Goal: Task Accomplishment & Management: Manage account settings

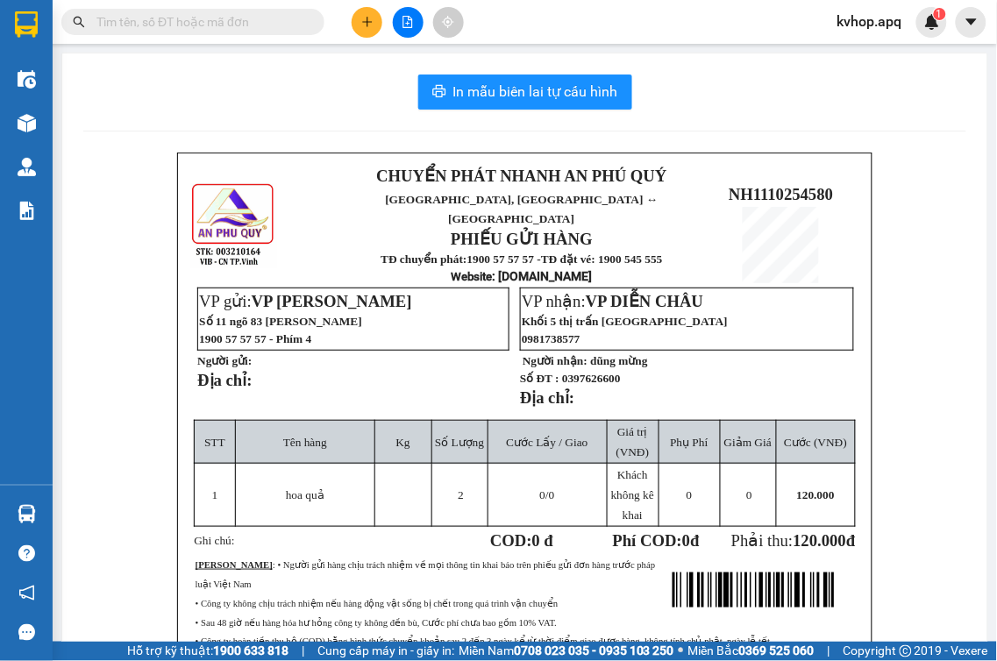
scroll to position [97, 0]
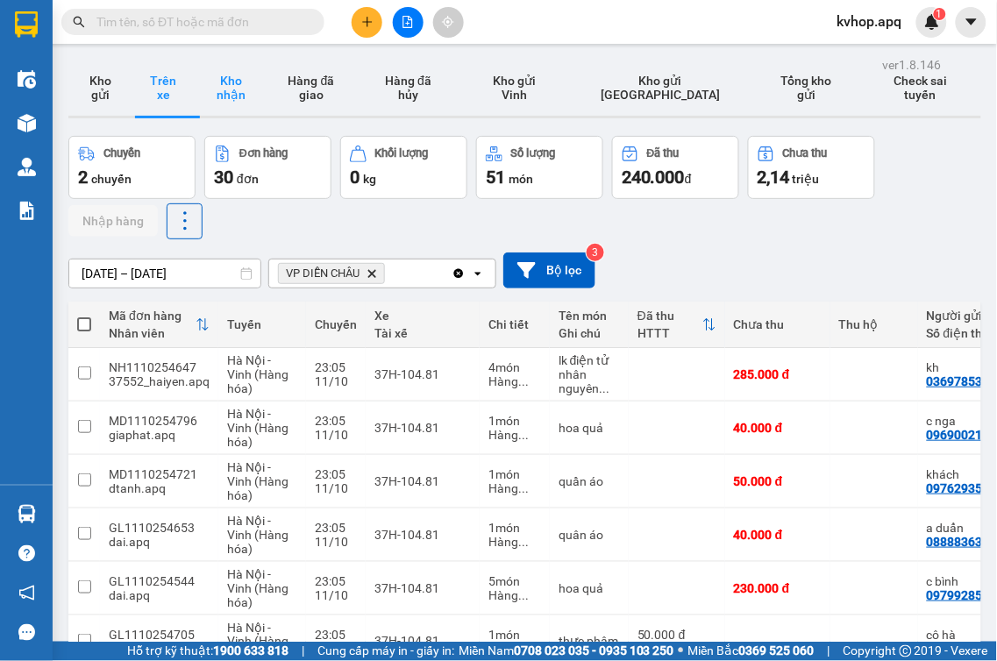
click at [217, 89] on button "Kho nhận" at bounding box center [231, 88] width 72 height 56
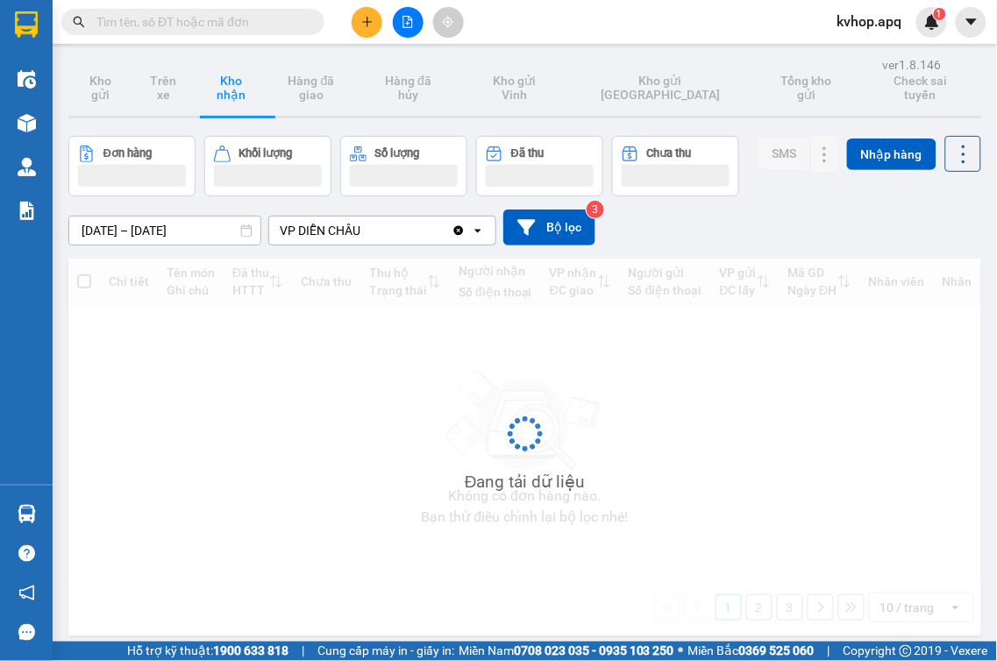
click at [165, 239] on div "ver 1.8.146 Kho gửi Trên xe Kho nhận Hàng đã giao Hàng đã hủy Kho gửi Vinh Kho …" at bounding box center [524, 383] width 927 height 661
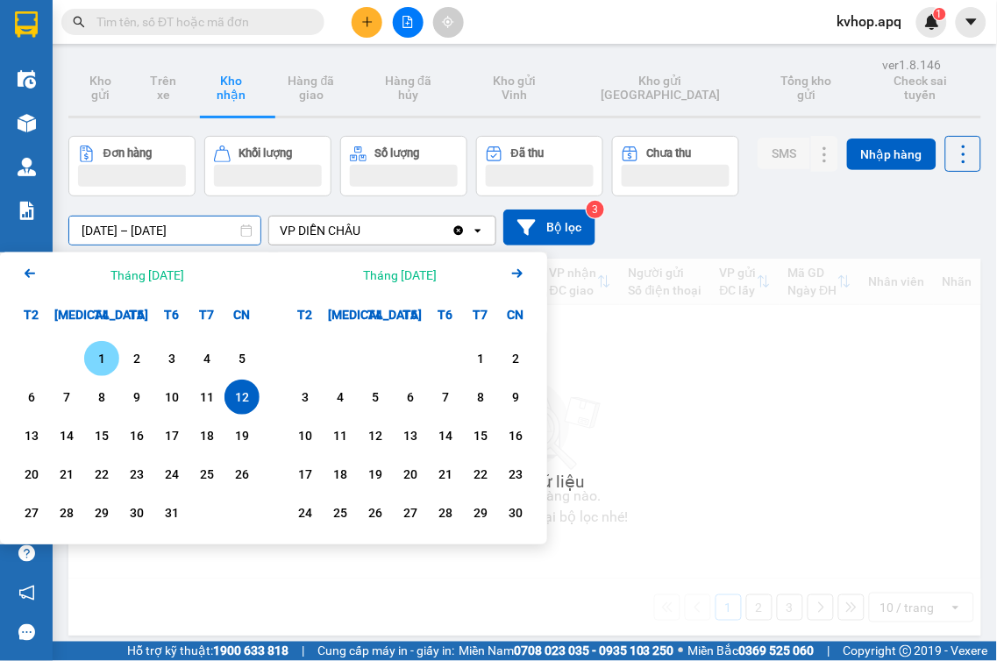
drag, startPoint x: 96, startPoint y: 362, endPoint x: 124, endPoint y: 360, distance: 27.2
click at [96, 361] on div "1" at bounding box center [101, 358] width 25 height 21
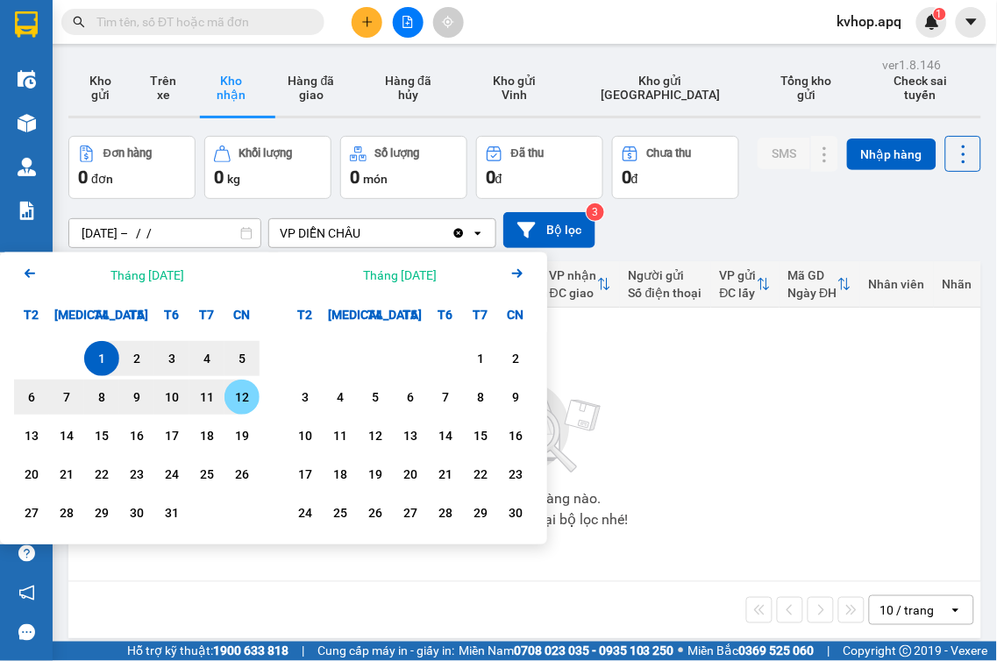
click at [239, 397] on div "12" at bounding box center [242, 397] width 25 height 21
type input "[DATE] – [DATE]"
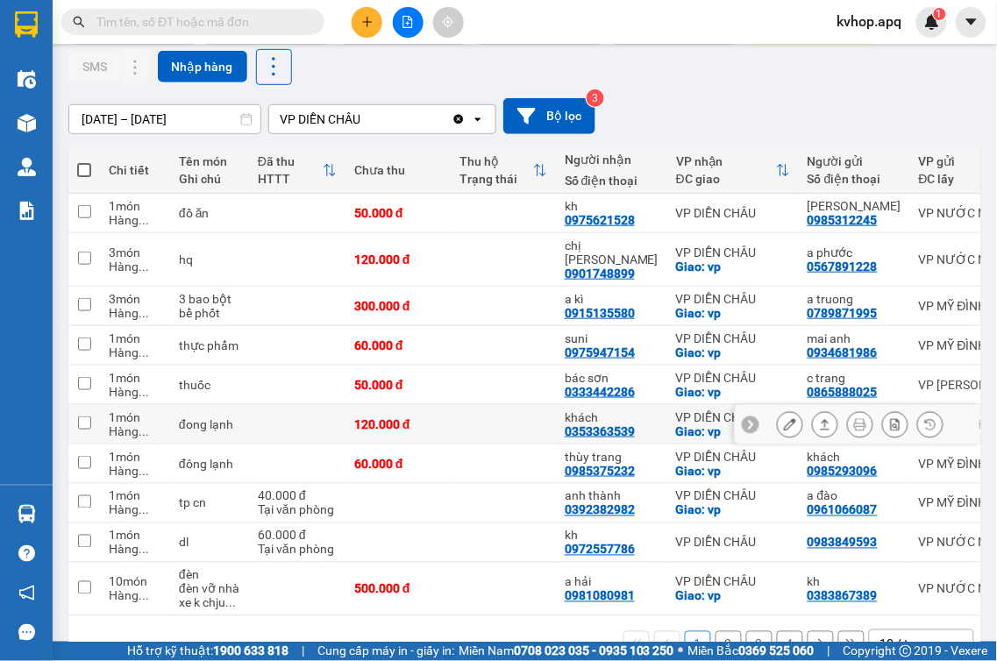
scroll to position [195, 0]
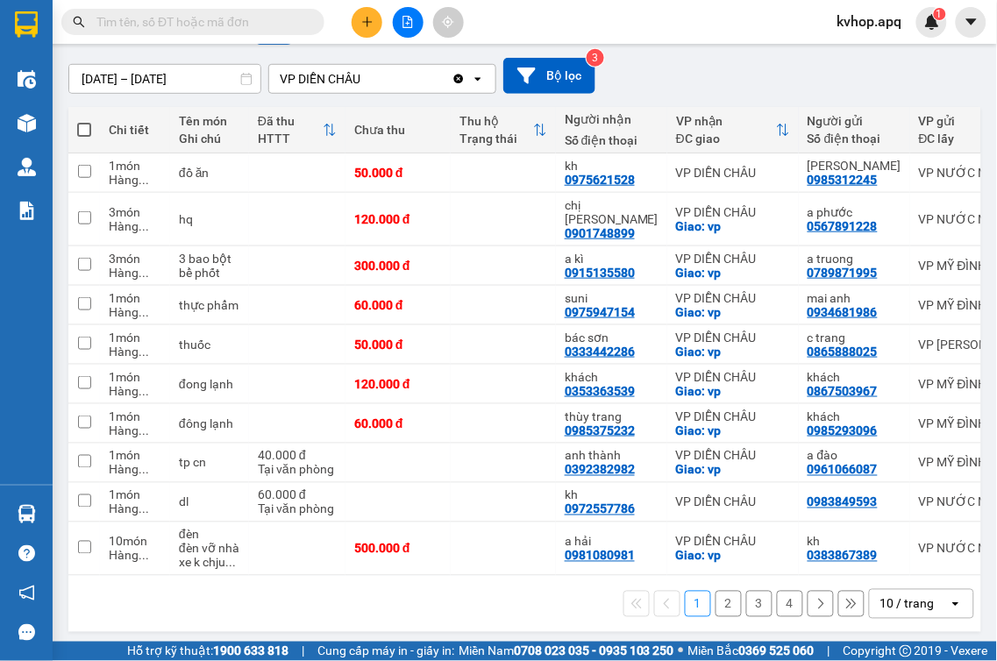
click at [716, 597] on button "2" at bounding box center [729, 604] width 26 height 26
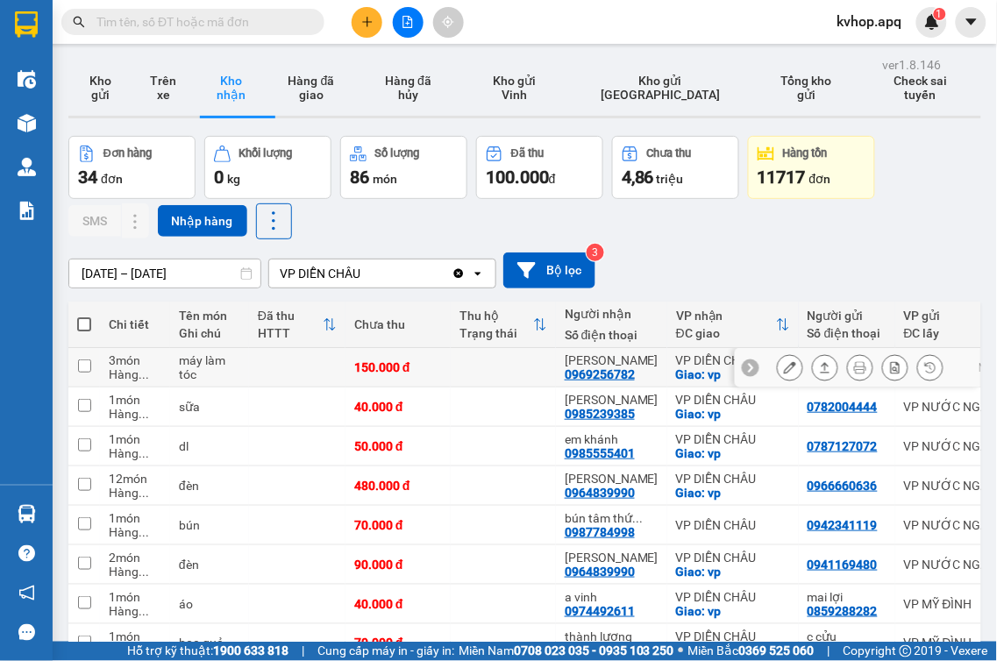
scroll to position [181, 0]
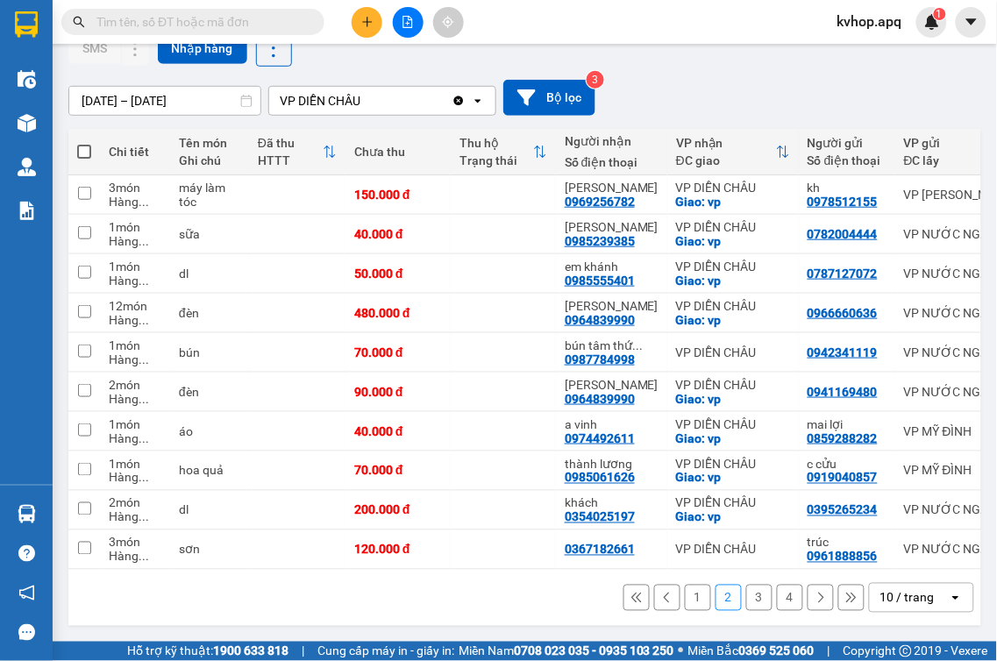
click at [685, 596] on button "1" at bounding box center [698, 598] width 26 height 26
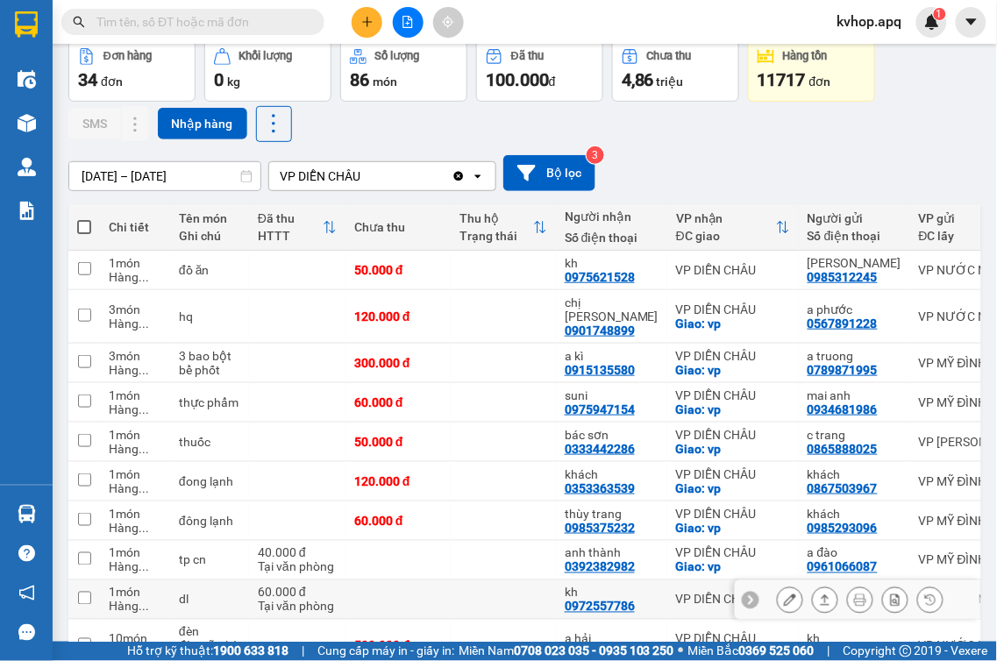
scroll to position [195, 0]
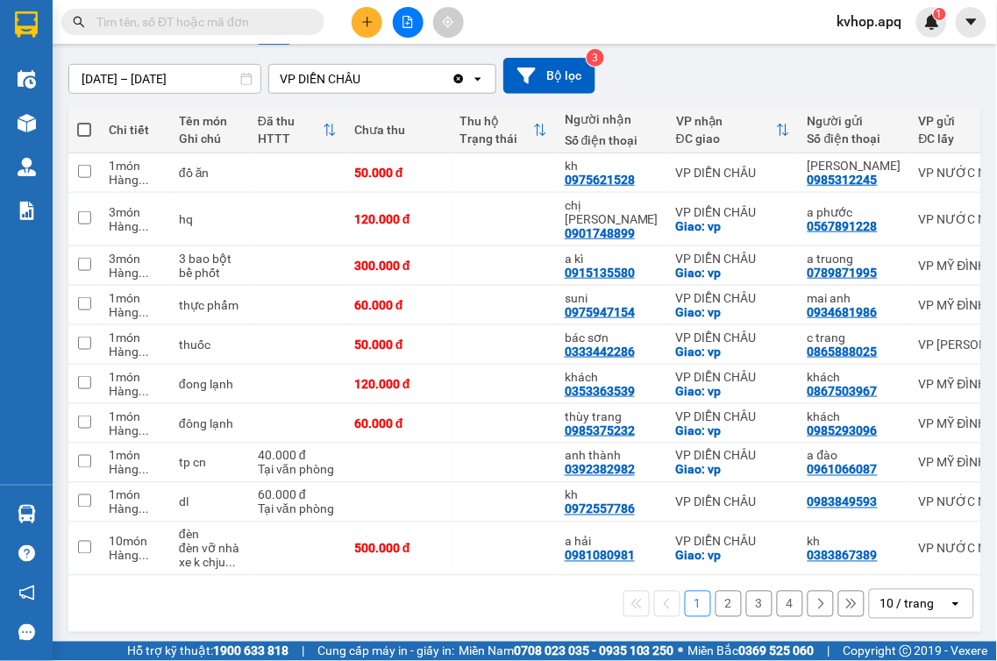
click at [716, 606] on button "2" at bounding box center [729, 604] width 26 height 26
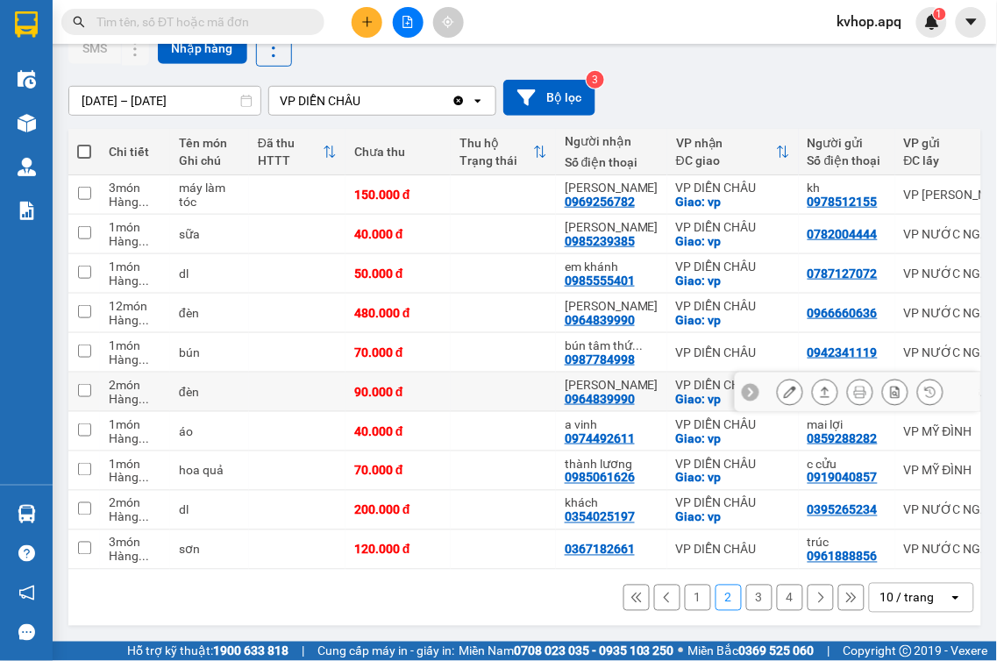
scroll to position [181, 0]
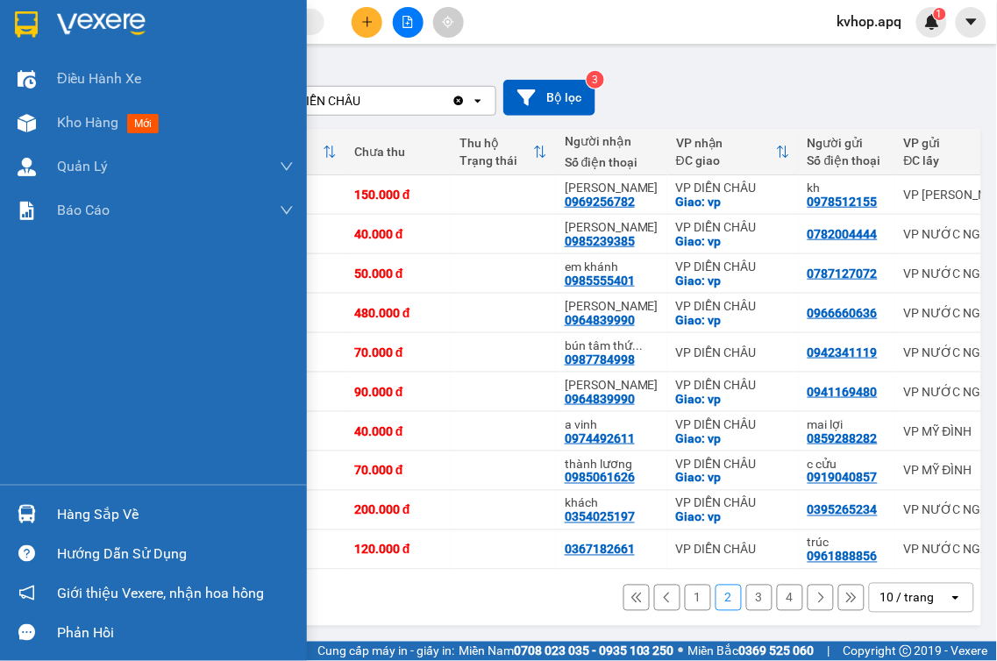
drag, startPoint x: 59, startPoint y: 504, endPoint x: 134, endPoint y: 504, distance: 75.4
click at [66, 504] on div "Hàng sắp về" at bounding box center [175, 515] width 237 height 26
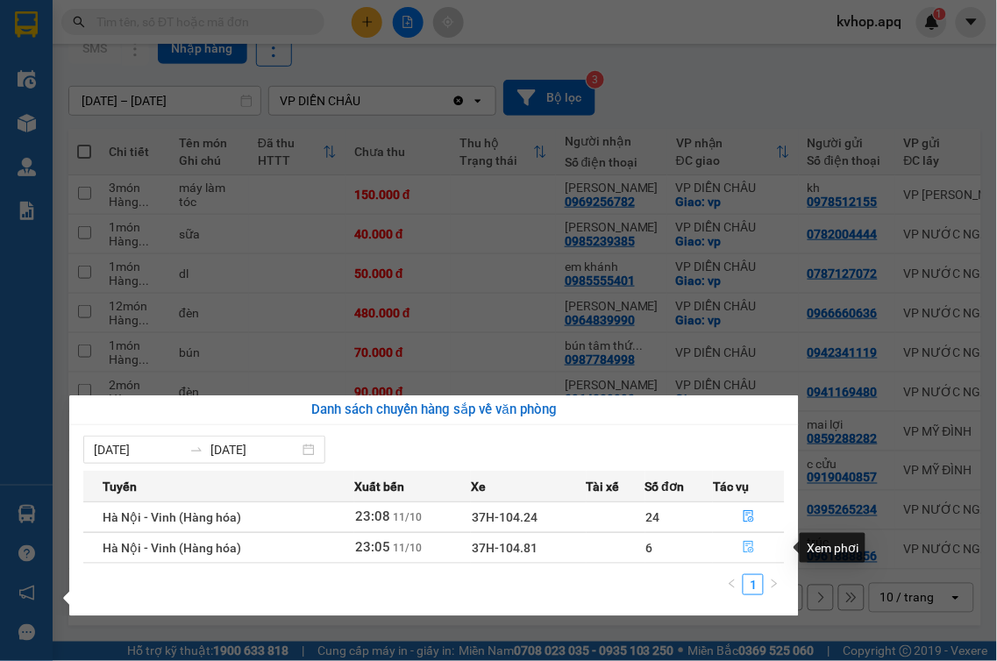
click at [746, 548] on icon "file-done" at bounding box center [749, 547] width 12 height 12
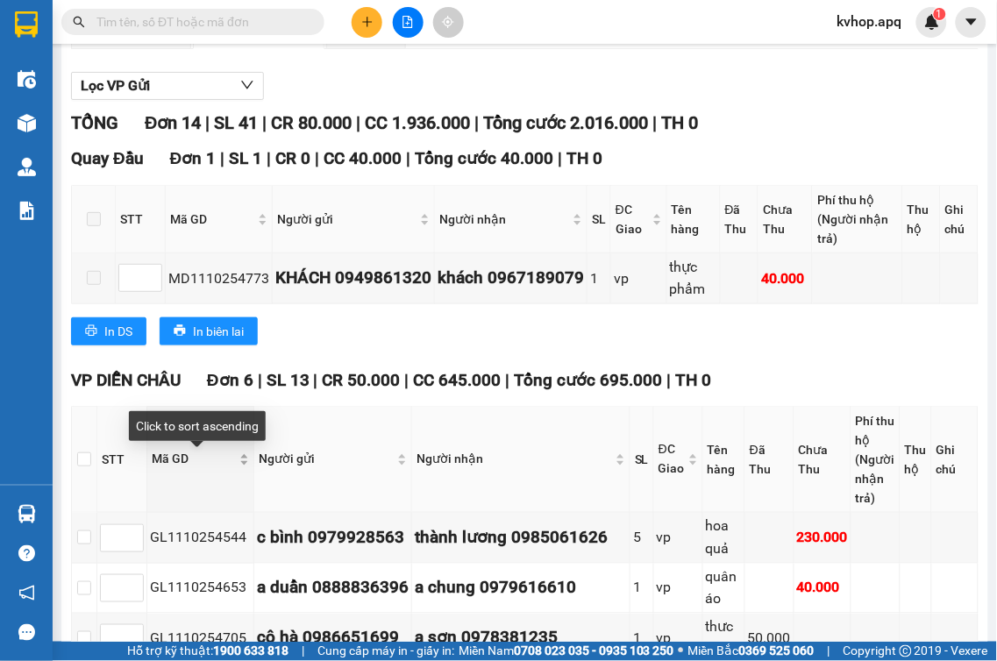
scroll to position [292, 0]
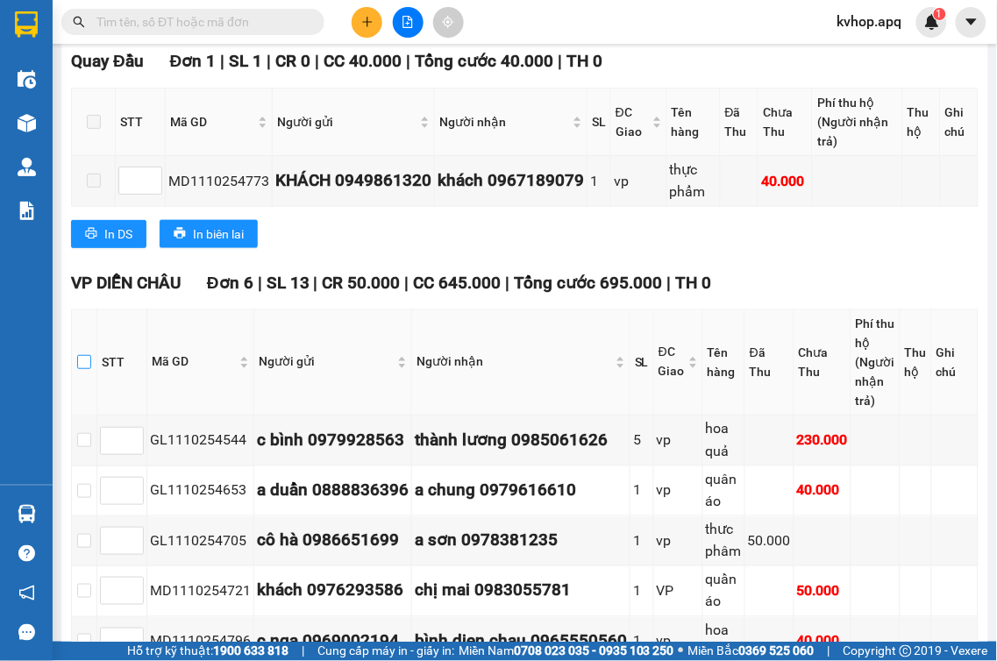
click at [80, 368] on input "checkbox" at bounding box center [84, 362] width 14 height 14
checkbox input "true"
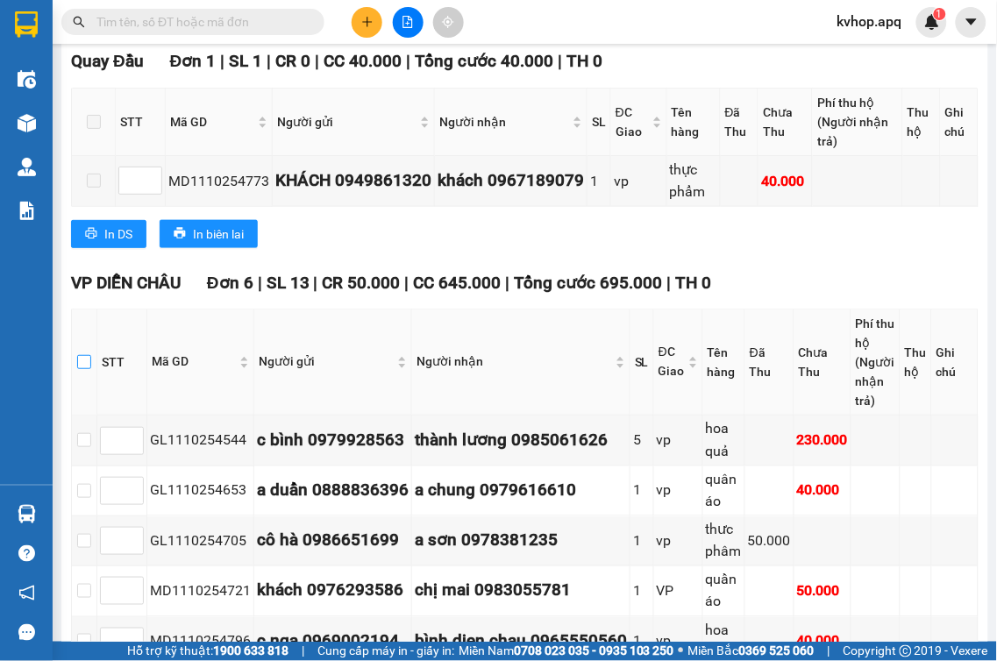
checkbox input "true"
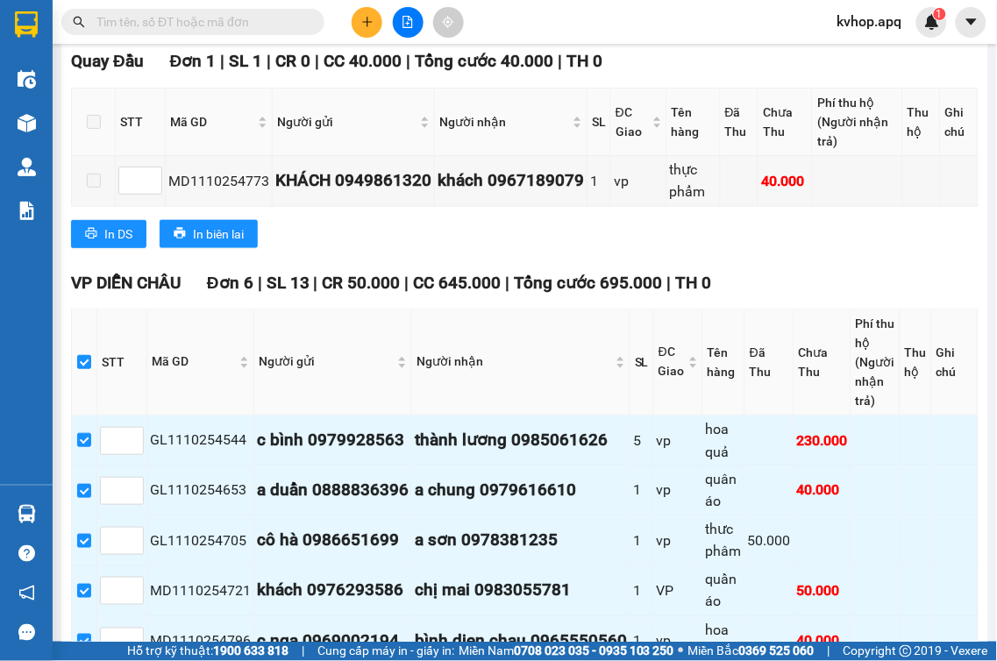
scroll to position [584, 0]
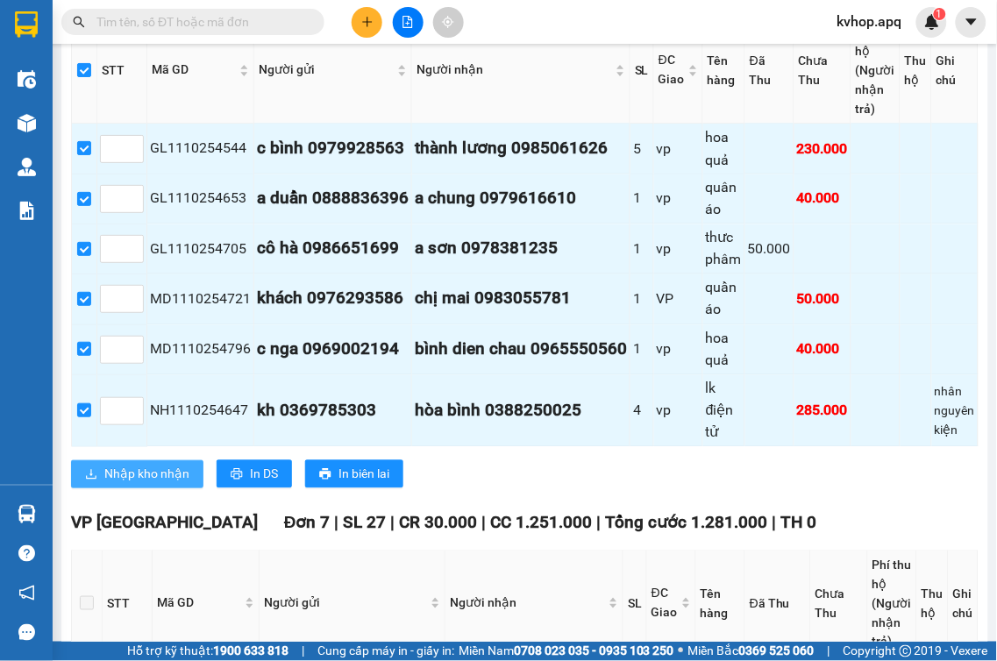
click at [165, 479] on span "Nhập kho nhận" at bounding box center [146, 474] width 85 height 19
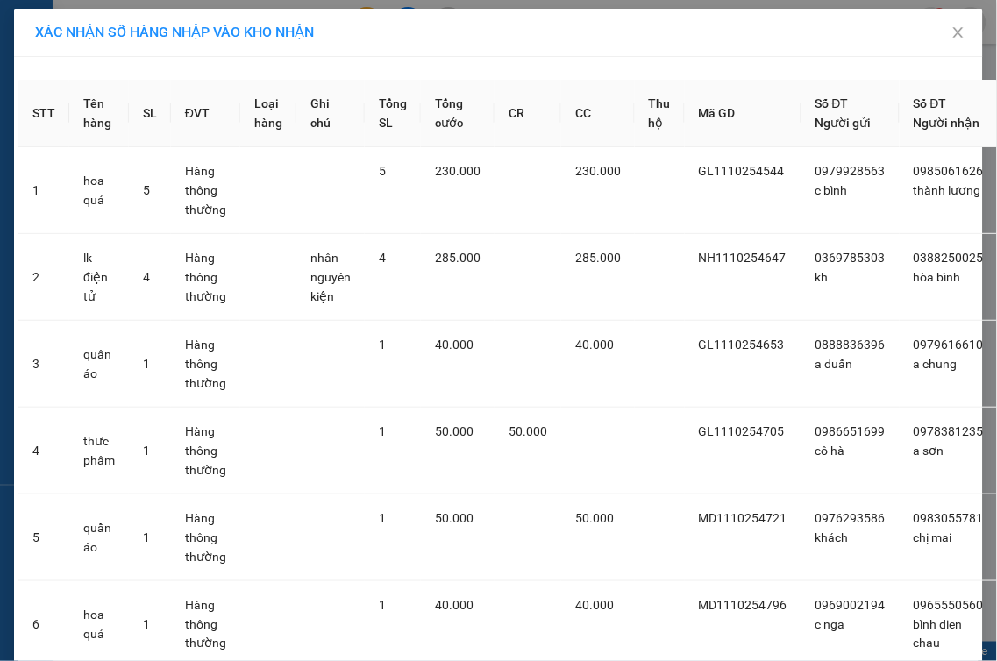
scroll to position [188, 0]
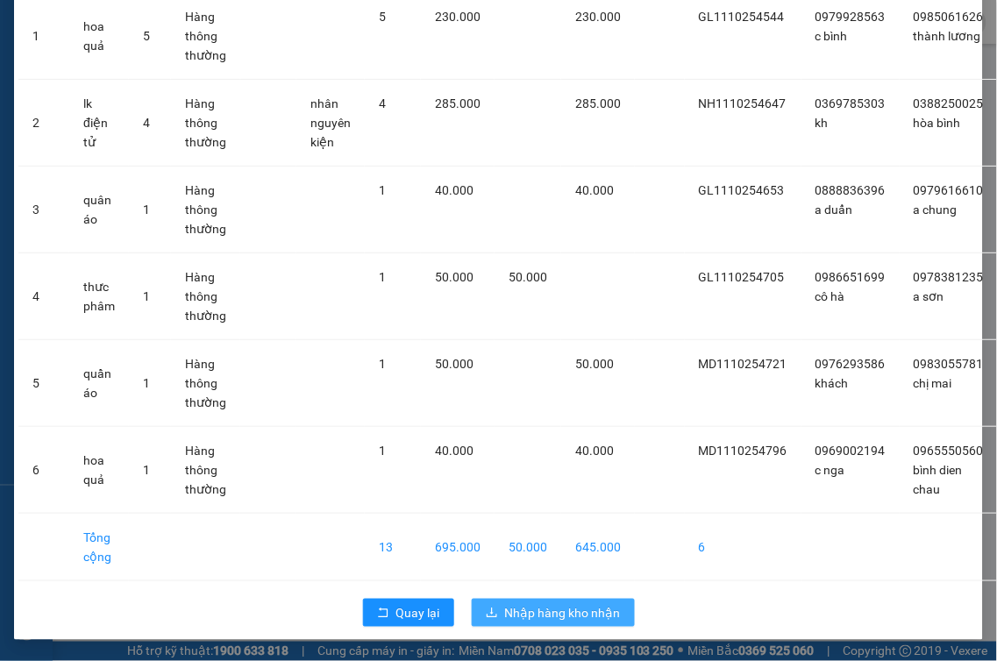
click at [532, 603] on span "Nhập hàng kho nhận" at bounding box center [563, 612] width 116 height 19
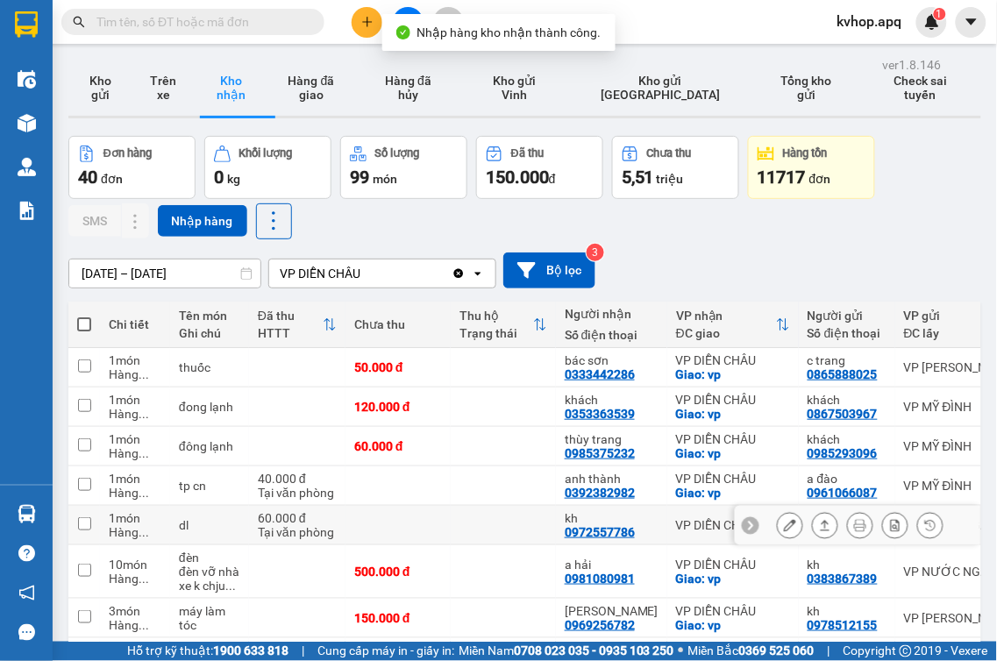
click at [79, 517] on td at bounding box center [84, 525] width 32 height 39
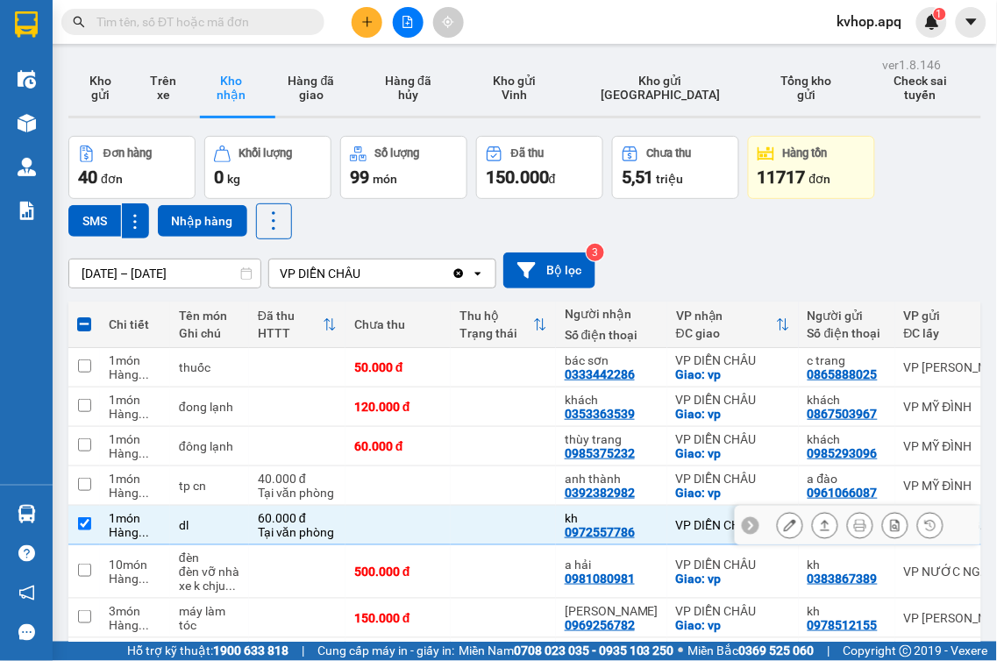
click at [83, 526] on input "checkbox" at bounding box center [84, 523] width 13 height 13
checkbox input "false"
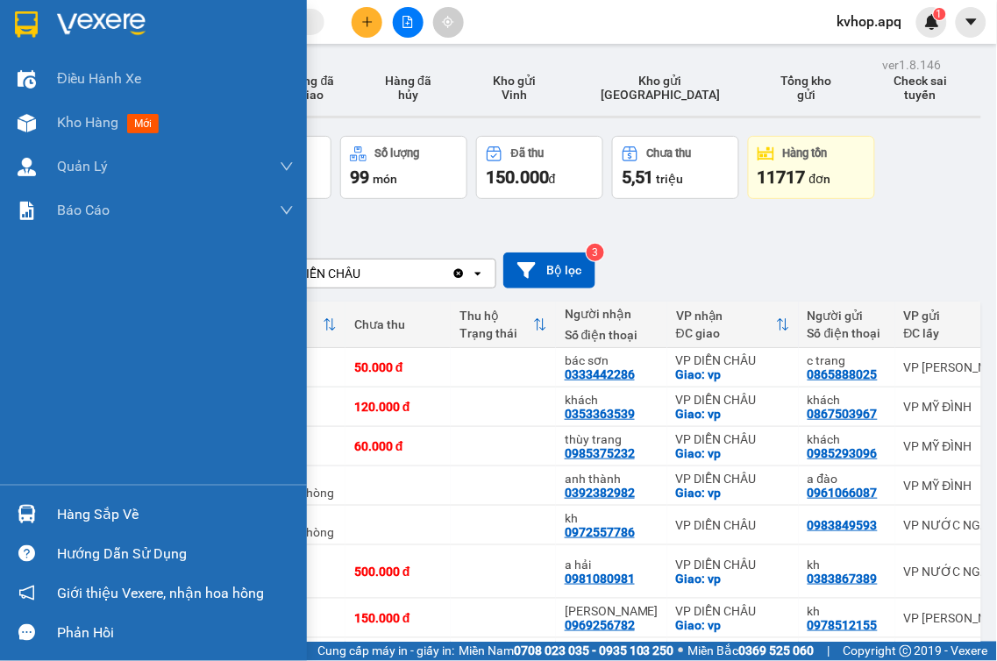
drag, startPoint x: 75, startPoint y: 518, endPoint x: 111, endPoint y: 498, distance: 42.0
click at [77, 512] on div "Hàng sắp về" at bounding box center [175, 515] width 237 height 26
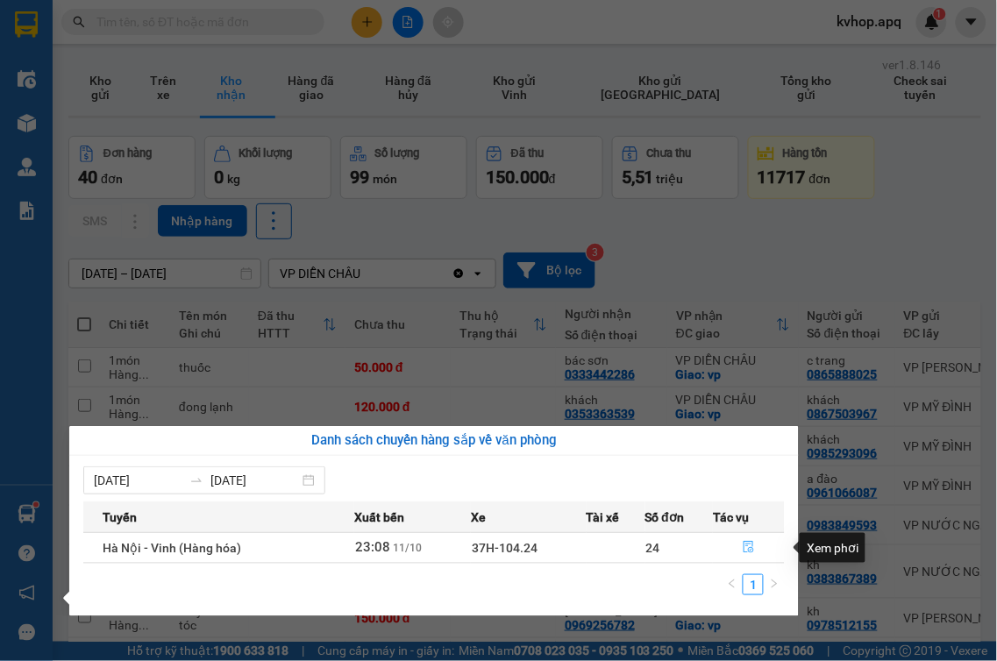
click at [745, 550] on icon "file-done" at bounding box center [749, 547] width 12 height 12
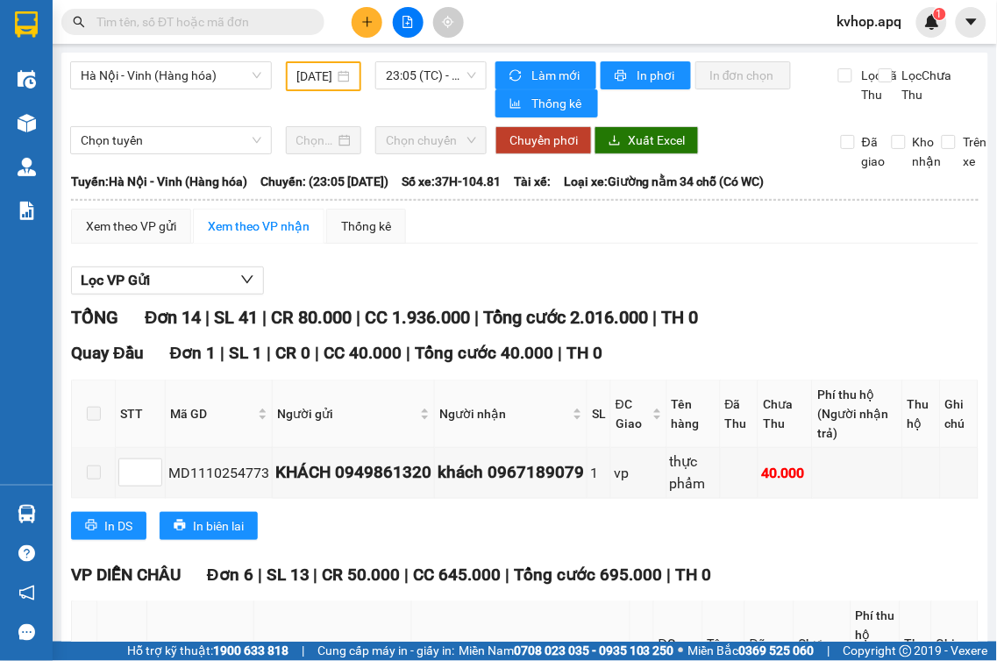
scroll to position [195, 0]
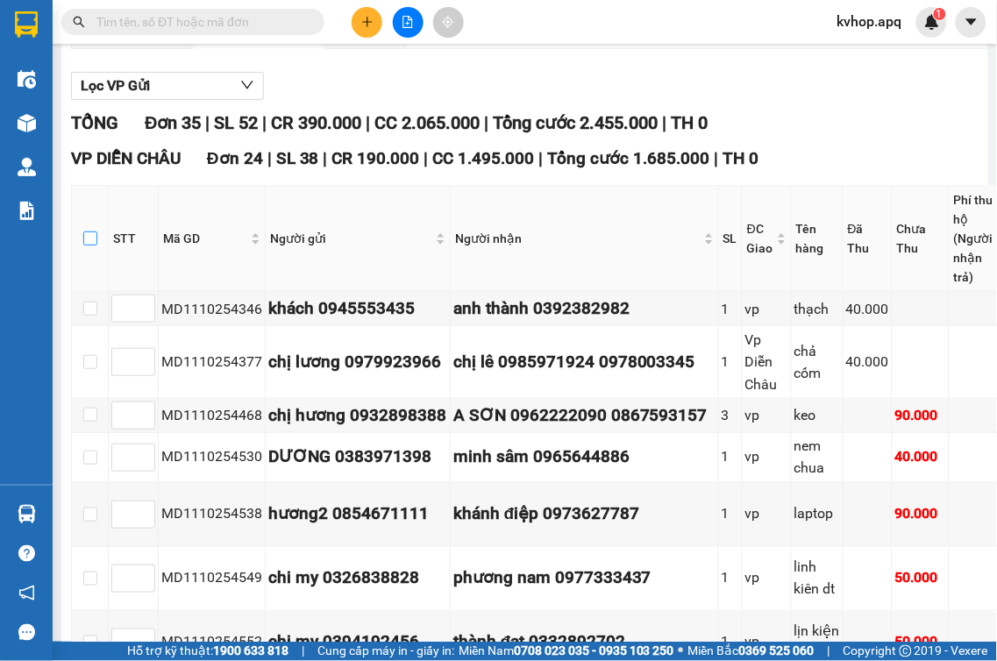
drag, startPoint x: 89, startPoint y: 237, endPoint x: 91, endPoint y: 246, distance: 8.9
click at [89, 239] on label at bounding box center [90, 238] width 14 height 19
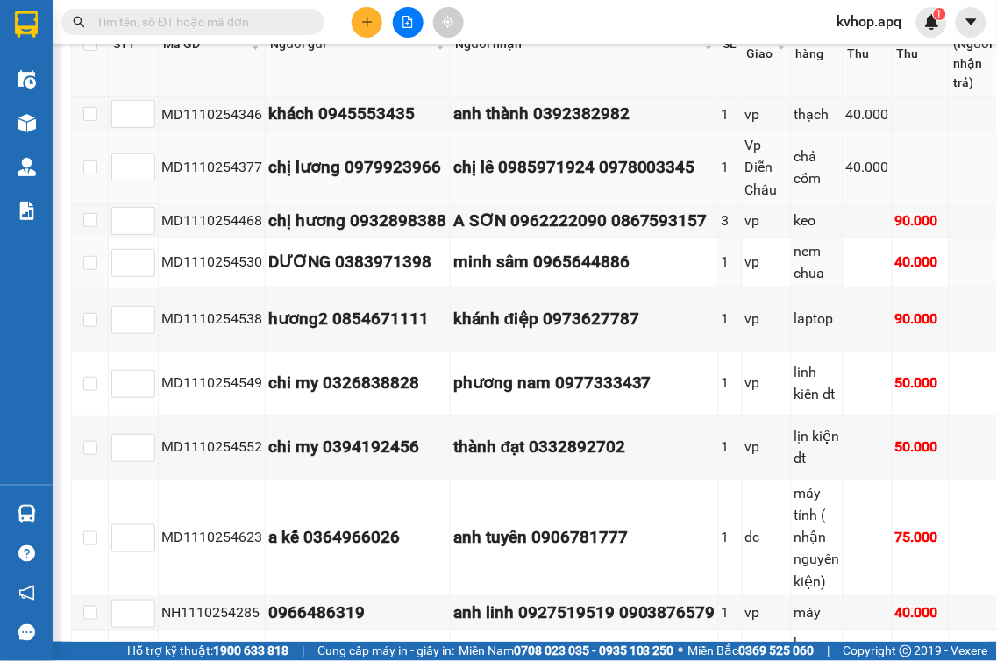
scroll to position [292, 0]
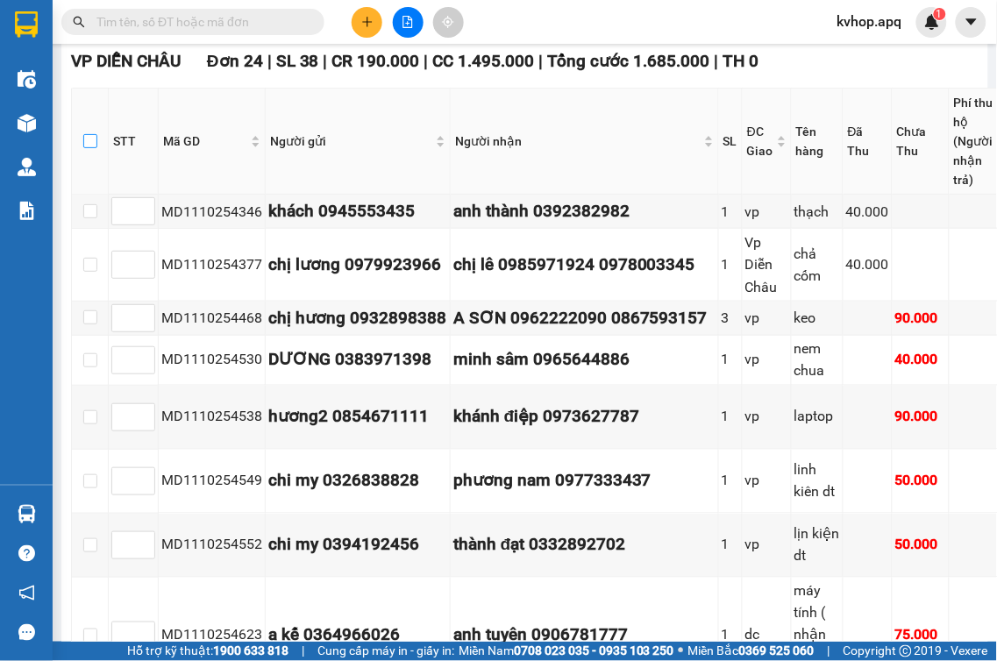
click at [94, 146] on input "checkbox" at bounding box center [90, 141] width 14 height 14
checkbox input "true"
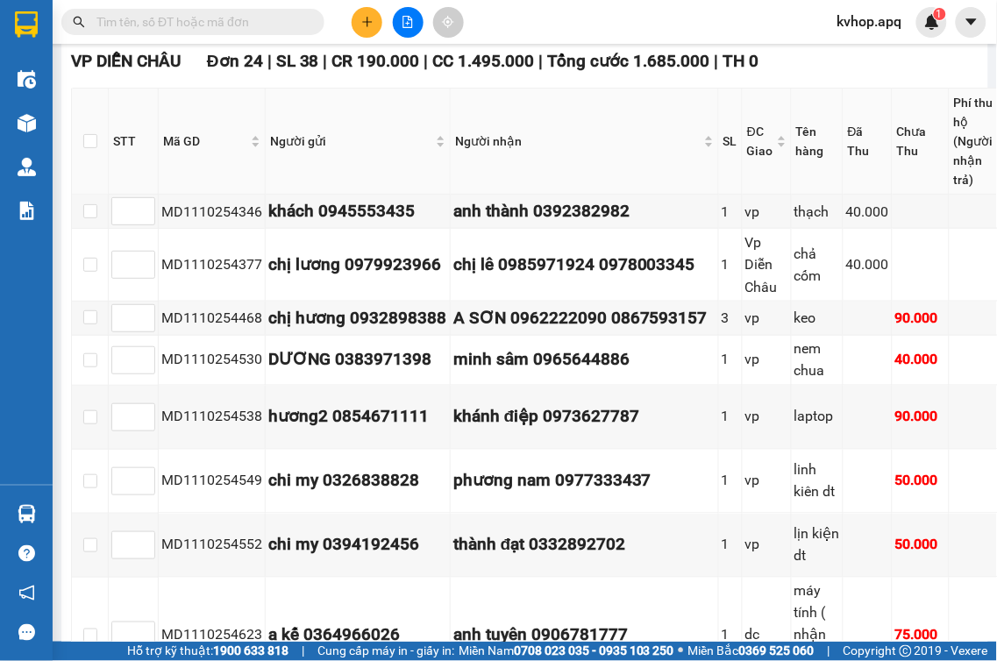
checkbox input "true"
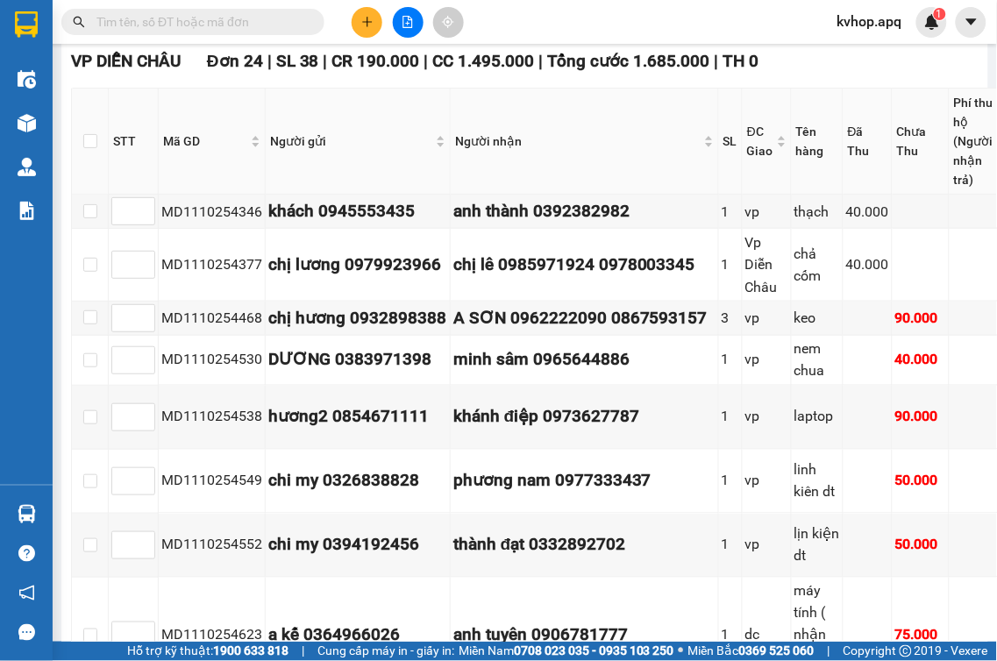
checkbox input "true"
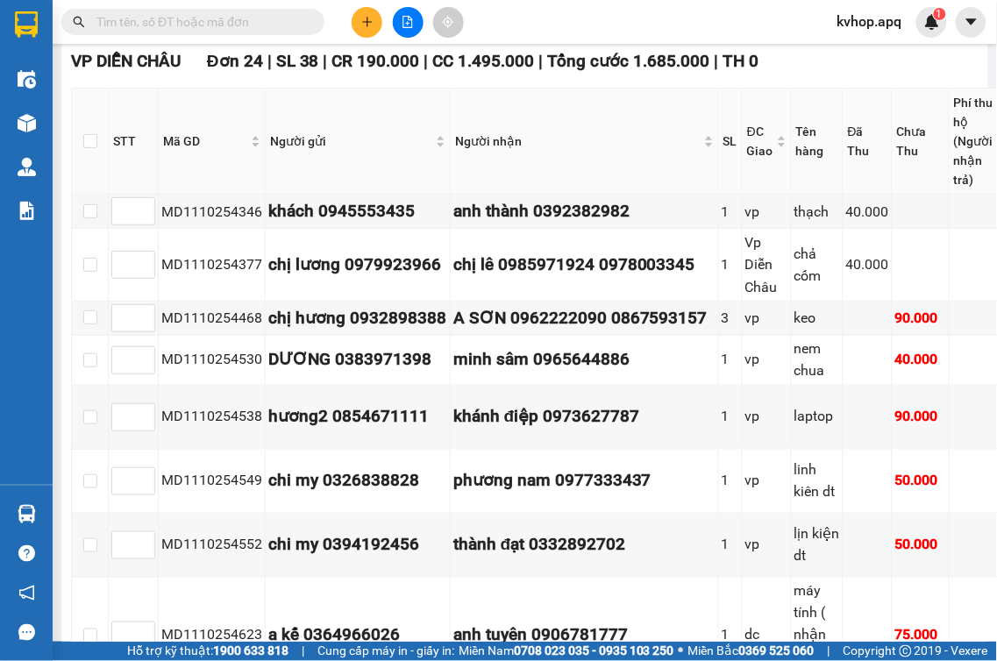
checkbox input "true"
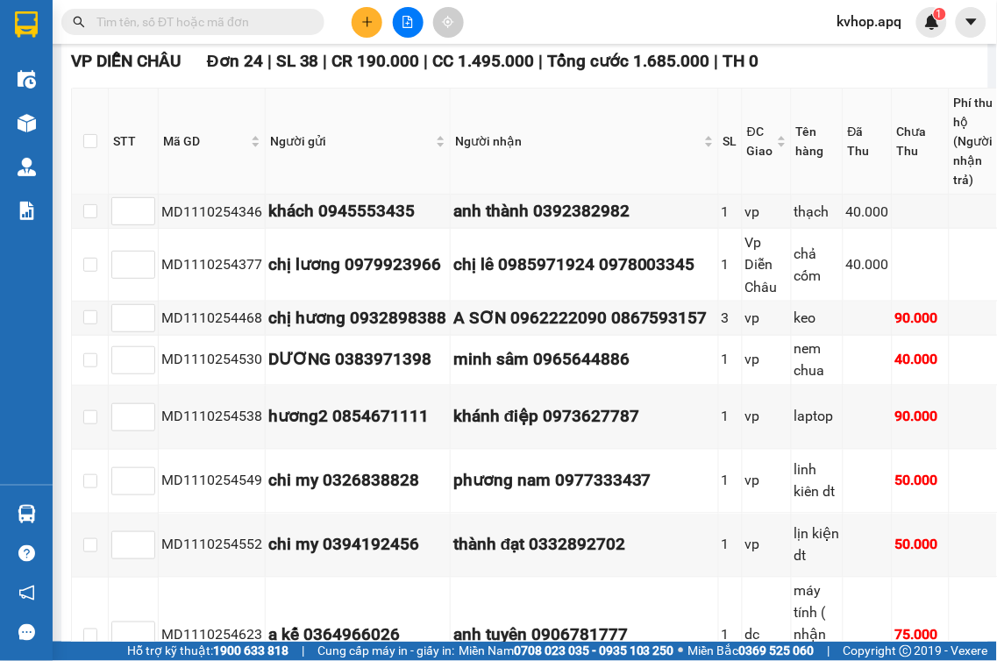
checkbox input "true"
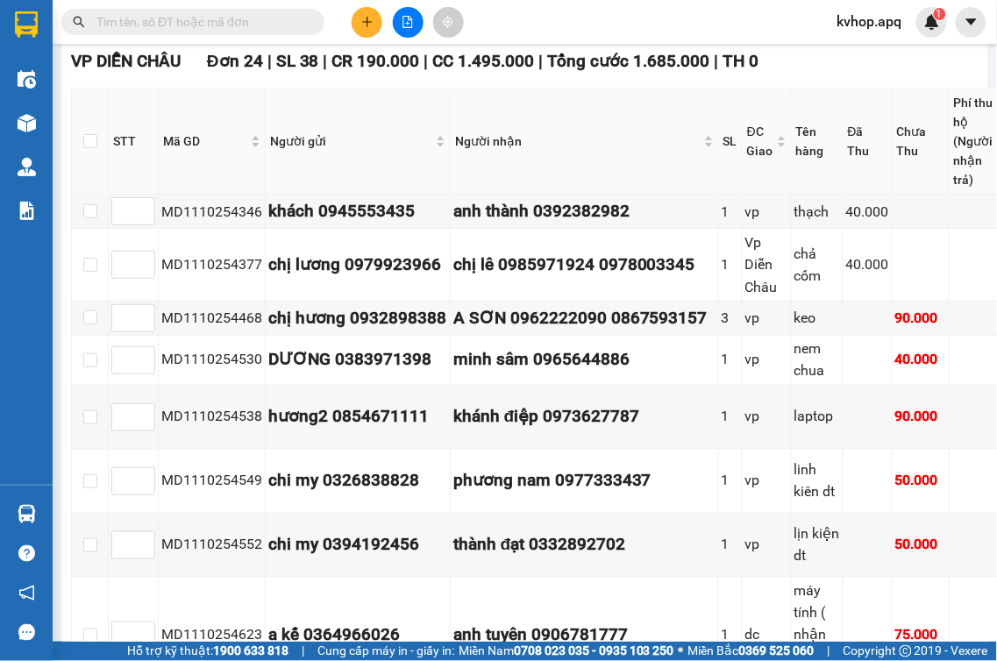
checkbox input "true"
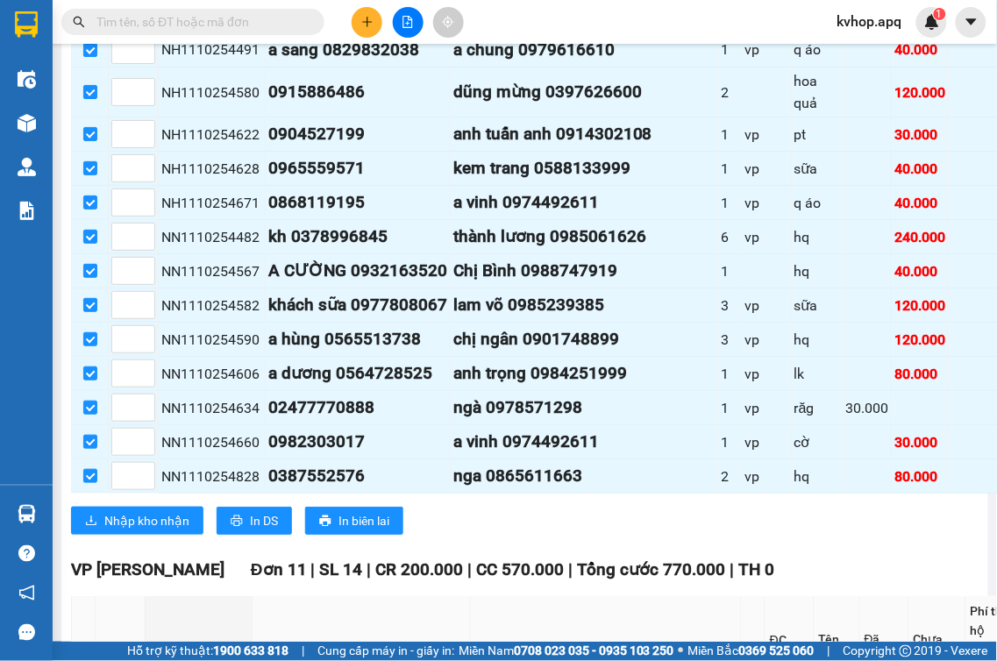
scroll to position [1169, 0]
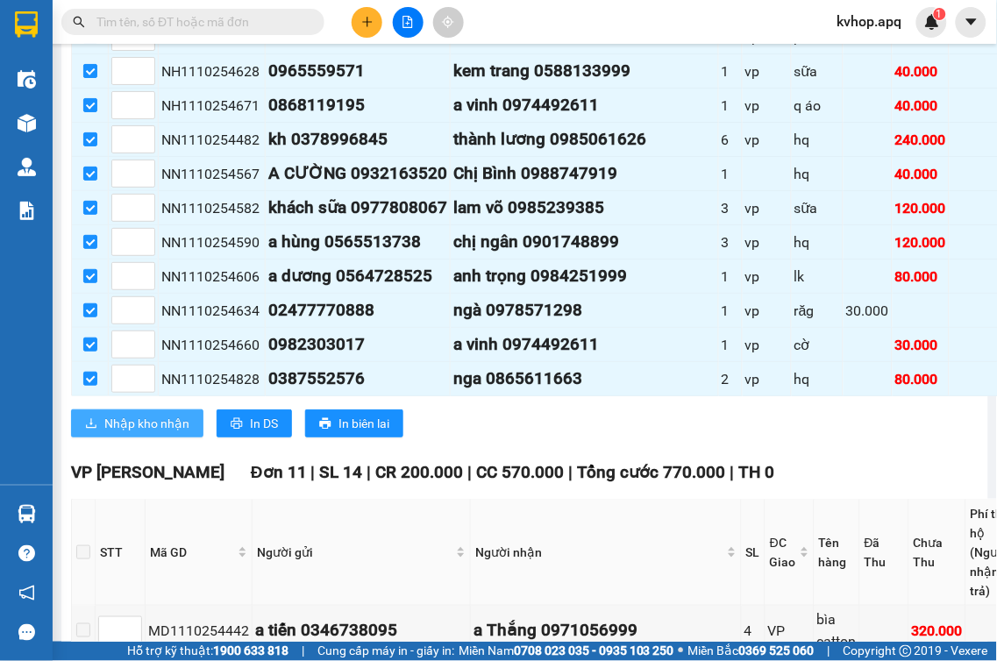
click at [165, 438] on button "Nhập kho nhận" at bounding box center [137, 424] width 132 height 28
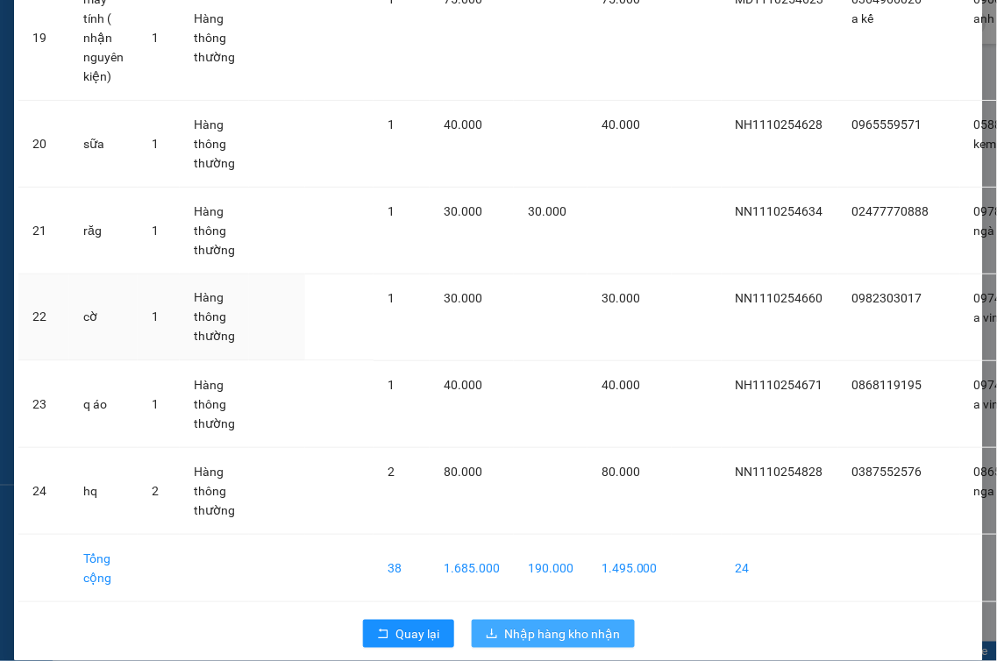
scroll to position [1790, 0]
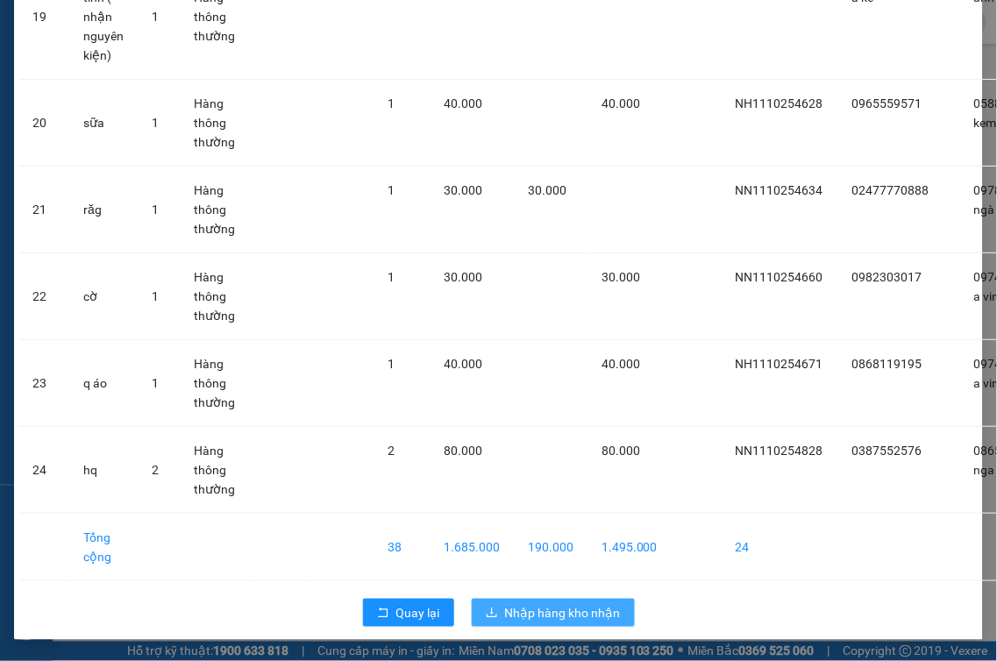
click at [537, 603] on span "Nhập hàng kho nhận" at bounding box center [563, 612] width 116 height 19
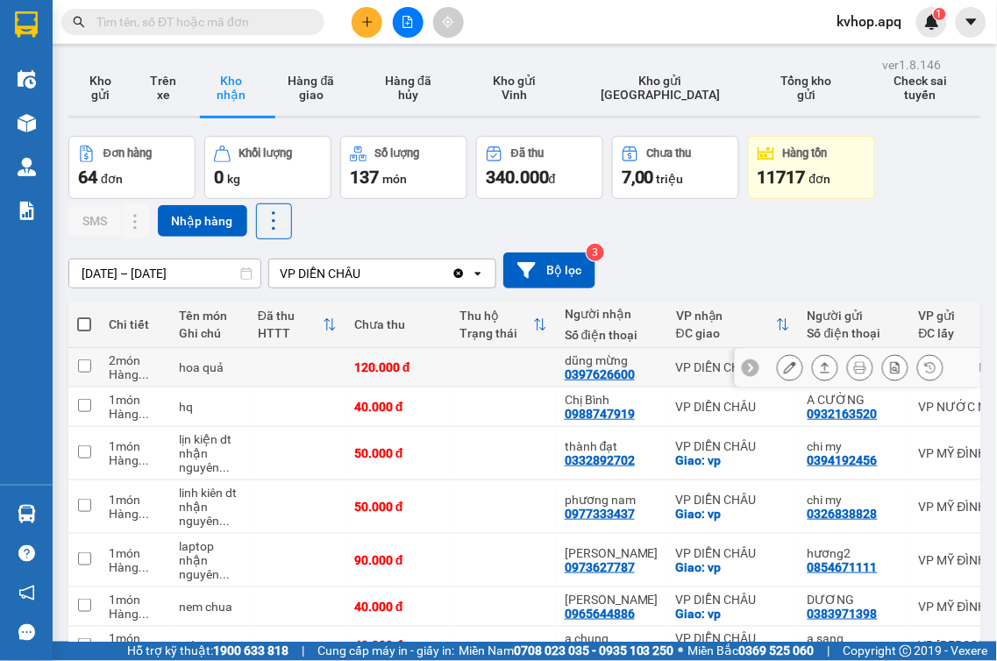
scroll to position [223, 0]
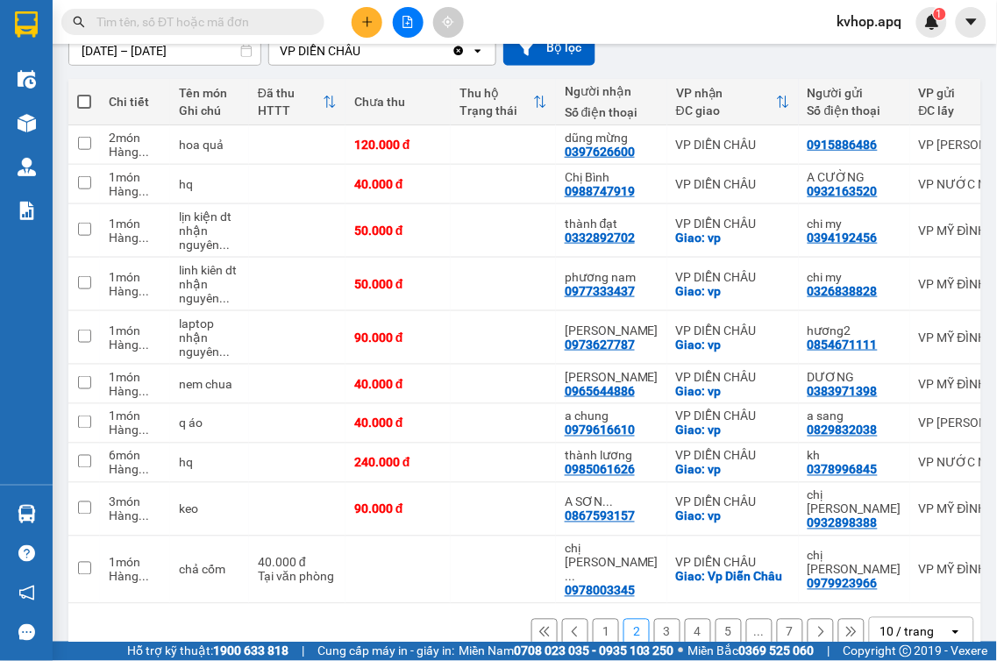
click at [596, 619] on button "1" at bounding box center [606, 632] width 26 height 26
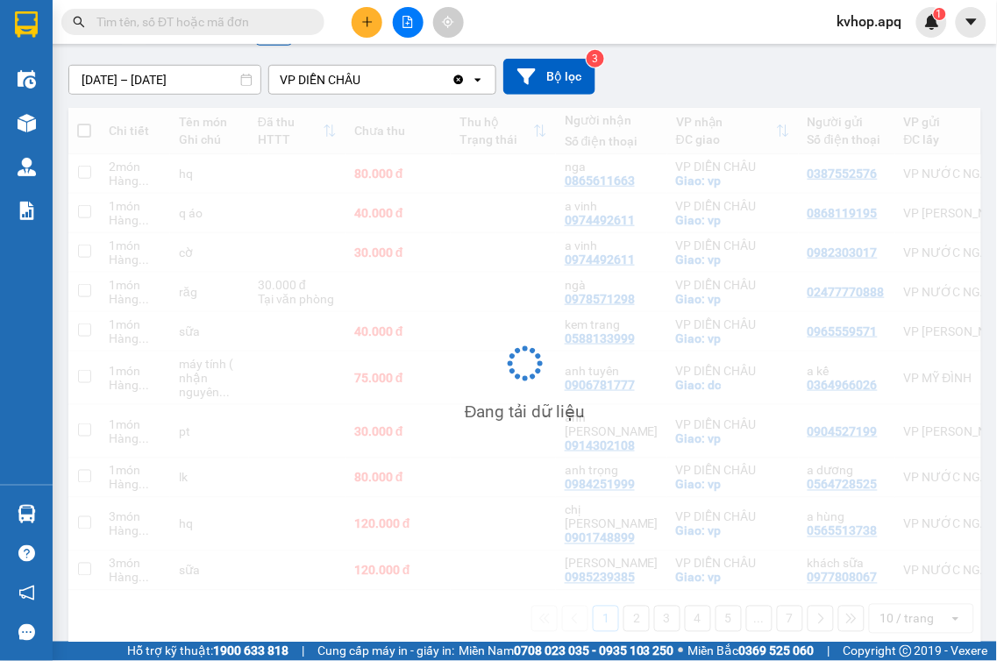
scroll to position [195, 0]
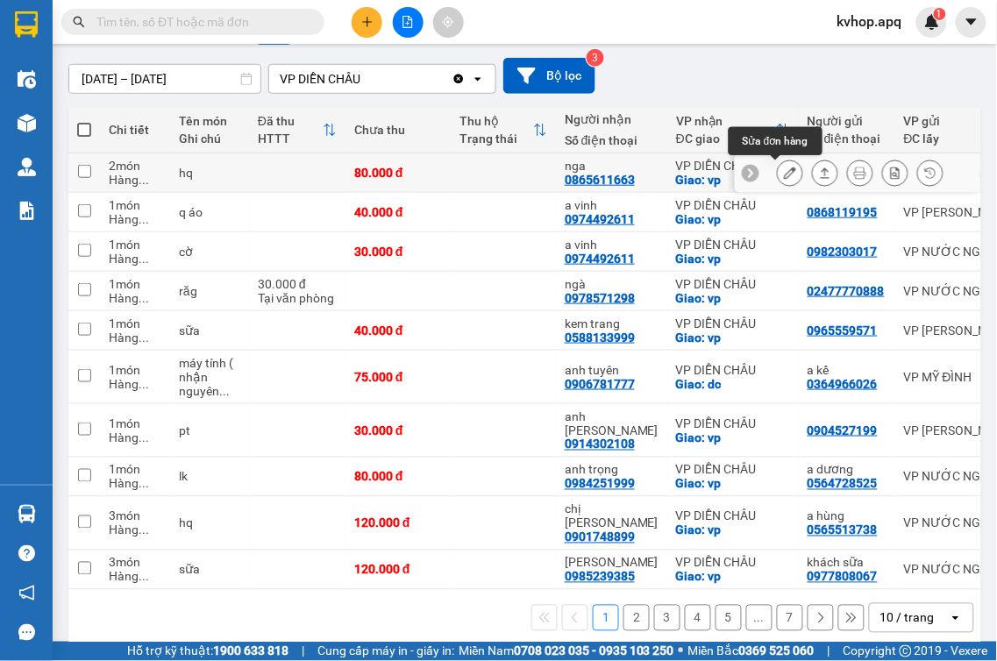
click at [784, 168] on icon at bounding box center [790, 173] width 12 height 12
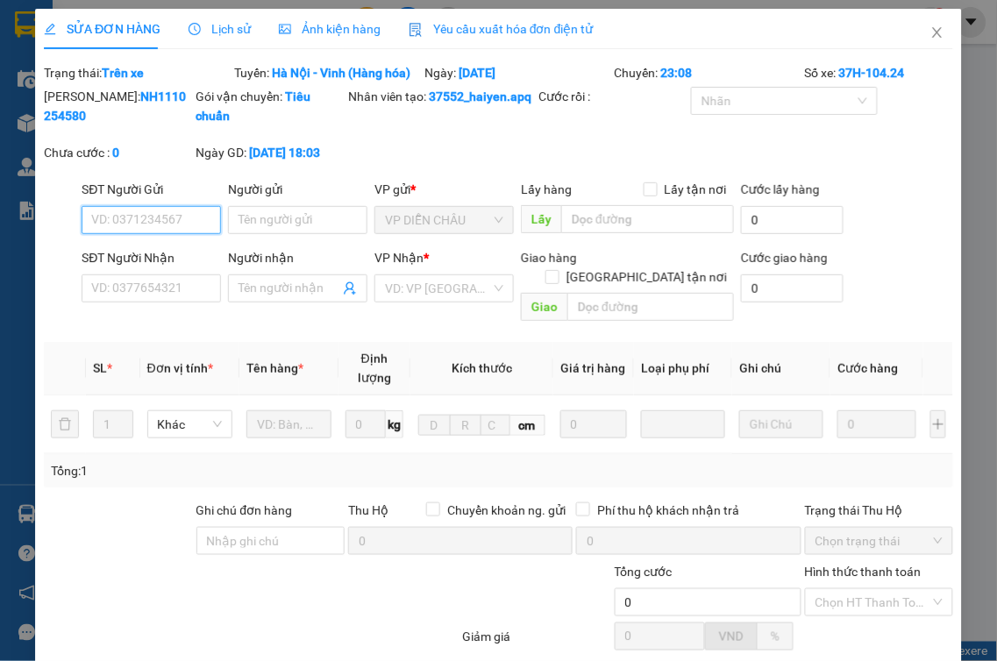
type input "0387552576"
type input "0865611663"
type input "nga"
checkbox input "true"
type input "vp"
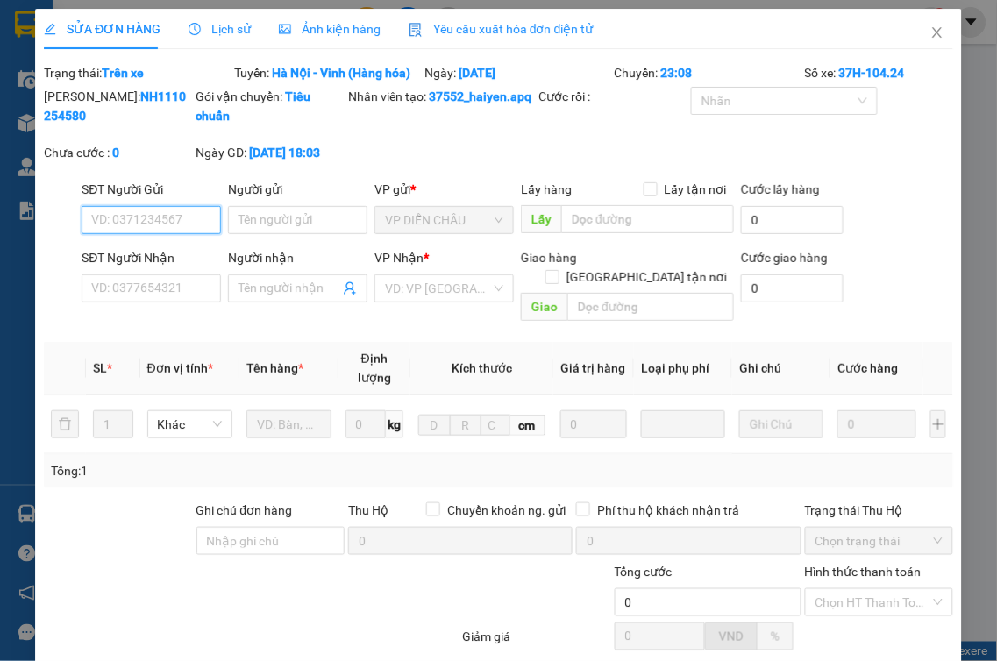
type input "80.000"
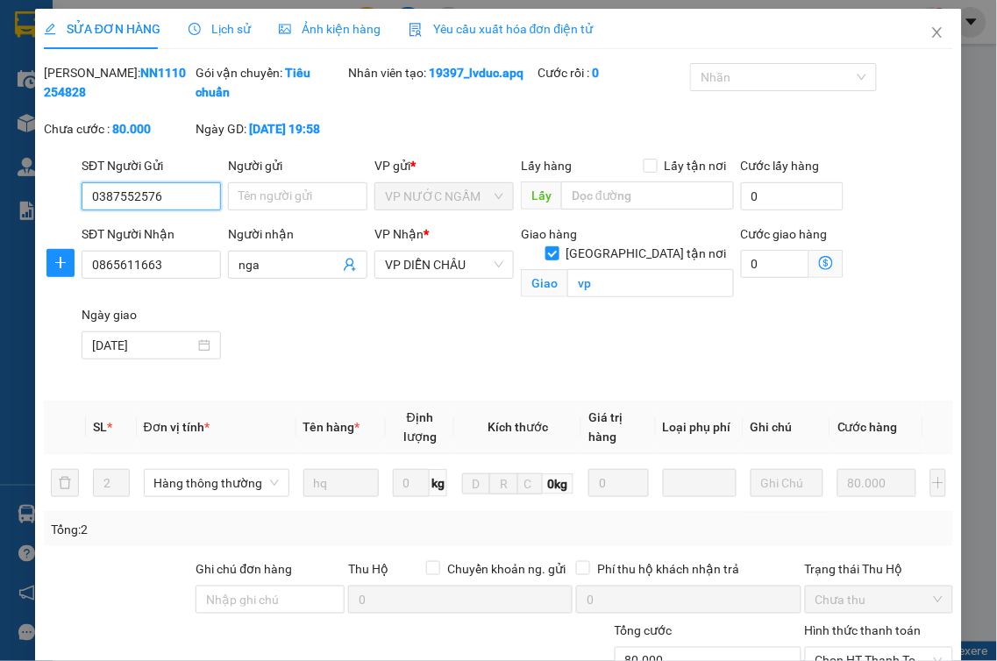
scroll to position [181, 0]
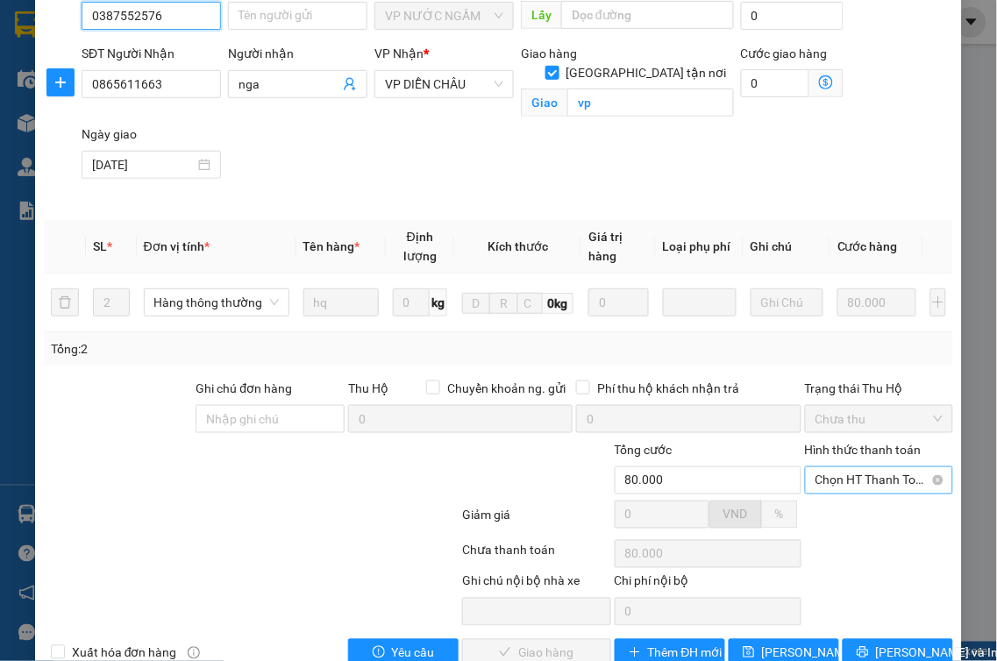
click at [889, 479] on span "Chọn HT Thanh Toán" at bounding box center [880, 480] width 128 height 26
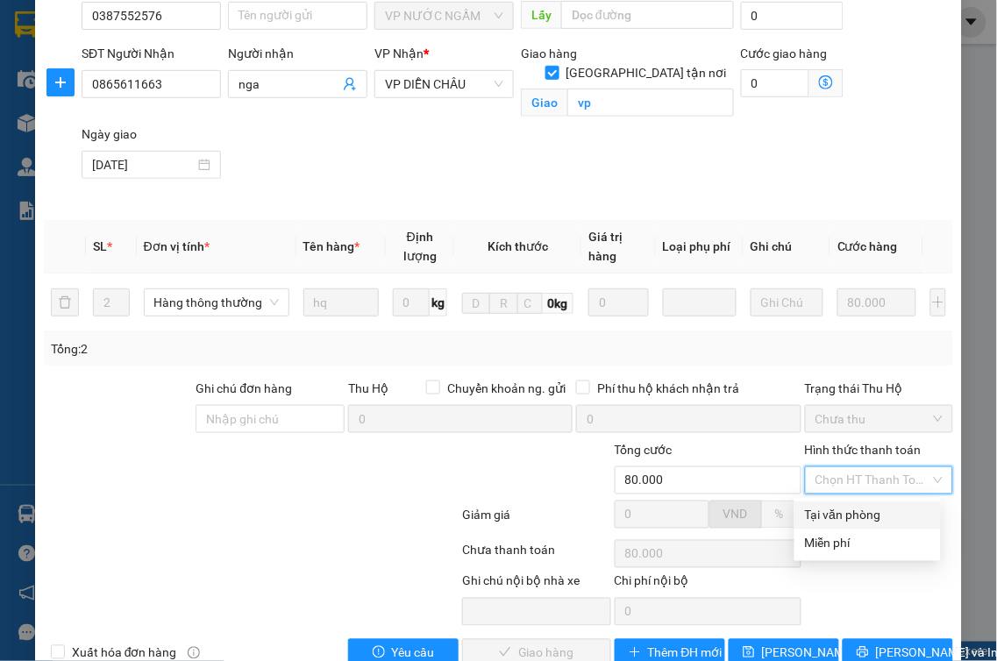
click at [852, 503] on div "Tại văn phòng" at bounding box center [868, 516] width 146 height 28
type input "0"
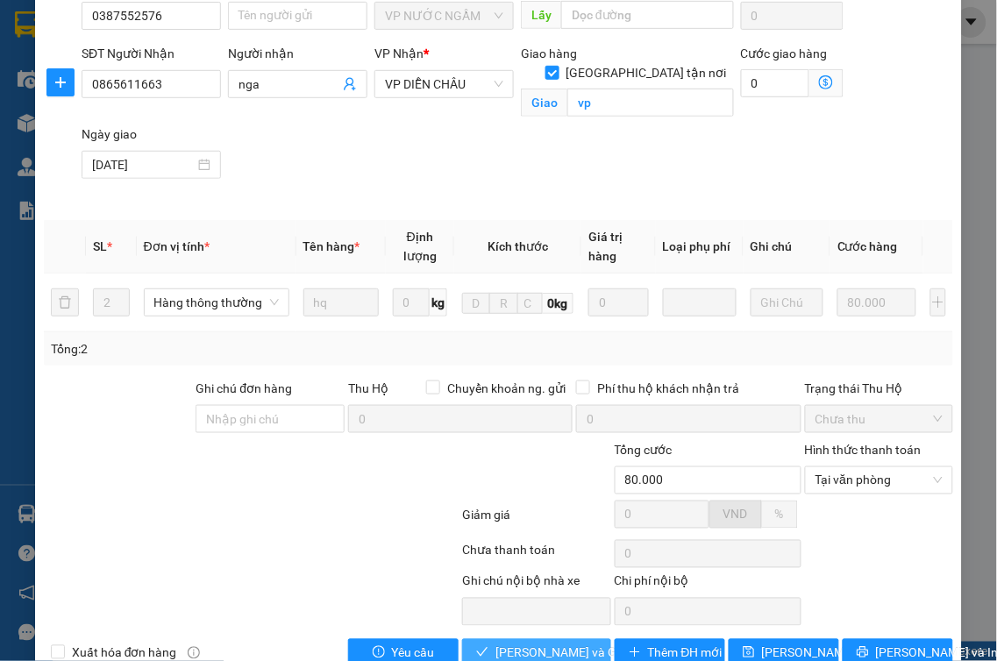
click at [580, 649] on span "[PERSON_NAME] và Giao hàng" at bounding box center [579, 653] width 168 height 19
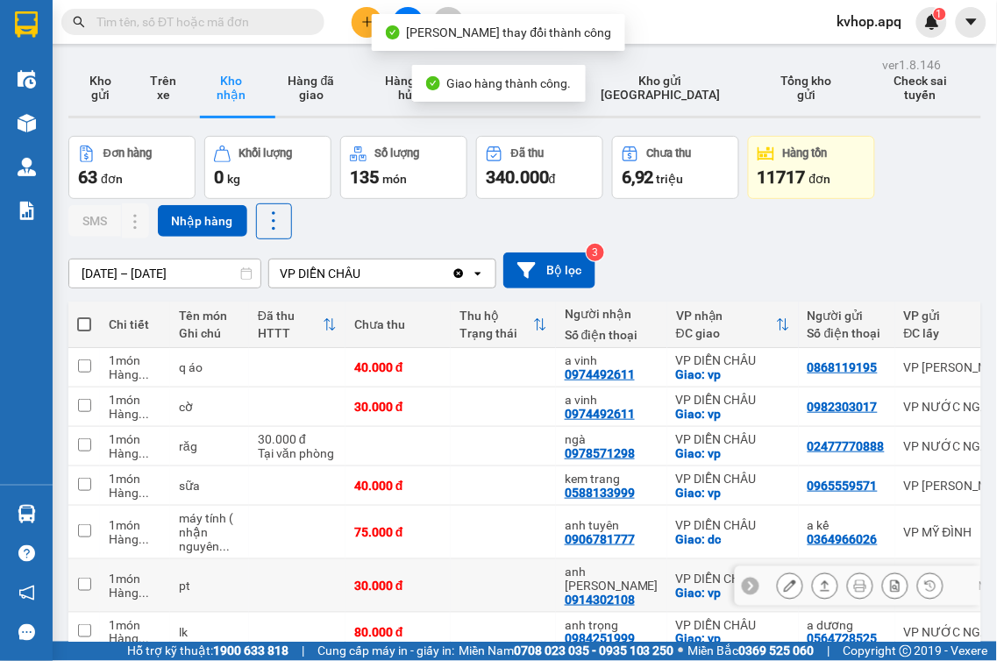
scroll to position [195, 0]
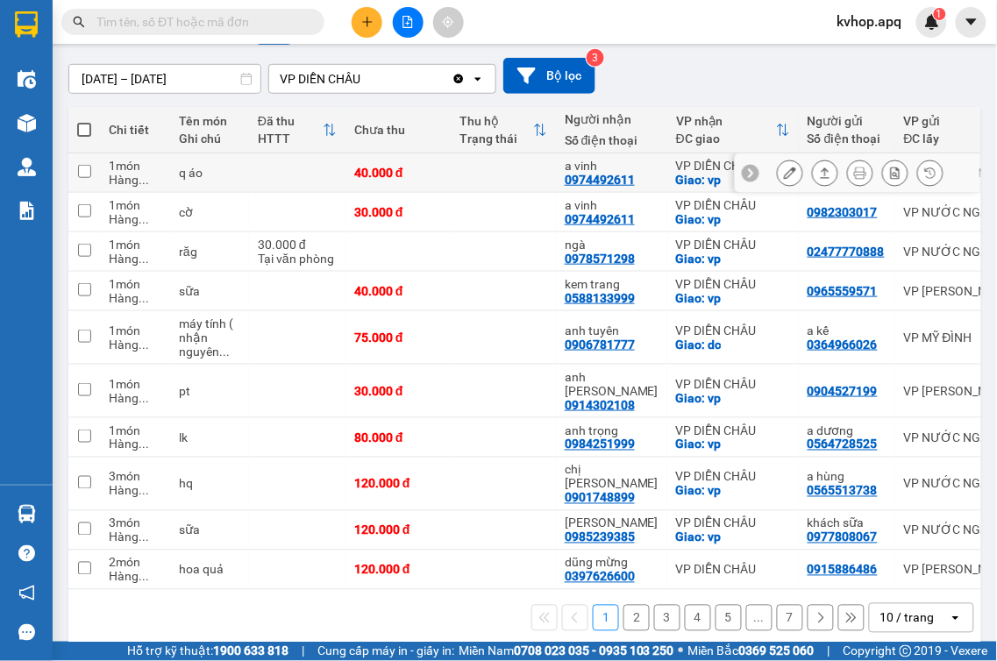
click at [784, 175] on icon at bounding box center [790, 173] width 12 height 12
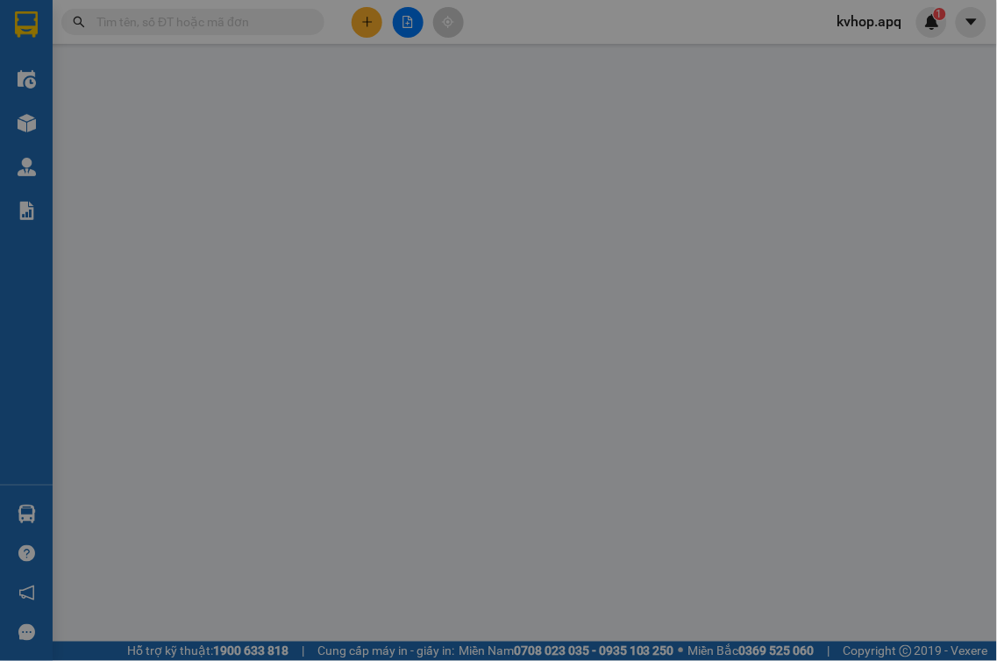
type input "0868119195"
type input "0974492611"
type input "a vinh"
checkbox input "true"
type input "vp"
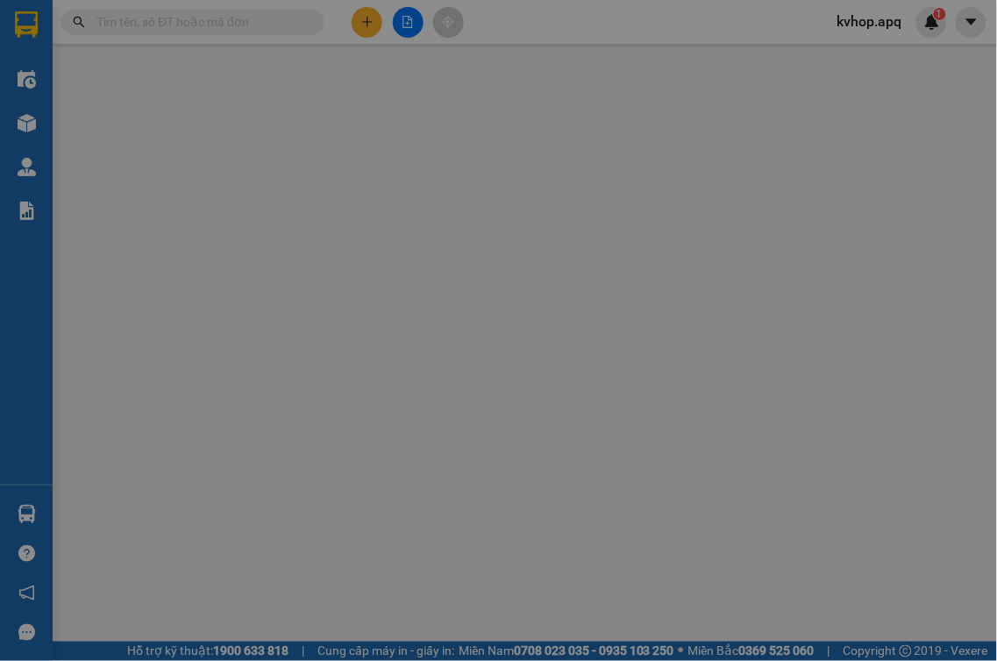
type input "40.000"
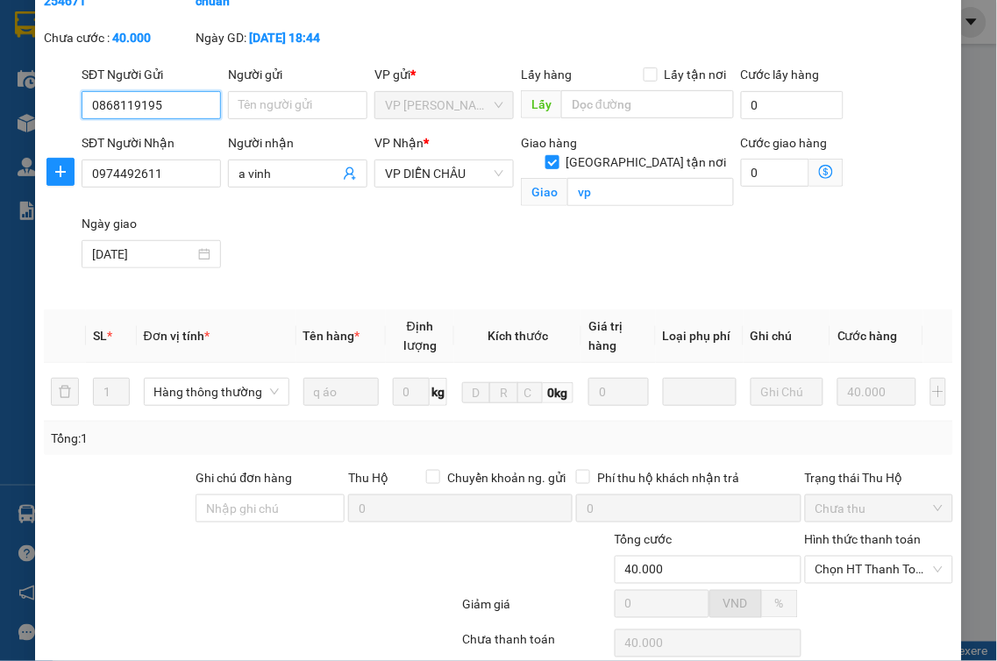
scroll to position [221, 0]
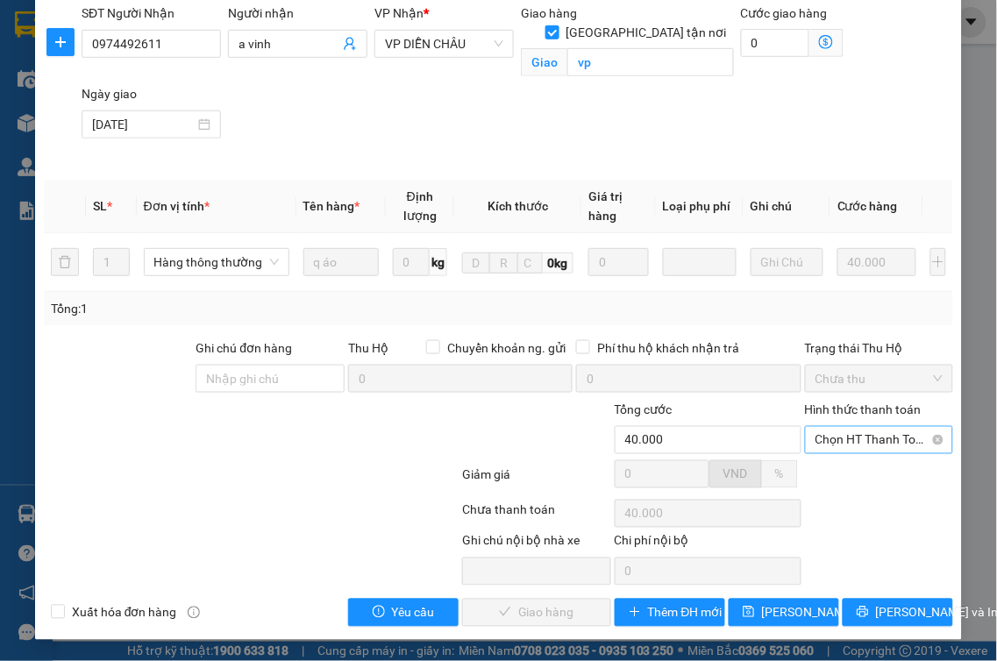
drag, startPoint x: 846, startPoint y: 437, endPoint x: 843, endPoint y: 445, distance: 9.4
click at [845, 439] on span "Chọn HT Thanh Toán" at bounding box center [880, 440] width 128 height 26
drag, startPoint x: 834, startPoint y: 462, endPoint x: 827, endPoint y: 474, distance: 13.4
click at [834, 465] on div "Tại văn phòng" at bounding box center [868, 475] width 146 height 28
type input "0"
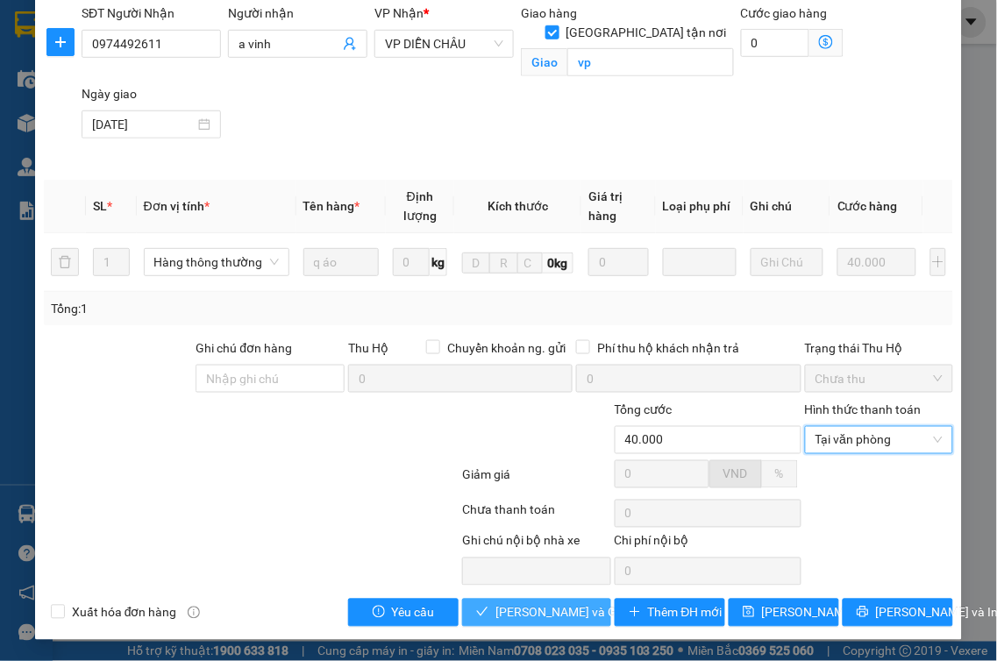
drag, startPoint x: 563, startPoint y: 610, endPoint x: 554, endPoint y: 611, distance: 8.8
click at [562, 610] on span "[PERSON_NAME] và Giao hàng" at bounding box center [579, 612] width 168 height 19
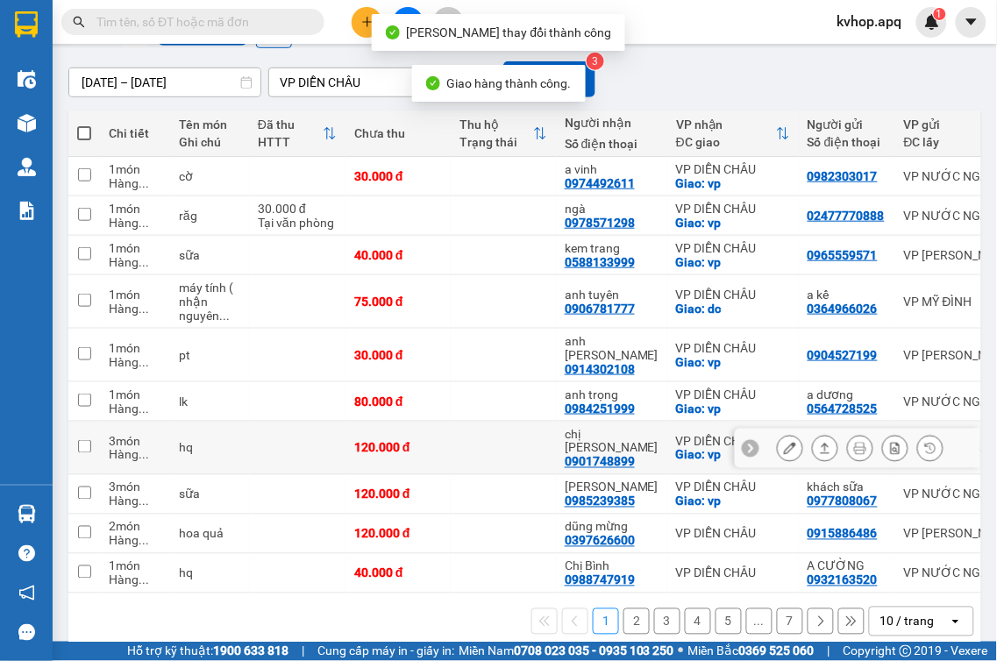
scroll to position [195, 0]
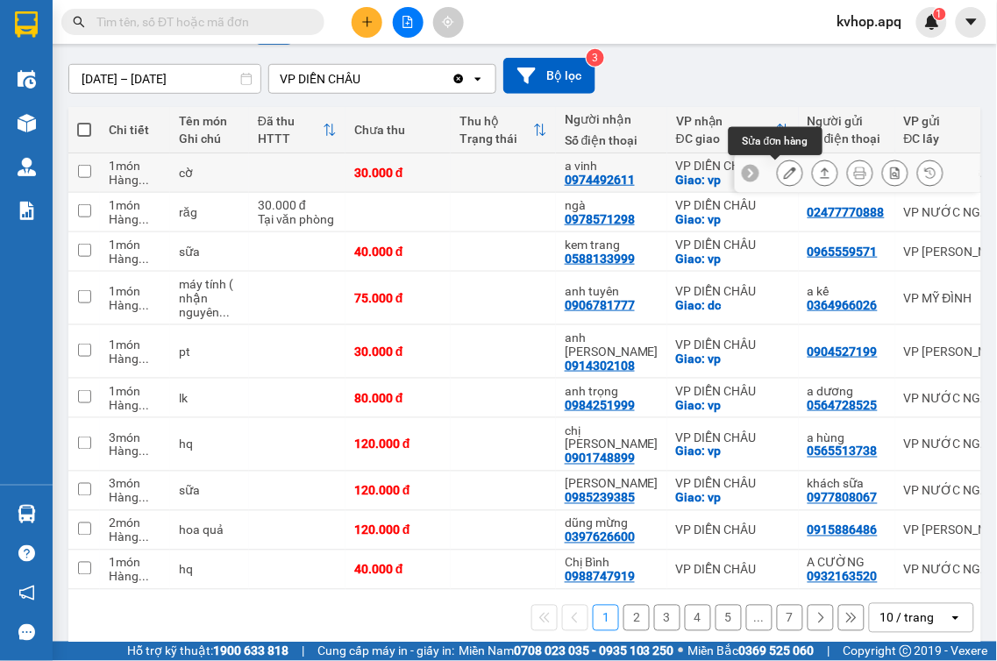
click at [784, 176] on icon at bounding box center [790, 173] width 12 height 12
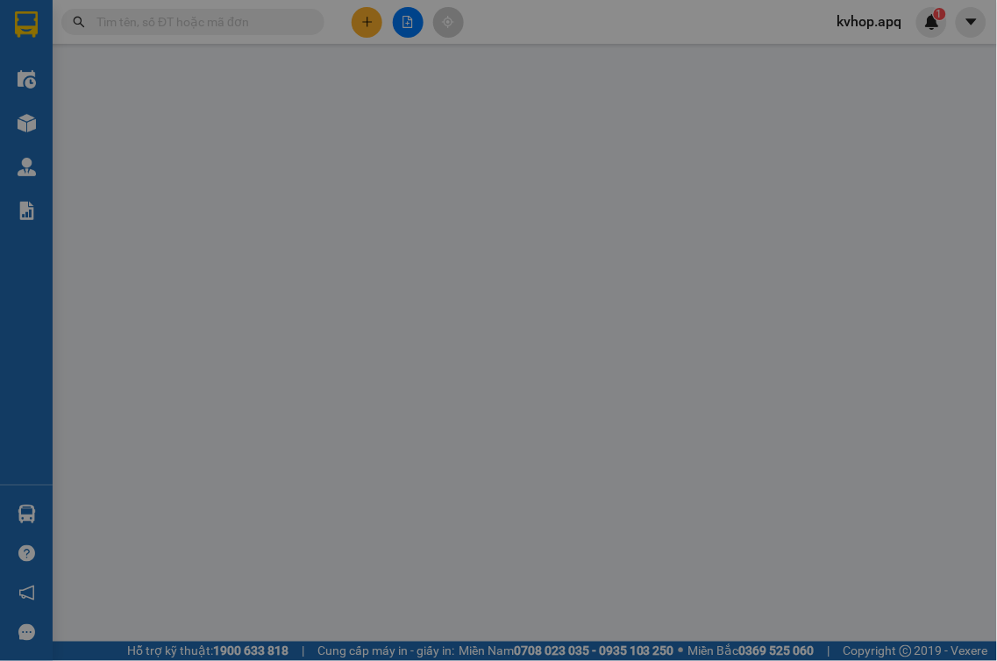
type input "0982303017"
type input "0974492611"
type input "a vinh"
checkbox input "true"
type input "vp"
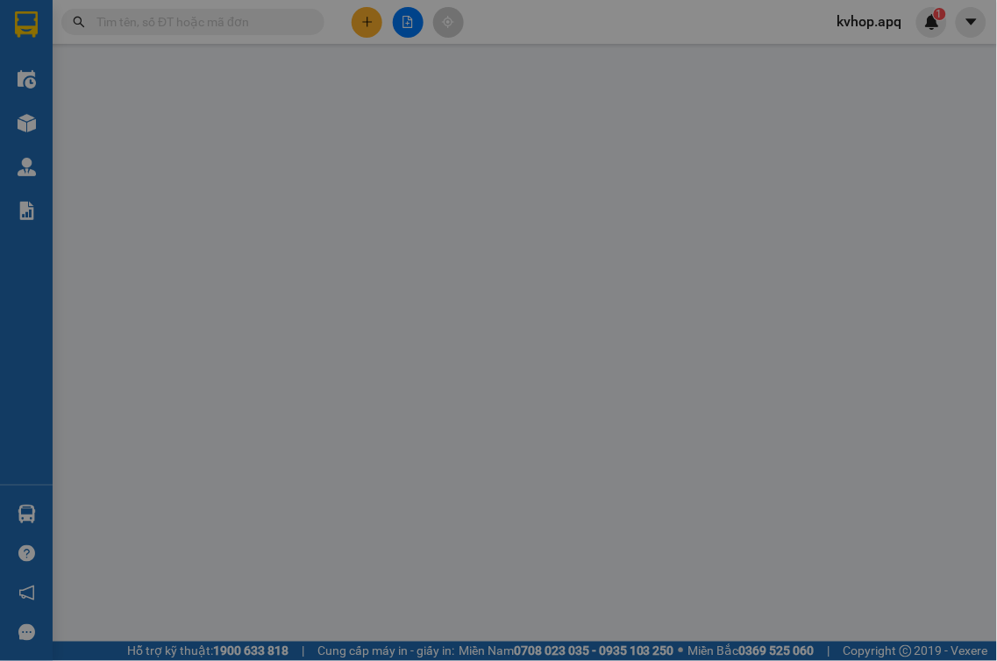
type input "30.000"
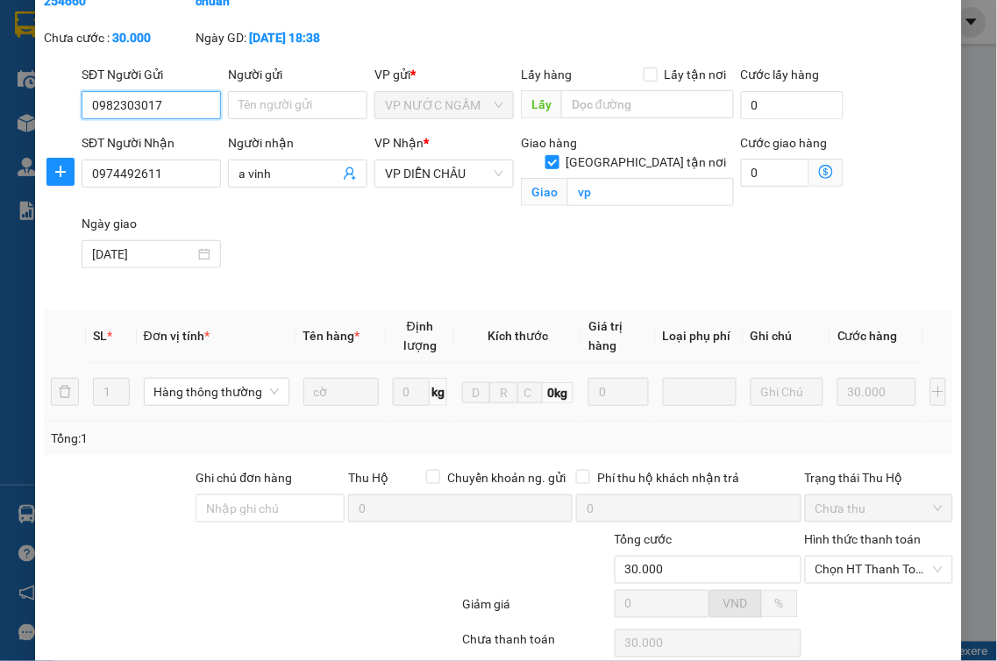
scroll to position [221, 0]
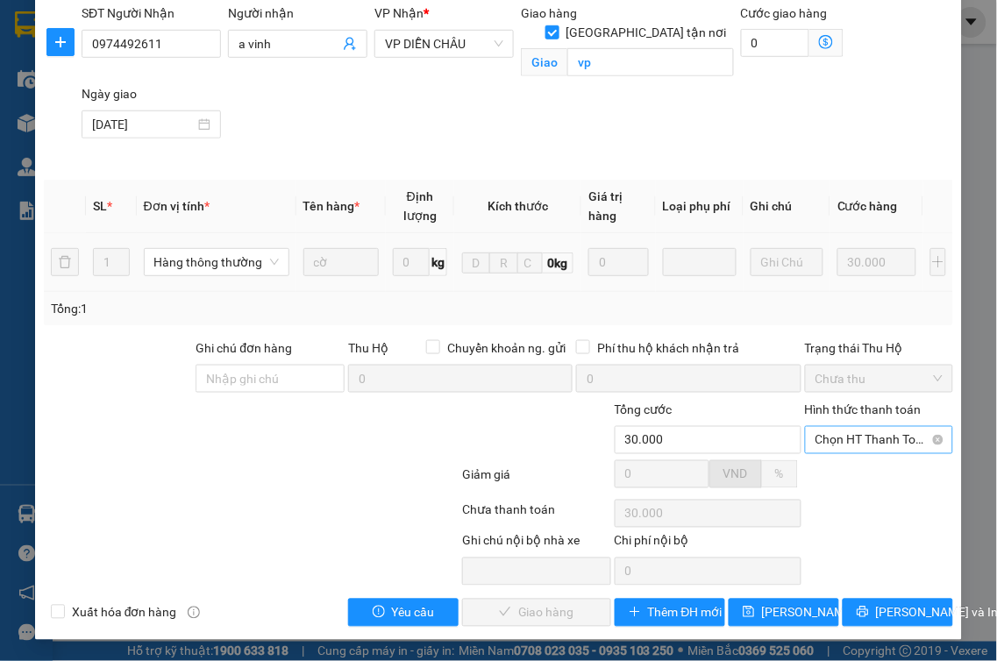
click at [825, 445] on span "Chọn HT Thanh Toán" at bounding box center [880, 440] width 128 height 26
click at [817, 474] on div "Tại văn phòng" at bounding box center [867, 475] width 125 height 19
type input "0"
click at [557, 609] on span "[PERSON_NAME] và Giao hàng" at bounding box center [579, 612] width 168 height 19
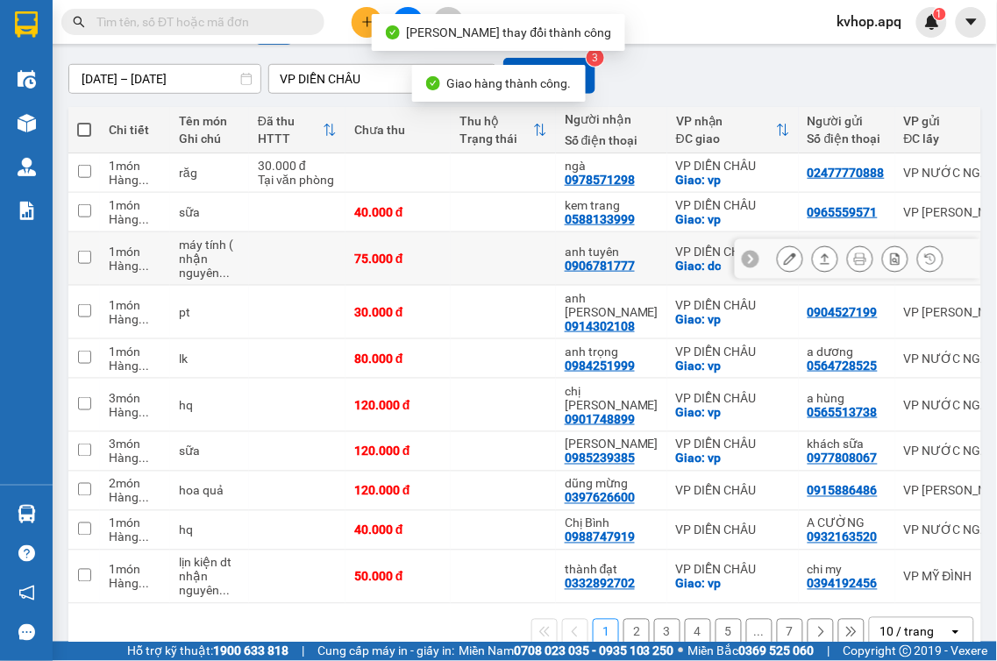
scroll to position [209, 0]
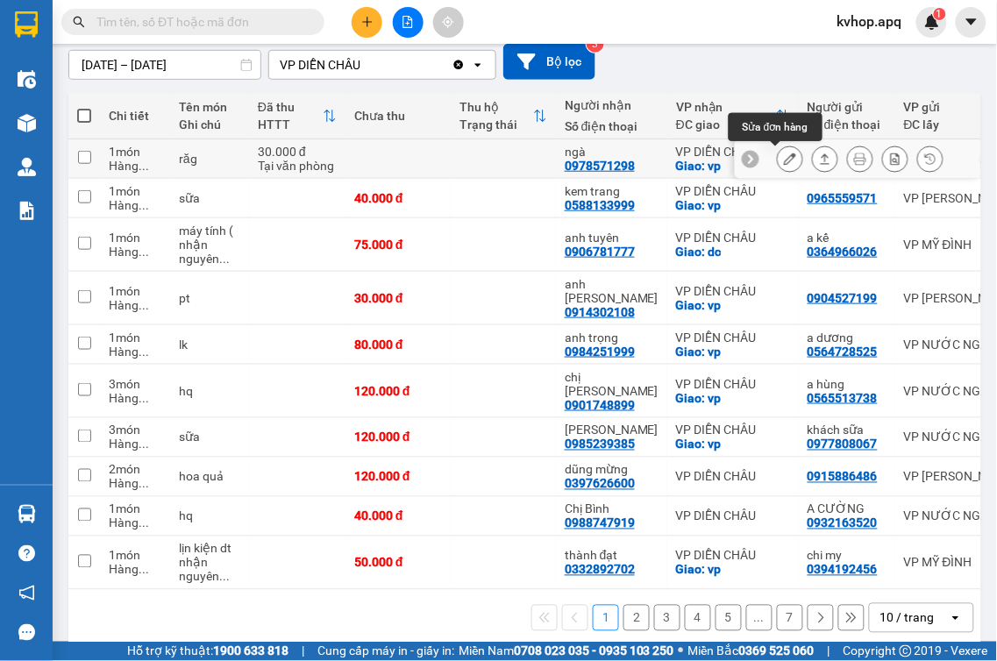
click at [789, 155] on div at bounding box center [790, 159] width 26 height 26
click at [784, 163] on icon at bounding box center [790, 159] width 12 height 12
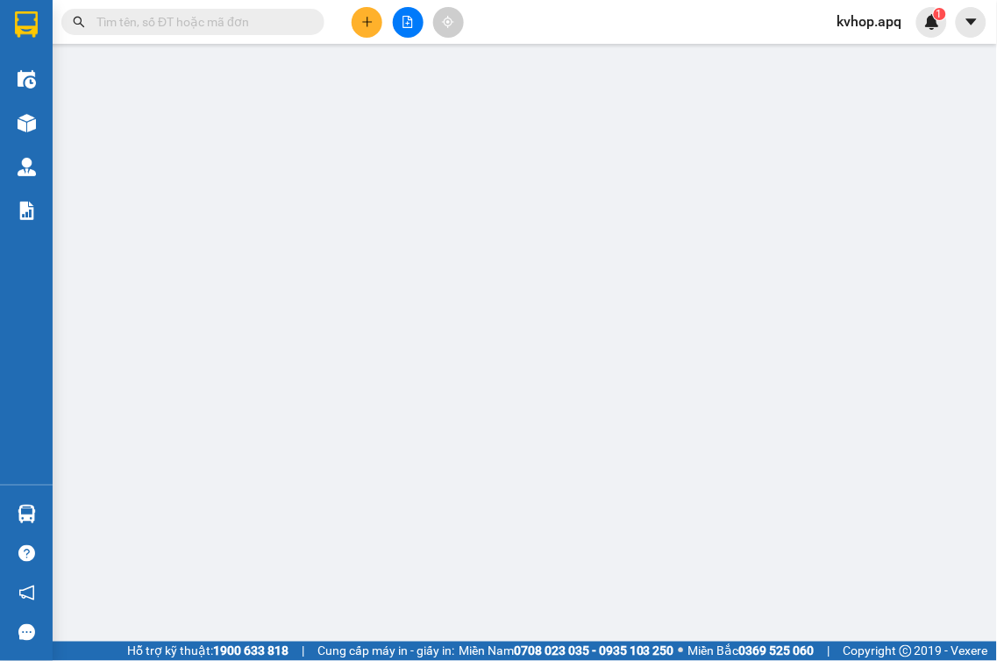
type input "02477770888"
type input "0978571298"
type input "ngà"
checkbox input "true"
type input "vp"
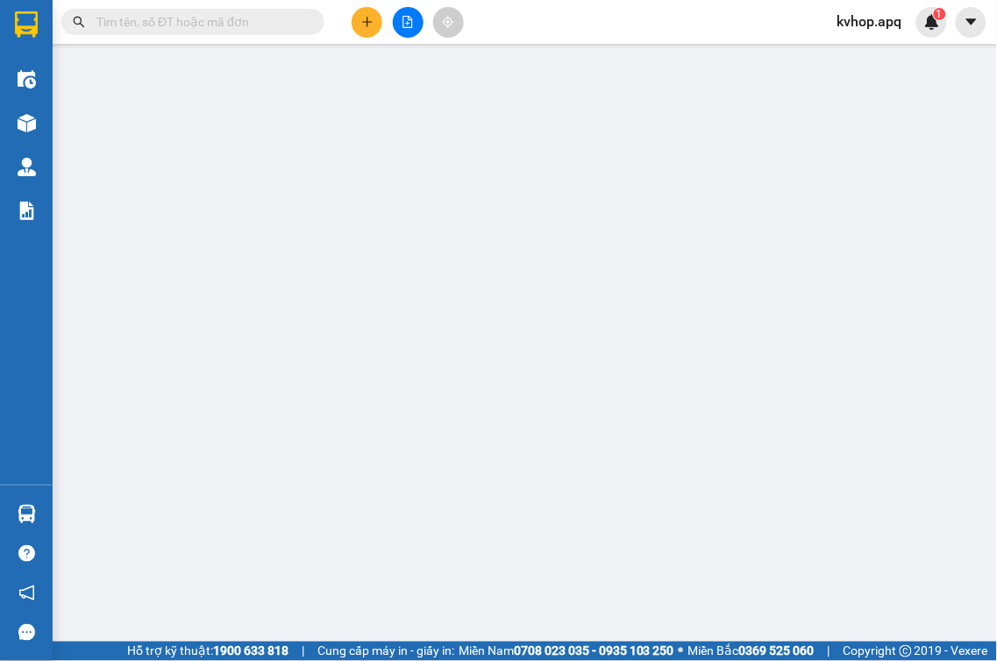
type input "30.000"
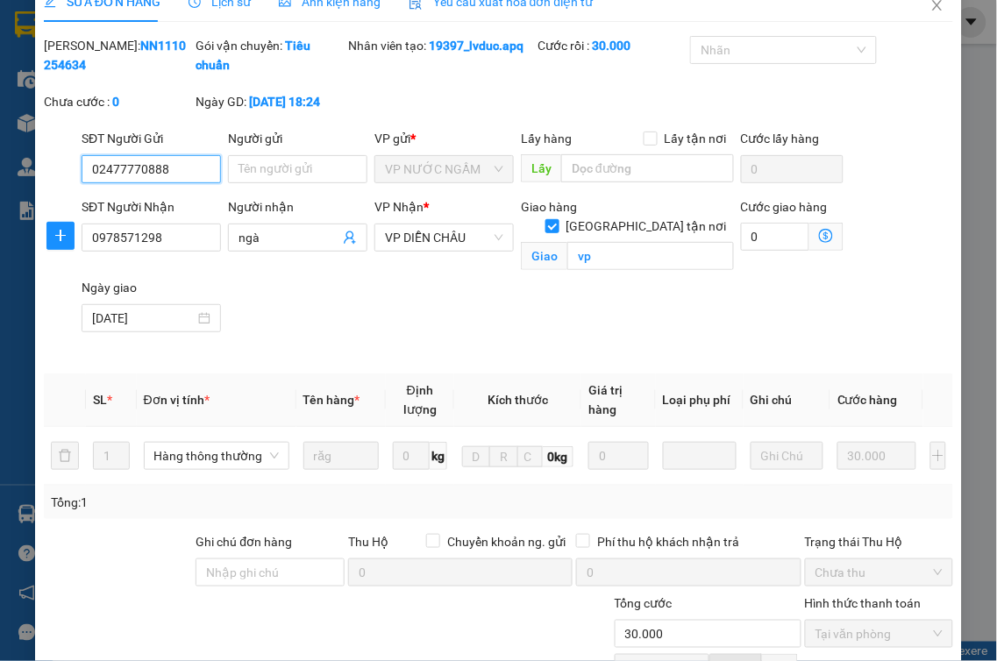
scroll to position [221, 0]
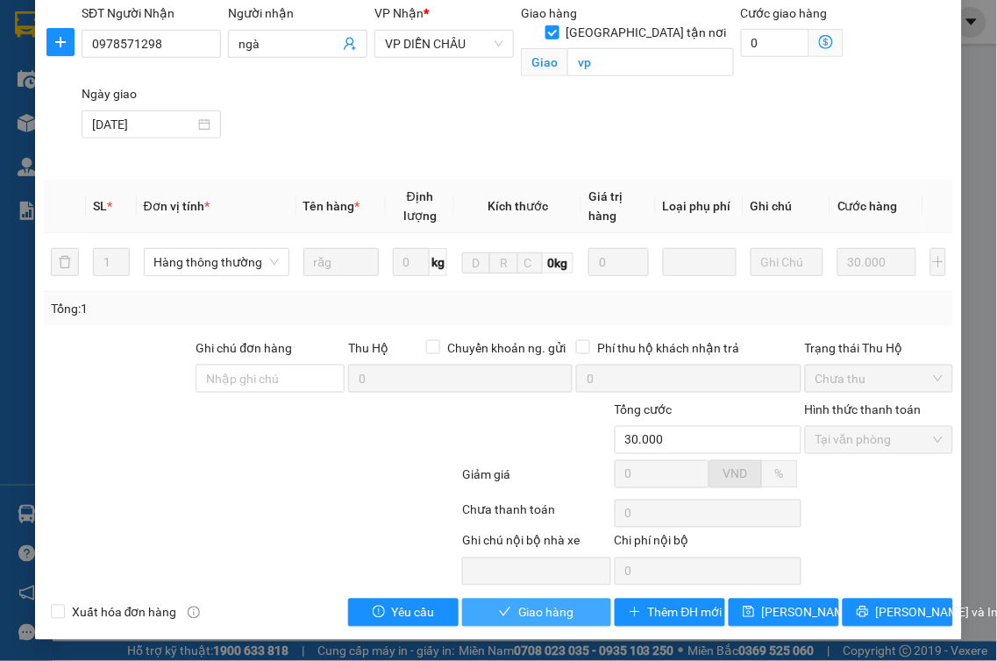
click at [522, 616] on span "Giao hàng" at bounding box center [546, 612] width 56 height 19
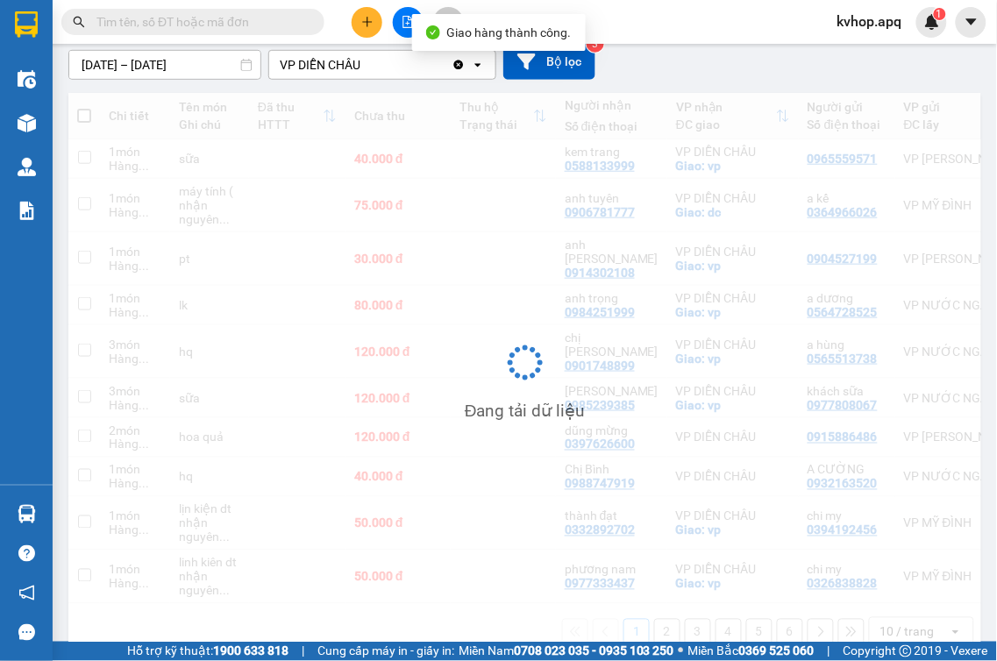
scroll to position [209, 0]
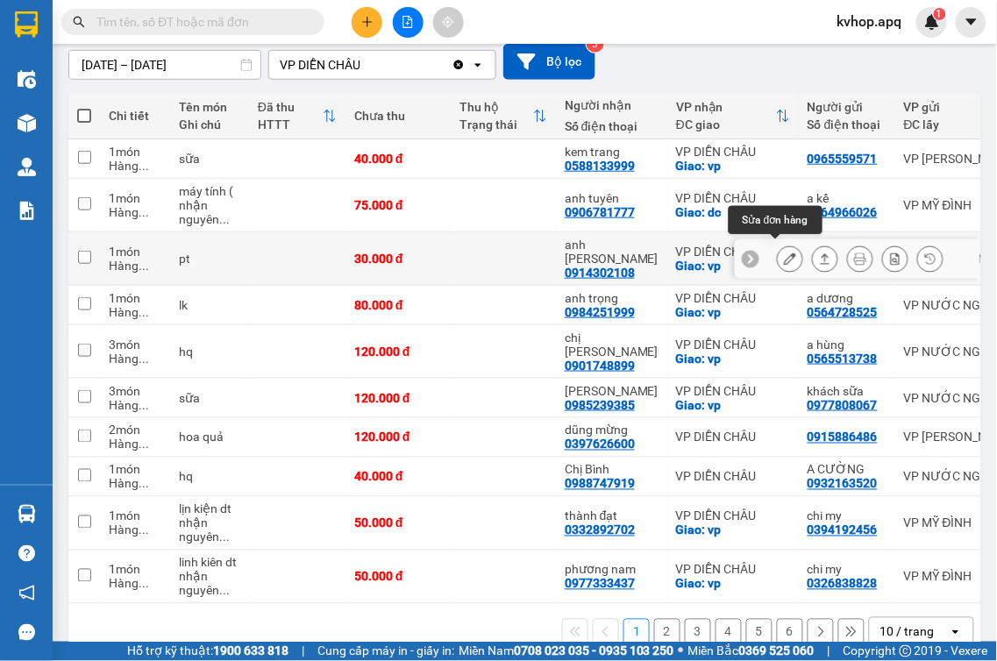
click at [778, 246] on button at bounding box center [790, 259] width 25 height 31
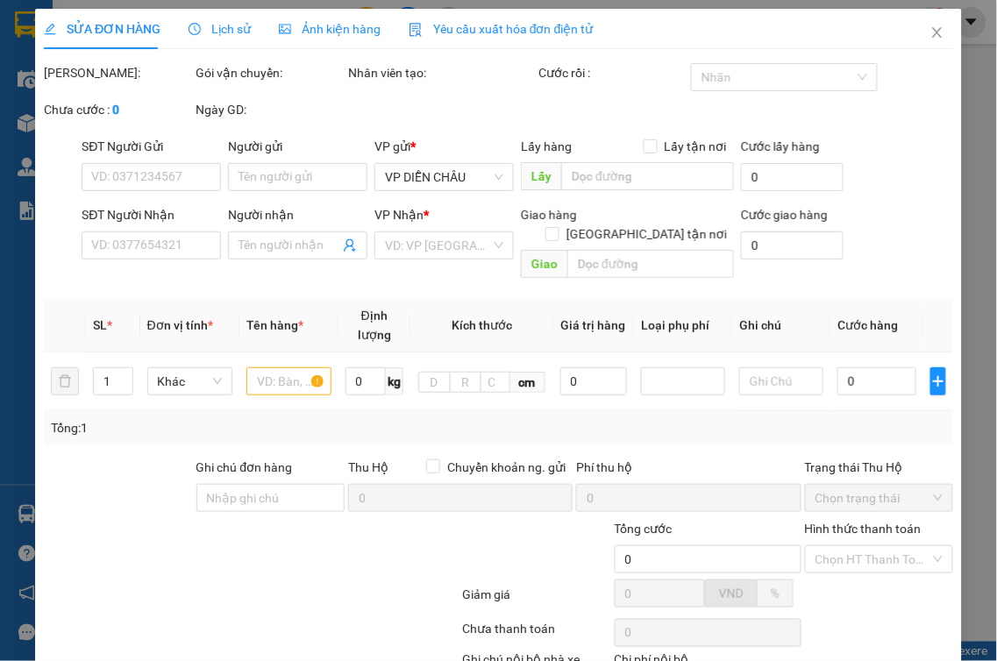
type input "0904527199"
type input "0914302108"
type input "anh tuấn anh"
checkbox input "true"
type input "vp"
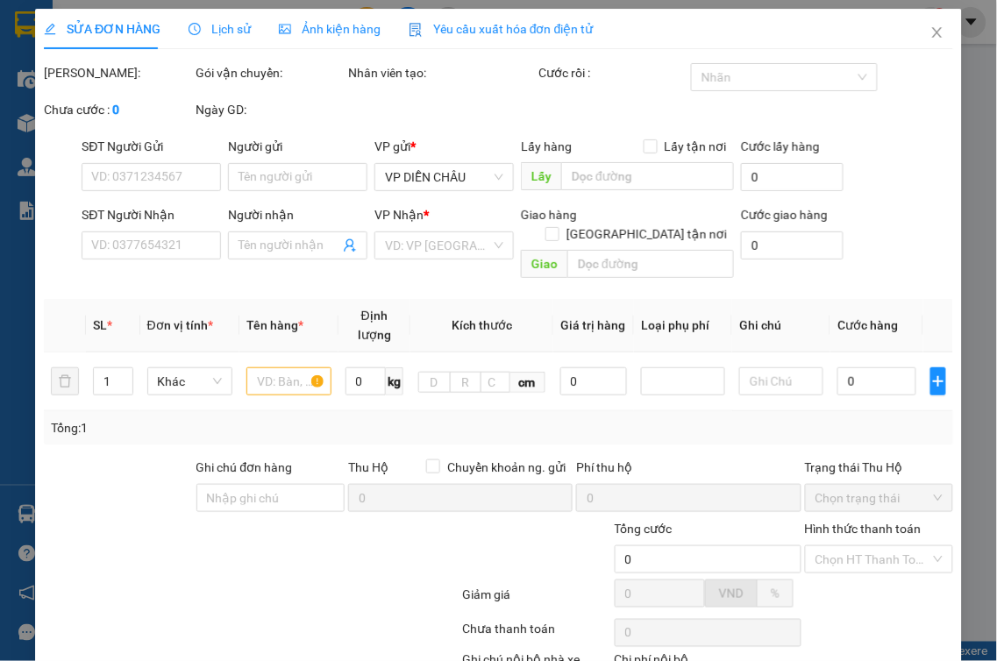
type input "30.000"
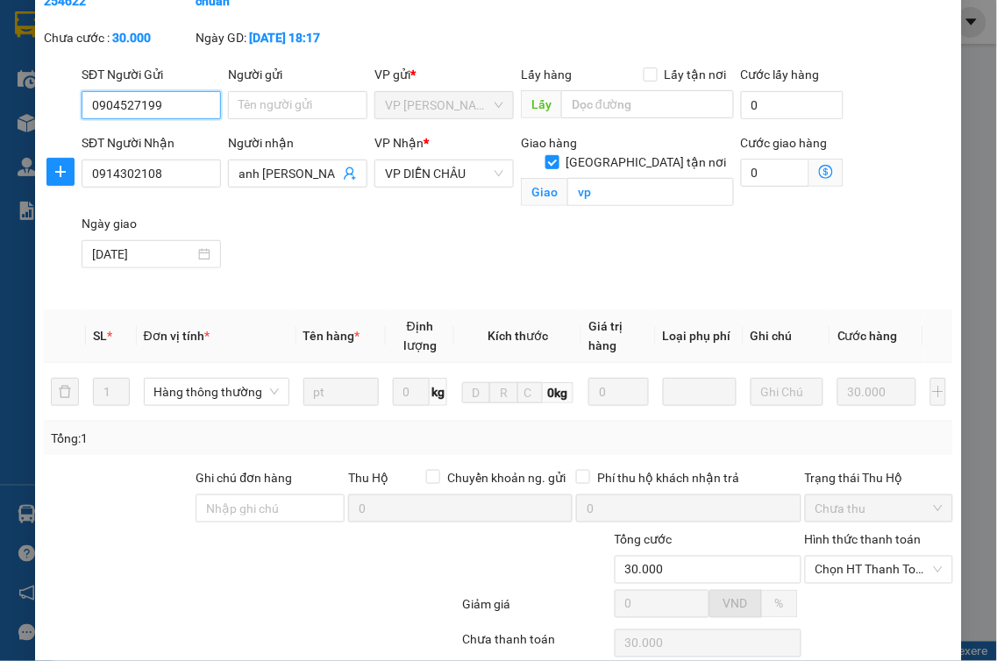
scroll to position [221, 0]
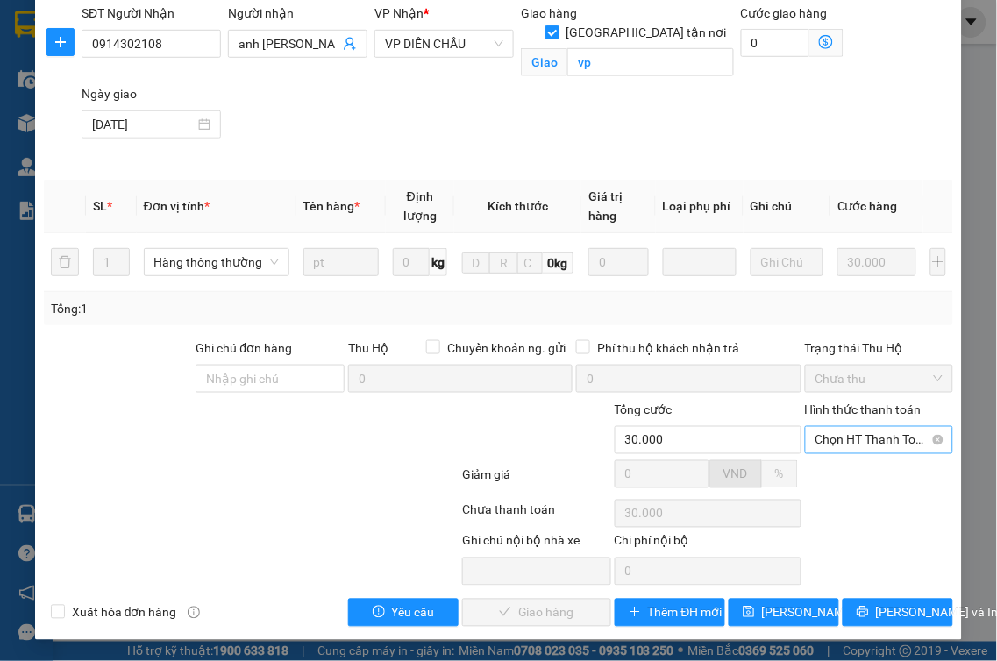
click at [847, 433] on span "Chọn HT Thanh Toán" at bounding box center [880, 440] width 128 height 26
click at [811, 483] on div "Tại văn phòng" at bounding box center [867, 475] width 125 height 19
type input "0"
click at [504, 617] on span "[PERSON_NAME] và Giao hàng" at bounding box center [579, 612] width 168 height 19
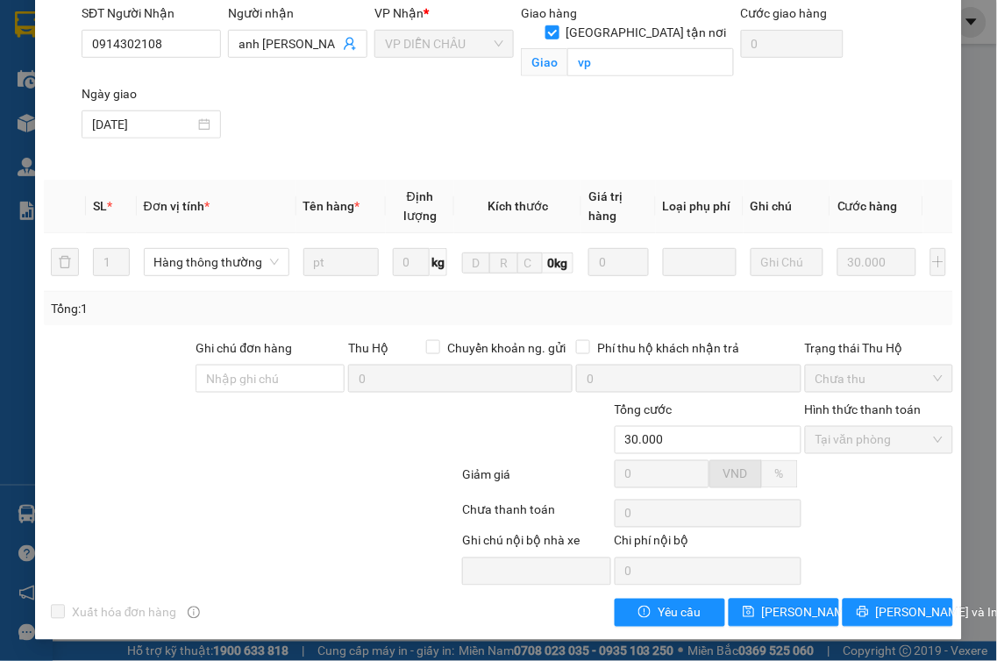
drag, startPoint x: 317, startPoint y: 488, endPoint x: 317, endPoint y: 500, distance: 11.4
click at [317, 495] on div "Total Paid Fee 30.000 Total UnPaid Fee 0 Cash Collection Total Fee Mã ĐH: NH111…" at bounding box center [498, 234] width 909 height 785
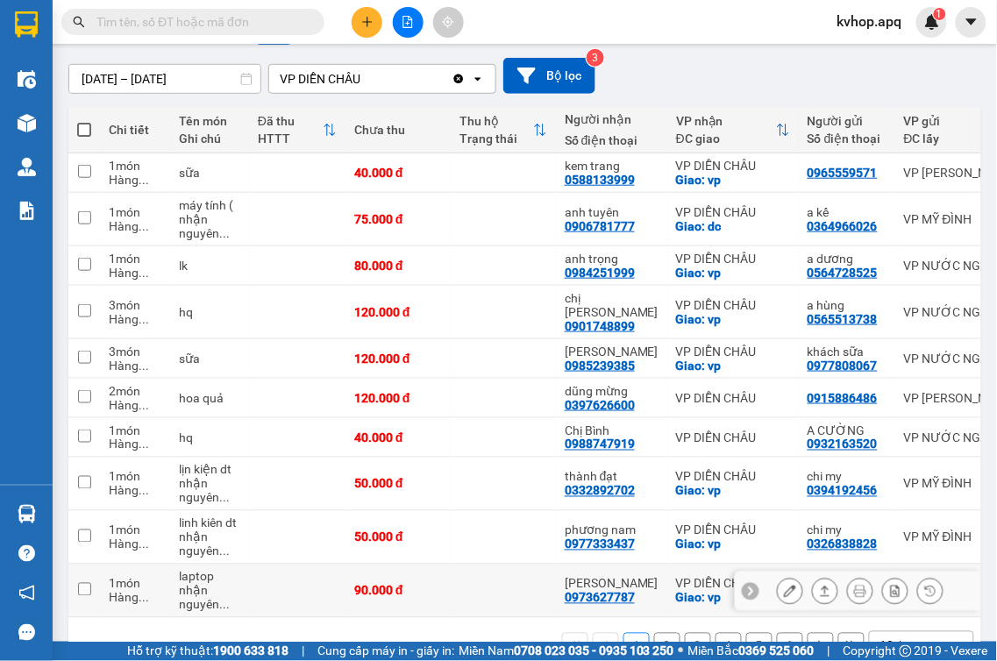
scroll to position [237, 0]
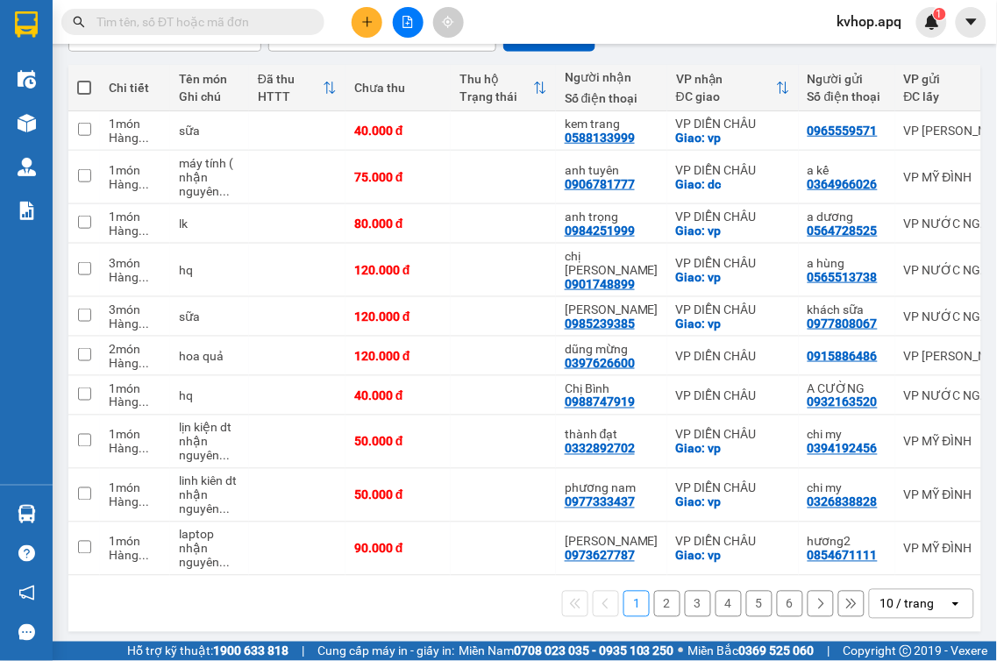
click at [777, 599] on button "6" at bounding box center [790, 604] width 26 height 26
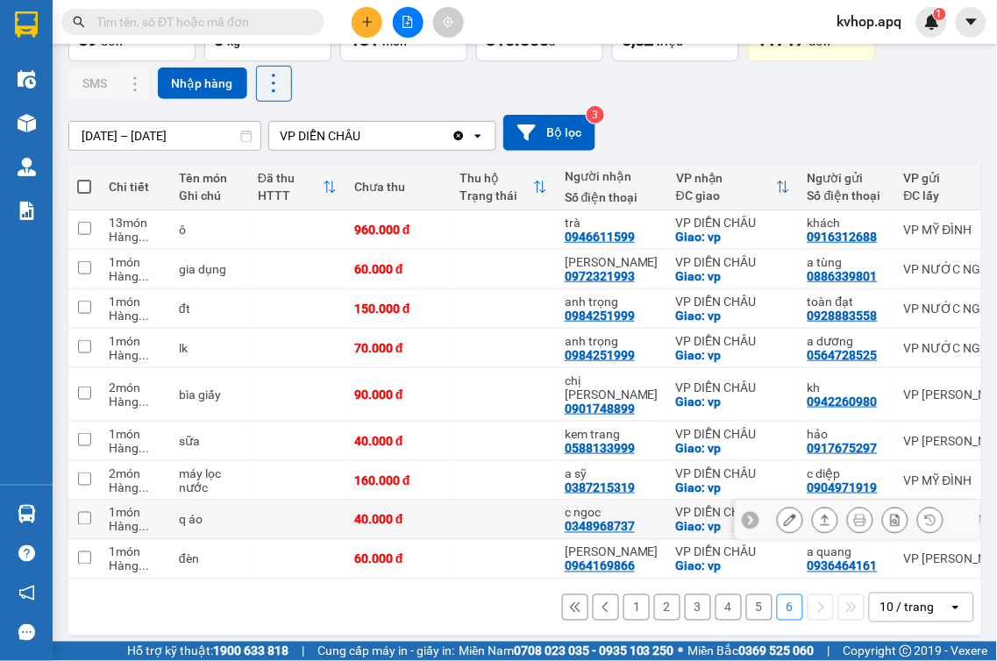
scroll to position [141, 0]
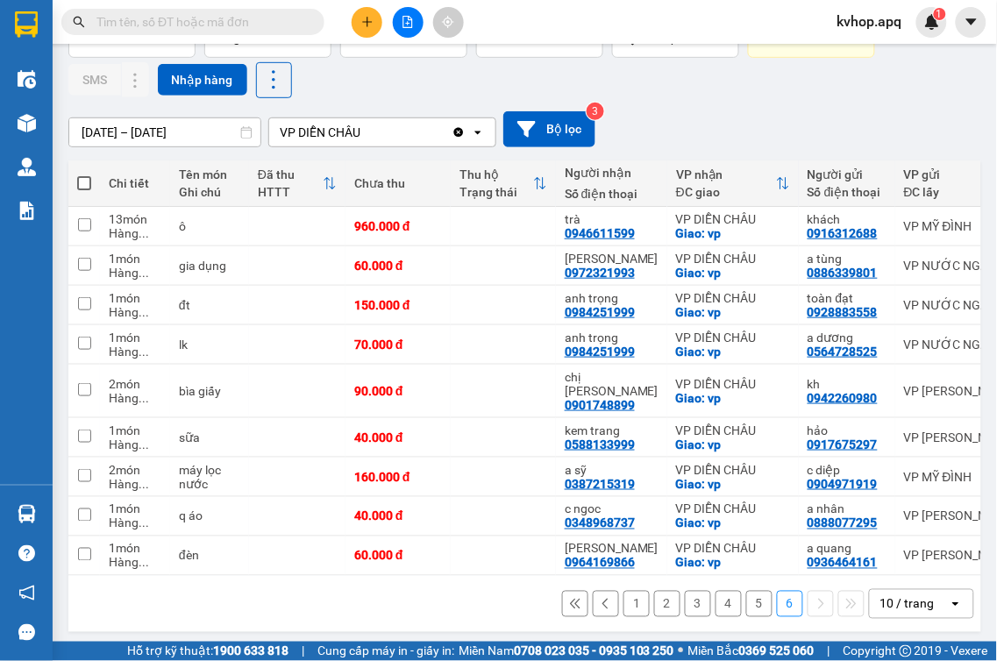
click at [746, 594] on button "5" at bounding box center [759, 604] width 26 height 26
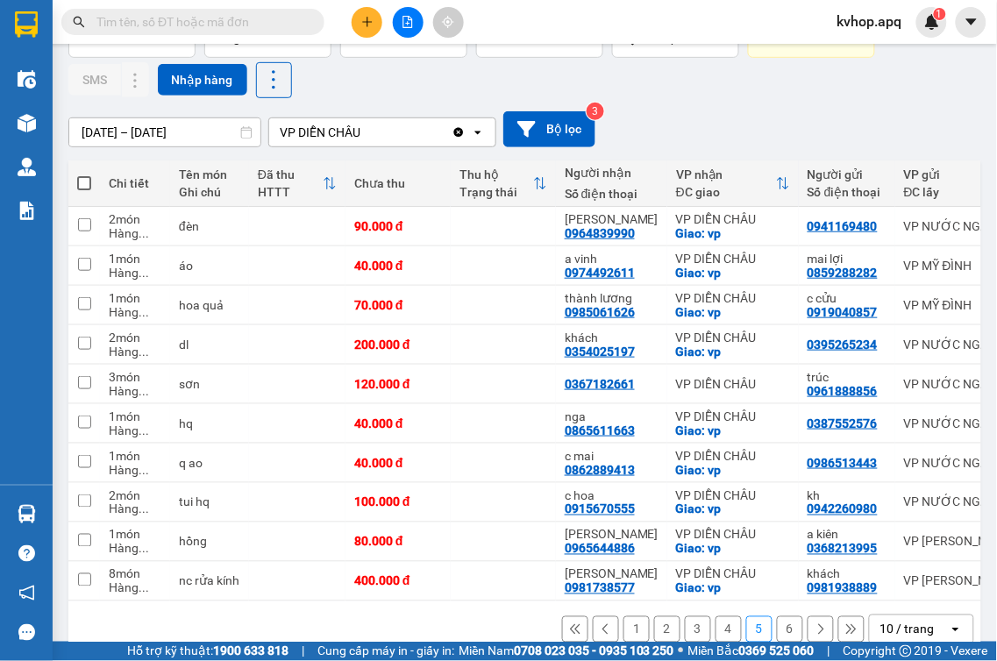
click at [725, 629] on button "4" at bounding box center [729, 629] width 26 height 26
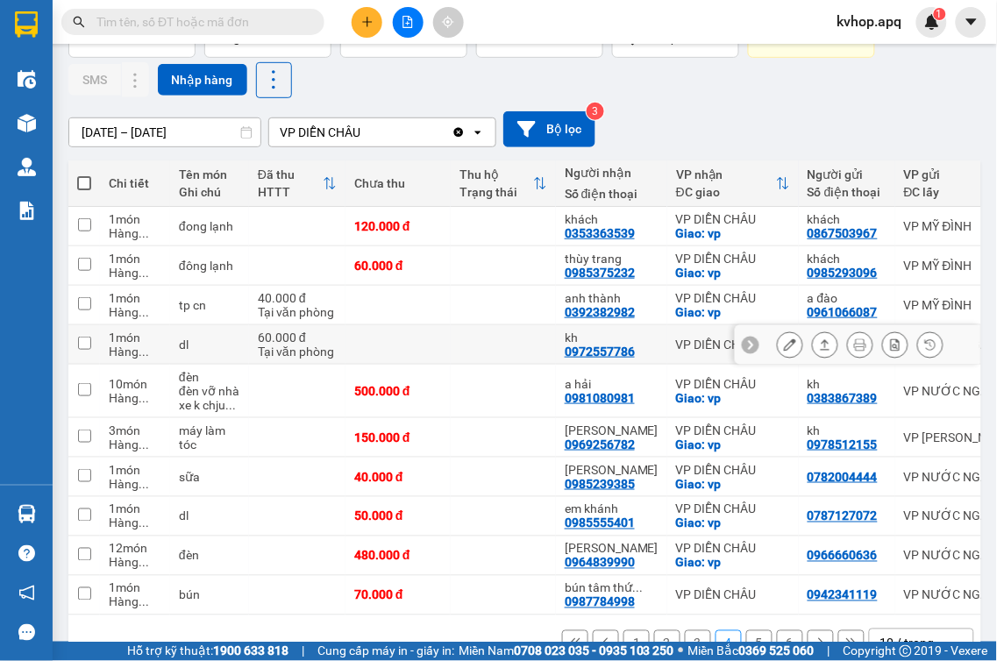
scroll to position [195, 0]
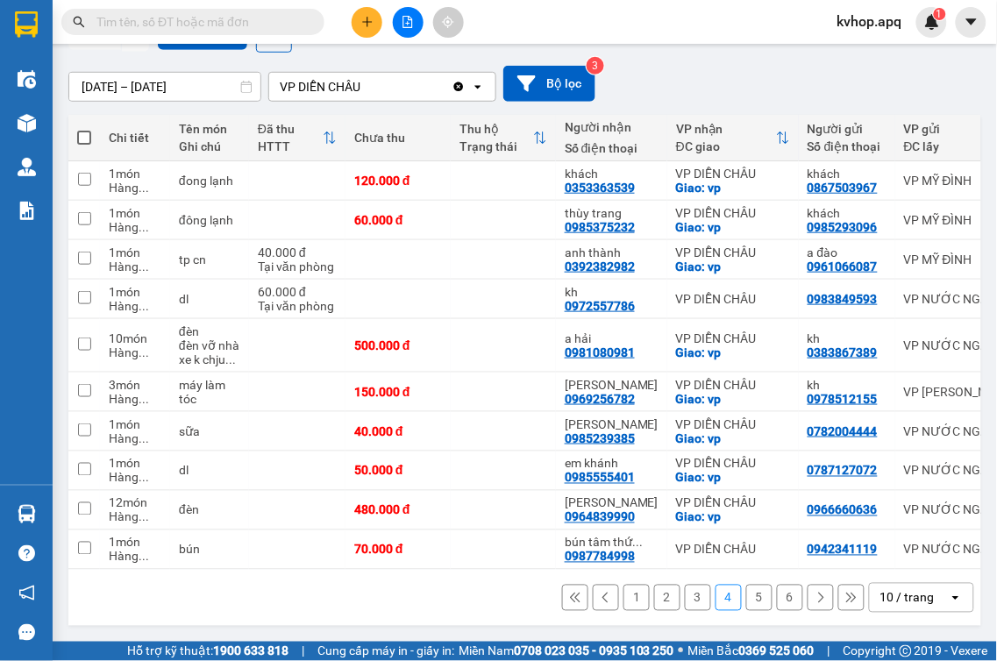
click at [746, 601] on button "5" at bounding box center [759, 598] width 26 height 26
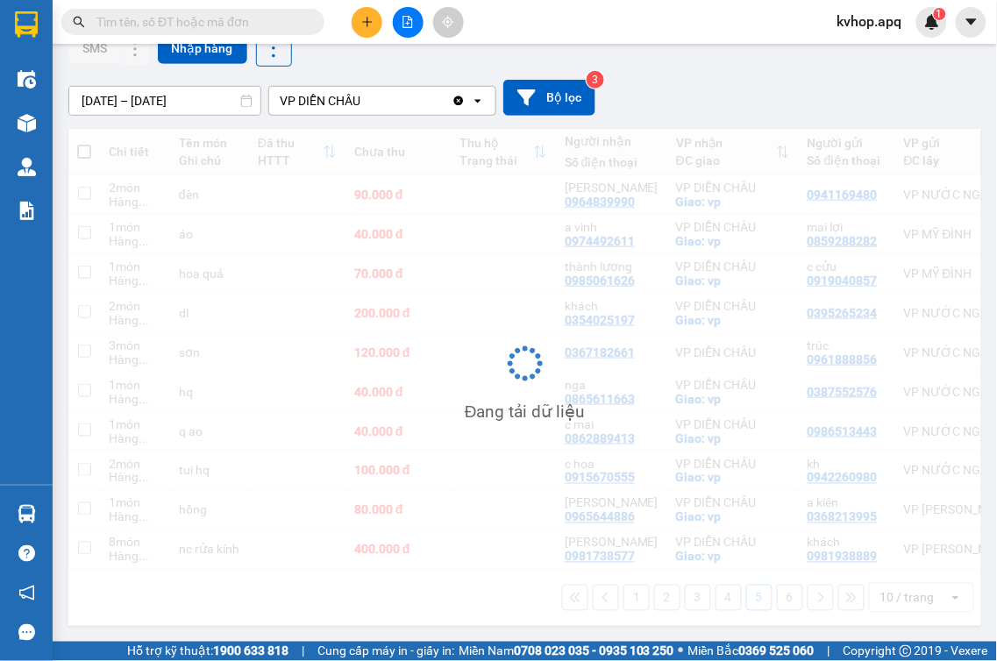
scroll to position [181, 0]
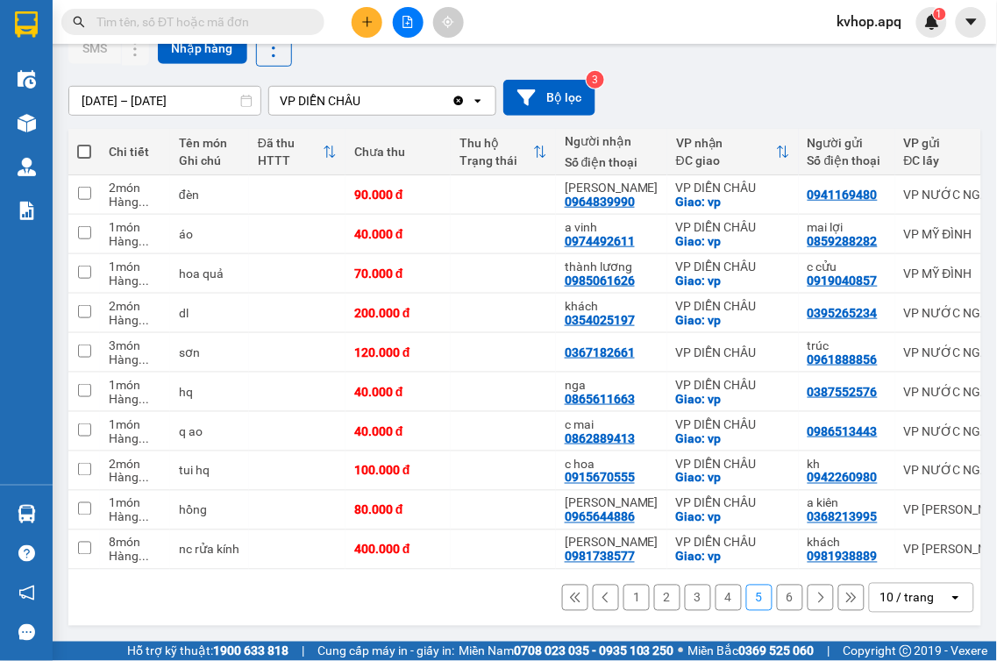
click at [716, 596] on button "4" at bounding box center [729, 598] width 26 height 26
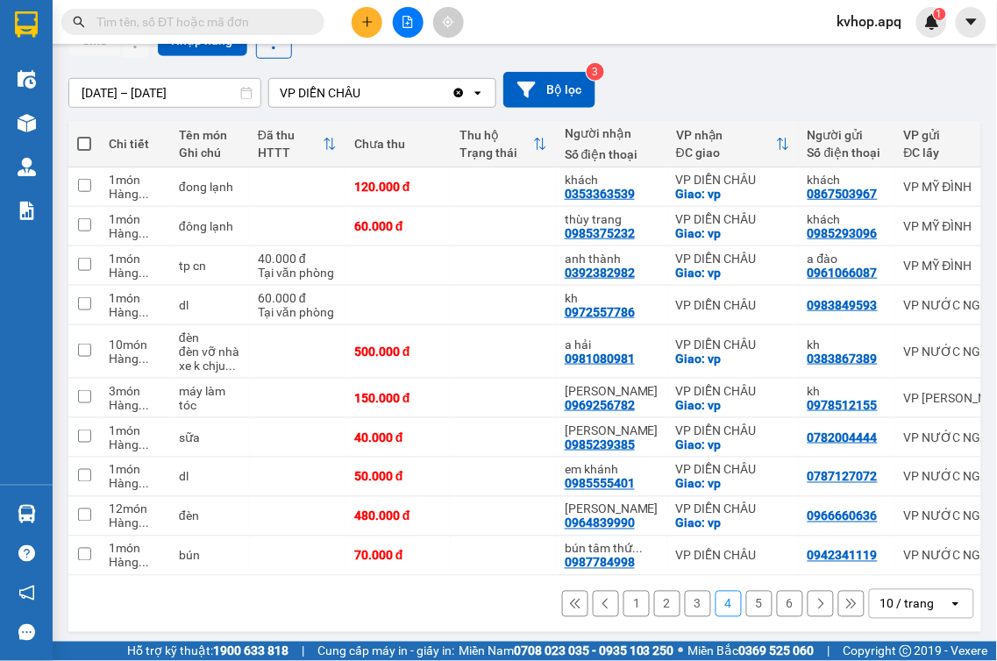
click at [688, 606] on button "3" at bounding box center [698, 604] width 26 height 26
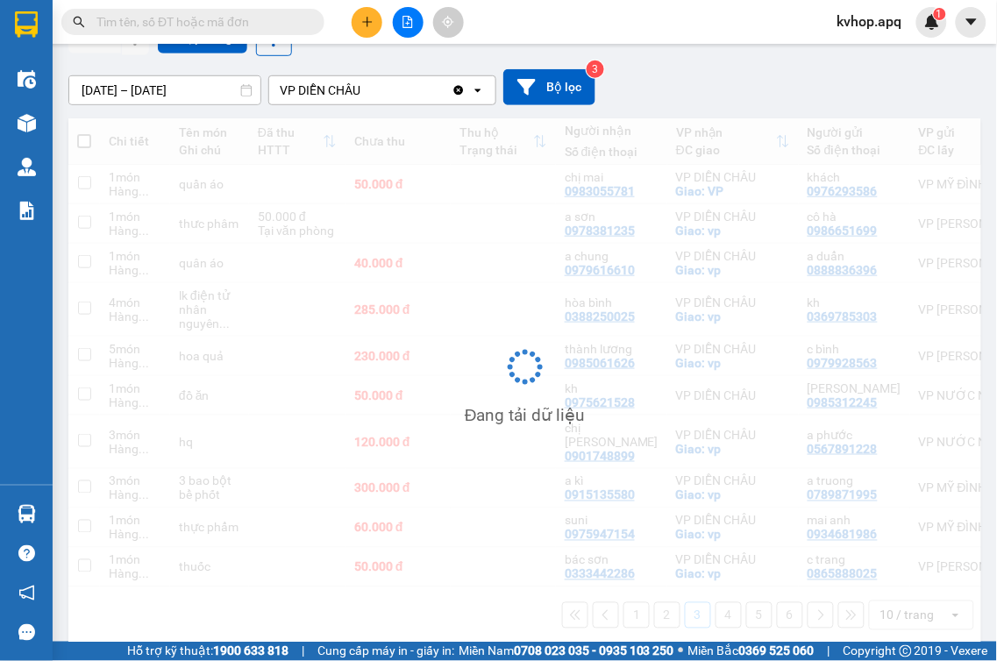
scroll to position [191, 0]
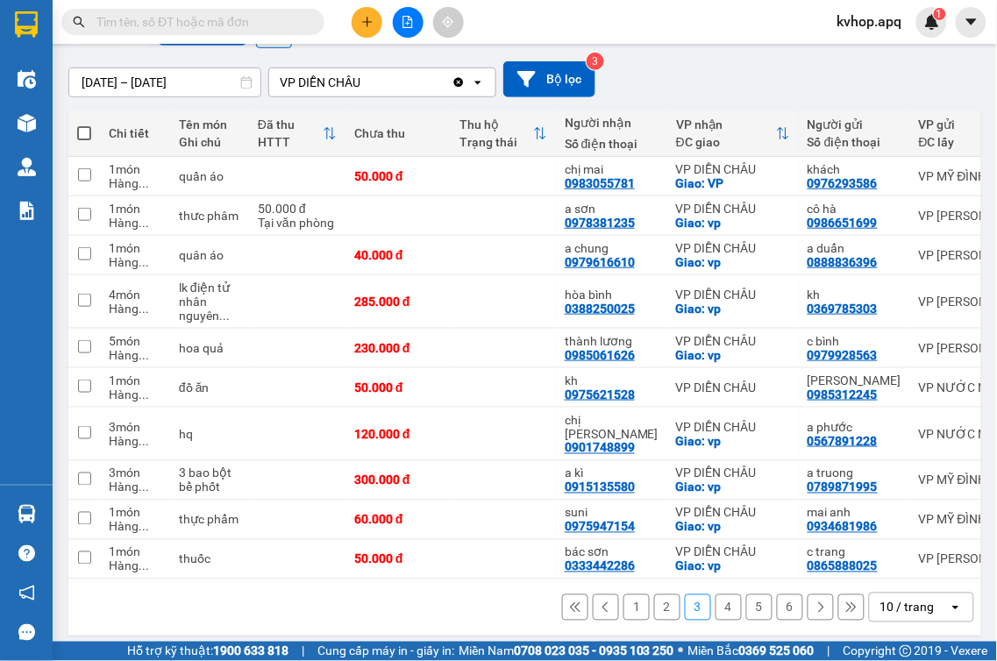
click at [716, 599] on button "4" at bounding box center [729, 608] width 26 height 26
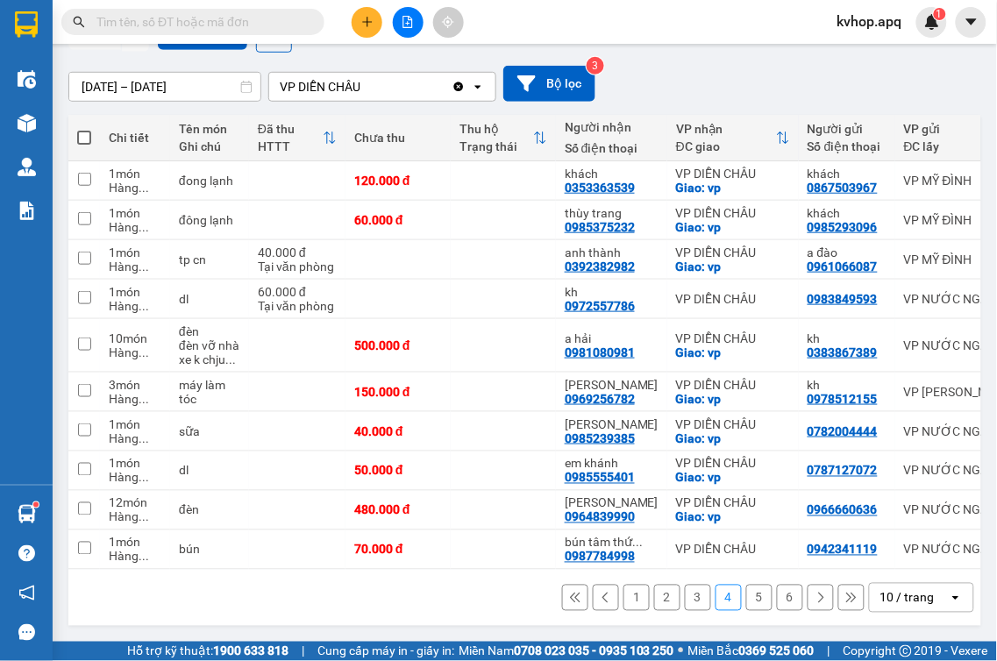
click at [628, 600] on button "1" at bounding box center [637, 598] width 26 height 26
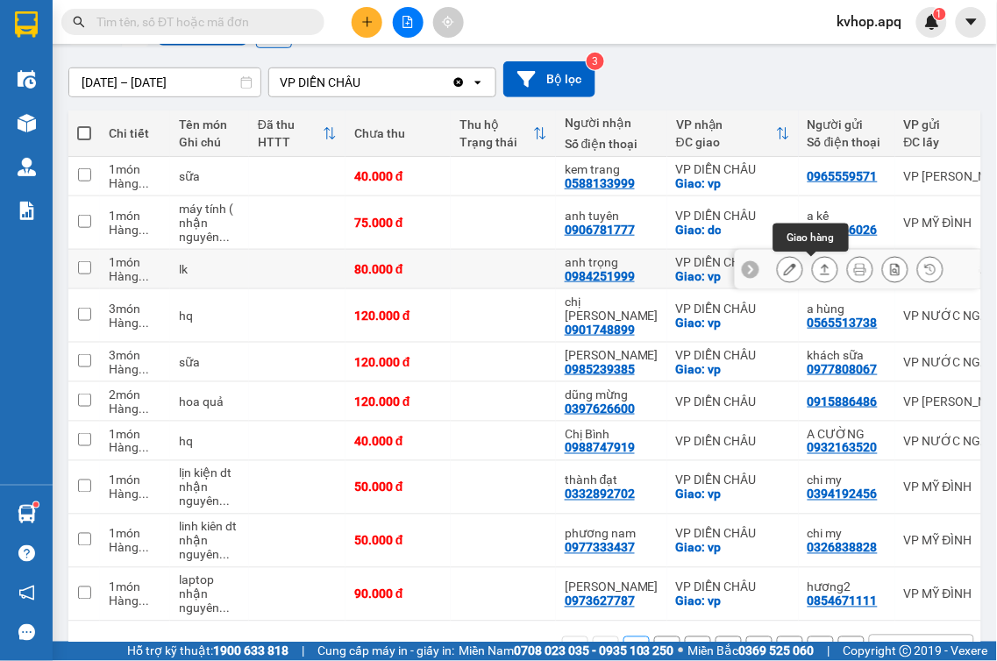
click at [781, 267] on button at bounding box center [790, 269] width 25 height 31
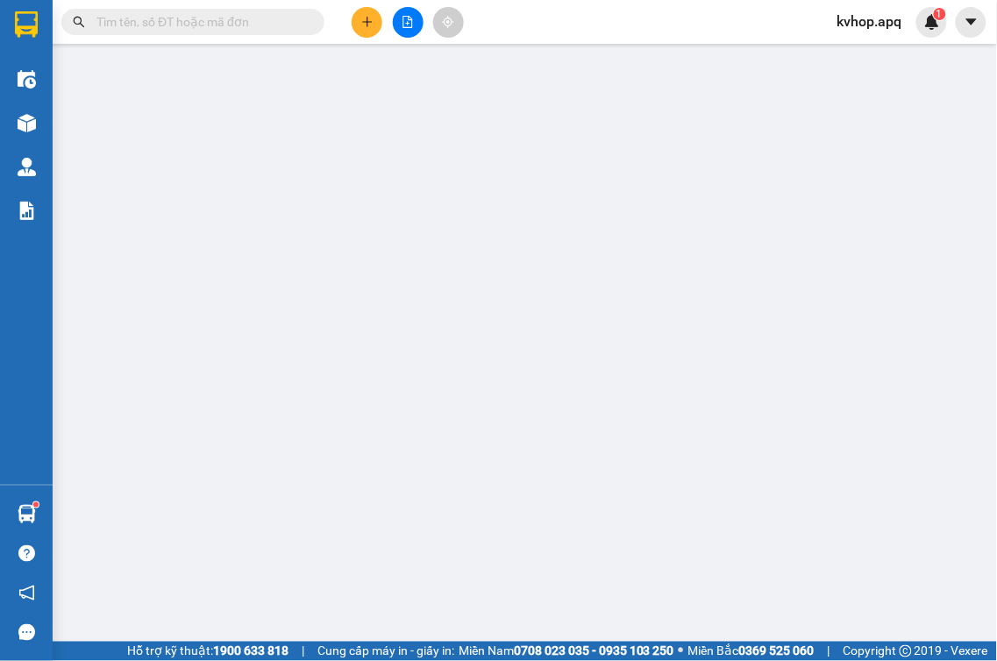
type input "0564728525"
type input "a dương"
type input "0984251999"
type input "anh trọng"
checkbox input "true"
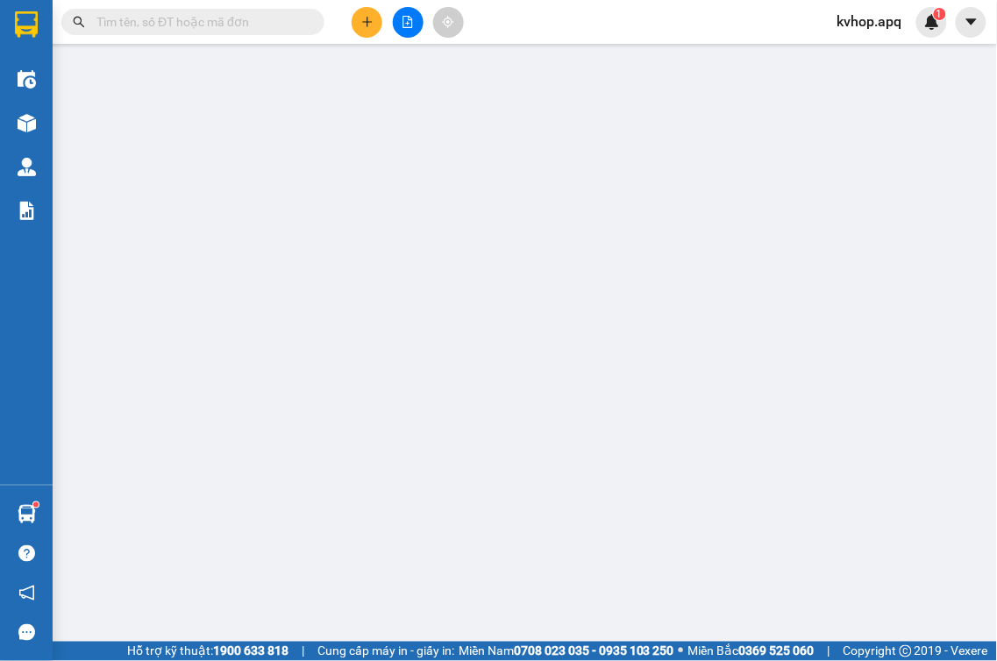
type input "vp"
type input "80.000"
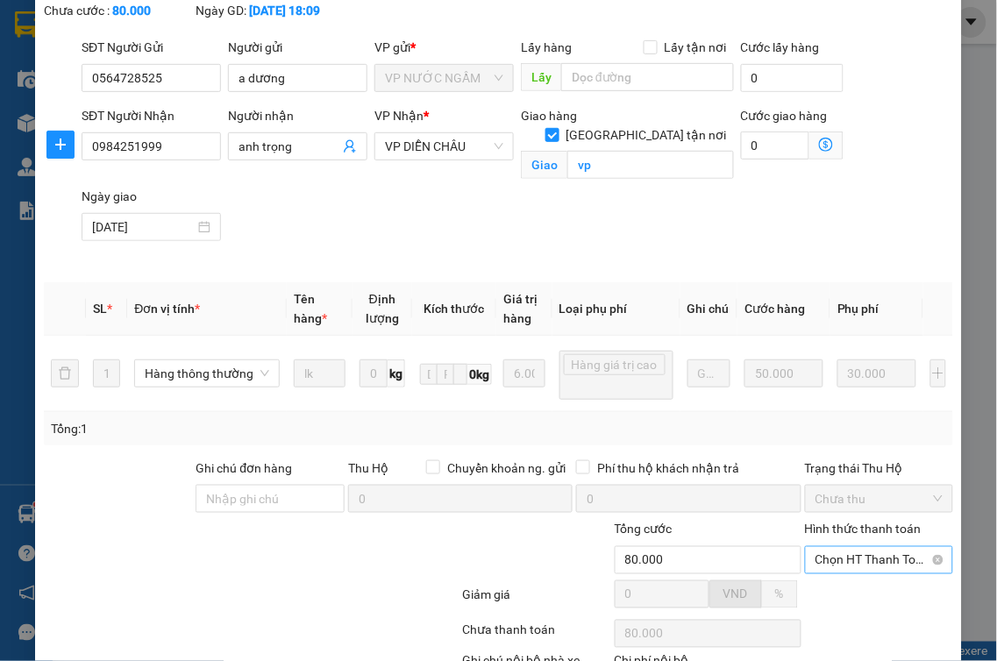
scroll to position [239, 0]
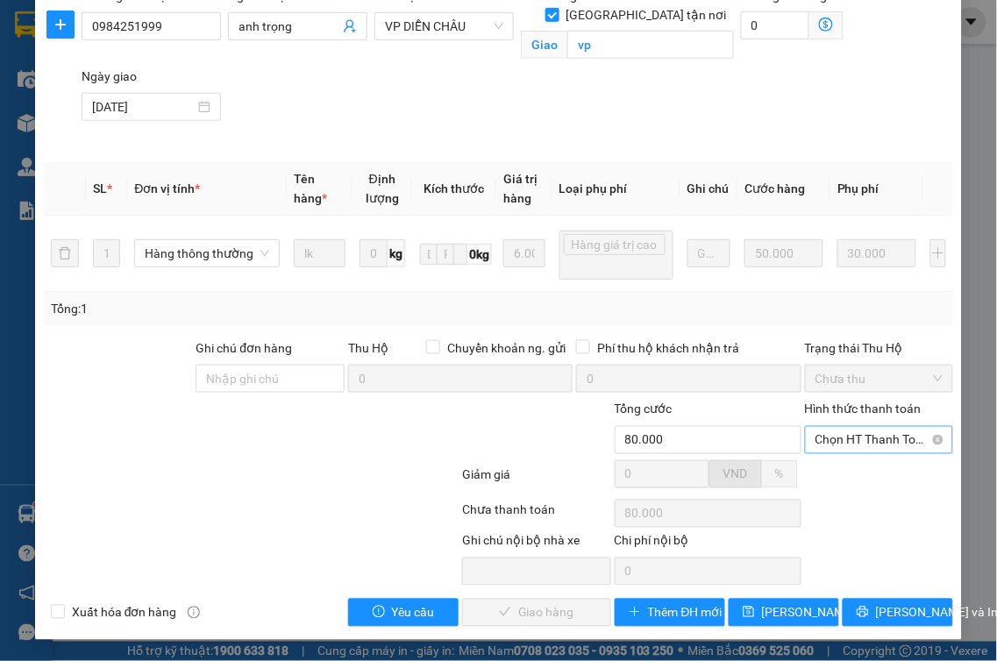
drag, startPoint x: 881, startPoint y: 439, endPoint x: 856, endPoint y: 444, distance: 25.8
click at [880, 439] on span "Chọn HT Thanh Toán" at bounding box center [880, 440] width 128 height 26
click at [836, 467] on div "Tại văn phòng" at bounding box center [867, 475] width 125 height 19
type input "0"
drag, startPoint x: 522, startPoint y: 610, endPoint x: 468, endPoint y: 570, distance: 67.0
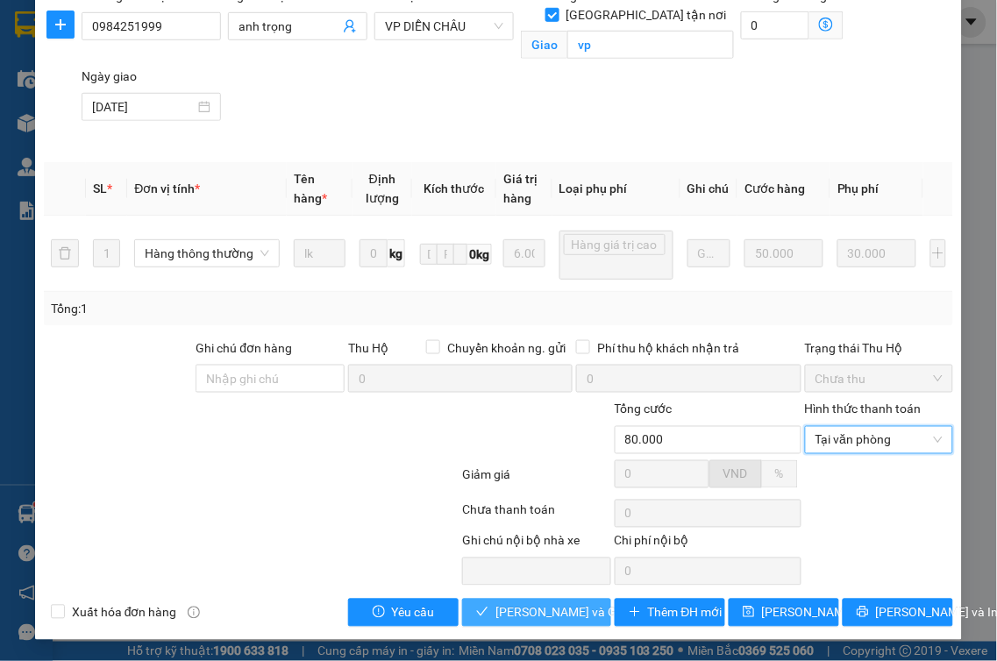
click at [521, 610] on span "[PERSON_NAME] và Giao hàng" at bounding box center [579, 612] width 168 height 19
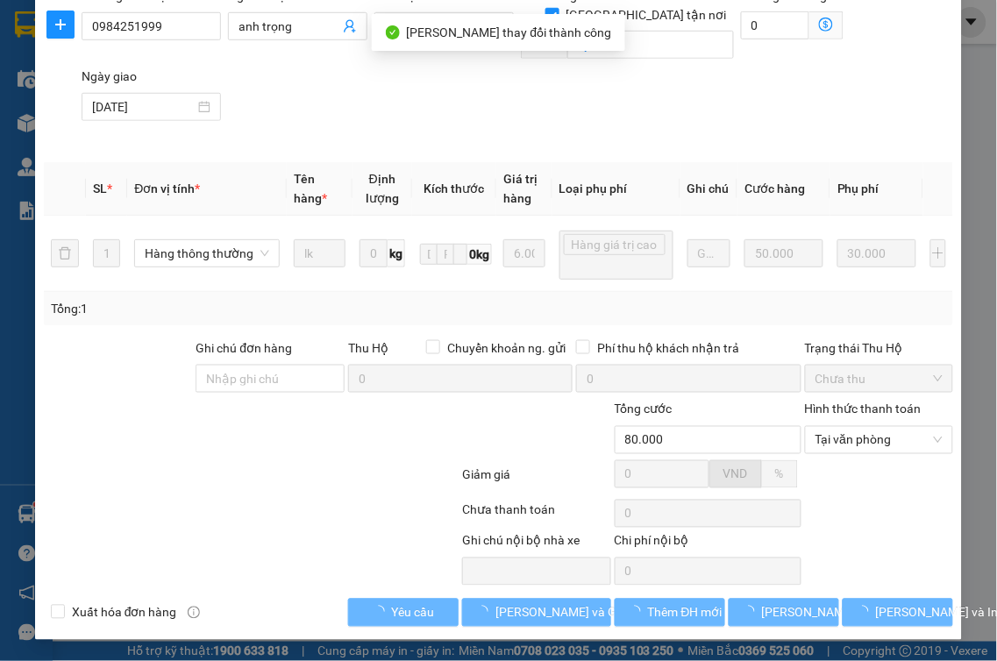
click at [53, 44] on div at bounding box center [61, 67] width 38 height 163
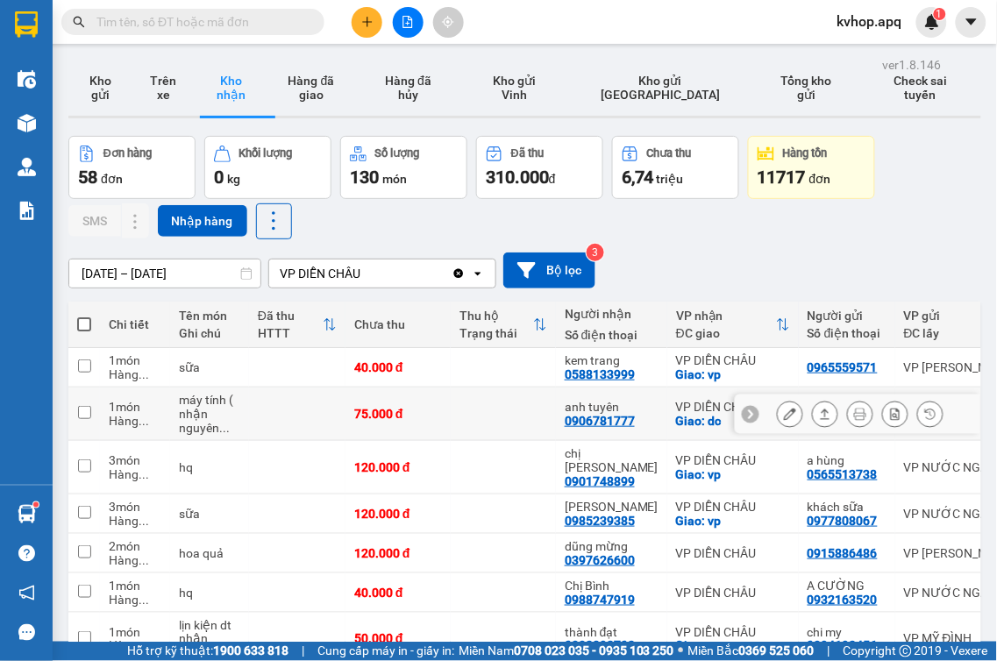
scroll to position [195, 0]
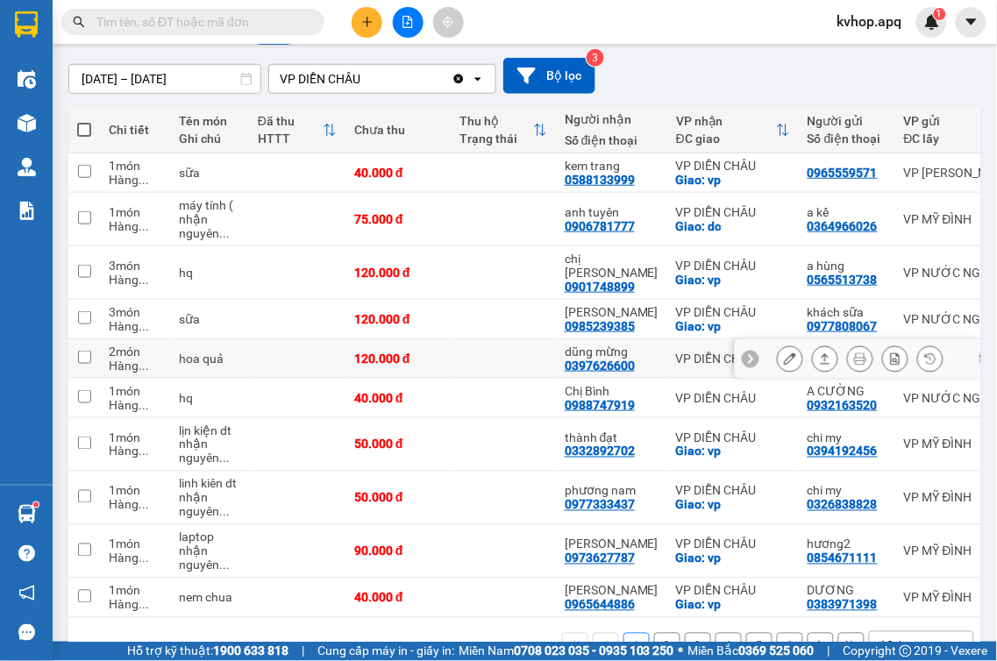
click at [787, 339] on div at bounding box center [858, 358] width 246 height 39
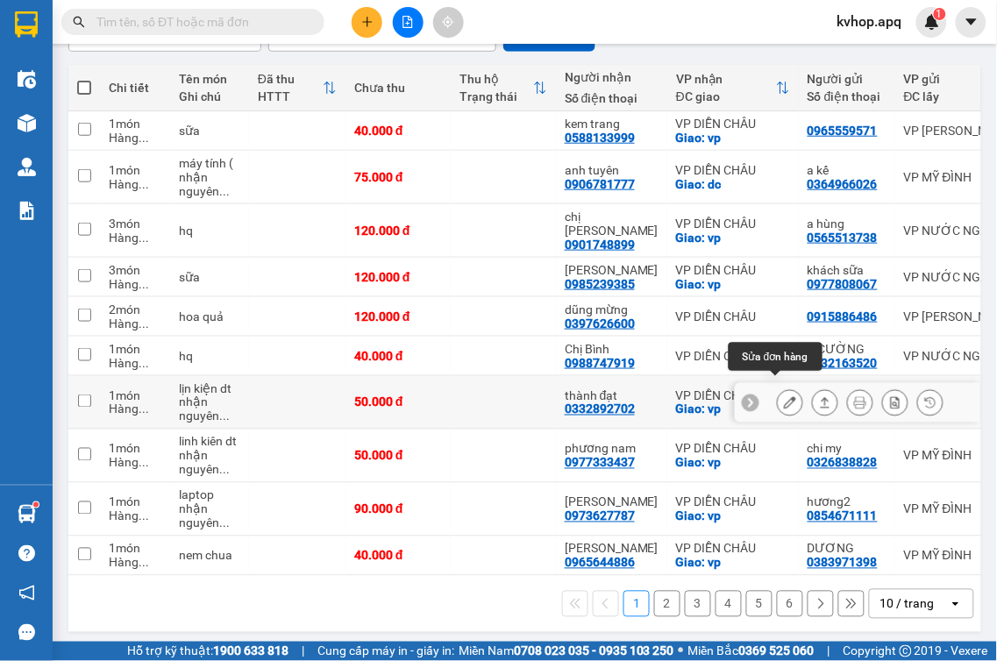
click at [785, 388] on button at bounding box center [790, 403] width 25 height 31
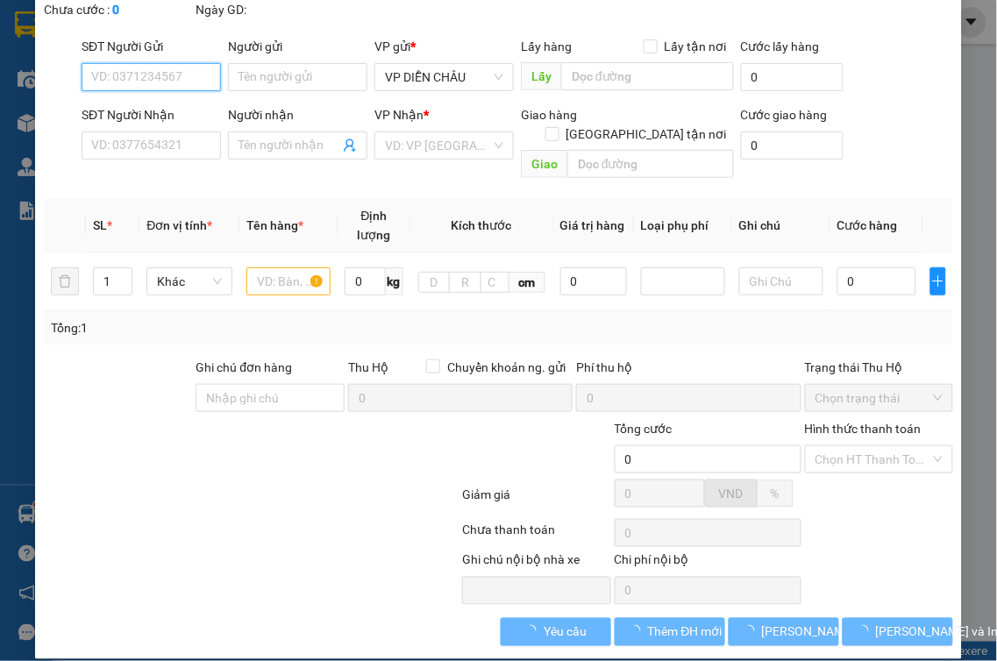
type input "0394192456"
type input "chi my"
type input "0332892702"
type input "thành đạt"
checkbox input "true"
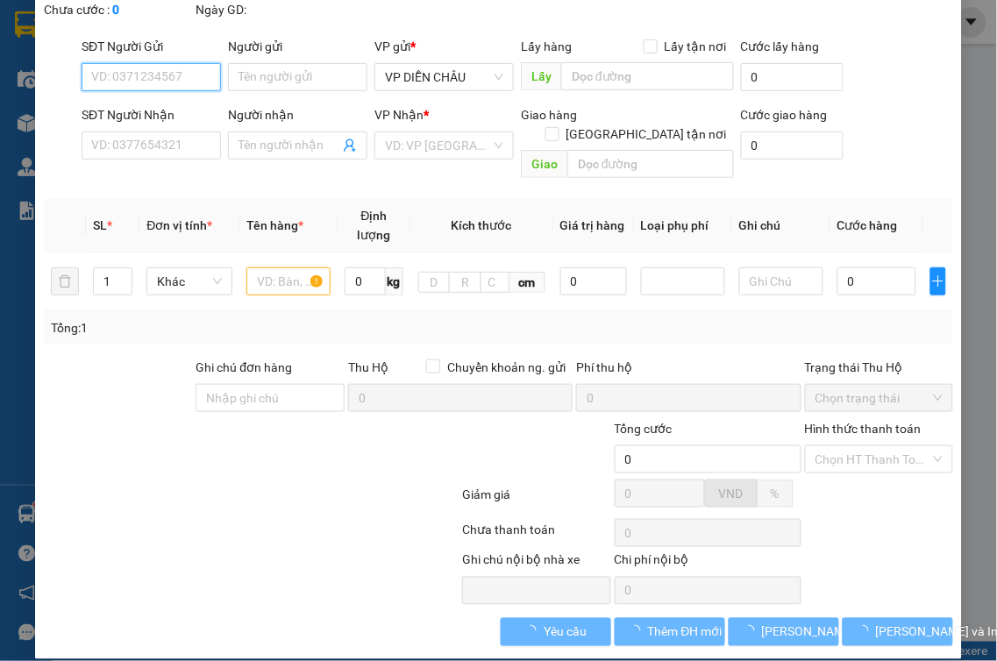
type input "vp"
type input "50.000"
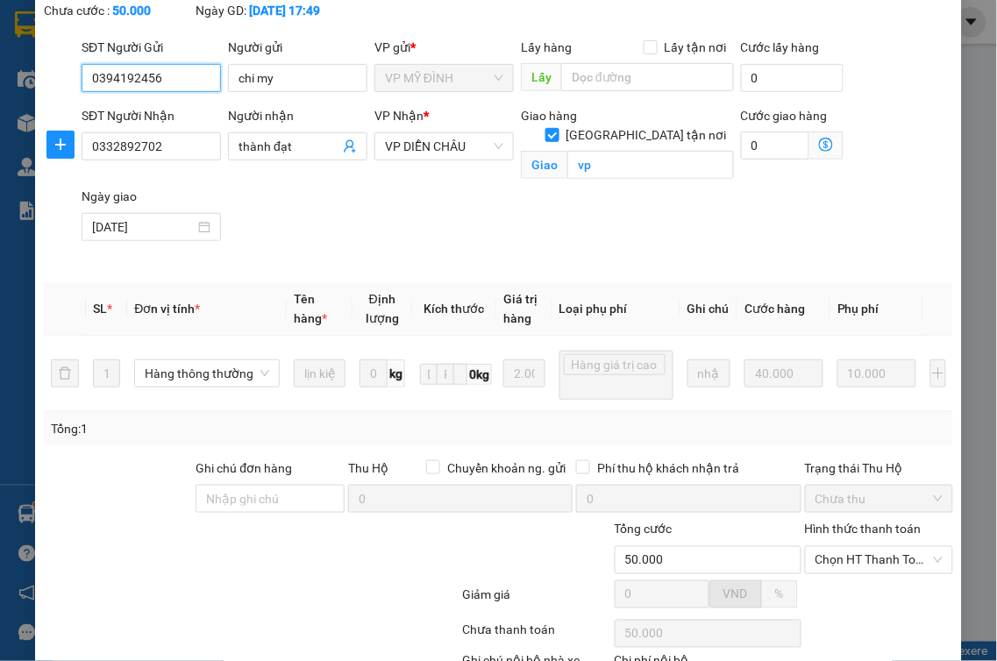
scroll to position [239, 0]
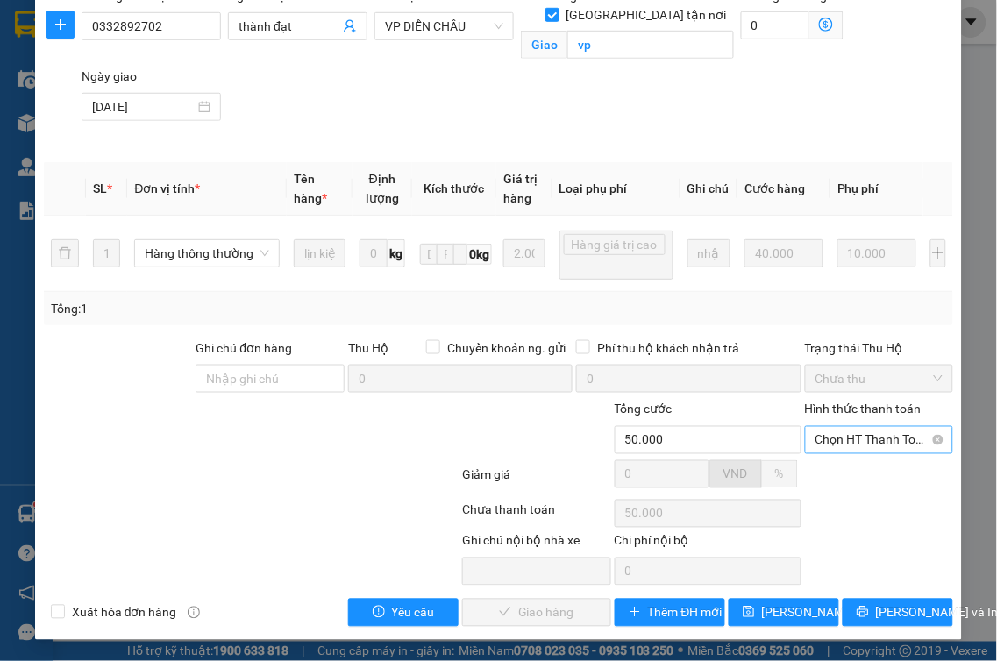
click at [853, 438] on span "Chọn HT Thanh Toán" at bounding box center [880, 440] width 128 height 26
click at [837, 465] on div "Tại văn phòng" at bounding box center [868, 475] width 146 height 28
type input "0"
click at [475, 603] on button "[PERSON_NAME] và Giao hàng" at bounding box center [536, 613] width 149 height 28
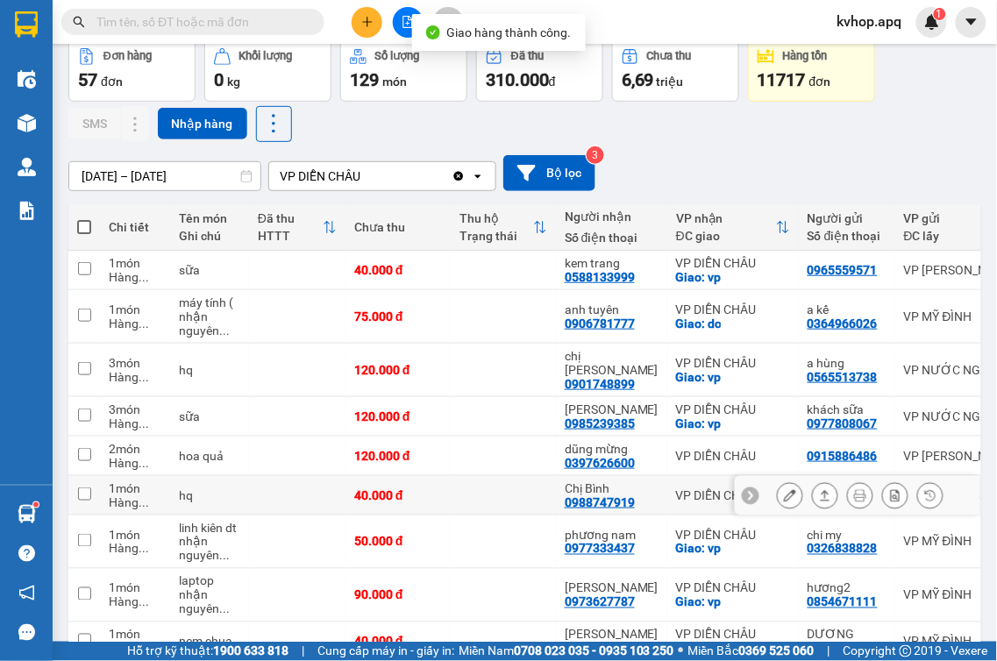
scroll to position [195, 0]
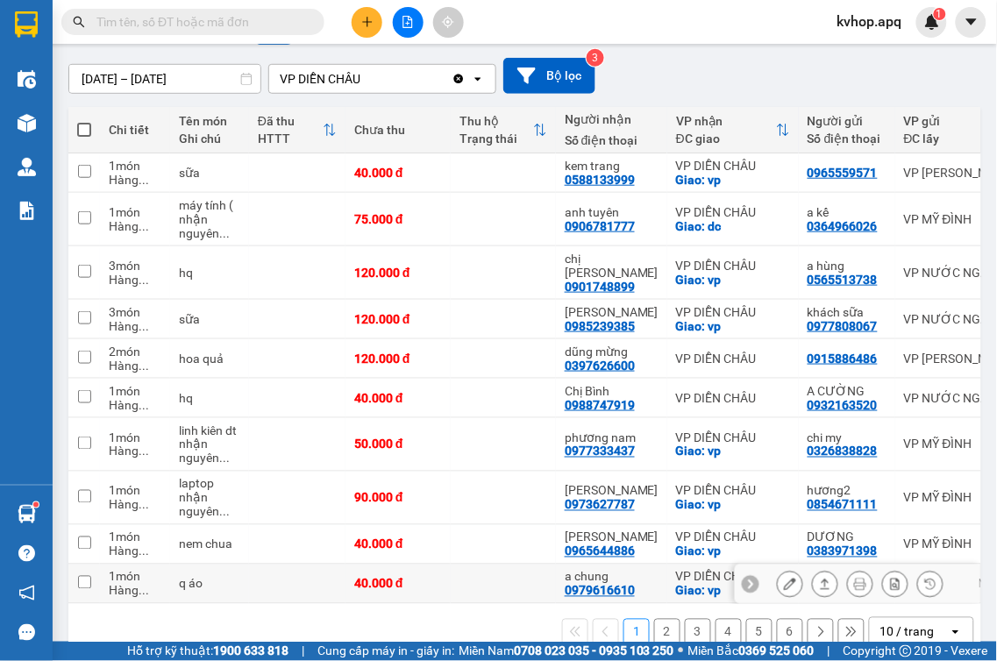
click at [784, 578] on icon at bounding box center [790, 584] width 12 height 12
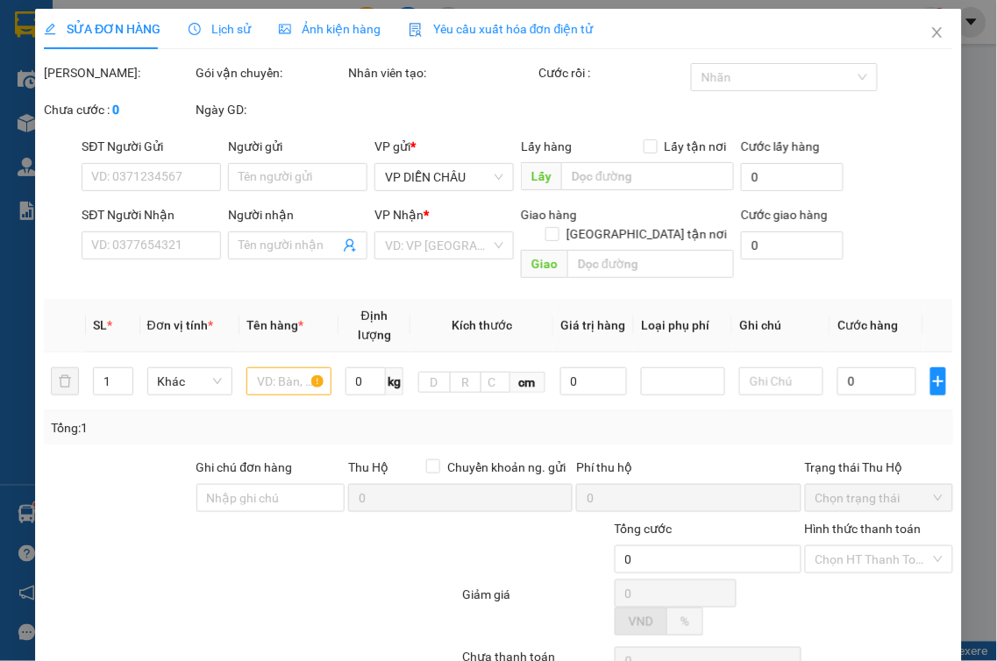
type input "0829832038"
type input "a sang"
type input "0979616610"
type input "a chung"
checkbox input "true"
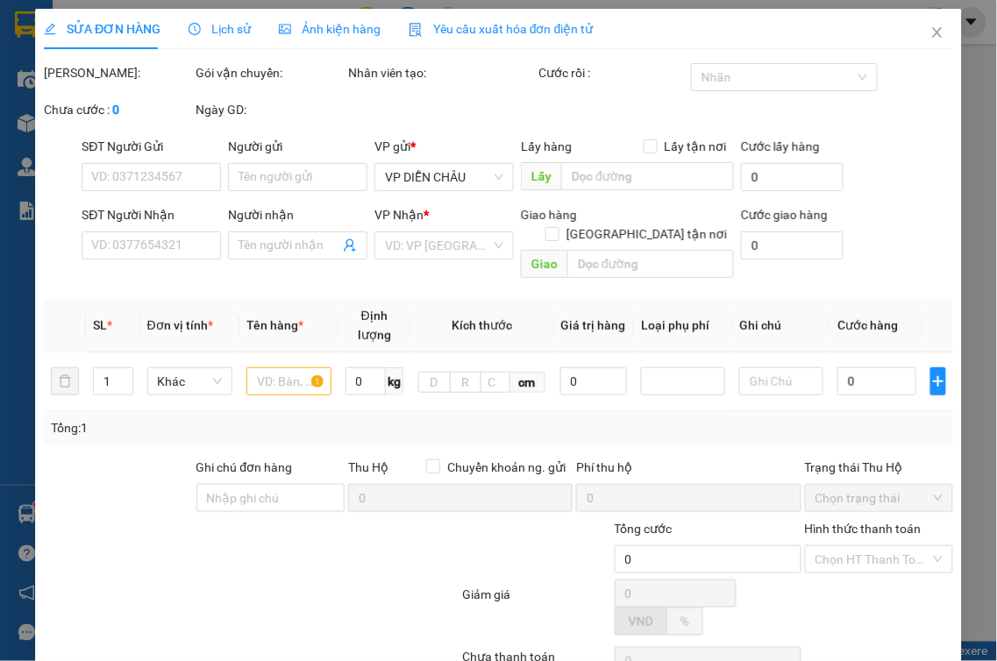
type input "vp"
type input "40.000"
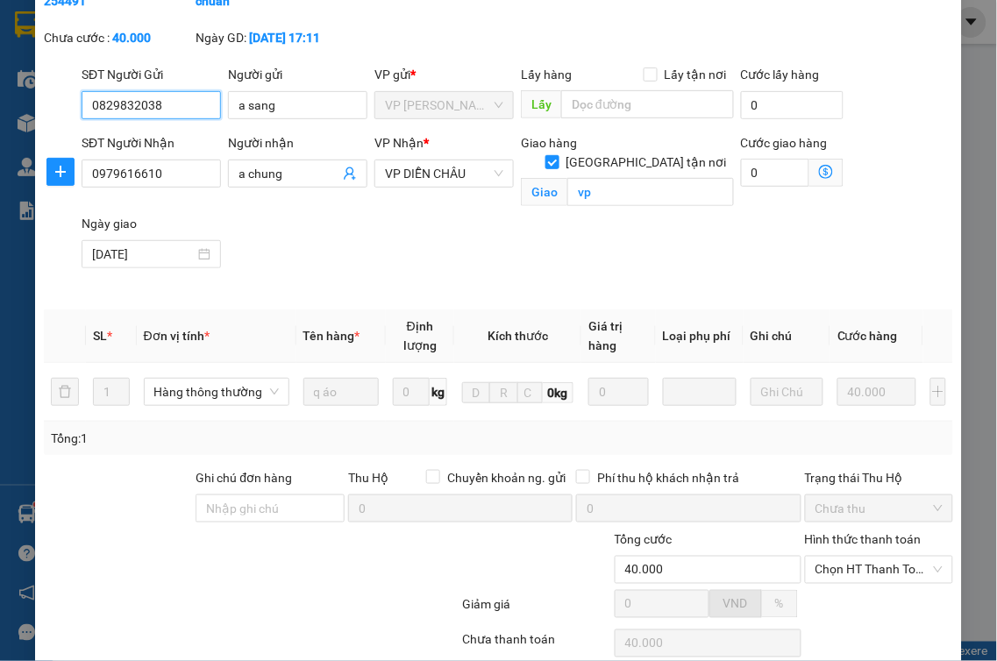
scroll to position [221, 0]
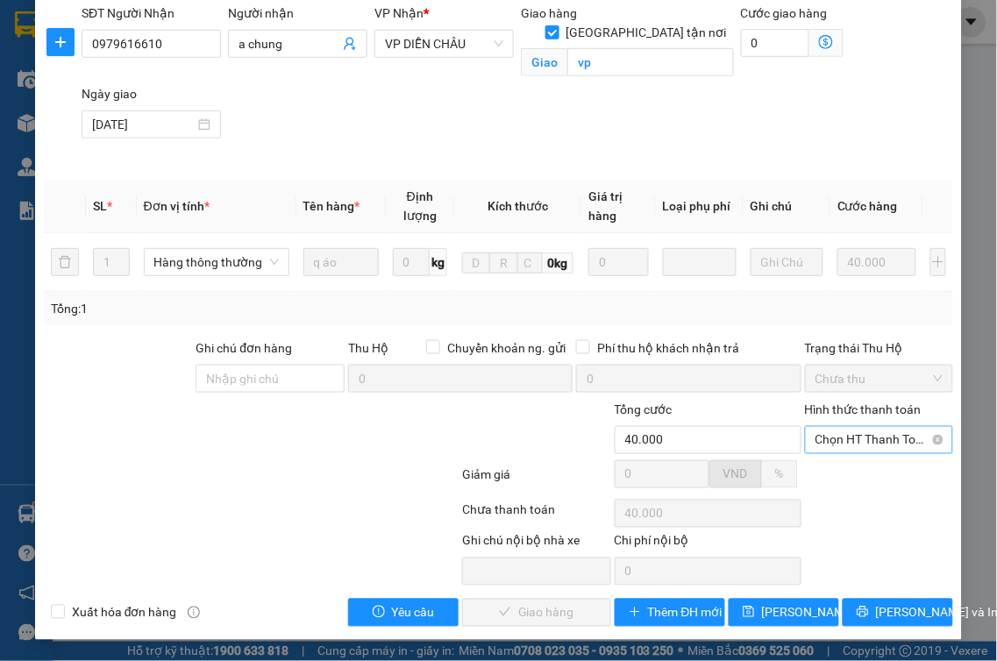
click at [834, 435] on span "Chọn HT Thanh Toán" at bounding box center [880, 440] width 128 height 26
drag, startPoint x: 824, startPoint y: 461, endPoint x: 819, endPoint y: 474, distance: 14.2
click at [822, 466] on div "Tại văn phòng" at bounding box center [868, 475] width 146 height 28
type input "0"
click at [563, 647] on div "SỬA ĐƠN HÀNG Lịch sử Ảnh kiện hàng Yêu cầu xuất hóa đơn điện tử Total Paid Fee …" at bounding box center [498, 330] width 997 height 661
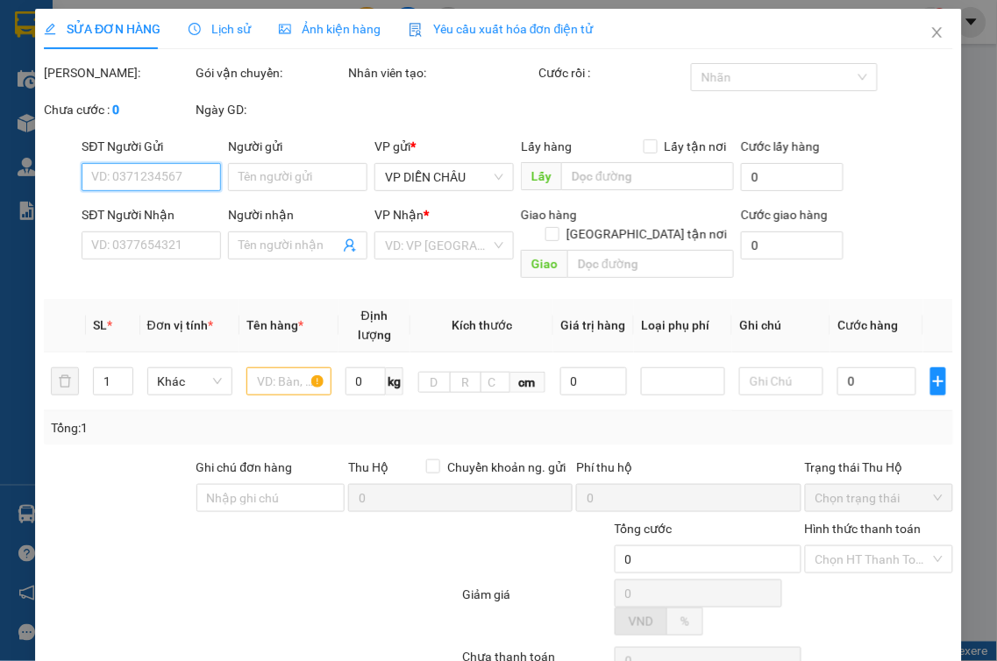
type input "0829832038"
type input "a sang"
type input "0979616610"
type input "a chung"
checkbox input "true"
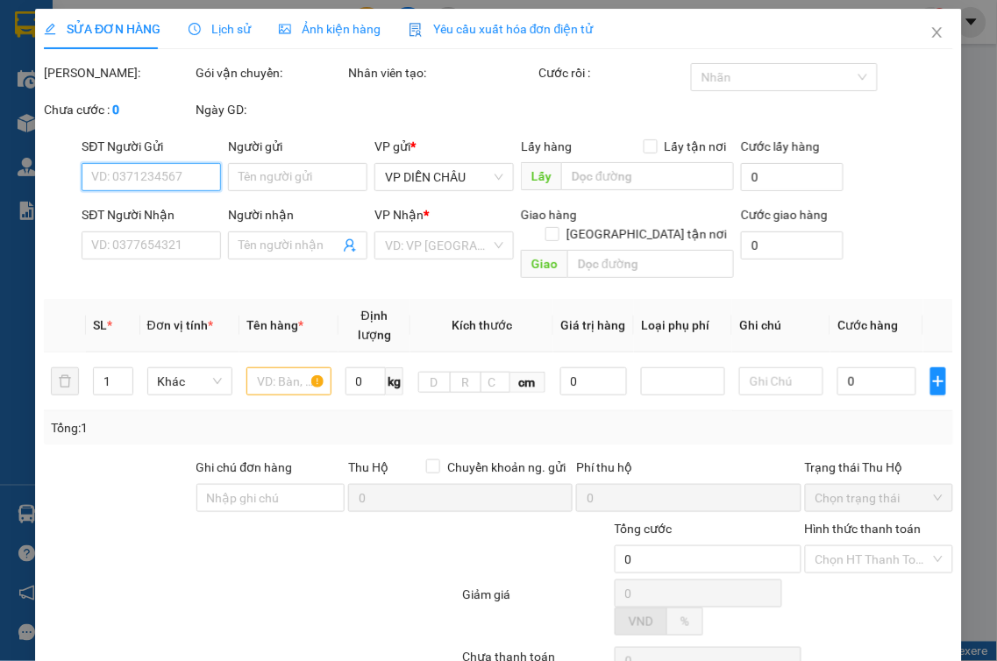
type input "vp"
type input "40.000"
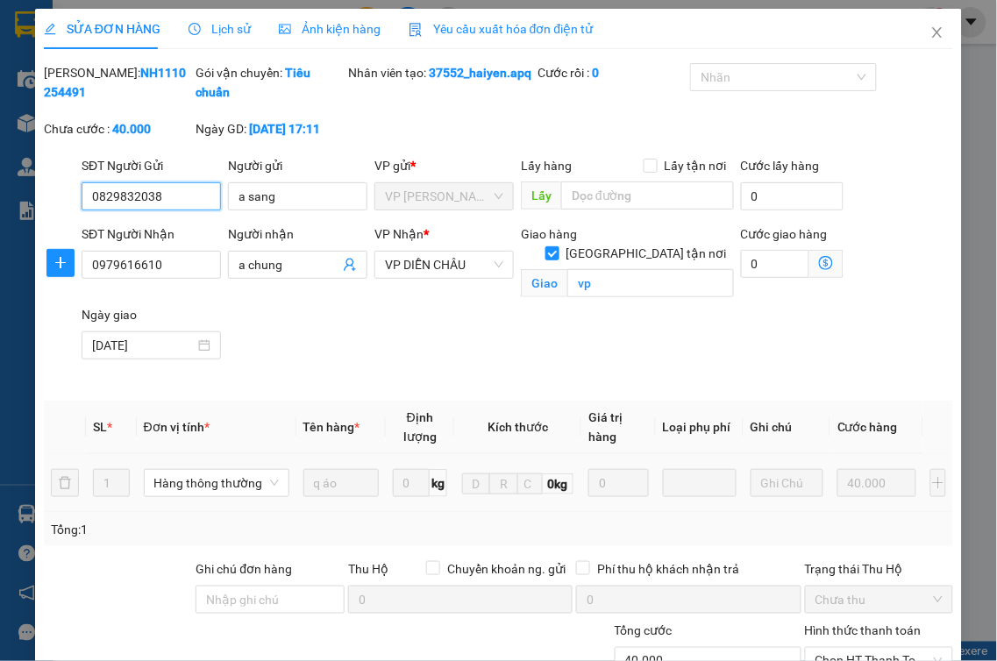
scroll to position [221, 0]
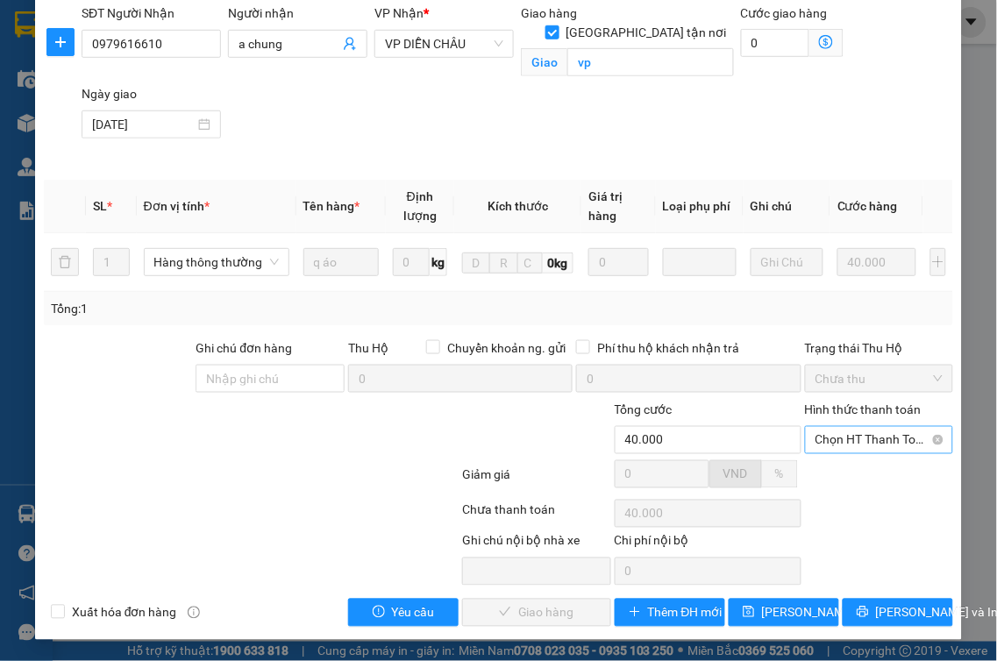
drag, startPoint x: 860, startPoint y: 434, endPoint x: 854, endPoint y: 452, distance: 18.6
click at [860, 435] on span "Chọn HT Thanh Toán" at bounding box center [880, 440] width 128 height 26
drag, startPoint x: 854, startPoint y: 452, endPoint x: 849, endPoint y: 470, distance: 19.2
click at [852, 467] on div "Tại văn phòng" at bounding box center [868, 475] width 146 height 28
type input "0"
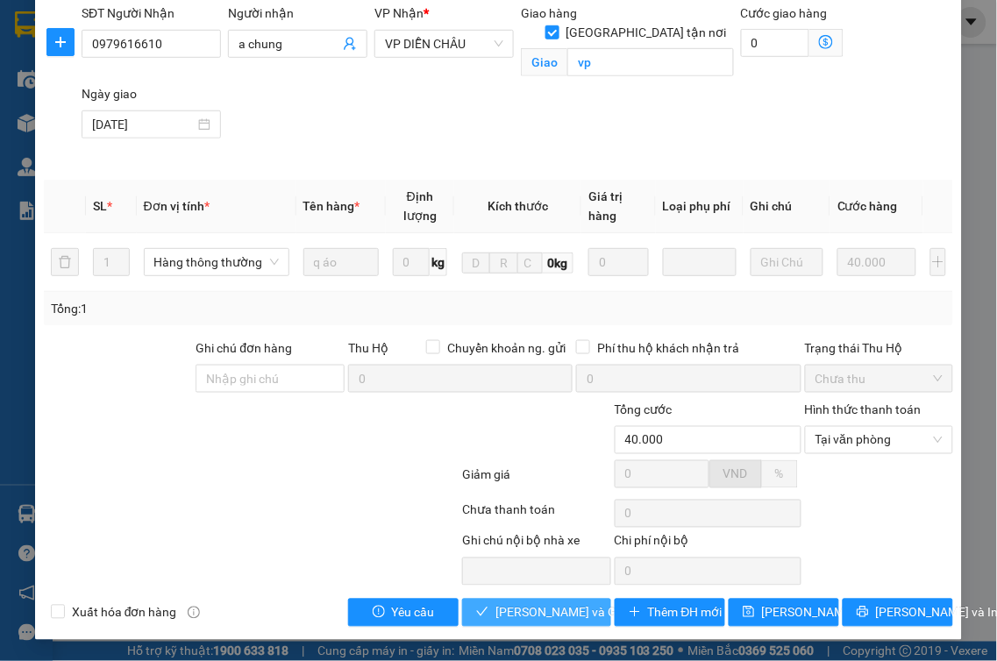
click at [482, 611] on icon "check" at bounding box center [482, 612] width 12 height 12
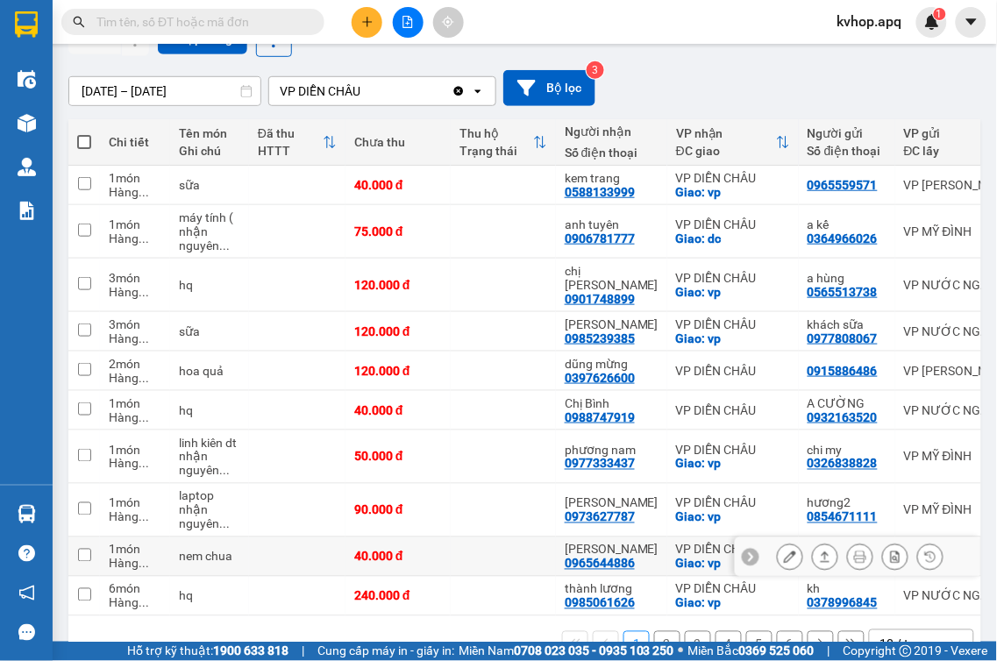
scroll to position [223, 0]
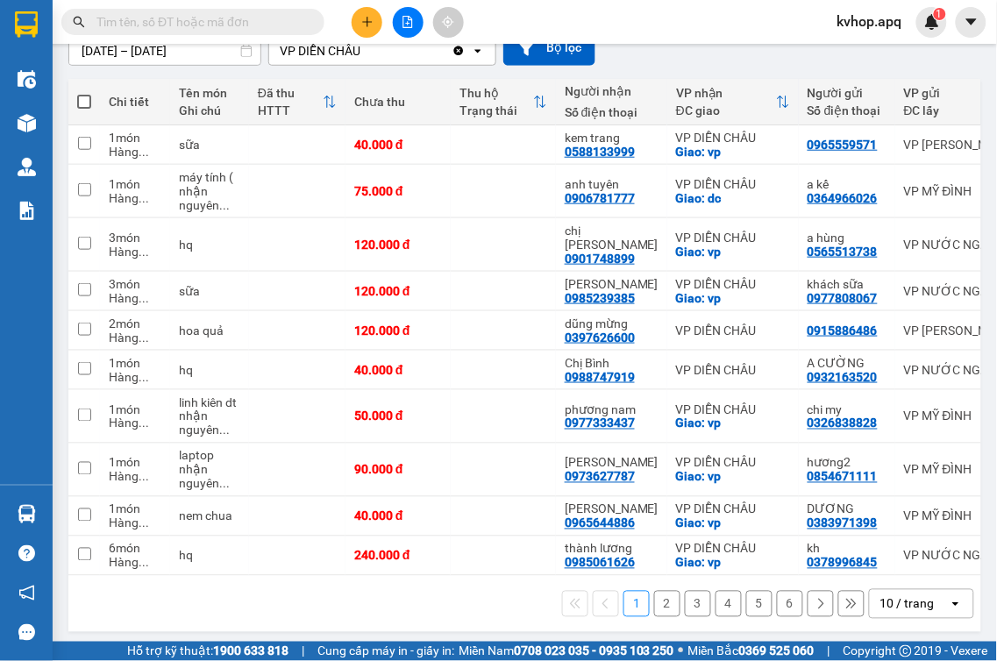
click at [659, 597] on button "2" at bounding box center [667, 604] width 26 height 26
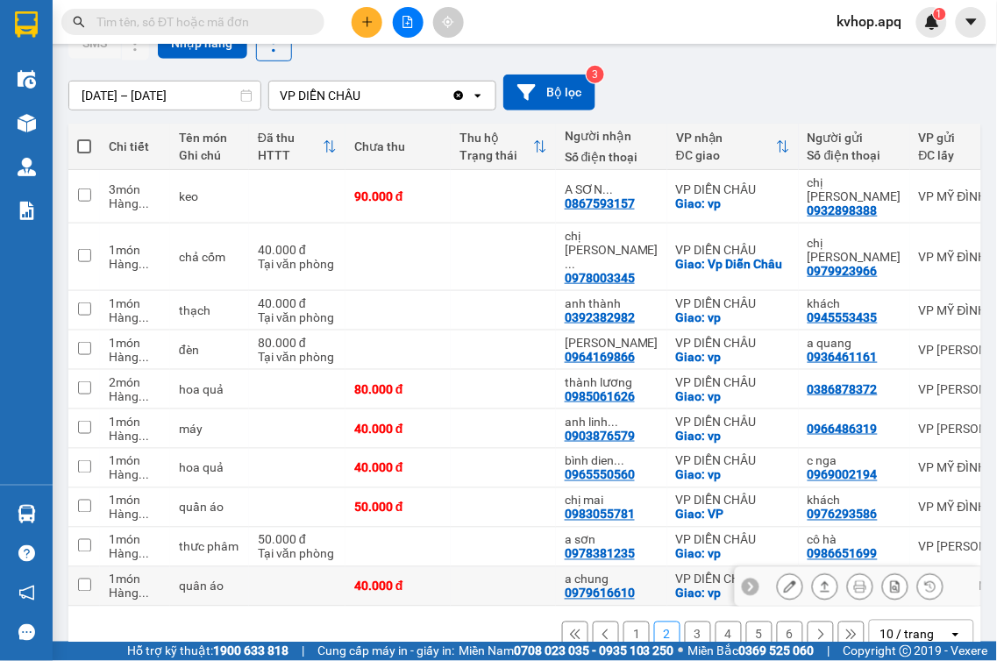
scroll to position [181, 0]
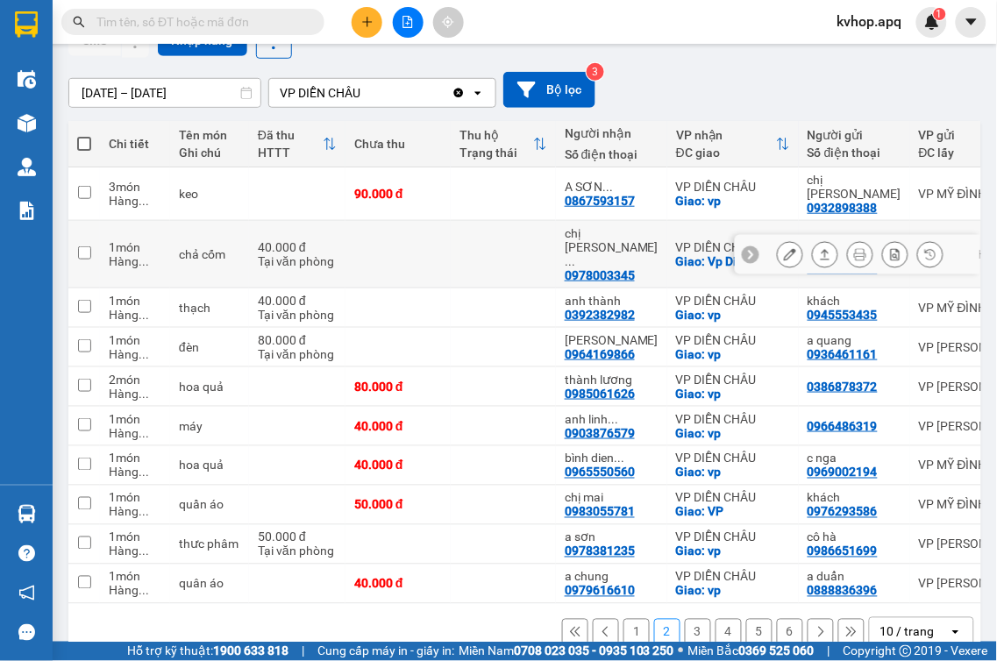
click at [778, 239] on button at bounding box center [790, 254] width 25 height 31
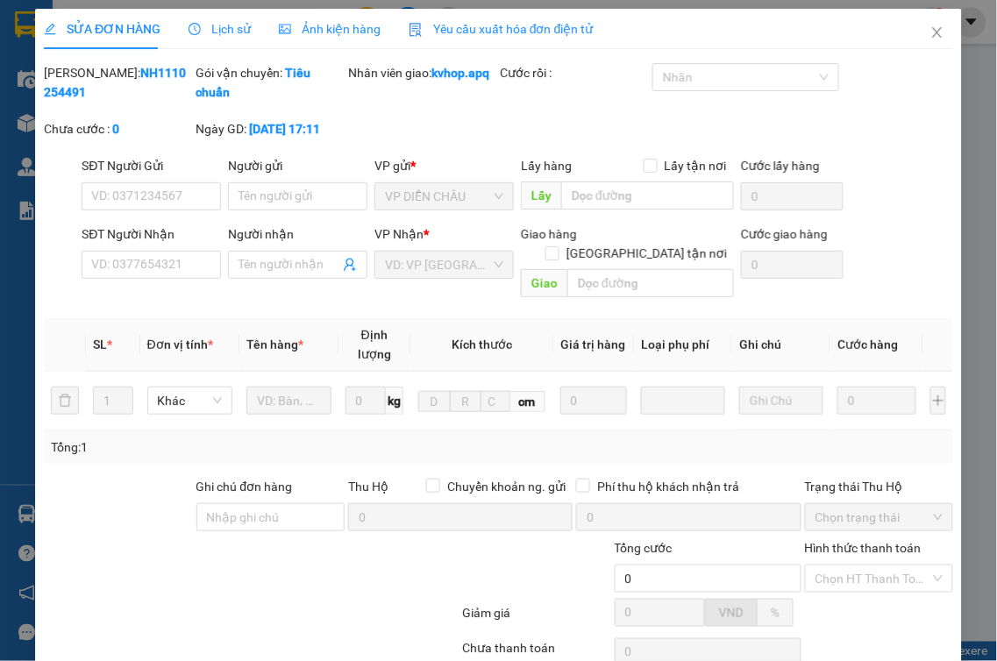
type input "0979923966"
type input "chị [PERSON_NAME]"
type input "0978003345"
type input "chị [PERSON_NAME] 0985971924"
checkbox input "true"
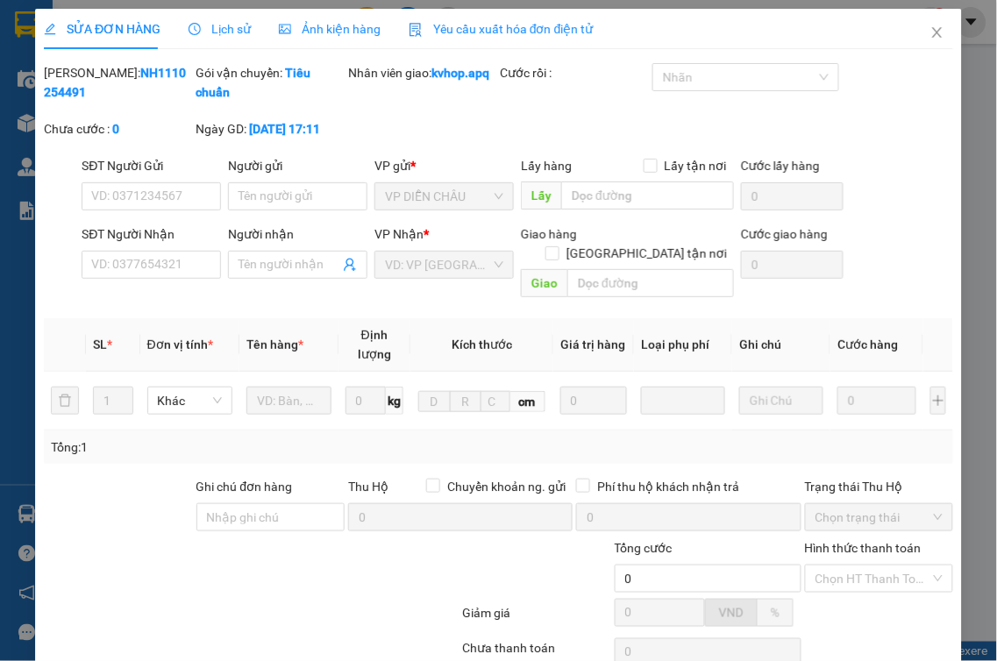
type input "Vp Diễn Châu"
type input "40.000"
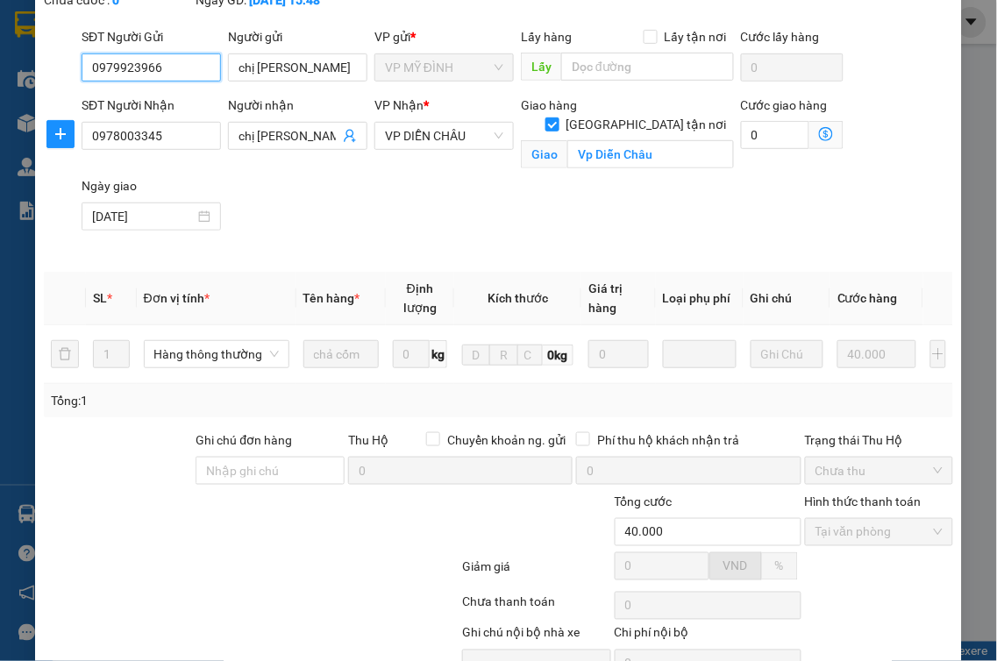
scroll to position [221, 0]
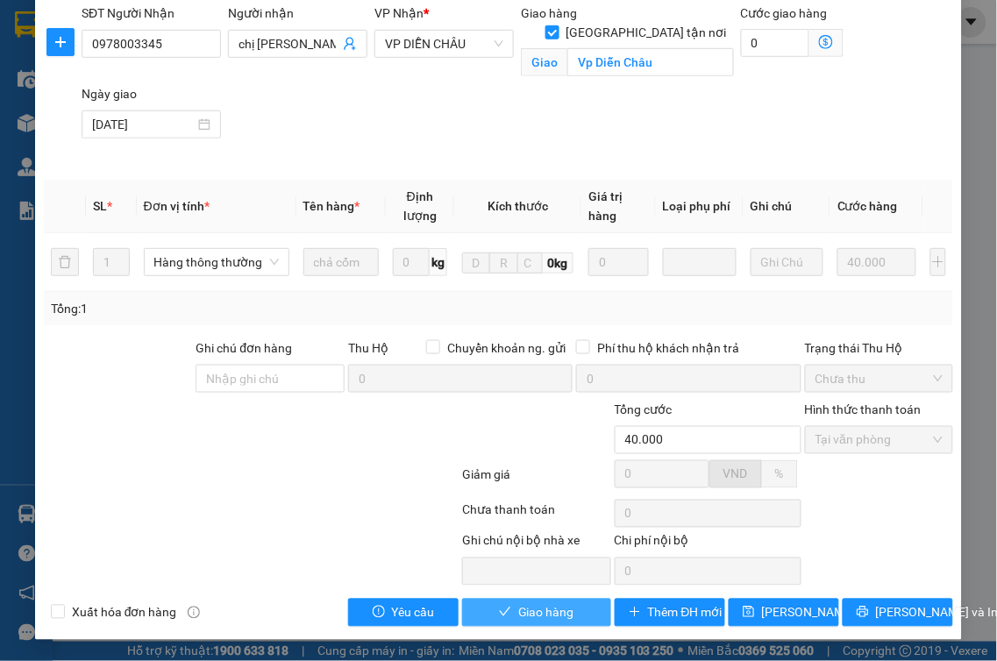
click at [532, 619] on span "Giao hàng" at bounding box center [546, 612] width 56 height 19
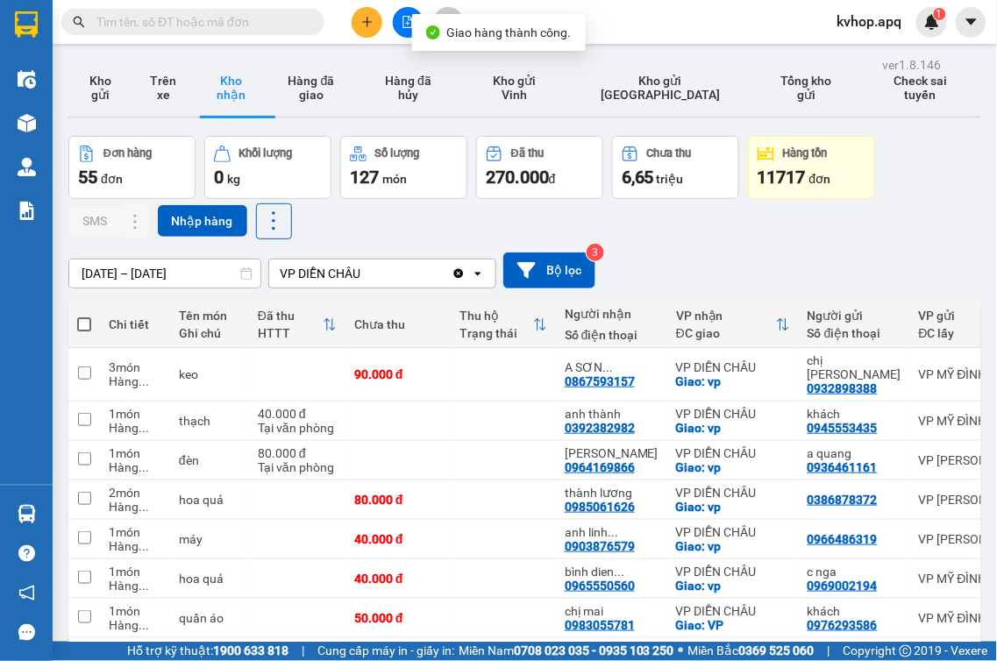
scroll to position [195, 0]
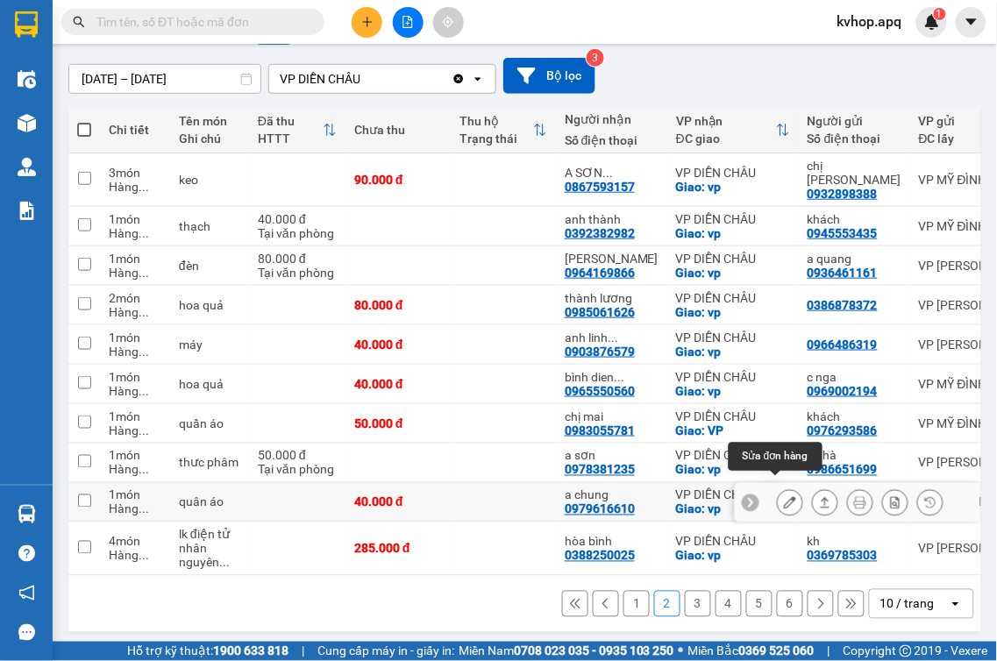
click at [784, 496] on icon at bounding box center [790, 502] width 12 height 12
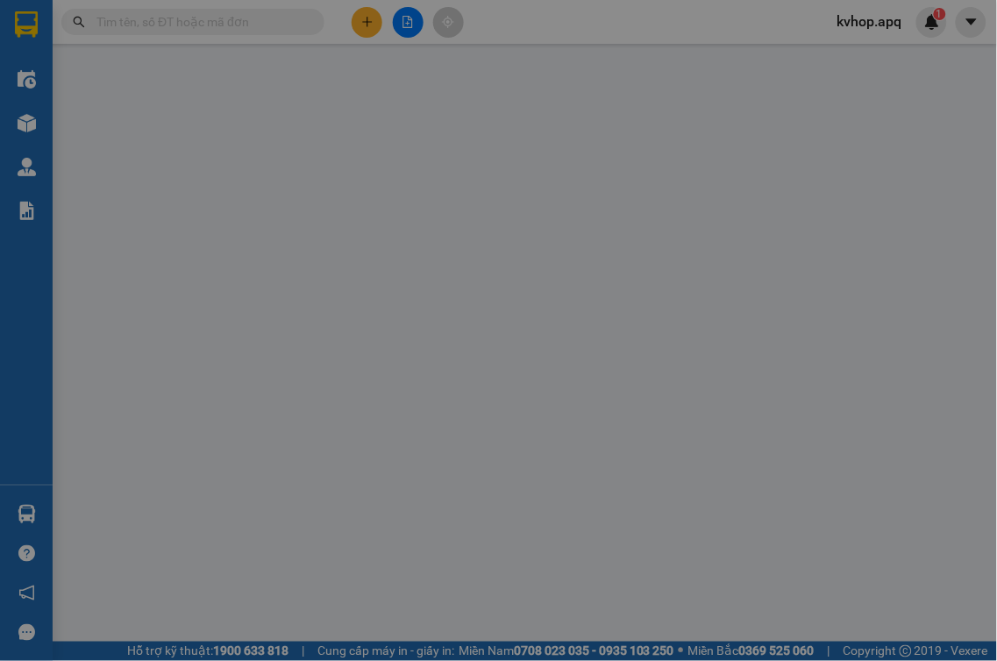
type input "0888836396"
type input "a duẩn"
type input "0979616610"
type input "a chung"
checkbox input "true"
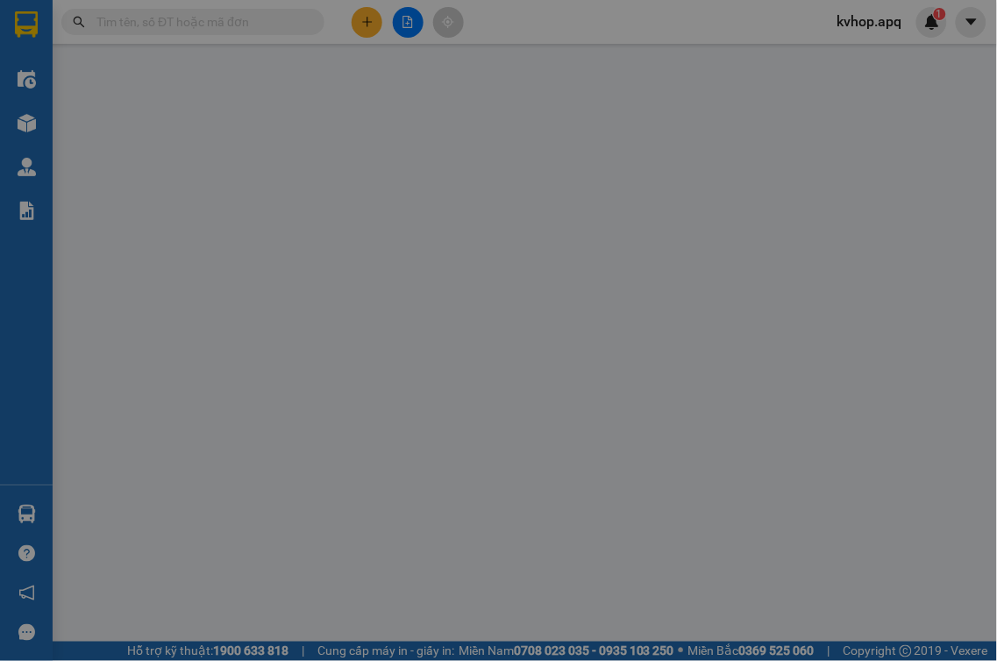
type input "vp"
type input "40.000"
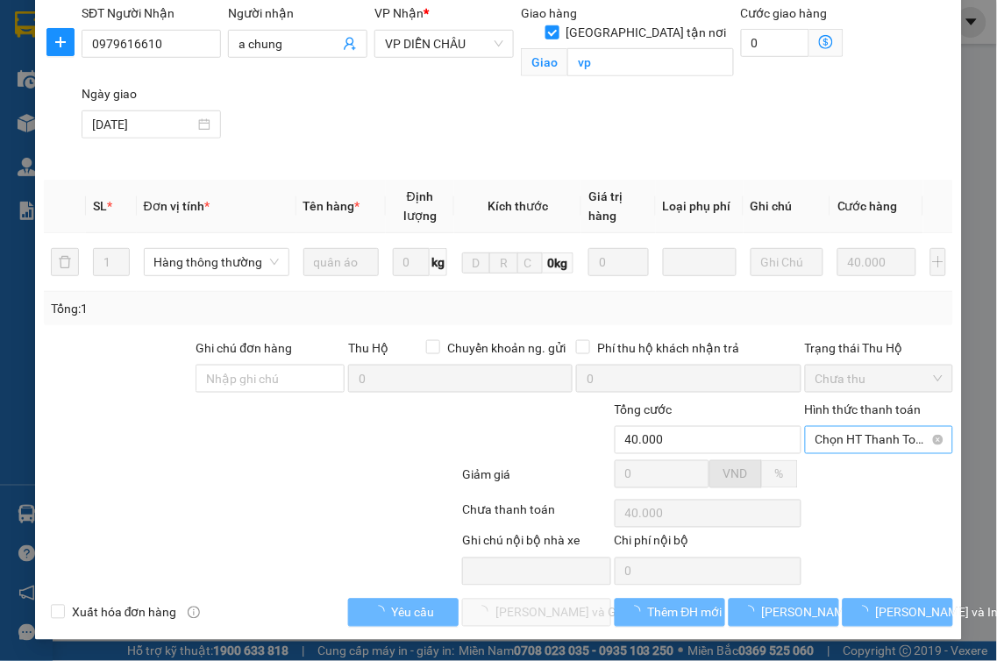
scroll to position [221, 0]
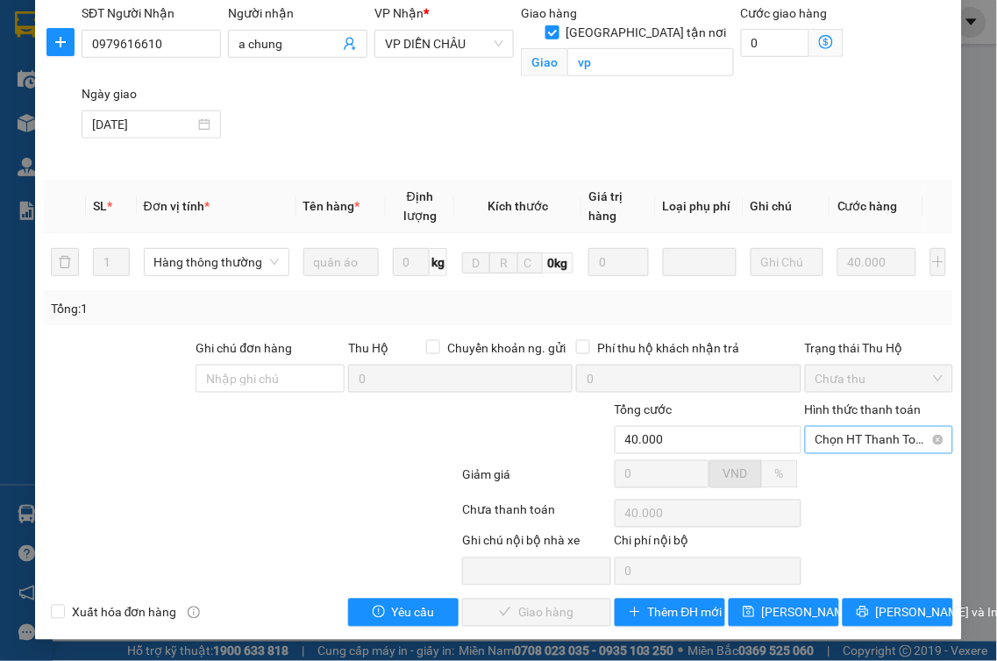
click at [844, 439] on span "Chọn HT Thanh Toán" at bounding box center [880, 440] width 128 height 26
click at [827, 474] on div "Tại văn phòng" at bounding box center [867, 475] width 125 height 19
type input "0"
click at [488, 624] on button "[PERSON_NAME] và Giao hàng" at bounding box center [536, 613] width 149 height 28
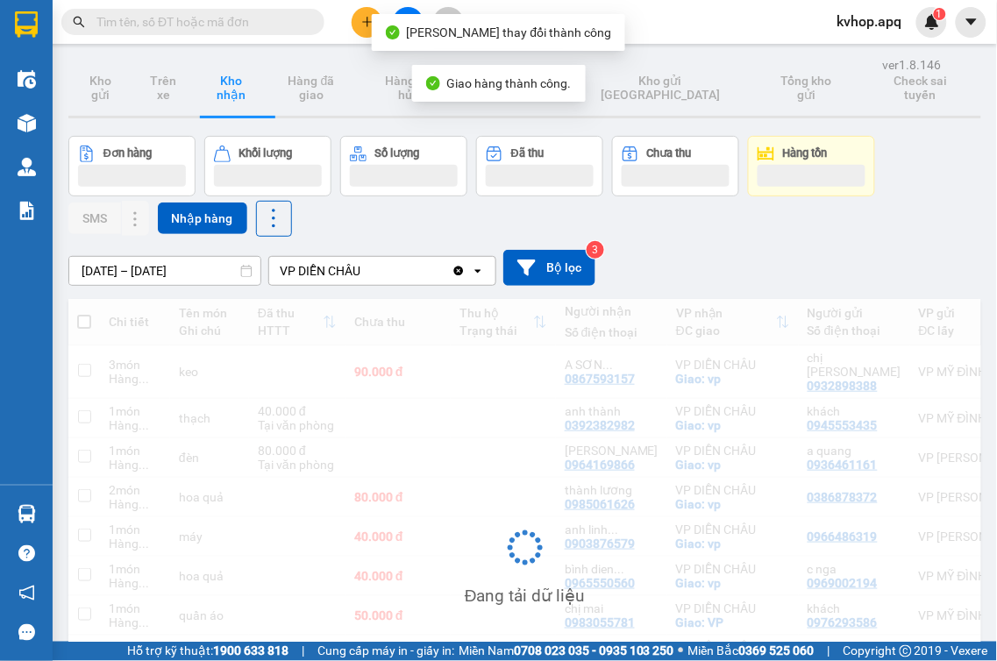
scroll to position [191, 0]
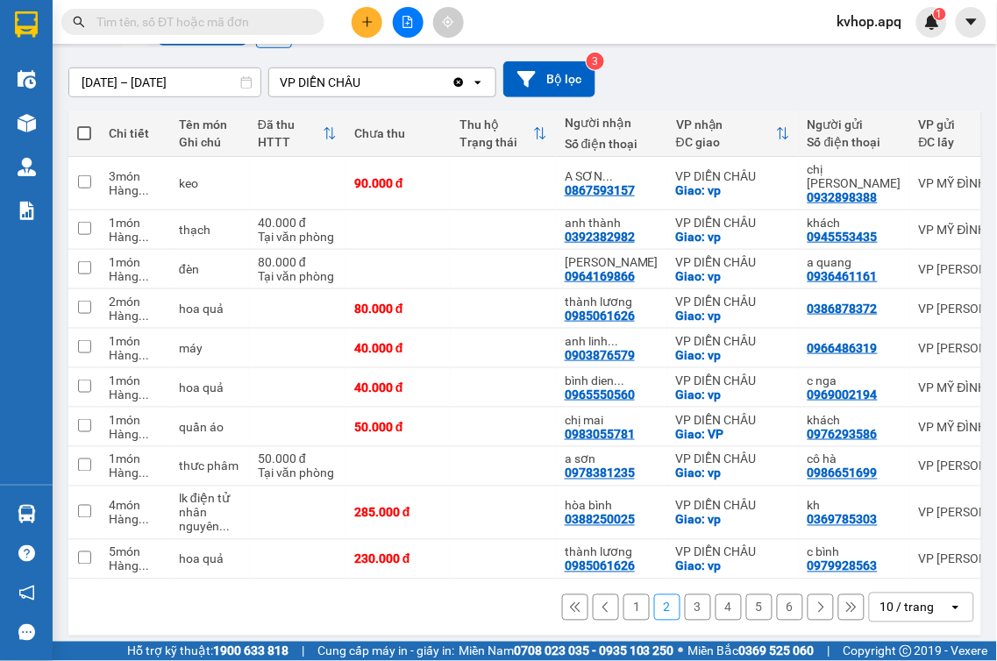
click at [685, 602] on button "3" at bounding box center [698, 608] width 26 height 26
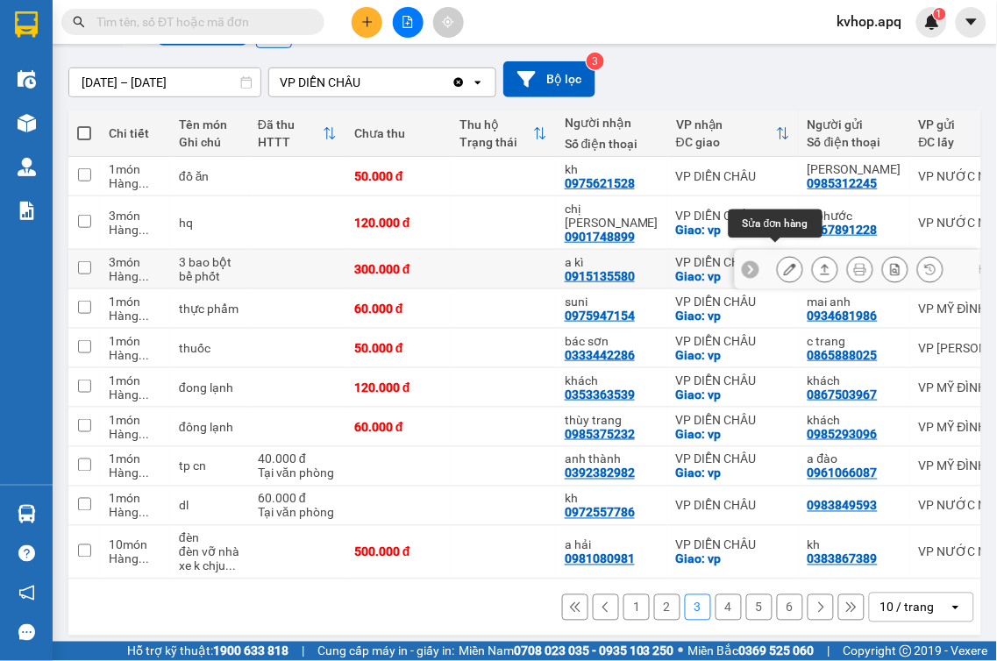
click at [784, 263] on icon at bounding box center [790, 269] width 12 height 12
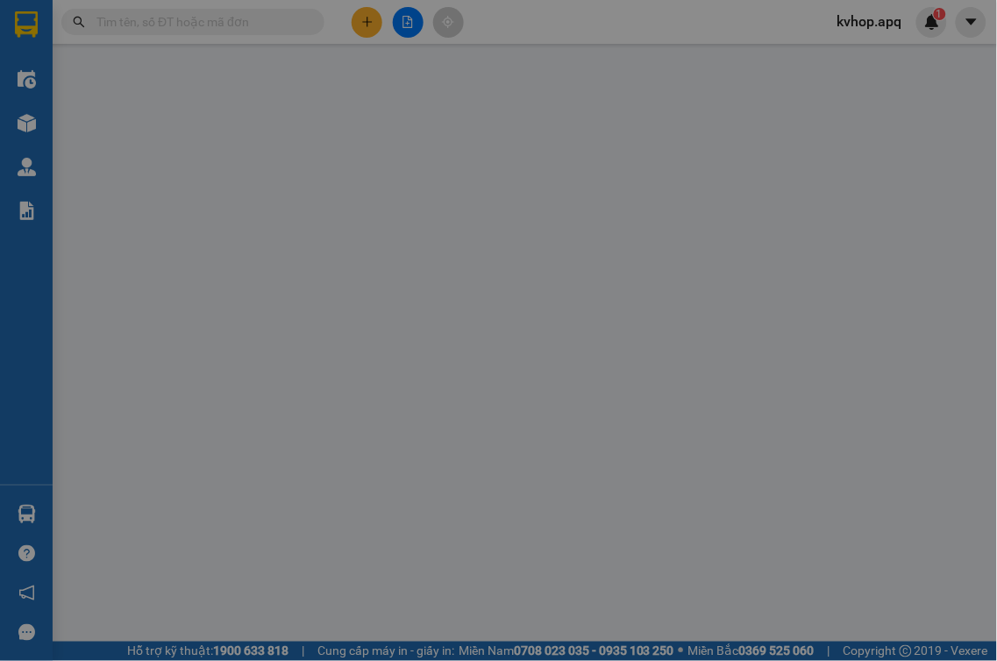
type input "0789871995"
type input "a truong"
type input "0915135580"
type input "a kì"
checkbox input "true"
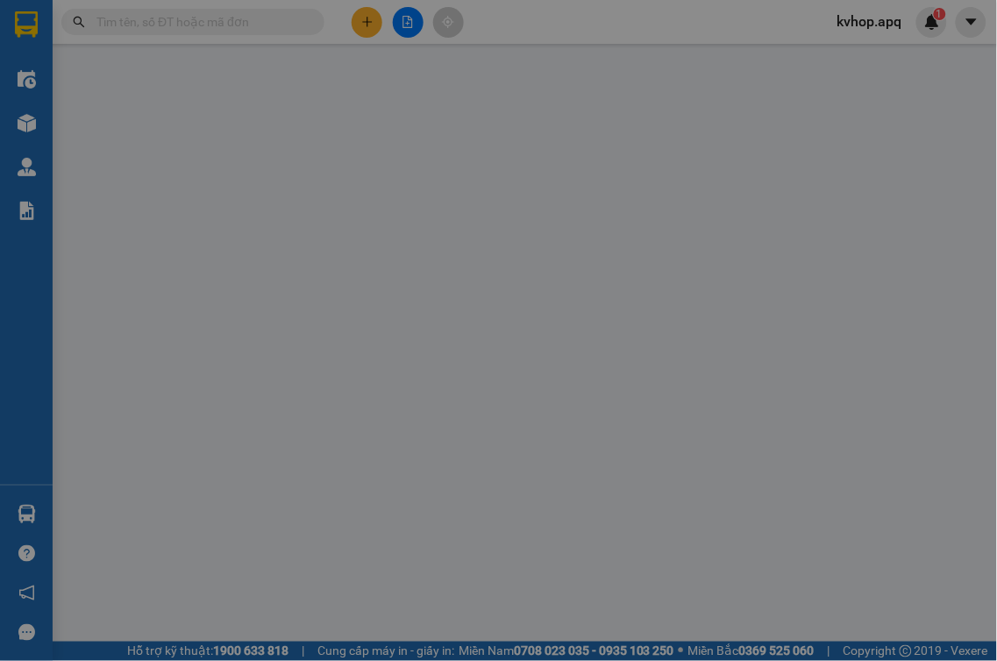
type input "vp"
type input "300.000"
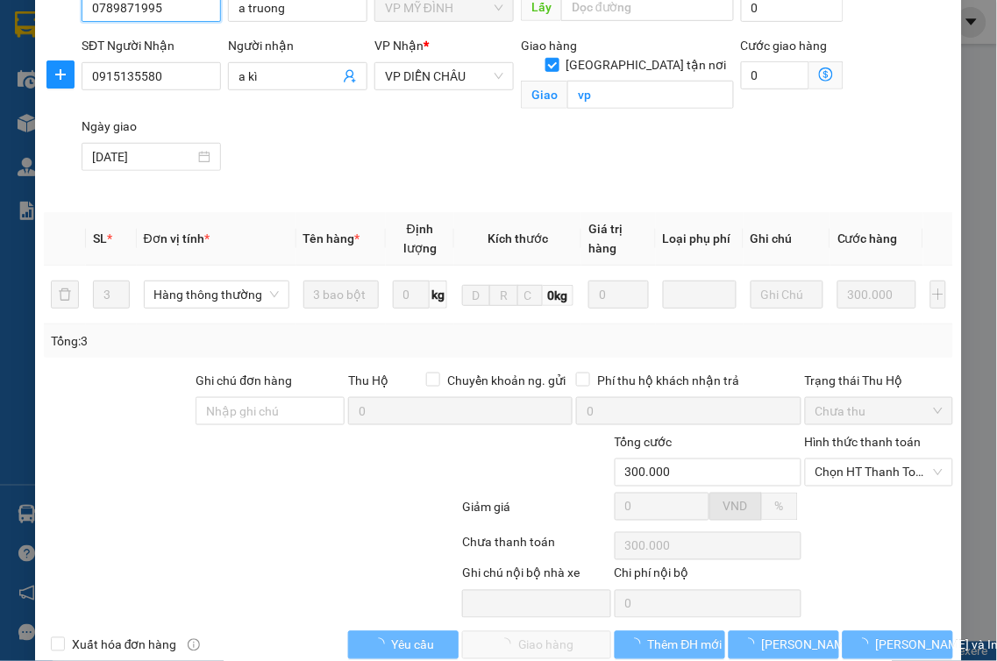
scroll to position [221, 0]
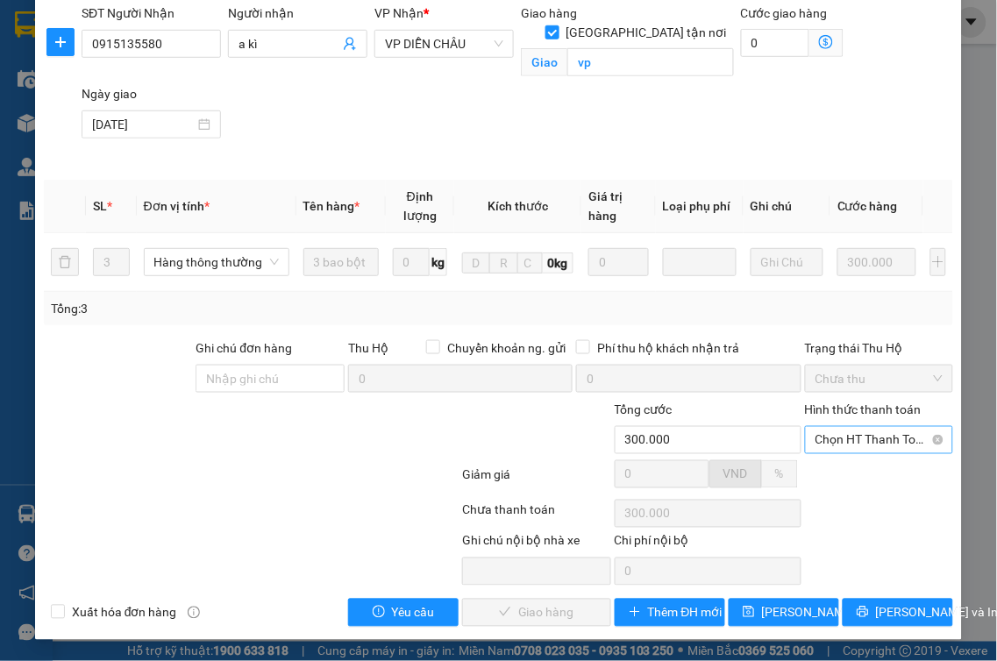
drag, startPoint x: 880, startPoint y: 439, endPoint x: 859, endPoint y: 453, distance: 24.1
click at [879, 439] on span "Chọn HT Thanh Toán" at bounding box center [880, 440] width 128 height 26
drag, startPoint x: 835, startPoint y: 477, endPoint x: 637, endPoint y: 553, distance: 212.4
click at [835, 478] on div "Tại văn phòng" at bounding box center [867, 475] width 125 height 19
type input "0"
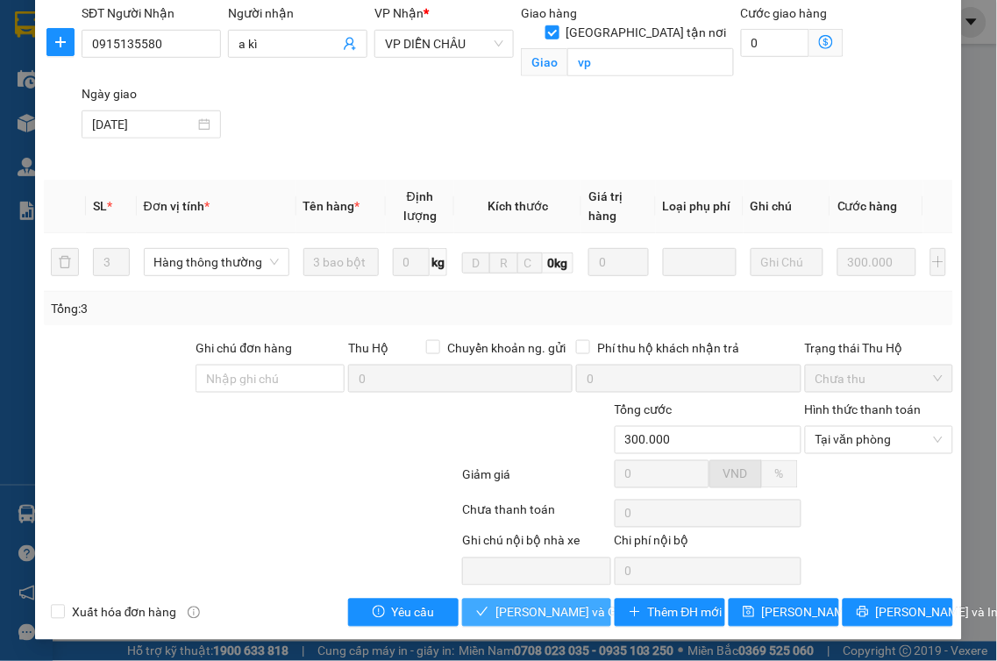
drag, startPoint x: 522, startPoint y: 609, endPoint x: 505, endPoint y: 609, distance: 16.7
click at [521, 610] on span "[PERSON_NAME] và Giao hàng" at bounding box center [579, 612] width 168 height 19
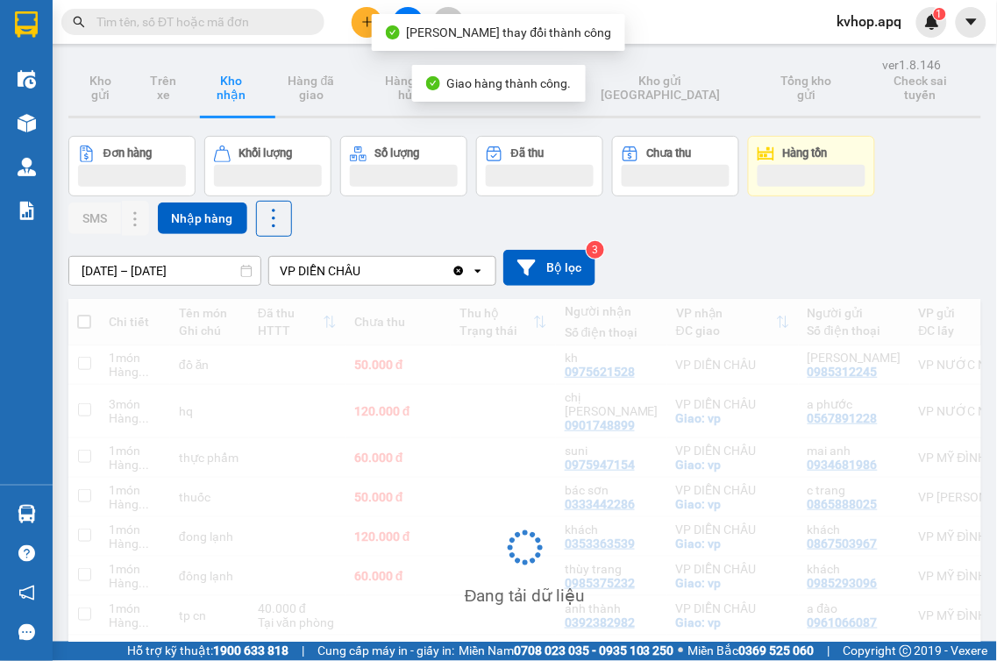
scroll to position [191, 0]
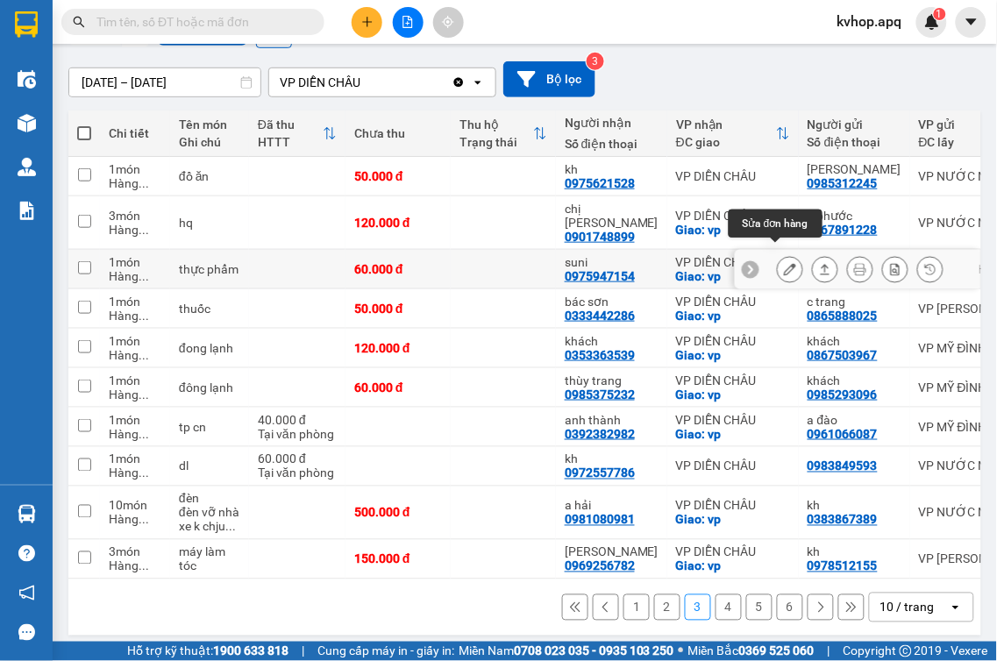
click at [784, 263] on icon at bounding box center [790, 269] width 12 height 12
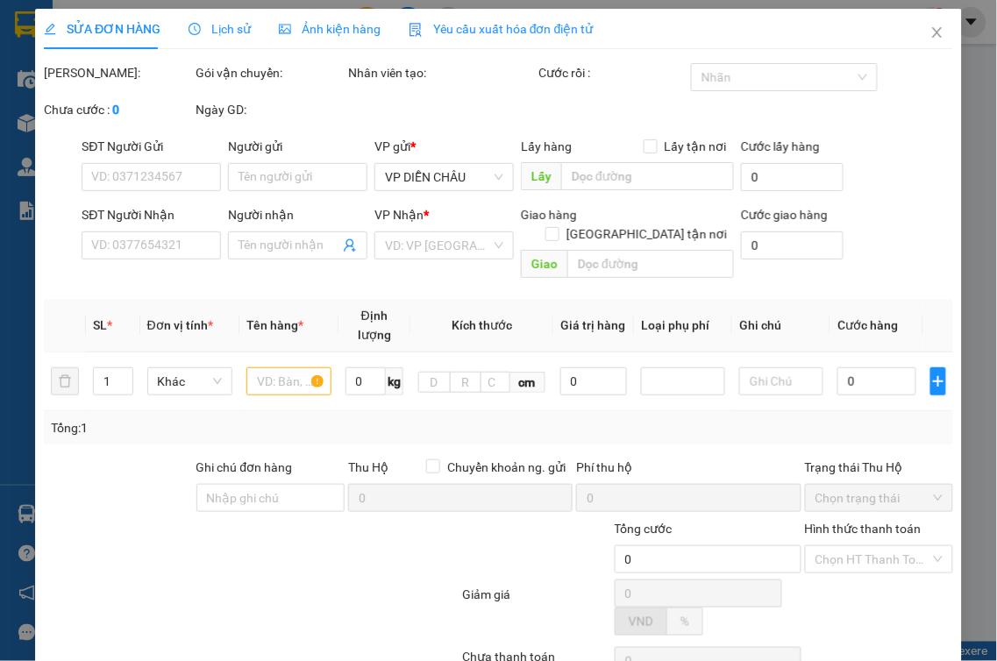
type input "0934681986"
type input "mai anh"
type input "0975947154"
type input "suni"
checkbox input "true"
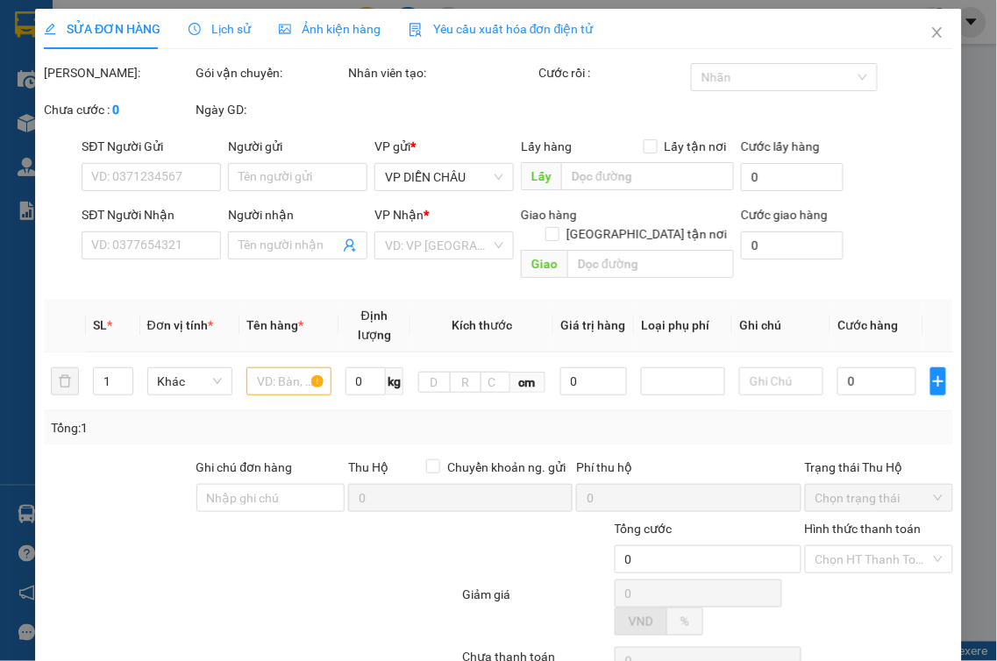
type input "vp"
type input "60.000"
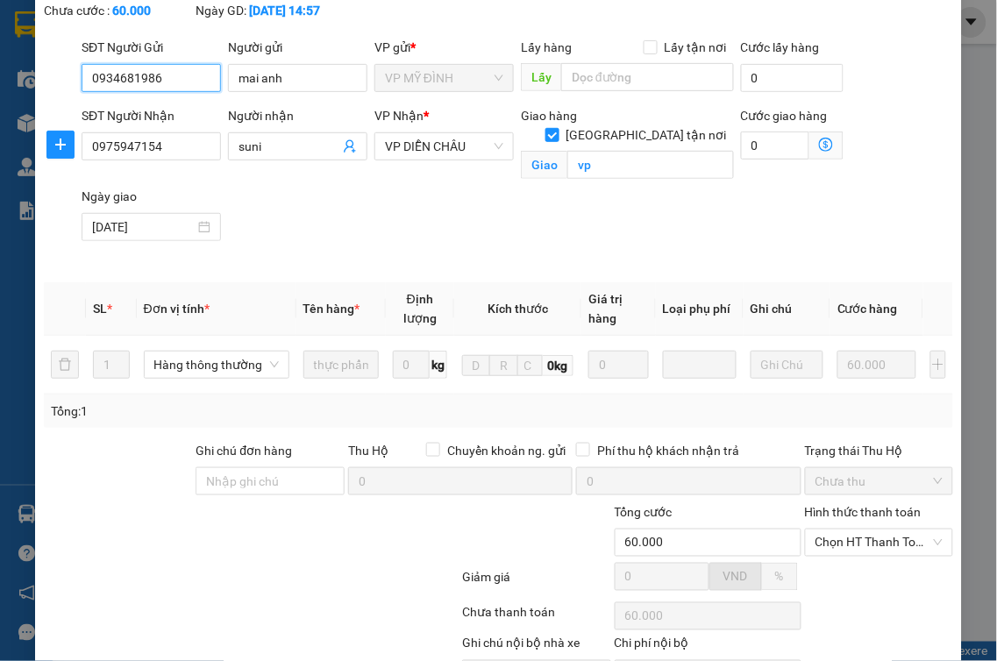
scroll to position [221, 0]
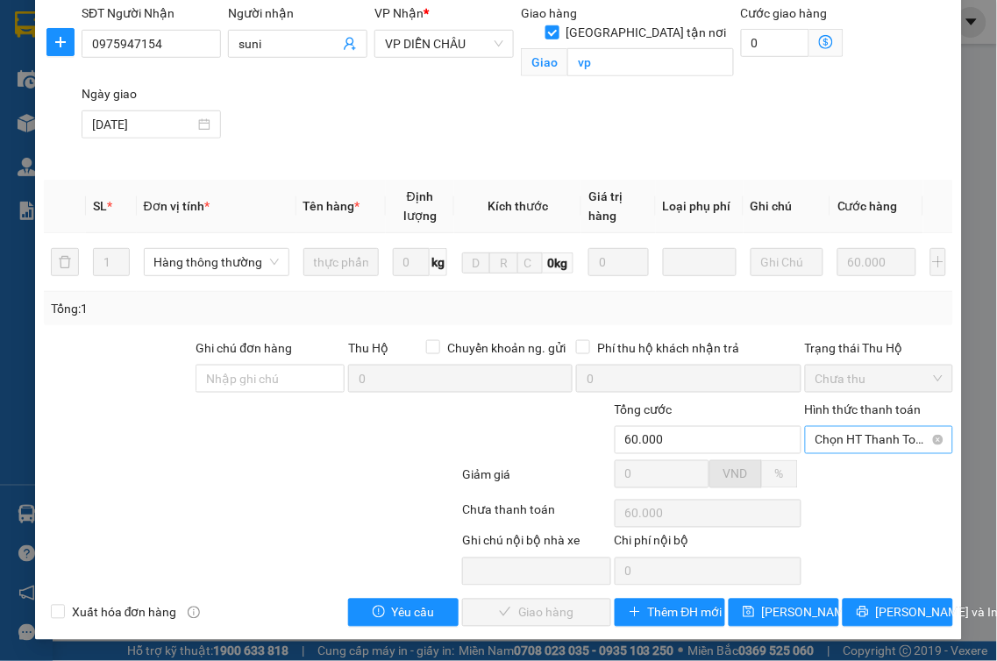
click at [859, 435] on span "Chọn HT Thanh Toán" at bounding box center [880, 440] width 128 height 26
drag, startPoint x: 837, startPoint y: 466, endPoint x: 666, endPoint y: 570, distance: 199.6
click at [836, 467] on div "Tại văn phòng" at bounding box center [867, 475] width 125 height 19
type input "0"
click at [537, 610] on span "[PERSON_NAME] và Giao hàng" at bounding box center [579, 612] width 168 height 19
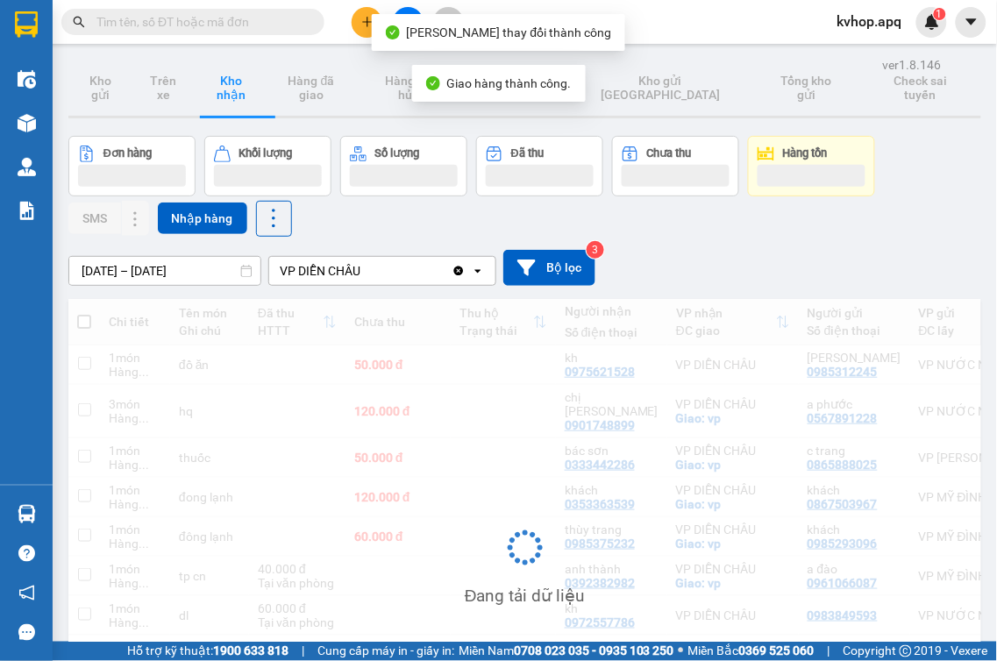
scroll to position [191, 0]
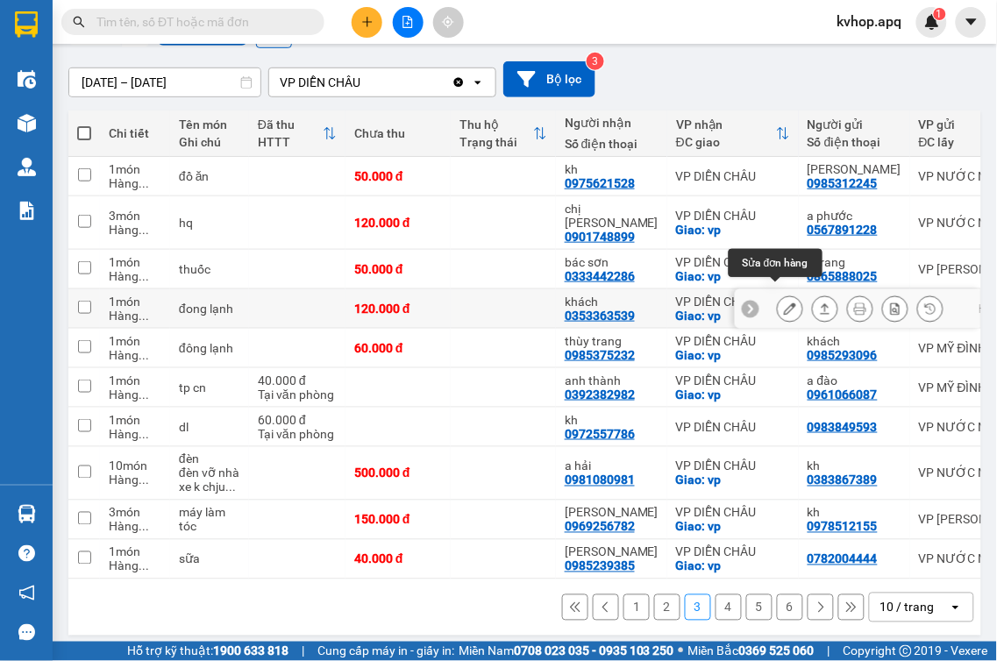
click at [784, 303] on icon at bounding box center [790, 309] width 12 height 12
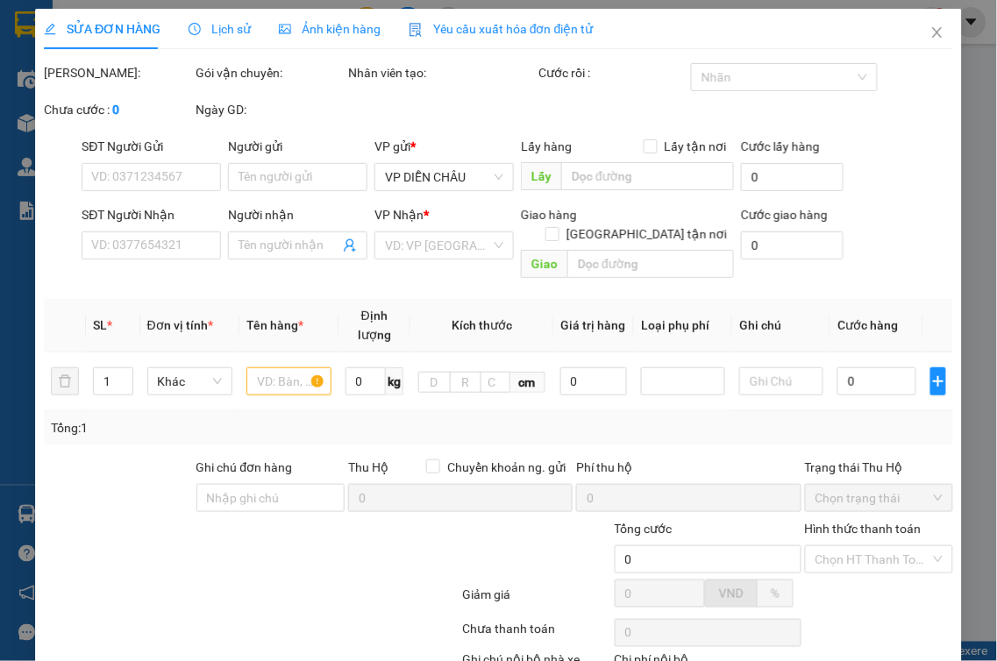
type input "0867503967"
type input "khách"
type input "0353363539"
type input "khách"
checkbox input "true"
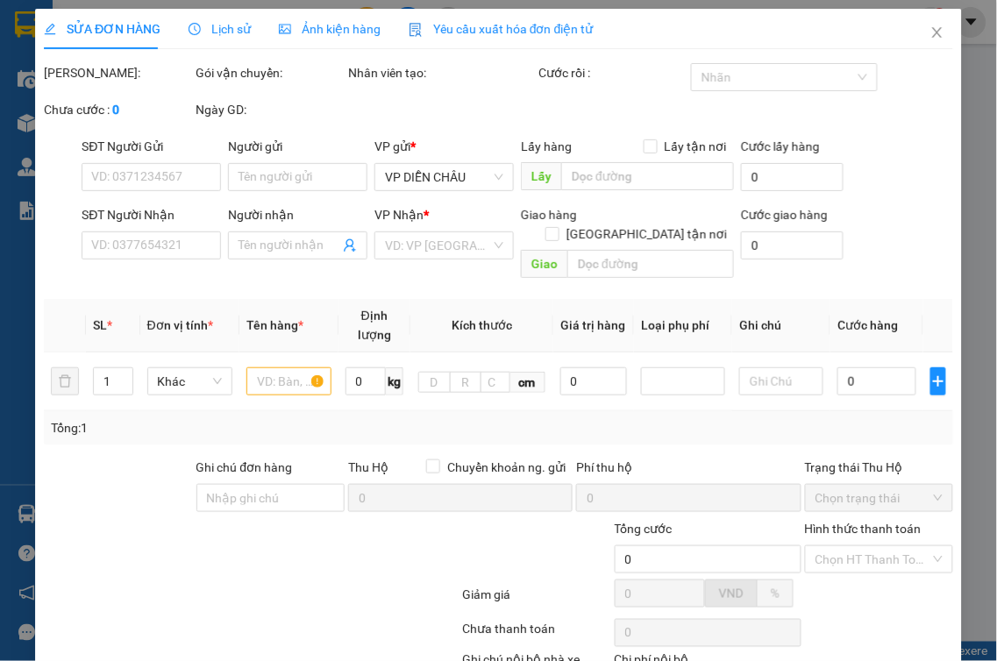
type input "vp"
type input "120.000"
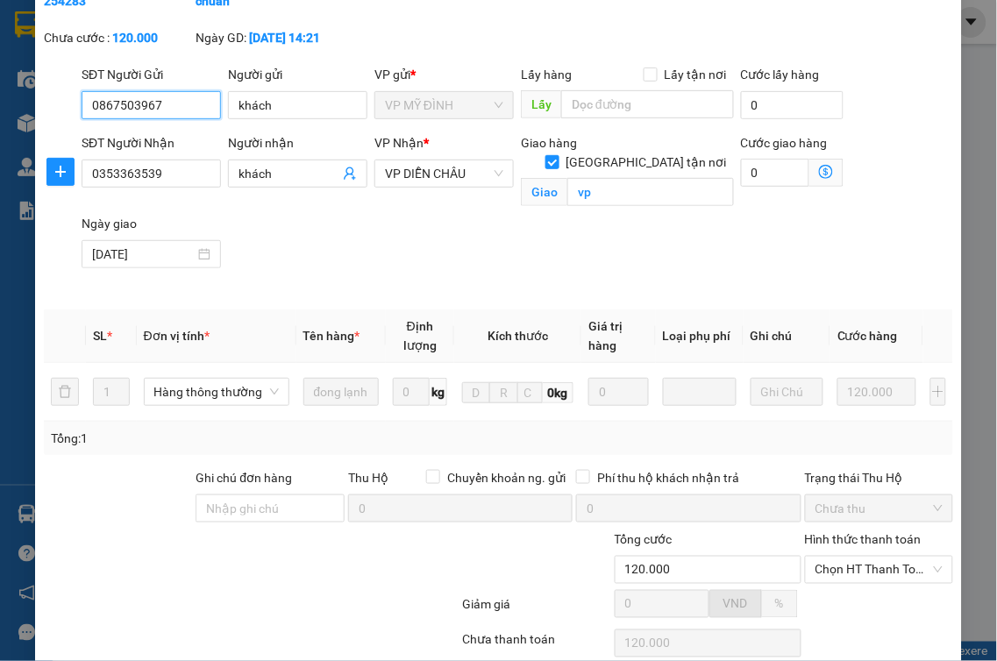
scroll to position [221, 0]
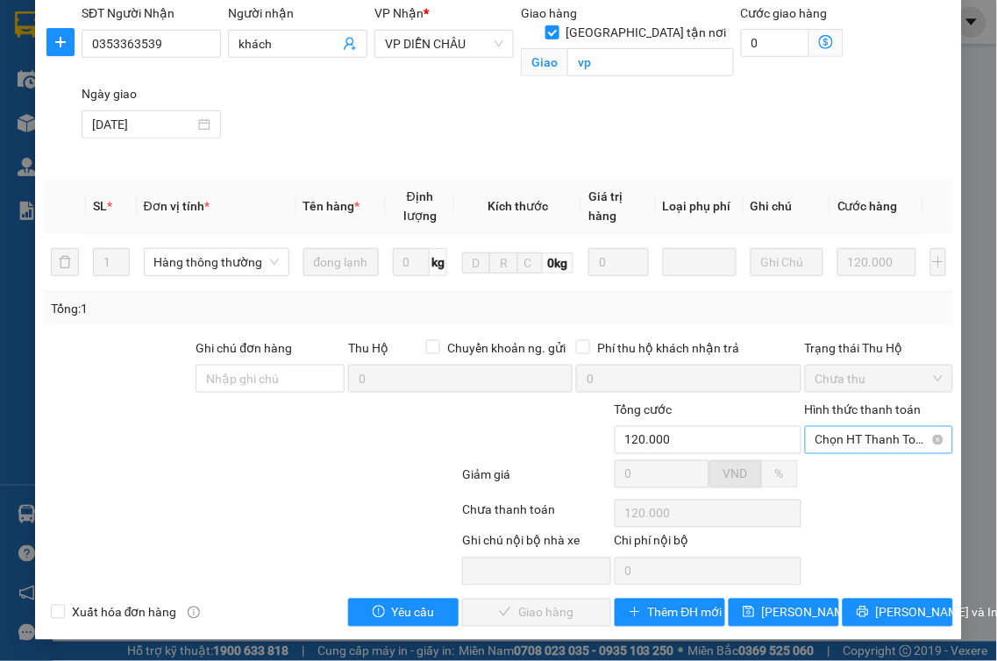
click at [873, 445] on span "Chọn HT Thanh Toán" at bounding box center [880, 440] width 128 height 26
drag, startPoint x: 838, startPoint y: 475, endPoint x: 812, endPoint y: 487, distance: 28.7
click at [837, 475] on div "Tại văn phòng" at bounding box center [867, 475] width 125 height 19
type input "0"
click at [527, 605] on span "[PERSON_NAME] và Giao hàng" at bounding box center [579, 612] width 168 height 19
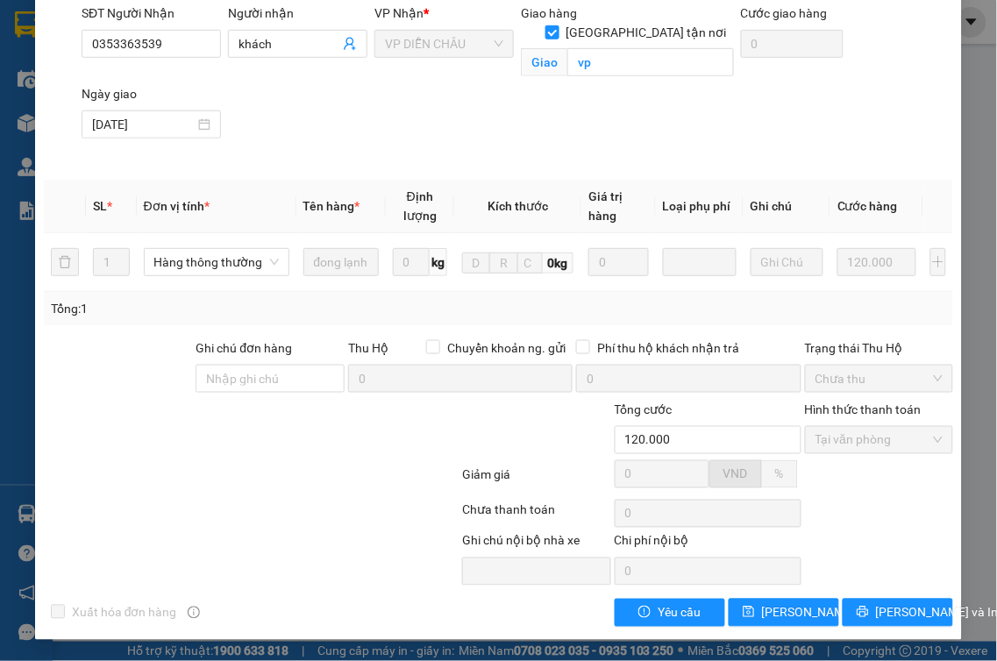
scroll to position [26, 0]
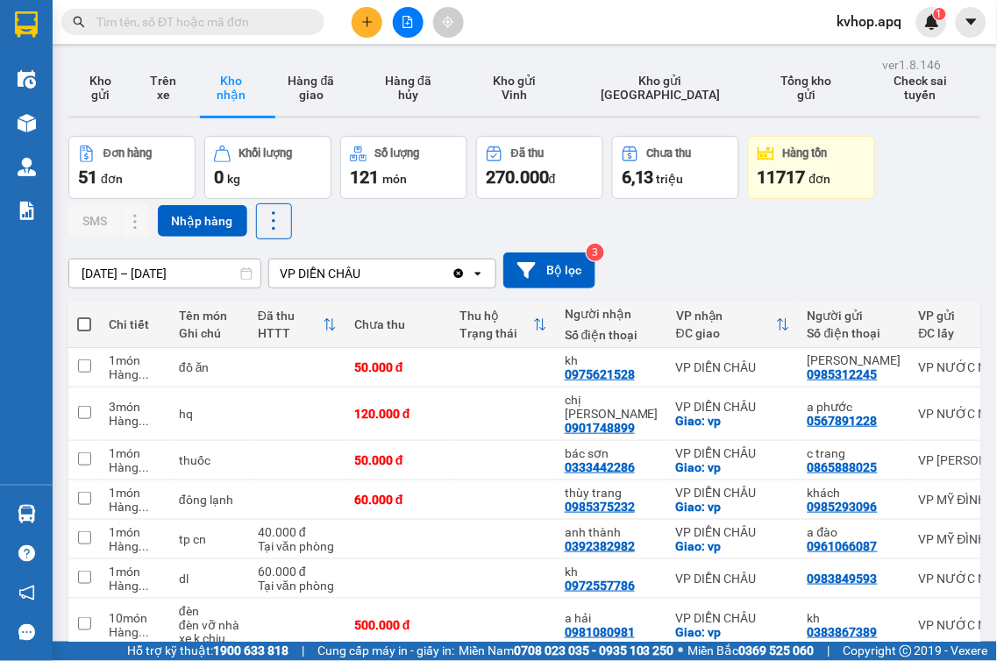
scroll to position [195, 0]
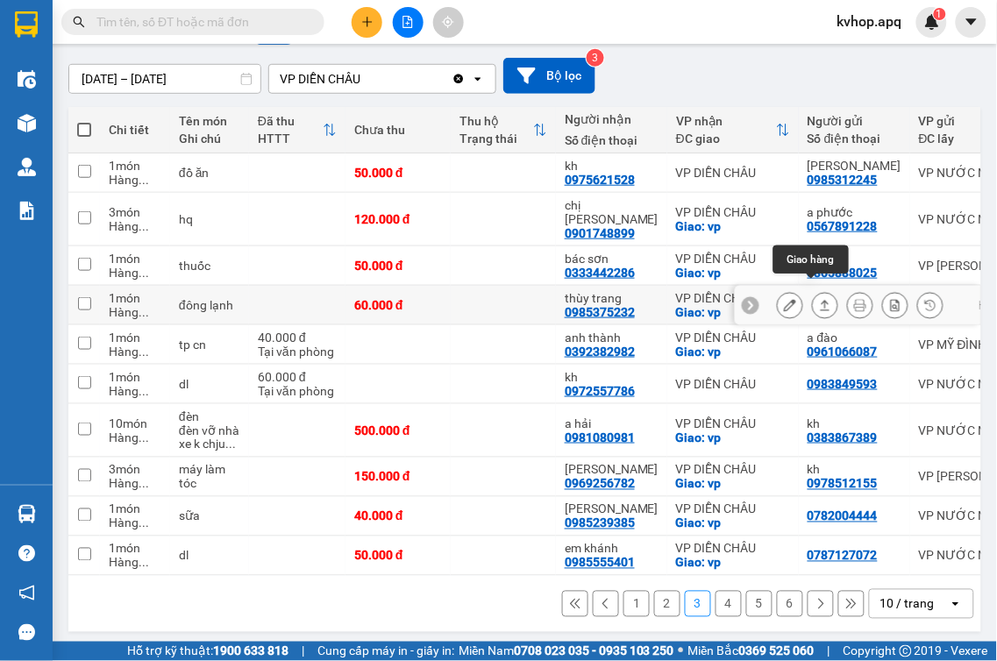
click at [784, 299] on icon at bounding box center [790, 305] width 12 height 12
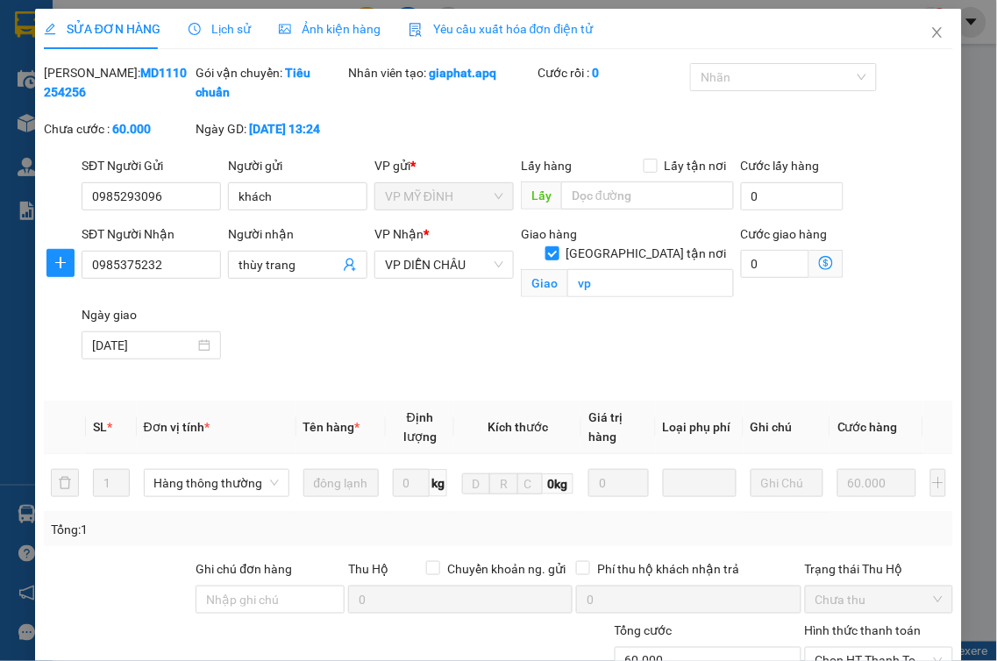
type input "0985293096"
type input "khách"
type input "0985375232"
type input "thùy trang"
checkbox input "true"
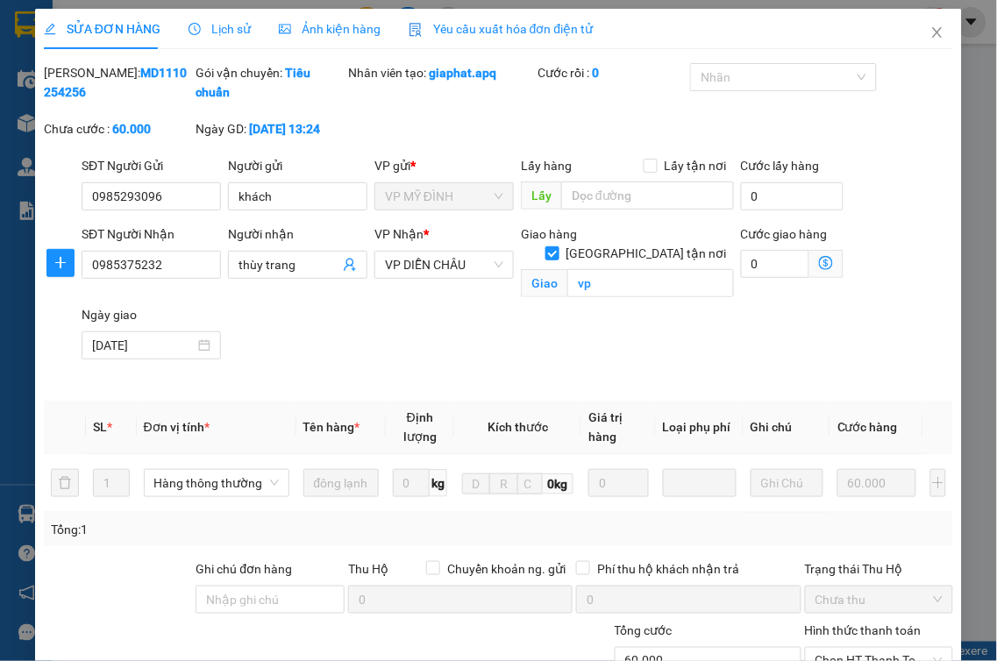
type input "vp"
type input "60.000"
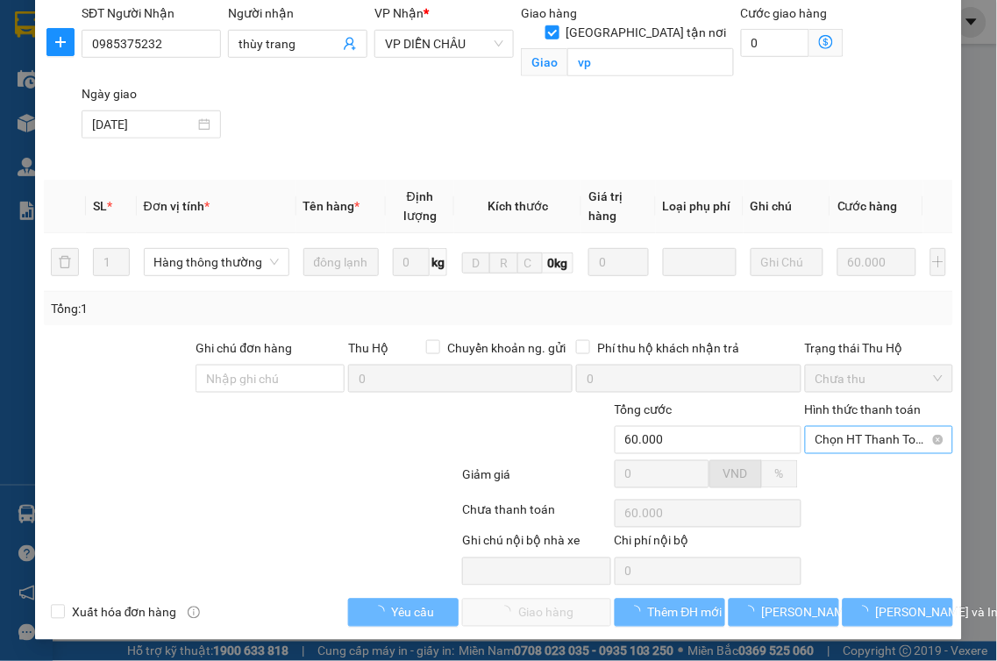
scroll to position [221, 0]
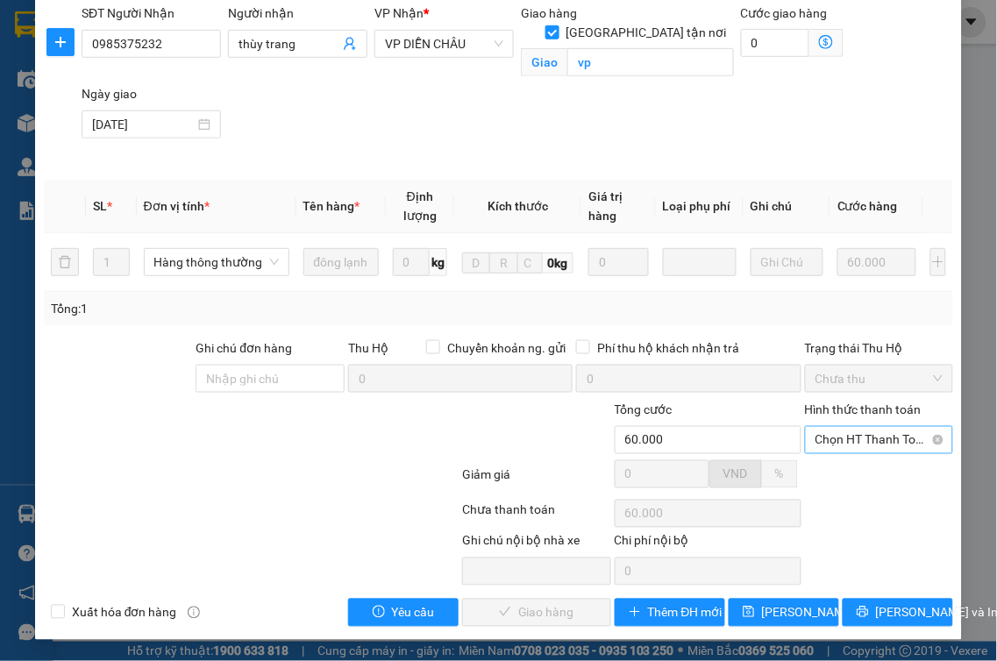
click at [840, 435] on span "Chọn HT Thanh Toán" at bounding box center [880, 440] width 128 height 26
click at [823, 466] on div "Tại văn phòng" at bounding box center [867, 475] width 125 height 19
type input "0"
drag, startPoint x: 545, startPoint y: 611, endPoint x: 467, endPoint y: 567, distance: 89.5
click at [544, 609] on span "[PERSON_NAME] và Giao hàng" at bounding box center [579, 612] width 168 height 19
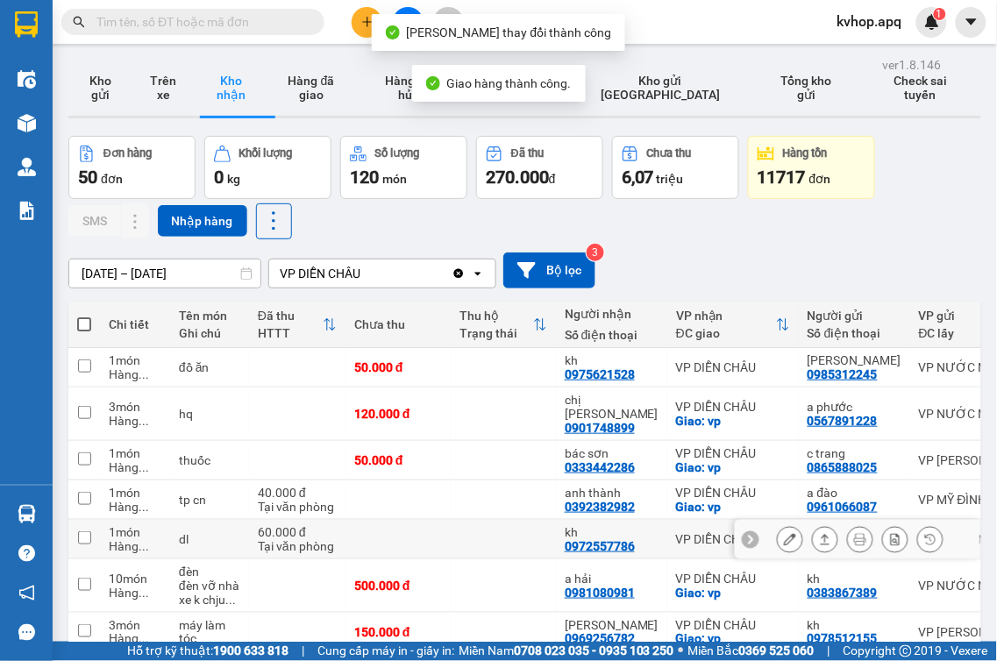
scroll to position [195, 0]
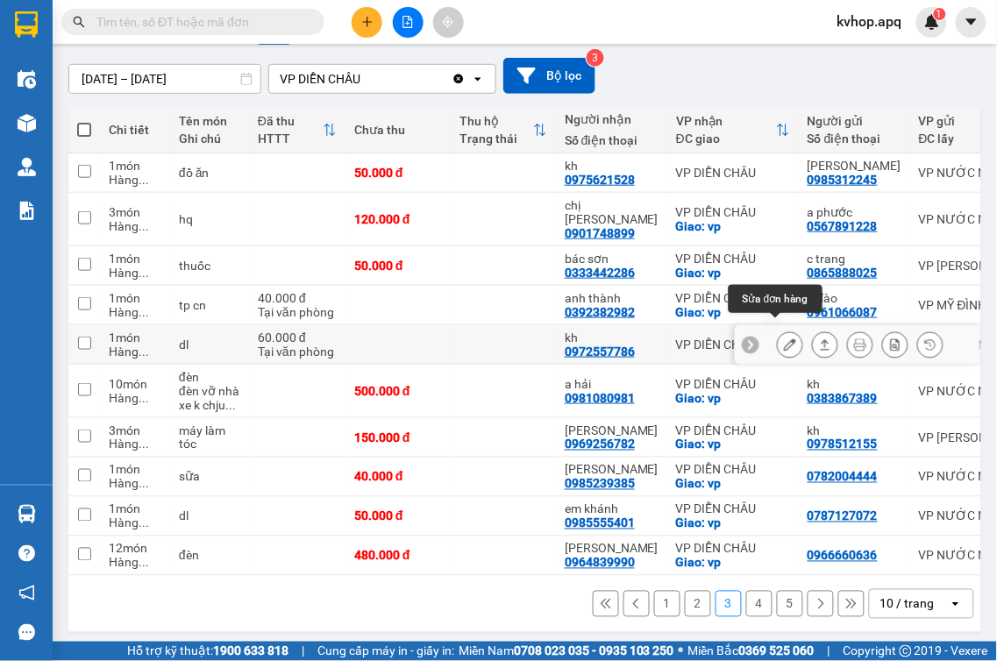
click at [784, 339] on icon at bounding box center [790, 345] width 12 height 12
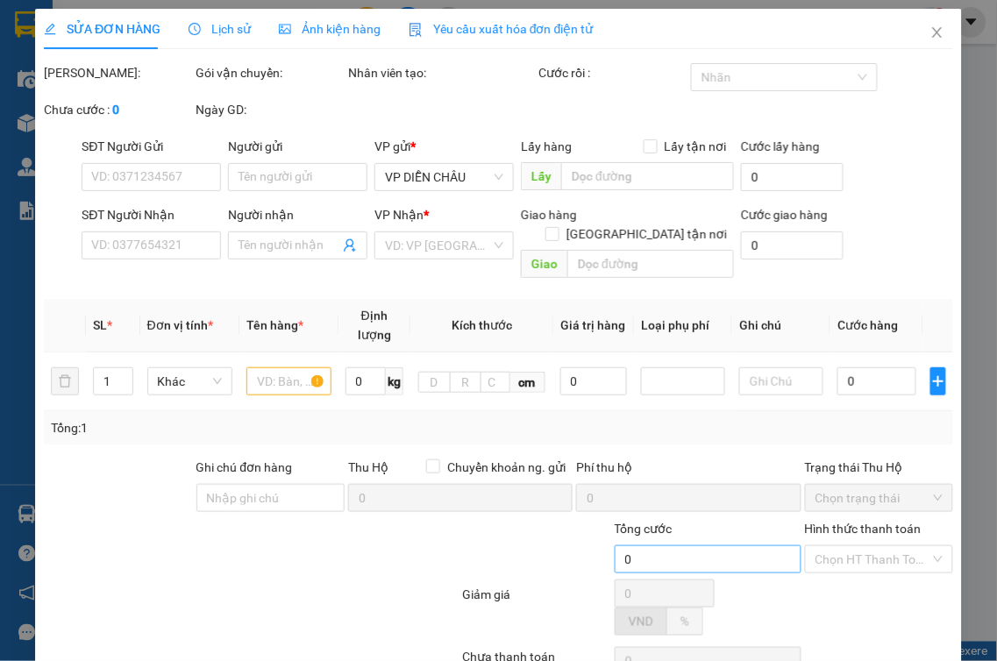
type input "0983849593"
type input "0972557786"
type input "kh"
type input "60.000"
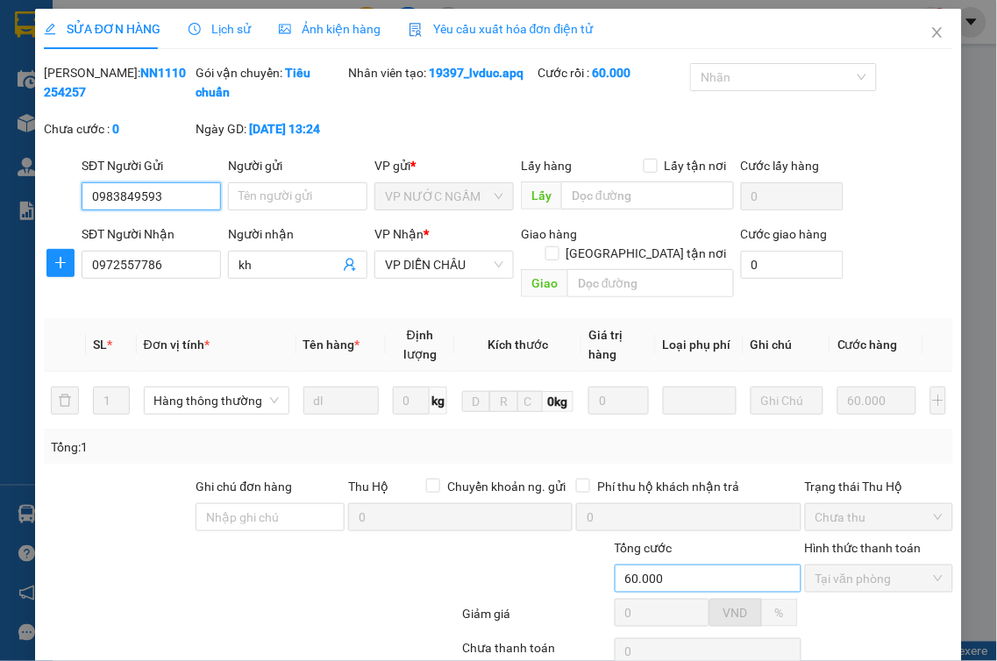
scroll to position [138, 0]
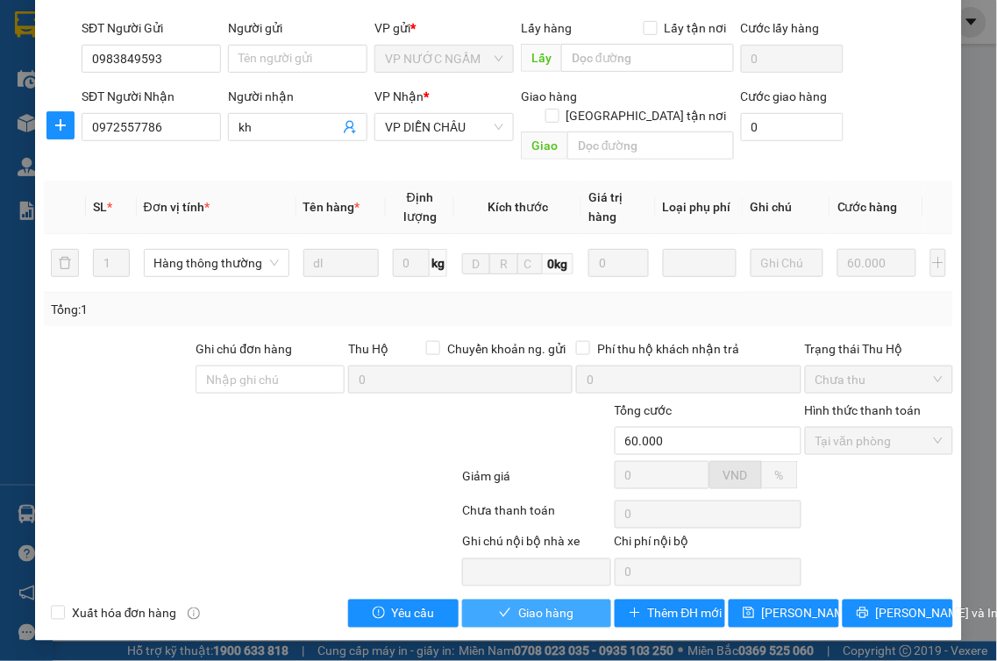
drag, startPoint x: 500, startPoint y: 619, endPoint x: 423, endPoint y: 573, distance: 90.1
click at [501, 619] on icon "check" at bounding box center [505, 613] width 12 height 12
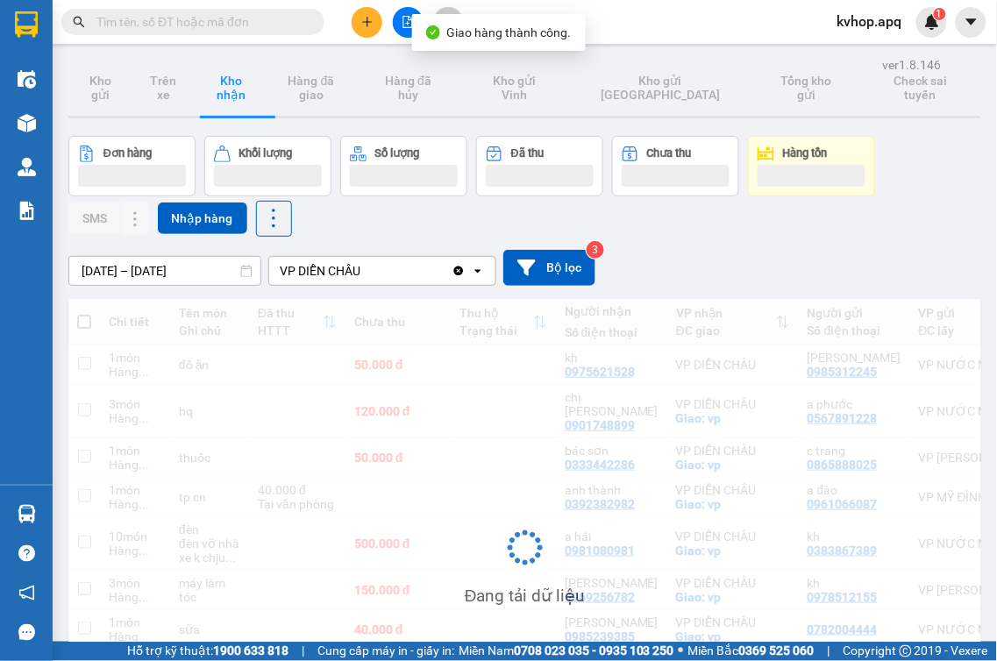
scroll to position [191, 0]
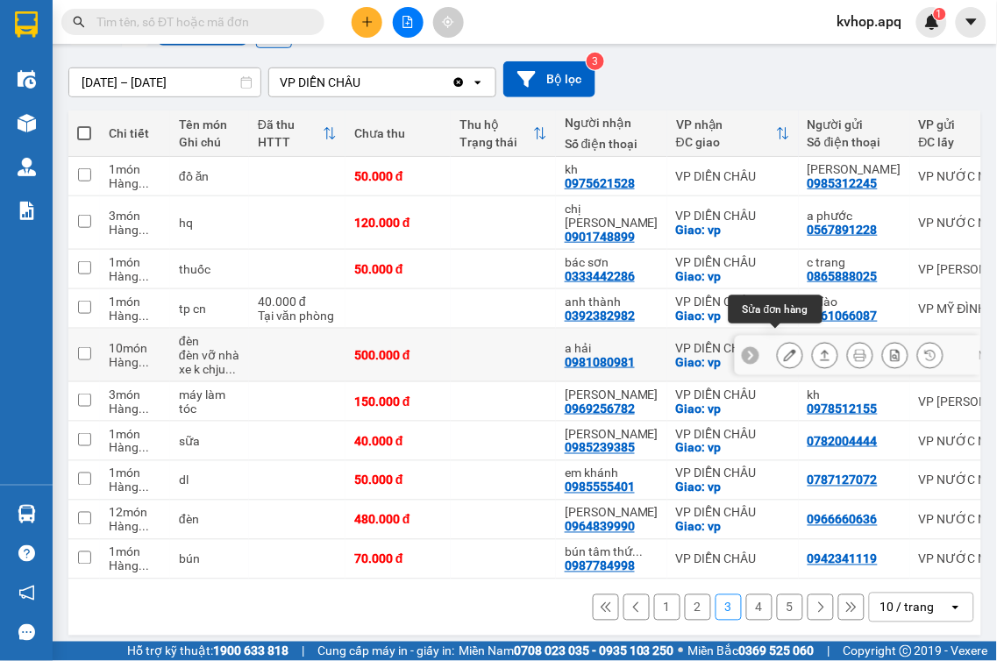
click at [784, 349] on icon at bounding box center [790, 355] width 12 height 12
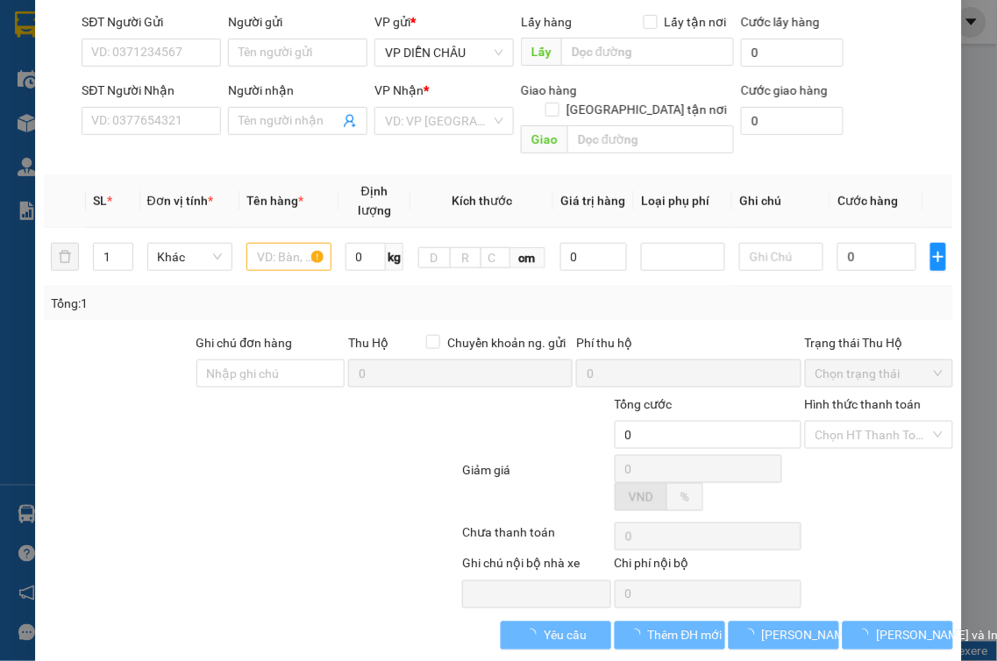
type input "0383867389"
type input "kh"
type input "0981080981"
type input "a hải"
checkbox input "true"
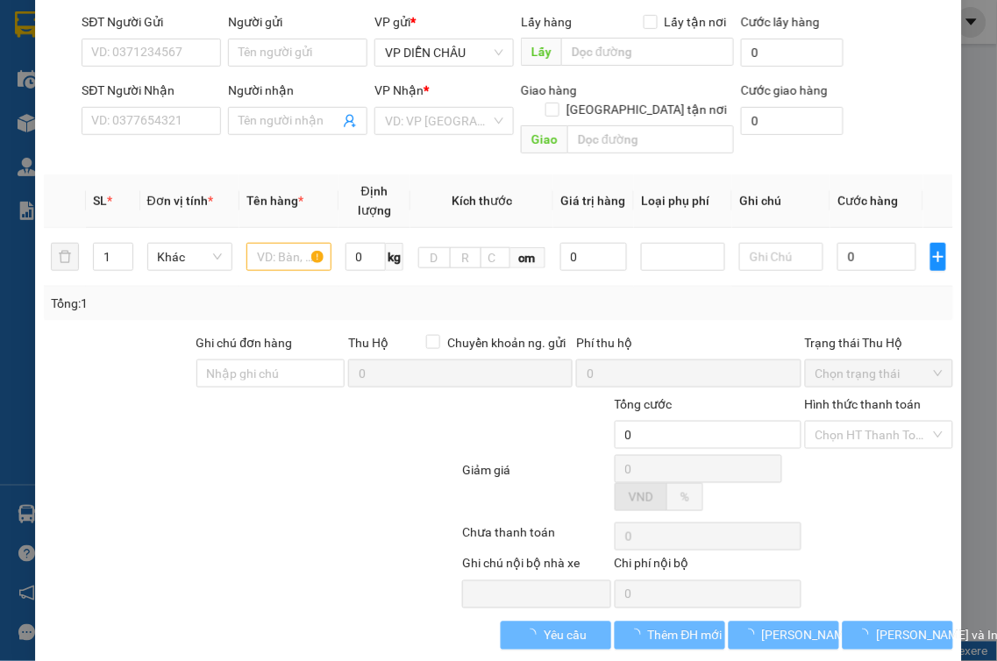
type input "vp"
checkbox input "true"
type input "500.000"
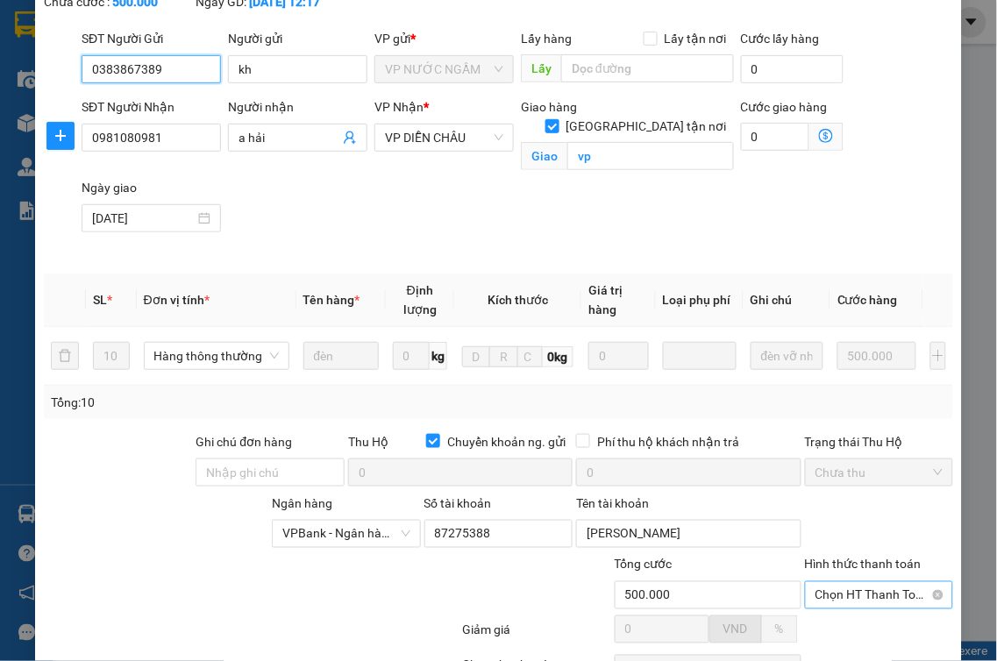
scroll to position [282, 0]
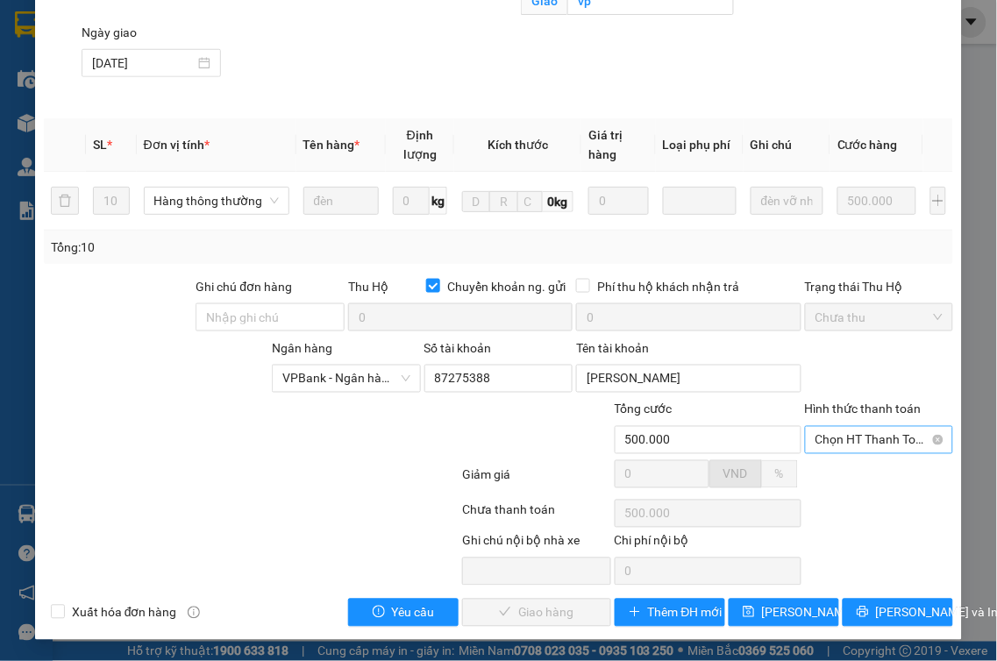
click at [862, 440] on span "Chọn HT Thanh Toán" at bounding box center [880, 440] width 128 height 26
drag, startPoint x: 826, startPoint y: 459, endPoint x: 821, endPoint y: 468, distance: 11.0
click at [824, 462] on div "Total Paid Fee 0 Total UnPaid Fee 500.000 Cash Collection Total Fee Mã ĐH: NN11…" at bounding box center [498, 204] width 909 height 846
drag, startPoint x: 873, startPoint y: 444, endPoint x: 865, endPoint y: 454, distance: 13.7
click at [874, 443] on span "Chọn HT Thanh Toán" at bounding box center [880, 440] width 128 height 26
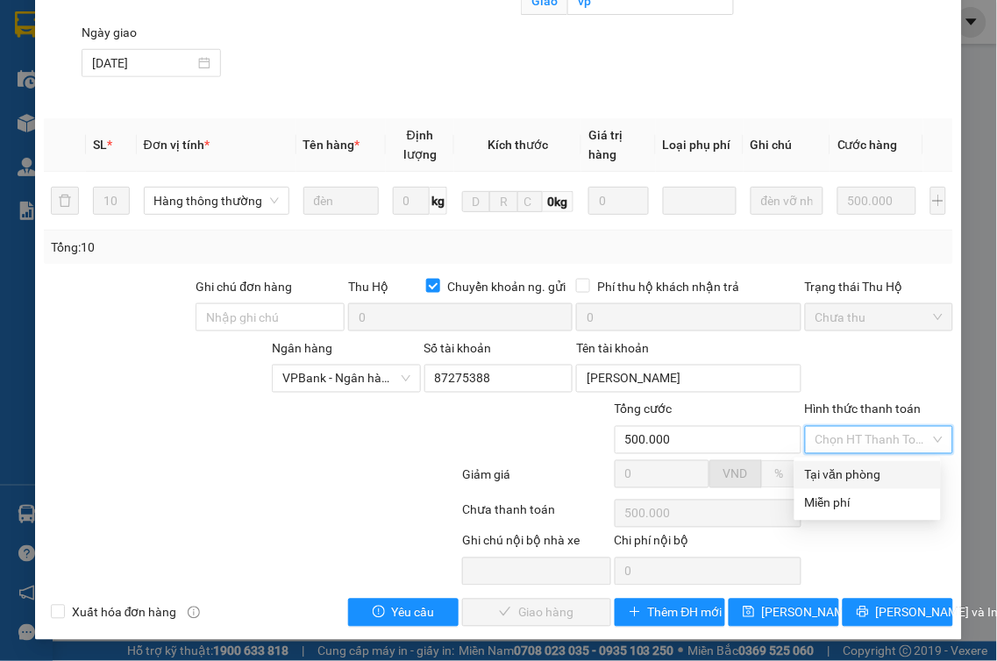
drag, startPoint x: 846, startPoint y: 474, endPoint x: 784, endPoint y: 502, distance: 68.3
click at [845, 472] on div "Tại văn phòng" at bounding box center [867, 475] width 125 height 19
type input "0"
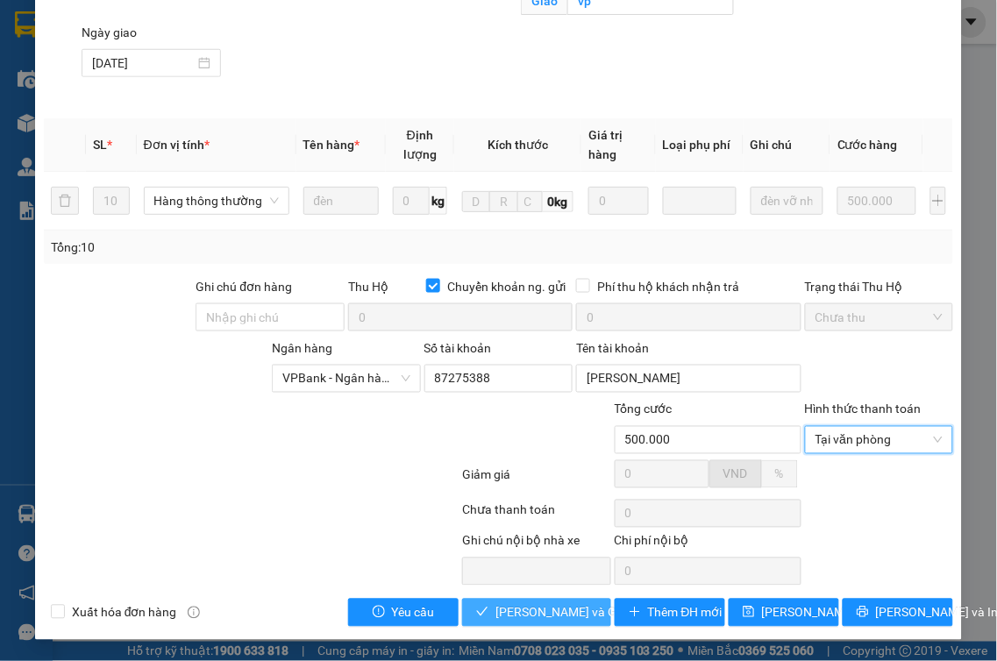
click at [549, 608] on span "[PERSON_NAME] và Giao hàng" at bounding box center [579, 612] width 168 height 19
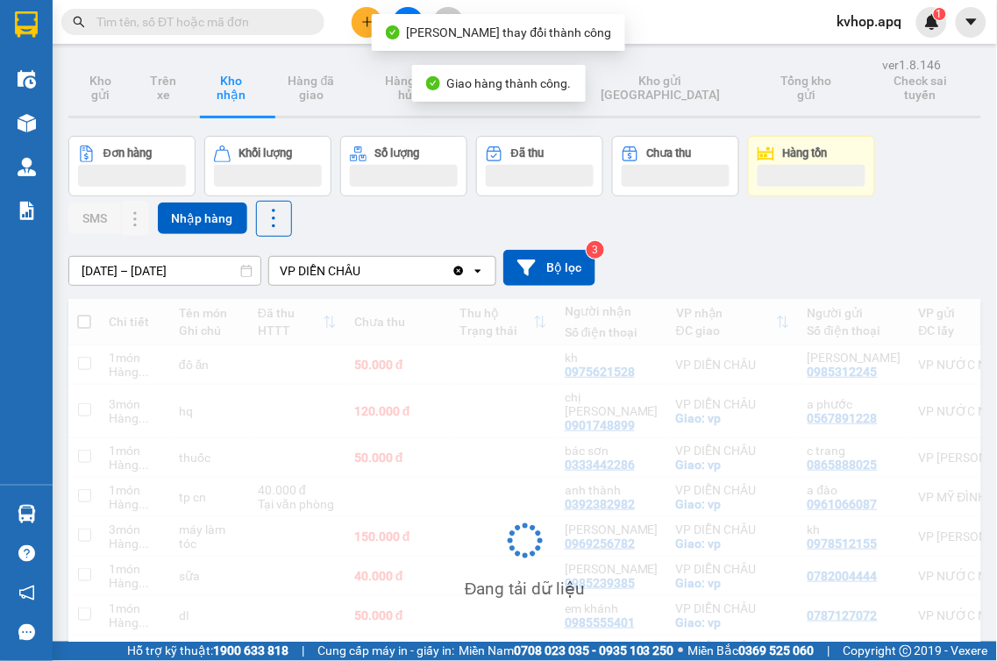
scroll to position [178, 0]
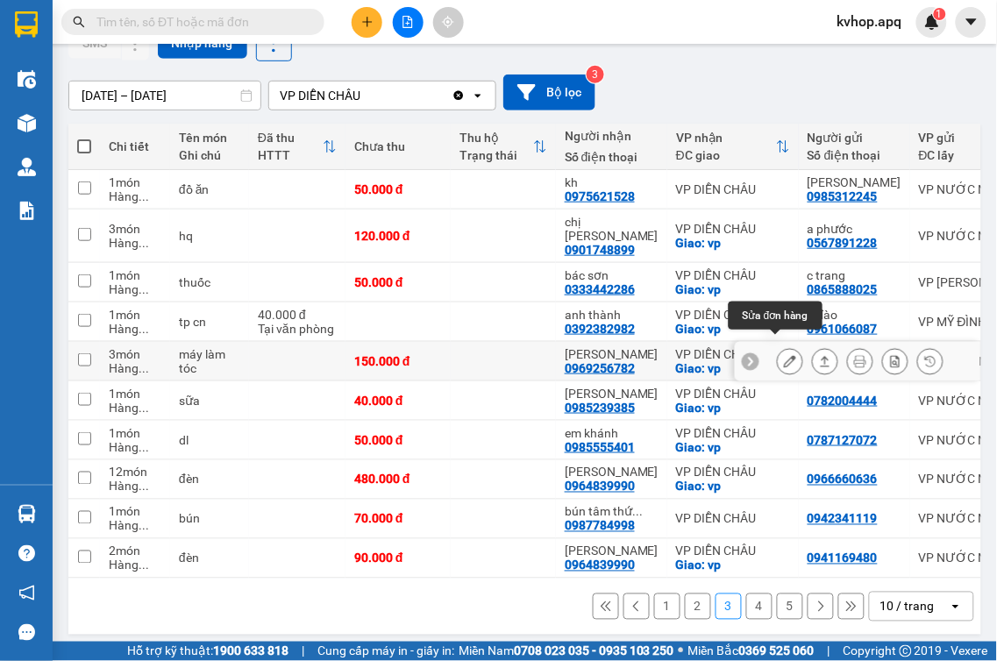
click at [784, 355] on icon at bounding box center [790, 361] width 12 height 12
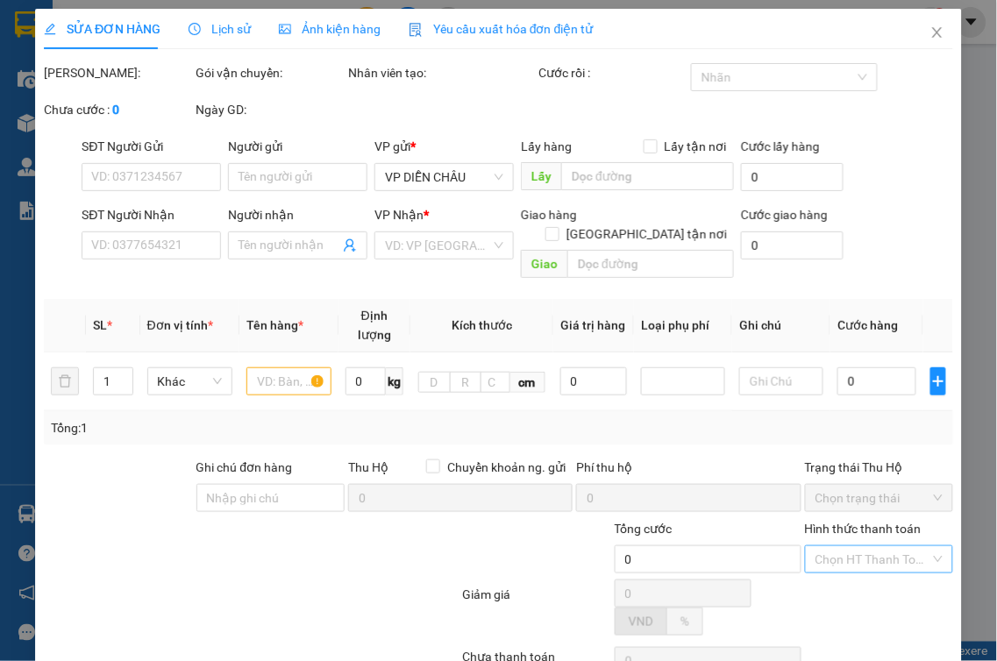
type input "0978512155"
type input "kh"
type input "0969256782"
type input "[PERSON_NAME]"
checkbox input "true"
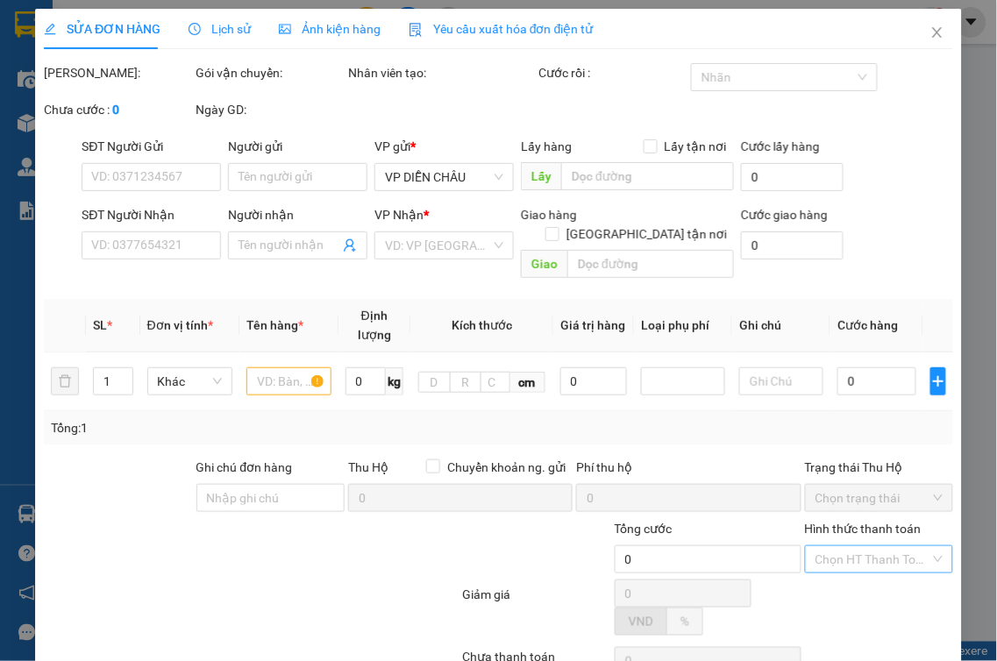
type input "vp"
type input "150.000"
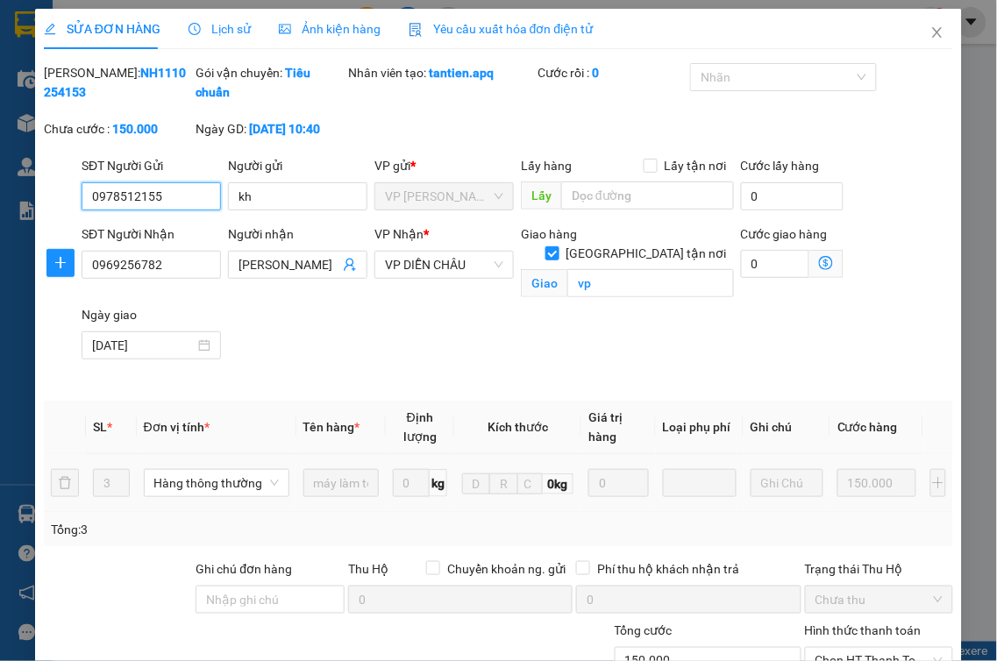
scroll to position [221, 0]
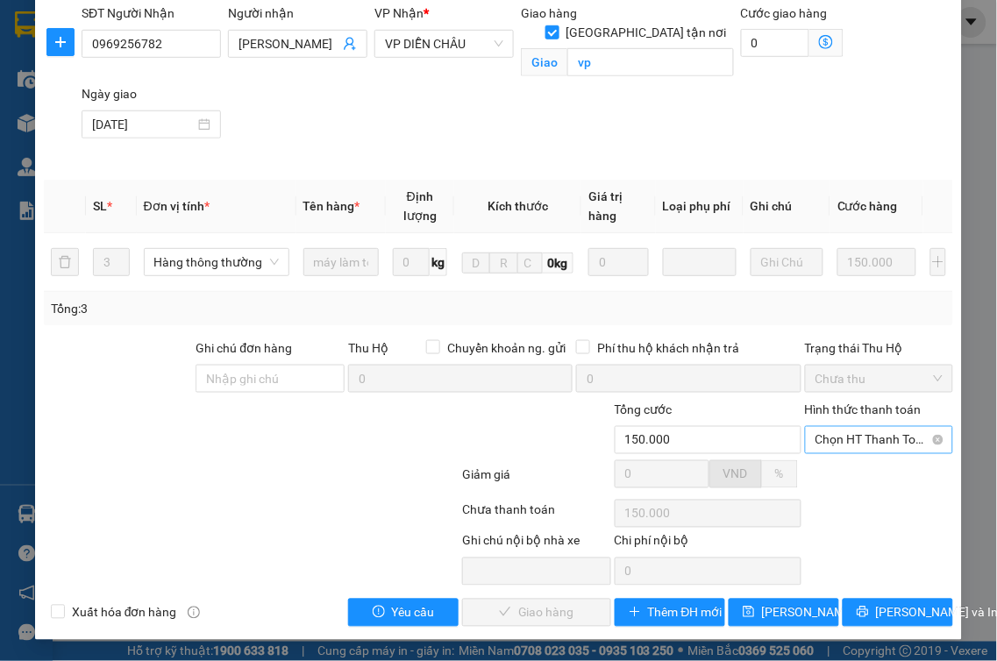
click at [872, 441] on span "Chọn HT Thanh Toán" at bounding box center [880, 440] width 128 height 26
drag, startPoint x: 828, startPoint y: 465, endPoint x: 809, endPoint y: 492, distance: 33.3
click at [830, 466] on div "Tại văn phòng" at bounding box center [867, 475] width 125 height 19
type input "0"
click at [558, 610] on span "[PERSON_NAME] và Giao hàng" at bounding box center [579, 612] width 168 height 19
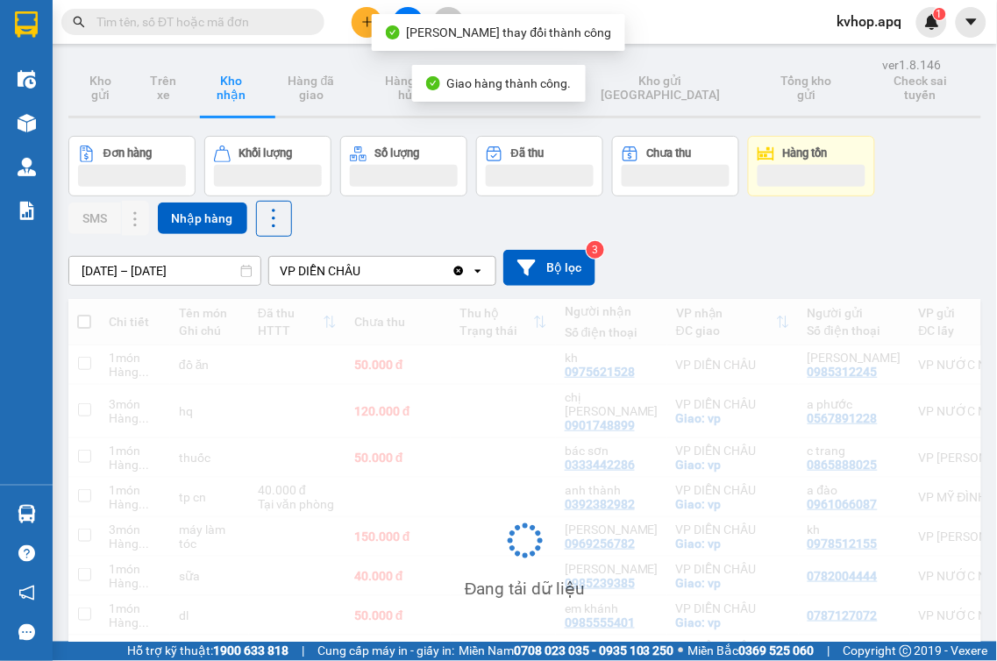
scroll to position [178, 0]
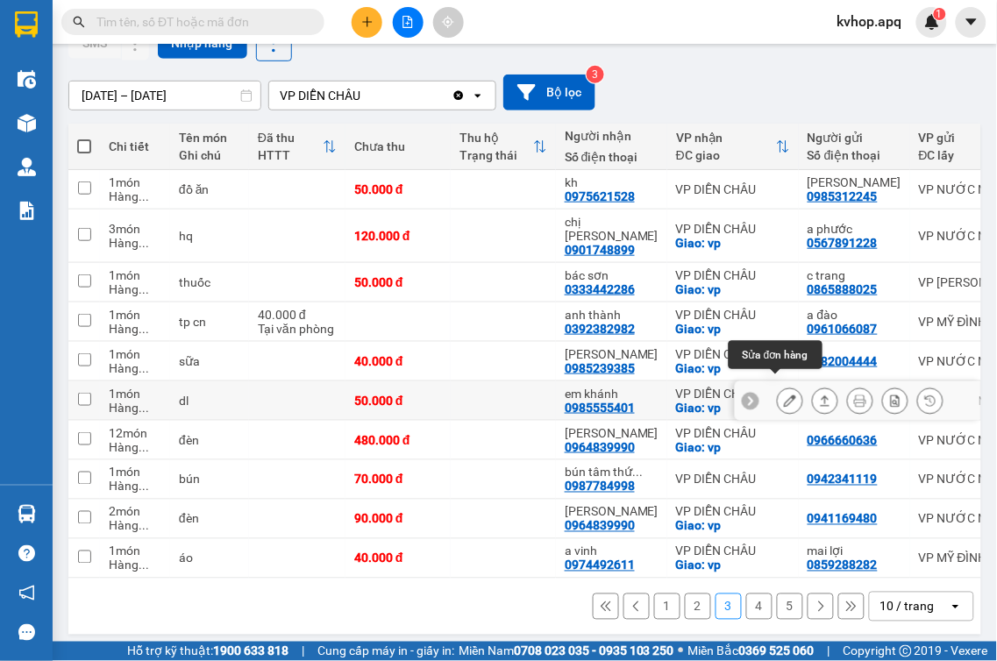
click at [784, 386] on button at bounding box center [790, 401] width 25 height 31
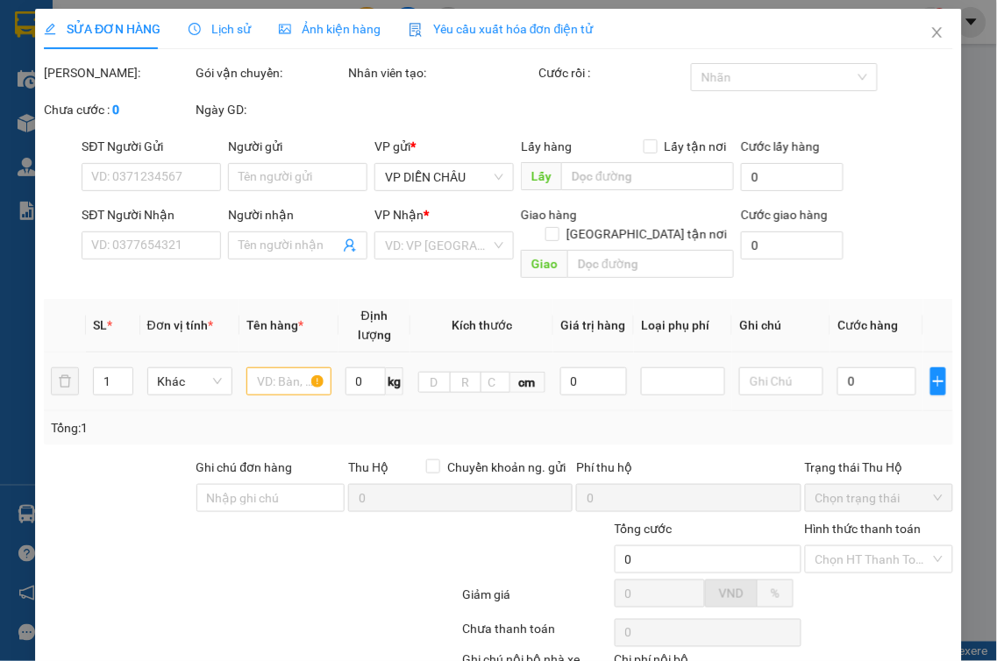
type input "0787127072"
type input "0985555401"
type input "em khánh"
checkbox input "true"
type input "vp"
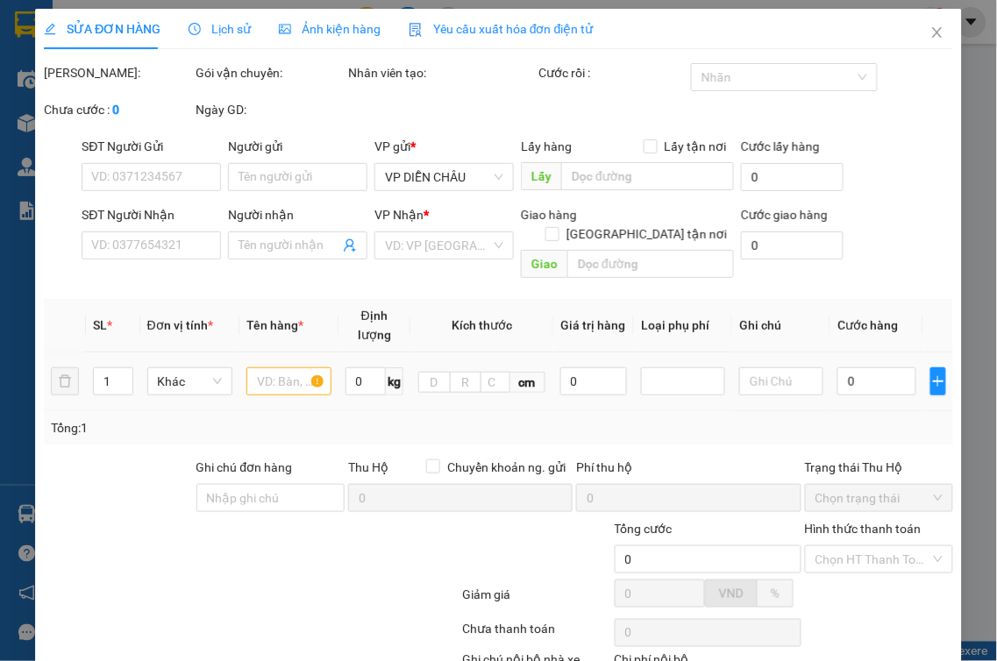
type input "50.000"
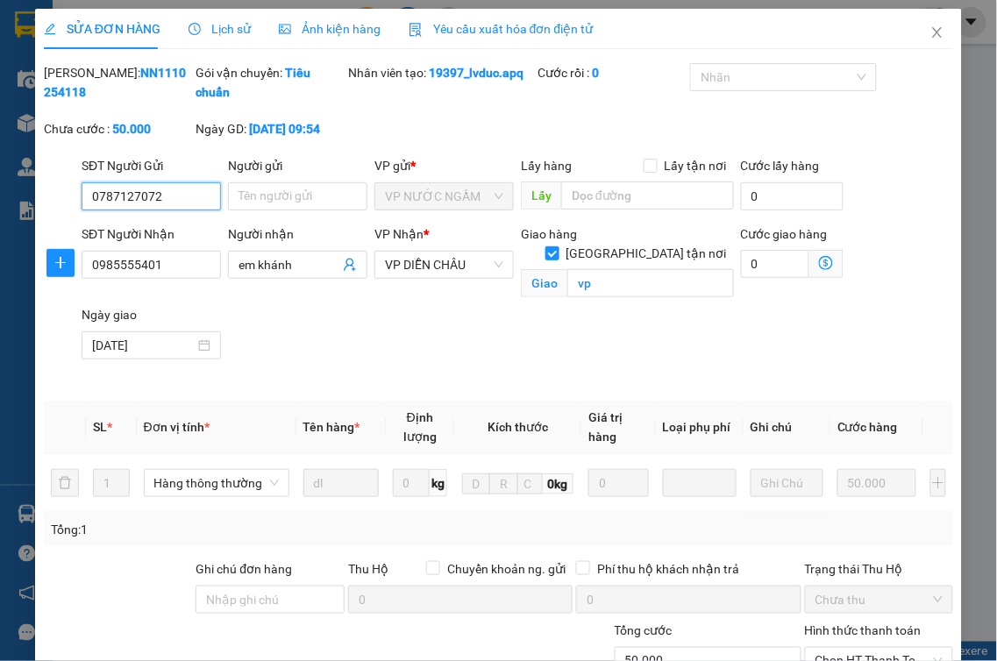
scroll to position [221, 0]
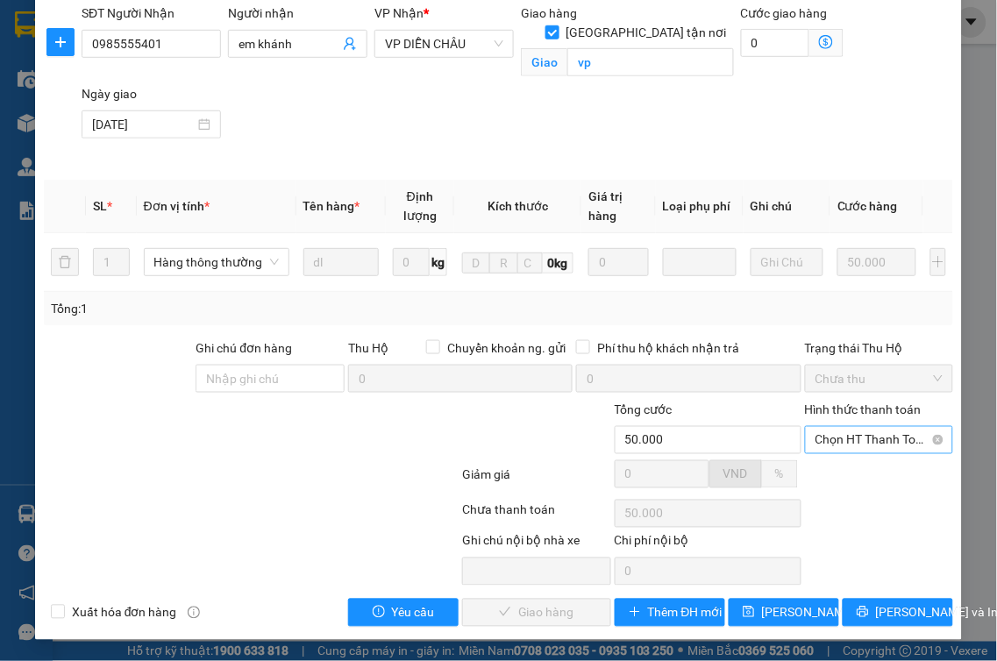
click at [865, 433] on span "Chọn HT Thanh Toán" at bounding box center [880, 440] width 128 height 26
click at [837, 475] on div "Tại văn phòng" at bounding box center [867, 475] width 125 height 19
type input "0"
click at [512, 607] on span "[PERSON_NAME] và Giao hàng" at bounding box center [579, 612] width 168 height 19
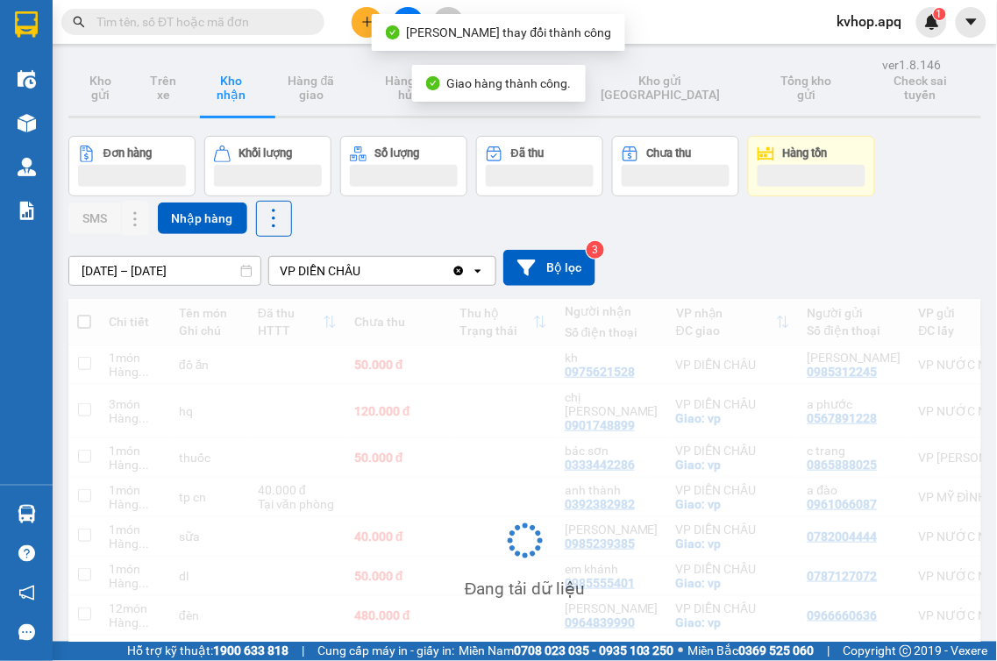
scroll to position [178, 0]
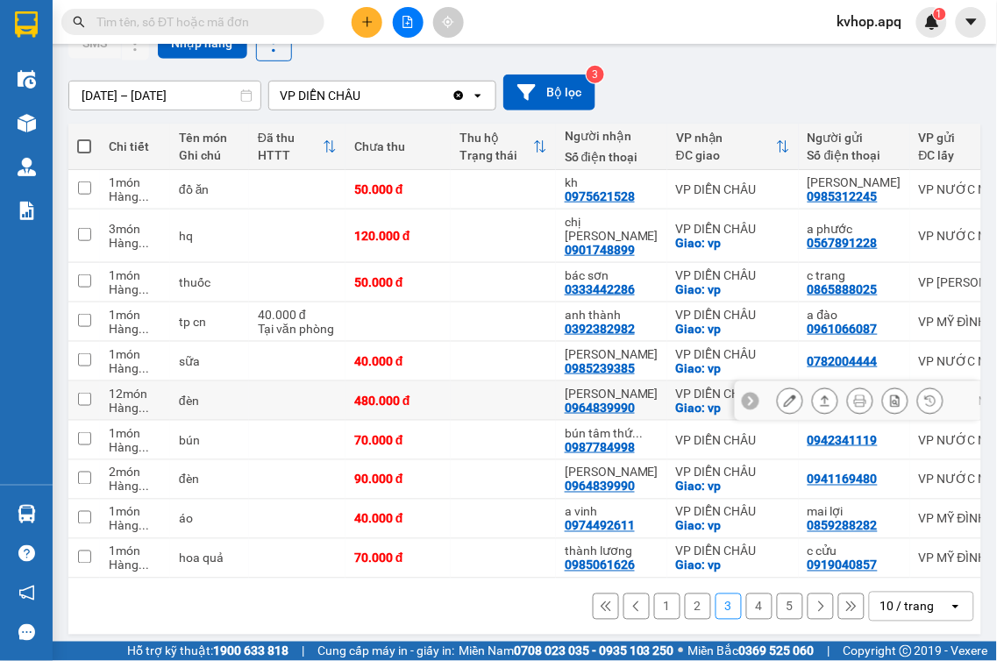
click at [784, 395] on icon at bounding box center [790, 401] width 12 height 12
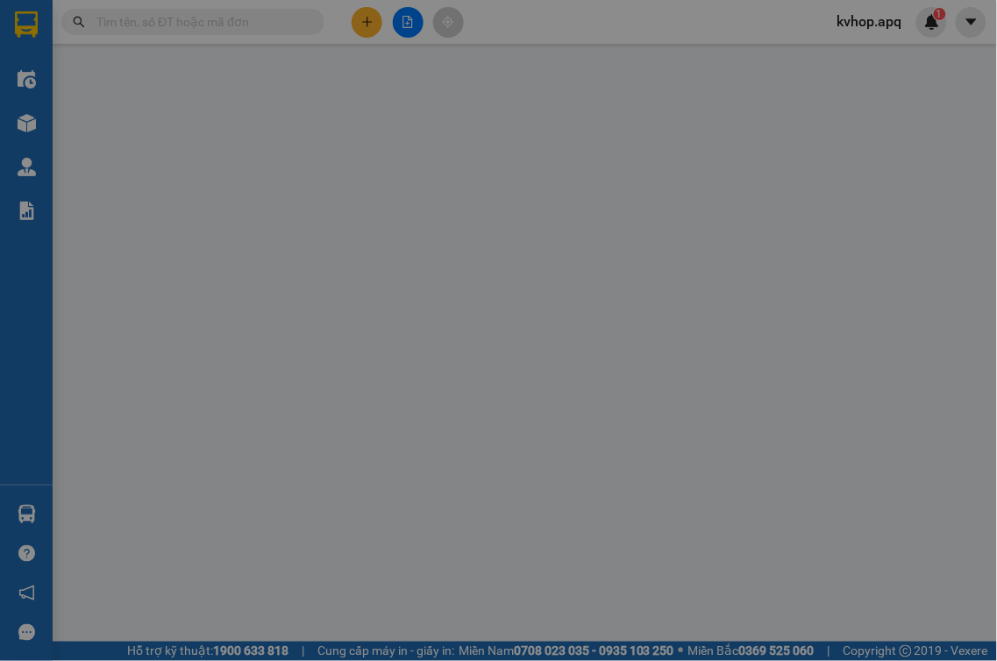
type input "0966660636"
type input "0964839990"
type input "[PERSON_NAME]"
checkbox input "true"
type input "vp"
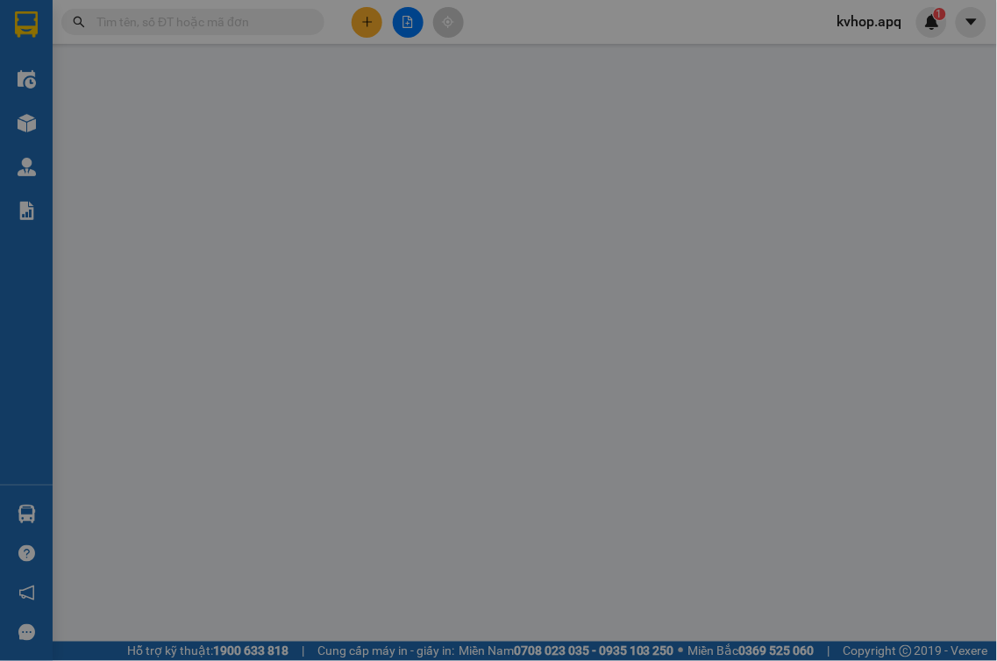
type input "480.000"
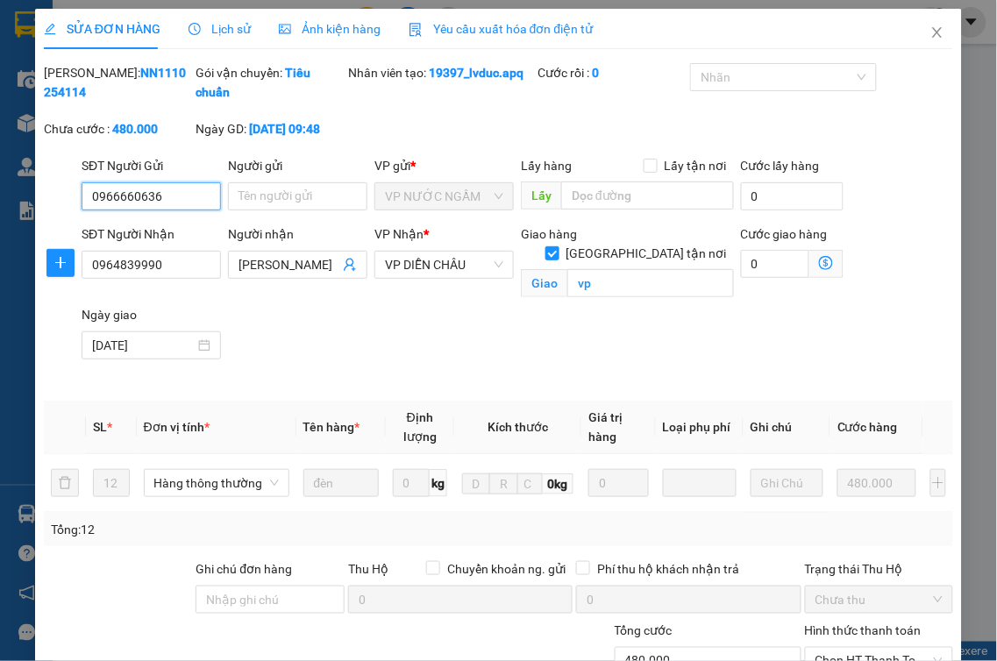
scroll to position [221, 0]
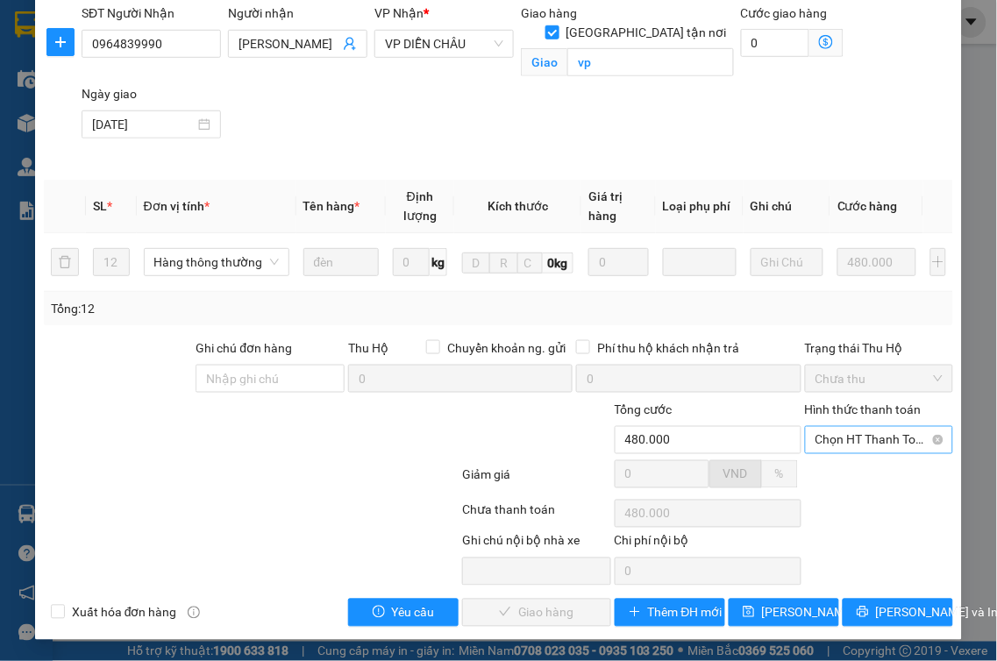
click at [858, 445] on span "Chọn HT Thanh Toán" at bounding box center [880, 440] width 128 height 26
click at [824, 463] on div "Tại văn phòng" at bounding box center [868, 475] width 146 height 28
type input "0"
click at [553, 608] on span "[PERSON_NAME] và Giao hàng" at bounding box center [579, 612] width 168 height 19
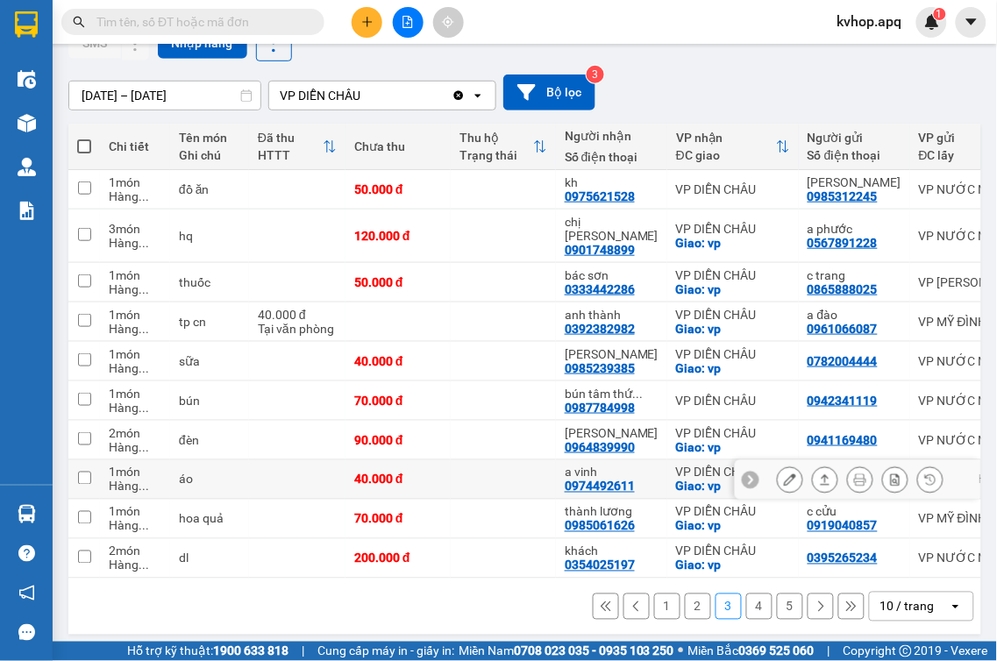
scroll to position [181, 0]
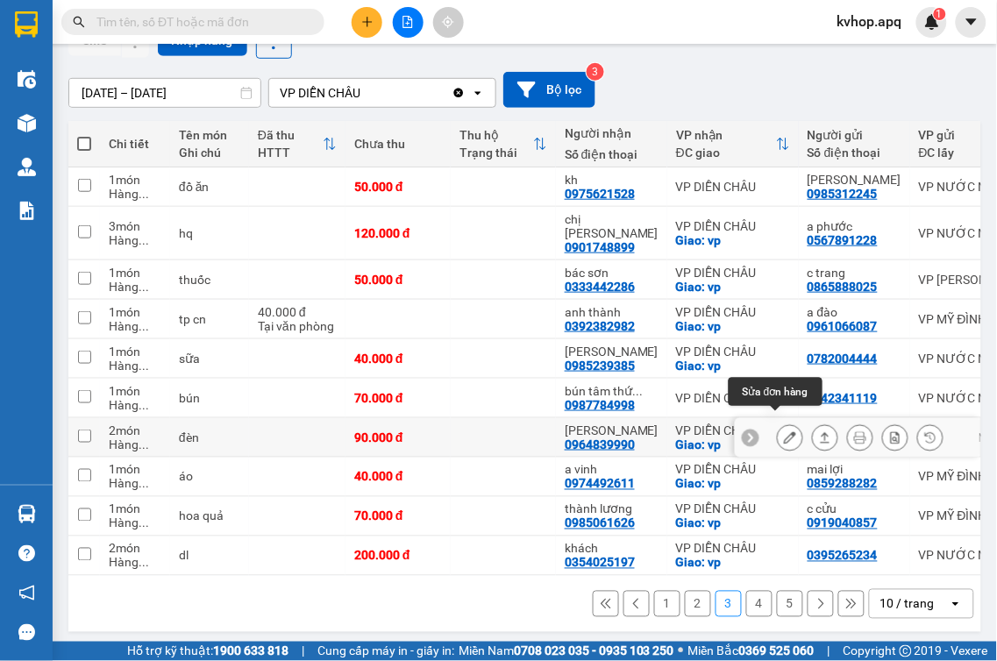
click at [778, 431] on button at bounding box center [790, 438] width 25 height 31
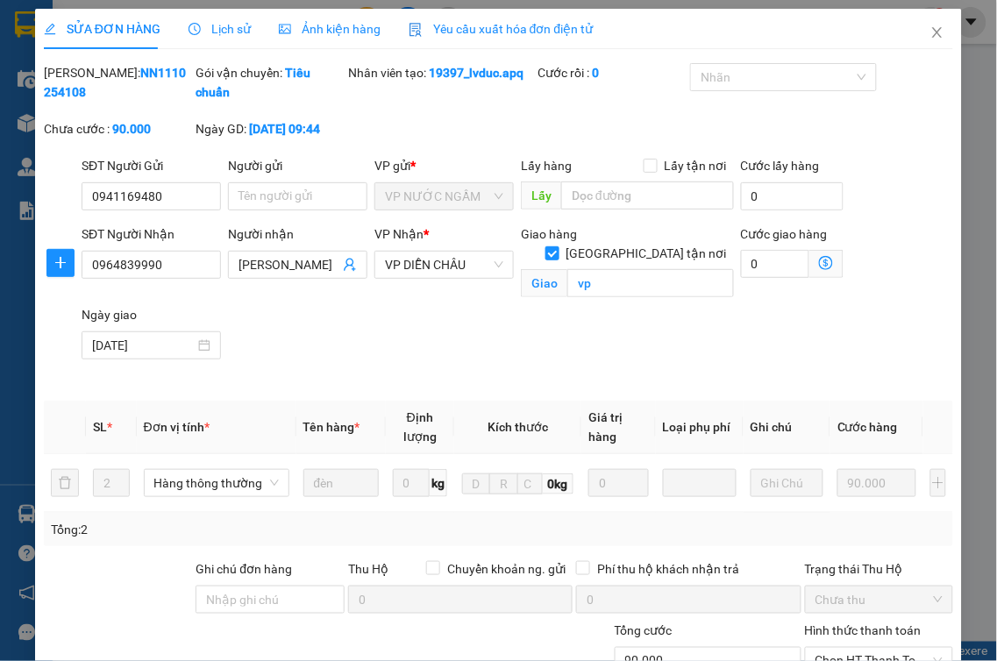
type input "0941169480"
type input "0964839990"
type input "[PERSON_NAME]"
checkbox input "true"
type input "vp"
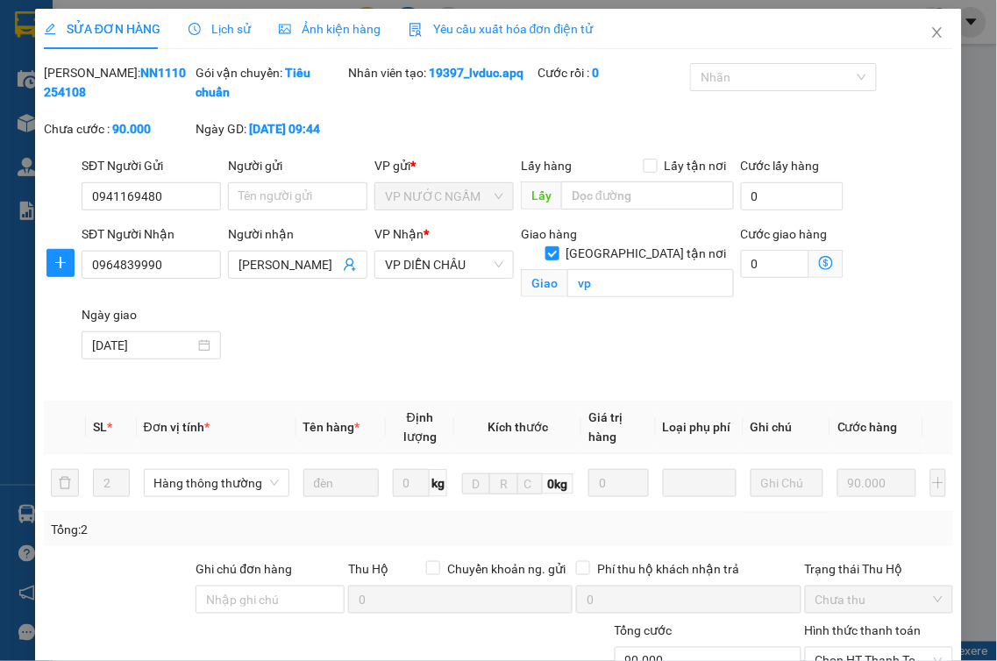
type input "90.000"
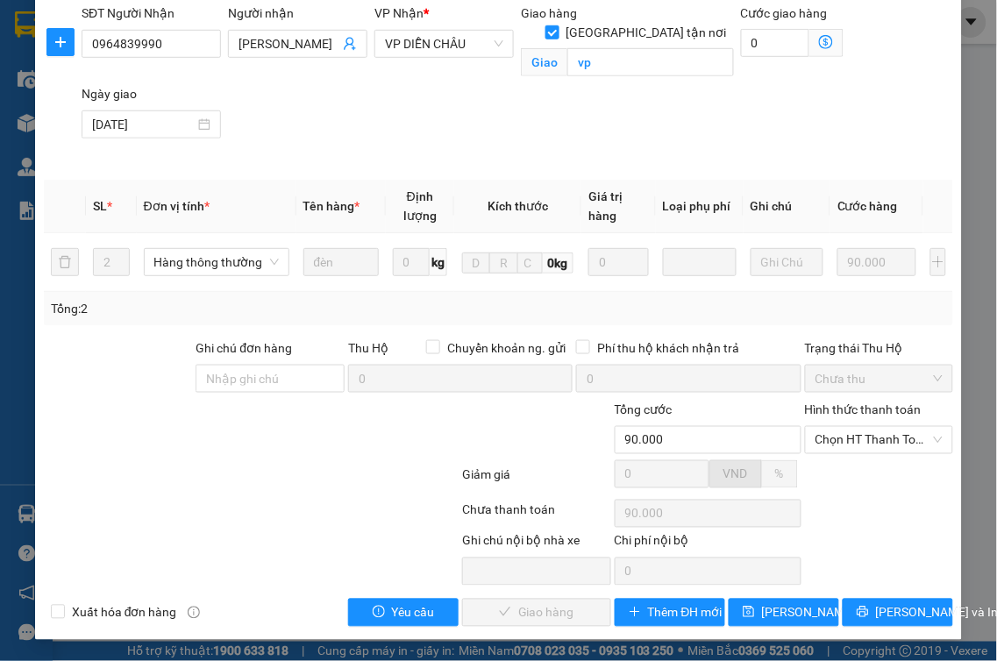
scroll to position [221, 0]
drag, startPoint x: 875, startPoint y: 442, endPoint x: 858, endPoint y: 451, distance: 19.6
click at [874, 442] on span "Chọn HT Thanh Toán" at bounding box center [880, 440] width 128 height 26
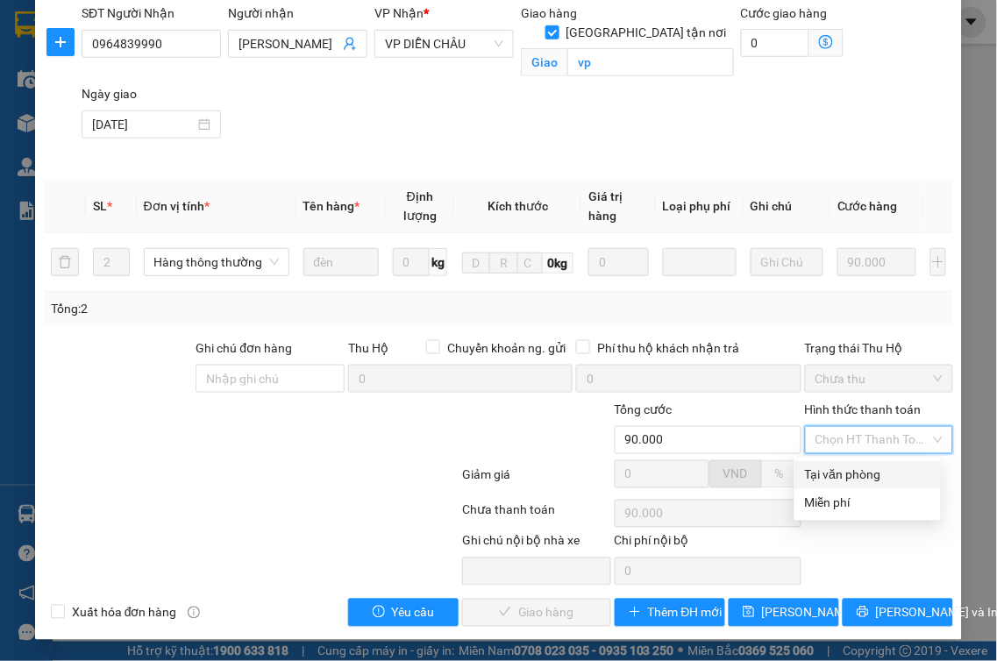
click at [795, 479] on div "Tại văn phòng" at bounding box center [868, 475] width 146 height 28
type input "0"
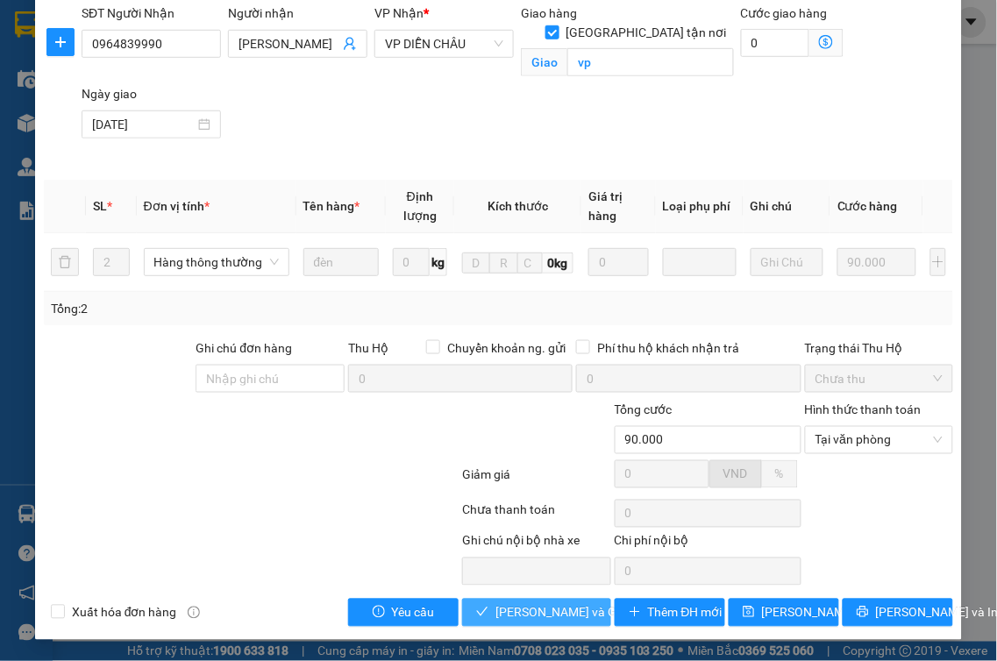
click at [495, 606] on span "[PERSON_NAME] và Giao hàng" at bounding box center [579, 612] width 168 height 19
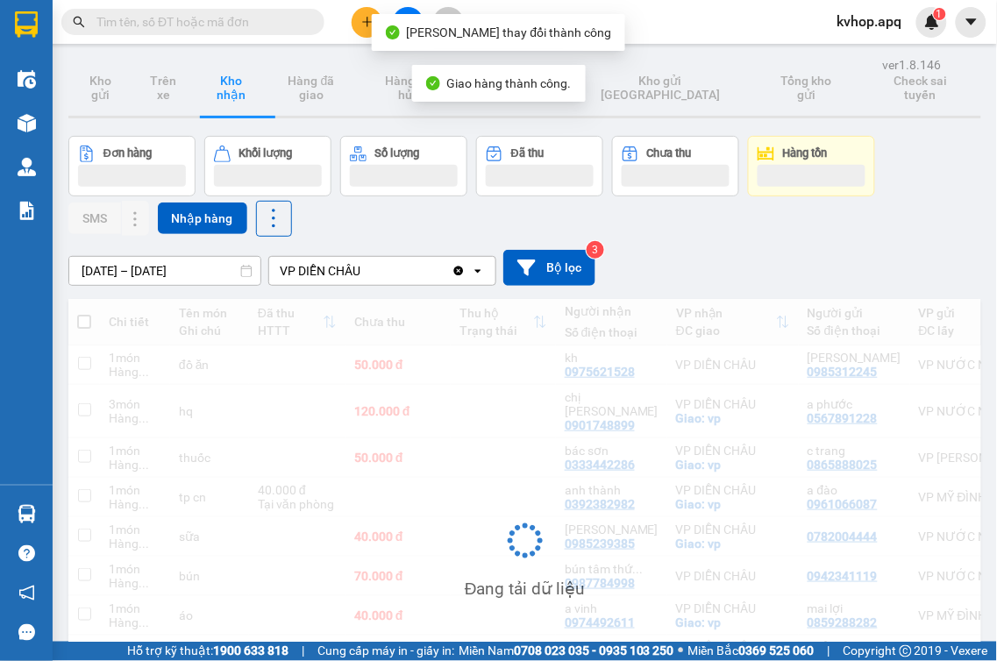
scroll to position [178, 0]
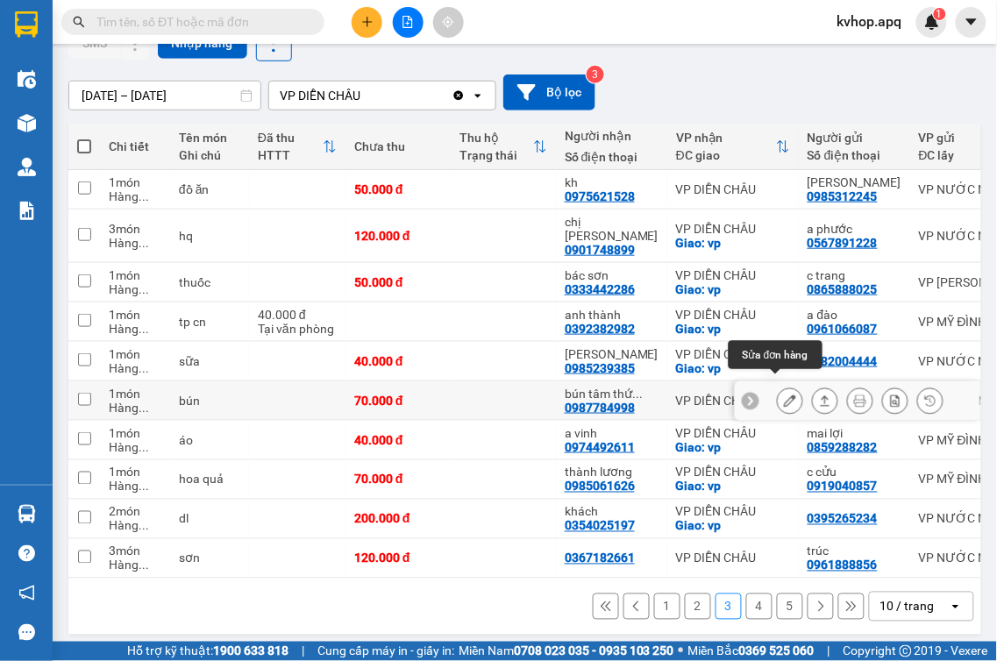
click at [778, 396] on button at bounding box center [790, 401] width 25 height 31
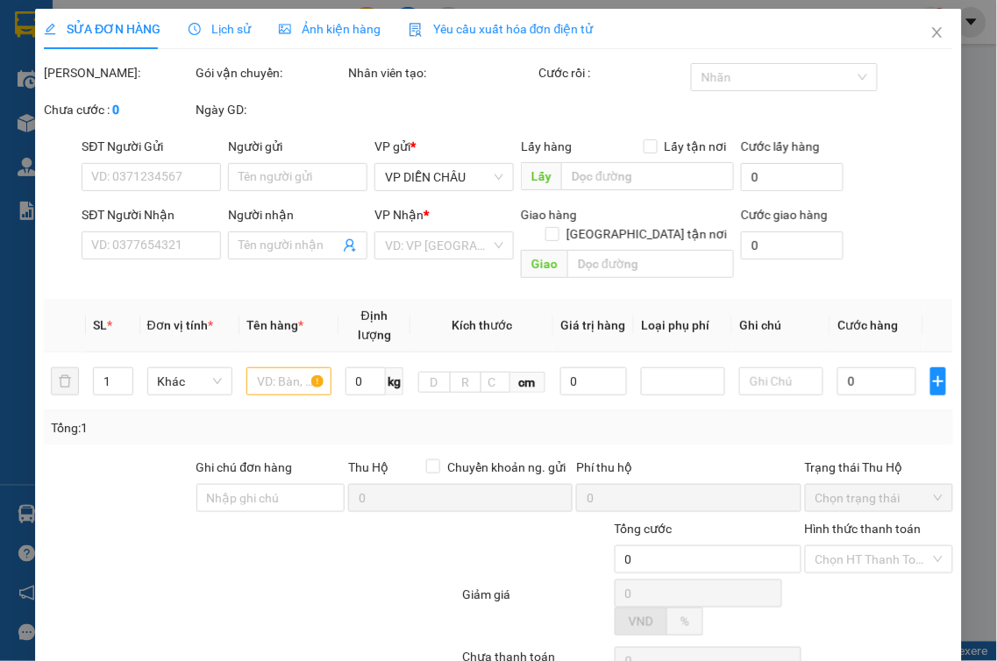
type input "0942341119"
type input "0987784998"
type input "bún tâm thức dchau"
type input "70.000"
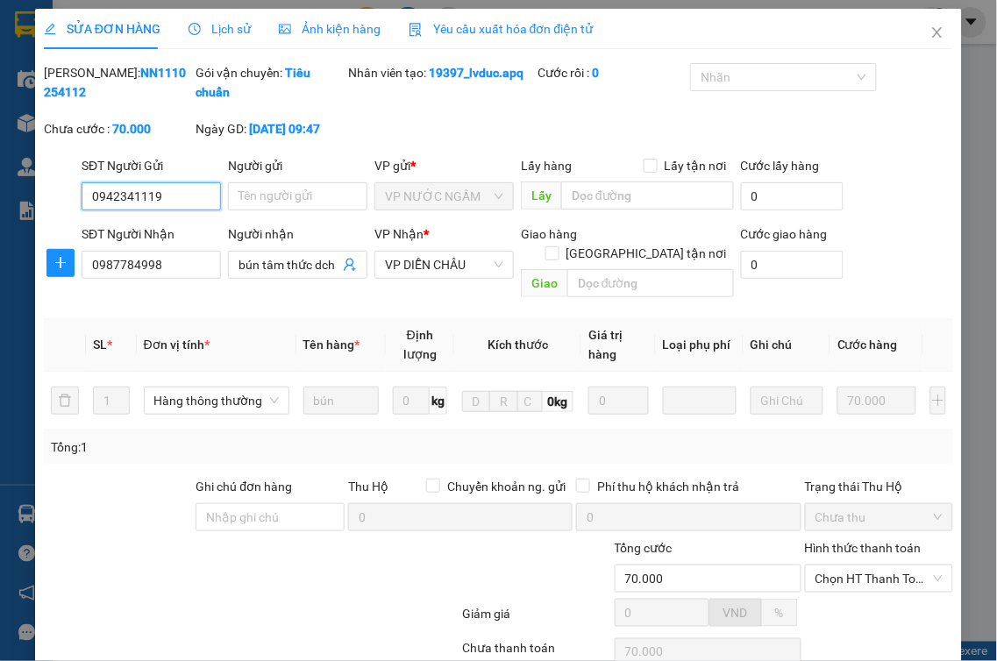
scroll to position [138, 0]
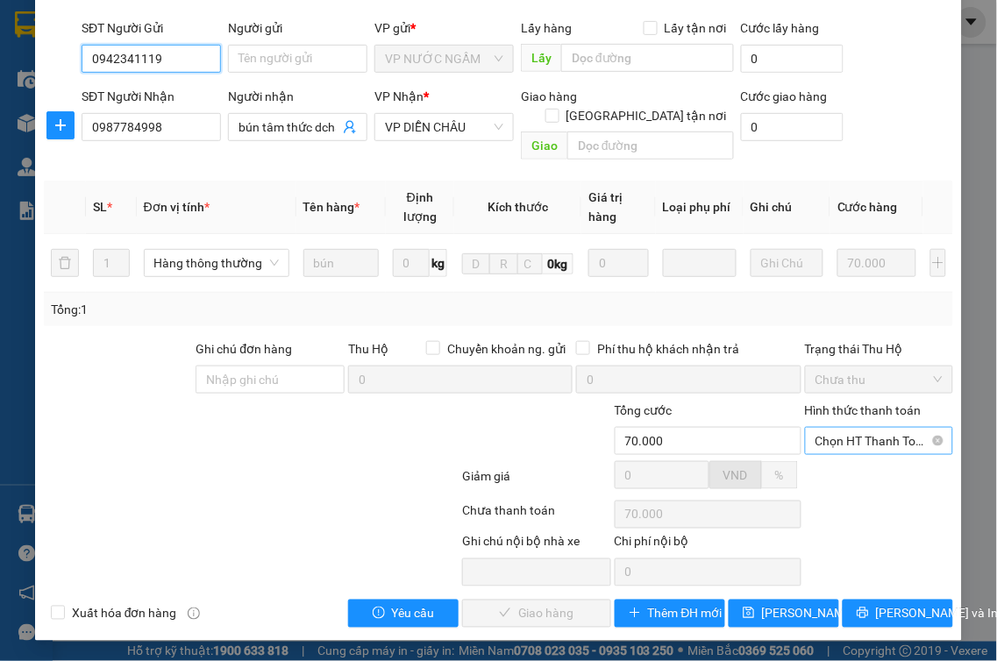
click at [858, 441] on span "Chọn HT Thanh Toán" at bounding box center [880, 441] width 128 height 26
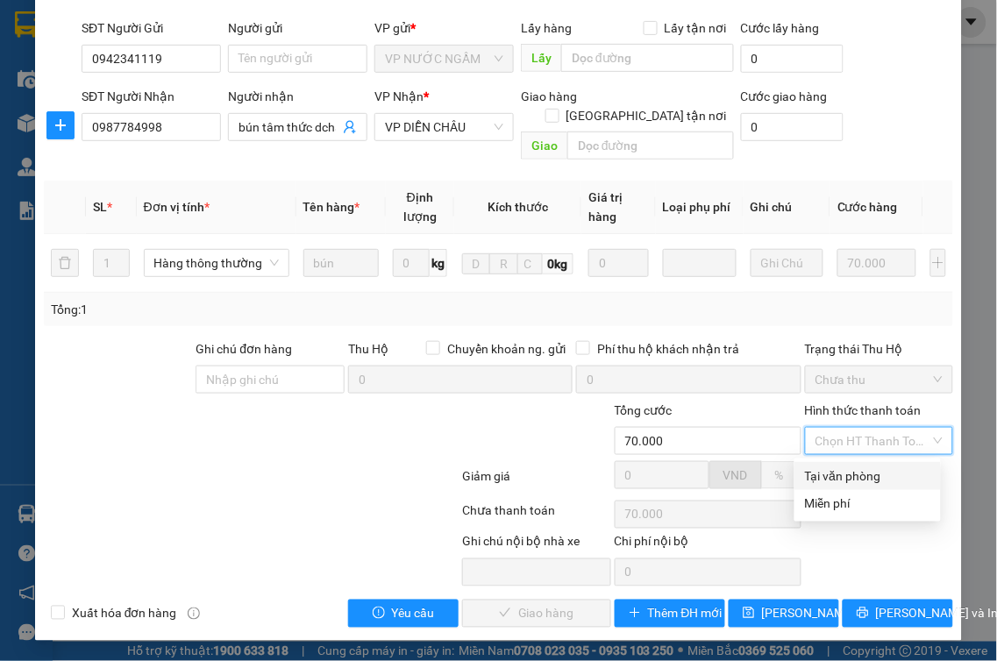
click at [838, 482] on div "Tại văn phòng" at bounding box center [867, 476] width 125 height 19
type input "0"
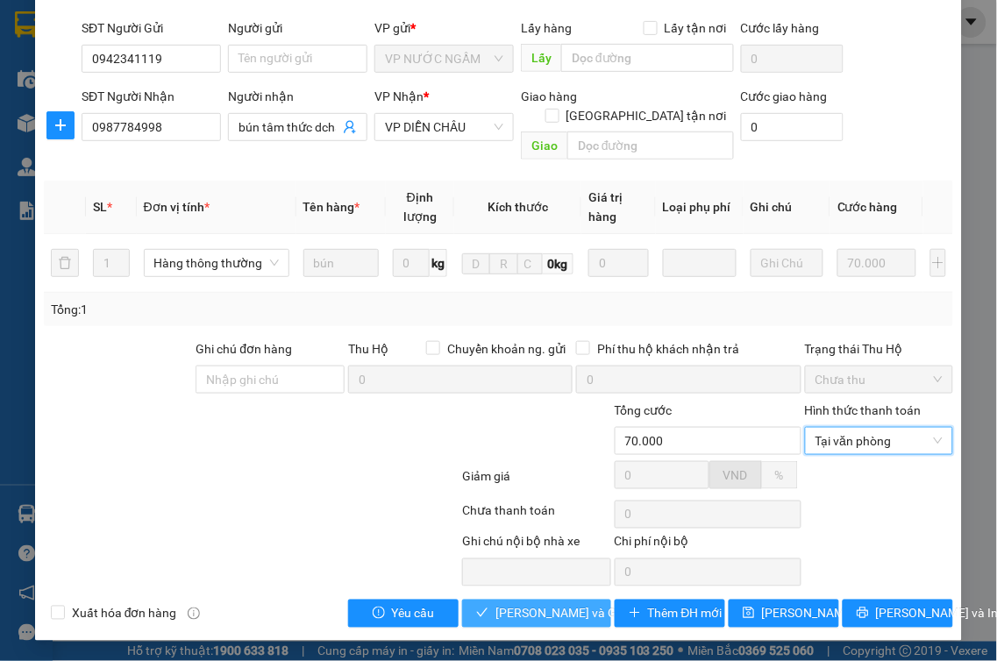
click at [465, 621] on button "[PERSON_NAME] và Giao hàng" at bounding box center [536, 614] width 149 height 28
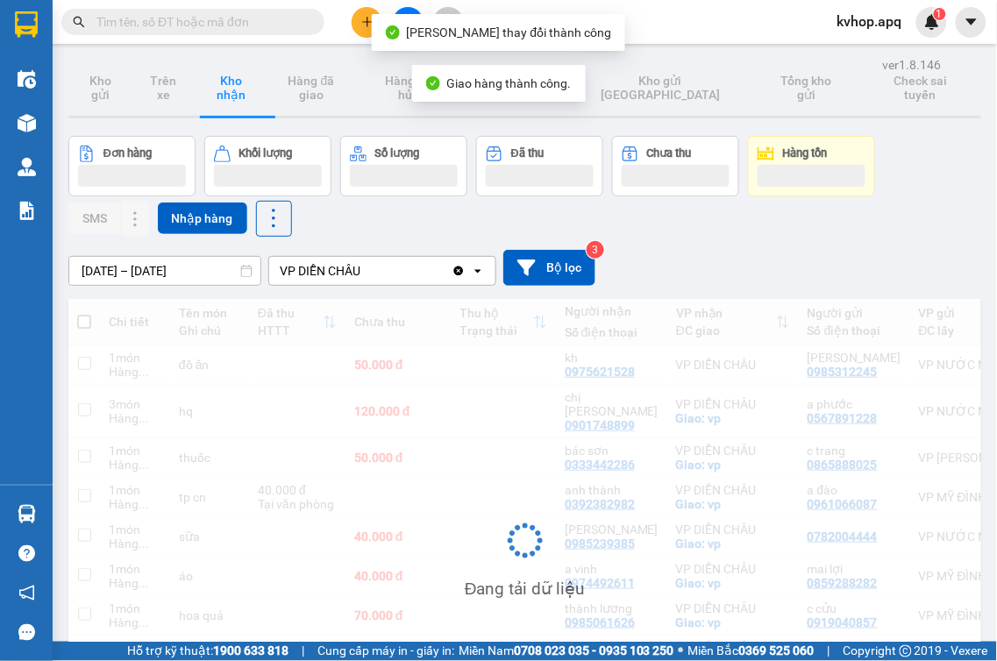
scroll to position [178, 0]
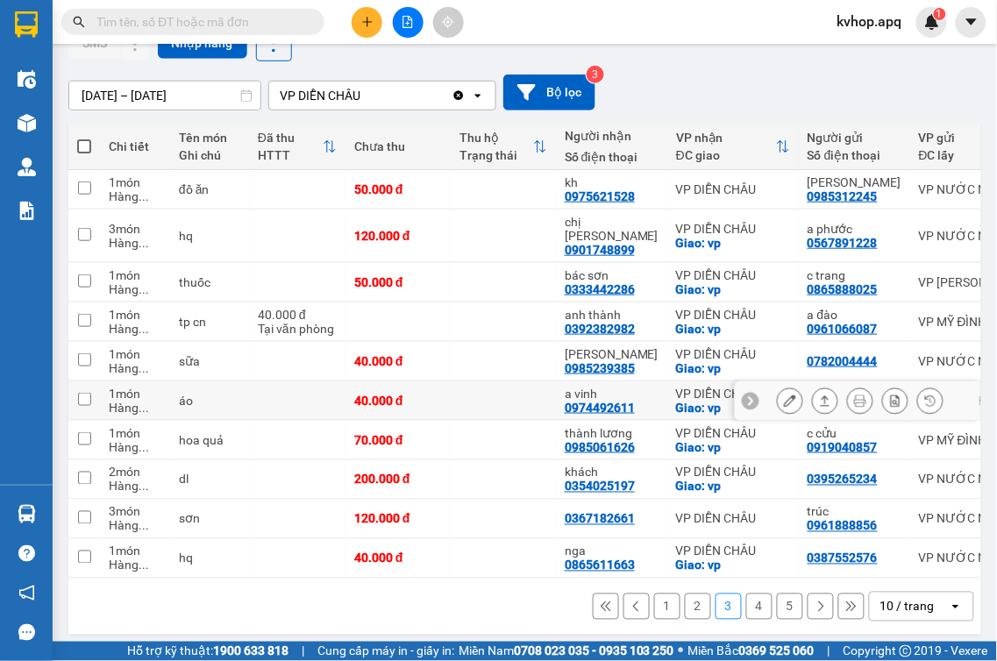
click at [784, 395] on icon at bounding box center [790, 401] width 12 height 12
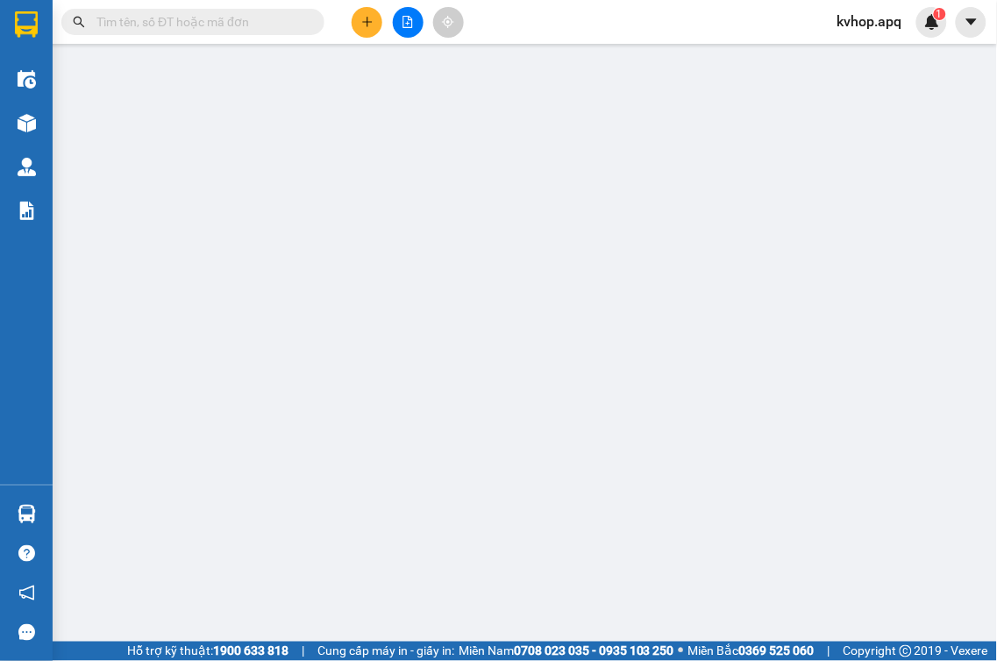
type input "0859288282"
type input "mai lợi"
type input "0974492611"
type input "a vinh"
checkbox input "true"
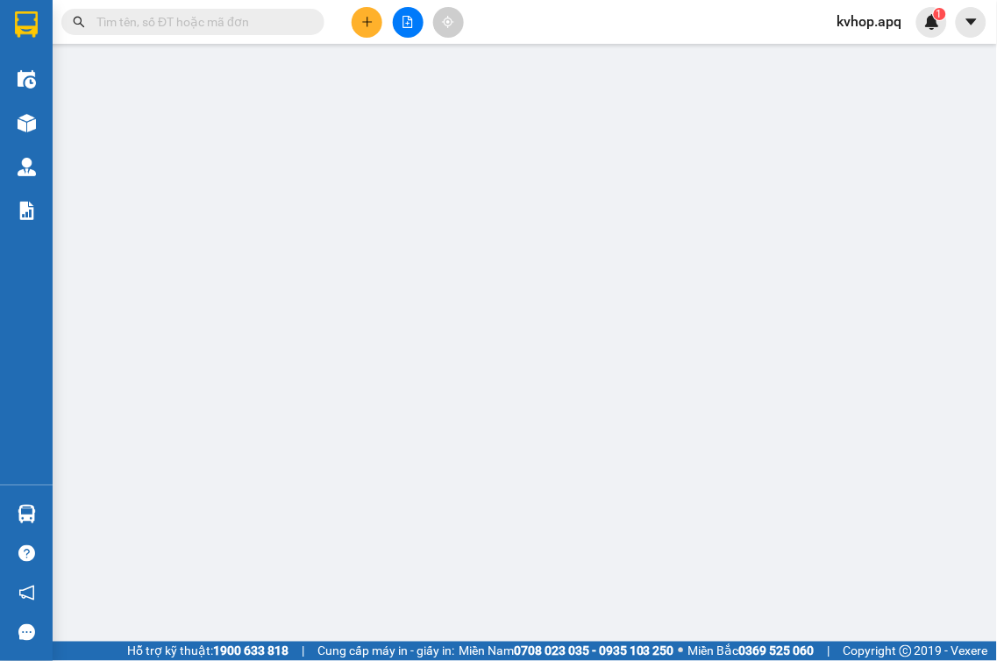
type input "vp"
type input "40.000"
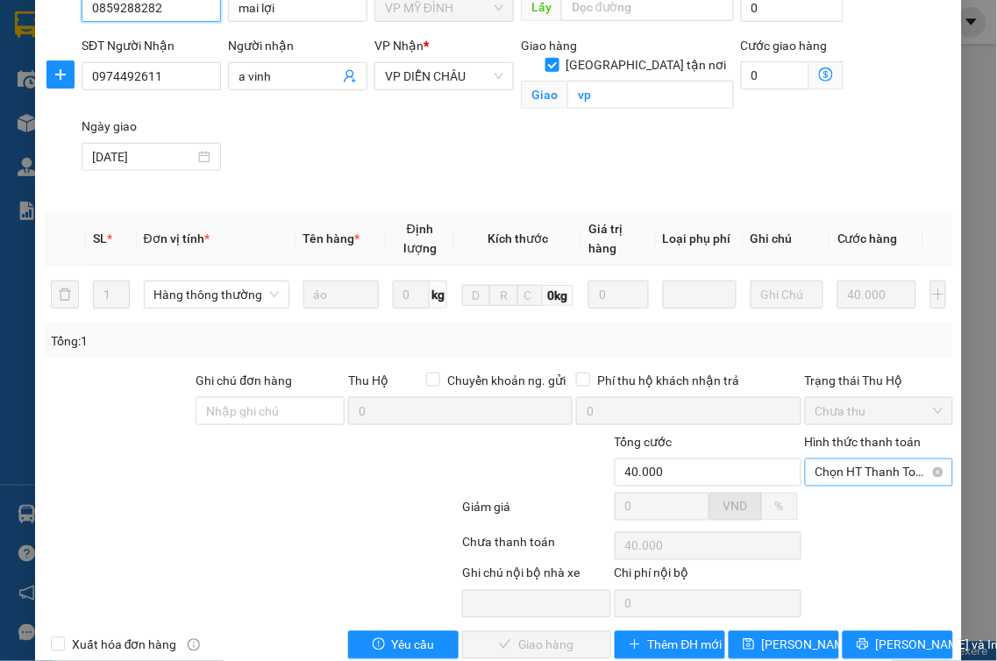
scroll to position [221, 0]
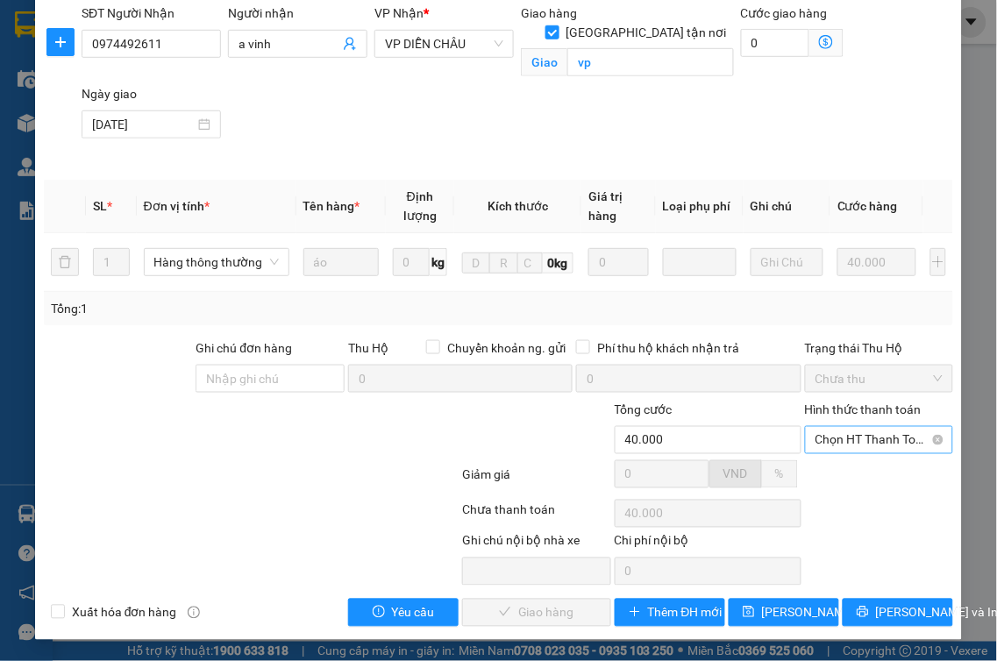
click at [864, 435] on span "Chọn HT Thanh Toán" at bounding box center [880, 440] width 128 height 26
click at [838, 483] on div "Tại văn phòng" at bounding box center [867, 475] width 125 height 19
type input "0"
drag, startPoint x: 530, startPoint y: 623, endPoint x: 498, endPoint y: 605, distance: 36.1
click at [518, 614] on span "[PERSON_NAME] và Giao hàng" at bounding box center [579, 612] width 168 height 19
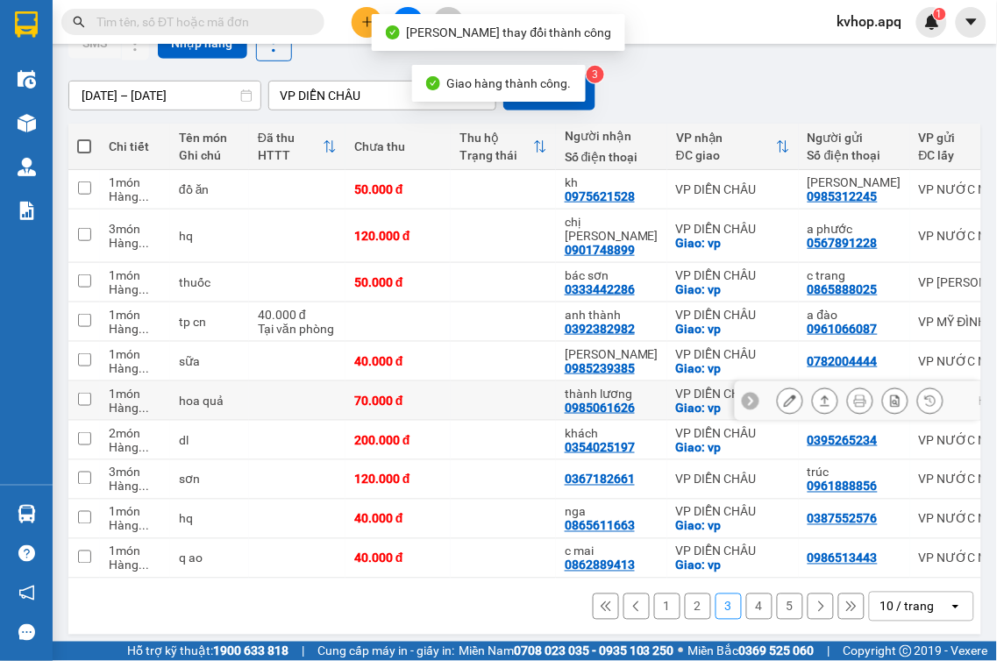
scroll to position [181, 0]
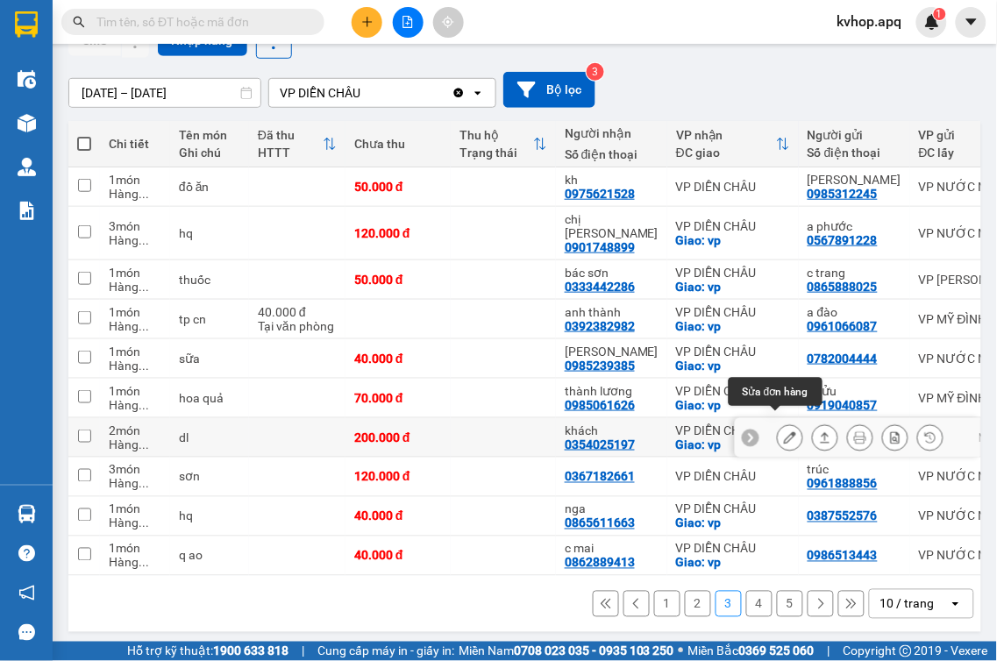
click at [784, 431] on icon at bounding box center [790, 437] width 12 height 12
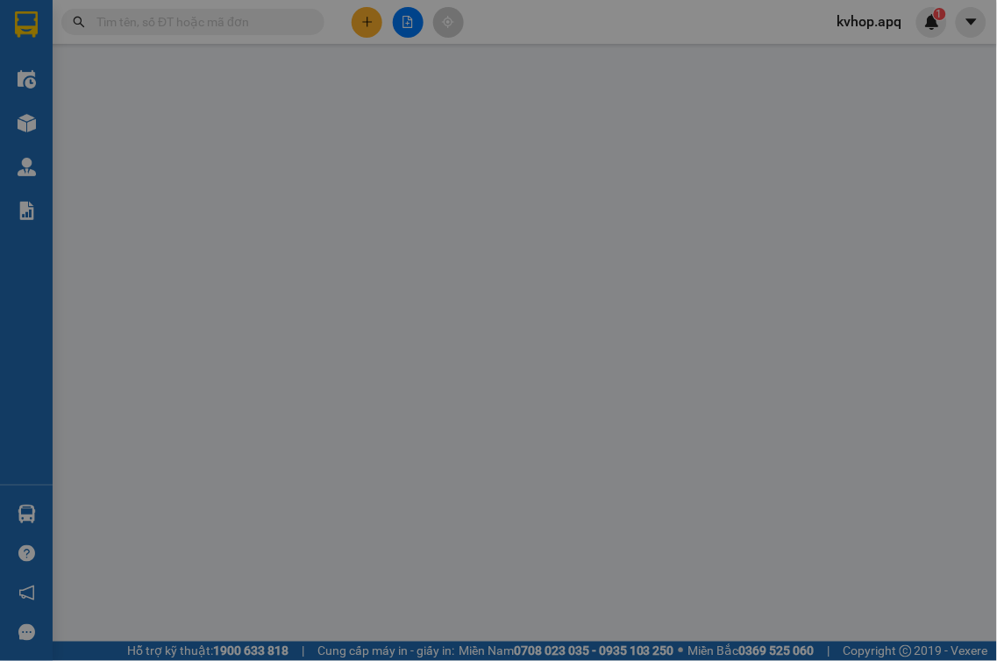
type input "0395265234"
type input "0354025197"
type input "khách"
checkbox input "true"
type input "vp"
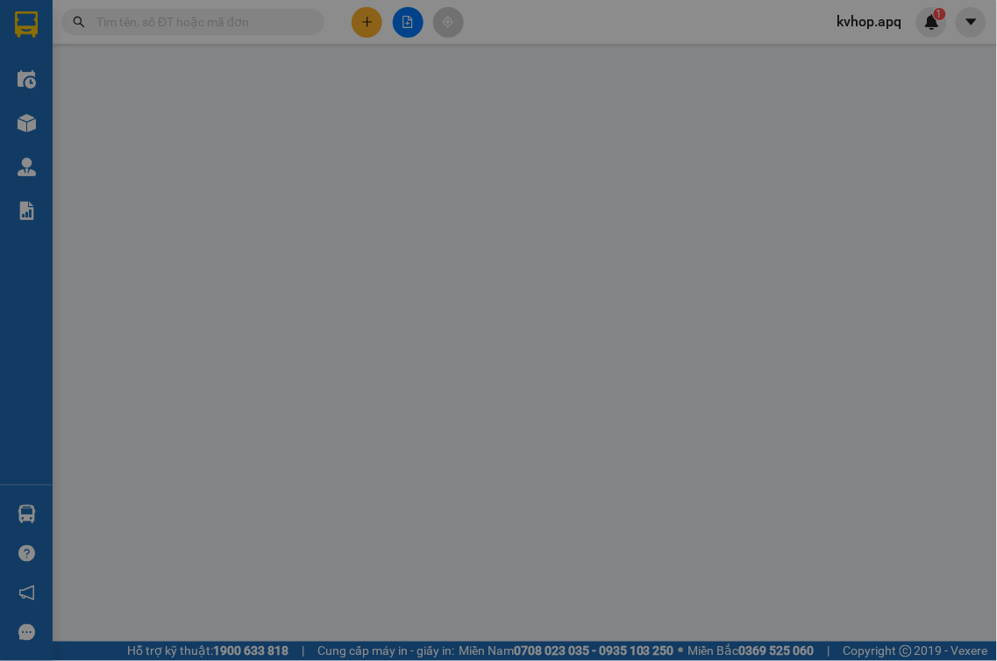
type input "200.000"
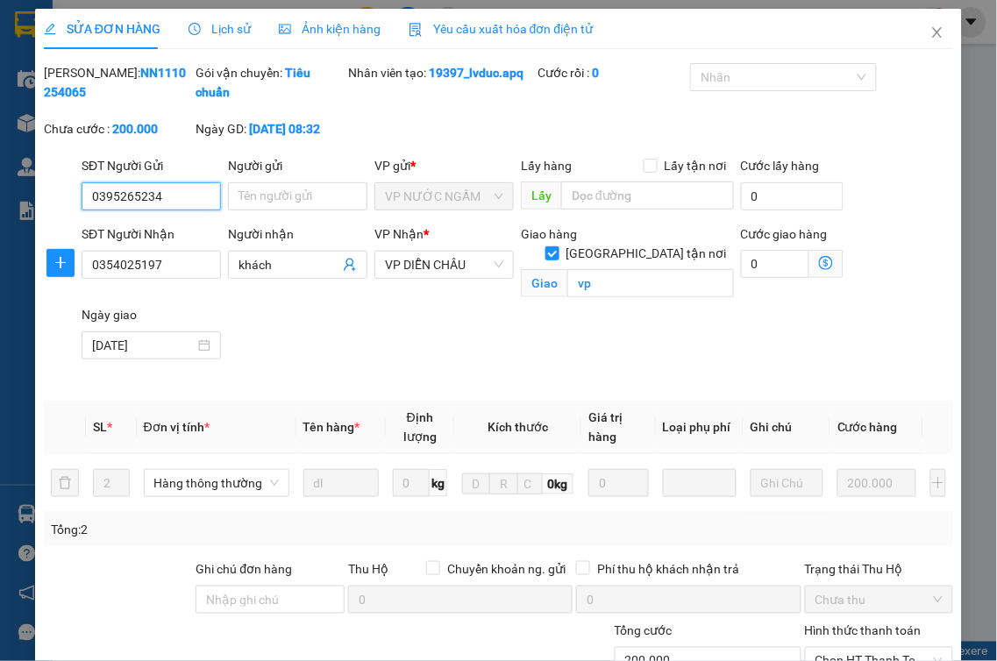
scroll to position [195, 0]
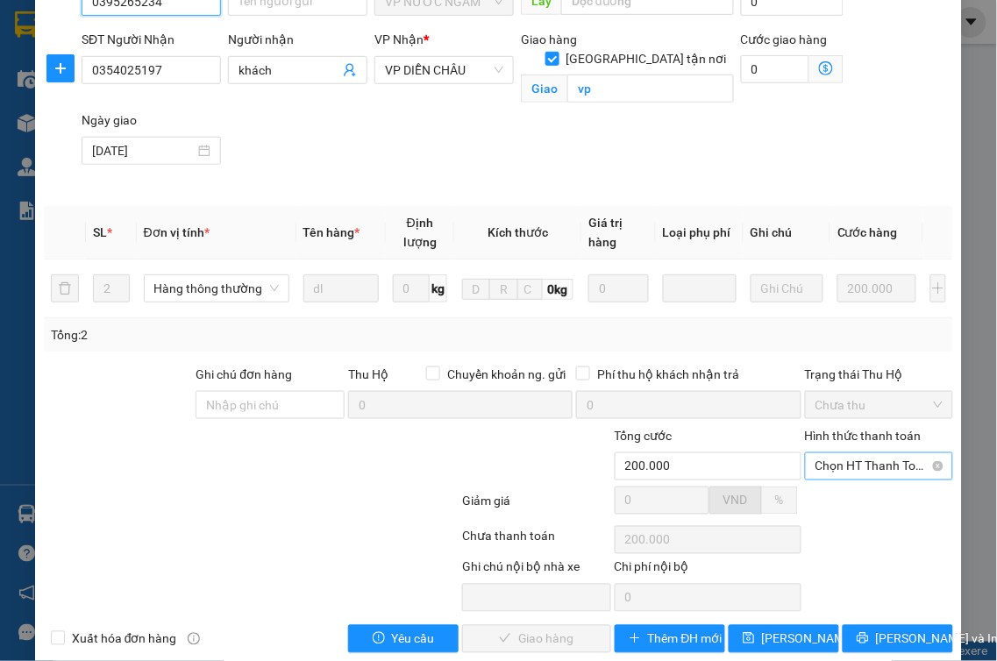
click at [852, 474] on span "Chọn HT Thanh Toán" at bounding box center [880, 466] width 128 height 26
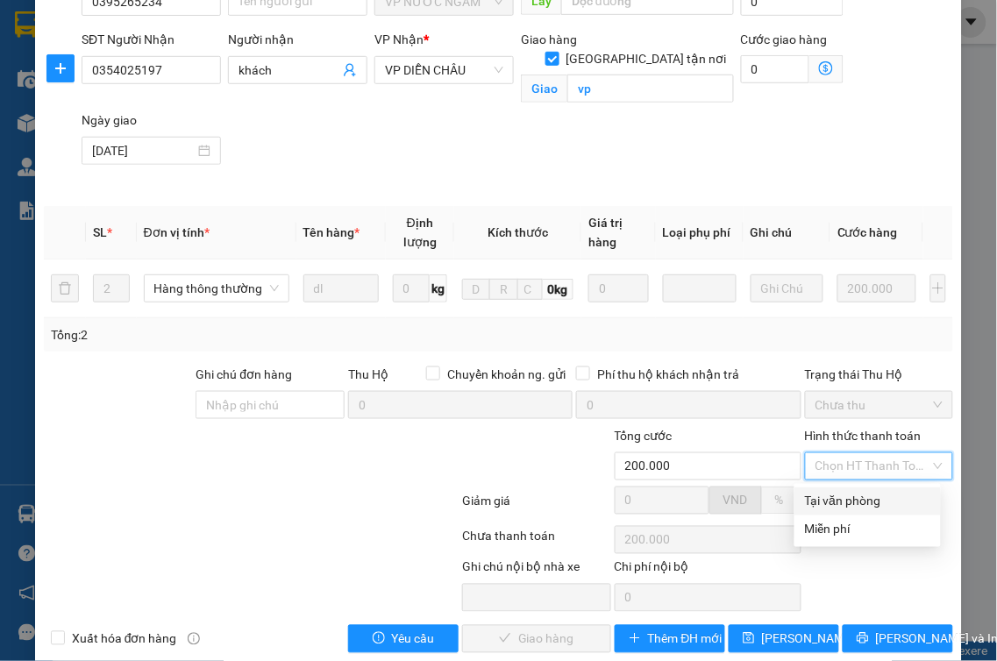
click at [843, 496] on div "Tại văn phòng" at bounding box center [867, 501] width 125 height 19
type input "0"
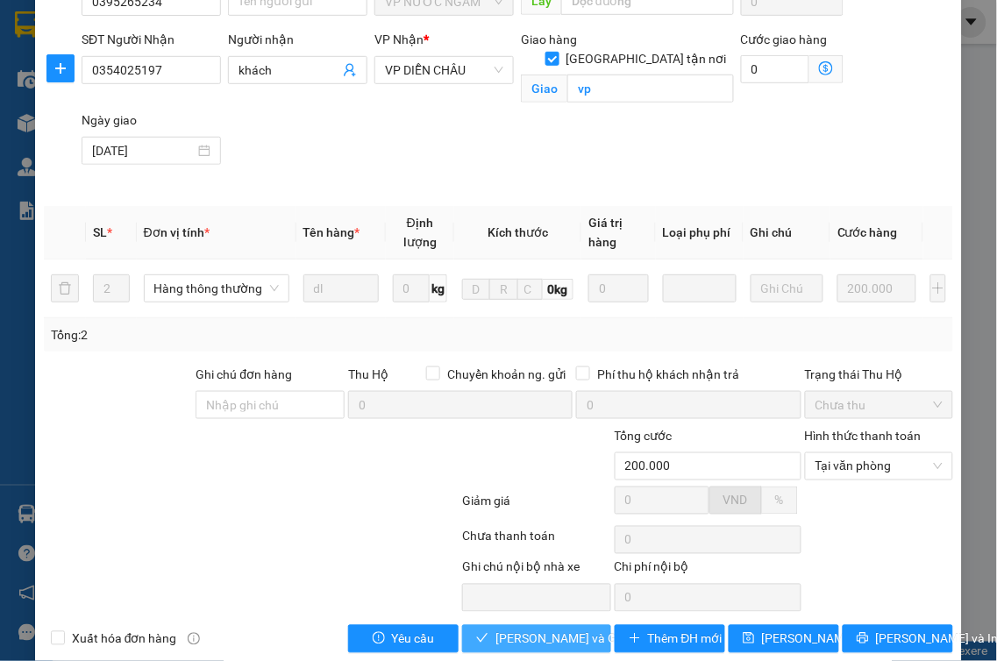
click at [527, 651] on button "[PERSON_NAME] và Giao hàng" at bounding box center [536, 639] width 149 height 28
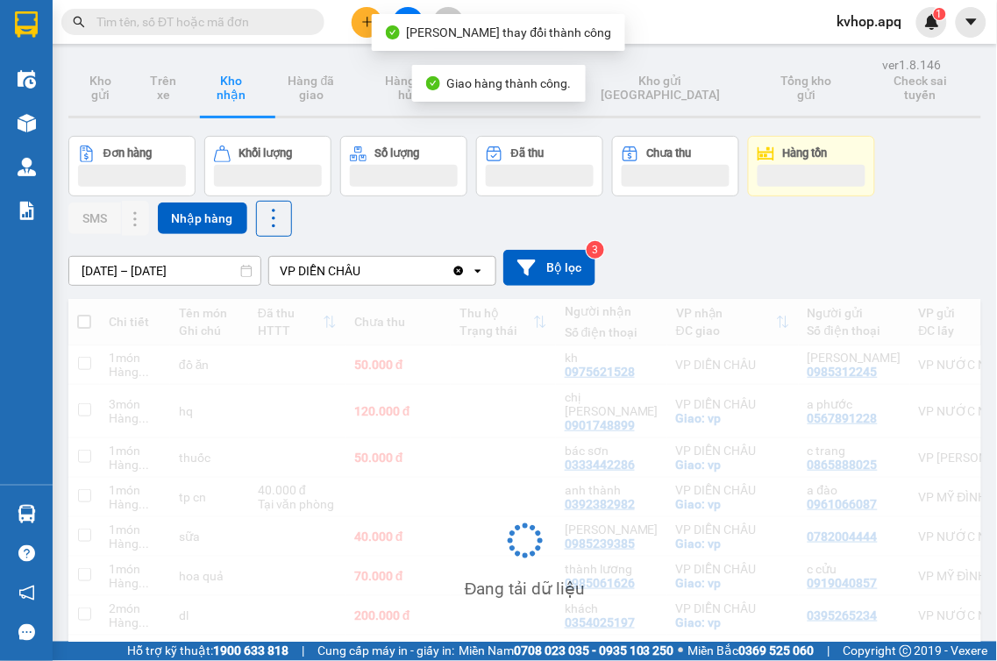
scroll to position [178, 0]
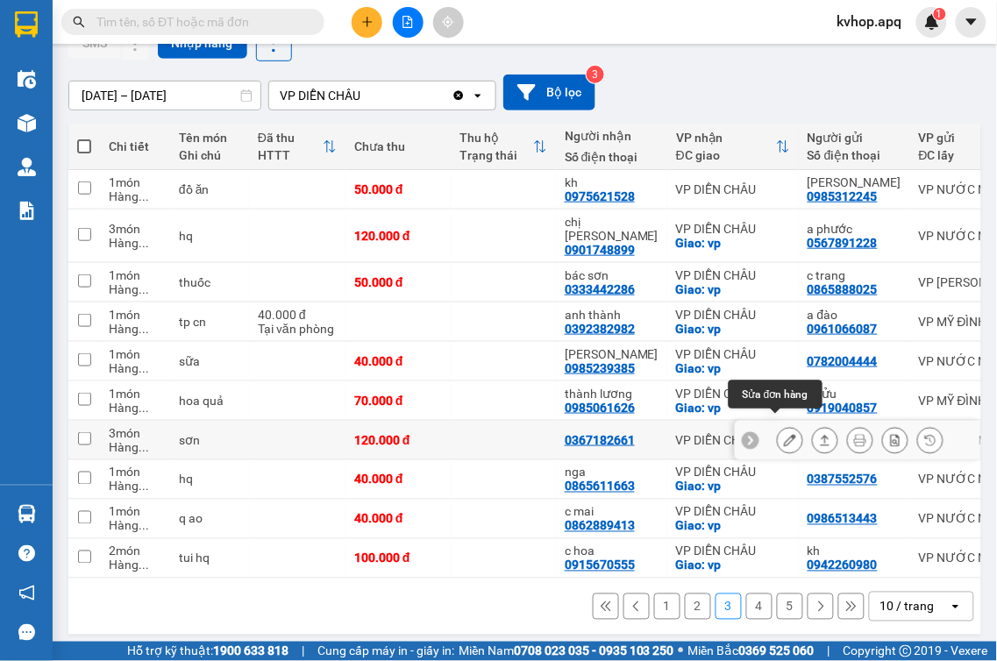
click at [778, 434] on button at bounding box center [790, 440] width 25 height 31
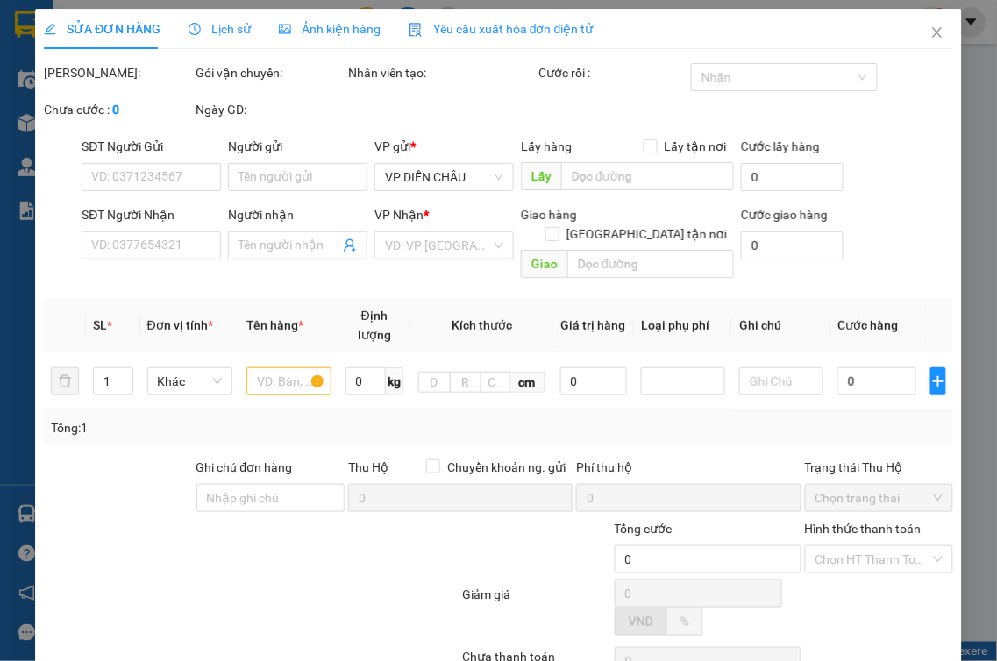
type input "0961888856"
type input "trúc"
type input "0367182661"
type input "120.000"
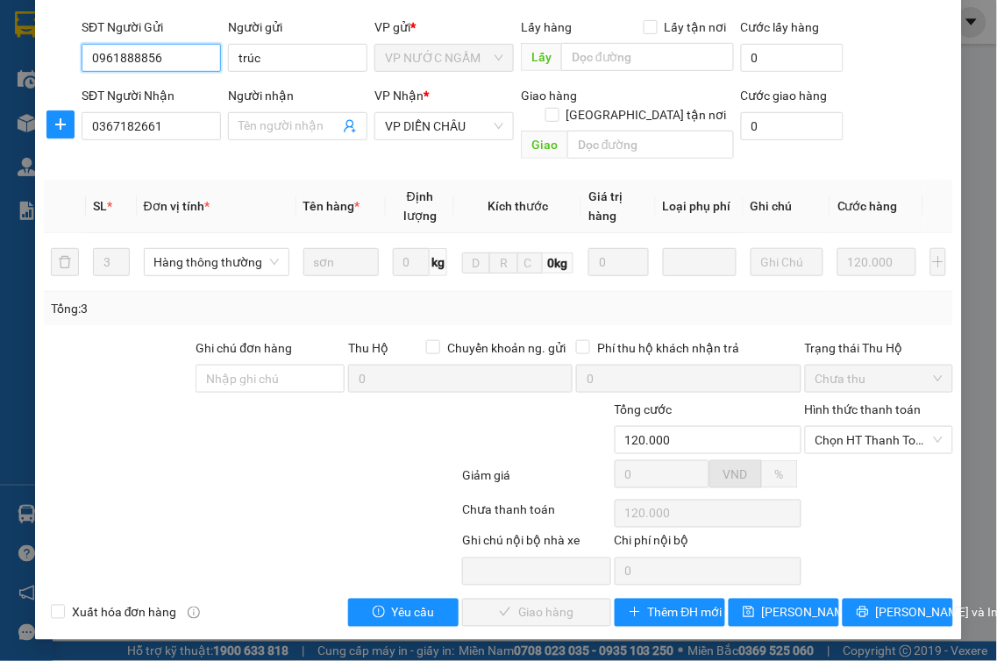
scroll to position [138, 0]
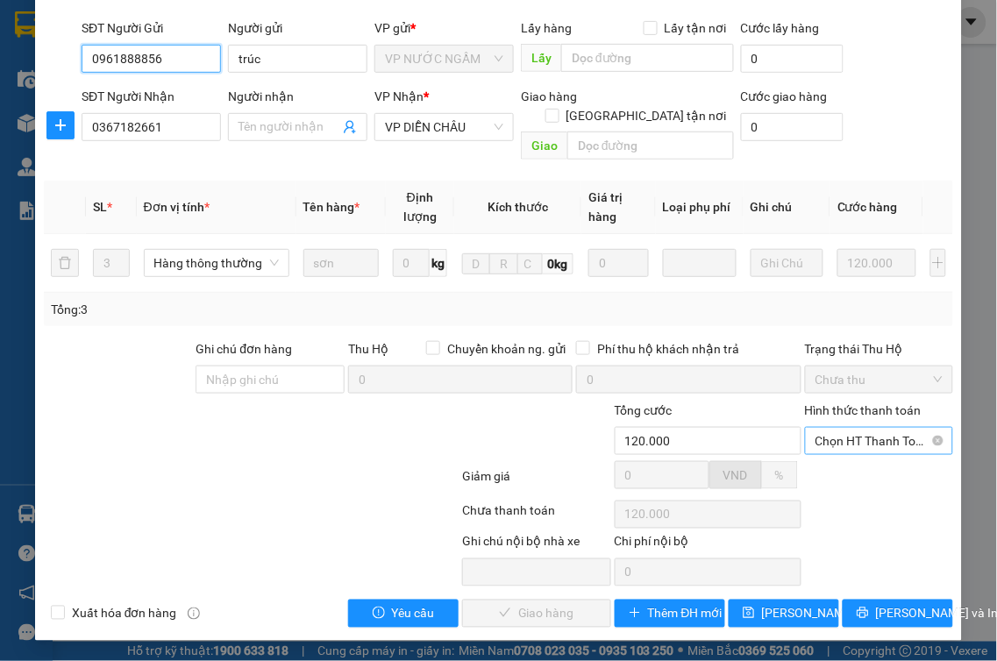
click at [868, 444] on span "Chọn HT Thanh Toán" at bounding box center [880, 441] width 128 height 26
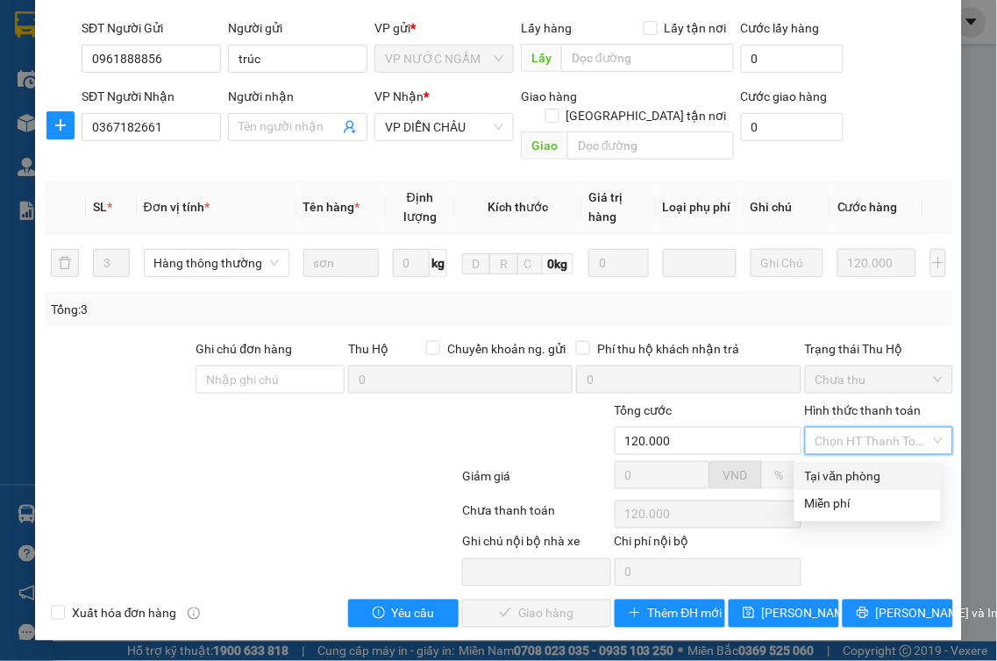
click at [838, 481] on div "Tại văn phòng" at bounding box center [867, 476] width 125 height 19
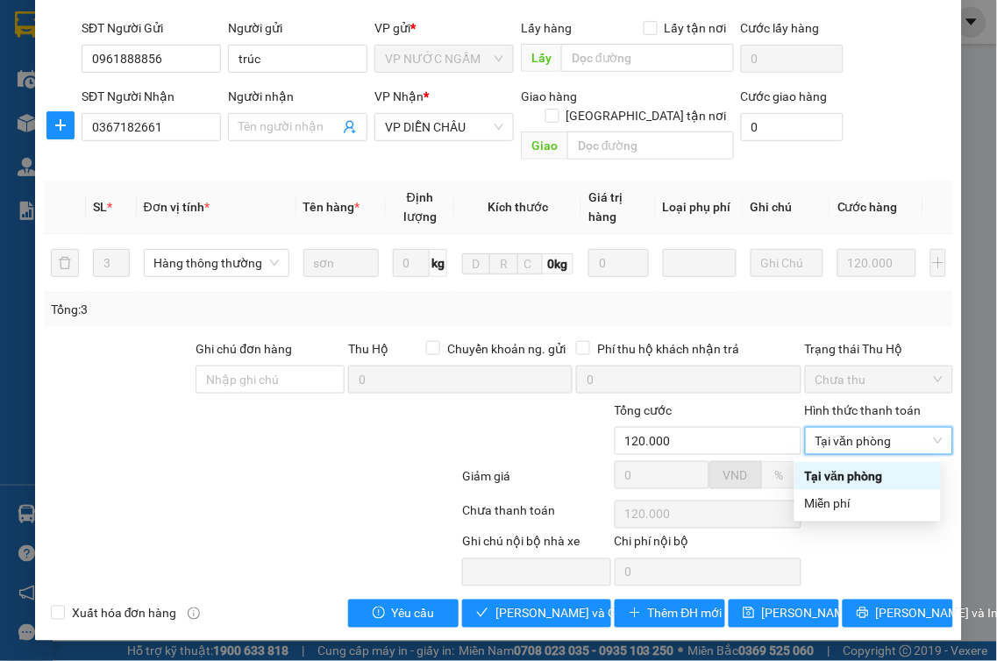
type input "0"
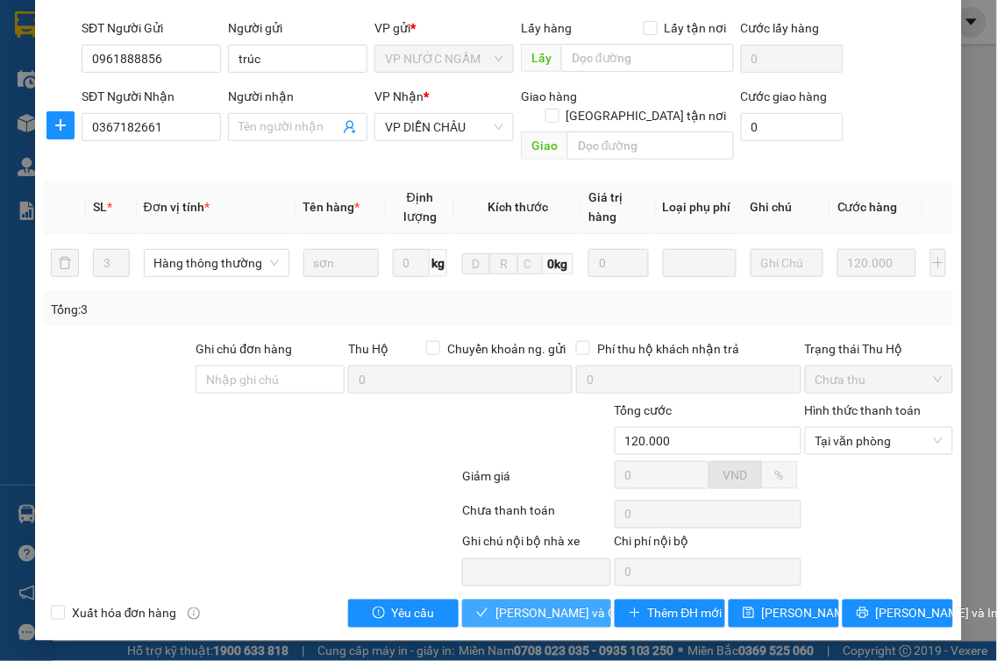
click at [510, 611] on span "[PERSON_NAME] và Giao hàng" at bounding box center [579, 613] width 168 height 19
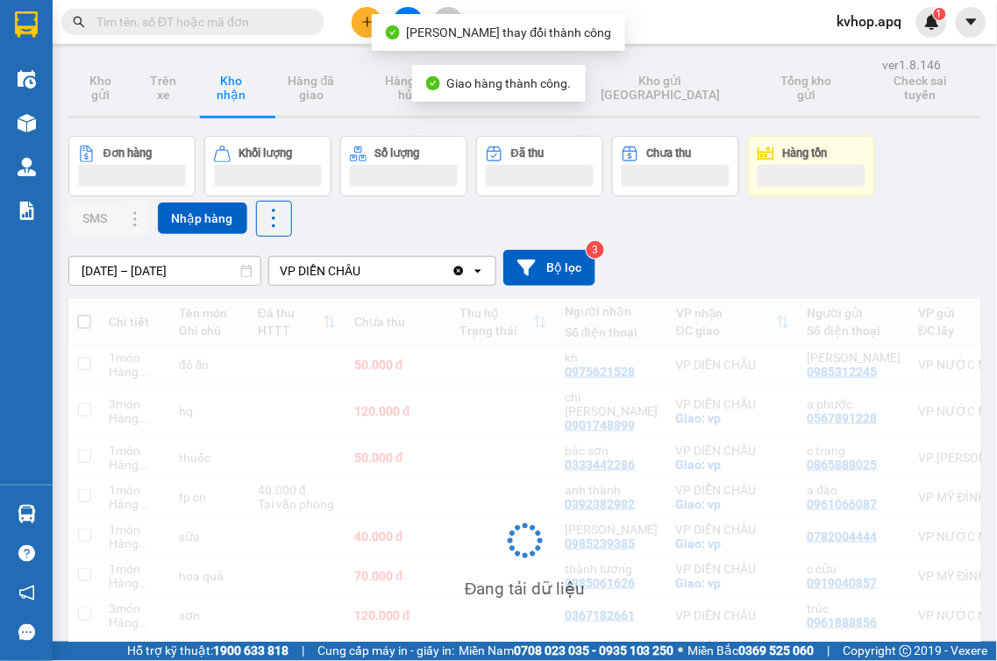
scroll to position [178, 0]
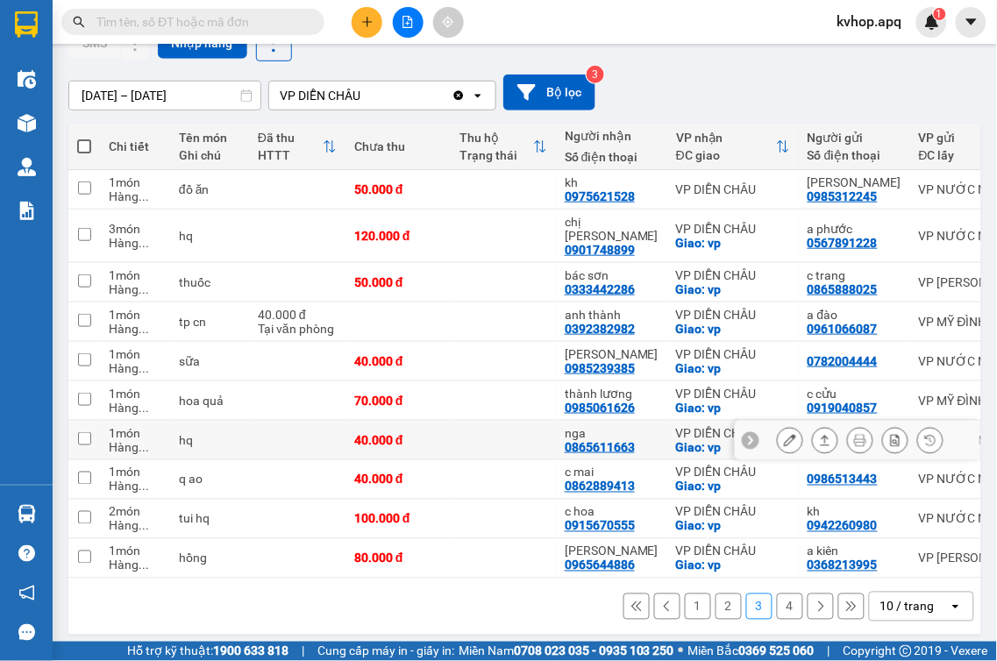
click at [784, 434] on icon at bounding box center [790, 440] width 12 height 12
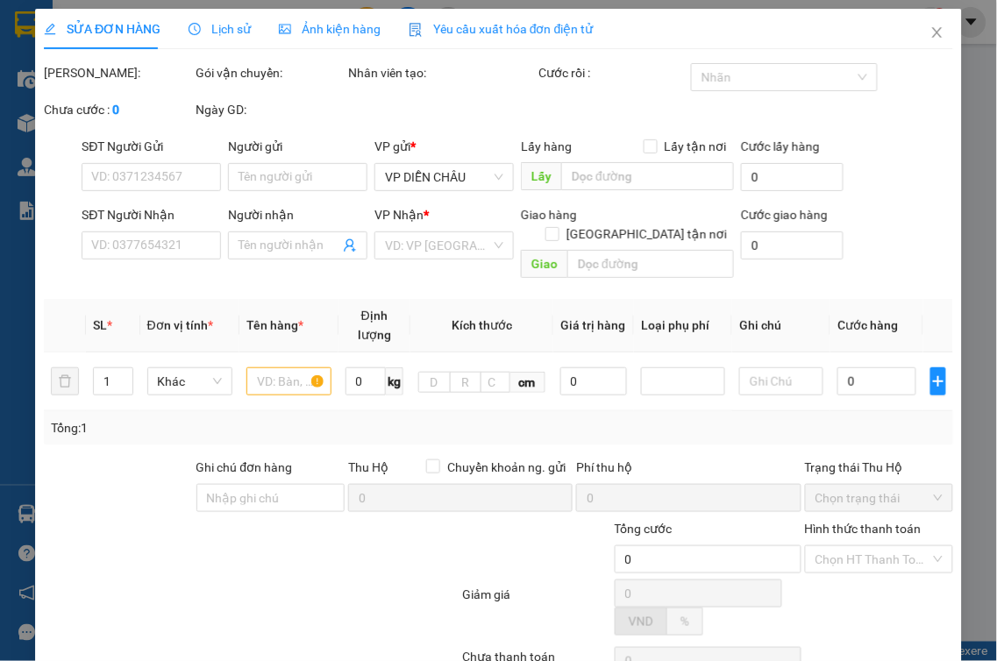
type input "0387552576"
type input "0865611663"
type input "nga"
checkbox input "true"
type input "vp"
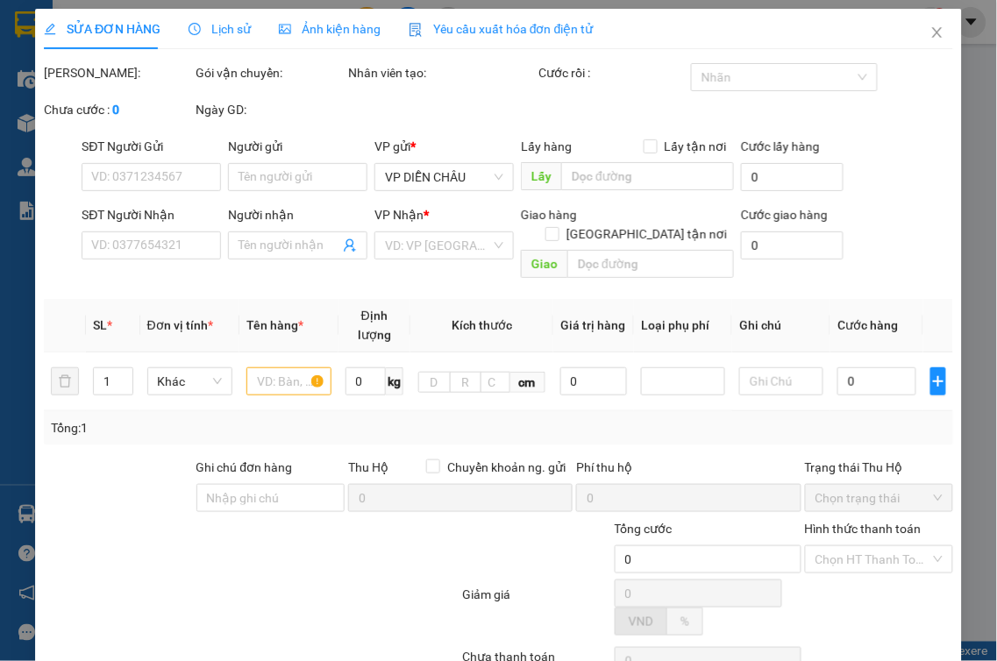
type input "40.000"
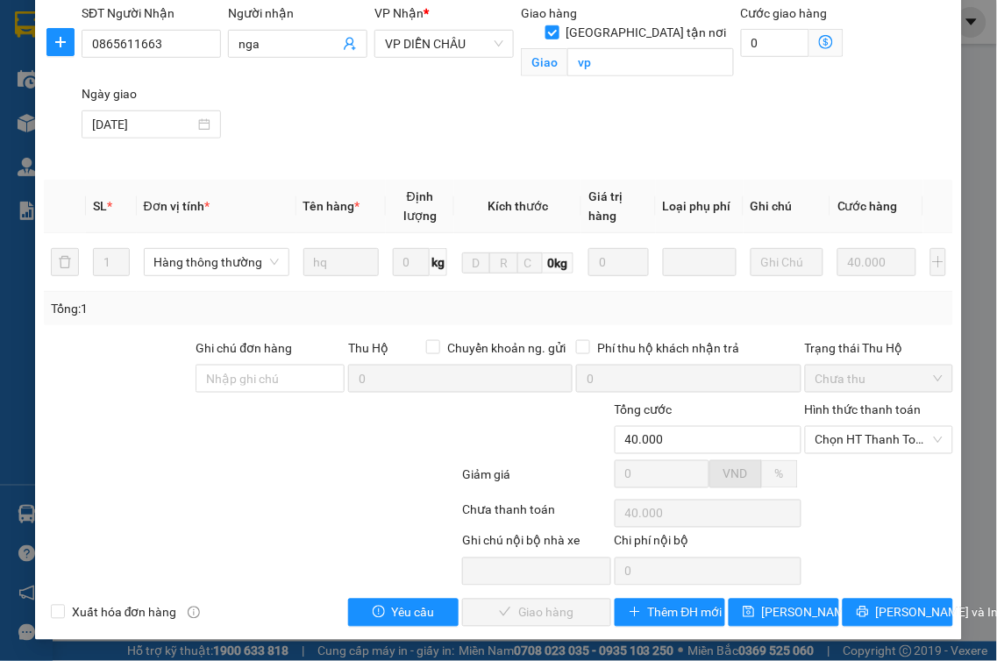
scroll to position [221, 0]
click at [866, 447] on span "Chọn HT Thanh Toán" at bounding box center [880, 440] width 128 height 26
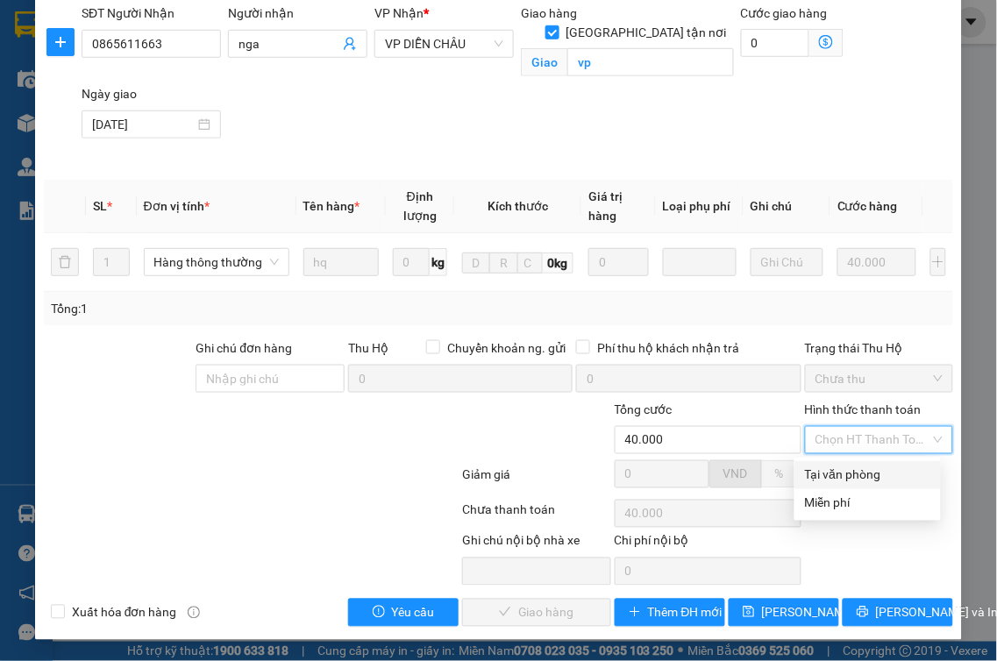
click at [838, 483] on div "Tại văn phòng" at bounding box center [867, 475] width 125 height 19
type input "0"
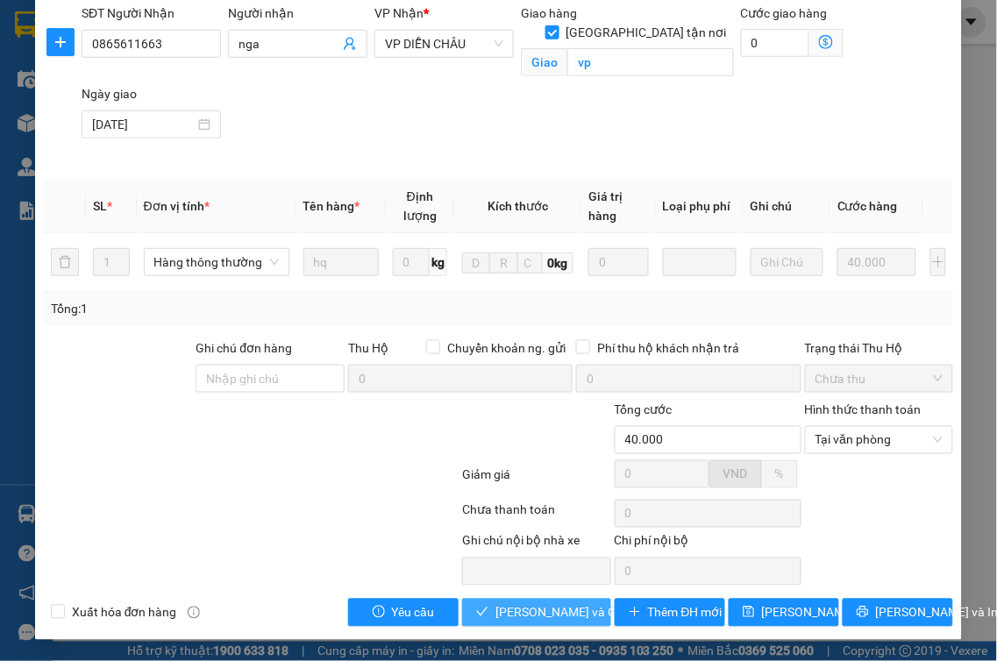
click at [513, 618] on span "[PERSON_NAME] và Giao hàng" at bounding box center [579, 612] width 168 height 19
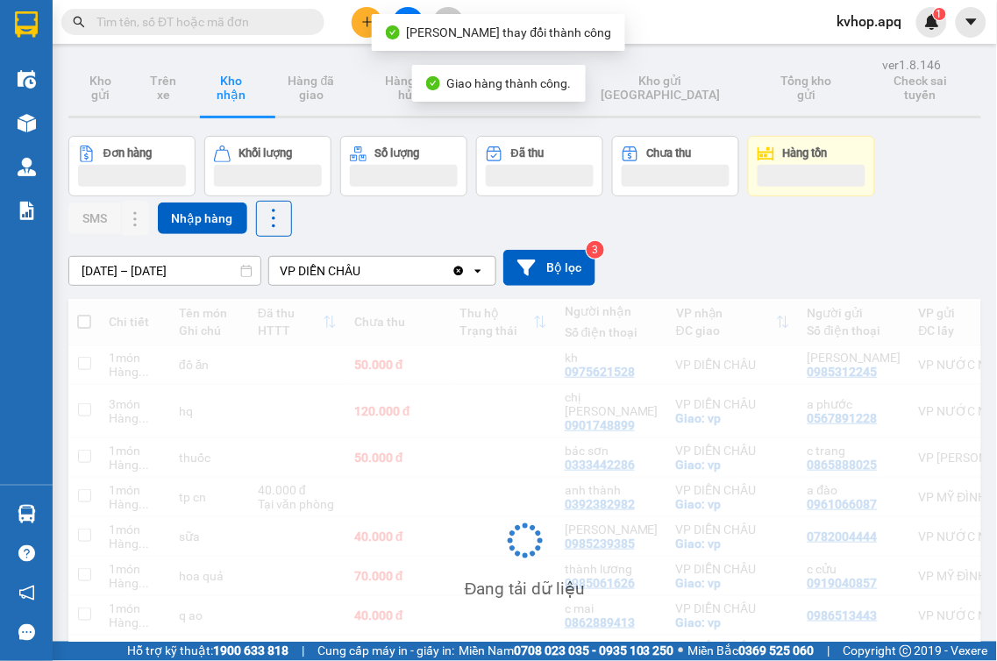
scroll to position [178, 0]
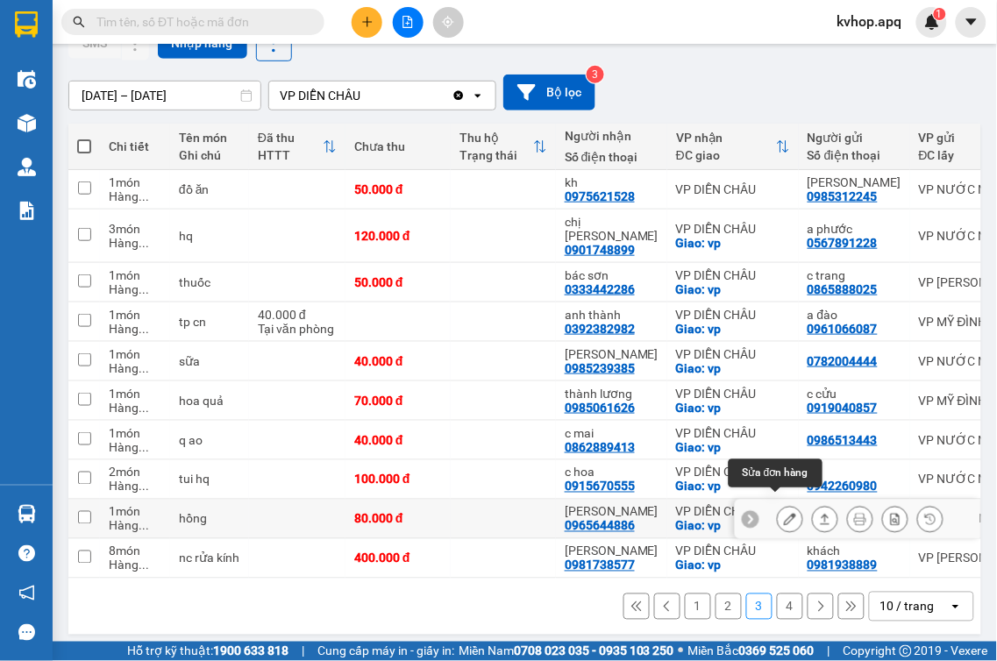
click at [784, 513] on icon at bounding box center [790, 519] width 12 height 12
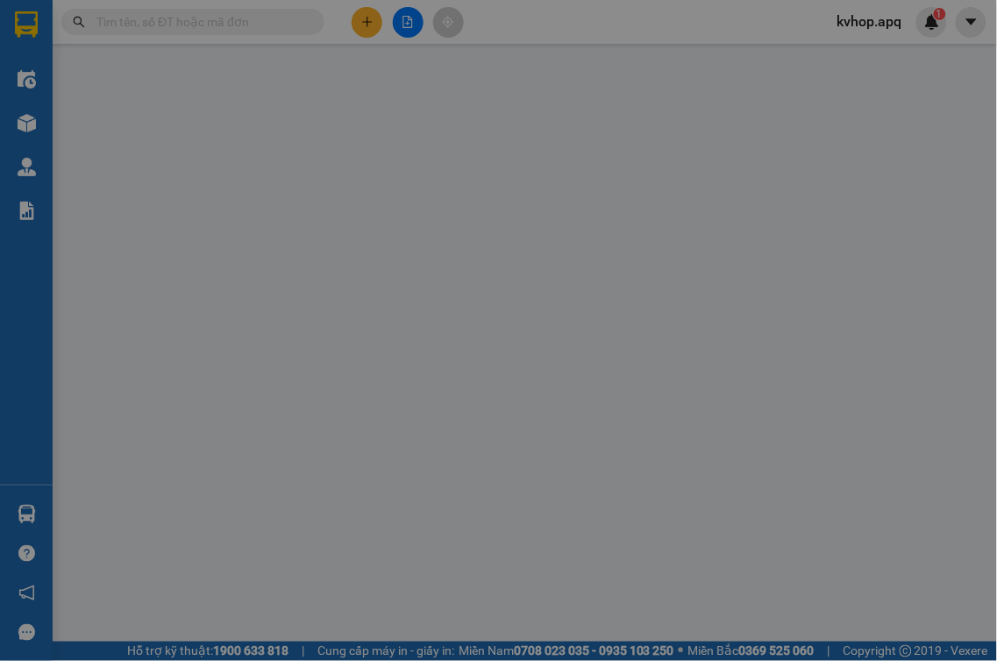
type input "0368213995"
type input "a kiên"
type input "0965644886"
type input "[PERSON_NAME]"
checkbox input "true"
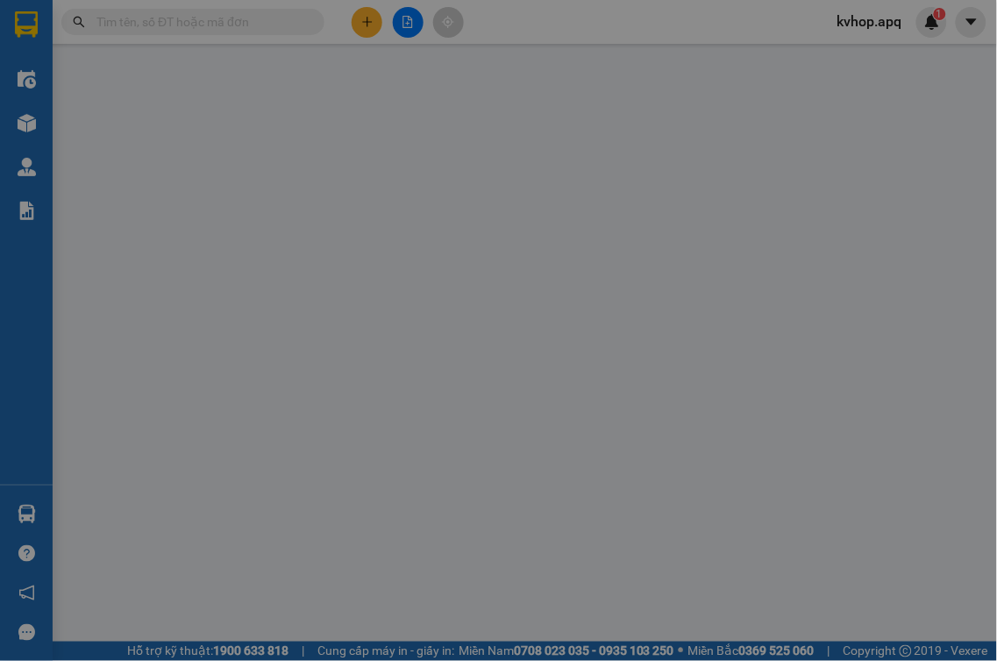
type input "vp"
type input "80.000"
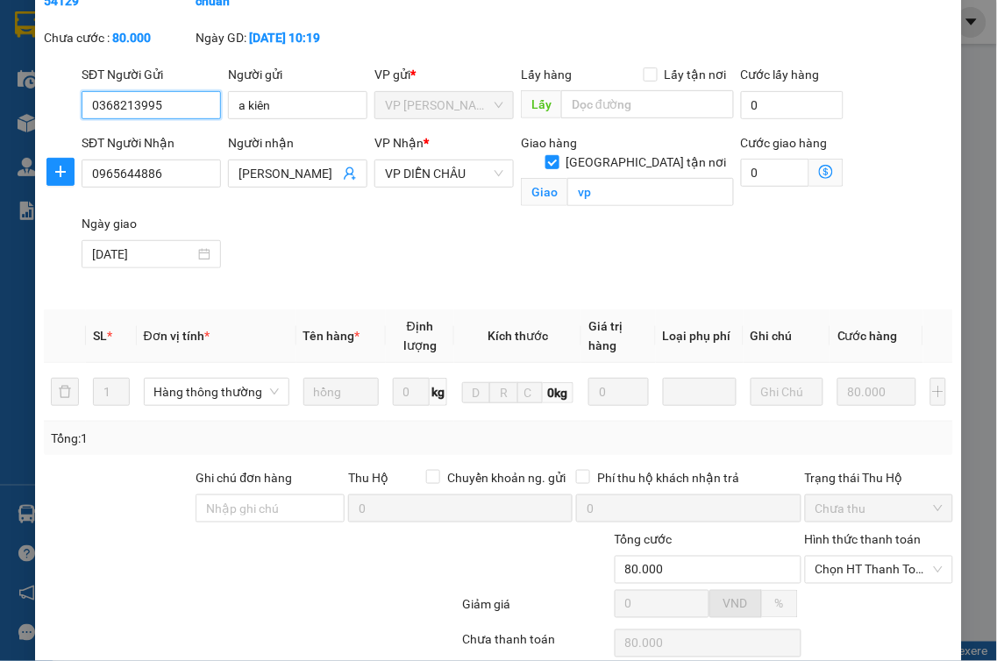
scroll to position [221, 0]
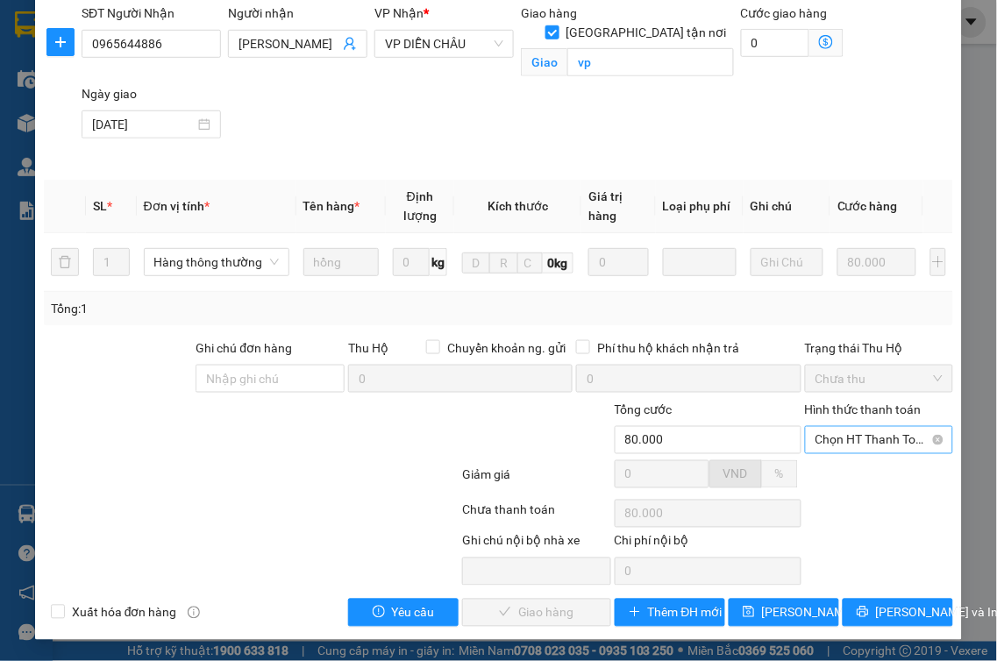
click at [880, 443] on span "Chọn HT Thanh Toán" at bounding box center [880, 440] width 128 height 26
click at [840, 479] on div "Tại văn phòng" at bounding box center [867, 475] width 125 height 19
type input "0"
click at [521, 605] on span "[PERSON_NAME] và Giao hàng" at bounding box center [579, 612] width 168 height 19
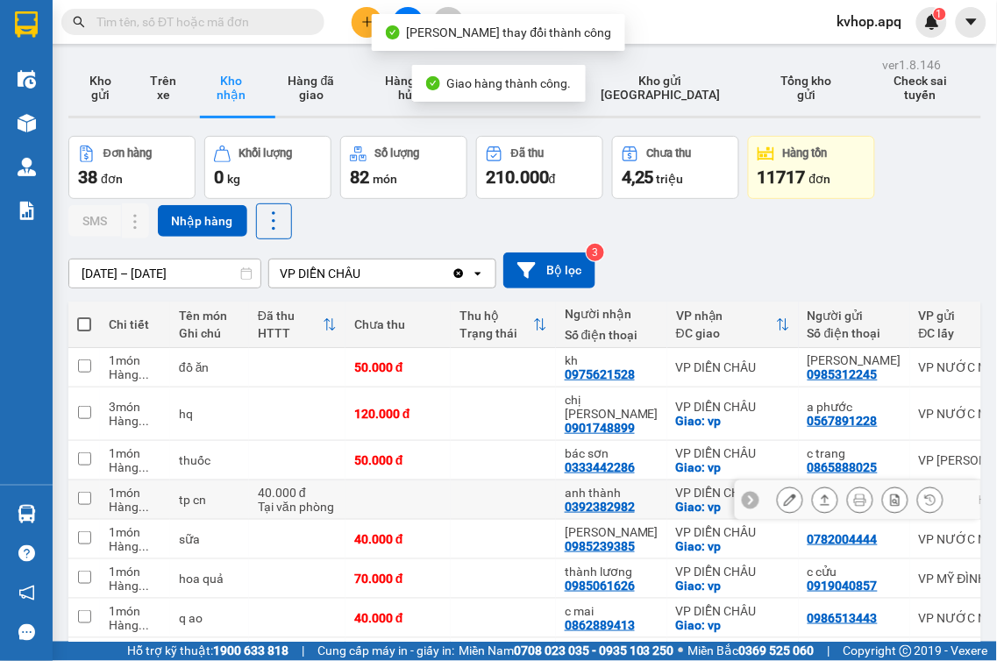
scroll to position [181, 0]
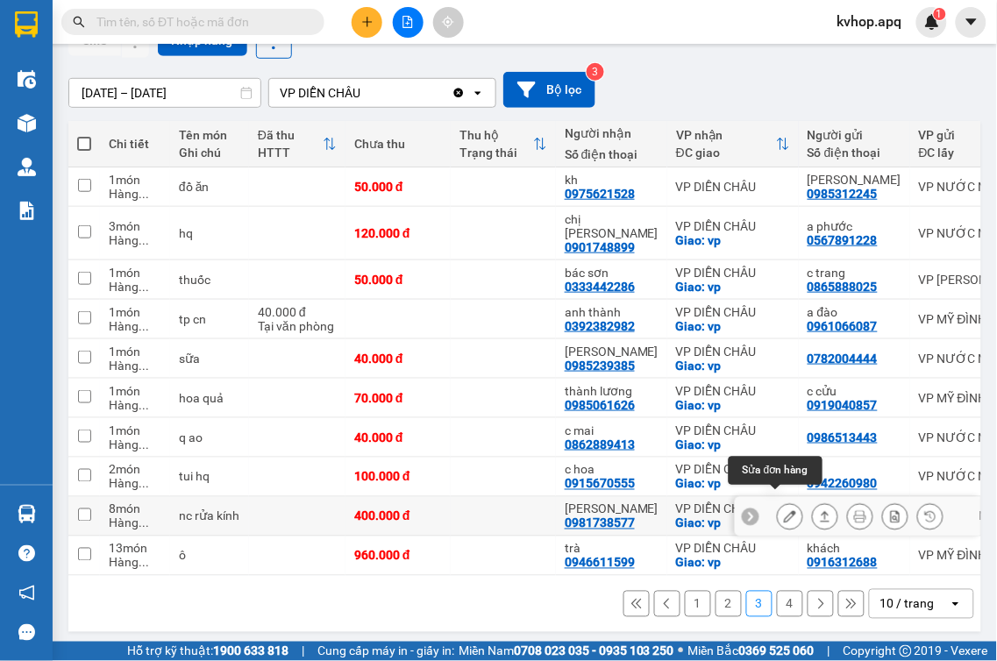
click at [778, 503] on button at bounding box center [790, 517] width 25 height 31
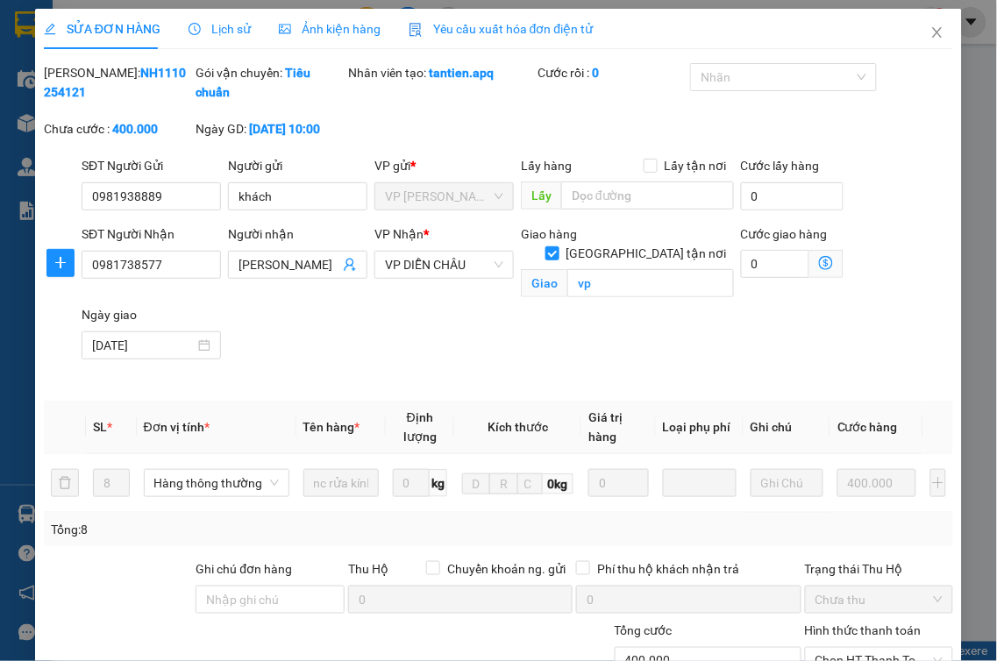
type input "0981938889"
type input "khách"
type input "0981738577"
type input "[PERSON_NAME]"
checkbox input "true"
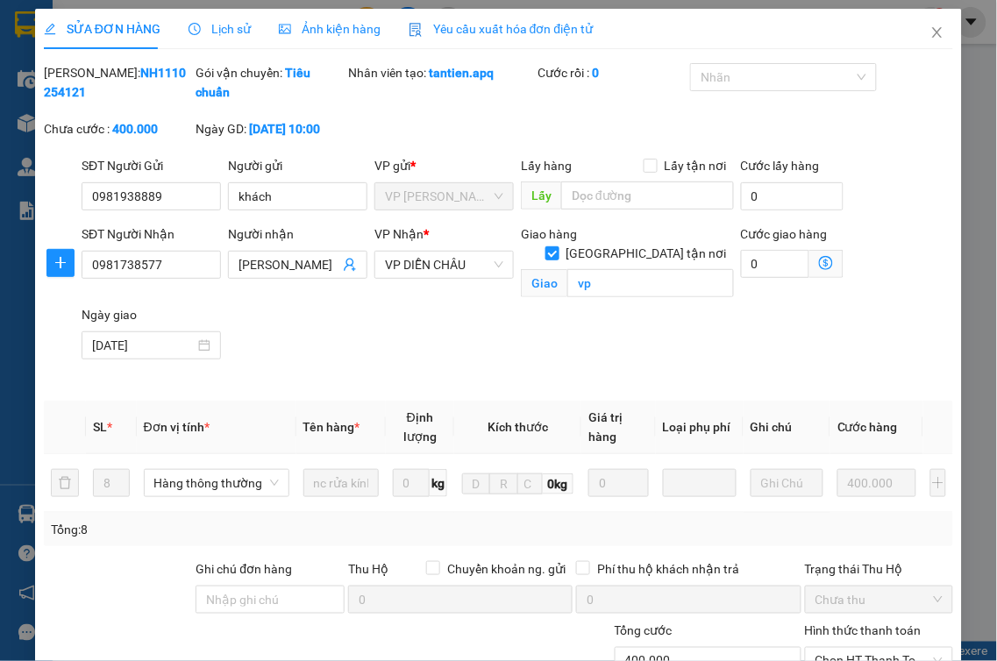
type input "vp"
type input "400.000"
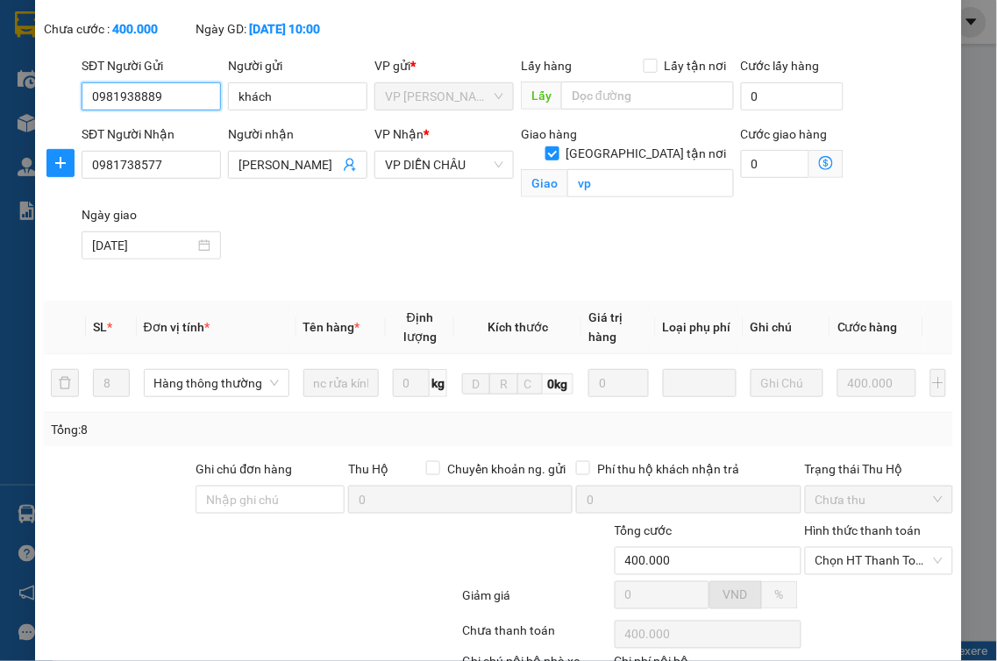
scroll to position [221, 0]
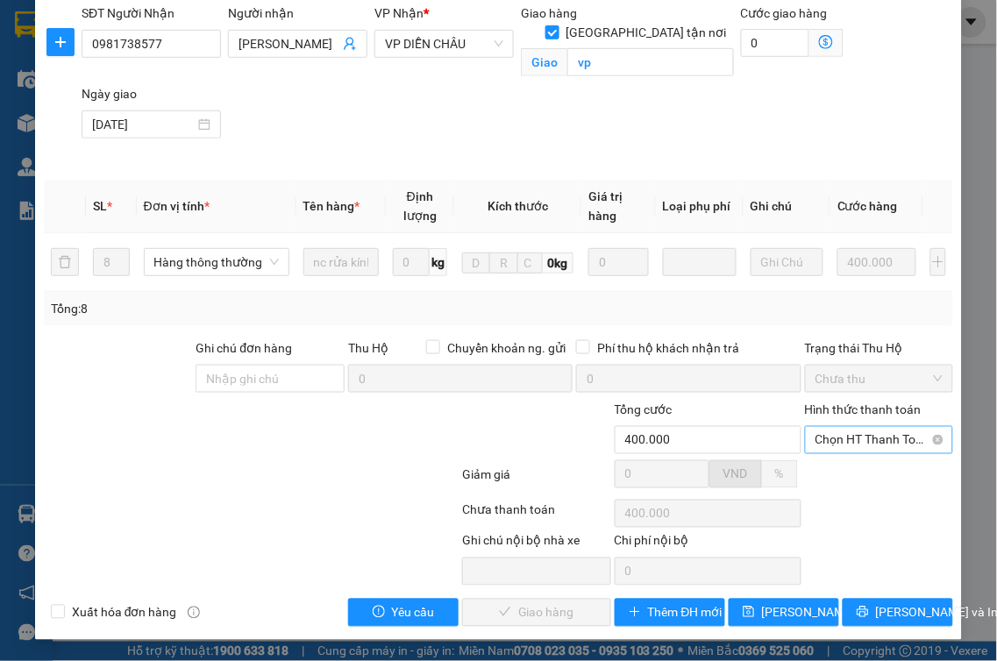
click at [837, 449] on span "Chọn HT Thanh Toán" at bounding box center [880, 440] width 128 height 26
click at [816, 477] on div "Tại văn phòng" at bounding box center [867, 475] width 125 height 19
type input "0"
click at [535, 616] on span "[PERSON_NAME] và Giao hàng" at bounding box center [579, 612] width 168 height 19
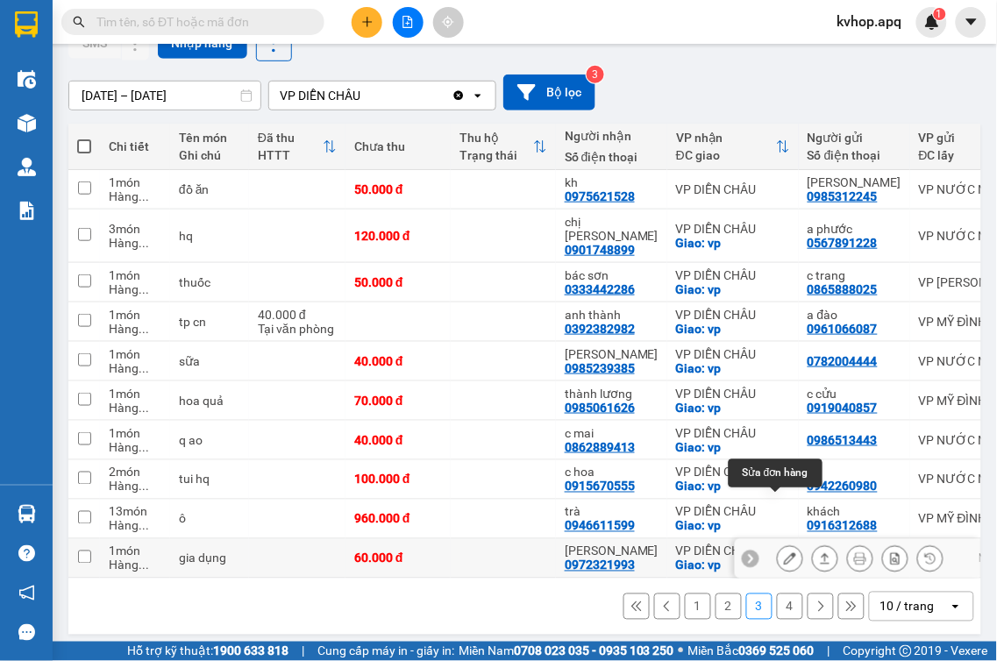
scroll to position [181, 0]
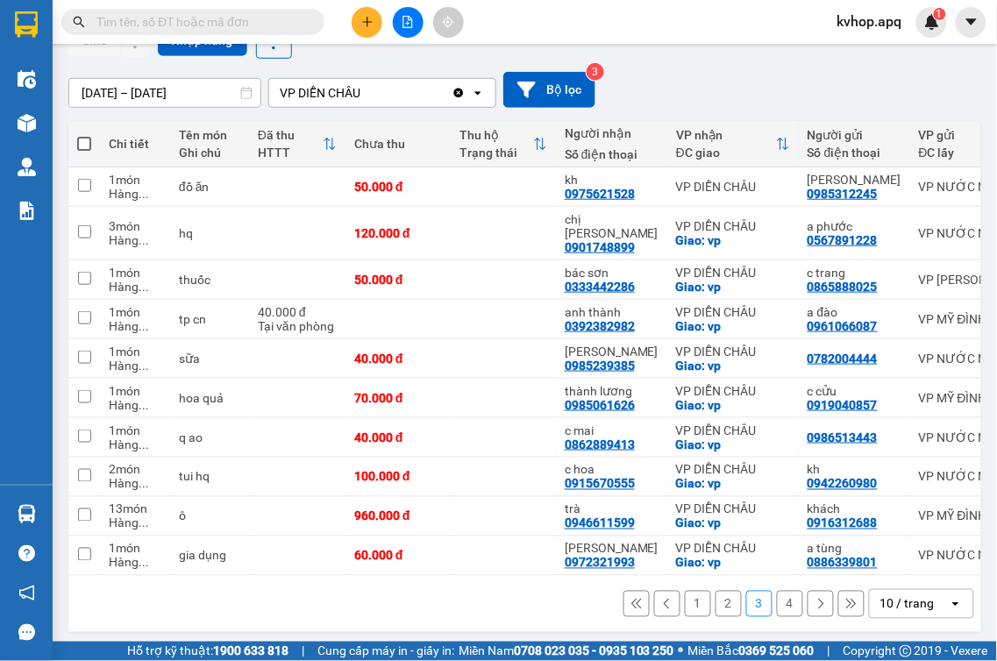
click at [761, 600] on div "1 2 3 4 10 / trang open" at bounding box center [524, 604] width 899 height 30
click at [778, 601] on button "4" at bounding box center [790, 604] width 26 height 26
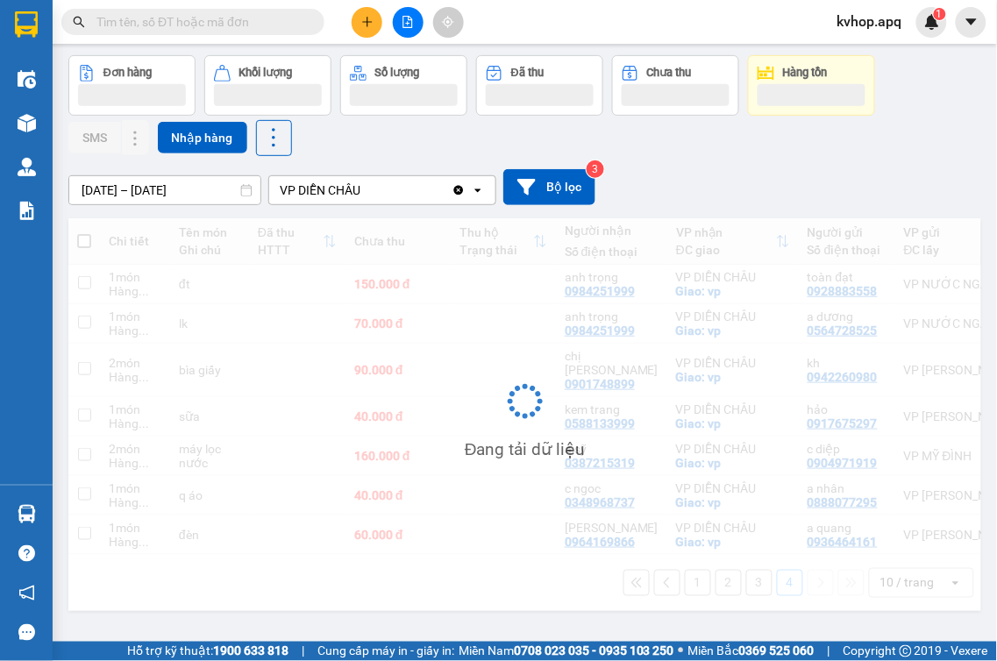
scroll to position [81, 0]
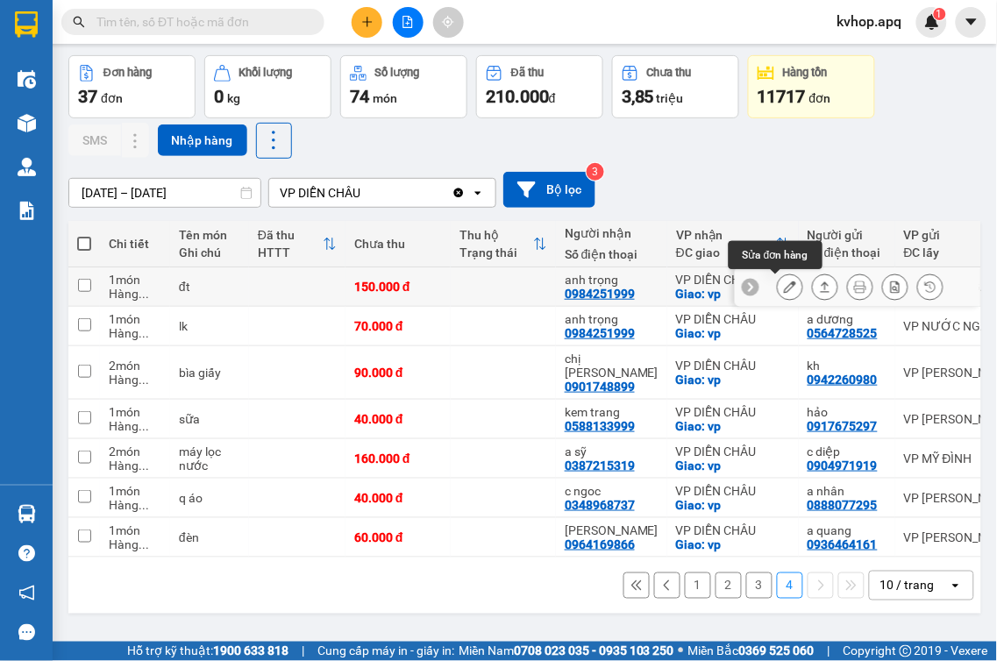
click at [784, 289] on icon at bounding box center [790, 287] width 12 height 12
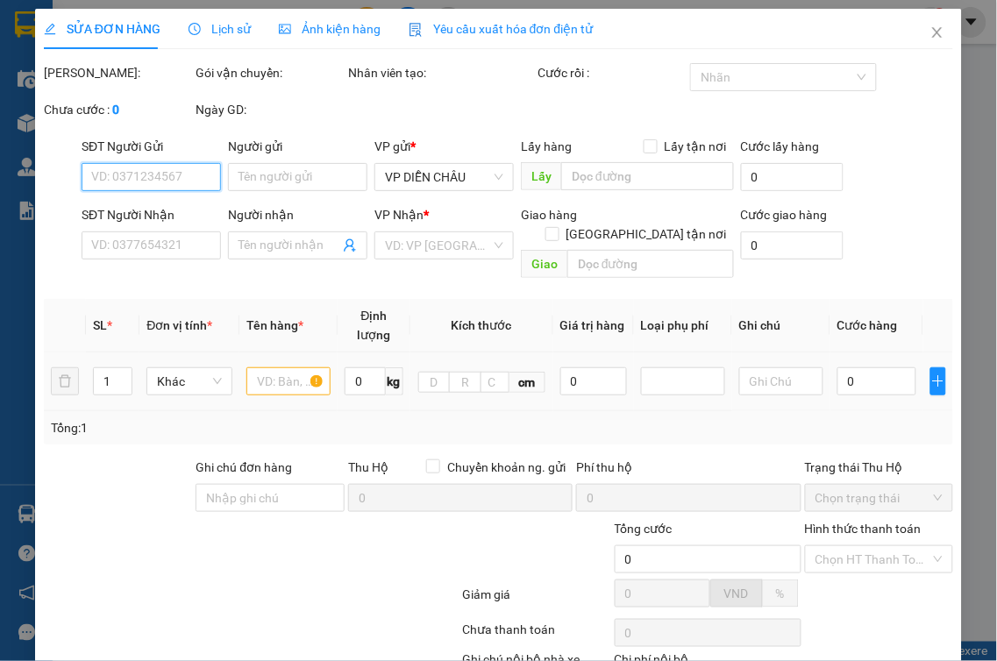
type input "0928883558"
type input "toàn đạt"
type input "0984251999"
type input "anh trọng"
checkbox input "true"
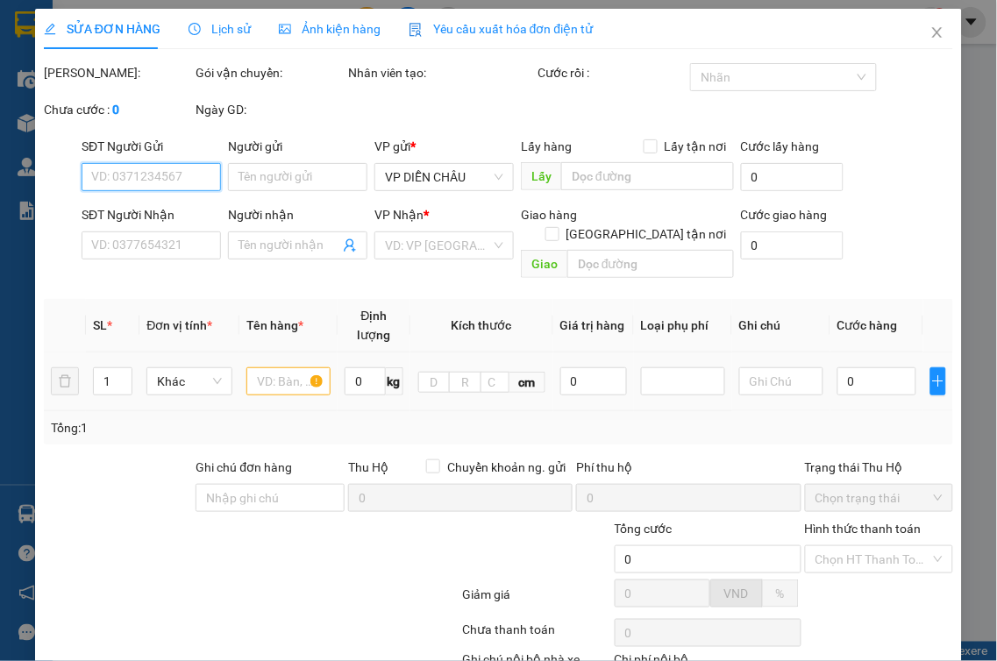
type input "vp"
type input "150.000"
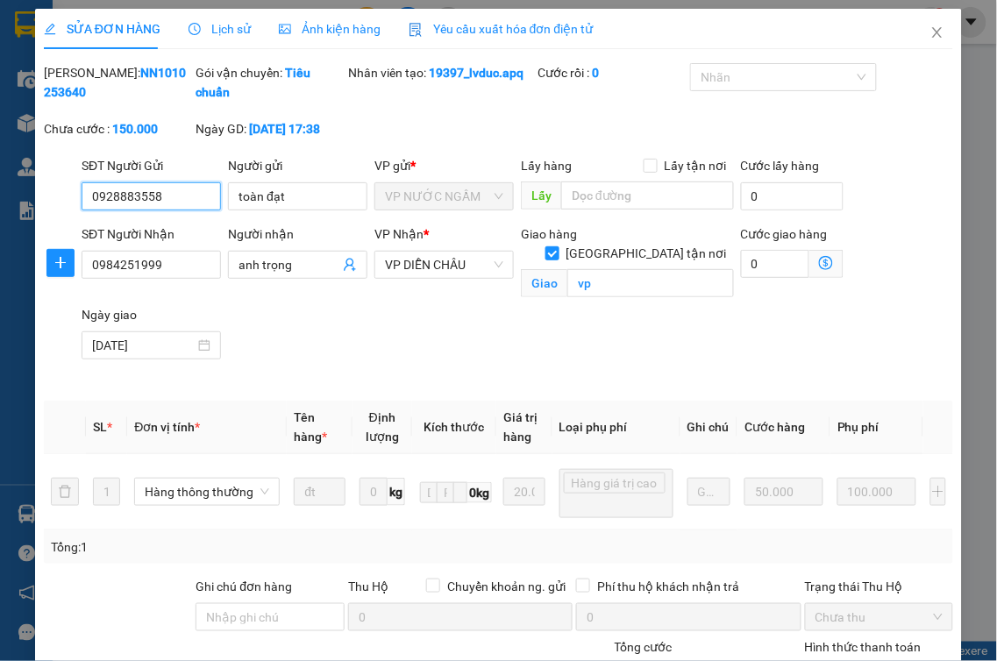
scroll to position [239, 0]
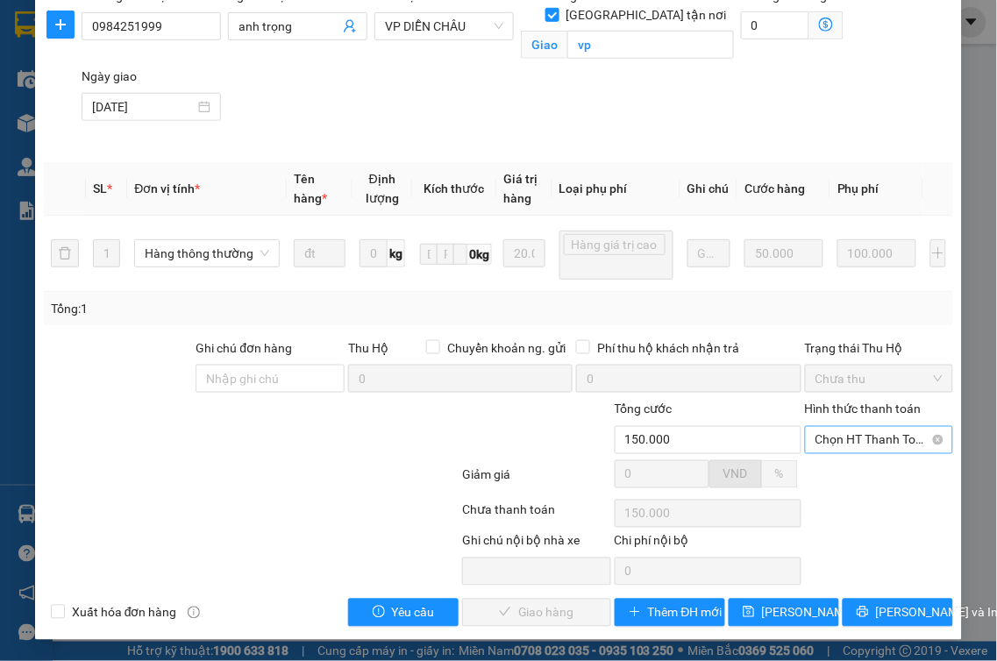
drag, startPoint x: 859, startPoint y: 431, endPoint x: 842, endPoint y: 456, distance: 30.2
click at [854, 436] on span "Chọn HT Thanh Toán" at bounding box center [880, 440] width 128 height 26
click at [824, 477] on div "Tại văn phòng" at bounding box center [867, 475] width 125 height 19
type input "0"
click at [495, 615] on span "[PERSON_NAME] và Giao hàng" at bounding box center [579, 612] width 168 height 19
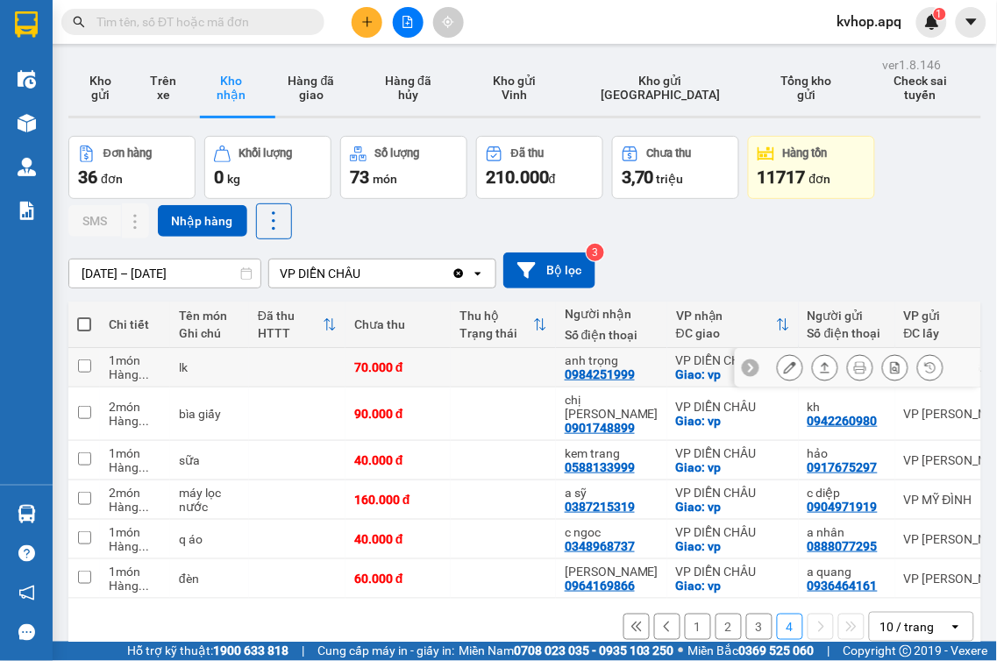
click at [778, 364] on button at bounding box center [790, 368] width 25 height 31
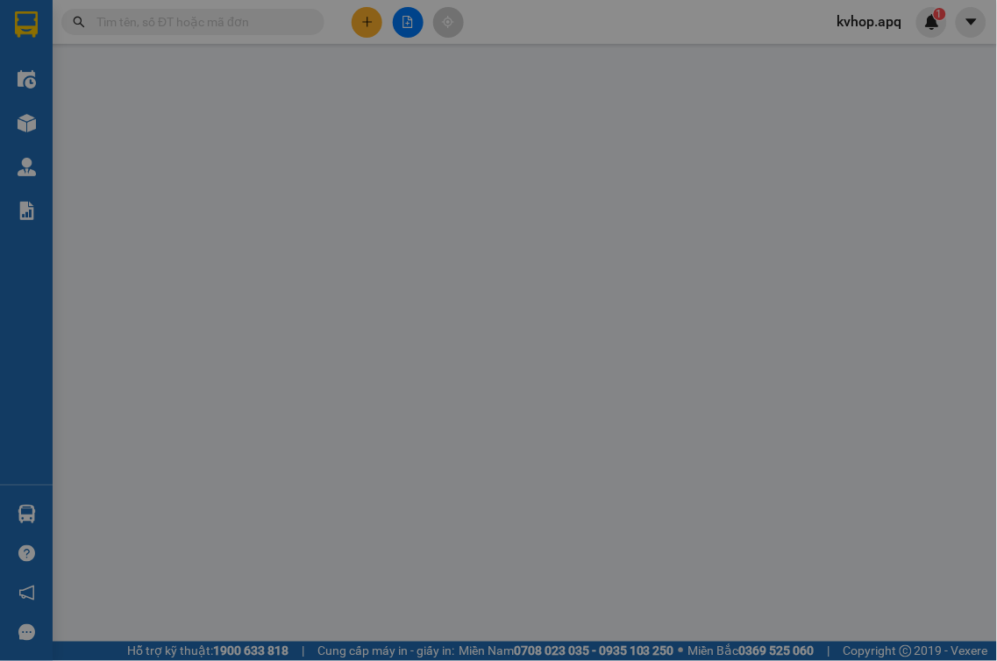
type input "0564728525"
type input "a dương"
type input "0984251999"
type input "anh trọng"
checkbox input "true"
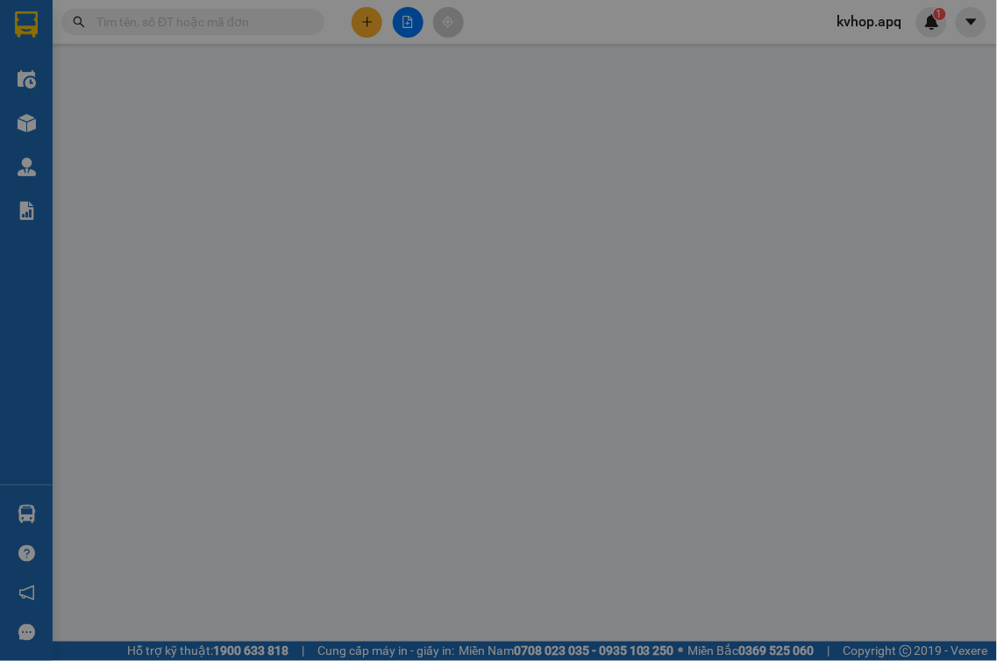
type input "vp"
type input "70.000"
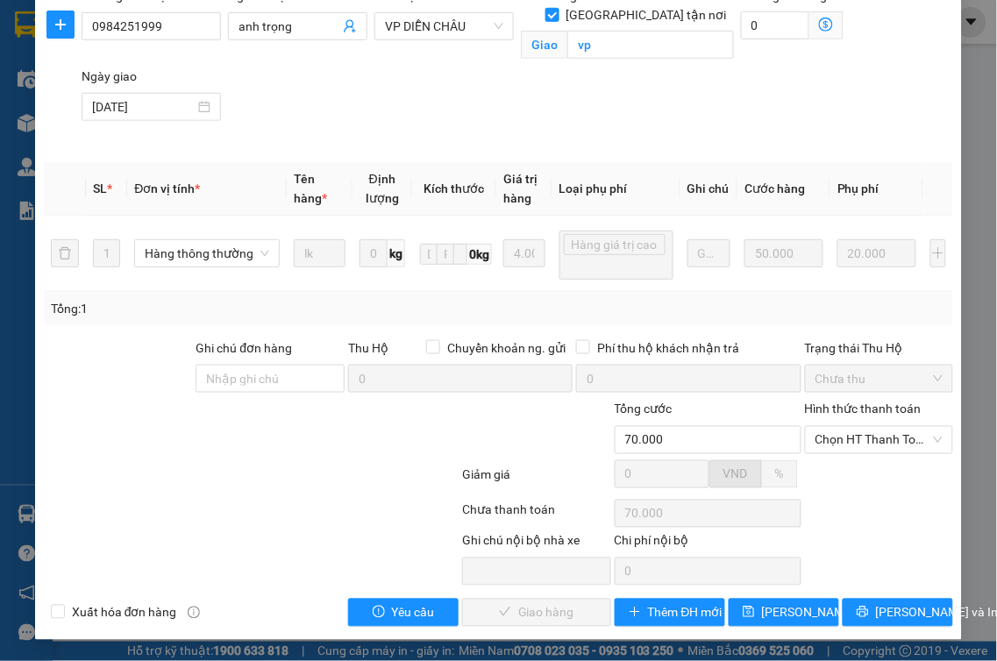
scroll to position [239, 0]
click at [866, 442] on span "Chọn HT Thanh Toán" at bounding box center [880, 440] width 128 height 26
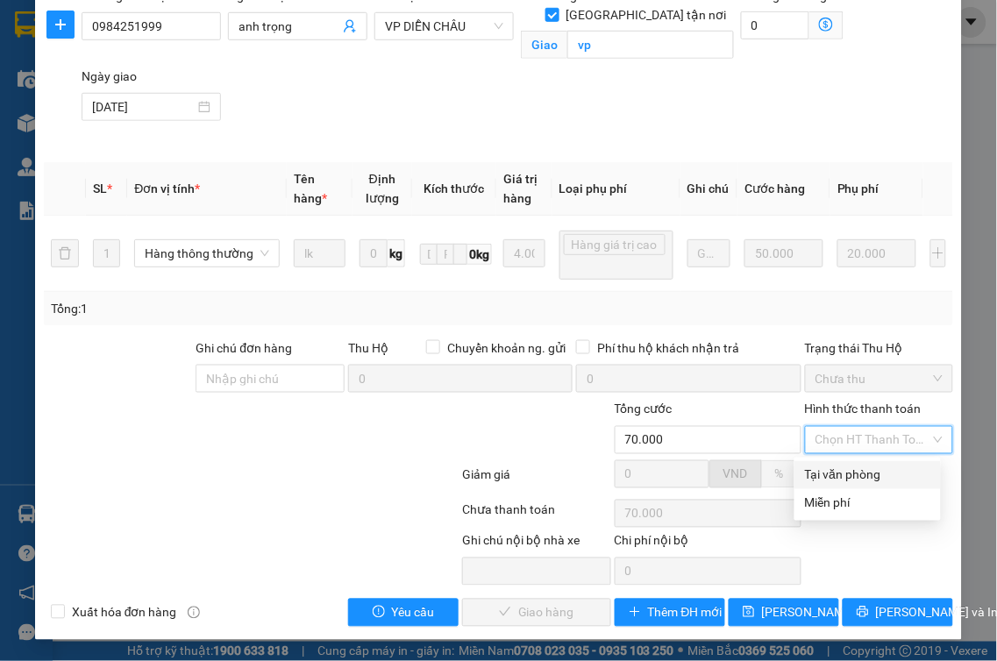
drag, startPoint x: 842, startPoint y: 469, endPoint x: 738, endPoint y: 528, distance: 119.0
click at [837, 472] on div "Tại văn phòng" at bounding box center [867, 475] width 125 height 19
type input "0"
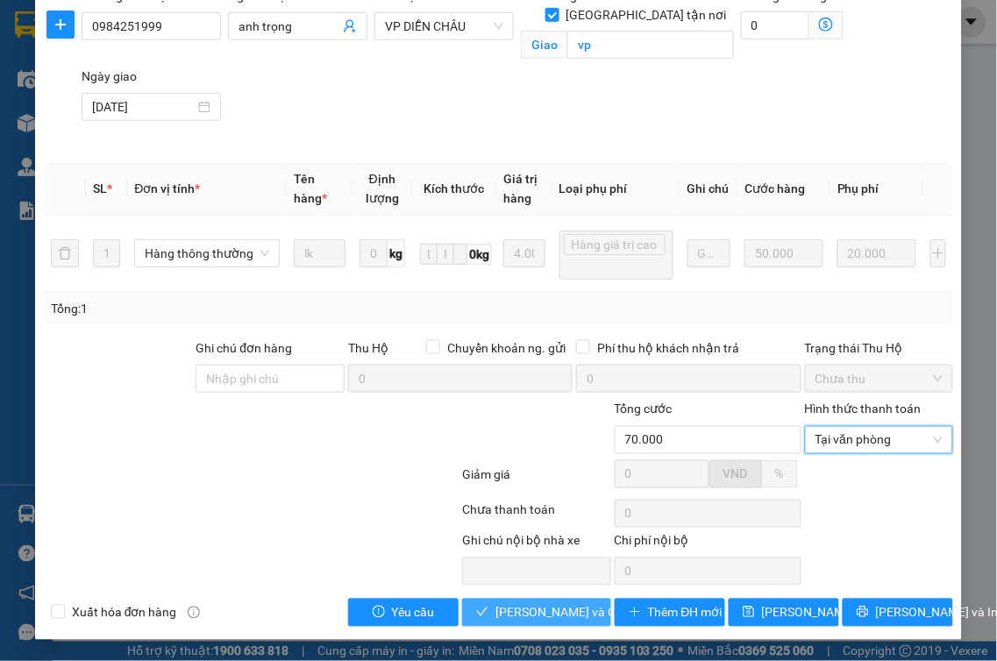
click at [513, 609] on span "[PERSON_NAME] và Giao hàng" at bounding box center [579, 612] width 168 height 19
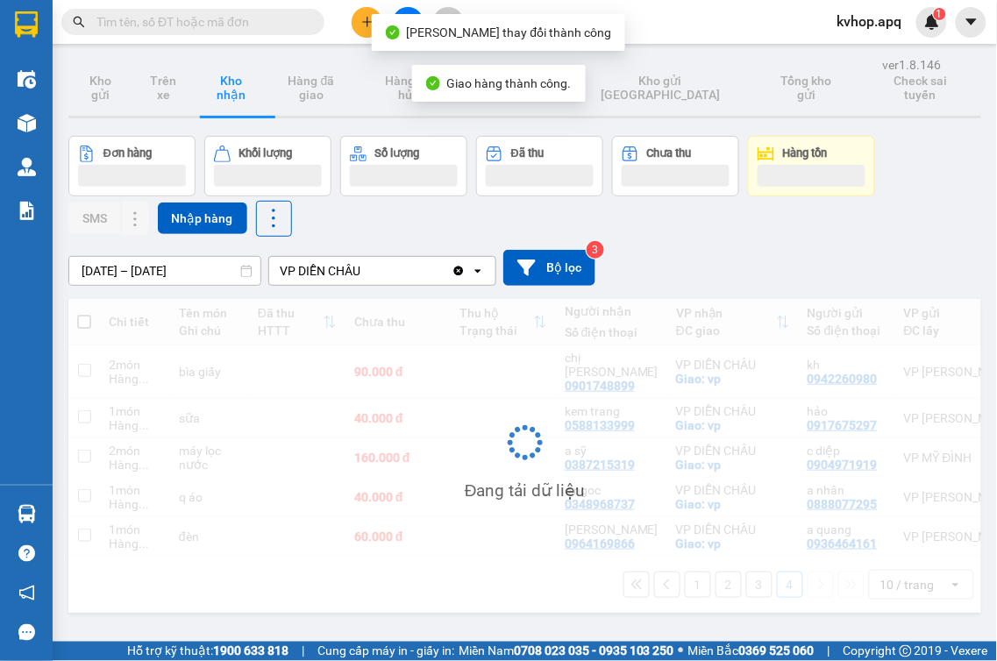
scroll to position [81, 0]
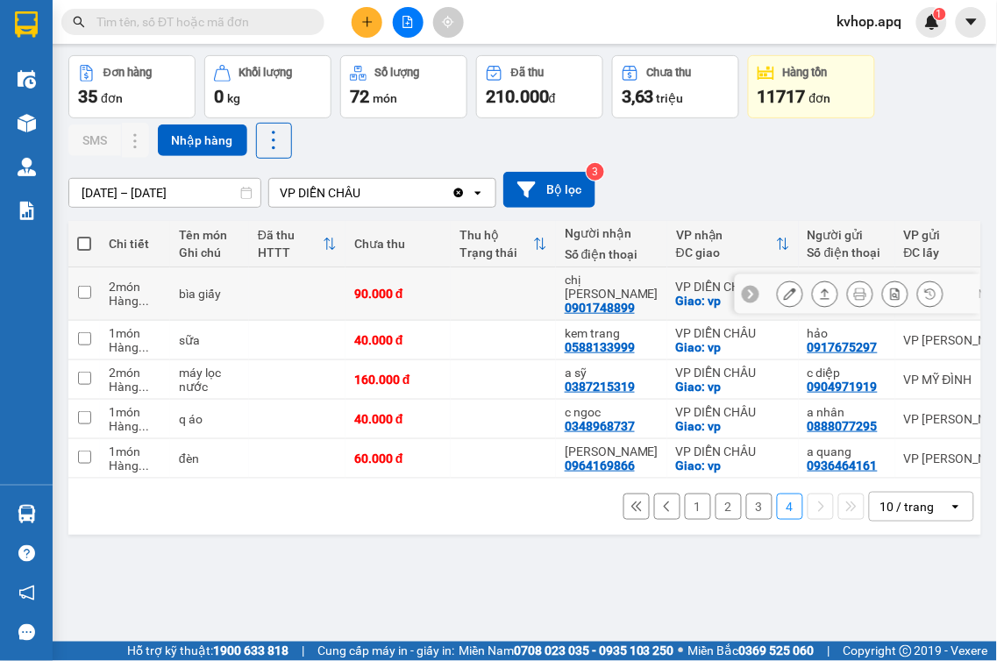
click at [784, 291] on icon at bounding box center [790, 294] width 12 height 12
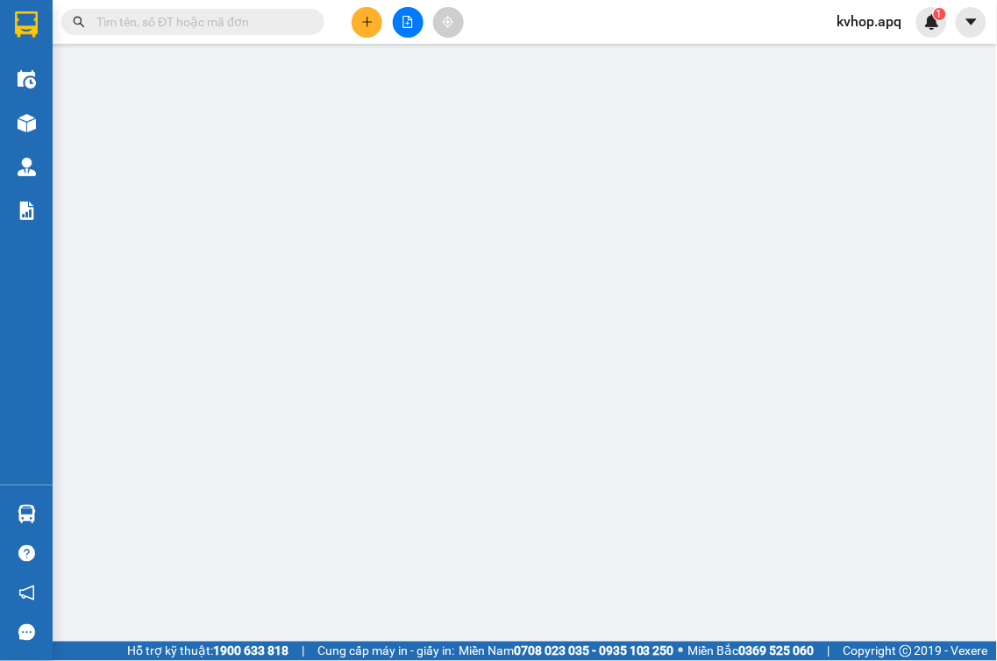
type input "0942260980"
type input "kh"
type input "0901748899"
type input "chị [PERSON_NAME]"
checkbox input "true"
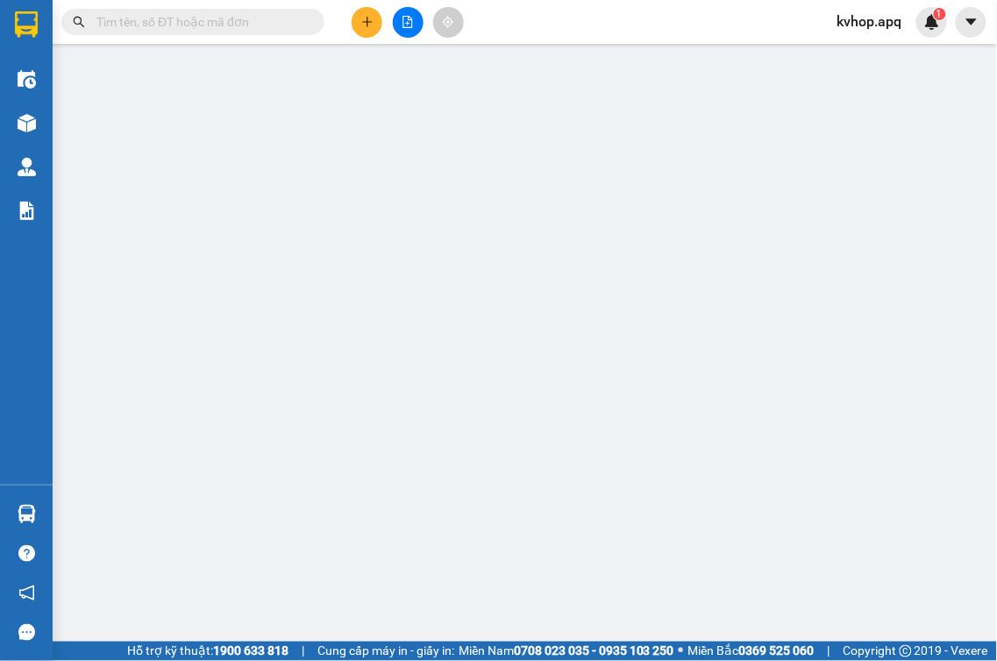
type input "vp"
type input "90.000"
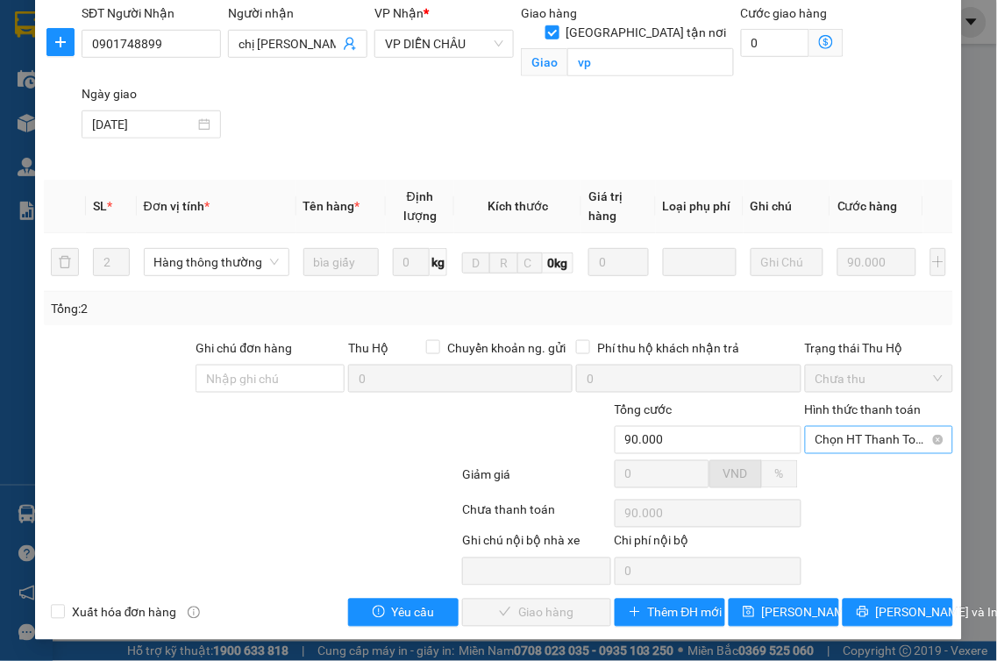
scroll to position [221, 0]
click at [831, 443] on span "Chọn HT Thanh Toán" at bounding box center [880, 440] width 128 height 26
click at [827, 471] on div "Tại văn phòng" at bounding box center [867, 475] width 125 height 19
type input "0"
click at [488, 615] on button "[PERSON_NAME] và Giao hàng" at bounding box center [536, 613] width 149 height 28
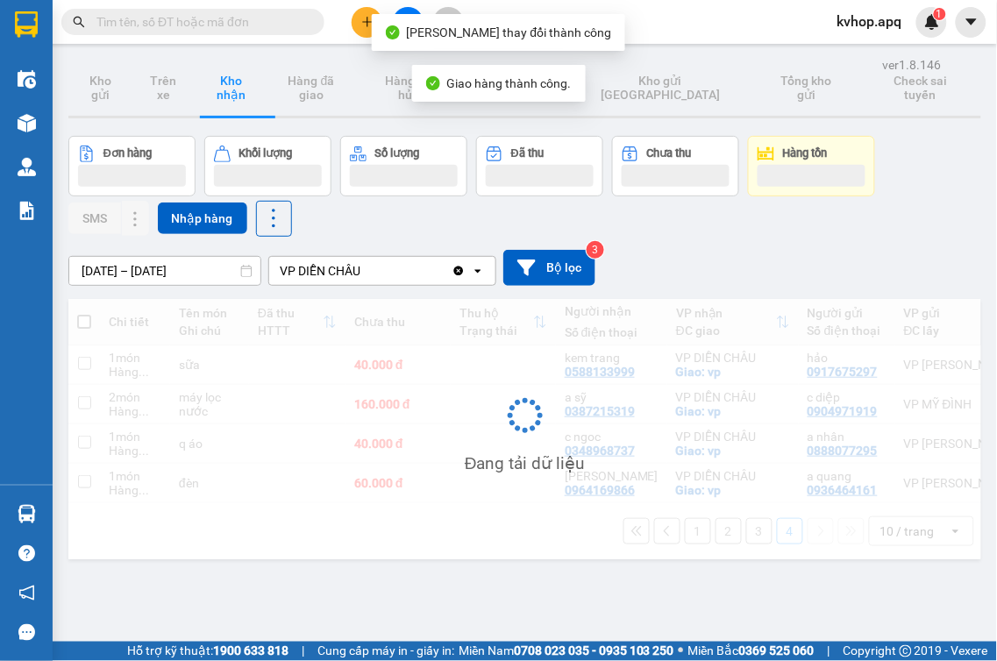
scroll to position [81, 0]
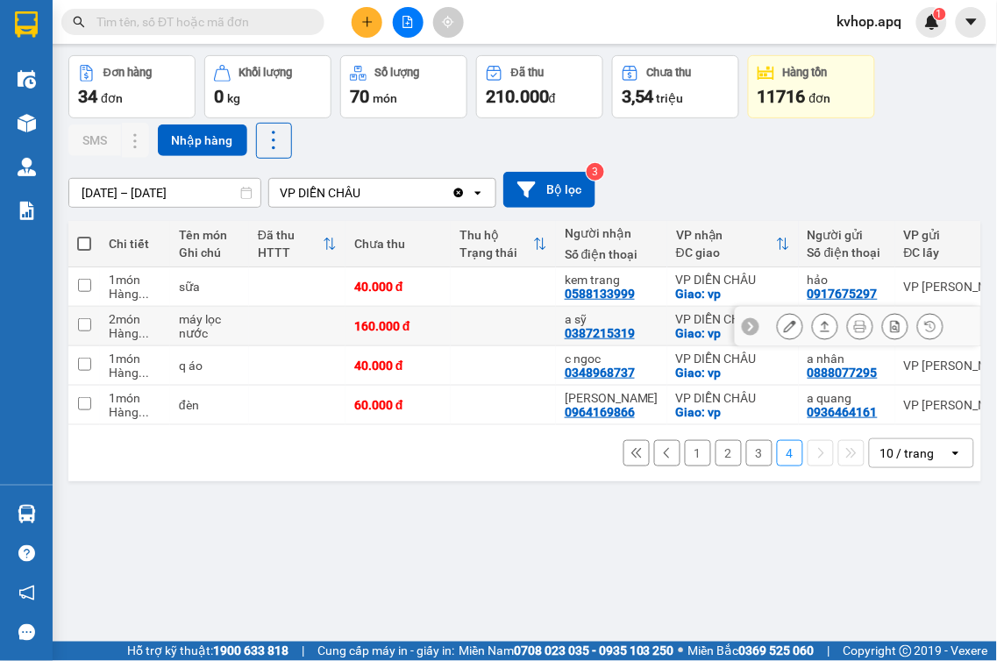
click at [784, 326] on icon at bounding box center [790, 326] width 12 height 12
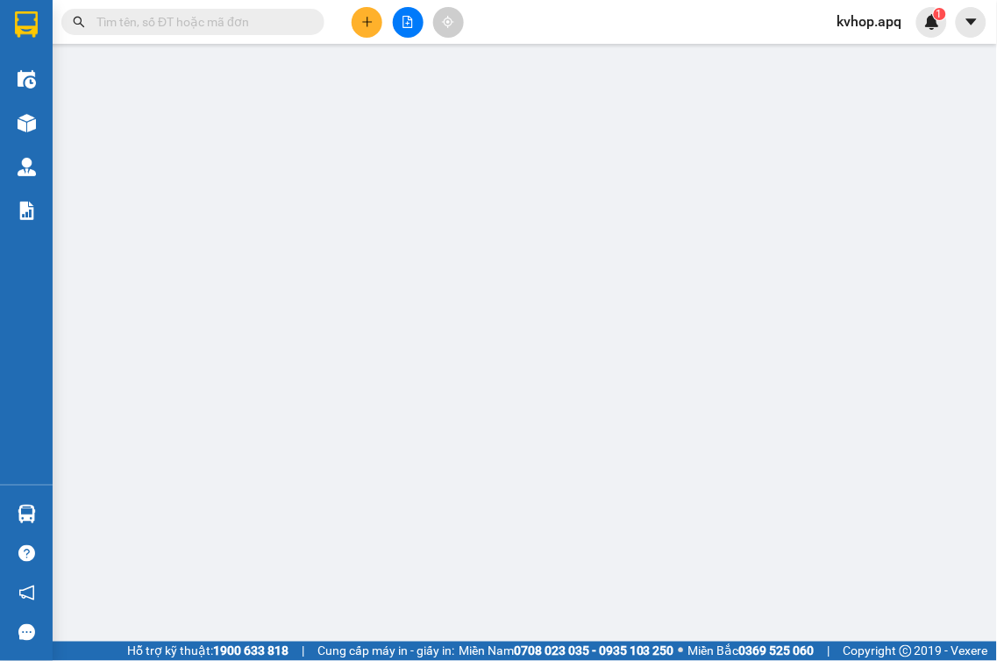
type input "0904971919"
type input "c diệp"
type input "0387215319"
type input "a sỹ"
checkbox input "true"
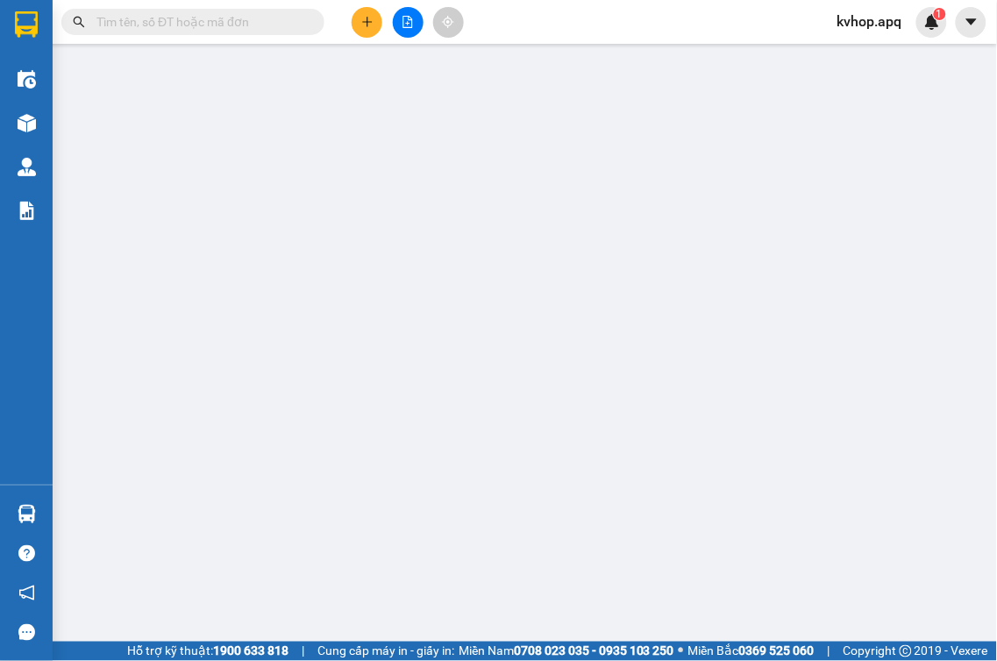
type input "vp"
type input "160.000"
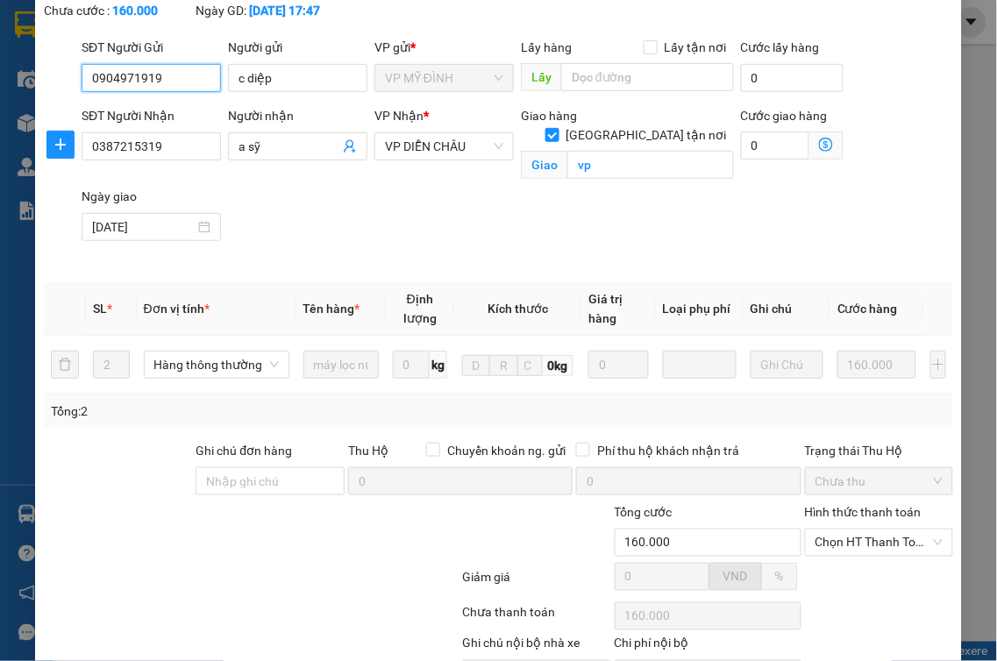
scroll to position [221, 0]
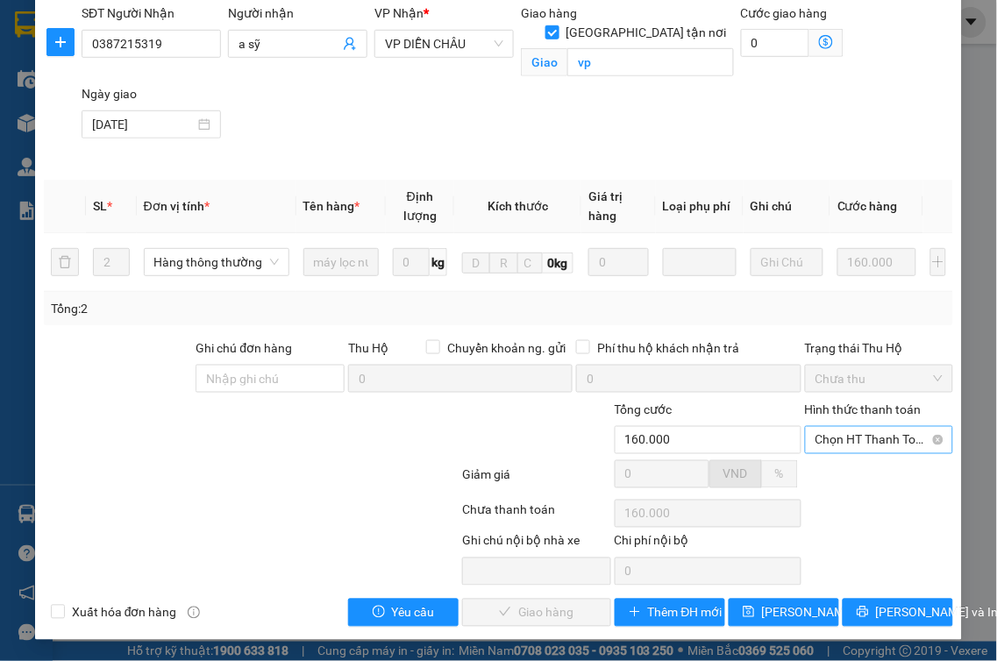
click at [816, 434] on span "Chọn HT Thanh Toán" at bounding box center [880, 440] width 128 height 26
click at [811, 475] on div "Tại văn phòng" at bounding box center [867, 475] width 125 height 19
type input "0"
click at [513, 600] on button "[PERSON_NAME] và Giao hàng" at bounding box center [536, 613] width 149 height 28
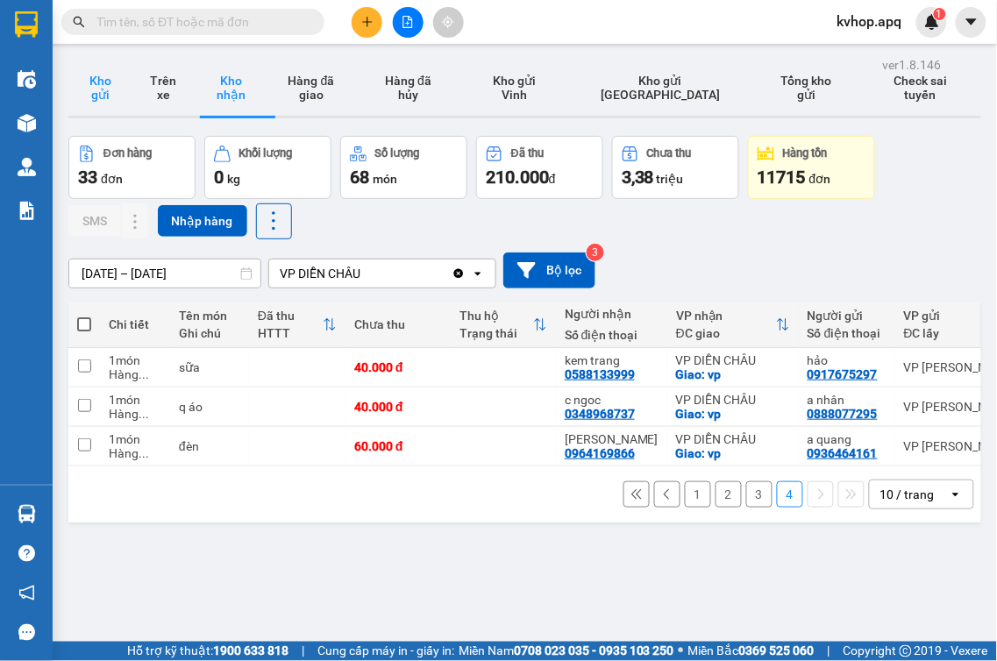
click at [112, 91] on button "Kho gửi" at bounding box center [99, 88] width 63 height 56
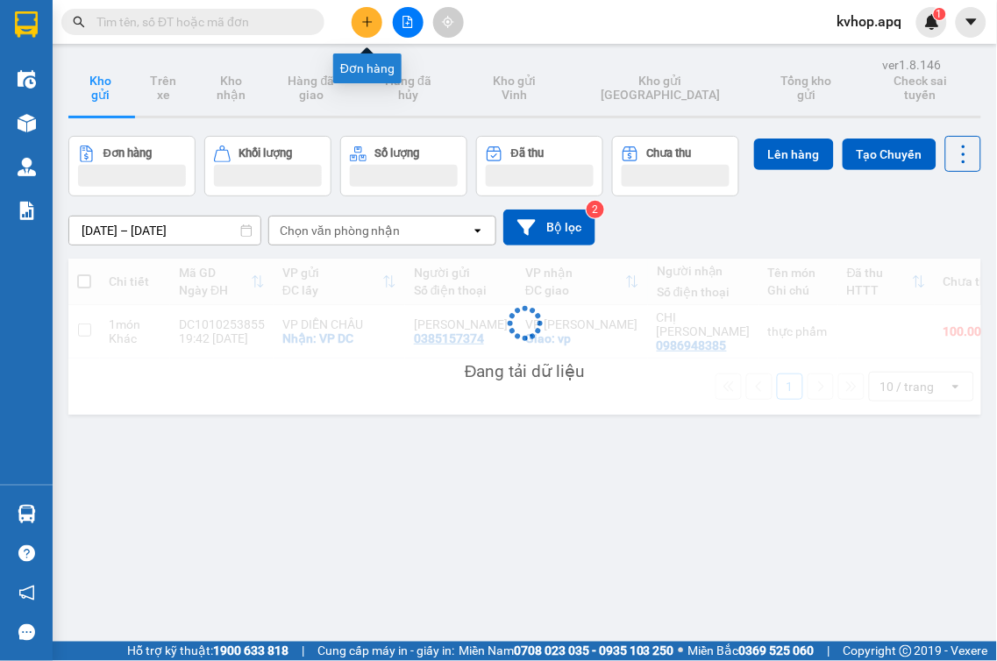
click at [377, 28] on button at bounding box center [367, 22] width 31 height 31
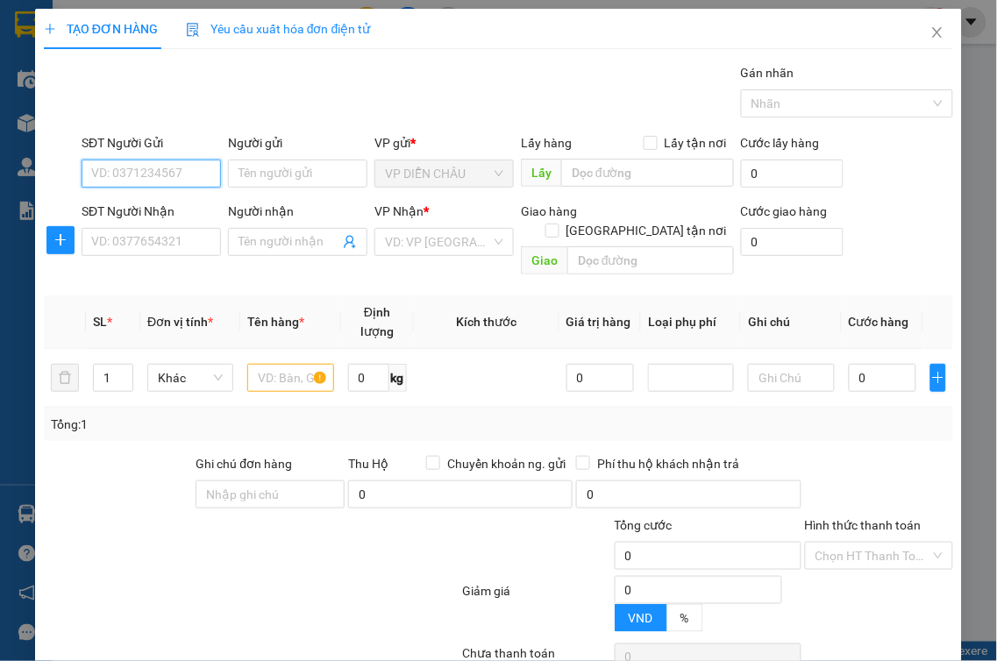
click at [160, 184] on input "SĐT Người Gửi" at bounding box center [151, 174] width 139 height 28
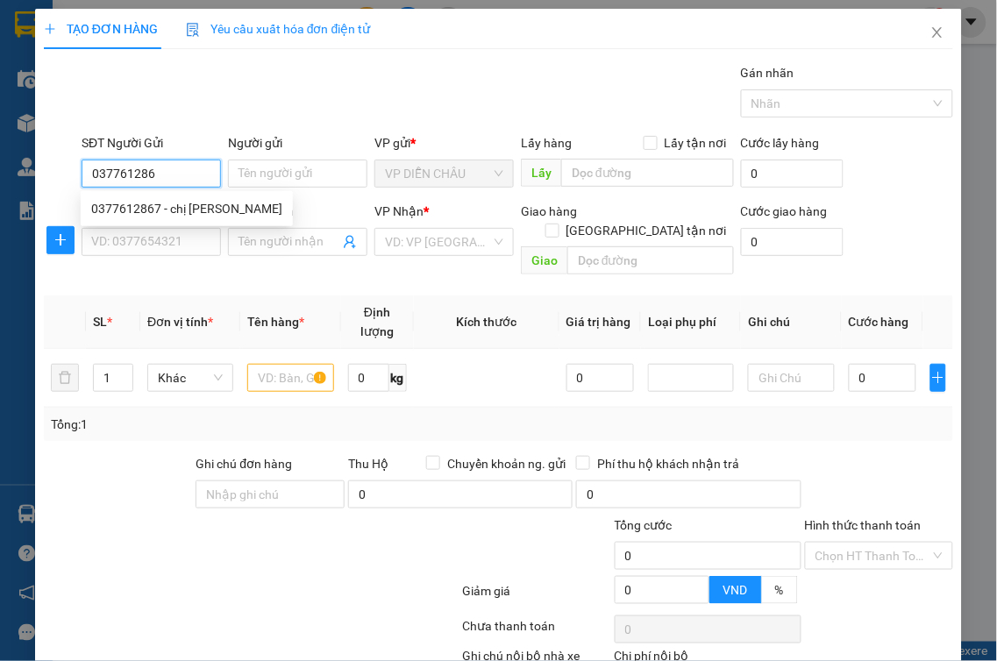
type input "0377612867"
click at [198, 205] on div "0377612867 - chị [PERSON_NAME]" at bounding box center [186, 208] width 191 height 19
type input "chị [PERSON_NAME]"
checkbox input "true"
type input "vp dc"
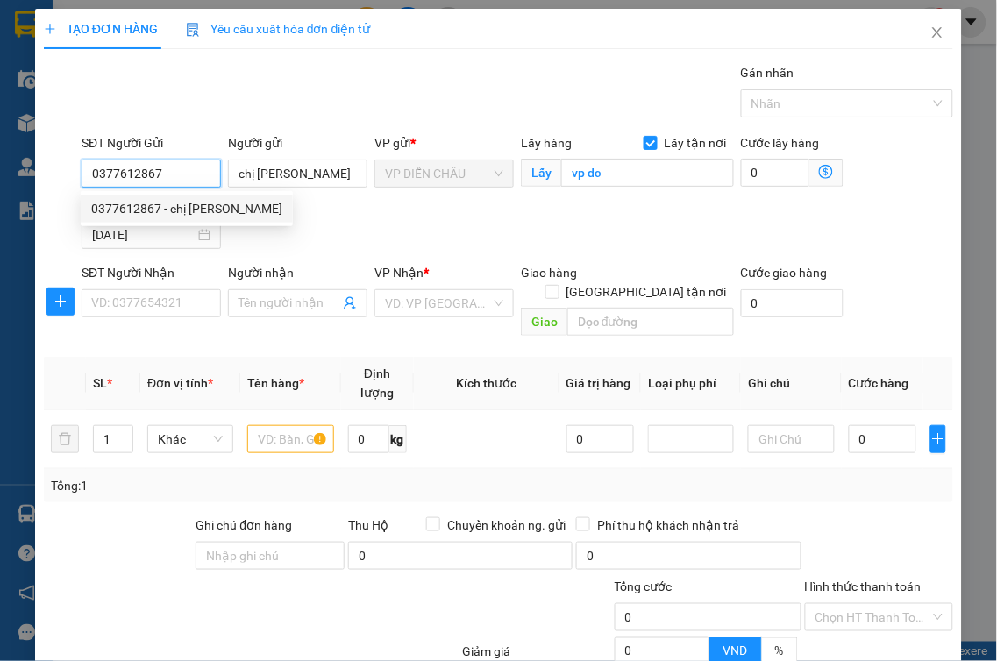
type input "0377612867"
click at [203, 253] on div "Ngày lấy [DATE]" at bounding box center [151, 225] width 139 height 61
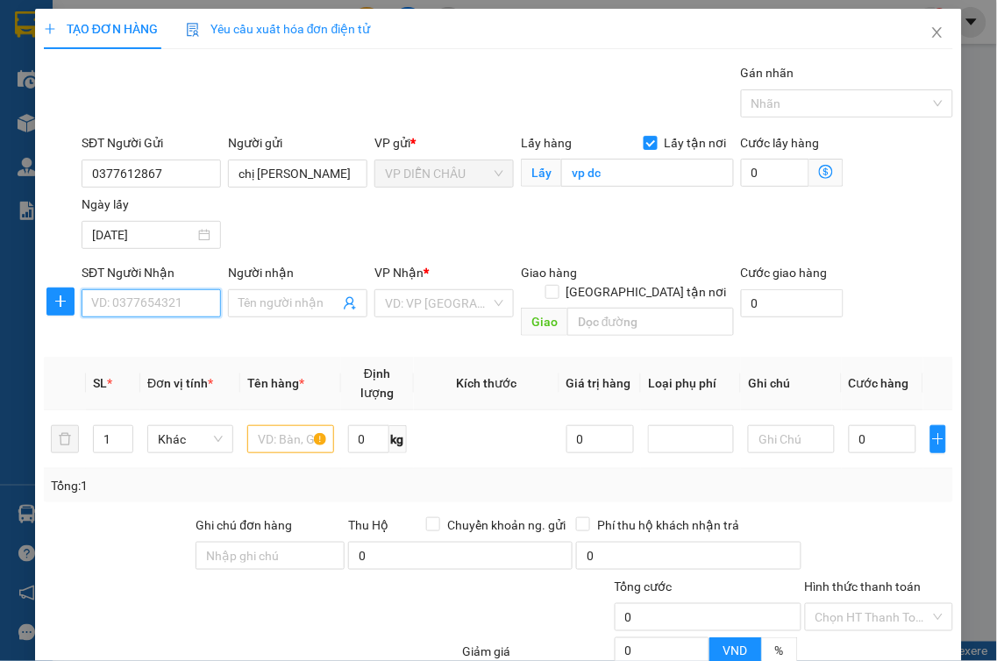
click at [186, 314] on input "SĐT Người Nhận" at bounding box center [151, 303] width 139 height 28
click at [200, 331] on div "0327721873 - [PERSON_NAME]" at bounding box center [177, 339] width 173 height 19
type input "0327721873"
type input "[PERSON_NAME]"
checkbox input "true"
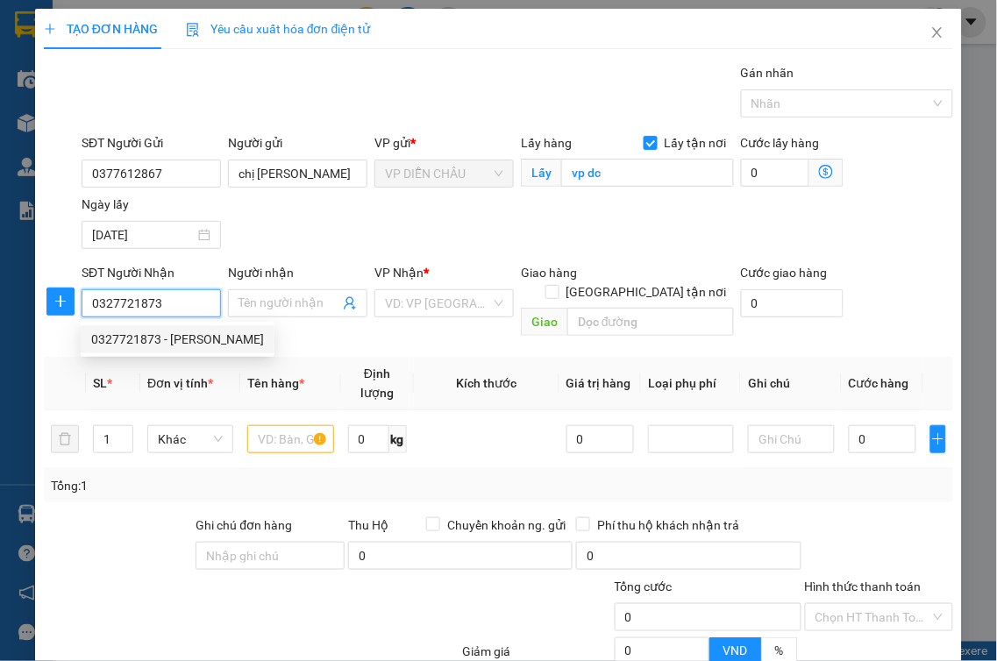
type input "md"
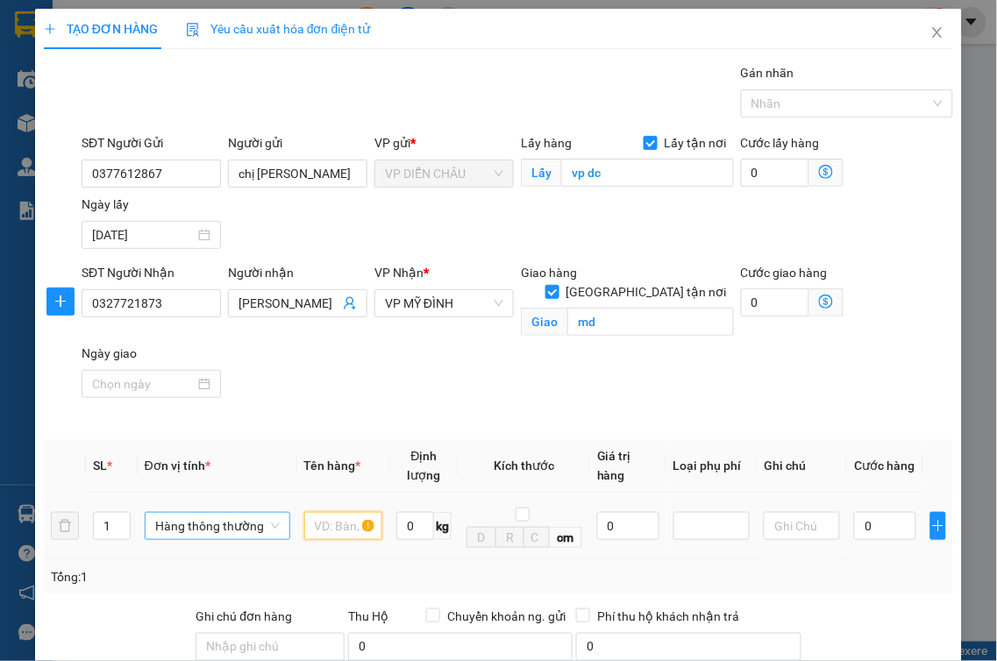
drag, startPoint x: 325, startPoint y: 504, endPoint x: 274, endPoint y: 505, distance: 51.7
click at [325, 512] on input "text" at bounding box center [343, 526] width 78 height 28
type input "thực phẩm"
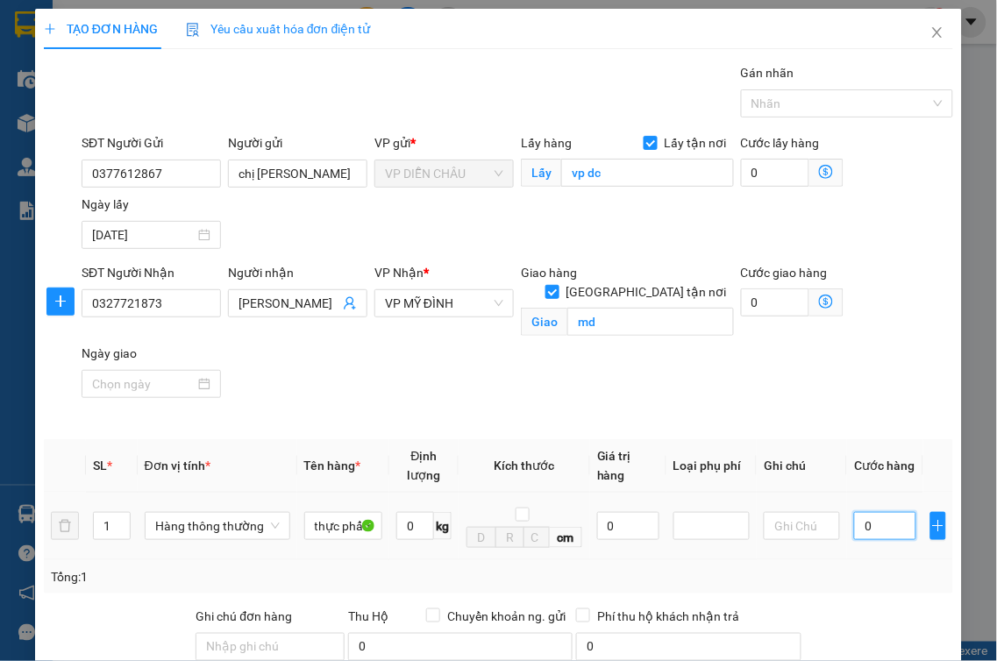
click at [854, 512] on input "0" at bounding box center [885, 526] width 62 height 28
type input "5"
type input "50"
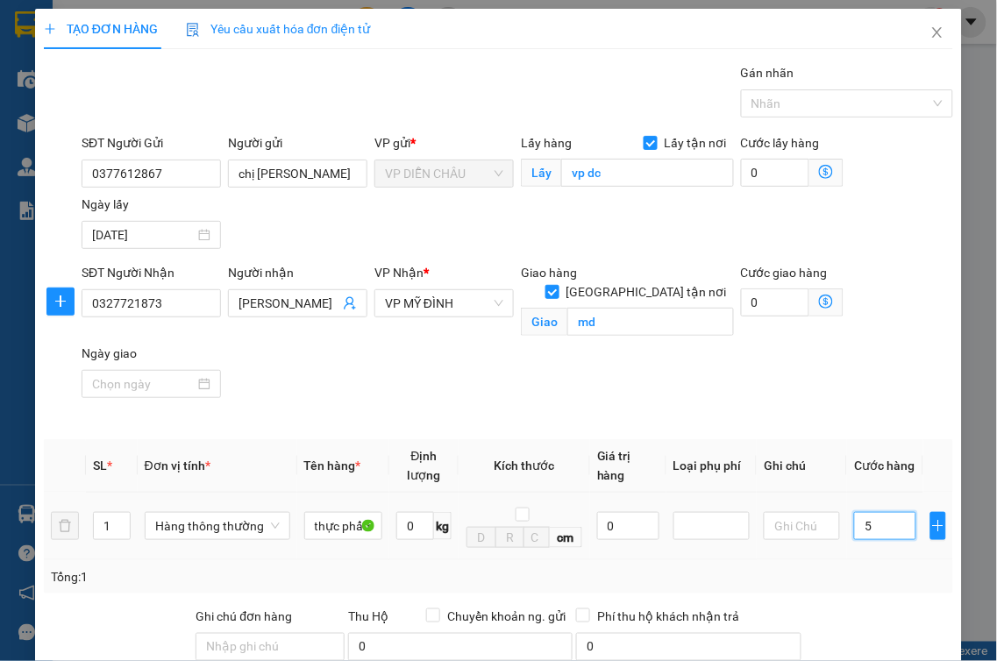
type input "50"
type input "500"
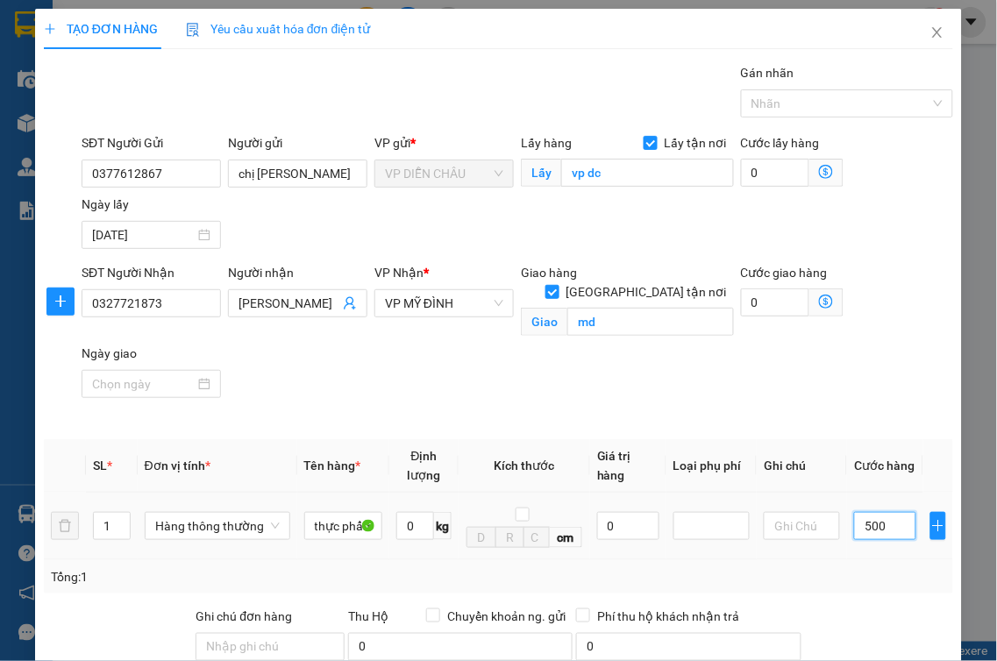
type input "5.000"
type input "50.000"
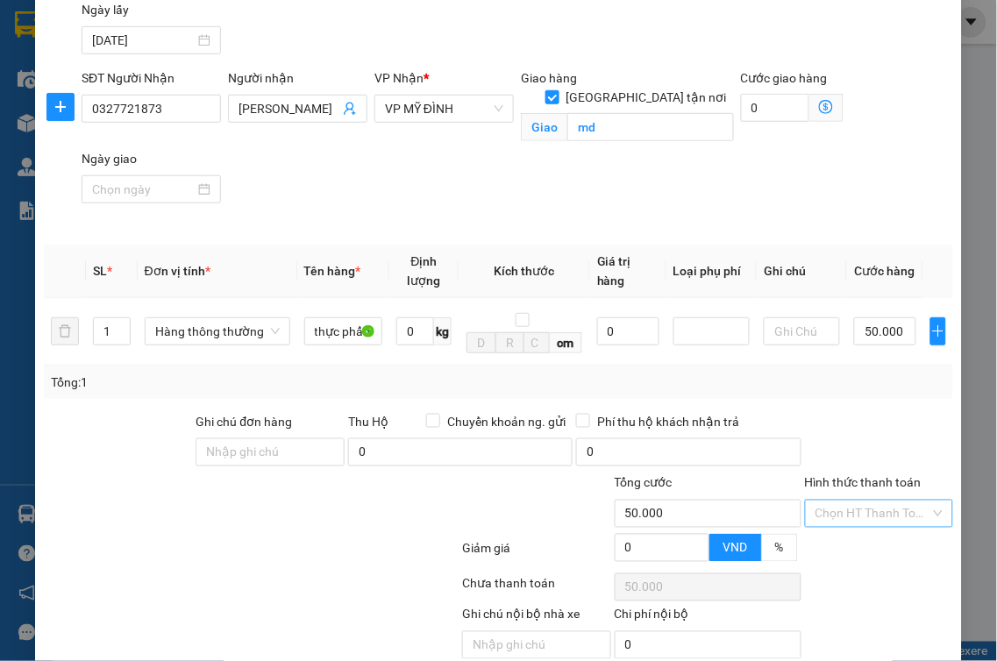
click at [875, 501] on input "Hình thức thanh toán" at bounding box center [874, 514] width 116 height 26
click at [856, 523] on div "Tại văn phòng" at bounding box center [867, 529] width 125 height 19
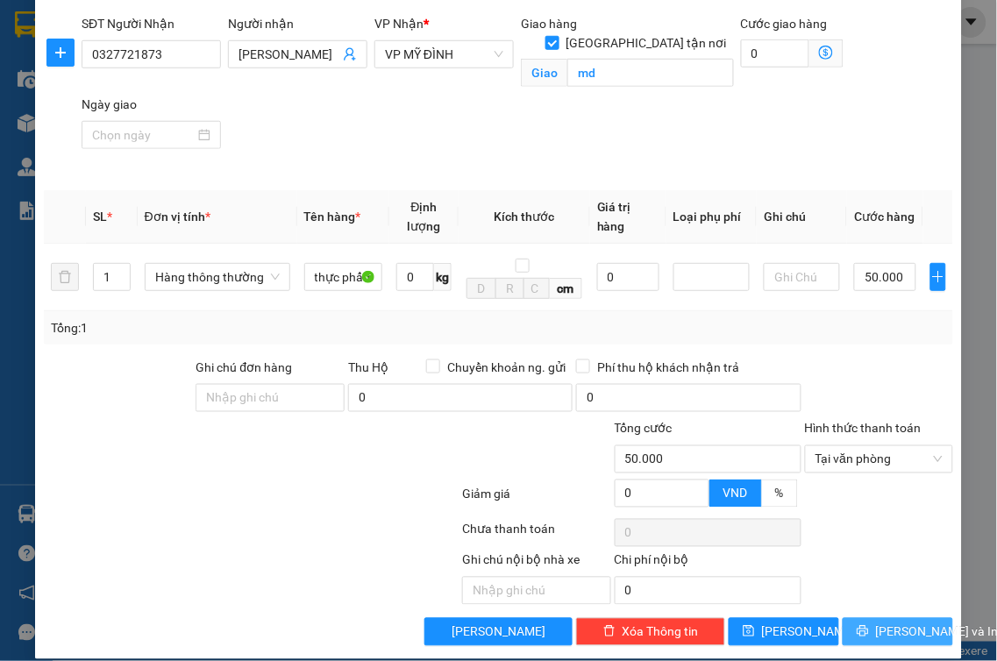
click at [860, 618] on button "[PERSON_NAME] và In" at bounding box center [898, 632] width 110 height 28
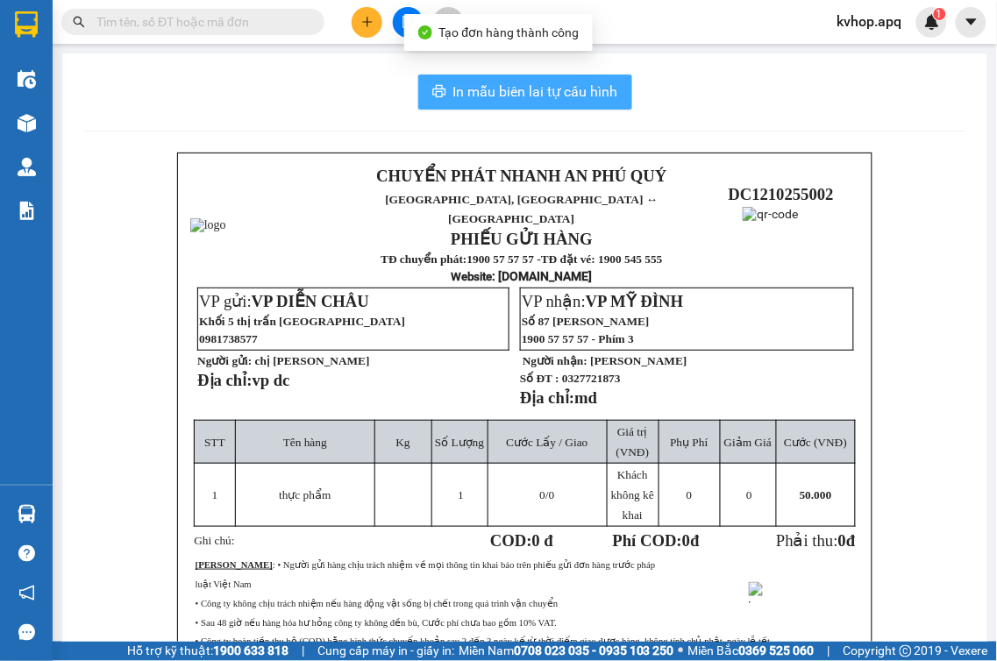
drag, startPoint x: 510, startPoint y: 92, endPoint x: 561, endPoint y: 151, distance: 77.7
click at [513, 94] on span "In mẫu biên lai tự cấu hình" at bounding box center [535, 92] width 165 height 22
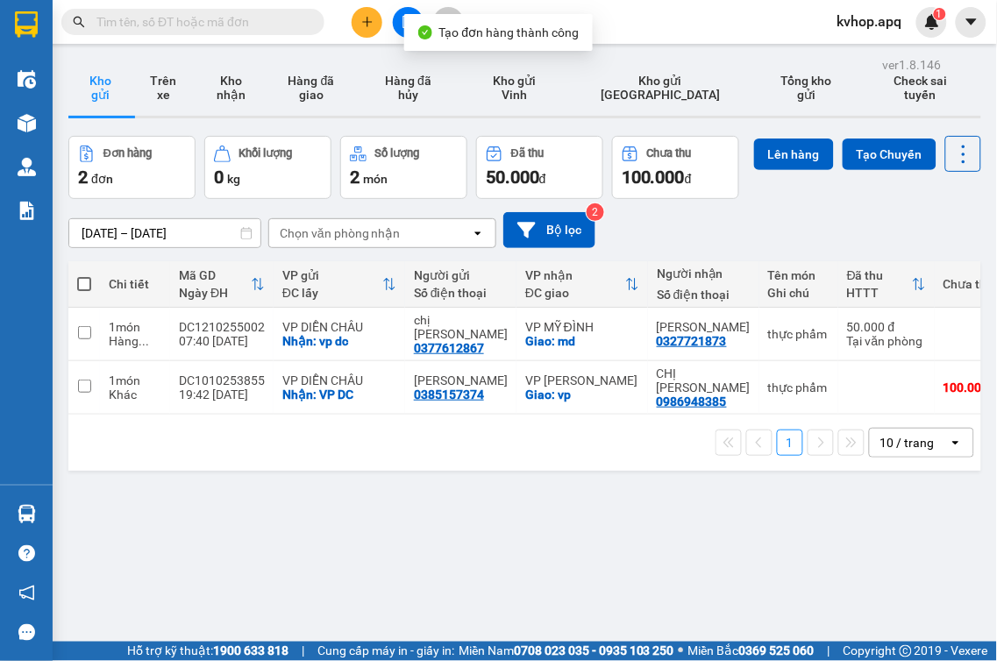
click at [636, 580] on div "ver 1.8.146 Kho gửi Trên xe Kho nhận Hàng đã giao Hàng đã hủy Kho gửi [PERSON_N…" at bounding box center [524, 383] width 927 height 661
click at [82, 339] on input "checkbox" at bounding box center [84, 332] width 13 height 13
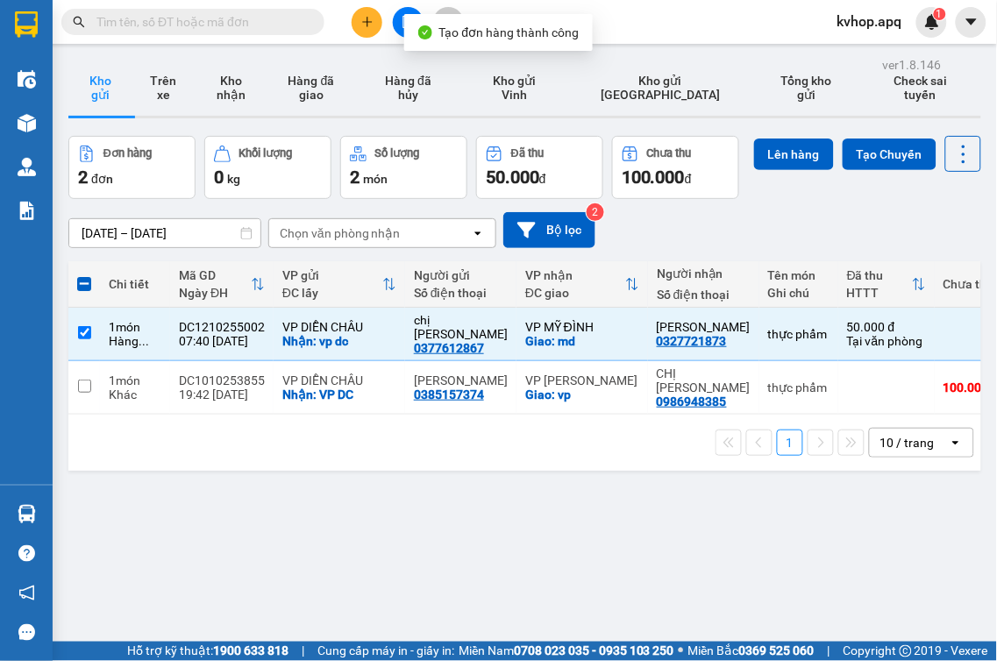
click at [754, 170] on button "Lên hàng" at bounding box center [794, 155] width 80 height 32
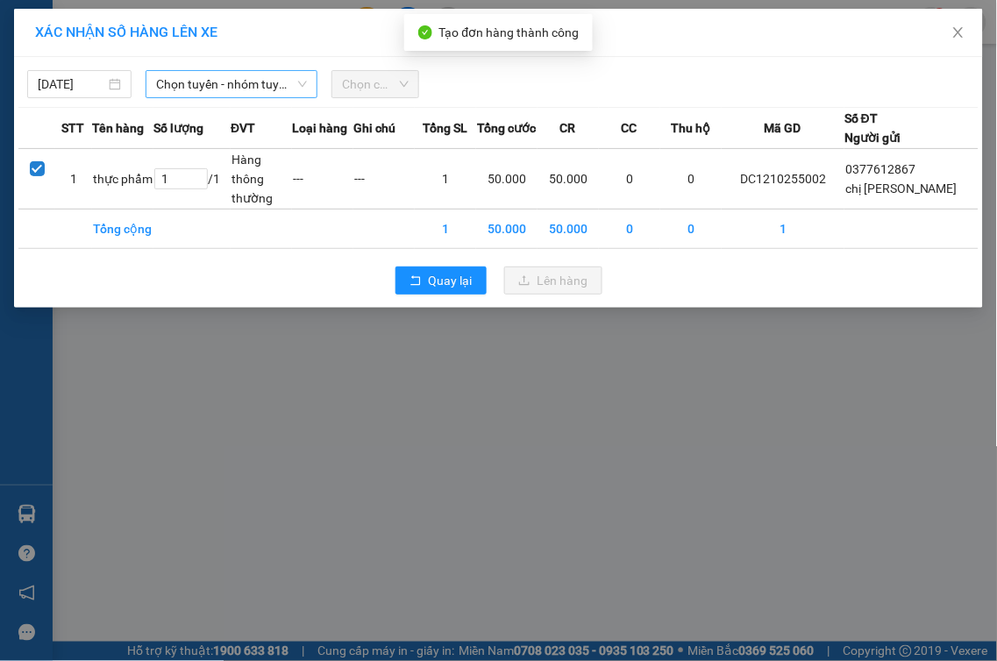
click at [168, 80] on span "Chọn tuyến - nhóm tuyến" at bounding box center [231, 84] width 151 height 26
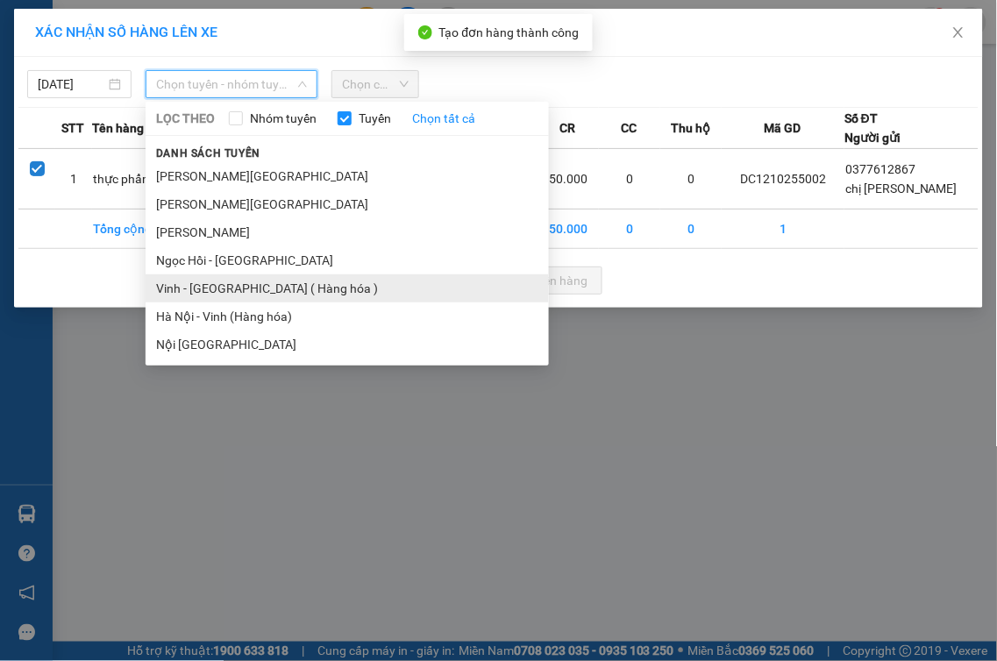
click at [199, 295] on li "Vinh - [GEOGRAPHIC_DATA] ( Hàng hóa )" at bounding box center [347, 288] width 403 height 28
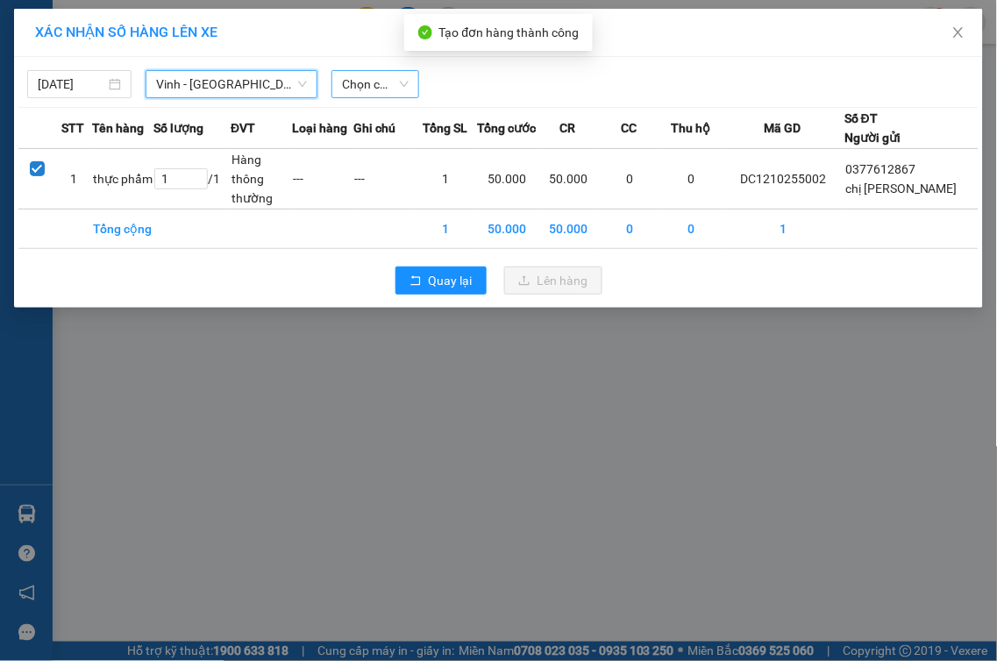
click at [392, 92] on span "Chọn chuyến" at bounding box center [375, 84] width 67 height 26
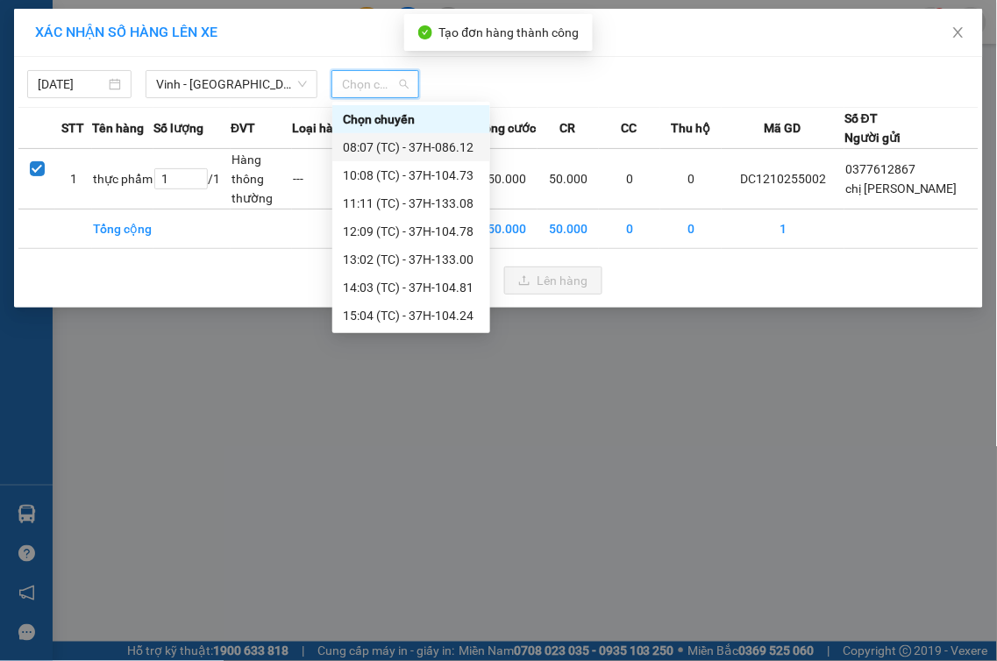
click at [463, 149] on div "08:07 (TC) - 37H-086.12" at bounding box center [411, 147] width 137 height 19
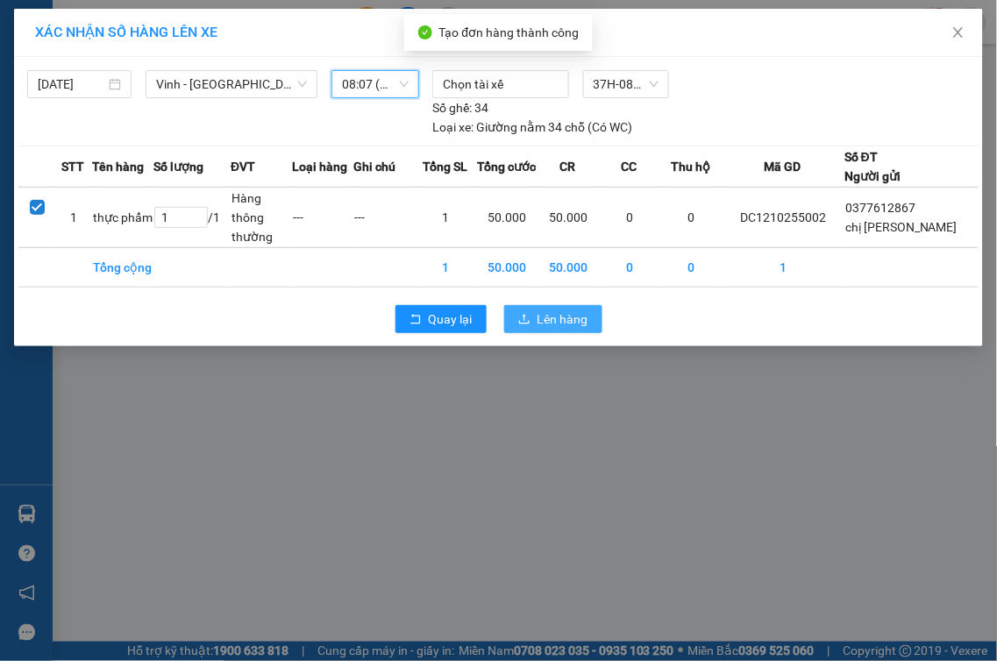
click at [524, 321] on icon "upload" at bounding box center [524, 319] width 12 height 12
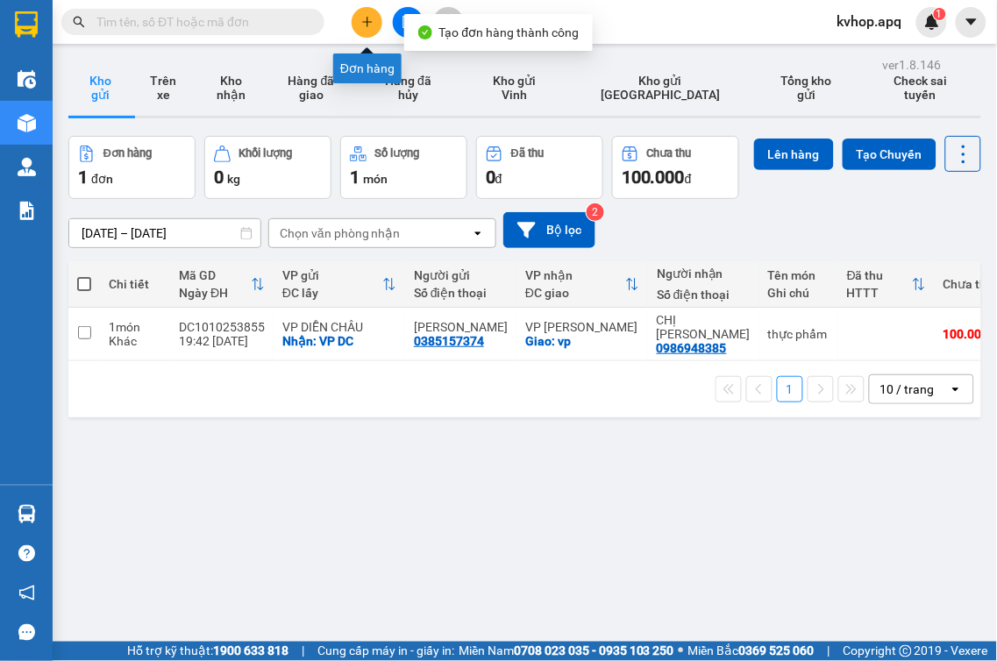
click at [361, 19] on icon "plus" at bounding box center [367, 22] width 12 height 12
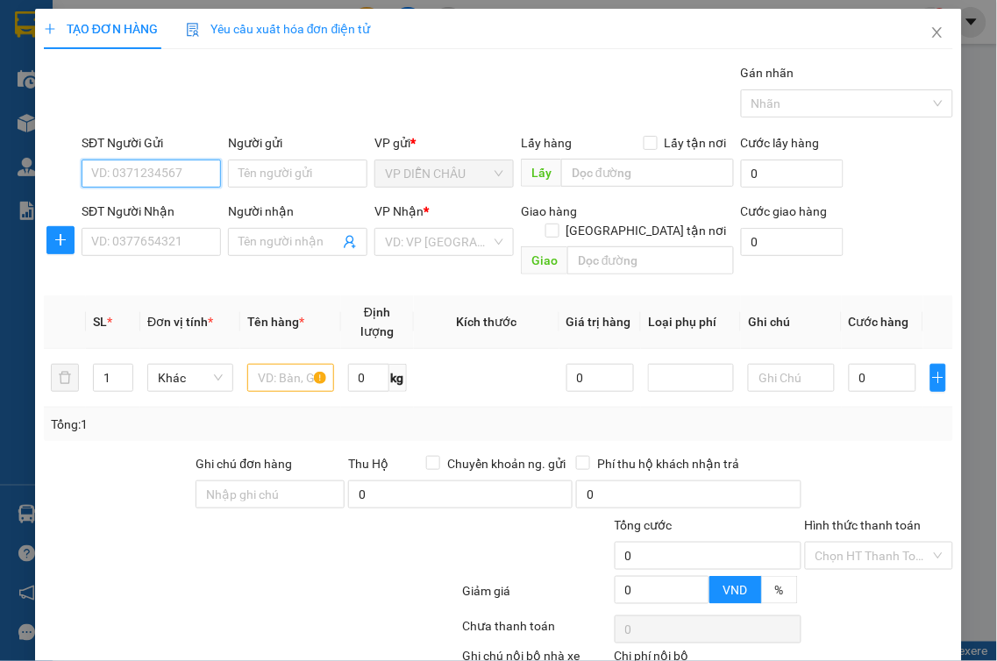
click at [159, 168] on input "SĐT Người Gửi" at bounding box center [151, 174] width 139 height 28
drag, startPoint x: 178, startPoint y: 222, endPoint x: 202, endPoint y: 214, distance: 25.0
click at [182, 220] on div "0906781777 - anh tuyên" at bounding box center [158, 209] width 154 height 28
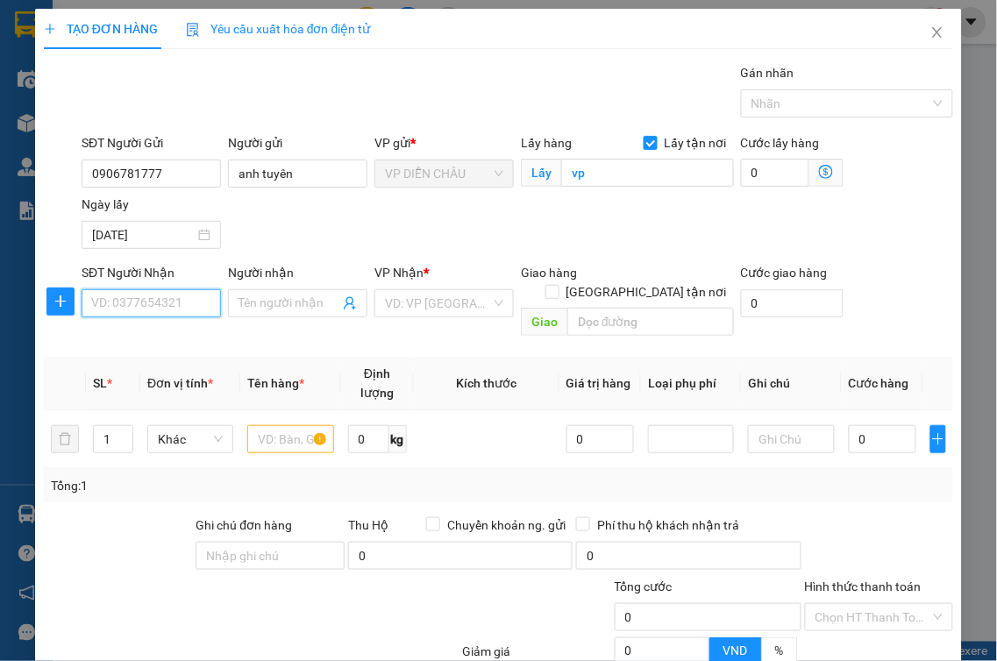
click at [179, 303] on input "SĐT Người Nhận" at bounding box center [151, 303] width 139 height 28
click at [177, 370] on div "0364966026 - a kế" at bounding box center [157, 367] width 133 height 19
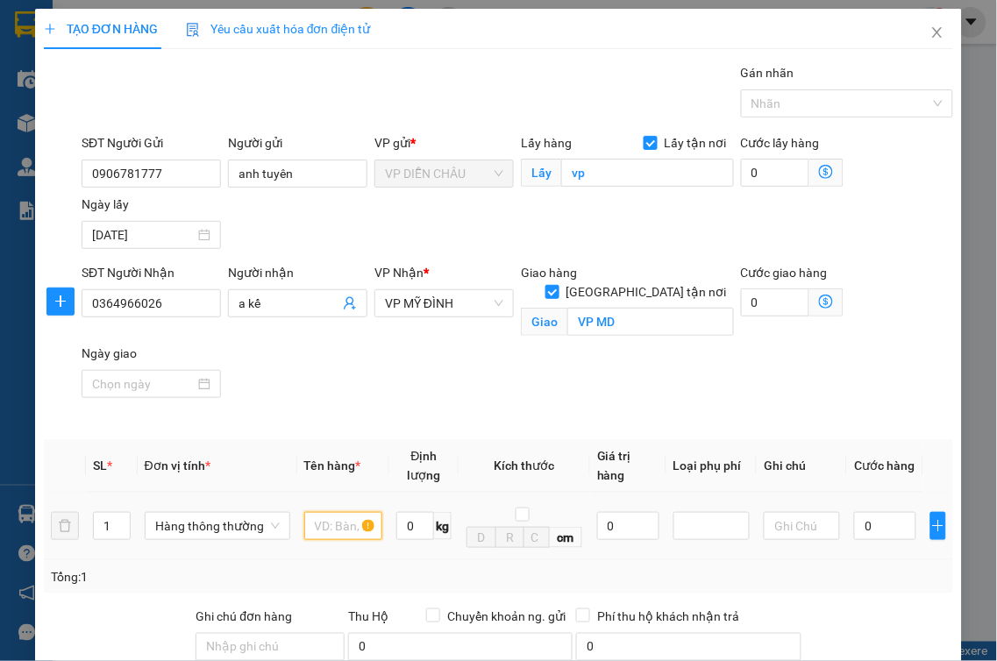
click at [330, 512] on input "text" at bounding box center [343, 526] width 78 height 28
click at [597, 512] on input "0" at bounding box center [628, 526] width 62 height 28
click at [695, 516] on div at bounding box center [712, 526] width 68 height 21
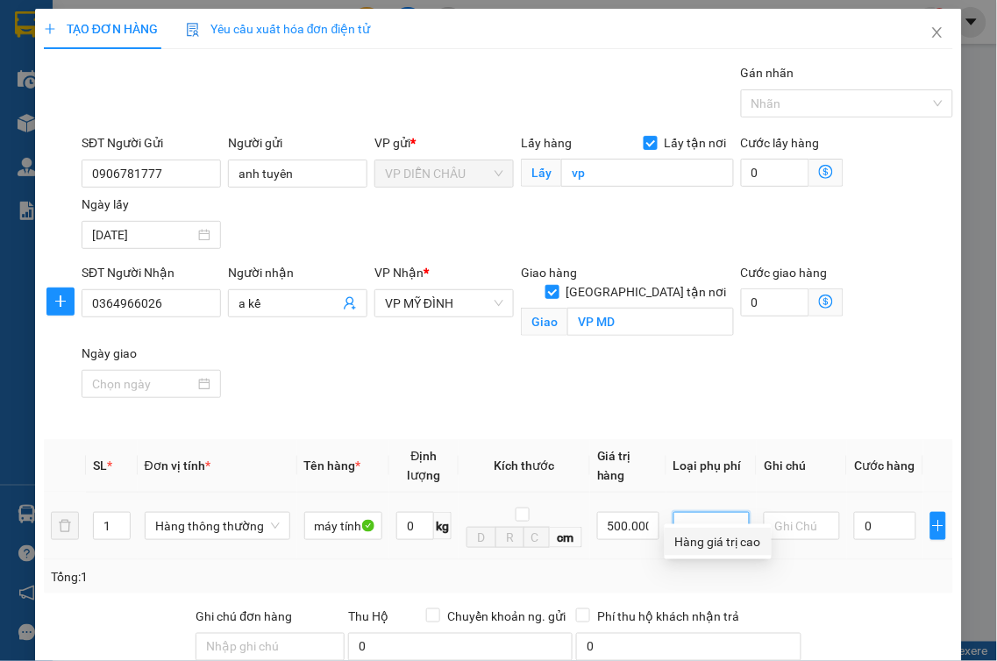
click at [693, 535] on div "Hàng giá trị cao" at bounding box center [718, 541] width 86 height 19
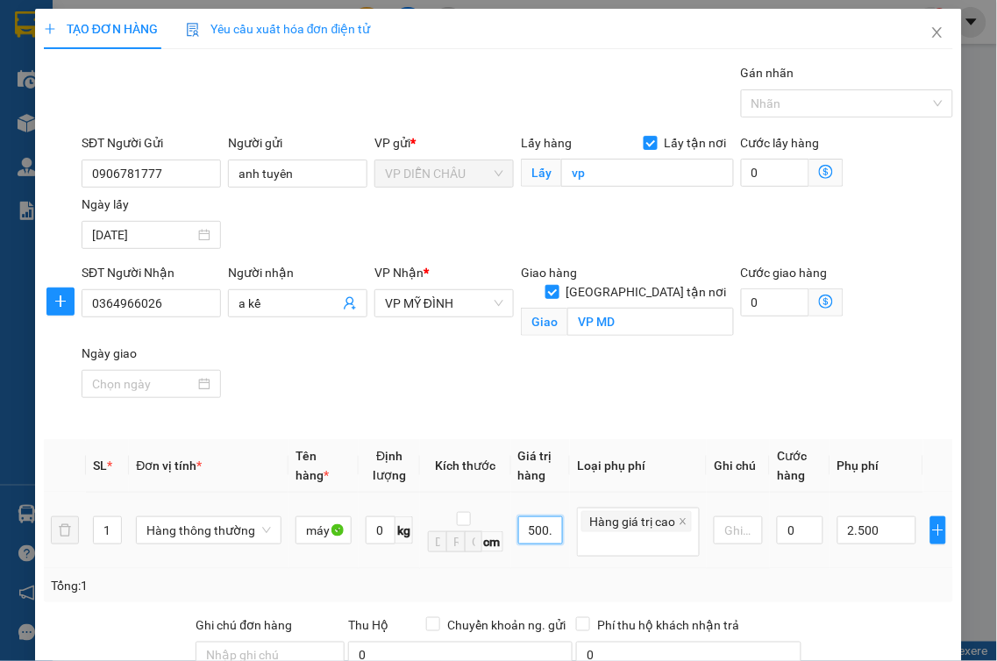
click at [545, 517] on input "500.000" at bounding box center [541, 531] width 46 height 28
click at [681, 518] on icon "close" at bounding box center [684, 521] width 6 height 6
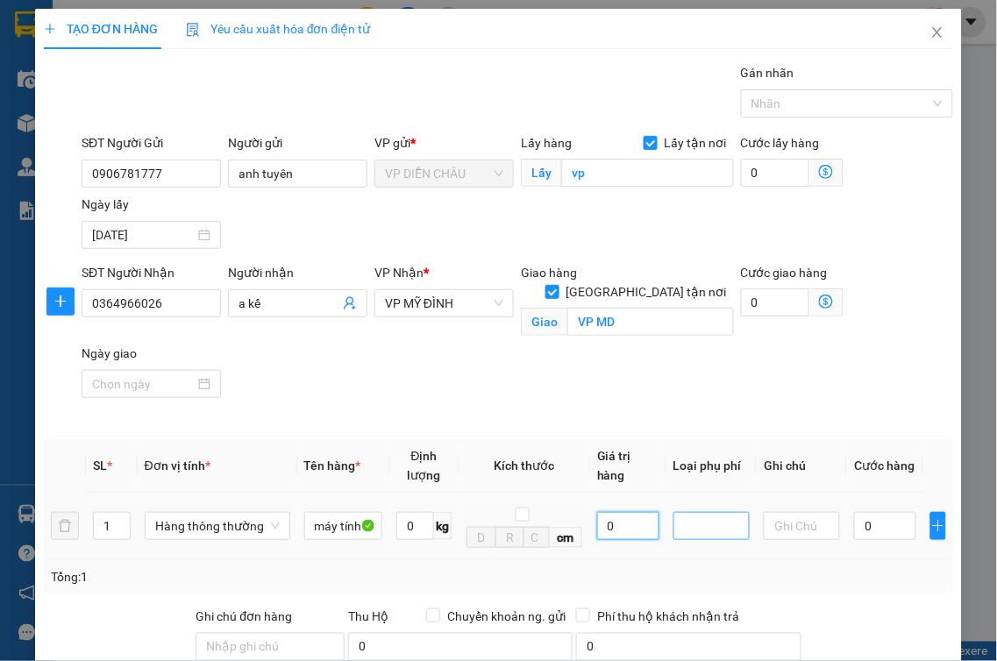
click at [597, 512] on input "0" at bounding box center [628, 526] width 62 height 28
click at [684, 516] on input "search" at bounding box center [686, 526] width 4 height 21
click at [684, 545] on div "Hàng giá trị cao" at bounding box center [718, 541] width 86 height 19
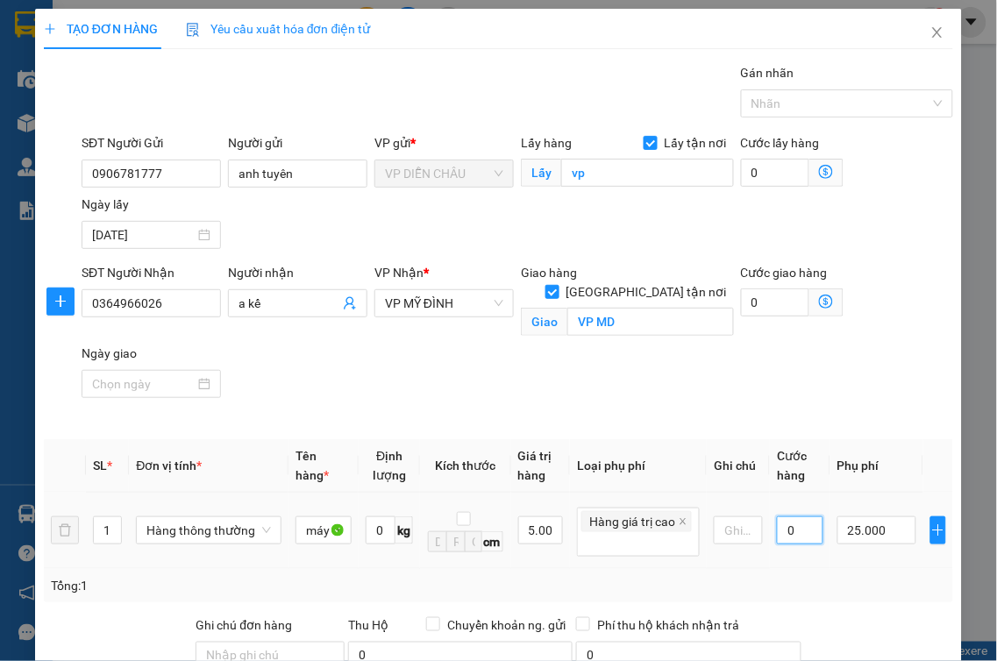
click at [777, 517] on input "0" at bounding box center [800, 531] width 46 height 28
drag, startPoint x: 790, startPoint y: 512, endPoint x: 773, endPoint y: 512, distance: 16.7
click at [777, 517] on input "70.000" at bounding box center [800, 531] width 46 height 28
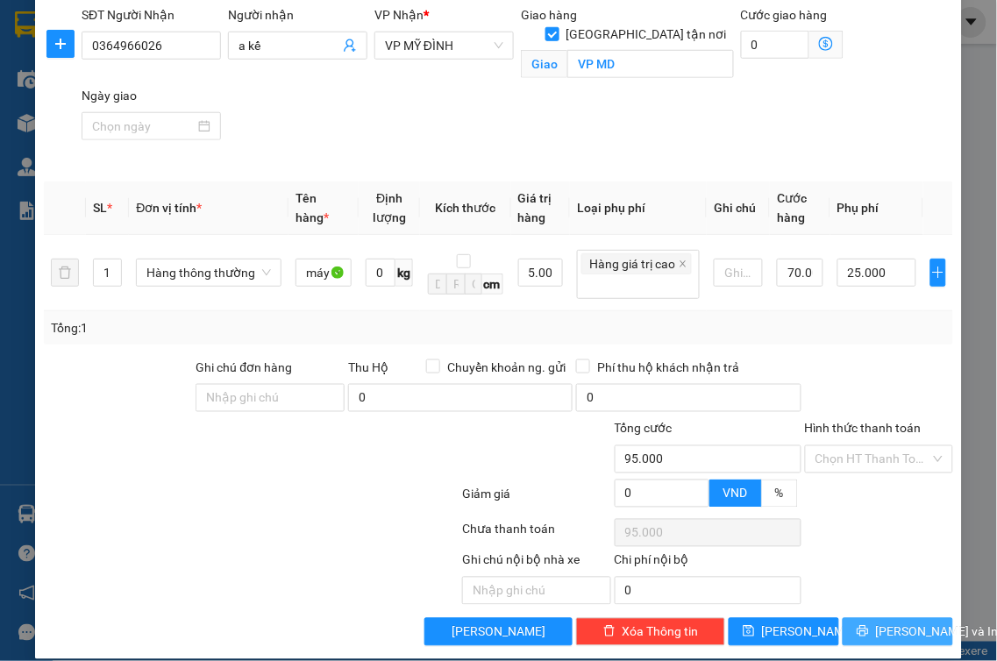
click at [882, 623] on span "[PERSON_NAME] và In" at bounding box center [937, 632] width 123 height 19
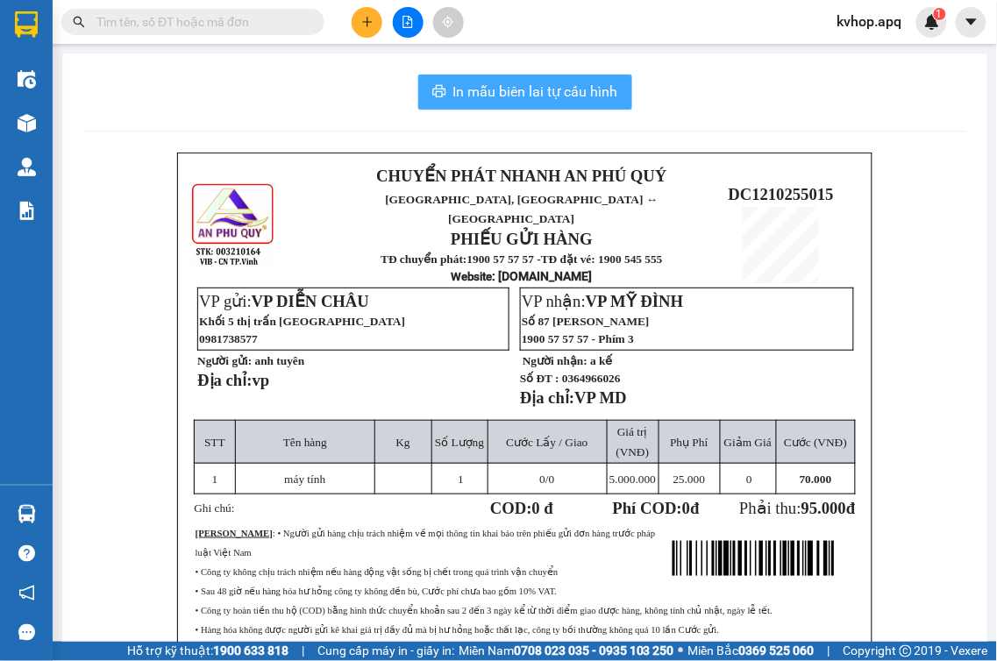
click at [565, 98] on span "In mẫu biên lai tự cấu hình" at bounding box center [535, 92] width 165 height 22
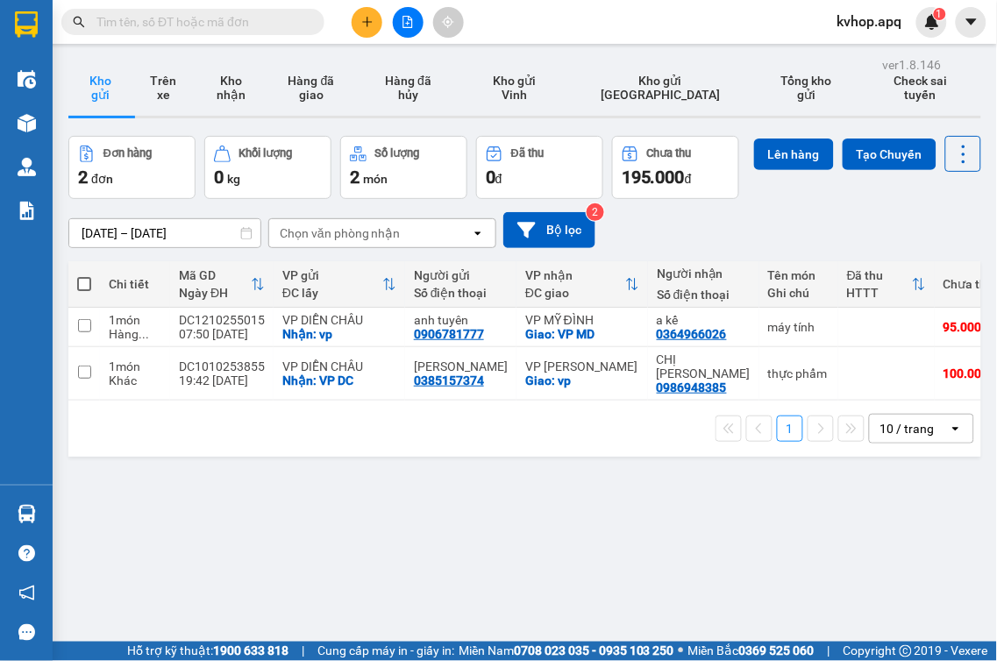
drag, startPoint x: 681, startPoint y: 589, endPoint x: 395, endPoint y: 249, distance: 444.4
click at [661, 573] on div "ver 1.8.146 Kho gửi Trên xe Kho nhận Hàng đã giao Hàng đã hủy Kho gửi Vinh Kho …" at bounding box center [524, 383] width 927 height 661
click at [172, 81] on button "Trên xe" at bounding box center [163, 88] width 63 height 56
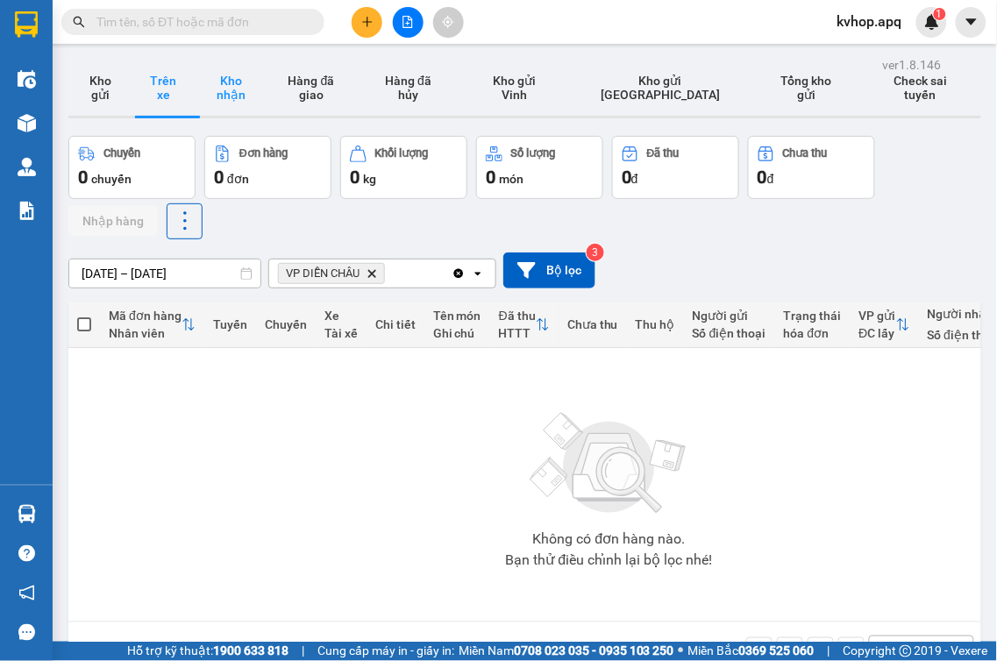
click at [246, 84] on button "Kho nhận" at bounding box center [231, 88] width 72 height 56
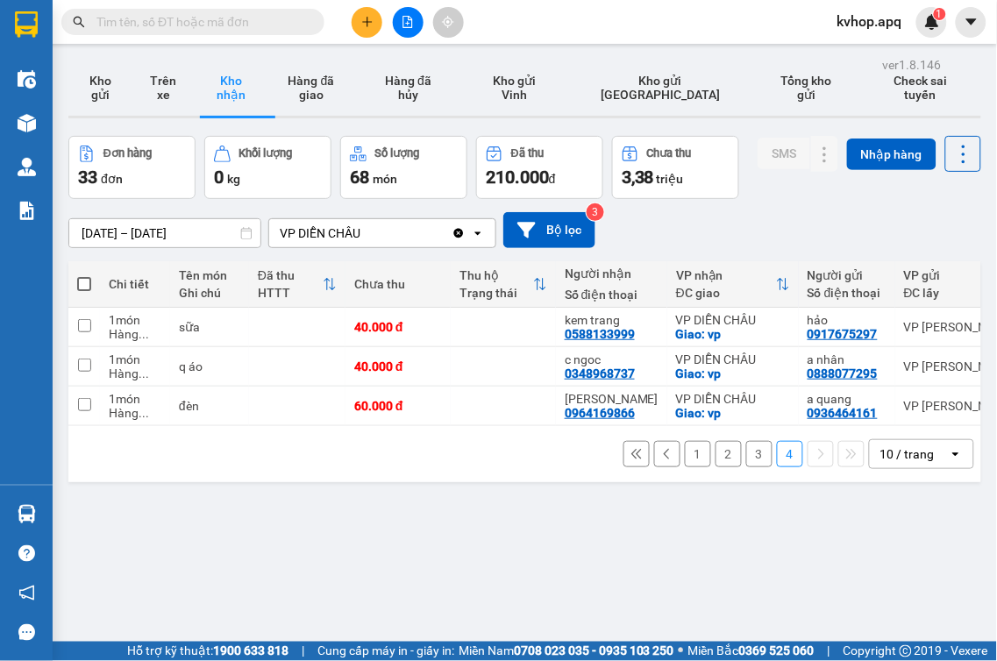
click at [685, 454] on button "1" at bounding box center [698, 454] width 26 height 26
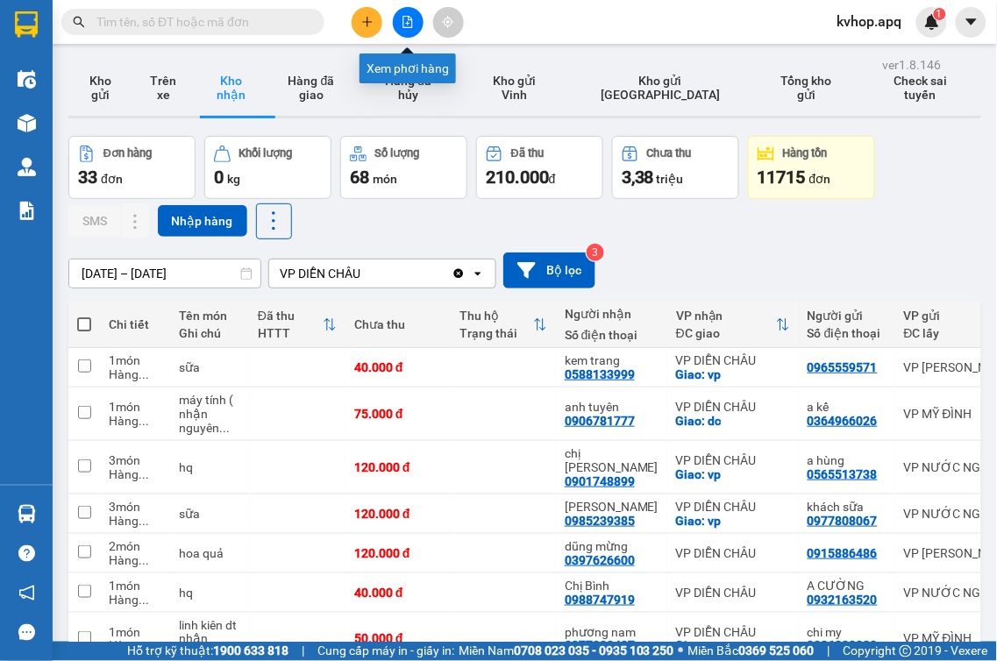
drag, startPoint x: 409, startPoint y: 23, endPoint x: 294, endPoint y: 42, distance: 116.5
click at [409, 22] on icon "file-add" at bounding box center [408, 22] width 12 height 12
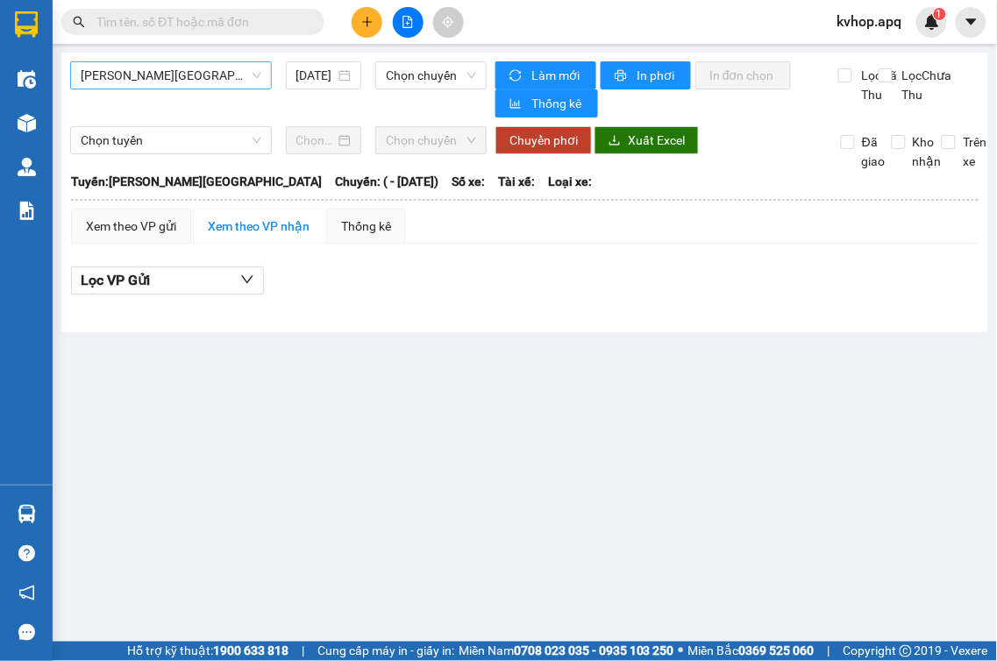
drag, startPoint x: 188, startPoint y: 74, endPoint x: 182, endPoint y: 84, distance: 12.2
click at [187, 74] on span "[PERSON_NAME][GEOGRAPHIC_DATA]" at bounding box center [171, 75] width 181 height 26
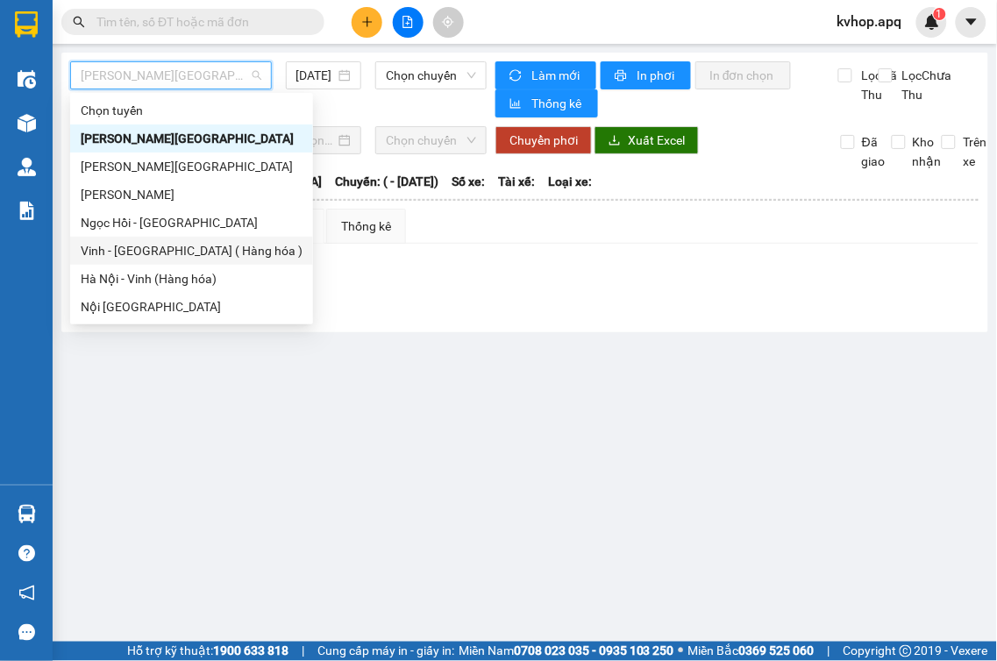
click at [129, 247] on div "Vinh - [GEOGRAPHIC_DATA] ( Hàng hóa )" at bounding box center [192, 250] width 222 height 19
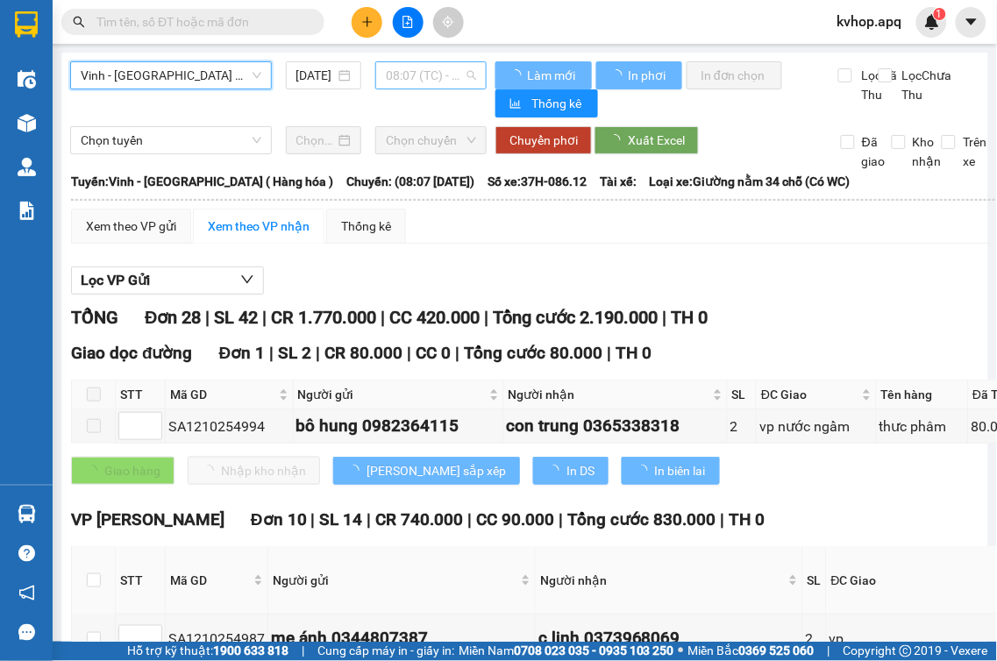
click at [404, 74] on span "08:07 (TC) - 37H-086.12" at bounding box center [431, 75] width 90 height 26
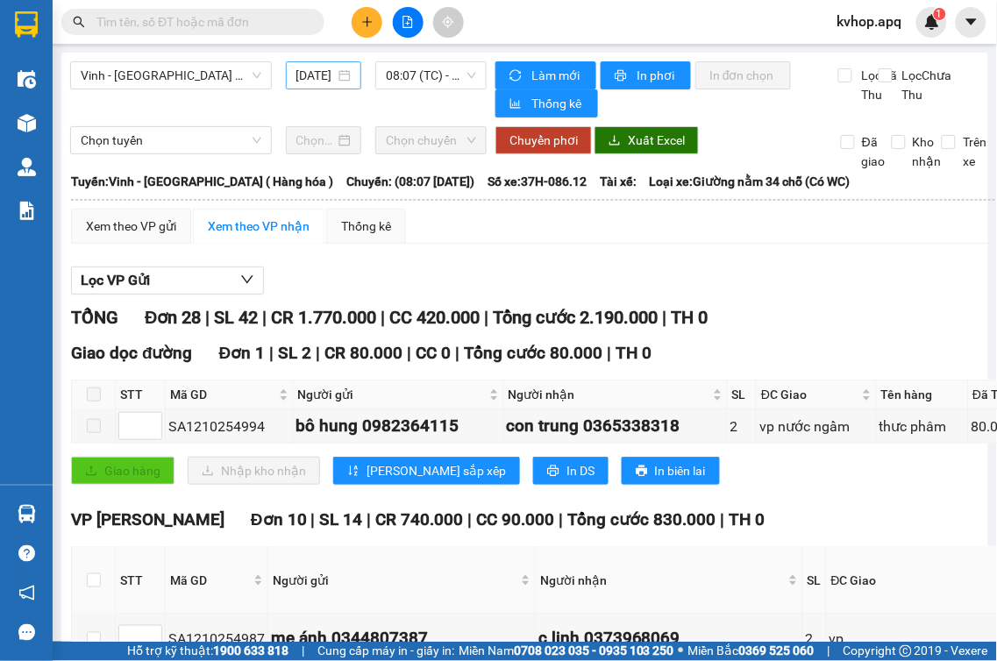
click at [311, 86] on div "[DATE]" at bounding box center [323, 75] width 75 height 28
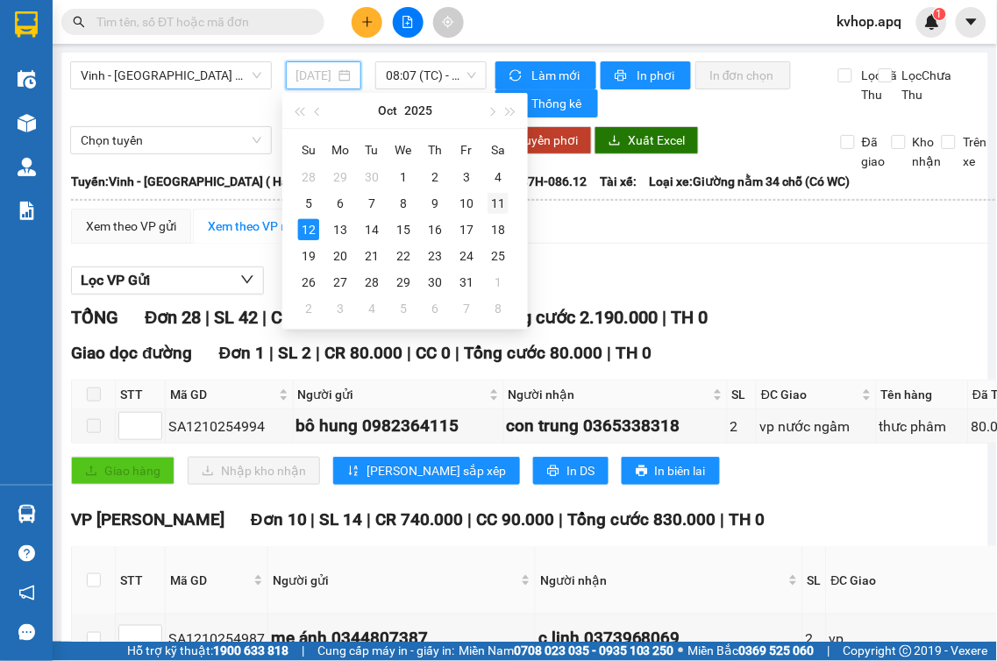
click at [497, 198] on div "11" at bounding box center [498, 203] width 21 height 21
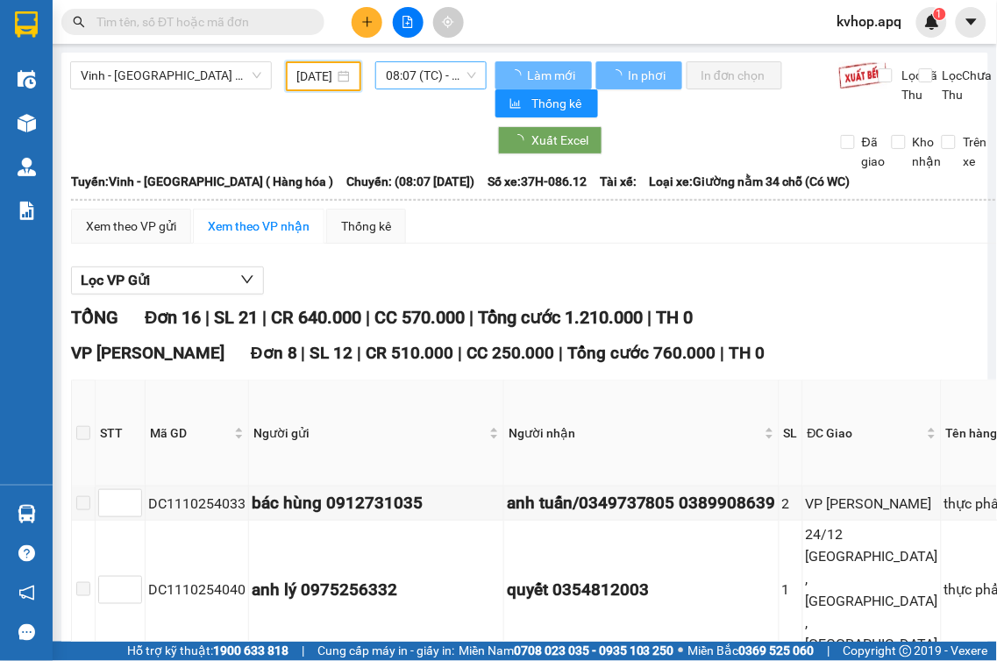
click at [426, 89] on div "08:07 (TC) - 37H-086.12" at bounding box center [430, 75] width 111 height 28
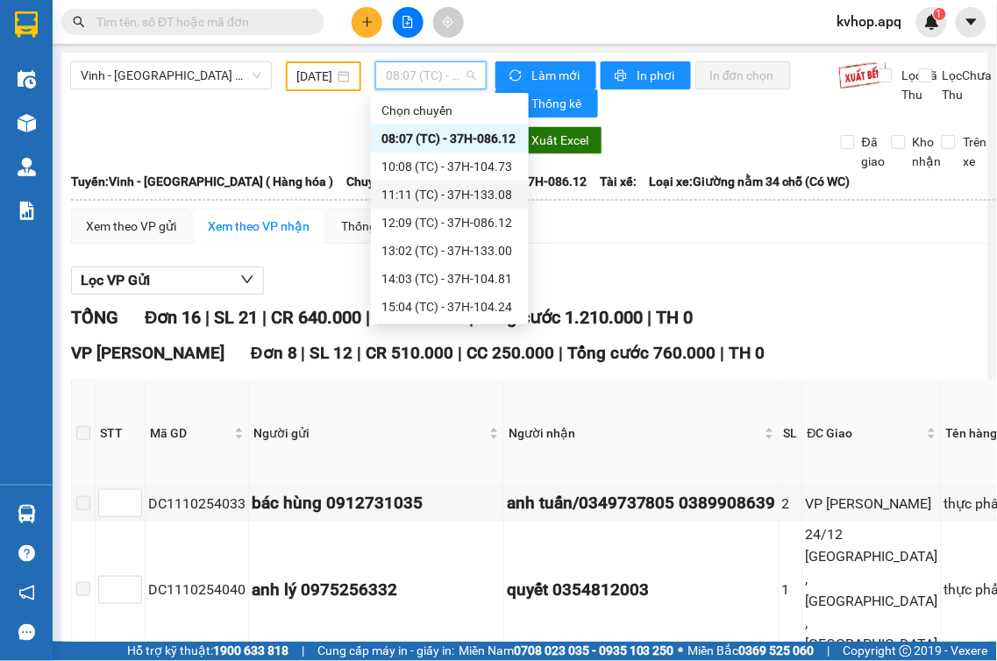
scroll to position [195, 0]
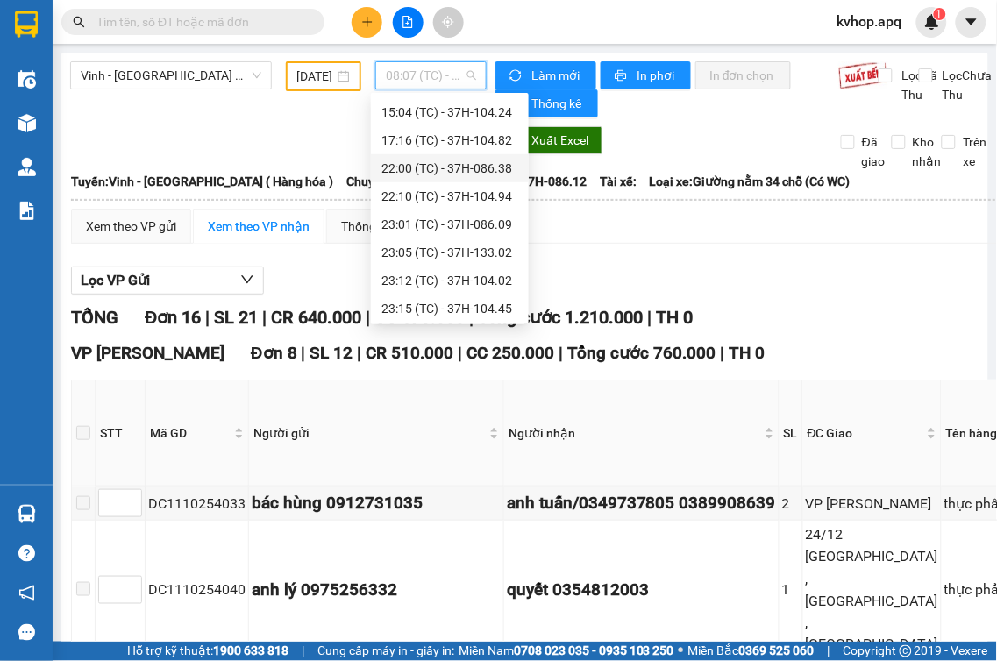
click at [448, 165] on div "22:00 (TC) - 37H-086.38" at bounding box center [449, 168] width 137 height 19
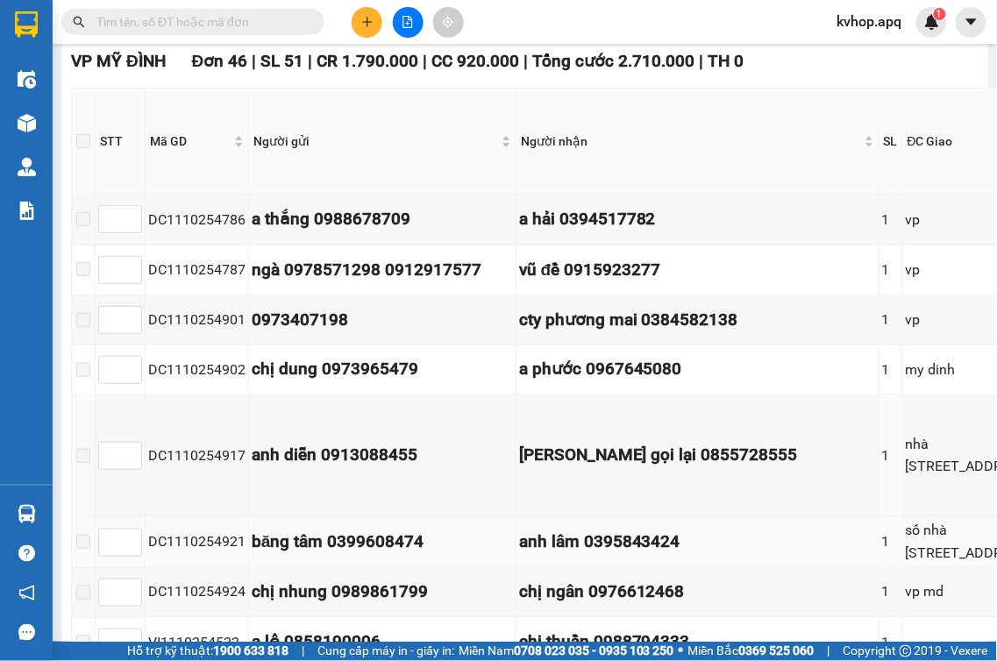
scroll to position [584, 0]
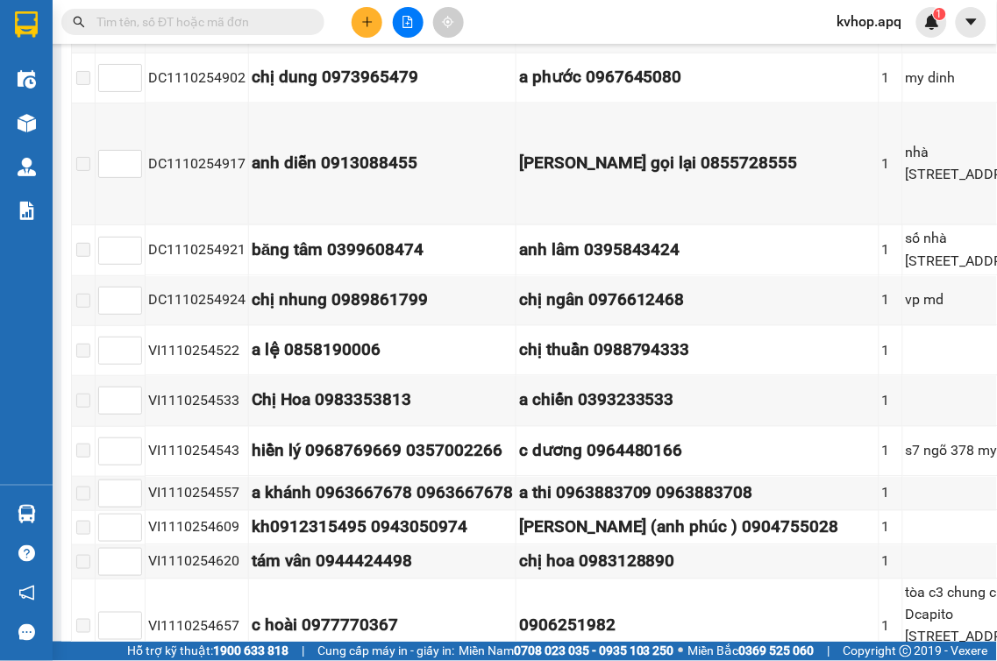
click at [109, 7] on div "Kết quả tìm kiếm ( 0 ) Bộ lọc No Data" at bounding box center [171, 22] width 342 height 31
click at [112, 18] on input "text" at bounding box center [199, 21] width 207 height 19
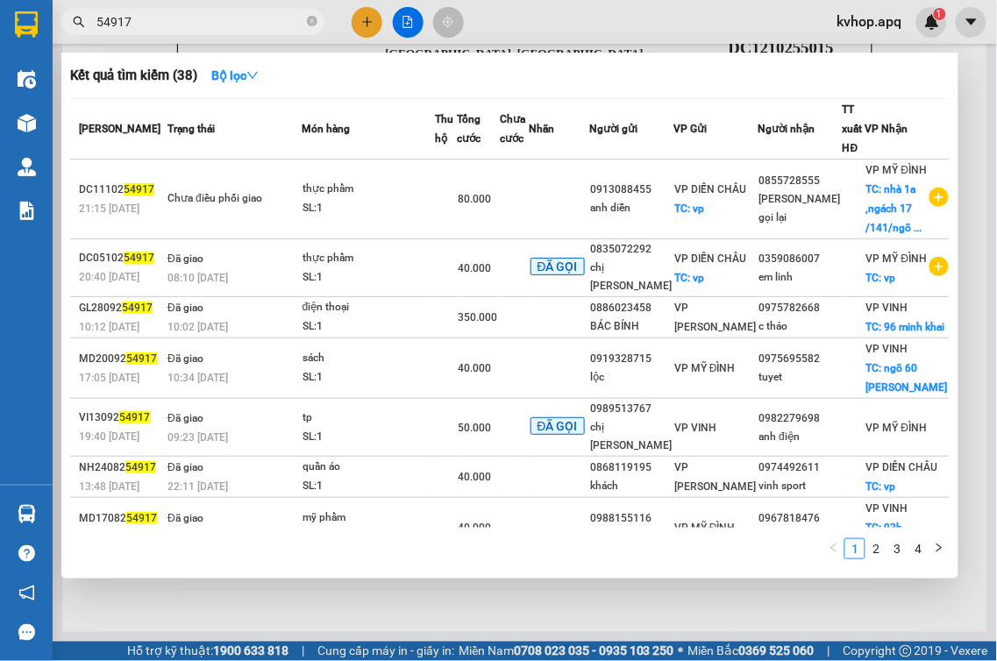
scroll to position [126, 0]
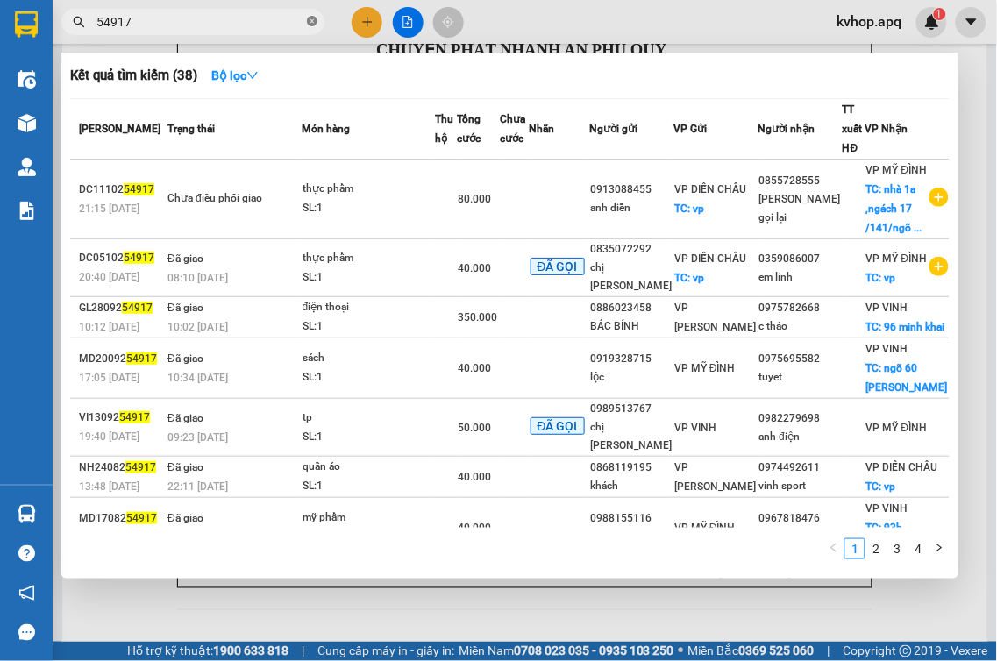
click at [312, 19] on icon "close-circle" at bounding box center [312, 21] width 11 height 11
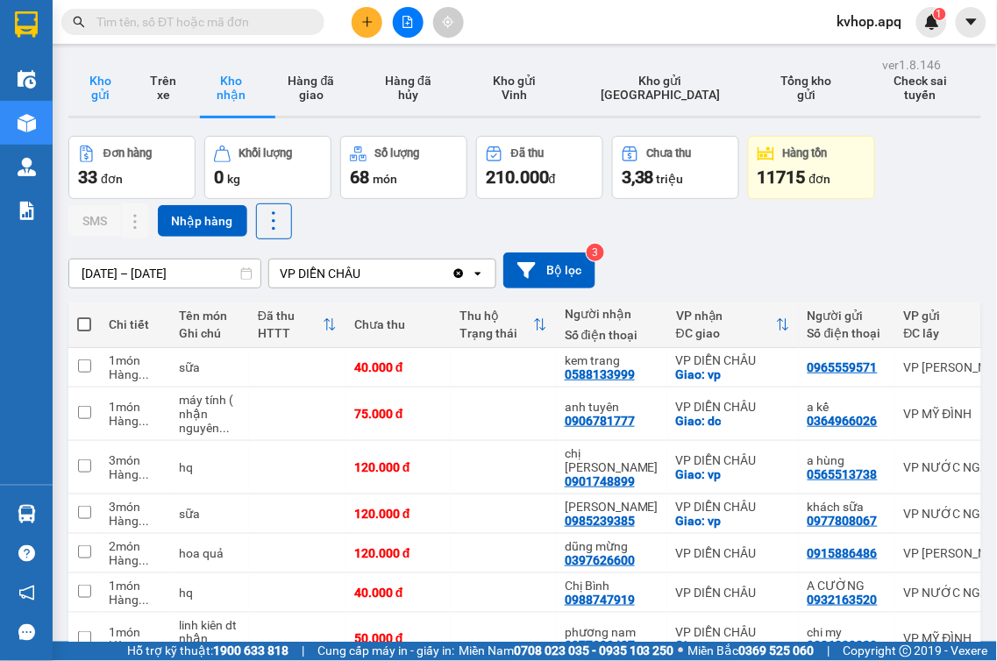
click at [97, 83] on button "Kho gửi" at bounding box center [99, 88] width 63 height 56
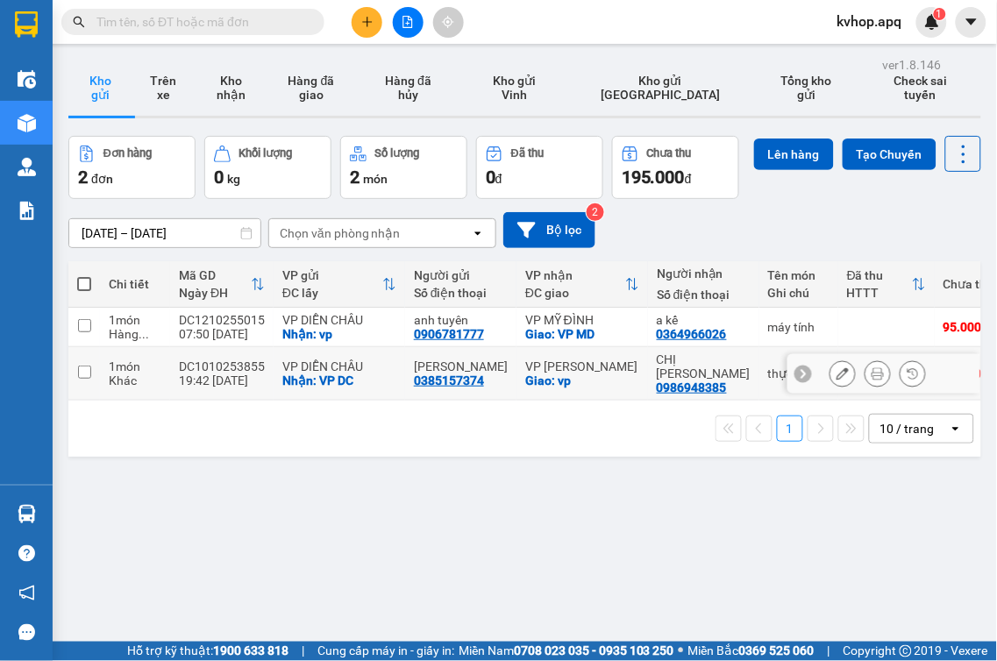
scroll to position [81, 0]
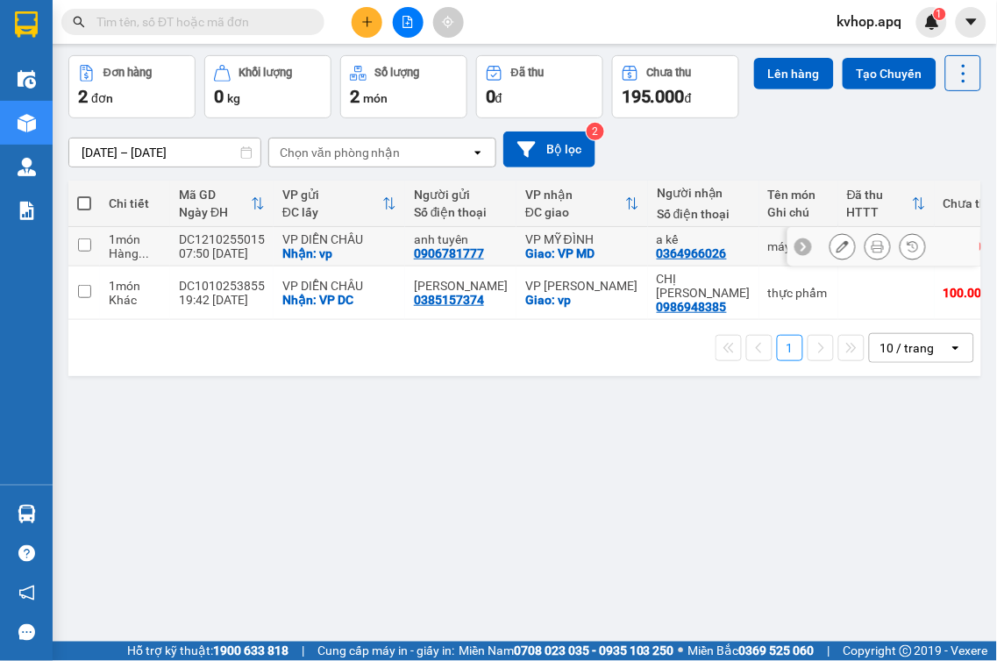
drag, startPoint x: 82, startPoint y: 286, endPoint x: 72, endPoint y: 264, distance: 24.3
click at [82, 252] on input "checkbox" at bounding box center [84, 245] width 13 height 13
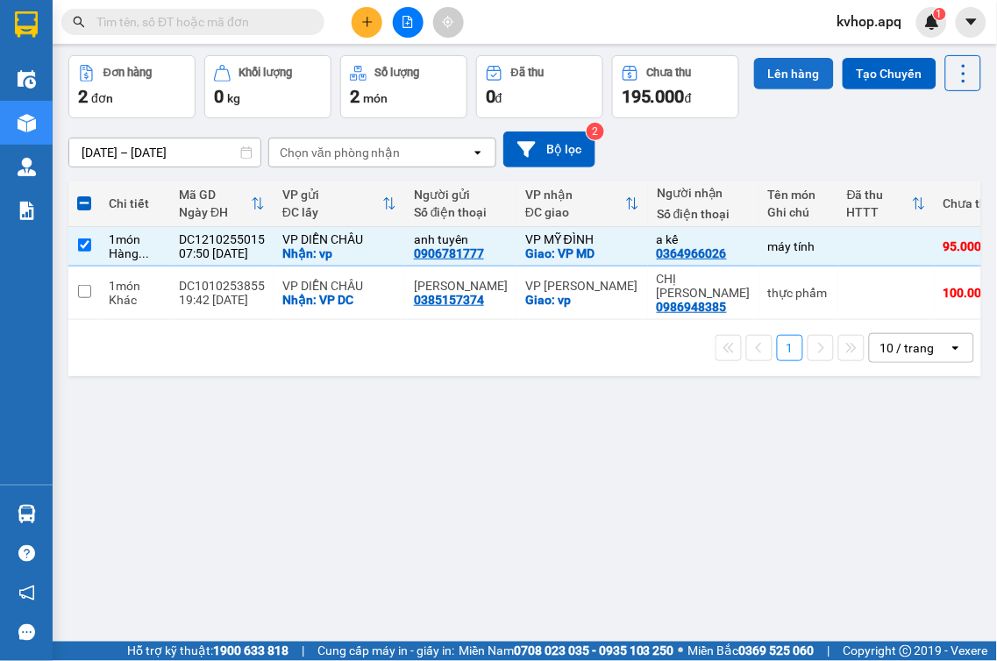
click at [754, 89] on button "Lên hàng" at bounding box center [794, 74] width 80 height 32
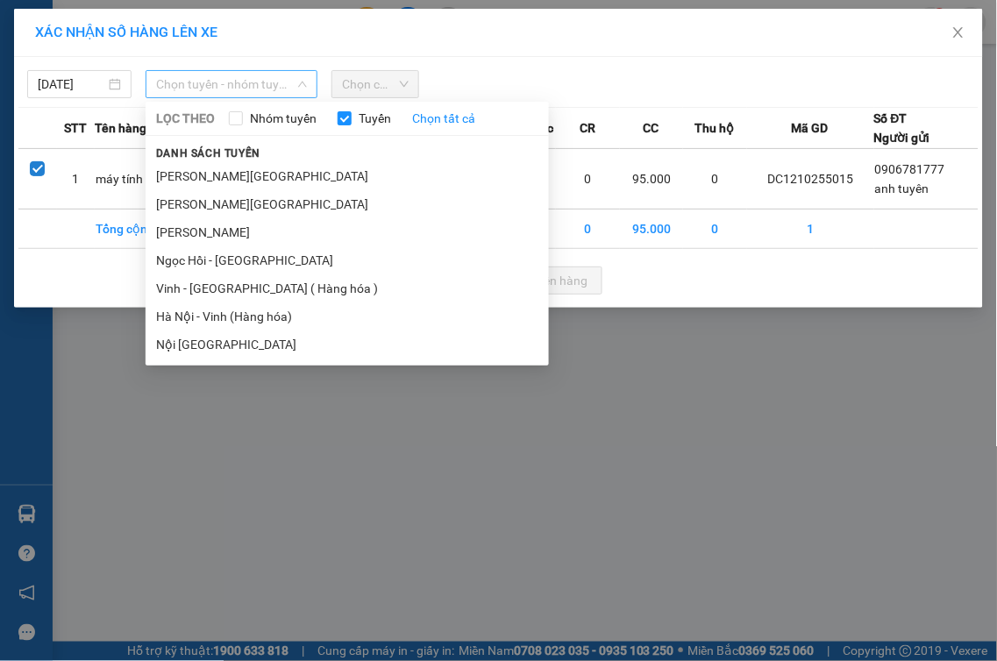
click at [238, 89] on span "Chọn tuyến - nhóm tuyến" at bounding box center [231, 84] width 151 height 26
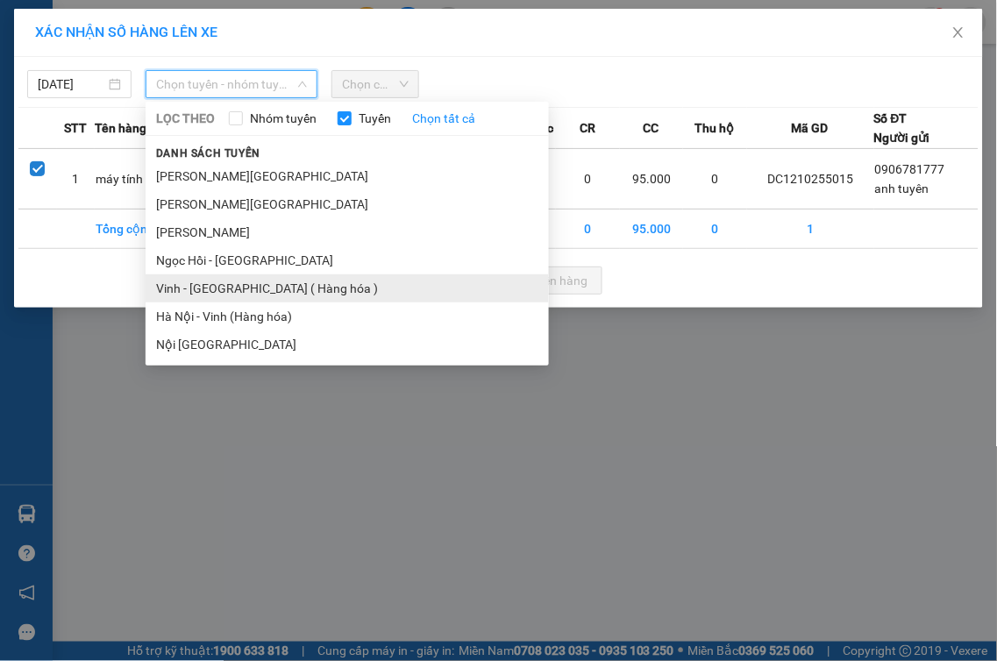
click at [207, 291] on li "Vinh - [GEOGRAPHIC_DATA] ( Hàng hóa )" at bounding box center [347, 288] width 403 height 28
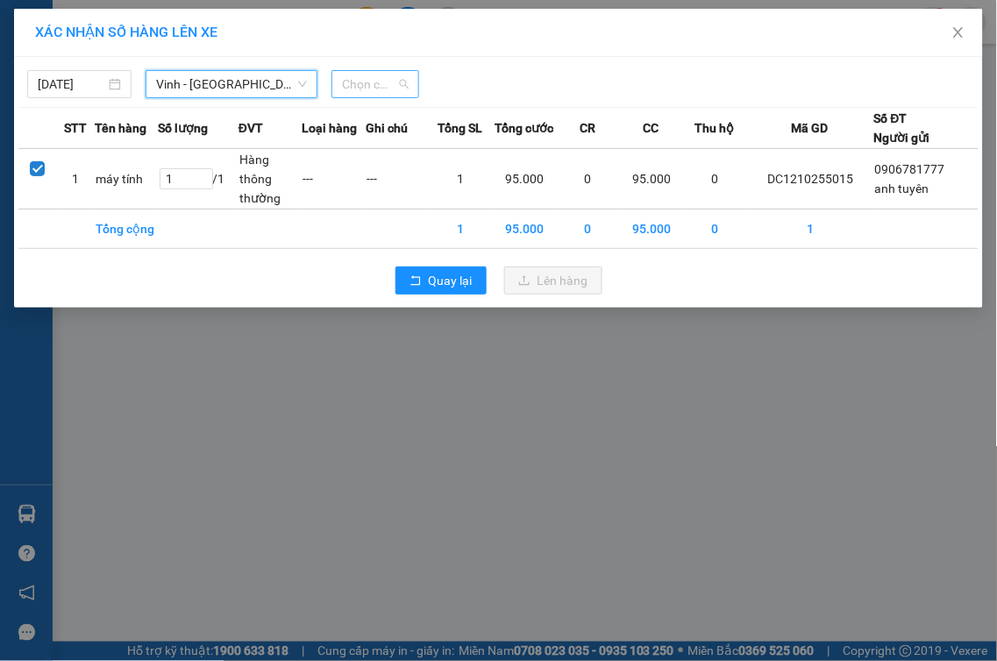
click at [387, 80] on span "Chọn chuyến" at bounding box center [375, 84] width 67 height 26
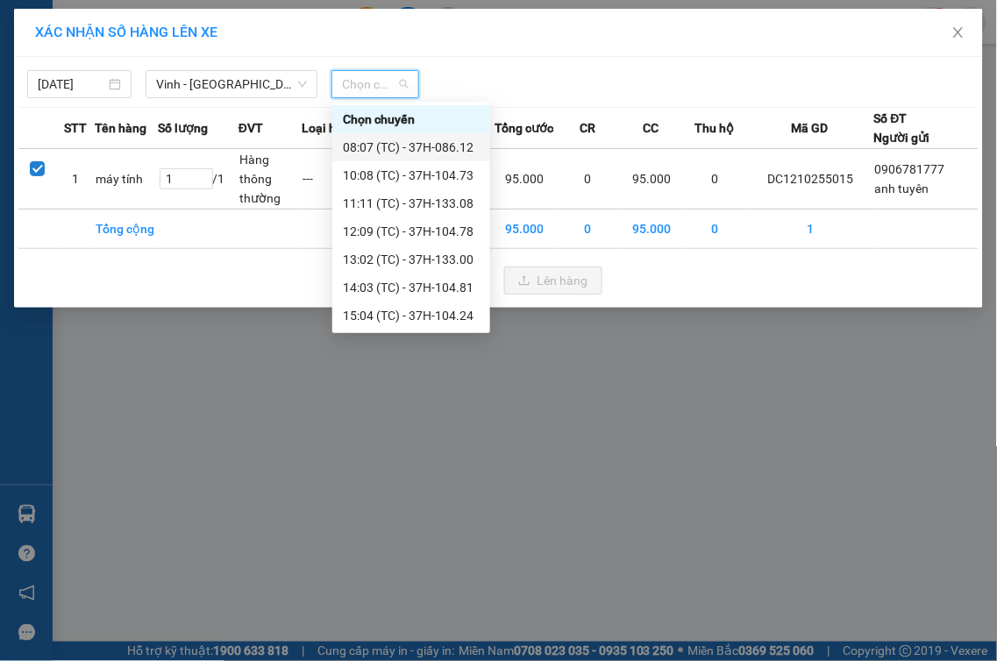
click at [424, 138] on div "08:07 (TC) - 37H-086.12" at bounding box center [411, 147] width 137 height 19
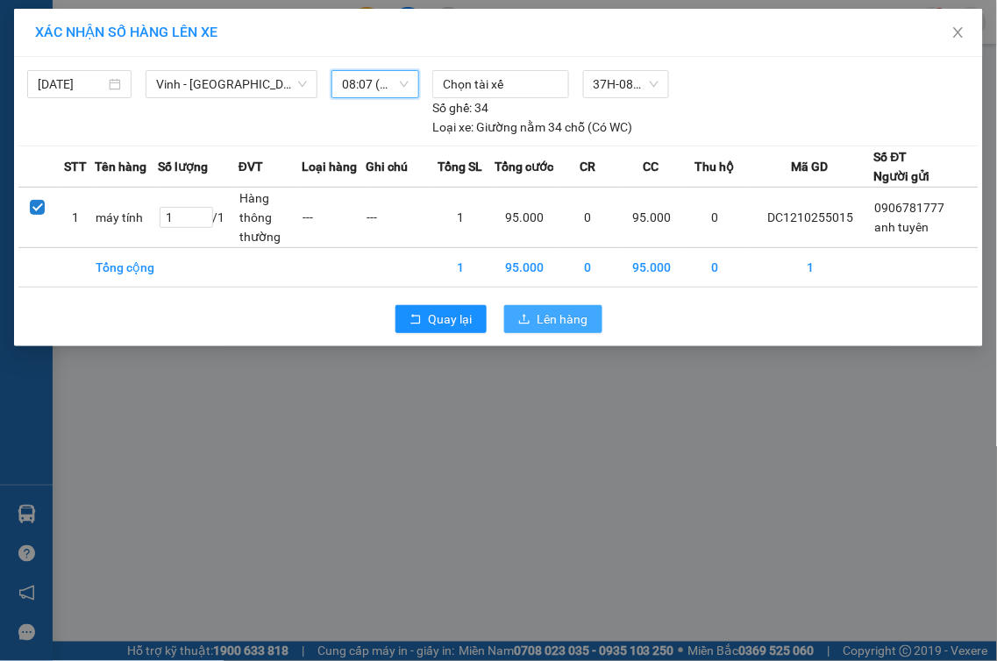
drag, startPoint x: 570, startPoint y: 325, endPoint x: 559, endPoint y: 323, distance: 10.8
click at [568, 325] on span "Lên hàng" at bounding box center [563, 319] width 51 height 19
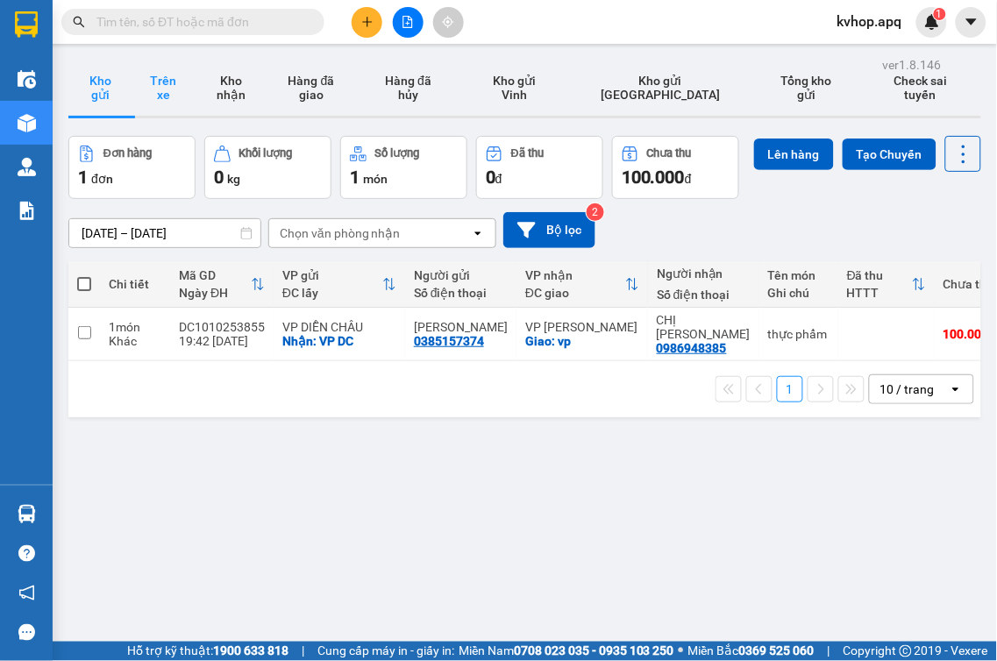
click at [178, 97] on button "Trên xe" at bounding box center [163, 88] width 63 height 56
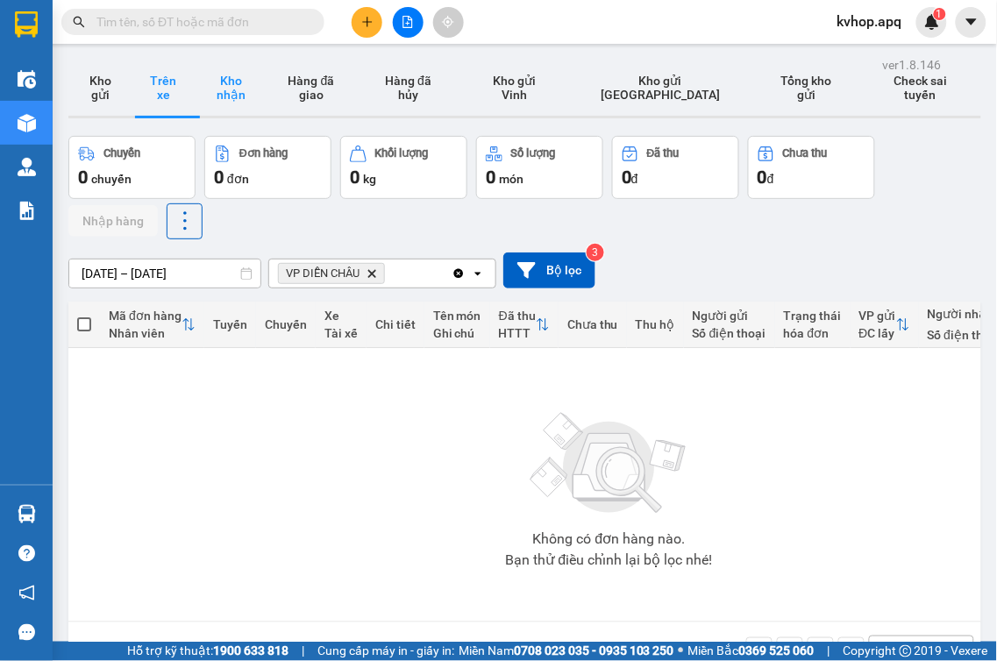
click at [255, 107] on button "Kho nhận" at bounding box center [231, 88] width 72 height 56
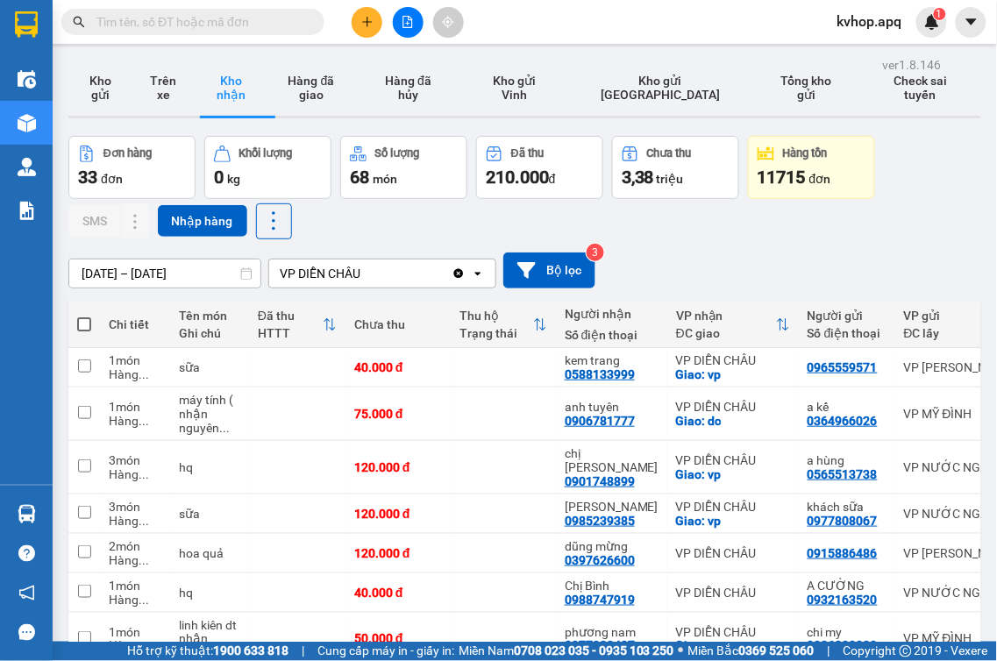
click at [202, 35] on div "Kết quả tìm kiếm ( 38 ) Bộ lọc Mã ĐH Trạng thái Món hàng Thu hộ Tổng cước Chưa …" at bounding box center [171, 22] width 342 height 31
click at [197, 21] on input "text" at bounding box center [199, 21] width 207 height 19
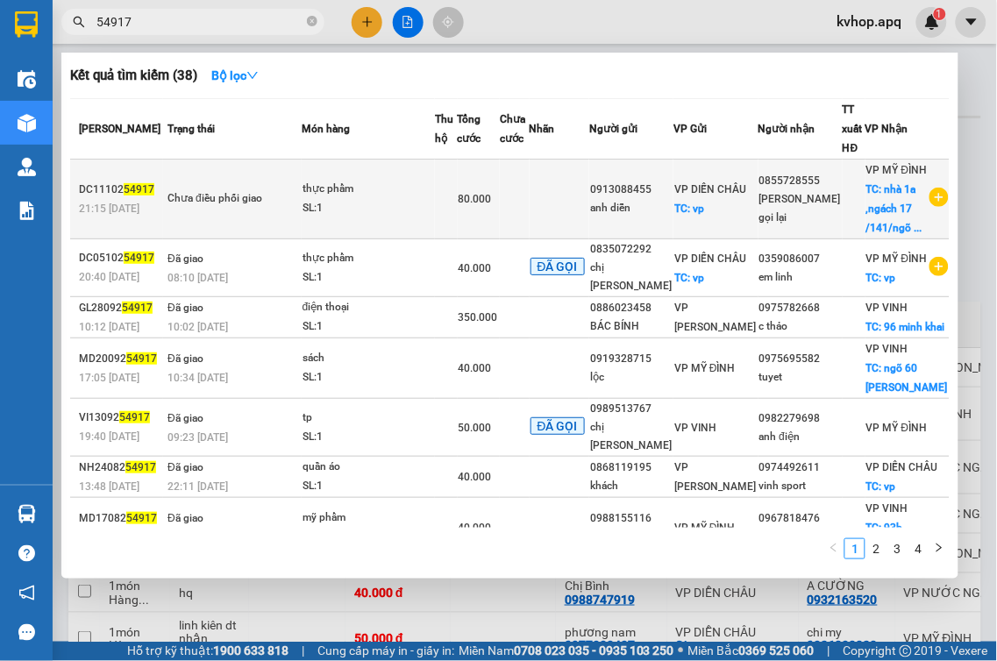
click at [402, 239] on td "thực phẩm SL: 1" at bounding box center [368, 200] width 133 height 80
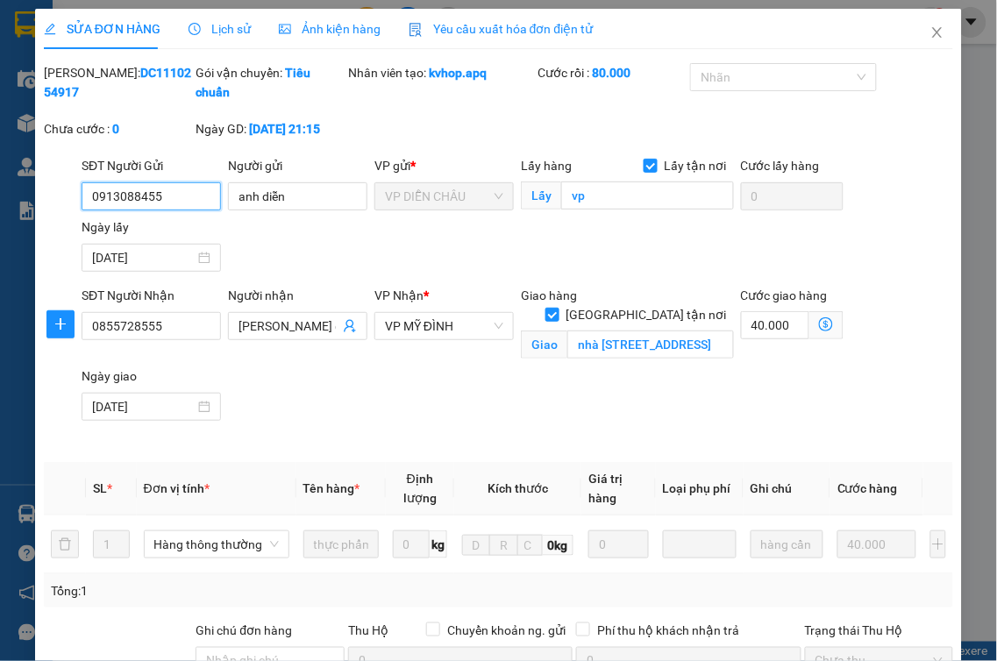
scroll to position [282, 0]
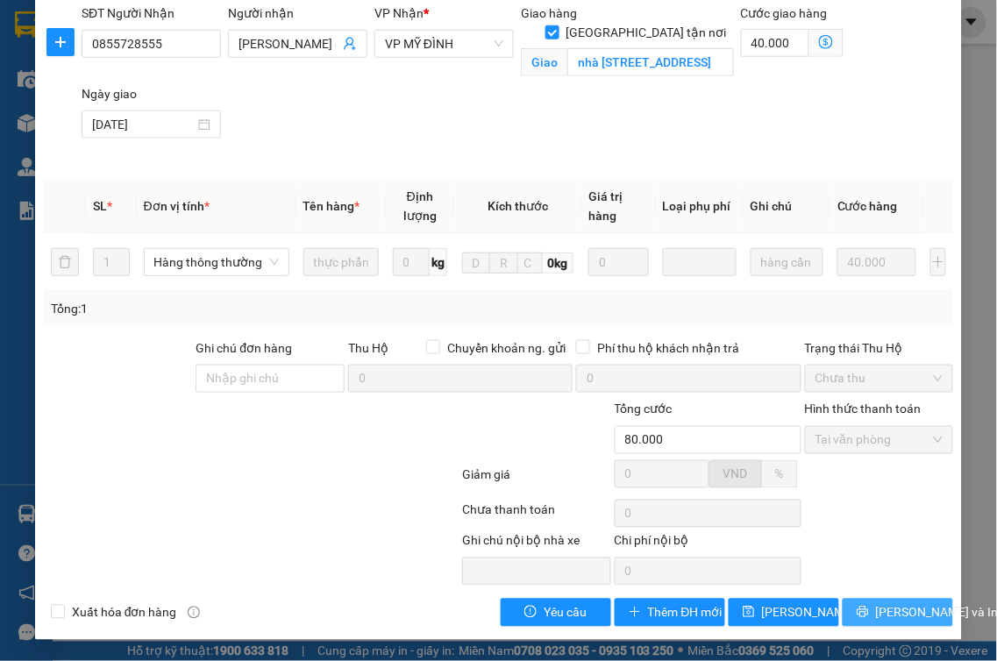
click at [891, 600] on button "[PERSON_NAME] và In" at bounding box center [898, 613] width 110 height 28
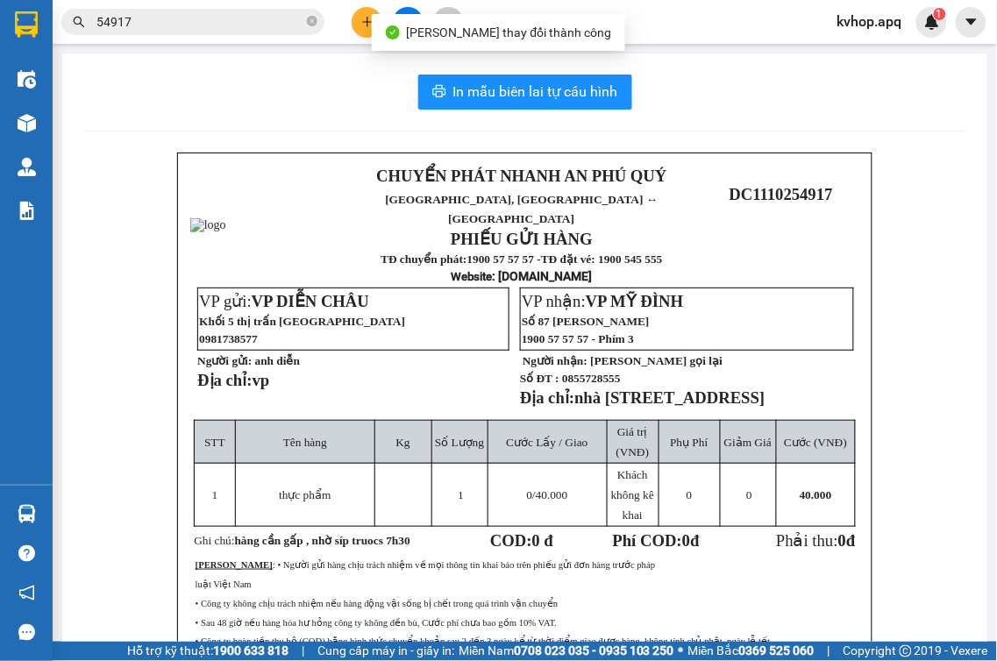
scroll to position [97, 0]
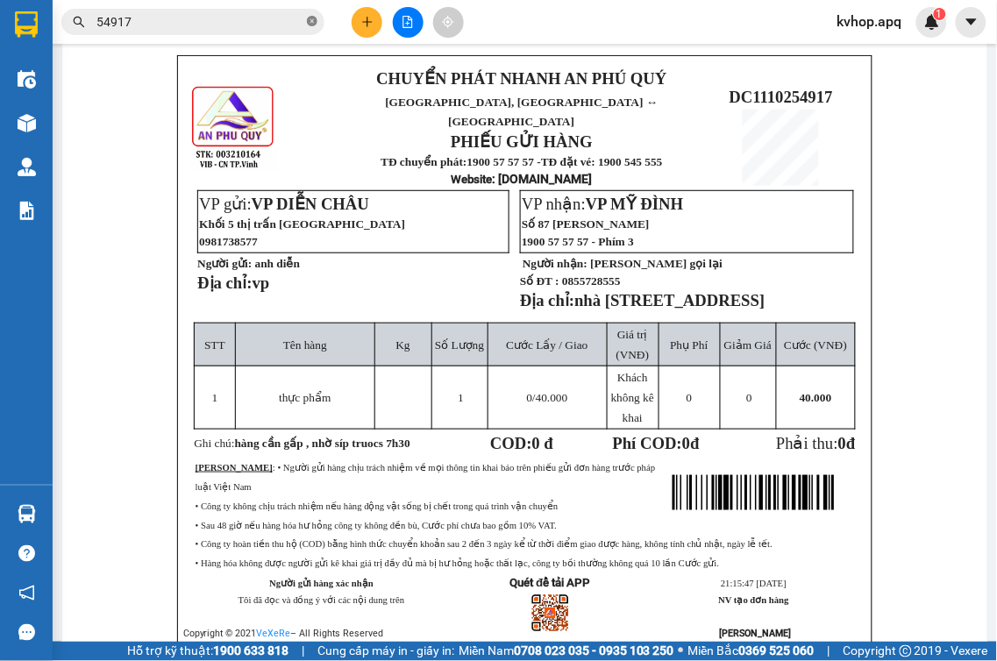
click at [308, 23] on icon "close-circle" at bounding box center [312, 21] width 11 height 11
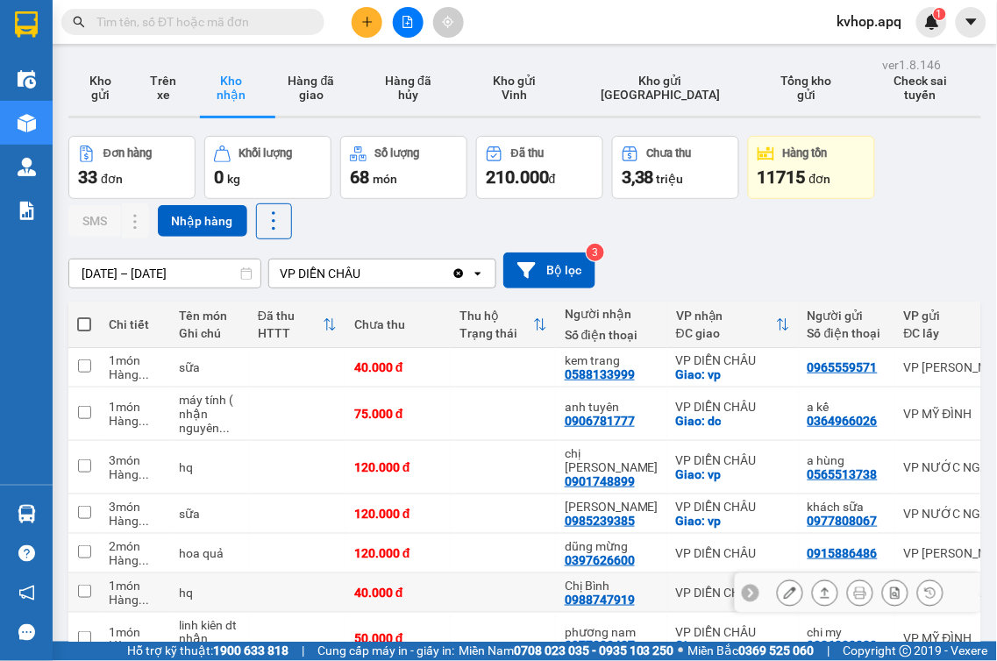
scroll to position [223, 0]
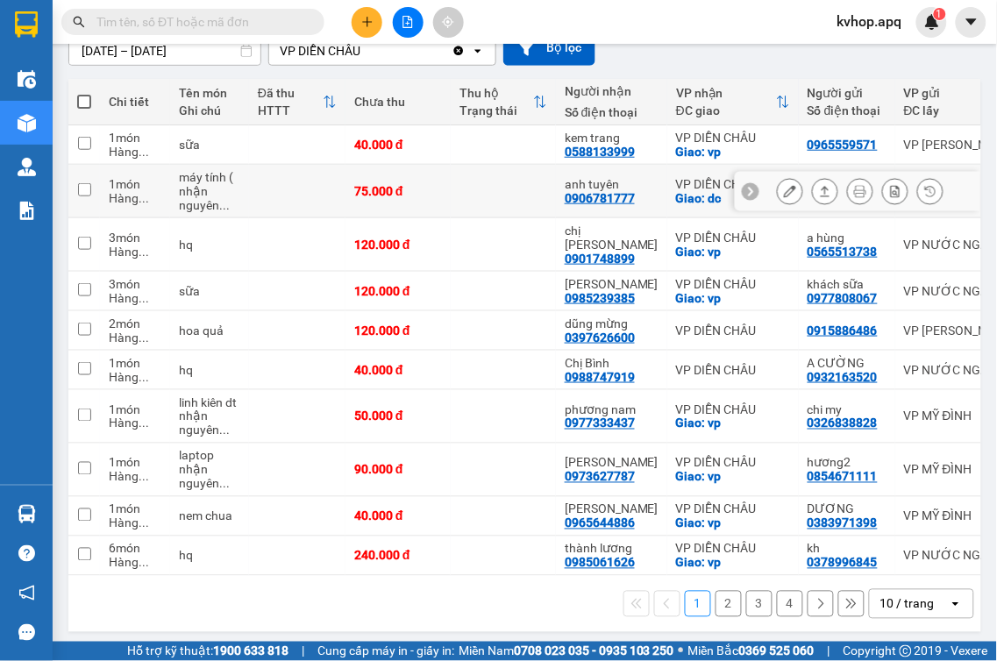
click at [784, 189] on icon at bounding box center [790, 191] width 12 height 12
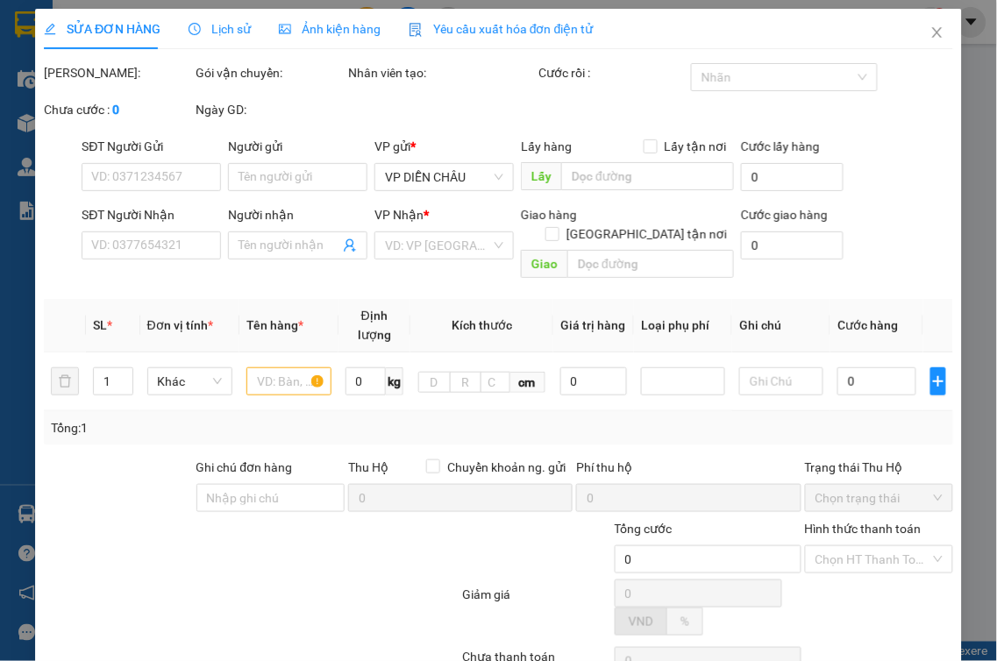
type input "0364966026"
type input "a kế"
type input "0906781777"
type input "anh tuyên"
checkbox input "true"
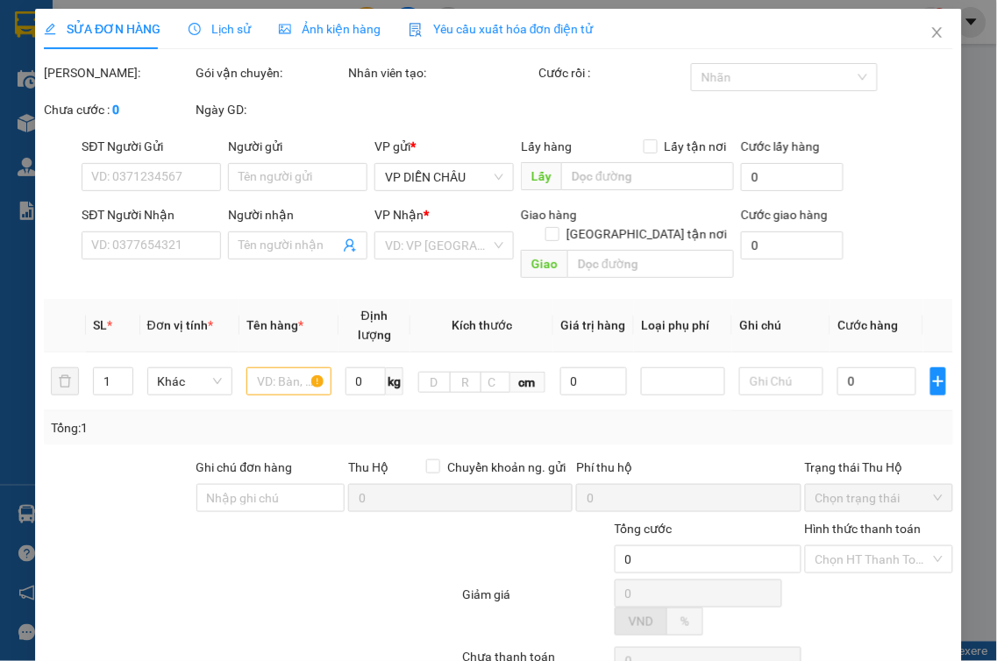
type input "dc"
type input "75.000"
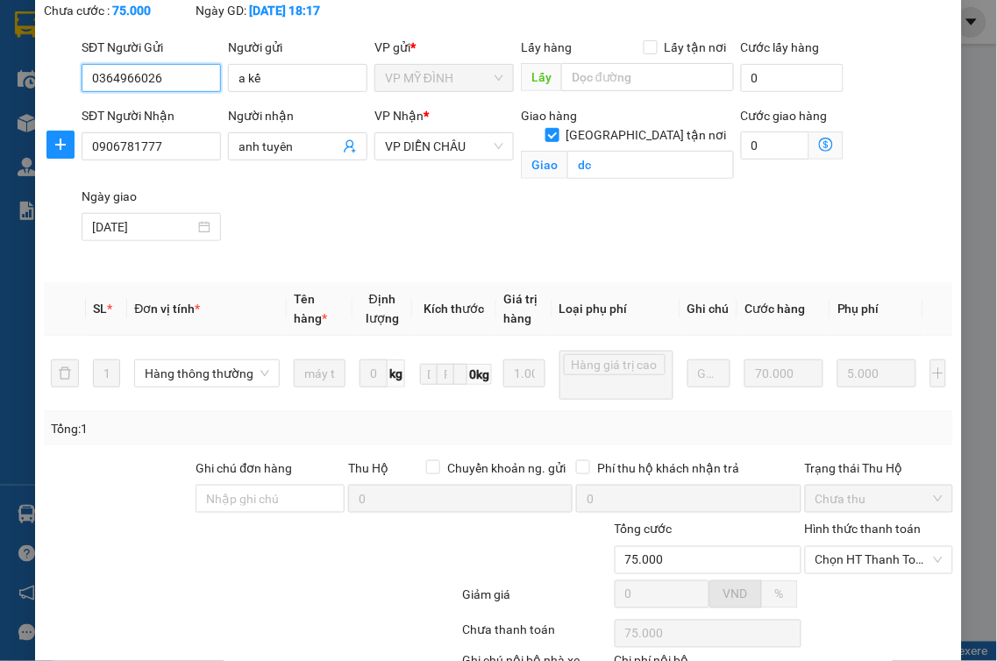
scroll to position [239, 0]
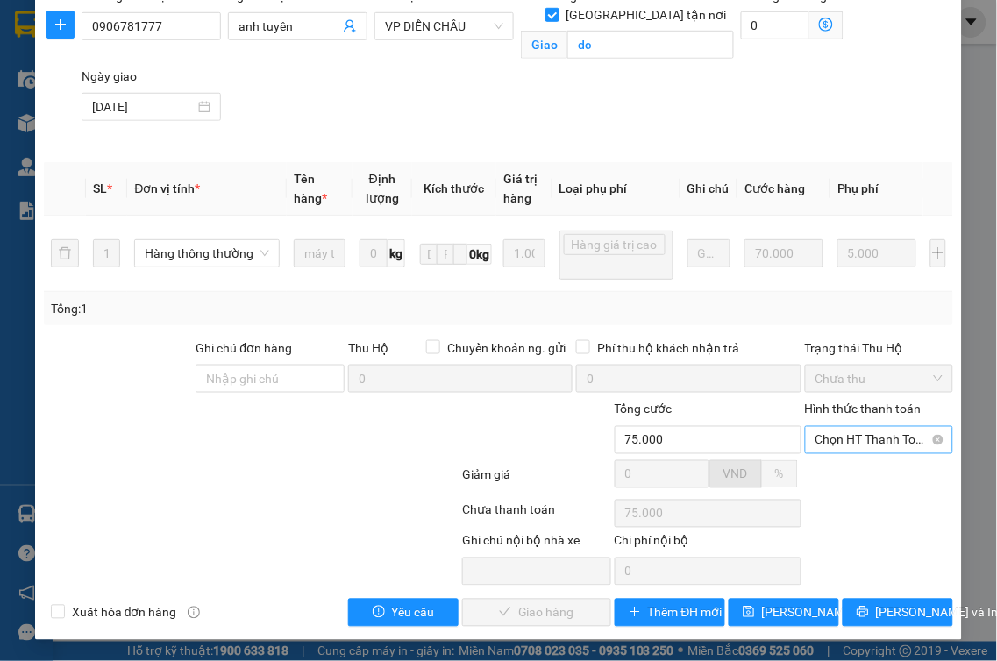
drag, startPoint x: 852, startPoint y: 440, endPoint x: 838, endPoint y: 452, distance: 17.4
click at [851, 440] on span "Chọn HT Thanh Toán" at bounding box center [880, 440] width 128 height 26
click at [824, 482] on div "Tại văn phòng" at bounding box center [867, 475] width 125 height 19
type input "0"
click at [528, 609] on span "[PERSON_NAME] và Giao hàng" at bounding box center [579, 612] width 168 height 19
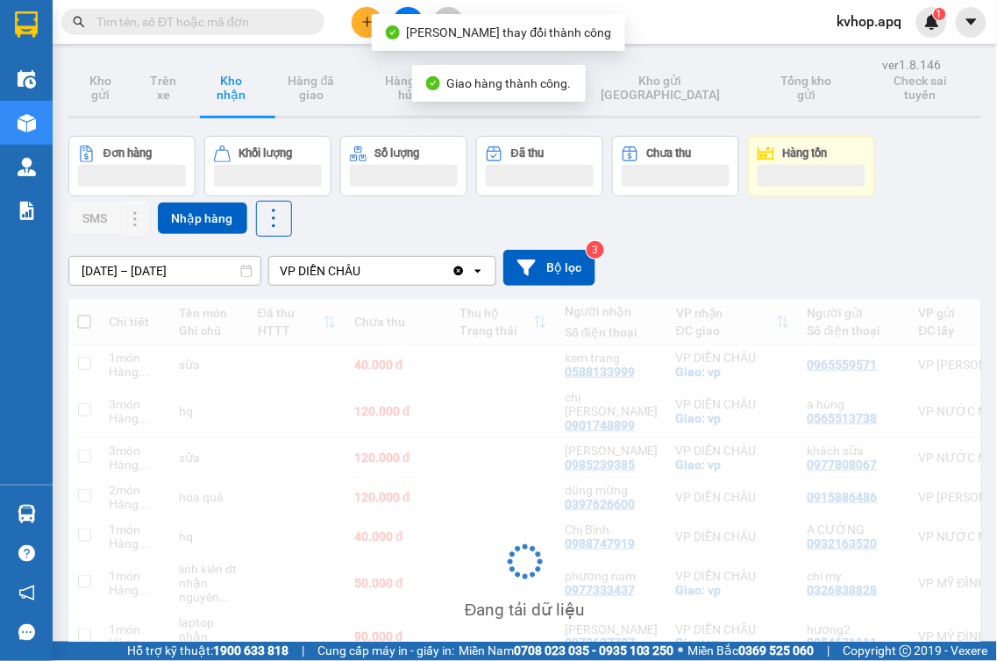
scroll to position [195, 0]
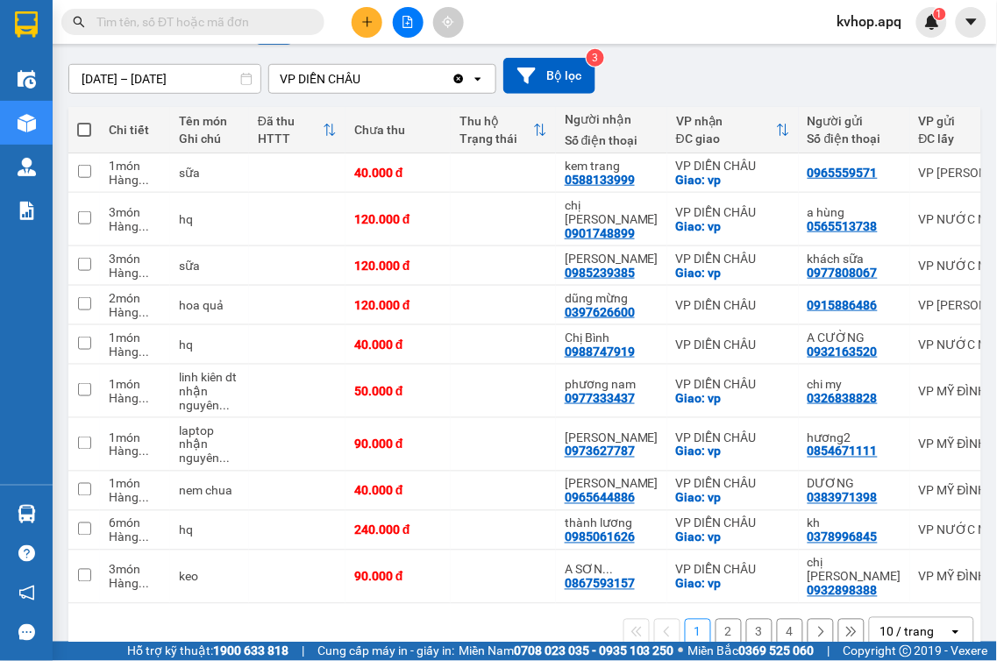
click at [716, 619] on button "2" at bounding box center [729, 632] width 26 height 26
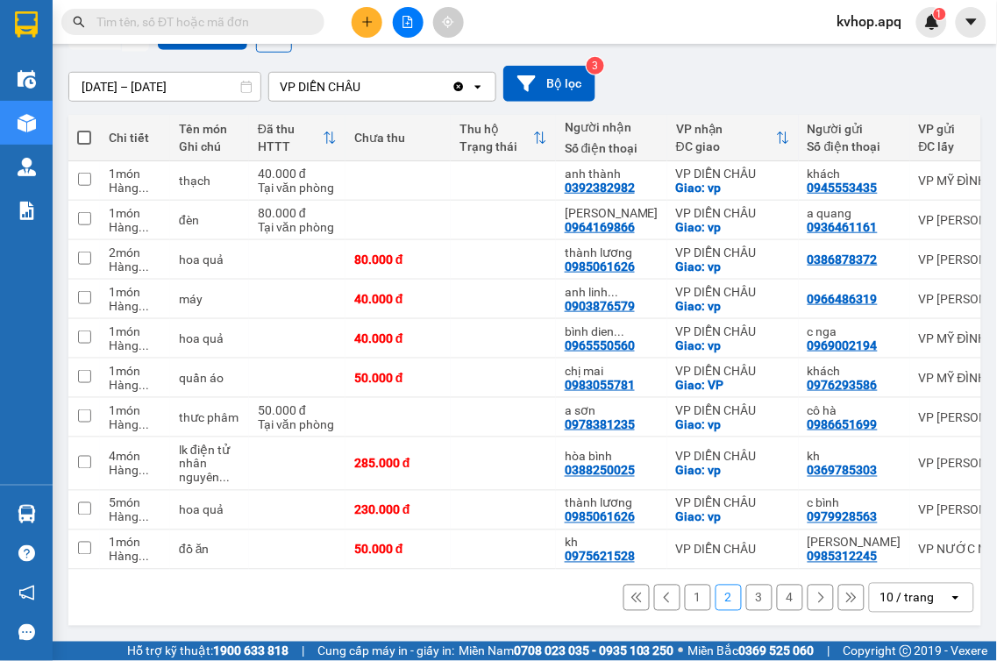
click at [746, 600] on button "3" at bounding box center [759, 598] width 26 height 26
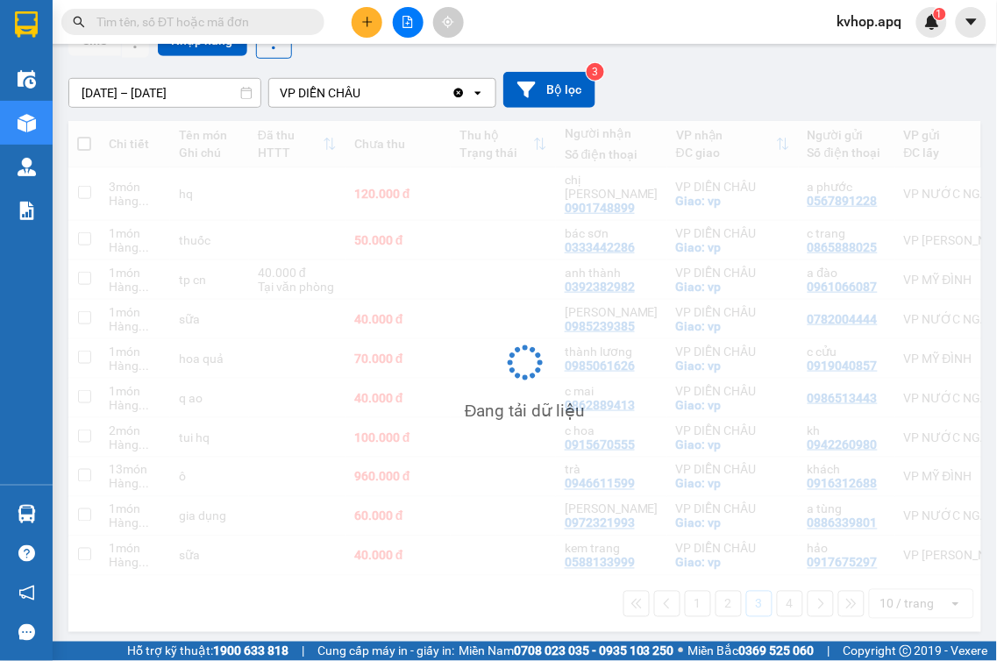
scroll to position [181, 0]
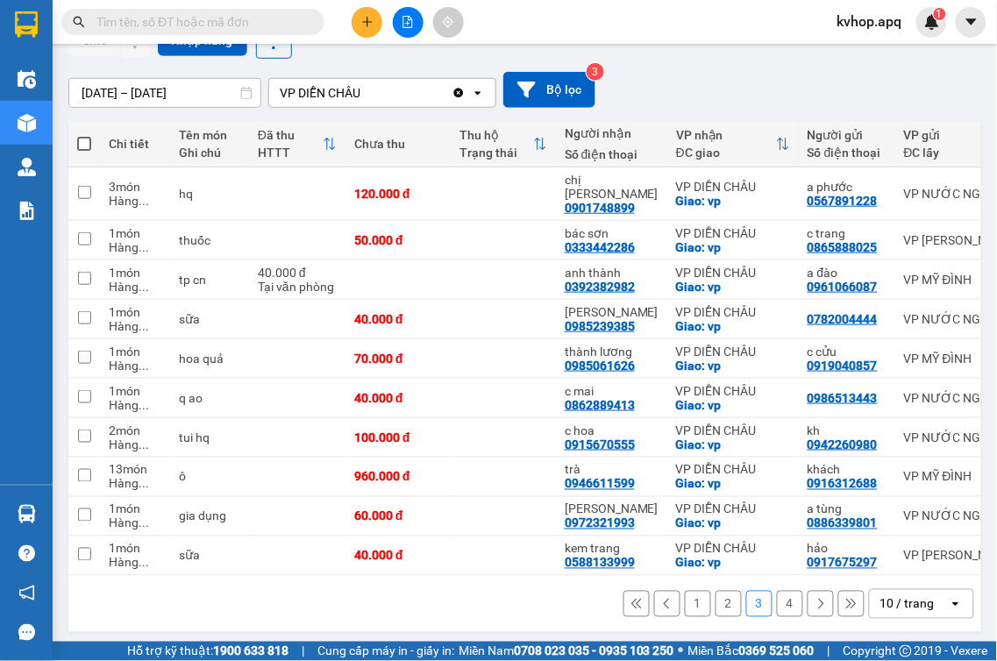
click at [777, 600] on button "4" at bounding box center [790, 604] width 26 height 26
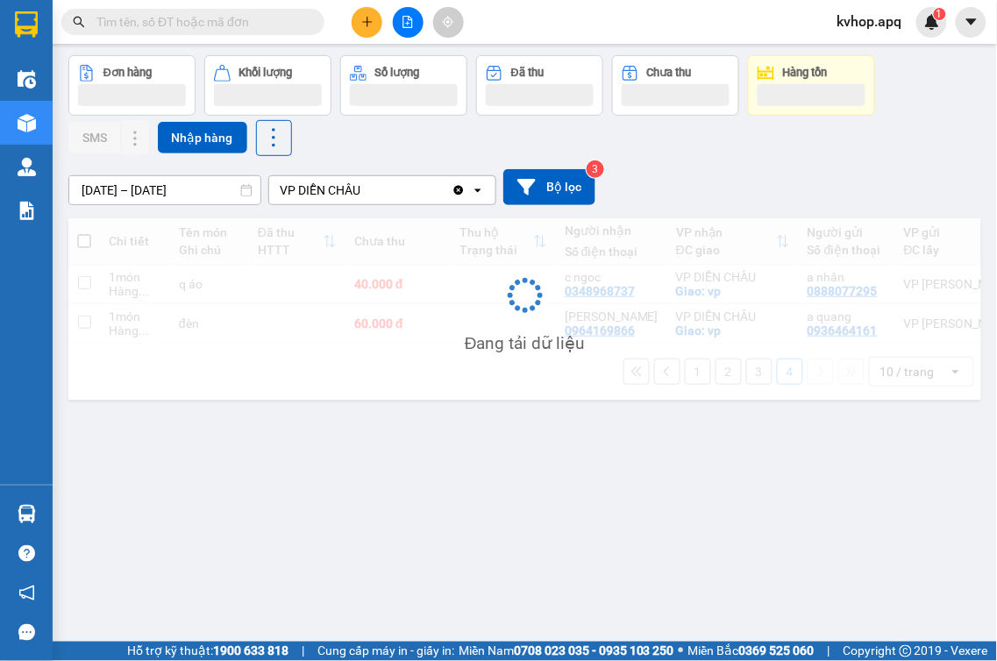
scroll to position [81, 0]
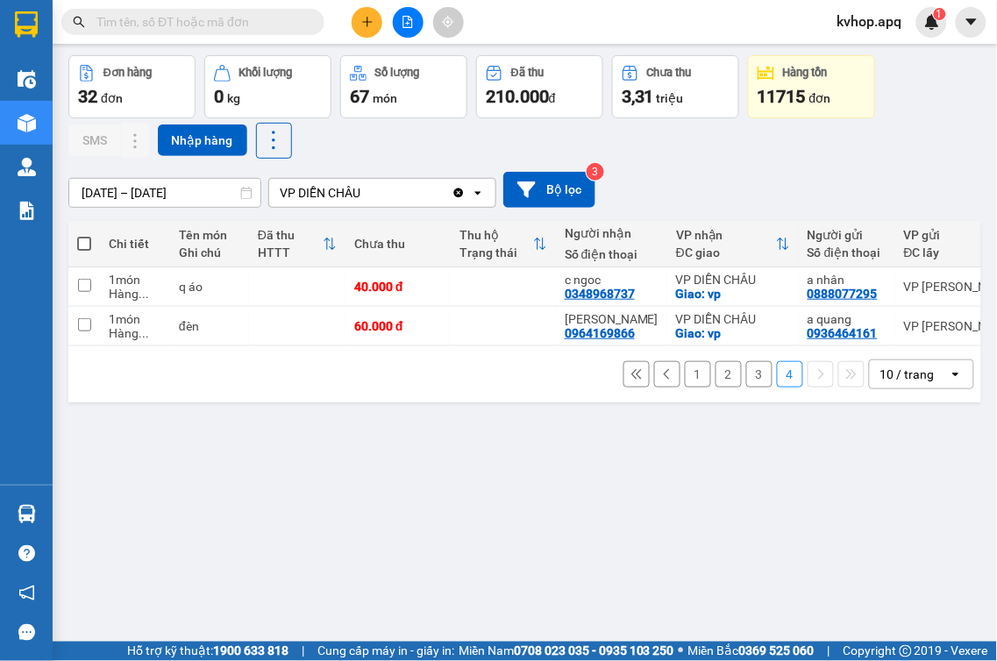
click at [688, 388] on button "1" at bounding box center [698, 374] width 26 height 26
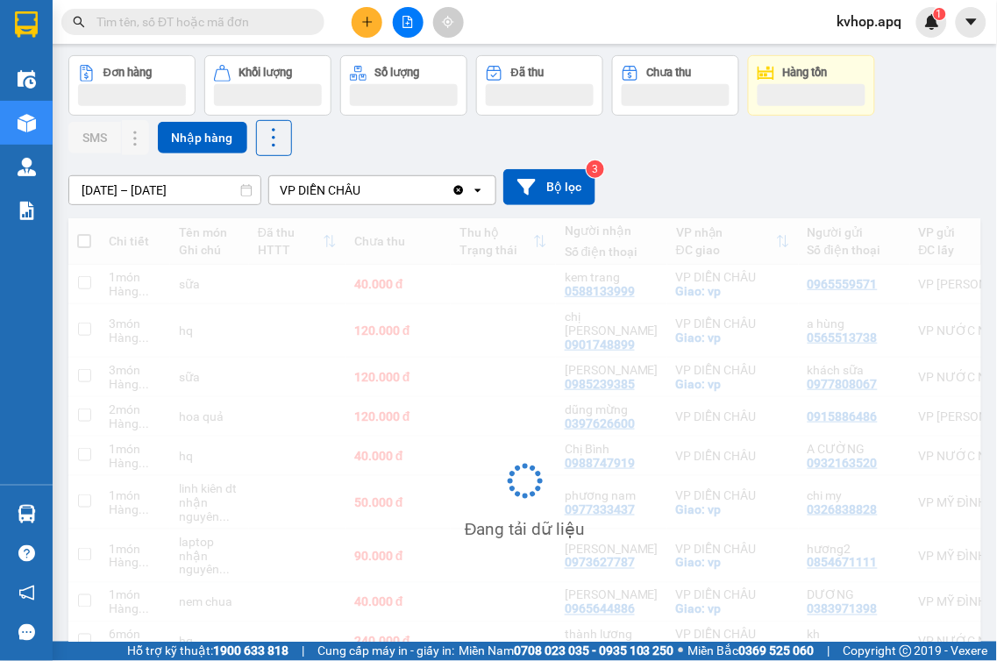
scroll to position [206, 0]
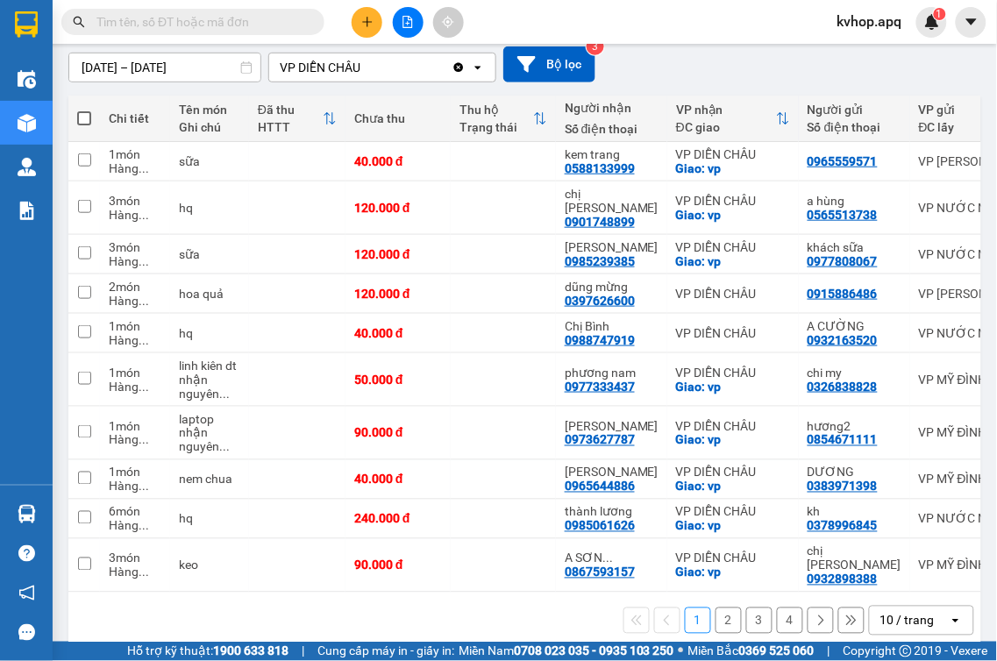
click at [160, 19] on input "text" at bounding box center [199, 21] width 207 height 19
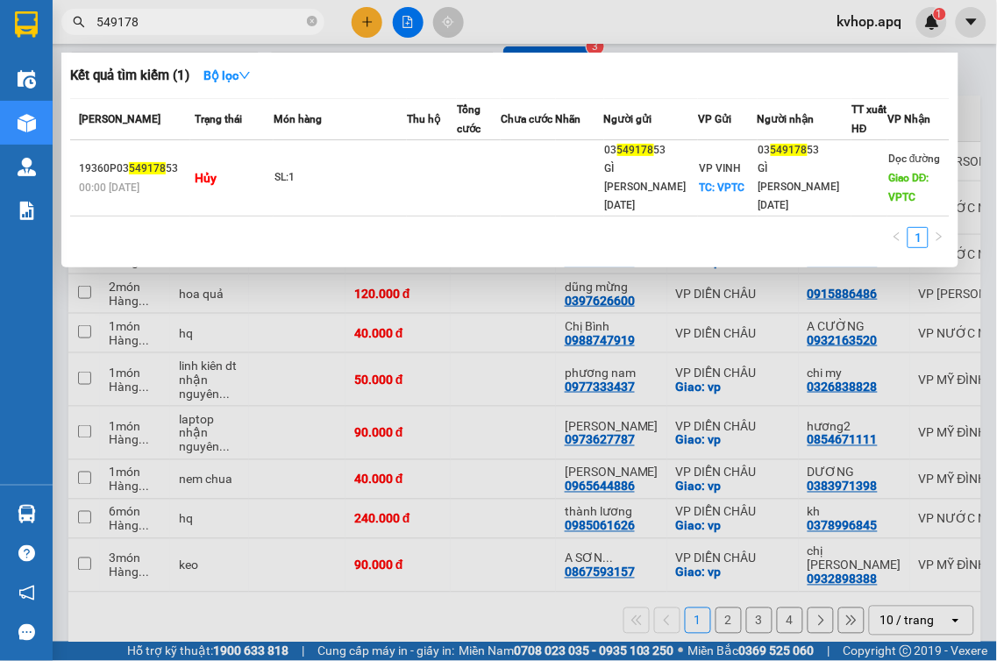
type input "54917"
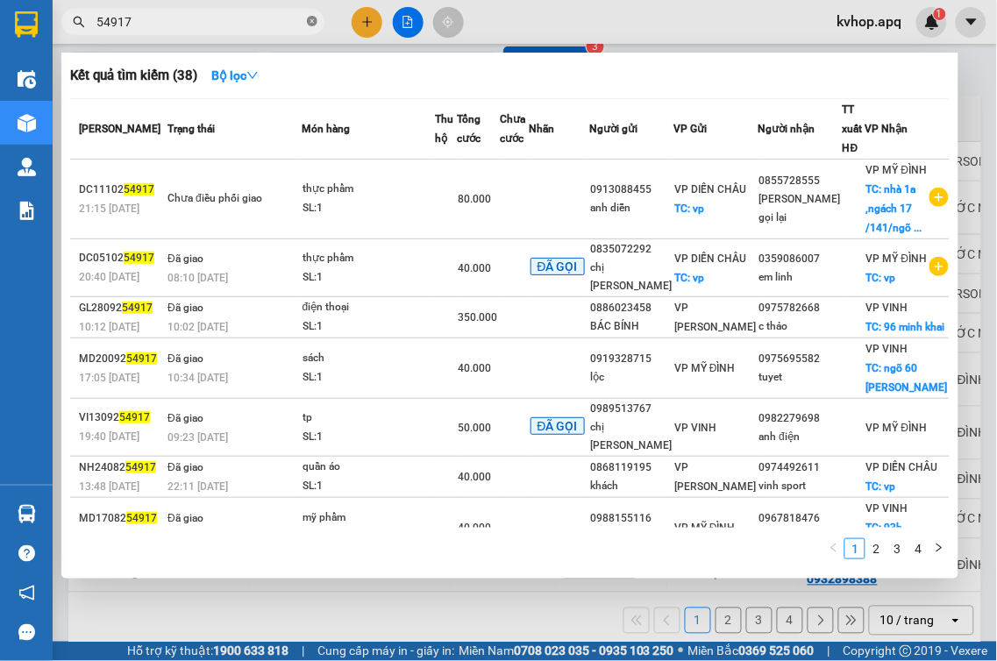
click at [310, 26] on icon "close-circle" at bounding box center [312, 21] width 11 height 11
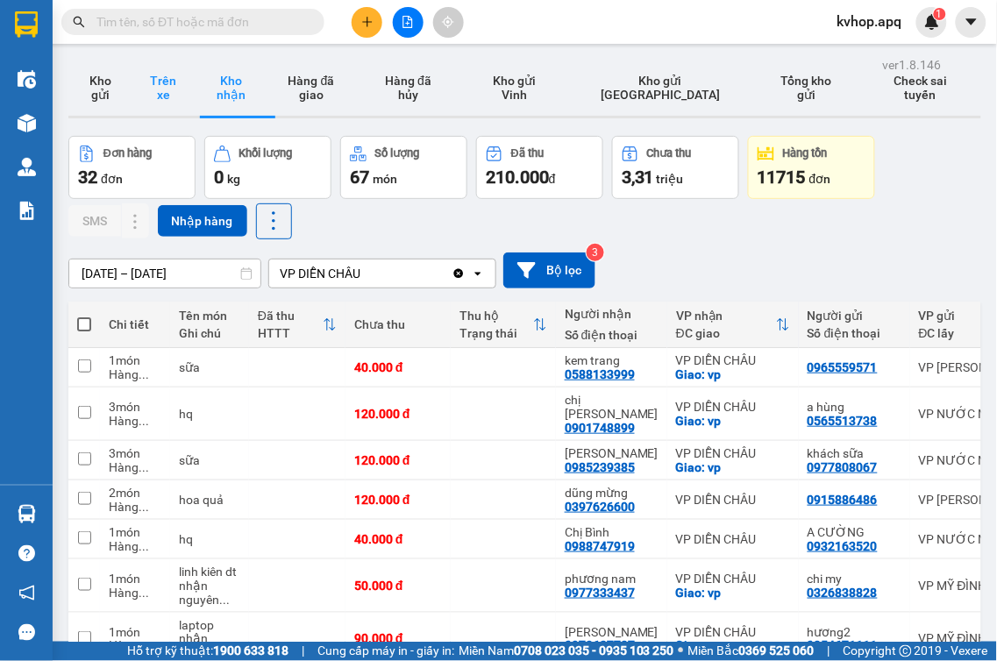
drag, startPoint x: 110, startPoint y: 100, endPoint x: 173, endPoint y: 89, distance: 64.0
click at [107, 99] on button "Kho gửi" at bounding box center [99, 88] width 63 height 56
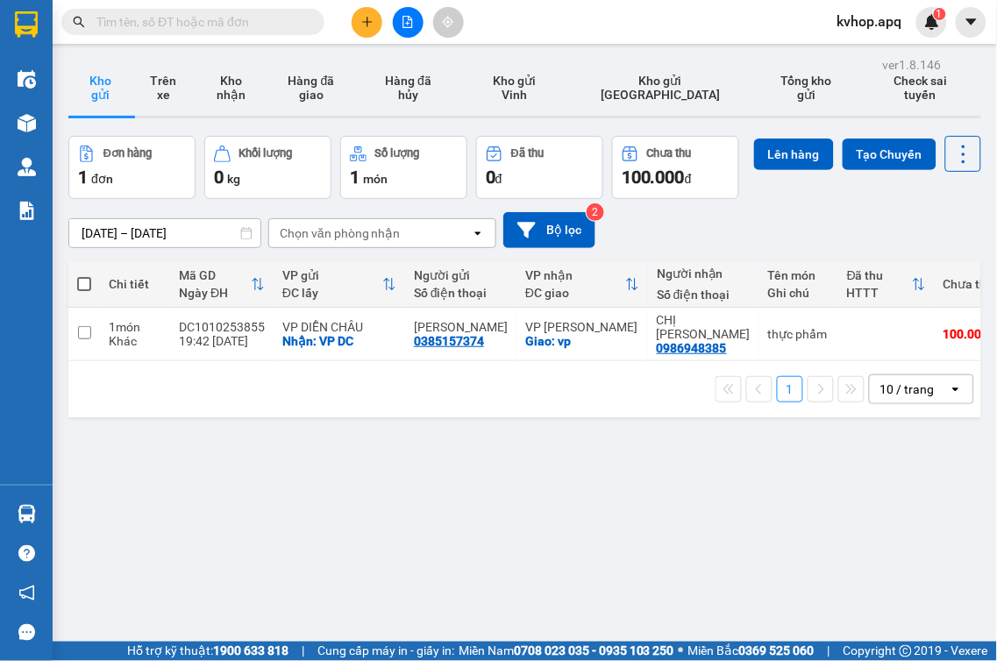
click at [370, 30] on button at bounding box center [367, 22] width 31 height 31
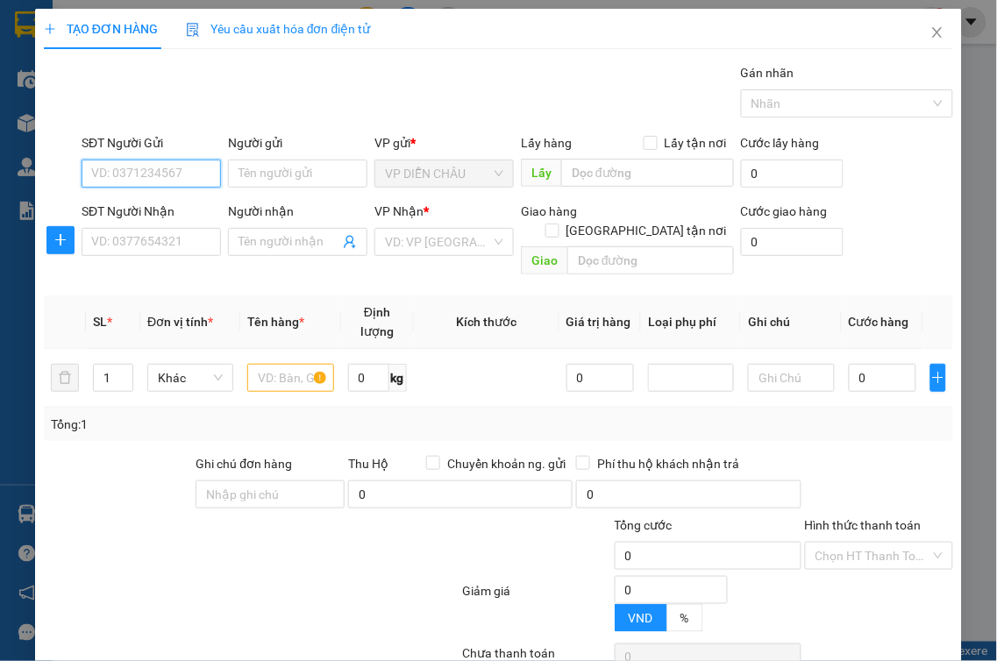
click at [153, 177] on input "SĐT Người Gửi" at bounding box center [151, 174] width 139 height 28
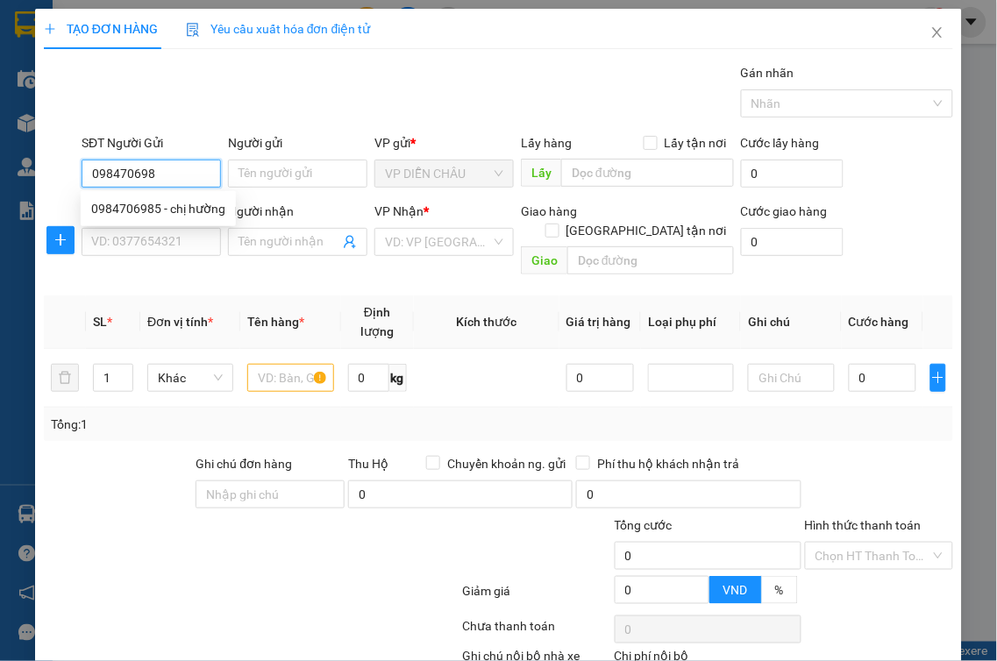
type input "0984706985"
click at [116, 205] on div "0984706985 - chị hường" at bounding box center [158, 208] width 134 height 19
type input "chị hường"
checkbox input "true"
type input "vp"
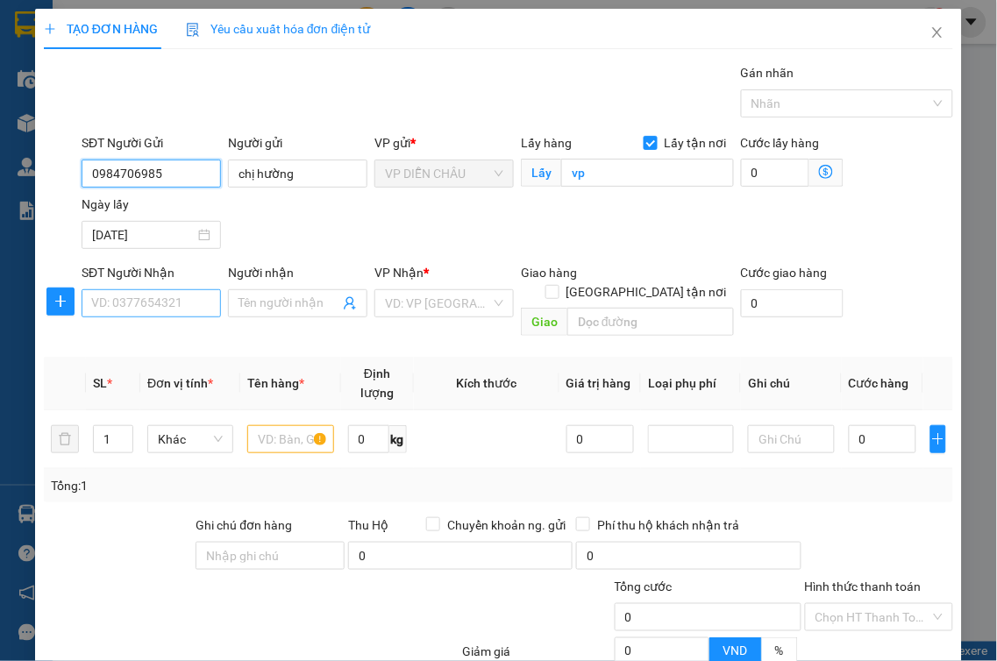
type input "0984706985"
click at [141, 301] on input "SĐT Người Nhận" at bounding box center [151, 303] width 139 height 28
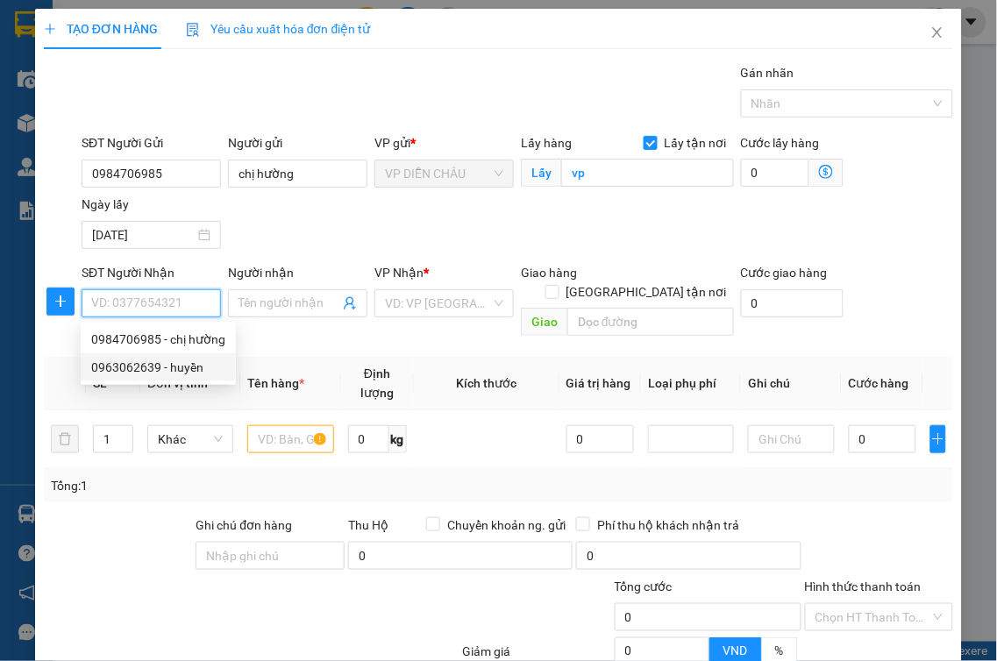
click at [193, 363] on div "0963062639 - huyền" at bounding box center [158, 367] width 134 height 19
type input "0963062639"
type input "huyền"
checkbox input "true"
type input "vp"
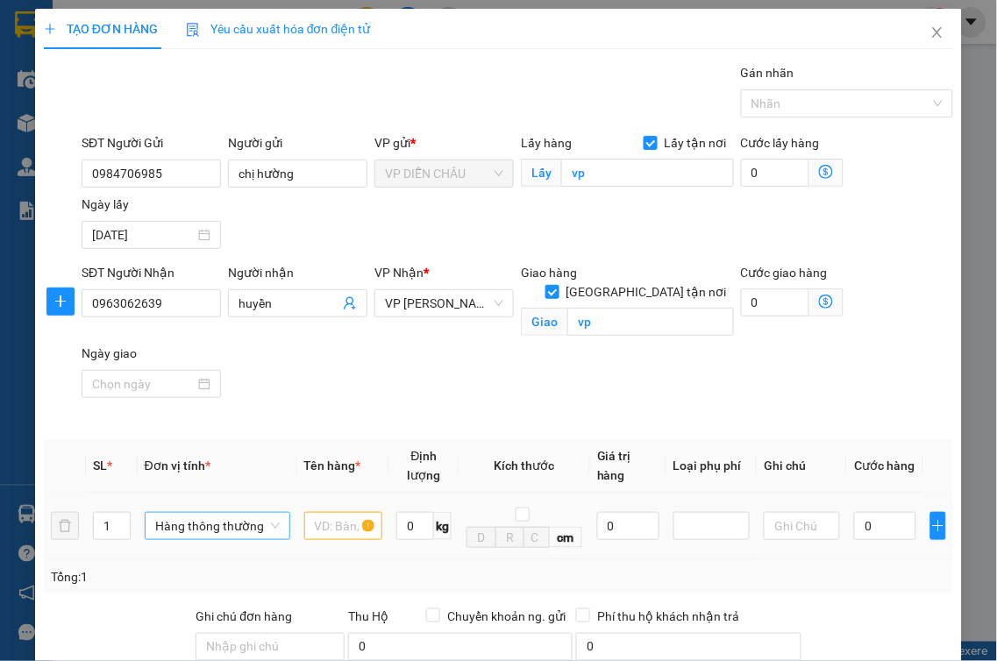
type input "2"
drag, startPoint x: 120, startPoint y: 501, endPoint x: 189, endPoint y: 498, distance: 68.5
click at [118, 517] on icon "up" at bounding box center [121, 520] width 6 height 6
click at [309, 512] on input "text" at bounding box center [343, 526] width 78 height 28
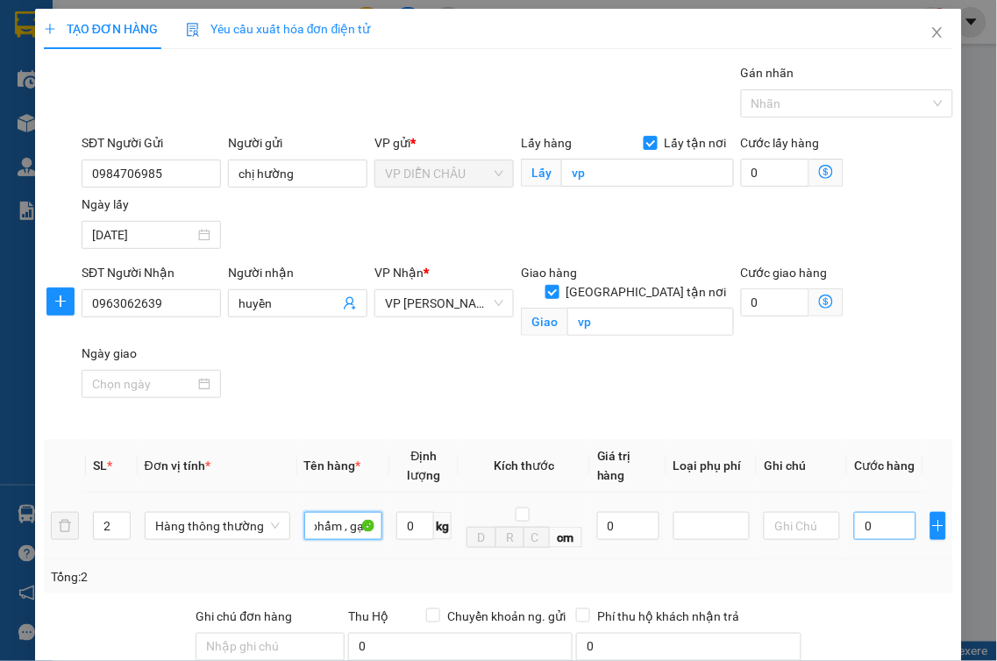
type input "thực phẩm , gạo"
click at [854, 512] on input "0" at bounding box center [885, 526] width 62 height 28
type input "8"
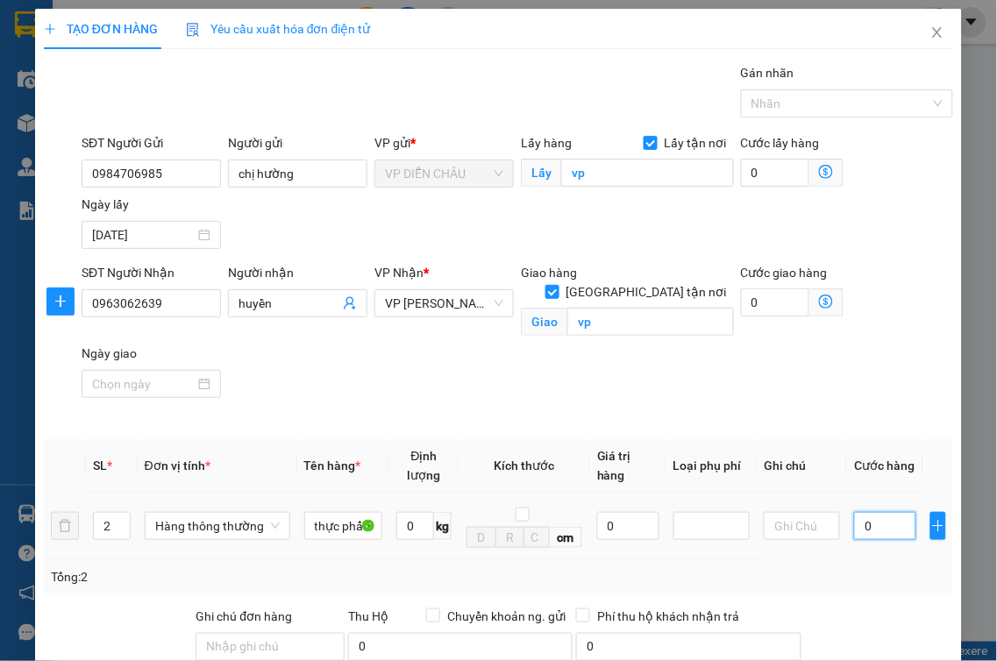
type input "8"
type input "80"
type input "800"
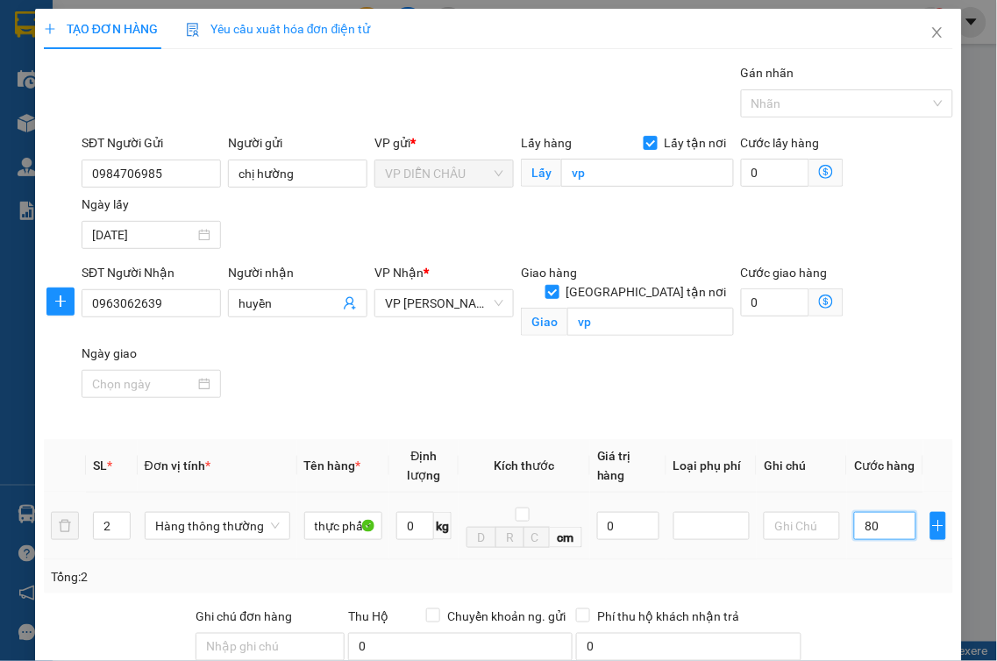
type input "800"
type input "8.000"
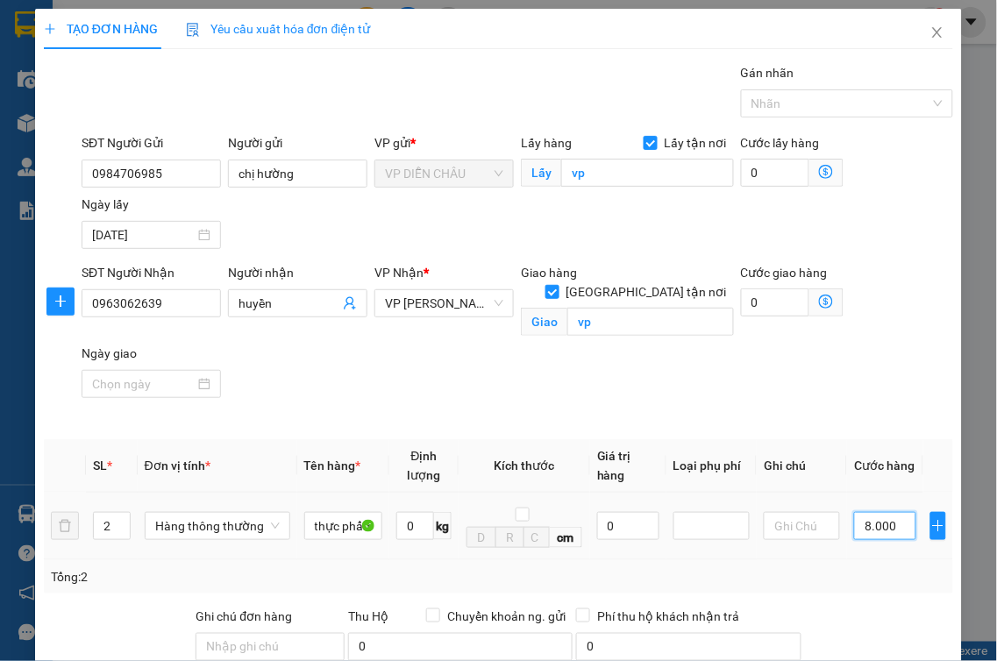
type input "80.000"
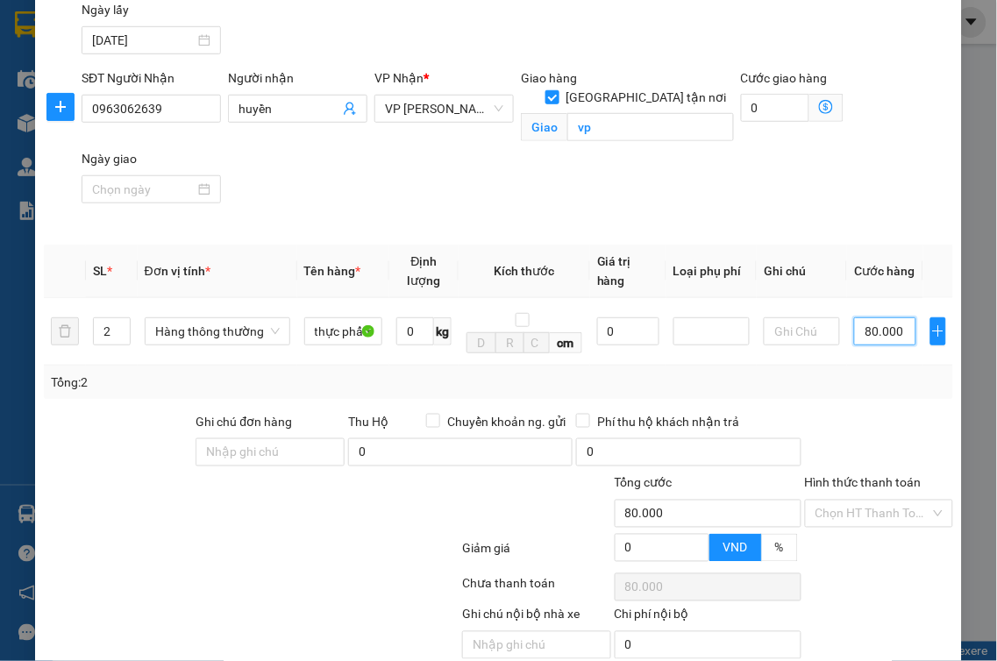
scroll to position [249, 0]
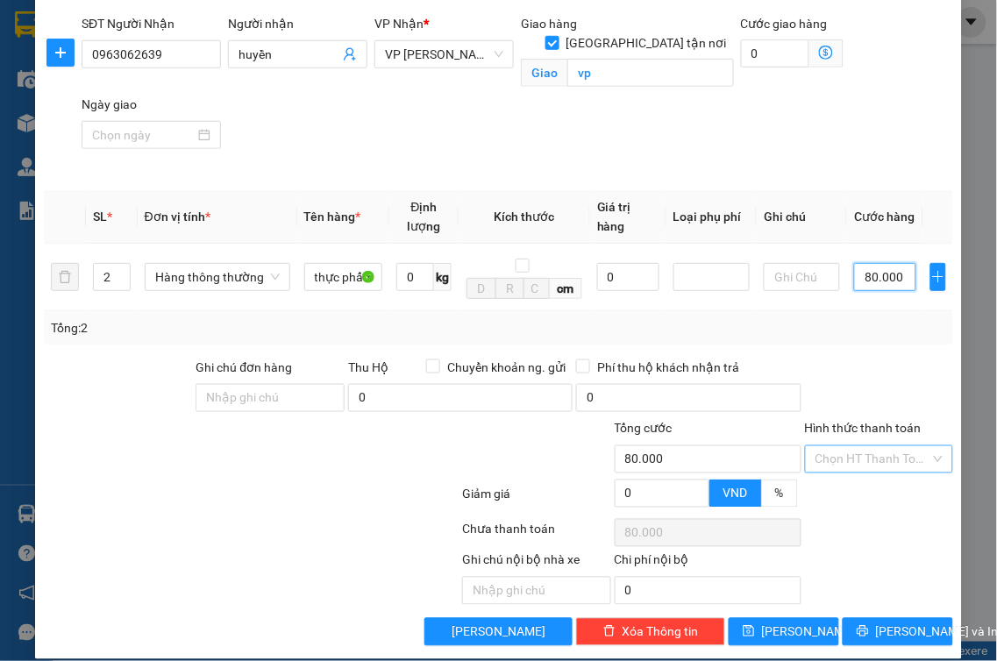
type input "80.000"
click at [829, 446] on input "Hình thức thanh toán" at bounding box center [874, 459] width 116 height 26
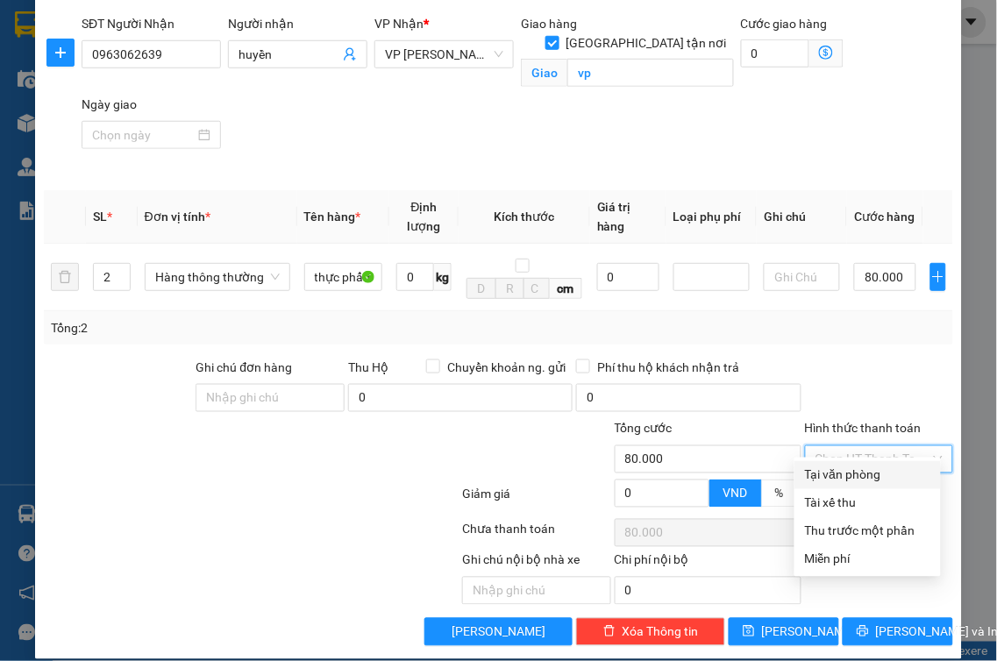
click at [830, 477] on div "Tại văn phòng" at bounding box center [867, 475] width 125 height 19
type input "0"
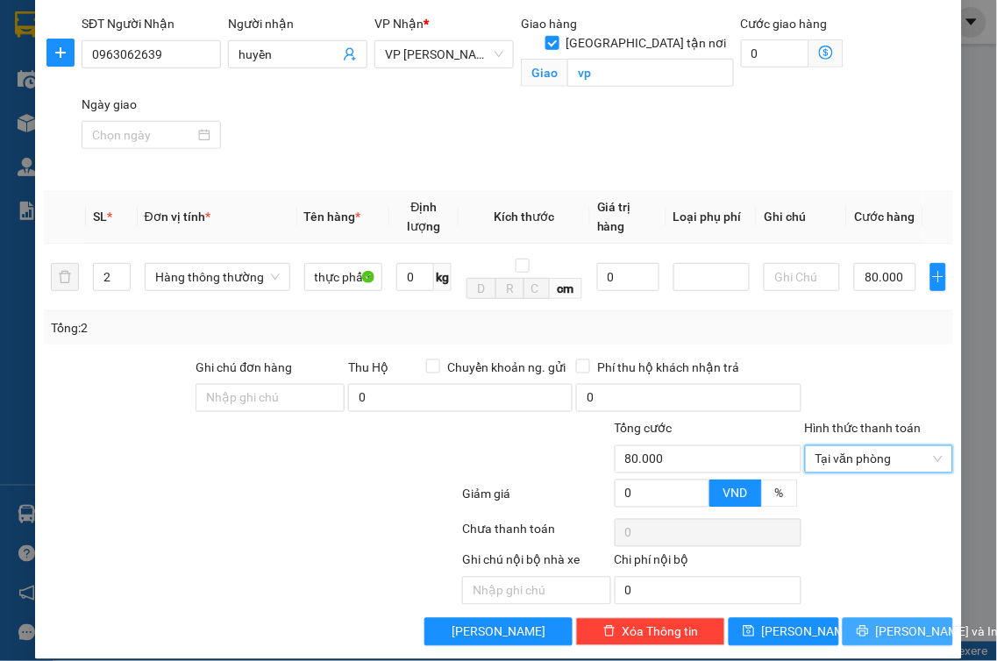
click at [860, 626] on icon "printer" at bounding box center [862, 631] width 11 height 11
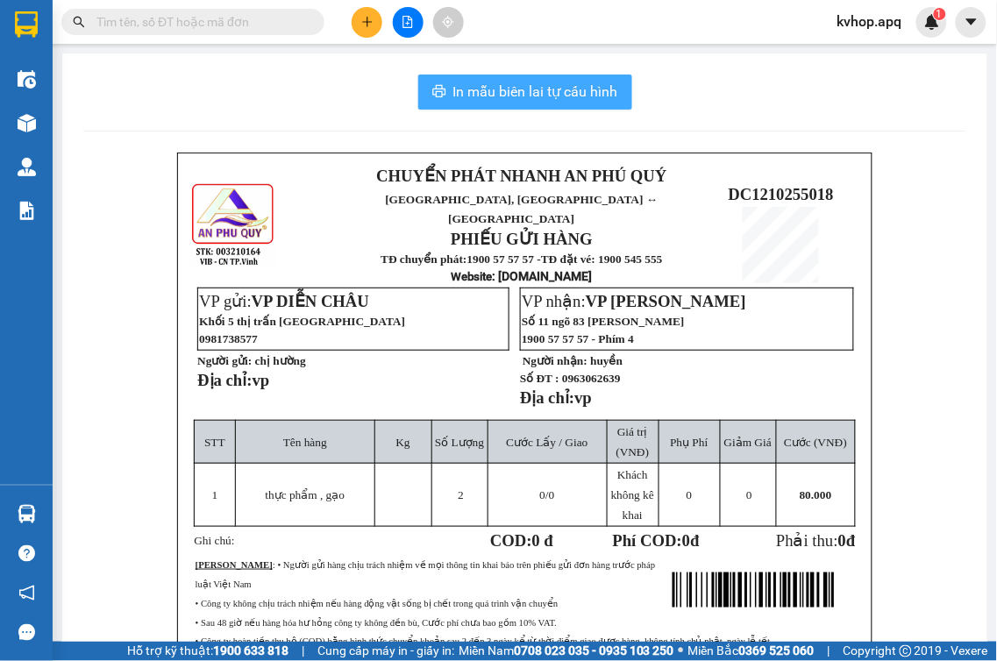
click at [562, 103] on button "In mẫu biên lai tự cấu hình" at bounding box center [525, 92] width 214 height 35
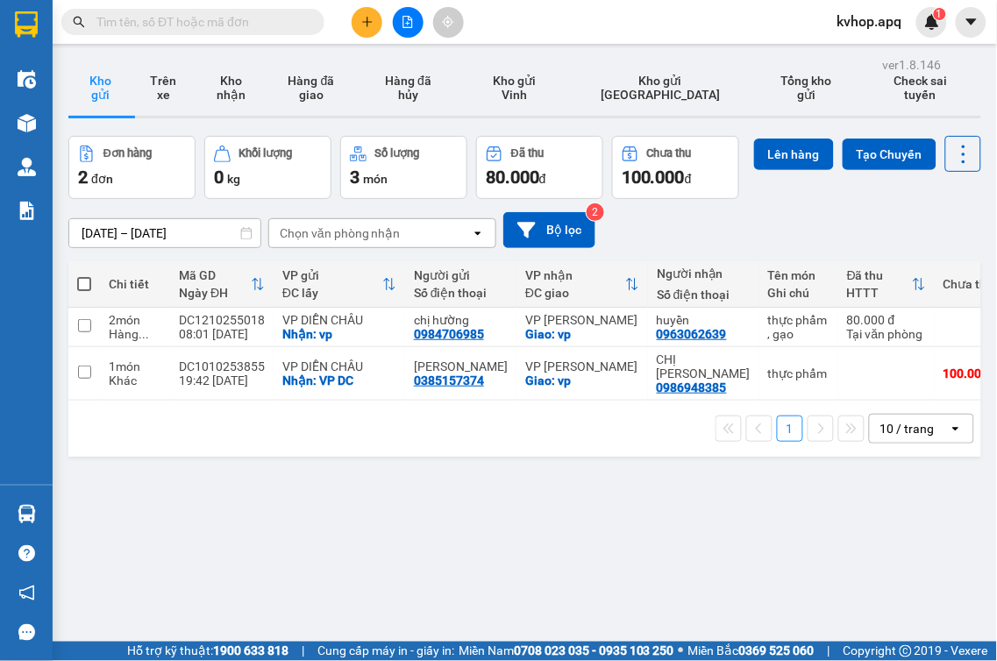
click at [714, 533] on div "ver 1.8.146 Kho gửi Trên xe Kho nhận Hàng đã giao Hàng đã hủy Kho gửi Vinh Kho …" at bounding box center [524, 383] width 927 height 661
click at [80, 332] on input "checkbox" at bounding box center [84, 325] width 13 height 13
checkbox input "true"
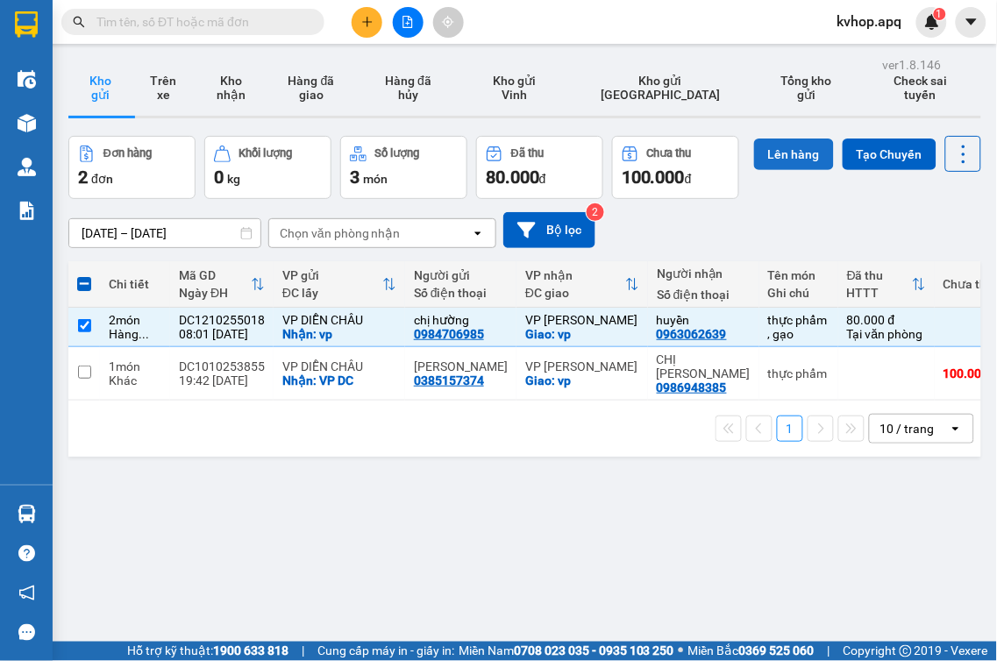
click at [754, 170] on button "Lên hàng" at bounding box center [794, 155] width 80 height 32
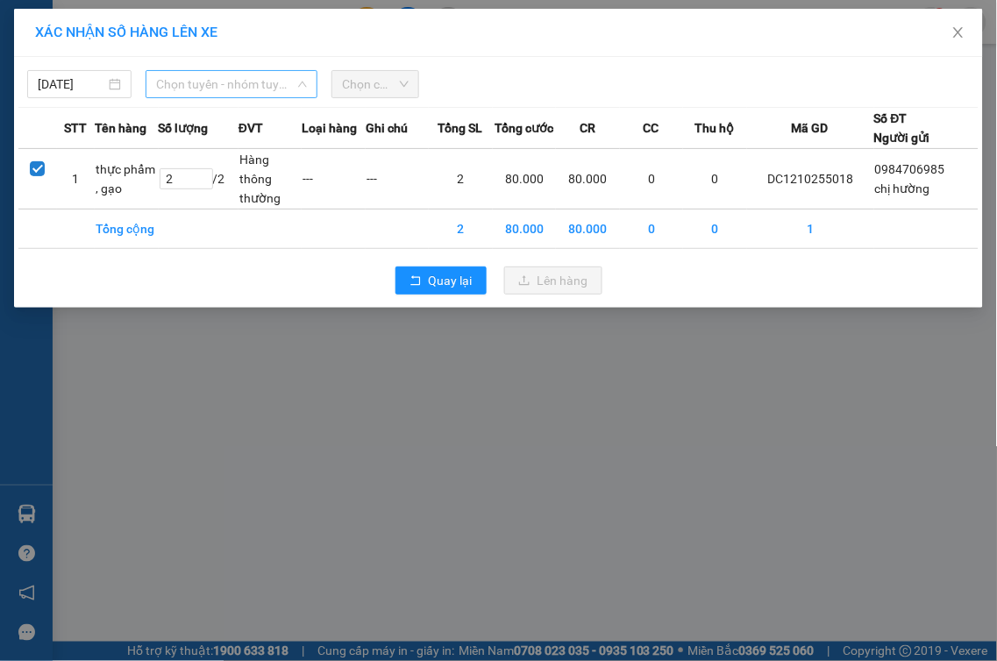
click at [221, 89] on span "Chọn tuyến - nhóm tuyến" at bounding box center [231, 84] width 151 height 26
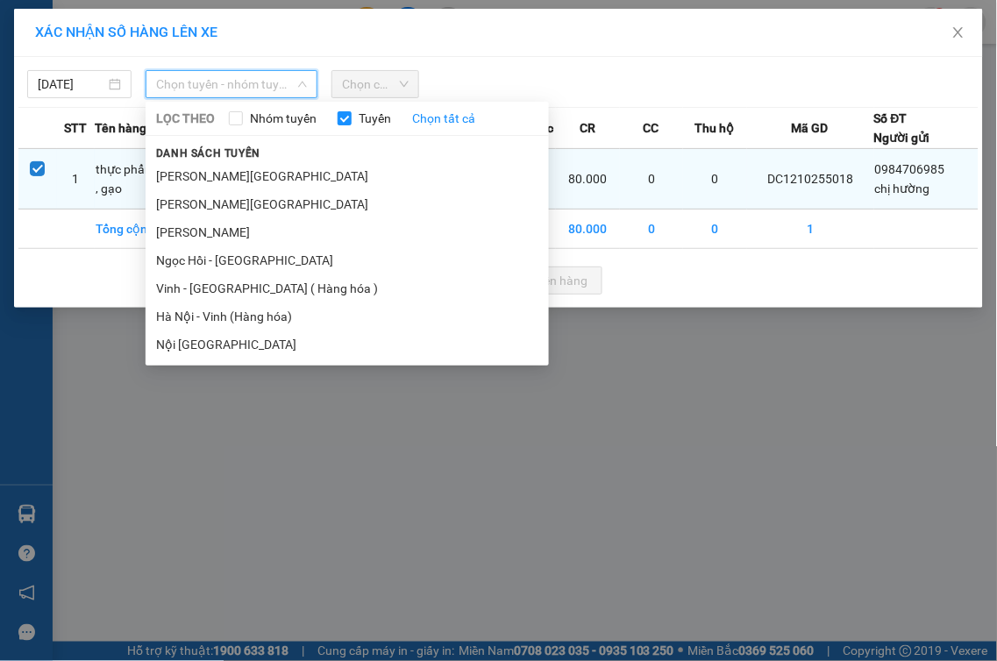
drag, startPoint x: 203, startPoint y: 282, endPoint x: 259, endPoint y: 206, distance: 94.2
click at [204, 275] on li "Vinh - [GEOGRAPHIC_DATA] ( Hàng hóa )" at bounding box center [347, 288] width 403 height 28
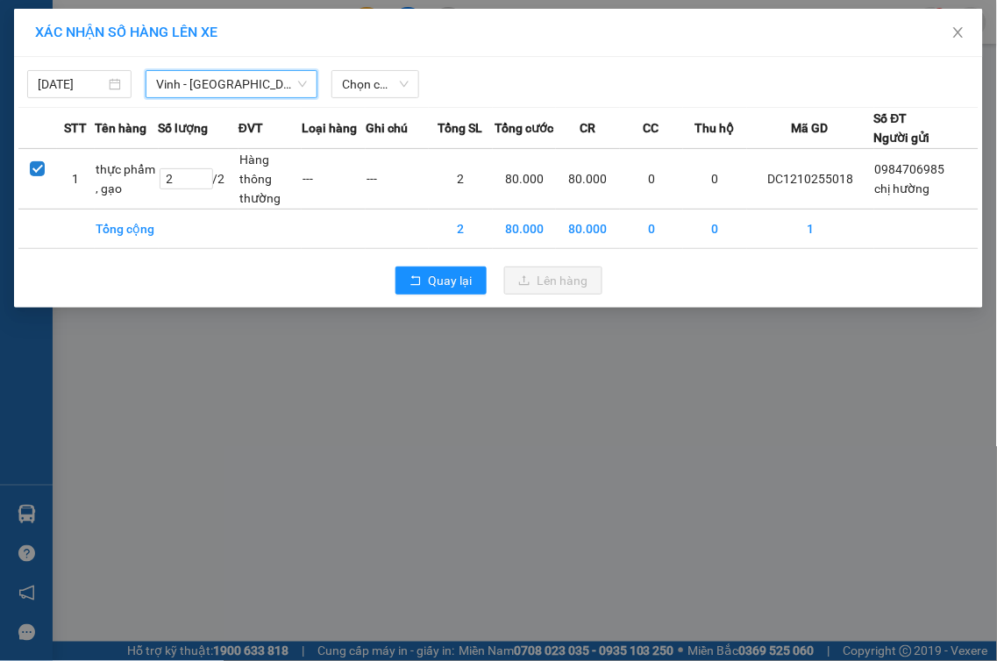
click at [566, 88] on div at bounding box center [622, 84] width 396 height 28
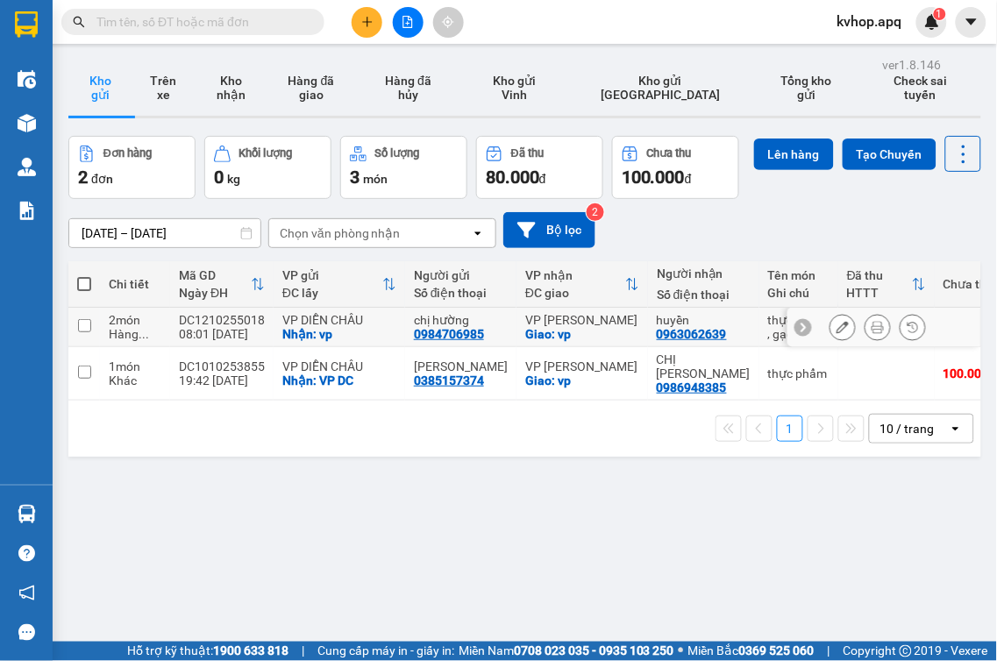
click at [86, 332] on input "checkbox" at bounding box center [84, 325] width 13 height 13
checkbox input "true"
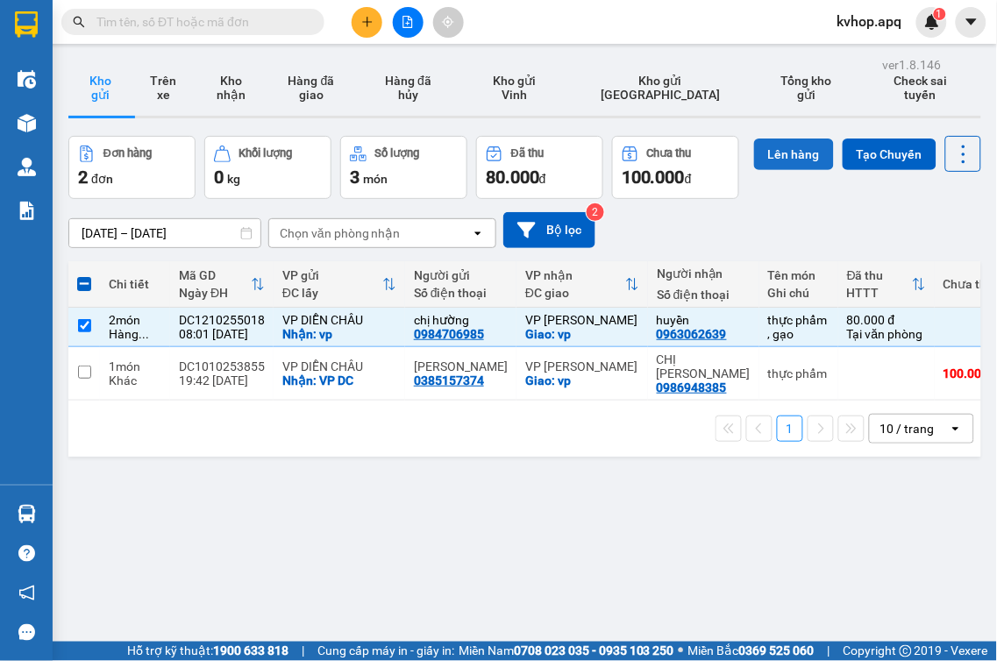
click at [754, 170] on button "Lên hàng" at bounding box center [794, 155] width 80 height 32
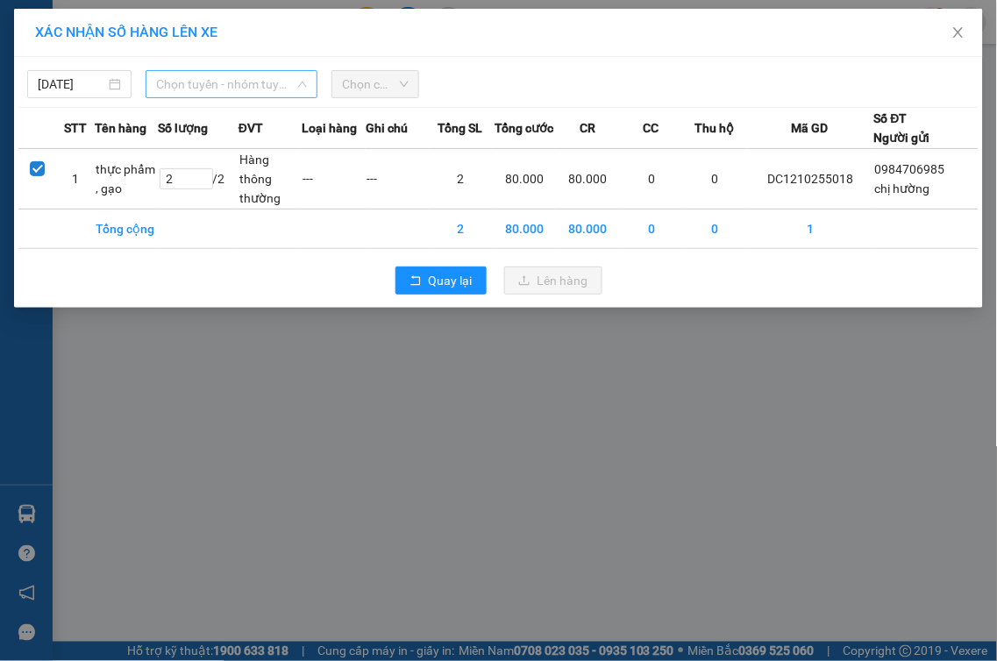
click at [180, 86] on span "Chọn tuyến - nhóm tuyến" at bounding box center [231, 84] width 151 height 26
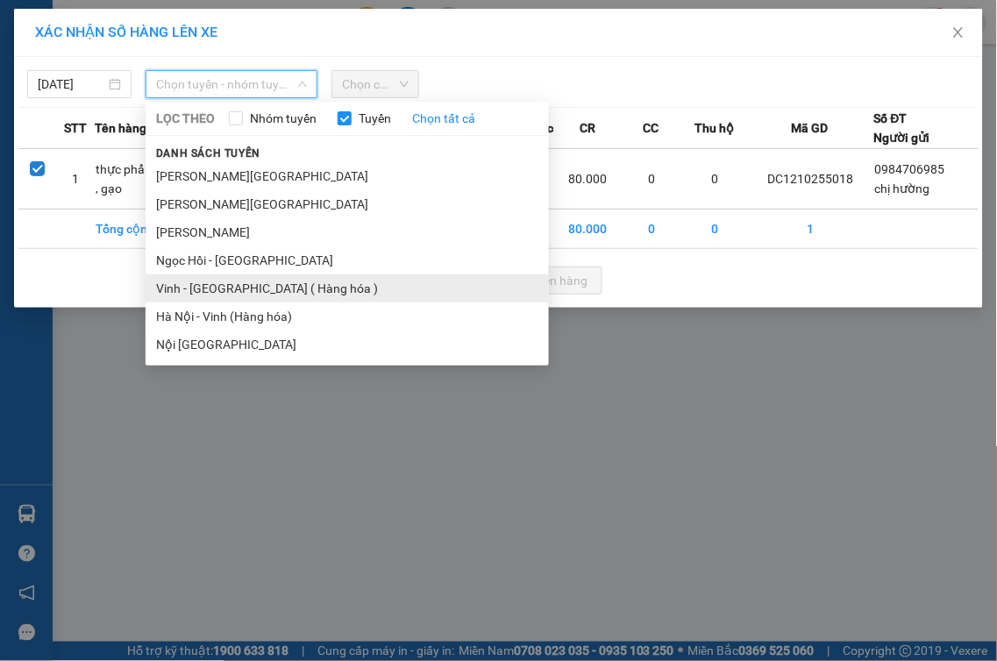
click at [202, 282] on li "Vinh - [GEOGRAPHIC_DATA] ( Hàng hóa )" at bounding box center [347, 288] width 403 height 28
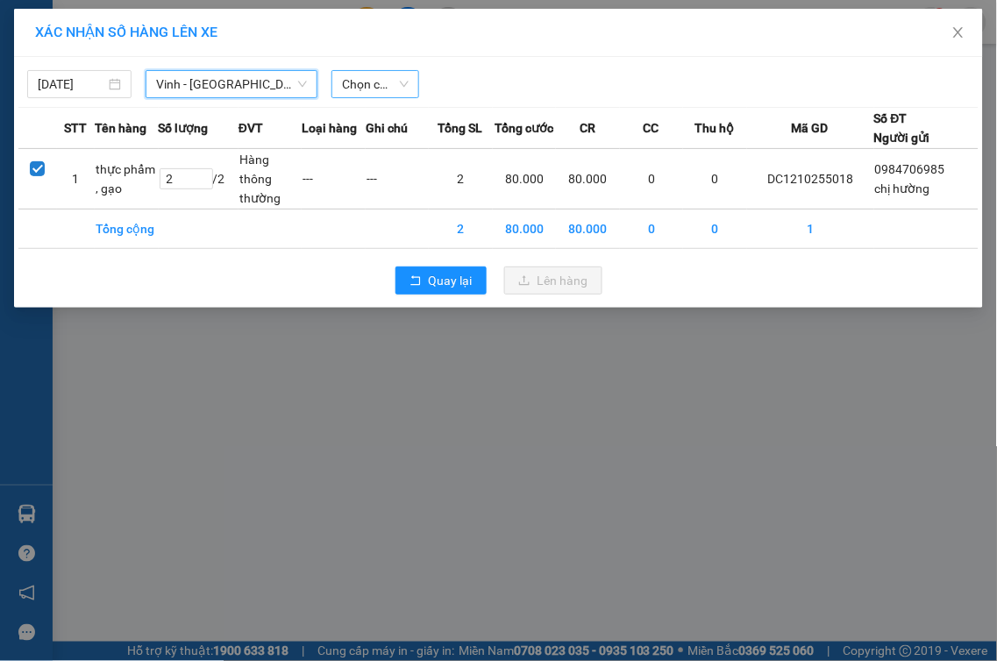
click at [362, 94] on span "Chọn chuyến" at bounding box center [375, 84] width 67 height 26
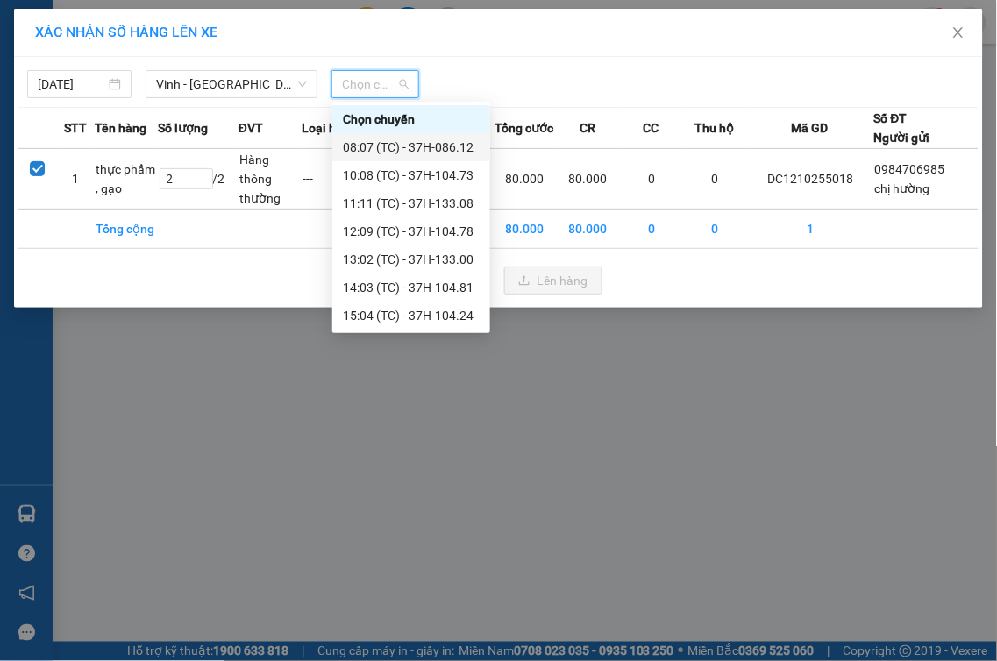
drag, startPoint x: 445, startPoint y: 135, endPoint x: 453, endPoint y: 146, distance: 13.9
click at [447, 134] on div "08:07 (TC) - 37H-086.12" at bounding box center [411, 147] width 158 height 28
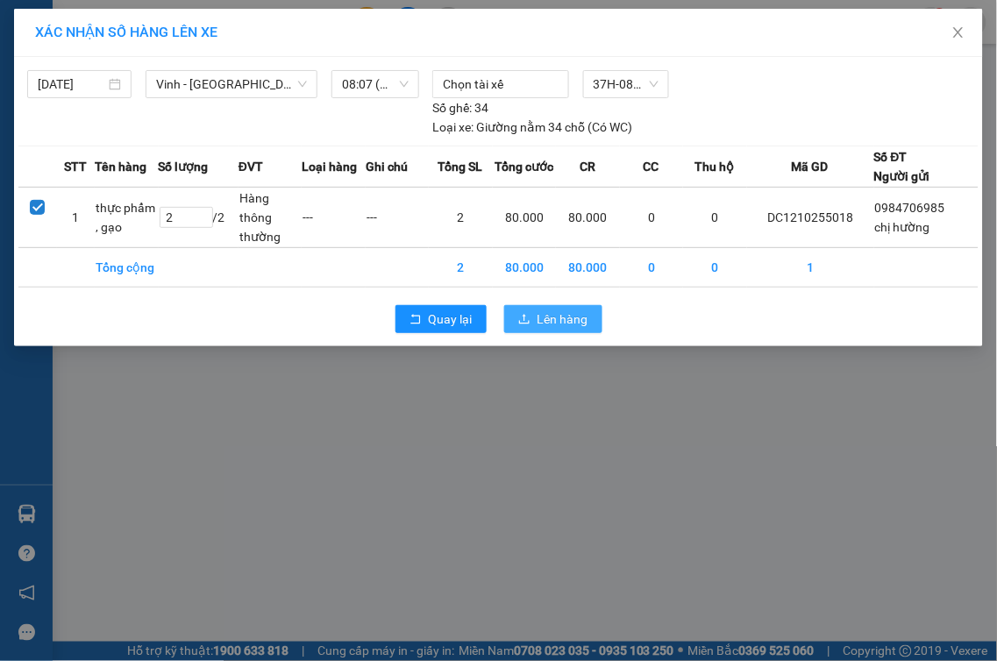
click at [574, 319] on span "Lên hàng" at bounding box center [563, 319] width 51 height 19
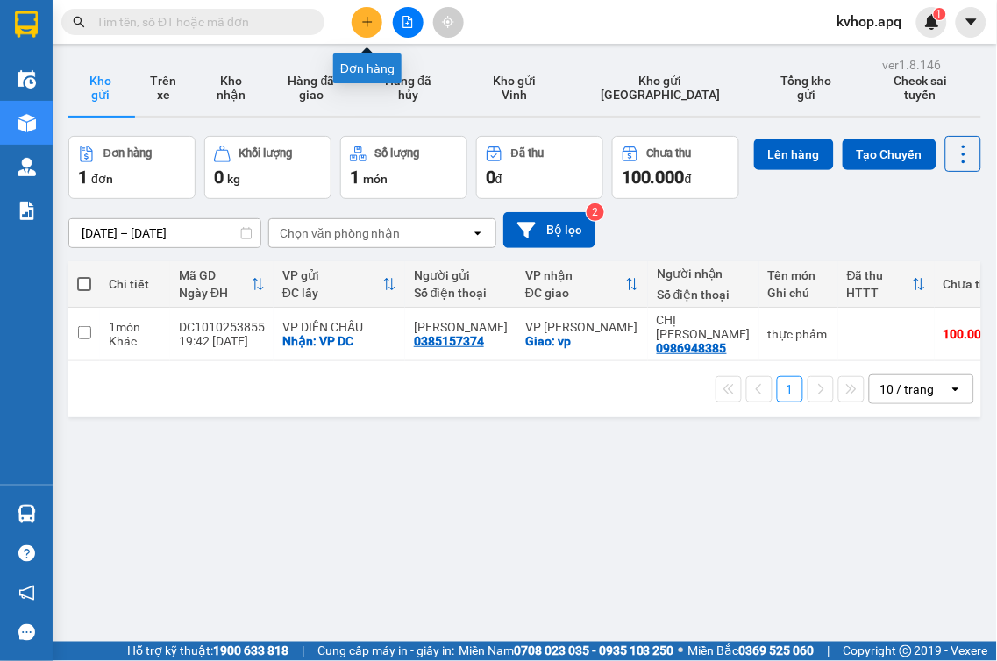
click at [370, 18] on icon "plus" at bounding box center [367, 22] width 12 height 12
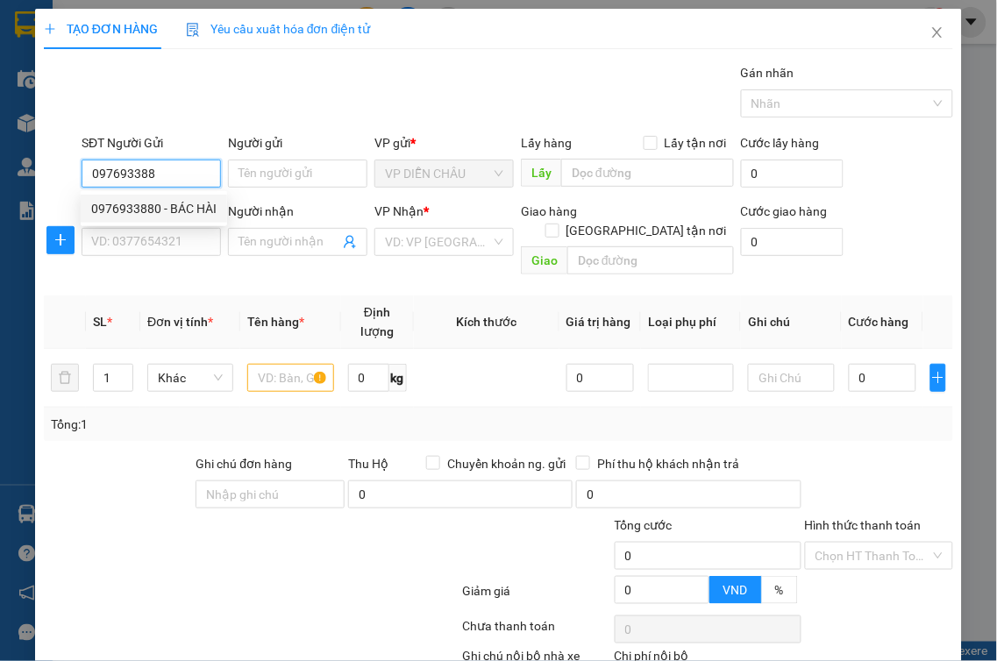
click at [170, 212] on div "0976933880 - BÁC HÀI" at bounding box center [153, 208] width 125 height 19
type input "0976933880"
type input "BÁC HÀI"
checkbox input "true"
type input "VP DC"
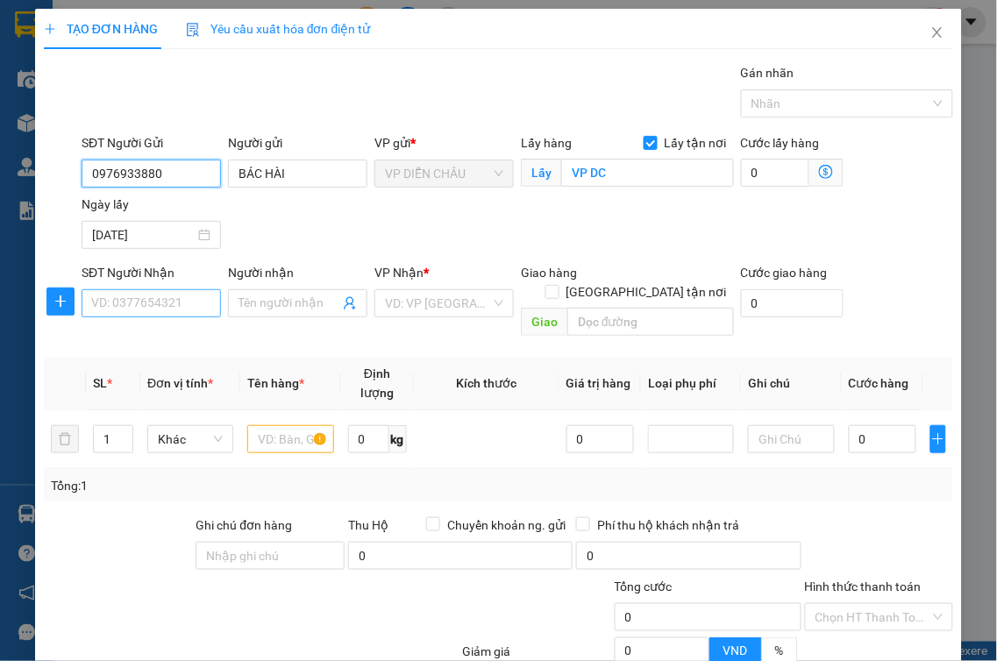
type input "0976933880"
click at [161, 307] on input "SĐT Người Nhận" at bounding box center [151, 303] width 139 height 28
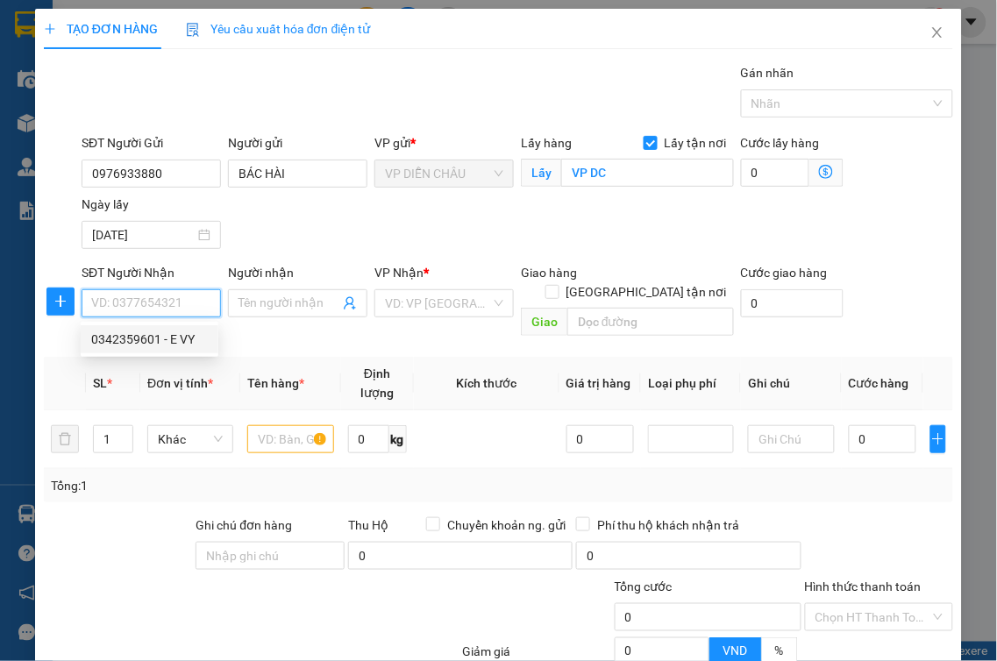
click at [177, 339] on div "0342359601 - E VY" at bounding box center [149, 339] width 117 height 19
type input "0342359601"
type input "E VY"
checkbox input "true"
type input "VP NH"
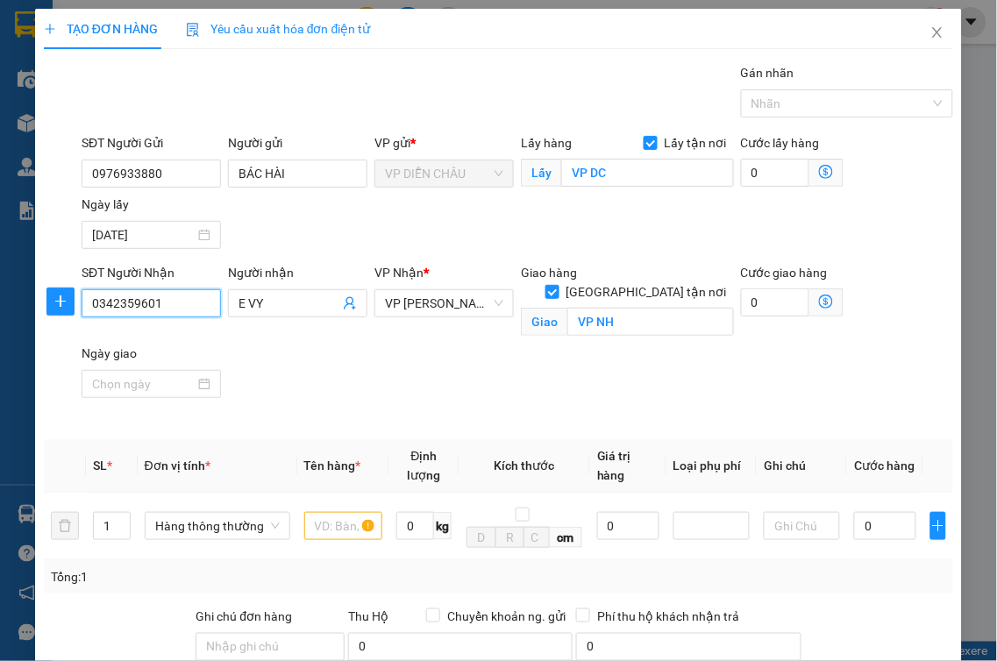
click at [185, 303] on input "0342359601" at bounding box center [151, 303] width 139 height 28
type input "0"
type input "0375766026"
click at [193, 337] on div "0375766026 - c xuyến" at bounding box center [151, 339] width 120 height 19
type input "c xuyến"
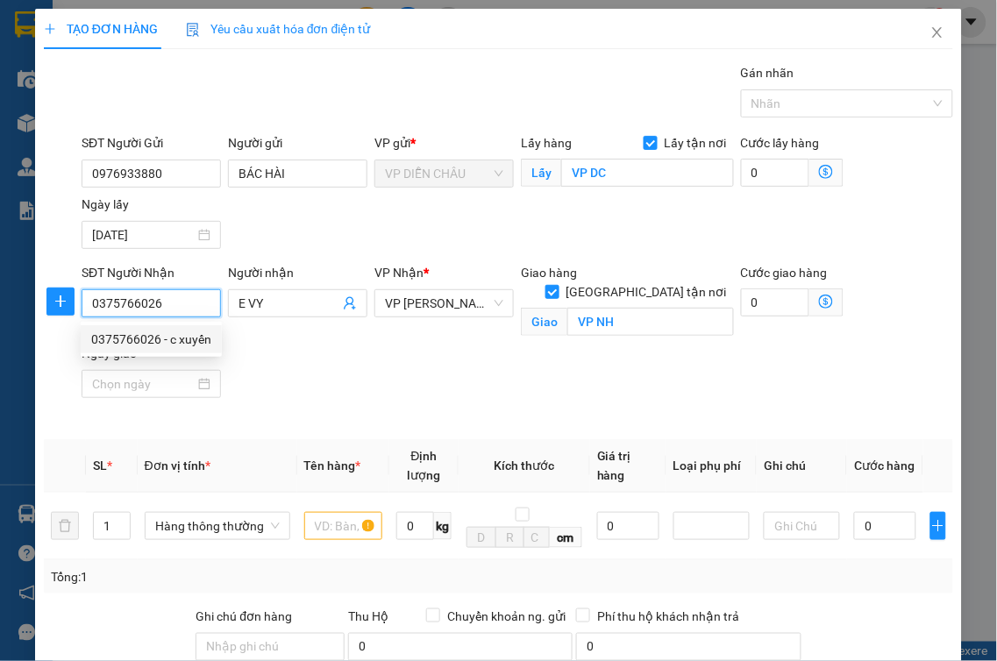
type input "vp"
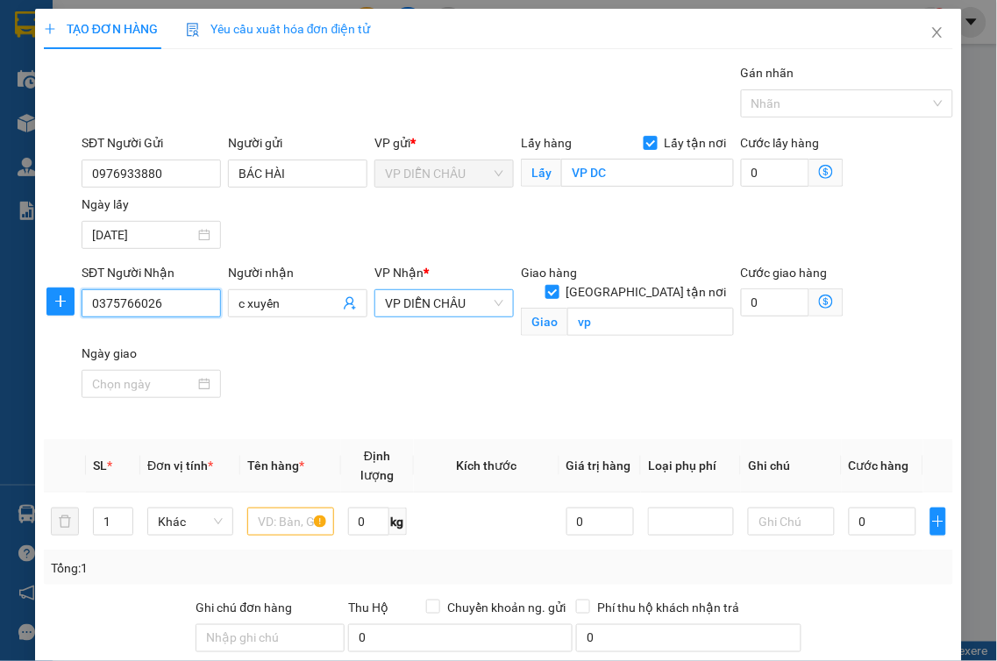
click at [457, 309] on span "VP DIỄN CHÂU" at bounding box center [444, 303] width 118 height 26
type input "0375766026"
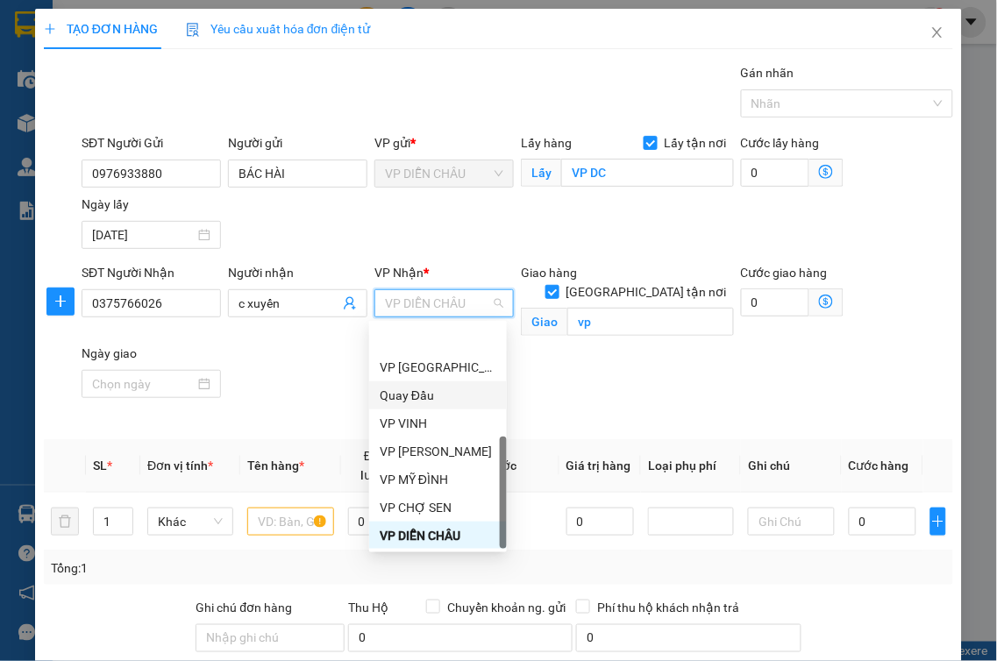
scroll to position [281, 0]
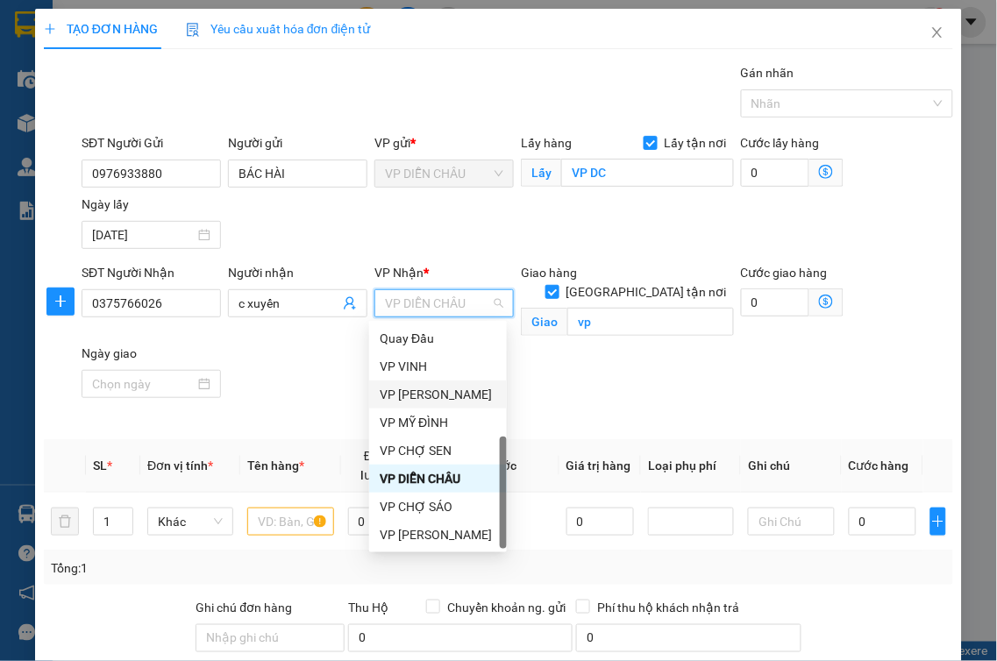
click at [435, 387] on div "VP [PERSON_NAME]" at bounding box center [438, 394] width 117 height 19
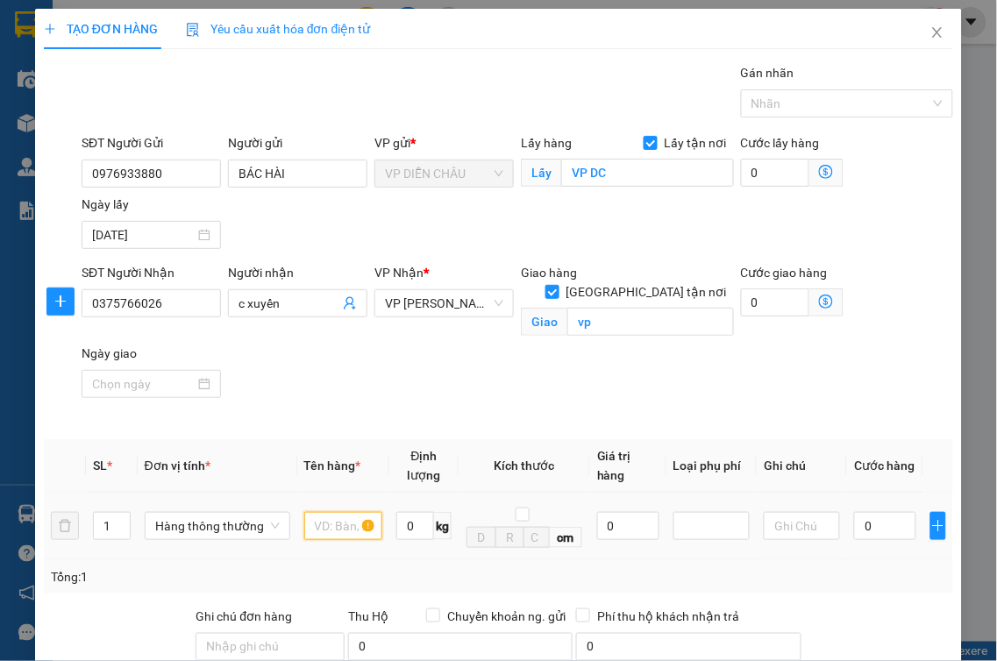
click at [318, 512] on input "text" at bounding box center [343, 526] width 78 height 28
type input "xe máy"
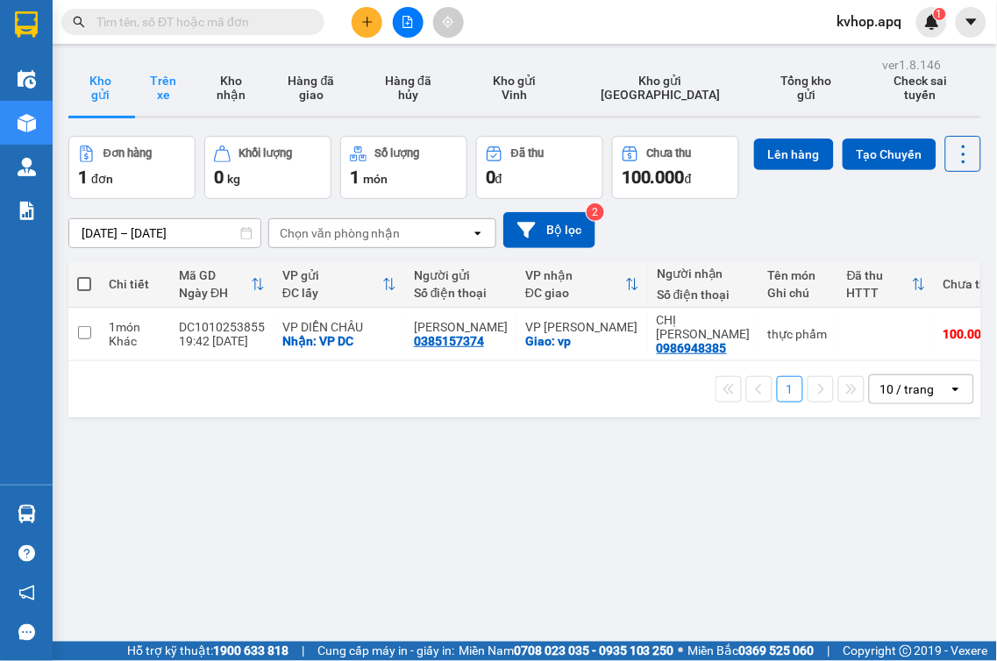
drag, startPoint x: 150, startPoint y: 103, endPoint x: 167, endPoint y: 95, distance: 19.2
click at [151, 101] on button "Trên xe" at bounding box center [163, 88] width 63 height 56
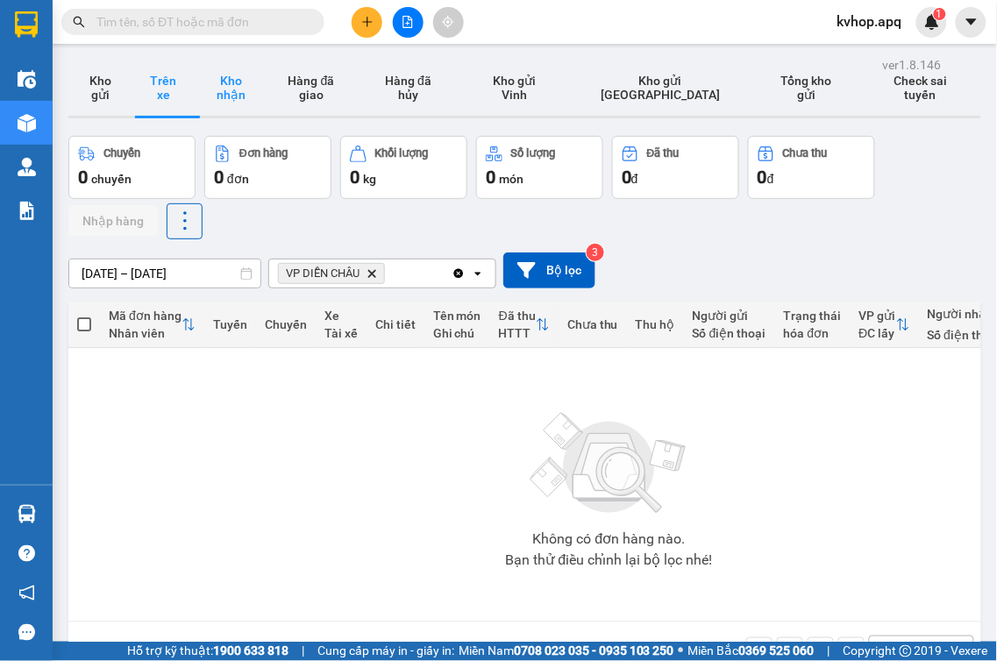
click at [224, 85] on button "Kho nhận" at bounding box center [231, 88] width 72 height 56
type input "[DATE] – [DATE]"
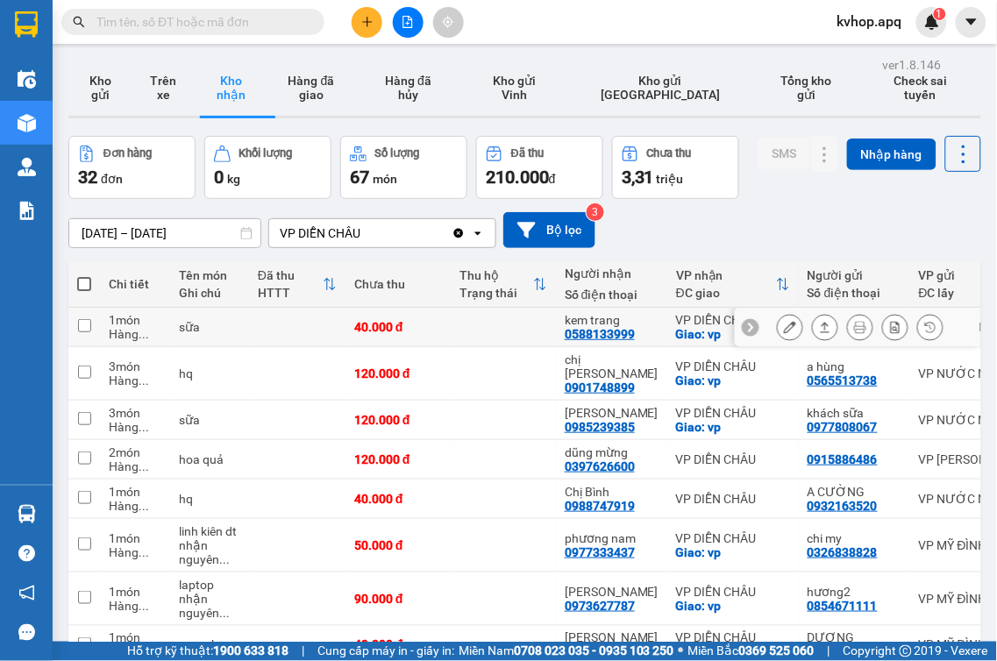
scroll to position [168, 0]
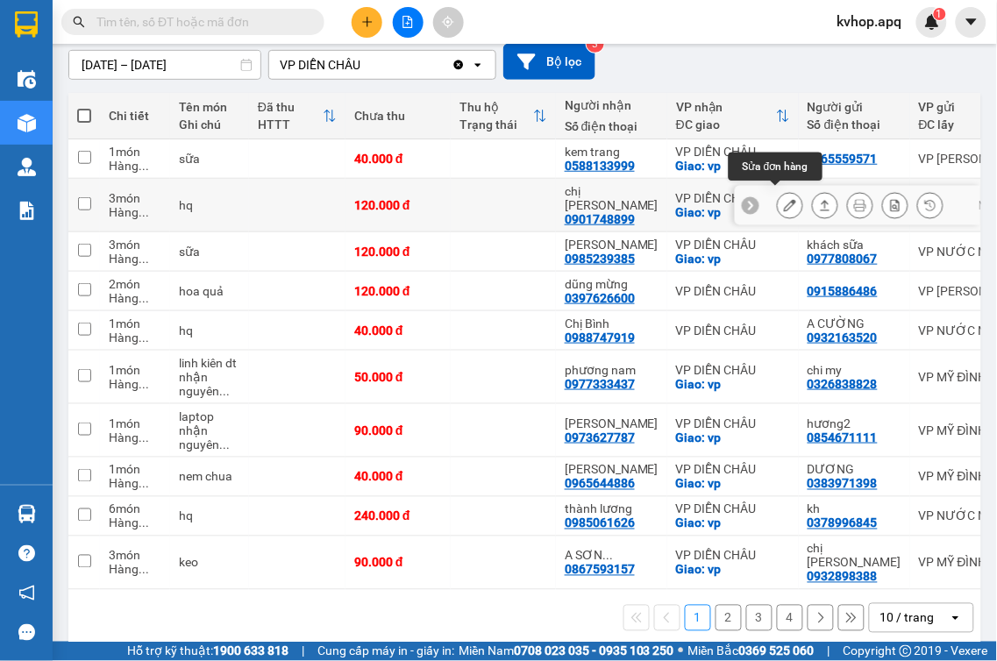
click at [784, 204] on icon at bounding box center [790, 205] width 12 height 12
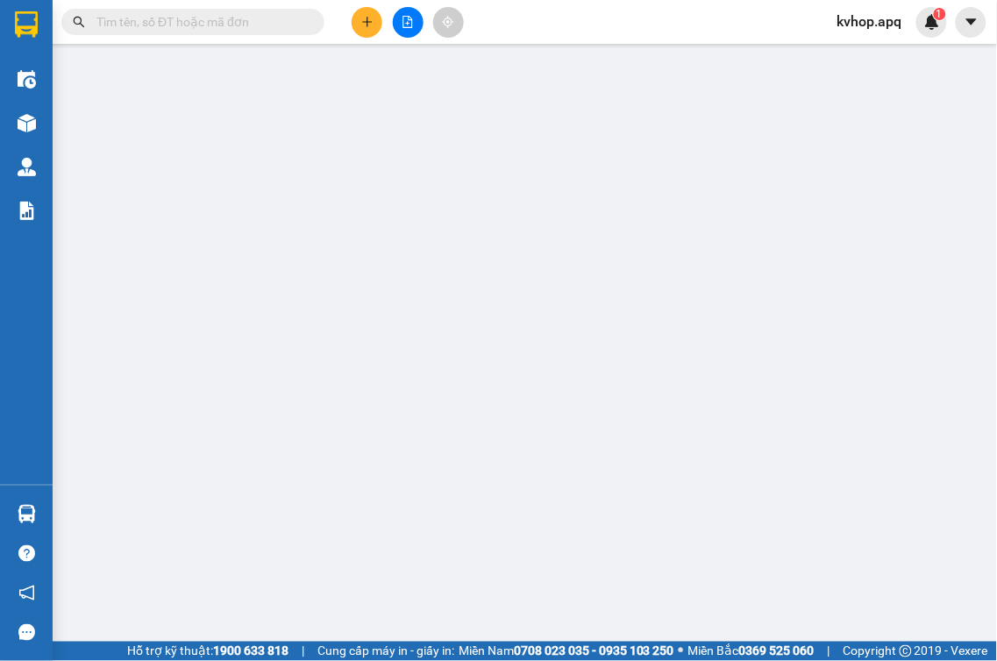
type input "0565513738"
type input "a hùng"
type input "0901748899"
type input "chị [PERSON_NAME]"
checkbox input "true"
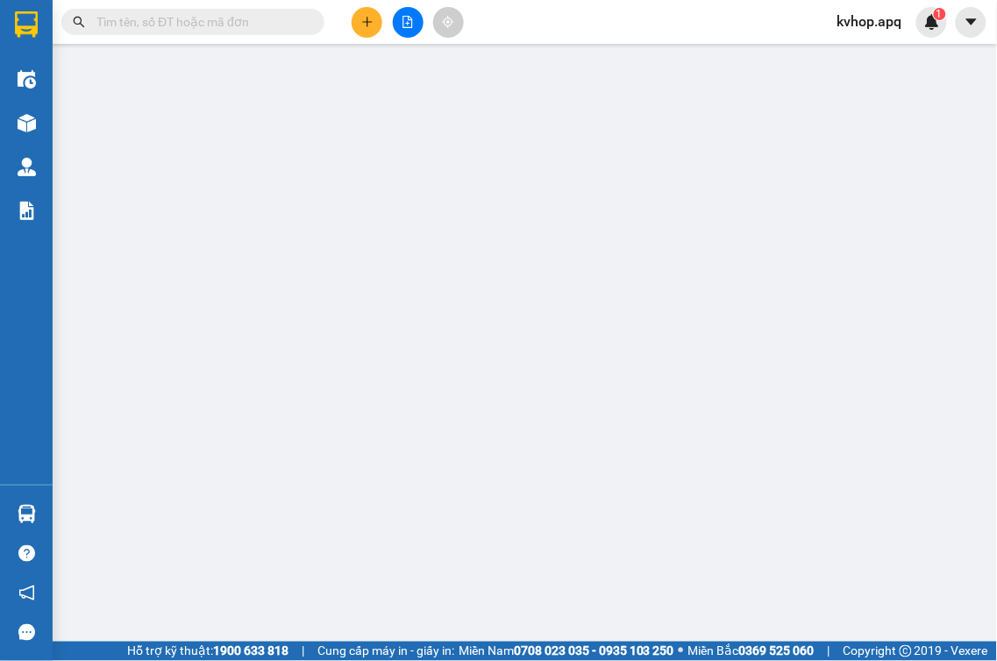
type input "vp"
type input "120.000"
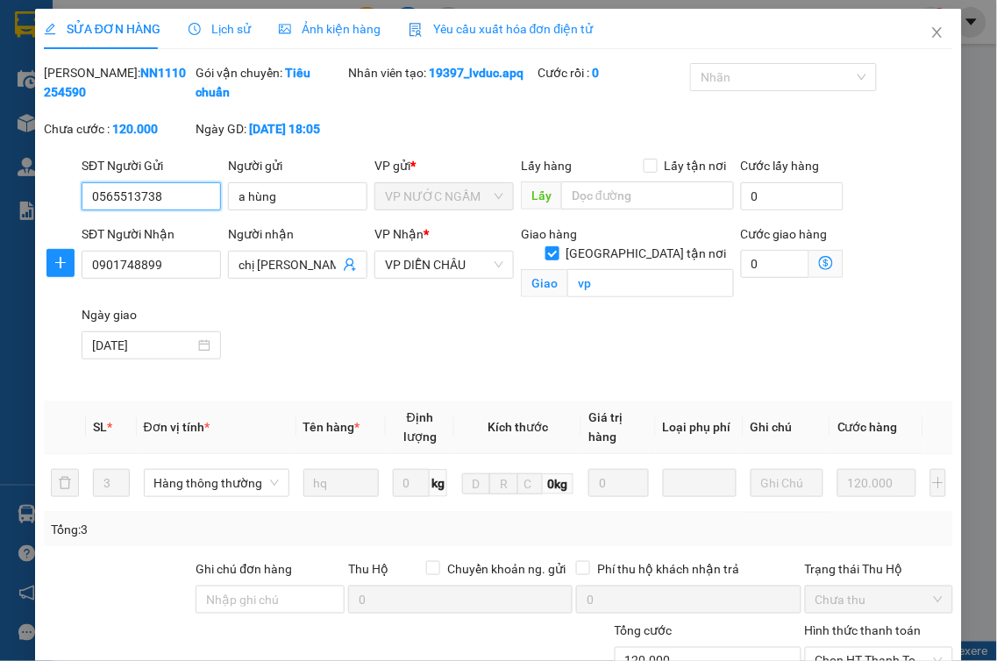
scroll to position [221, 0]
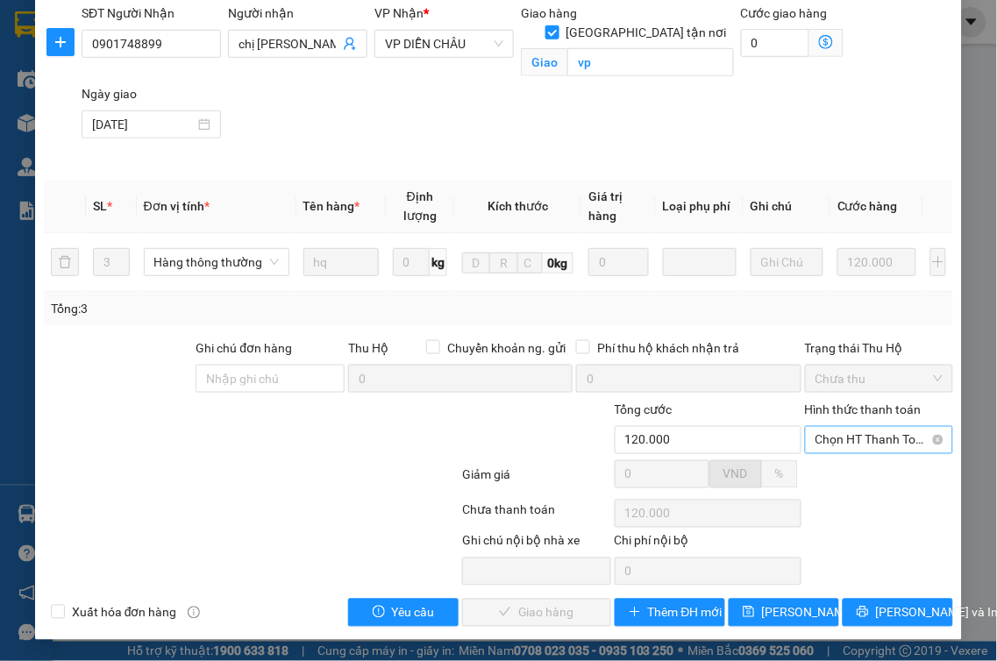
click at [821, 445] on span "Chọn HT Thanh Toán" at bounding box center [880, 440] width 128 height 26
click at [828, 467] on div "Tại văn phòng" at bounding box center [867, 475] width 125 height 19
type input "0"
drag, startPoint x: 544, startPoint y: 609, endPoint x: 529, endPoint y: 608, distance: 14.9
click at [542, 609] on span "[PERSON_NAME] và Giao hàng" at bounding box center [579, 612] width 168 height 19
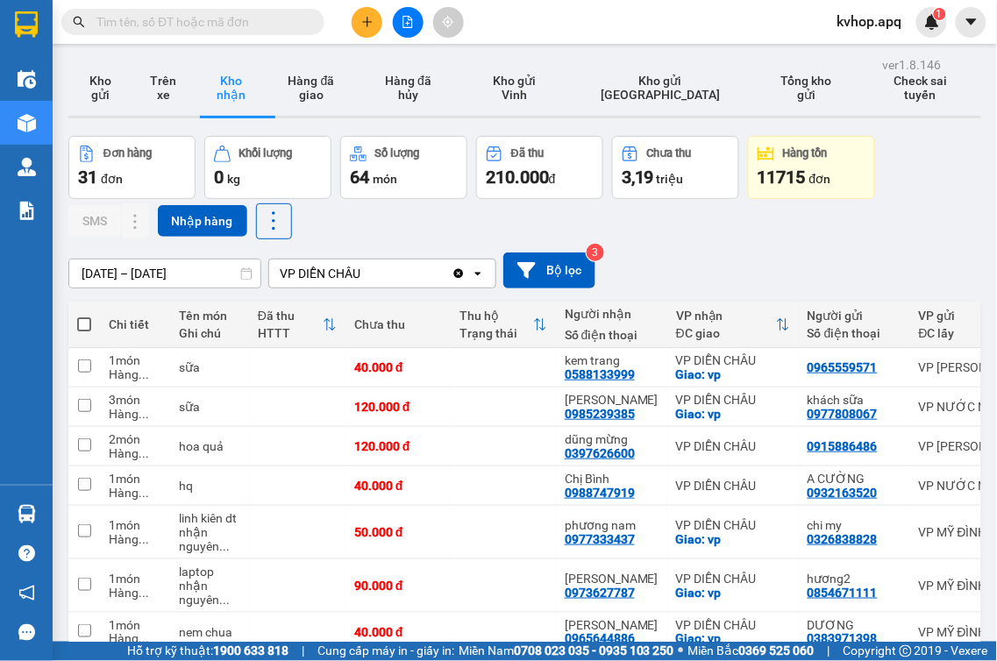
scroll to position [209, 0]
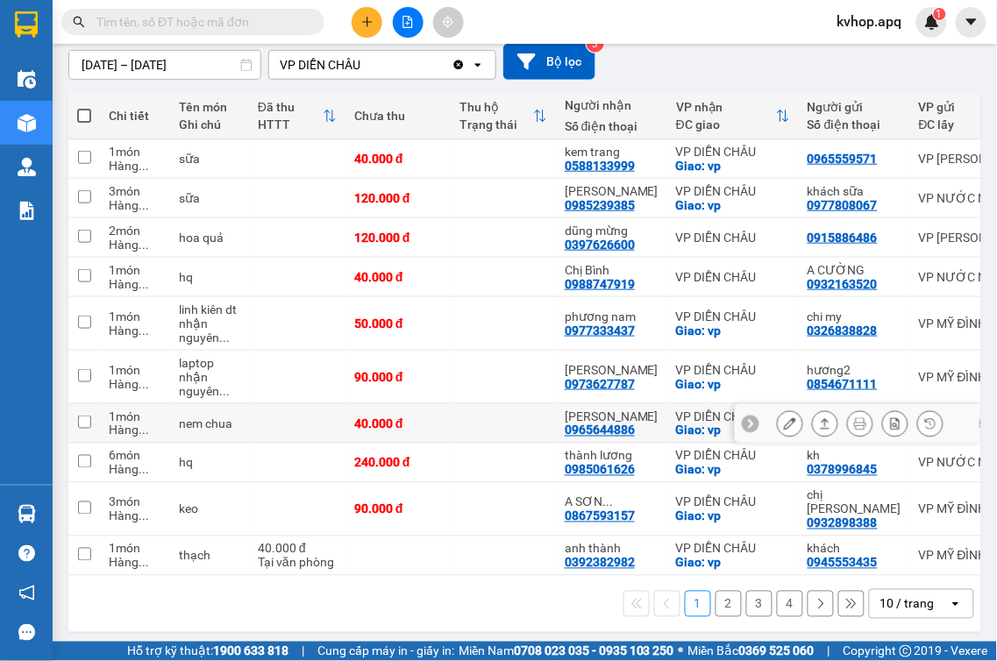
click at [759, 393] on td "VP DIỄN CHÂU Giao: vp" at bounding box center [733, 377] width 132 height 53
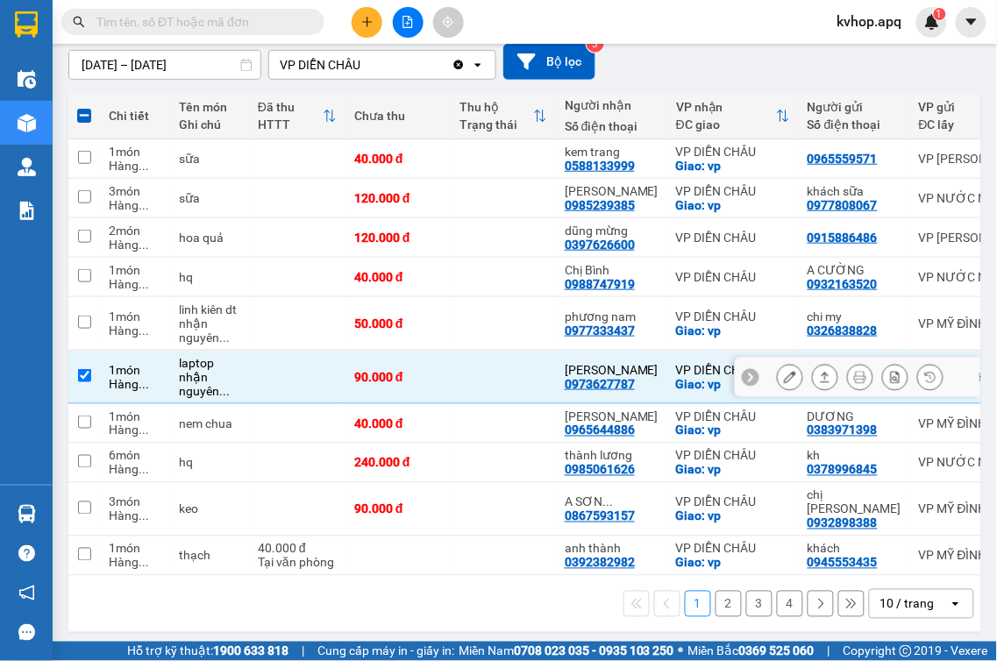
click at [82, 369] on input "checkbox" at bounding box center [84, 375] width 13 height 13
checkbox input "false"
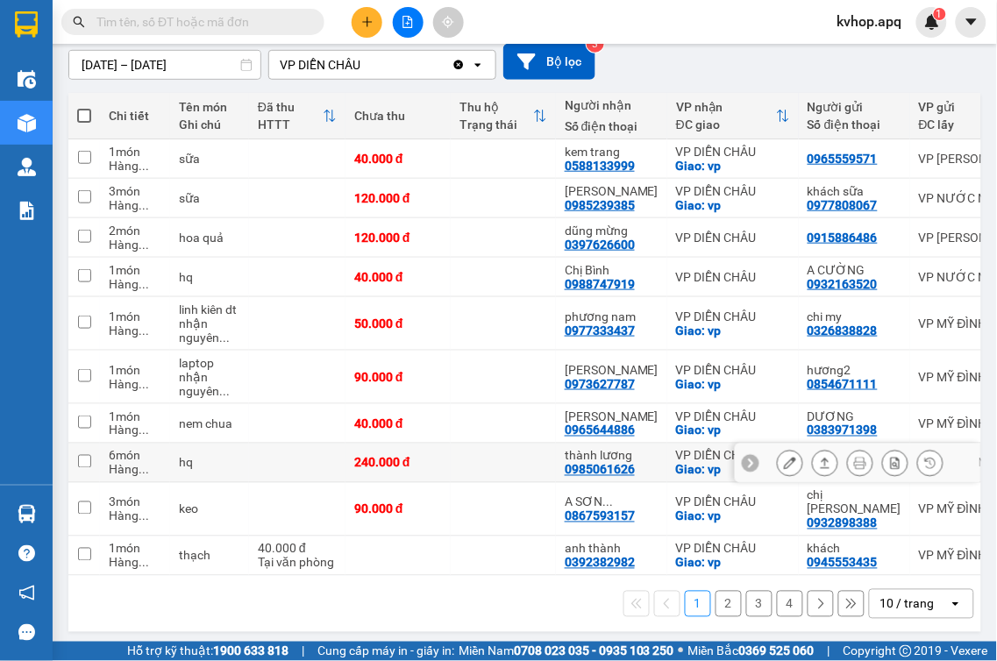
click at [784, 466] on icon at bounding box center [790, 463] width 12 height 12
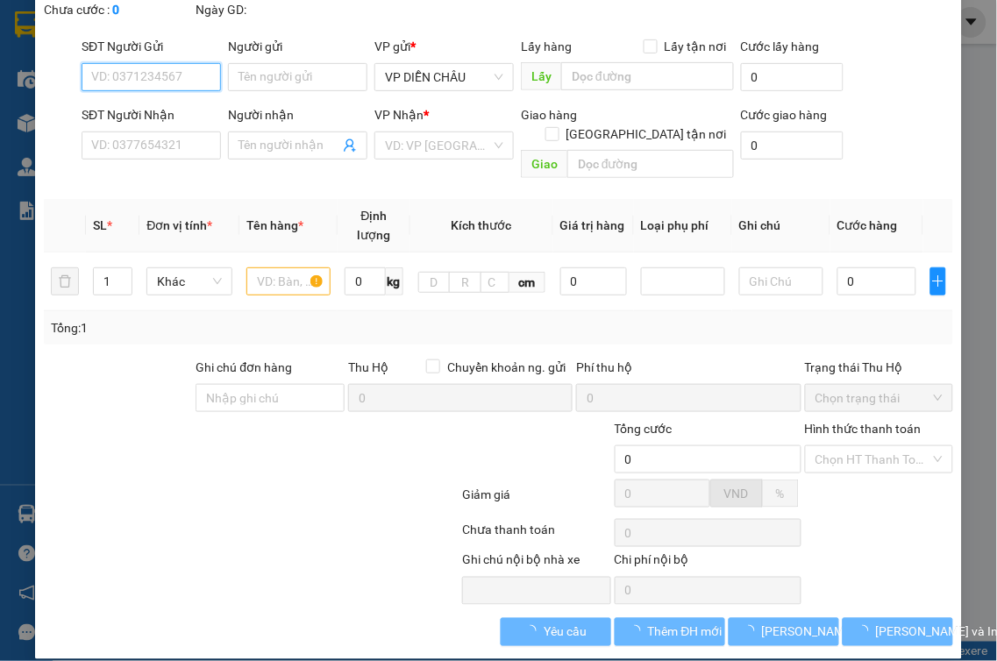
type input "0378996845"
type input "kh"
type input "0985061626"
type input "thành lương"
checkbox input "true"
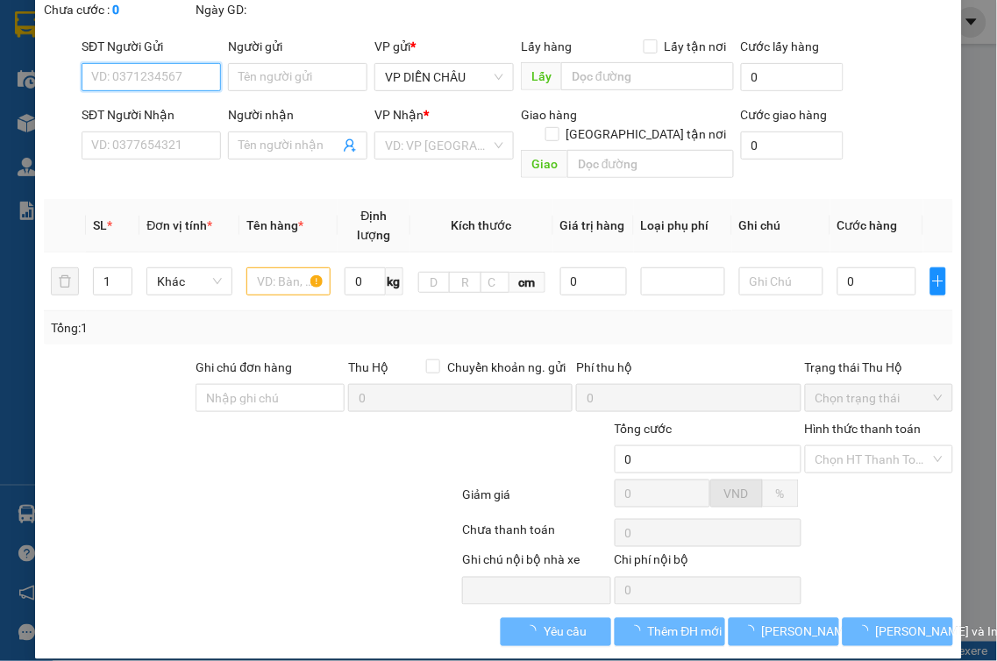
type input "vp"
type input "240.000"
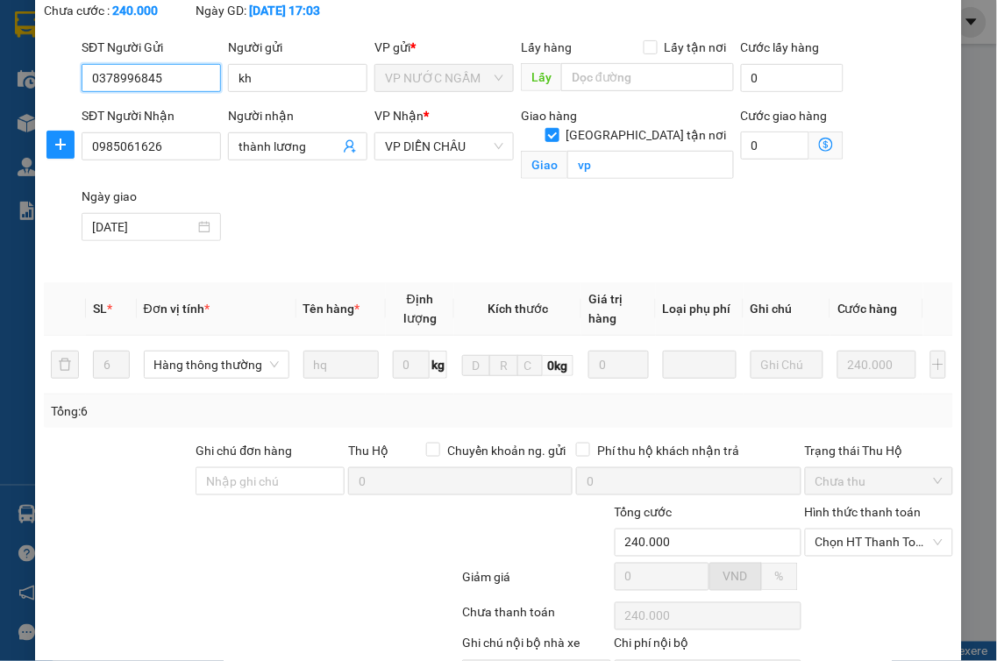
scroll to position [221, 0]
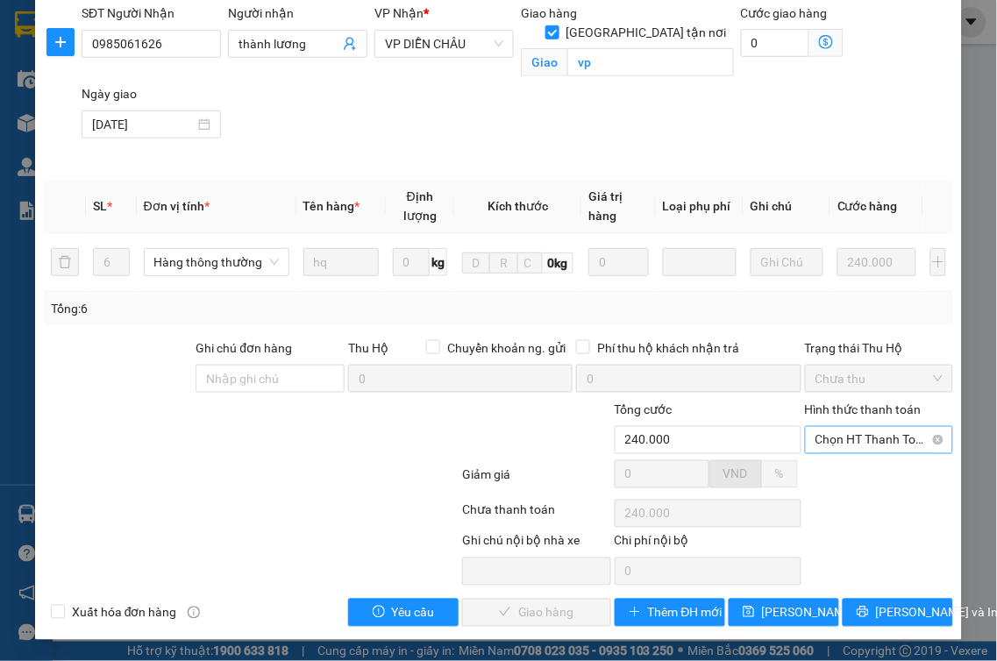
click at [883, 445] on span "Chọn HT Thanh Toán" at bounding box center [880, 440] width 128 height 26
drag, startPoint x: 844, startPoint y: 472, endPoint x: 829, endPoint y: 485, distance: 19.9
click at [844, 475] on div "Tại văn phòng" at bounding box center [867, 475] width 125 height 19
type input "0"
click at [529, 606] on span "[PERSON_NAME] và Giao hàng" at bounding box center [579, 612] width 168 height 19
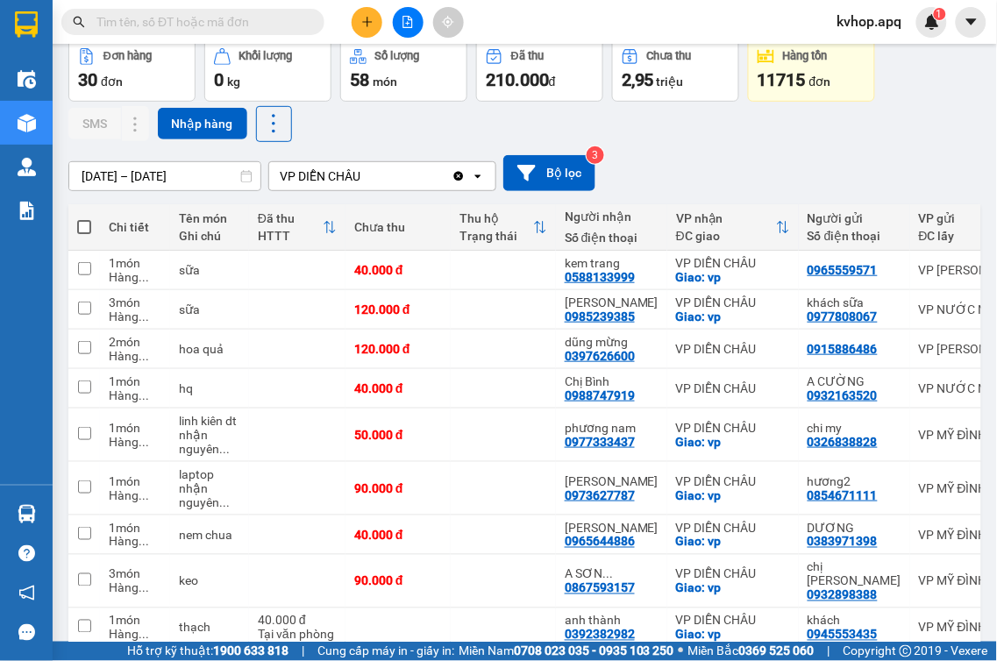
scroll to position [195, 0]
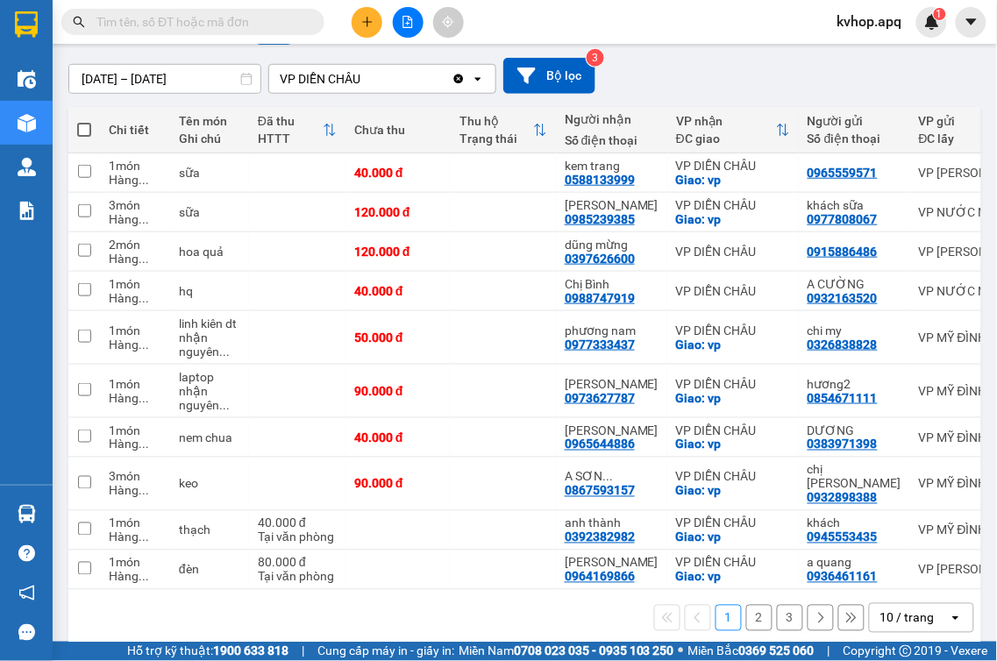
click at [746, 609] on button "2" at bounding box center [759, 618] width 26 height 26
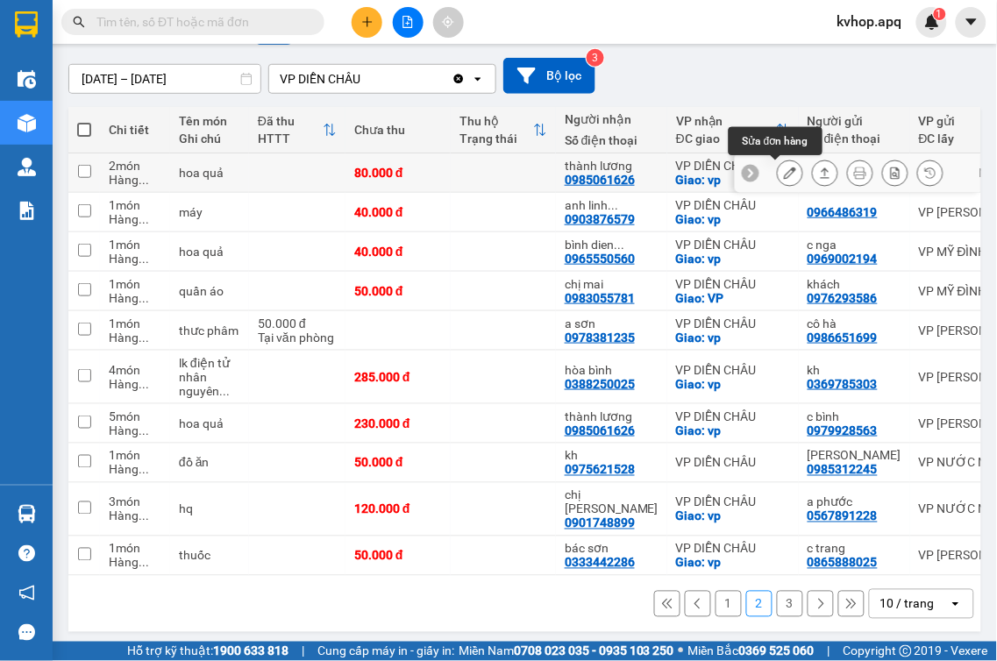
click at [782, 169] on button at bounding box center [790, 173] width 25 height 31
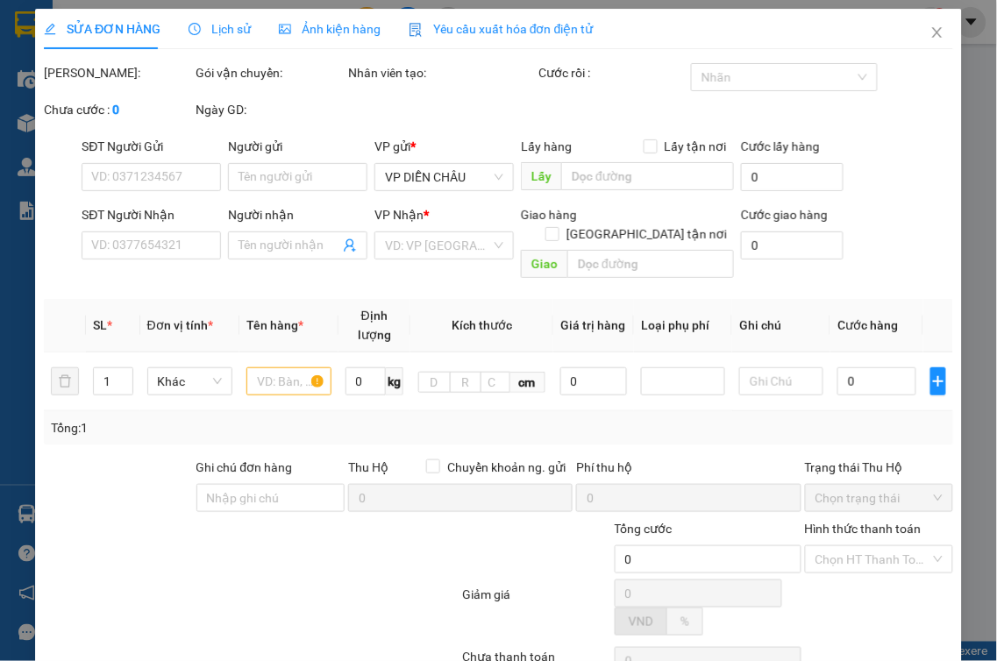
type input "0386878372"
type input "0985061626"
type input "thành lương"
checkbox input "true"
type input "vp"
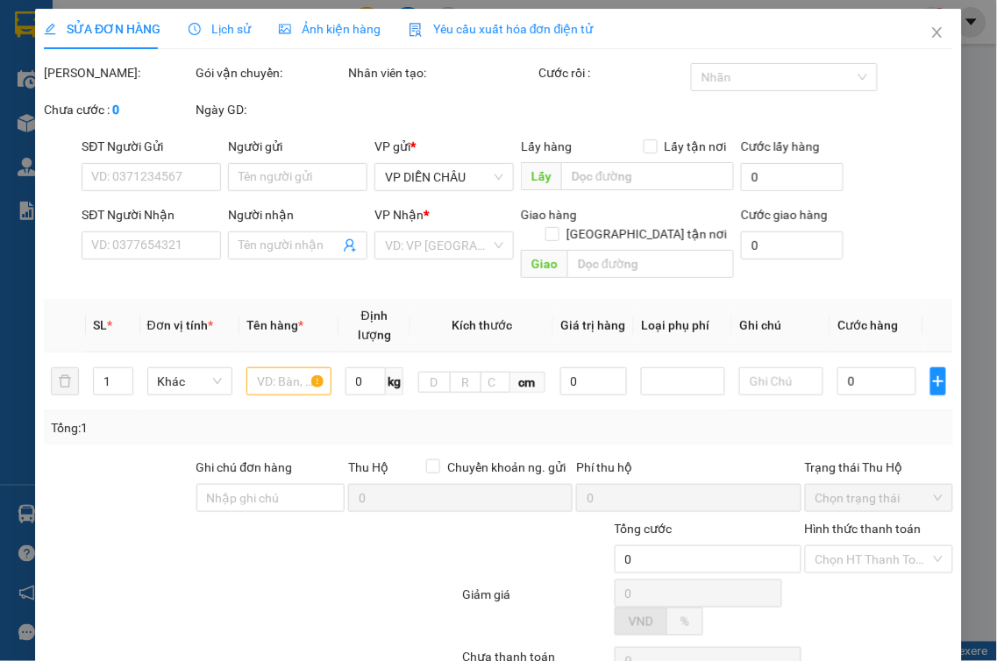
type input "80.000"
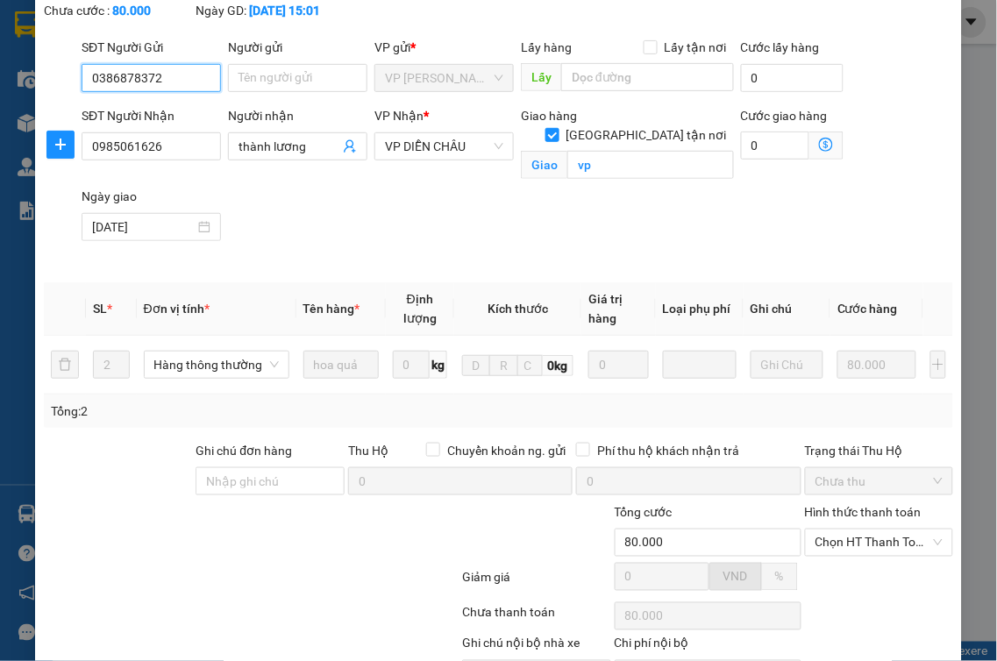
scroll to position [221, 0]
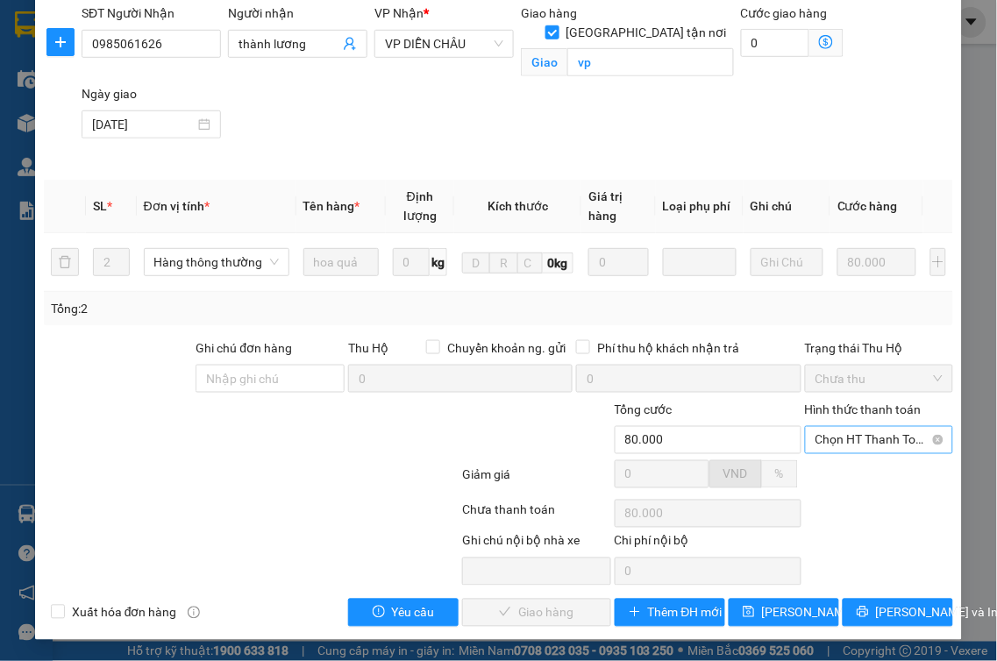
click at [859, 445] on span "Chọn HT Thanh Toán" at bounding box center [880, 440] width 128 height 26
click at [826, 477] on div "Tại văn phòng" at bounding box center [867, 475] width 125 height 19
type input "0"
click at [531, 607] on span "[PERSON_NAME] và Giao hàng" at bounding box center [579, 612] width 168 height 19
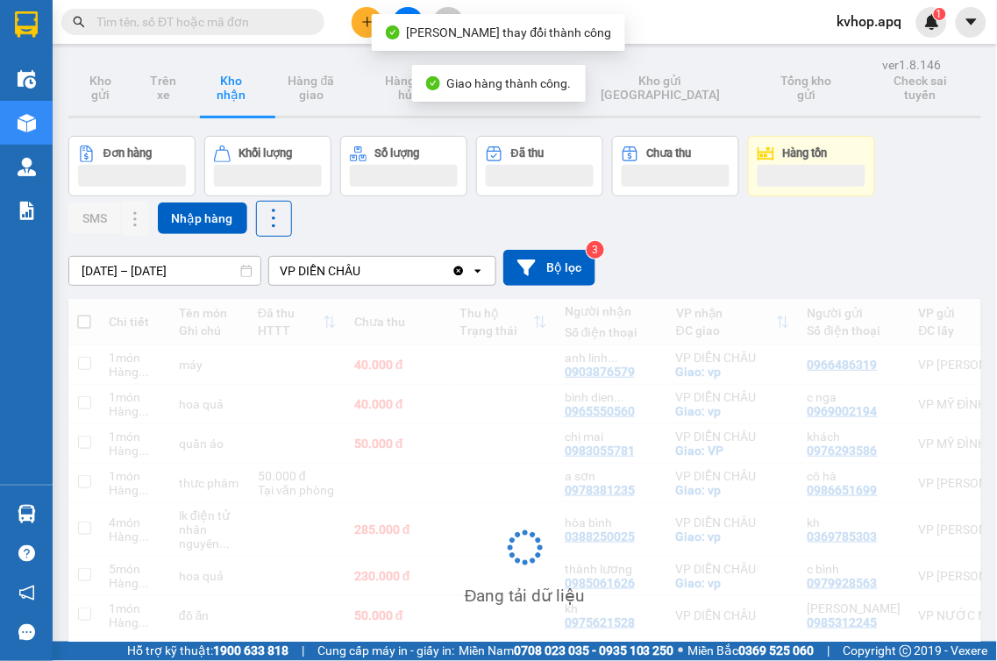
scroll to position [191, 0]
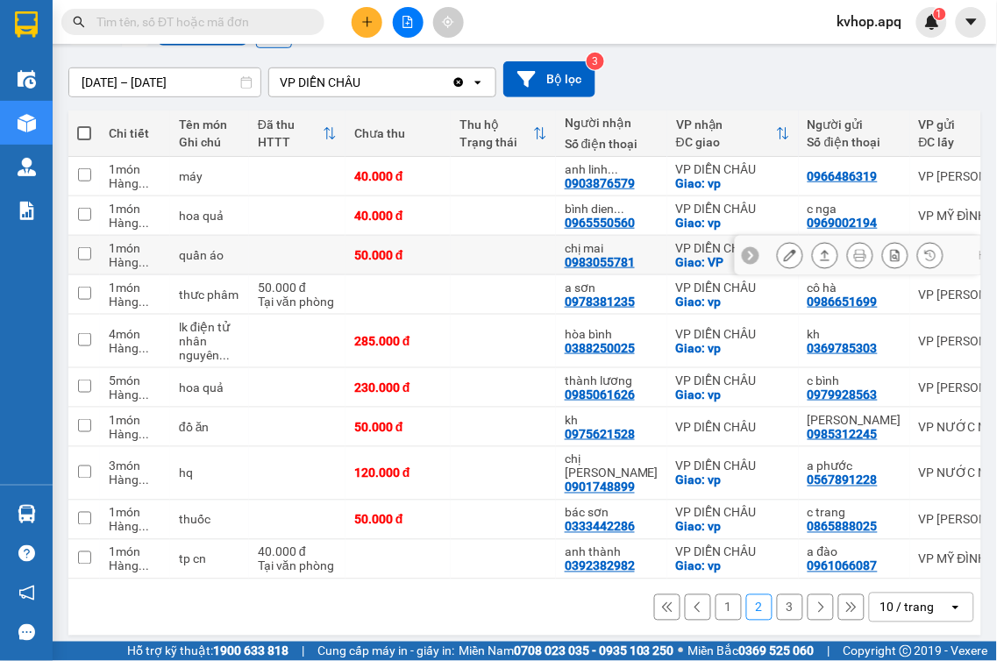
click at [784, 260] on icon at bounding box center [790, 255] width 12 height 12
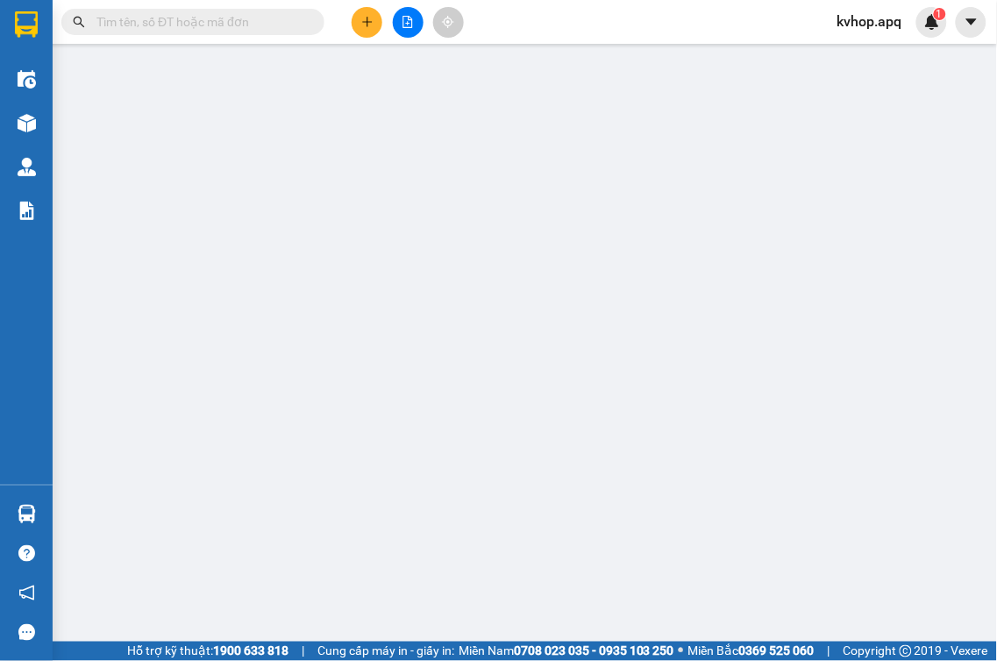
type input "0976293586"
type input "khách"
type input "0983055781"
type input "chị mai"
checkbox input "true"
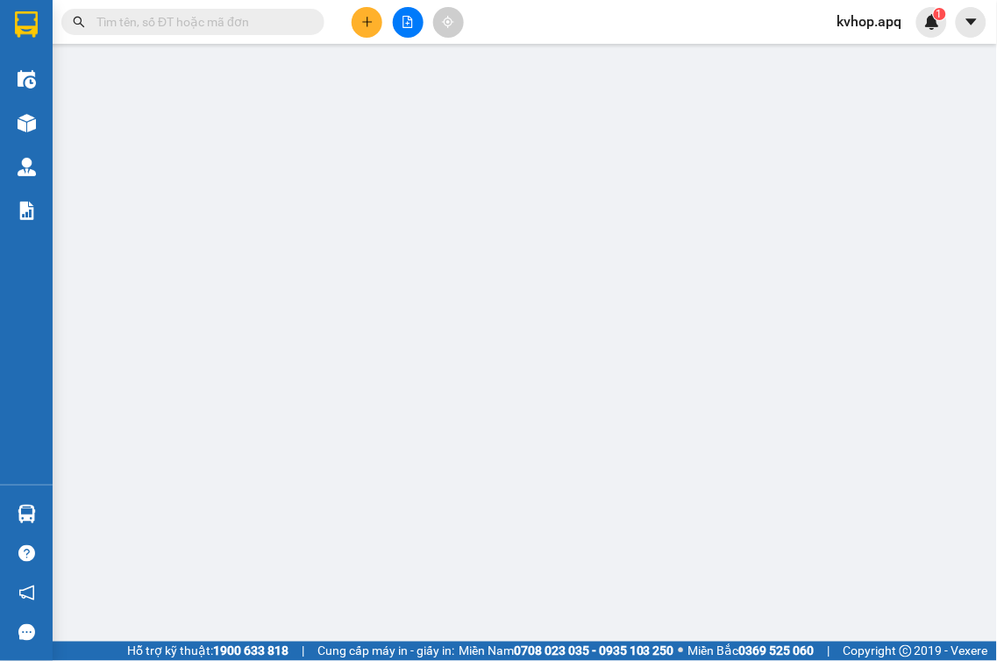
type input "VP"
type input "50.000"
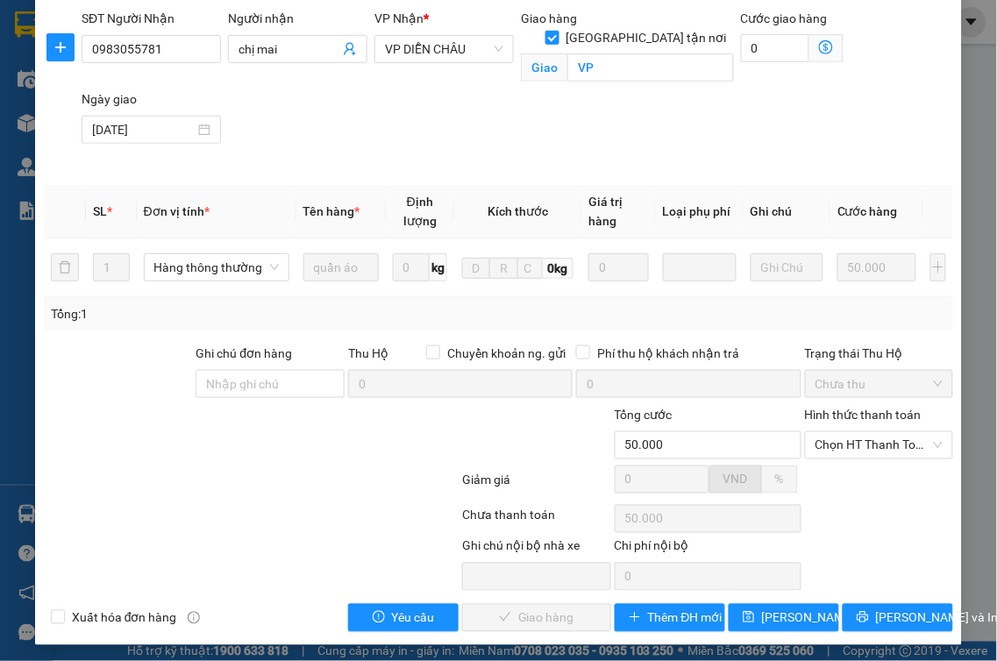
scroll to position [221, 0]
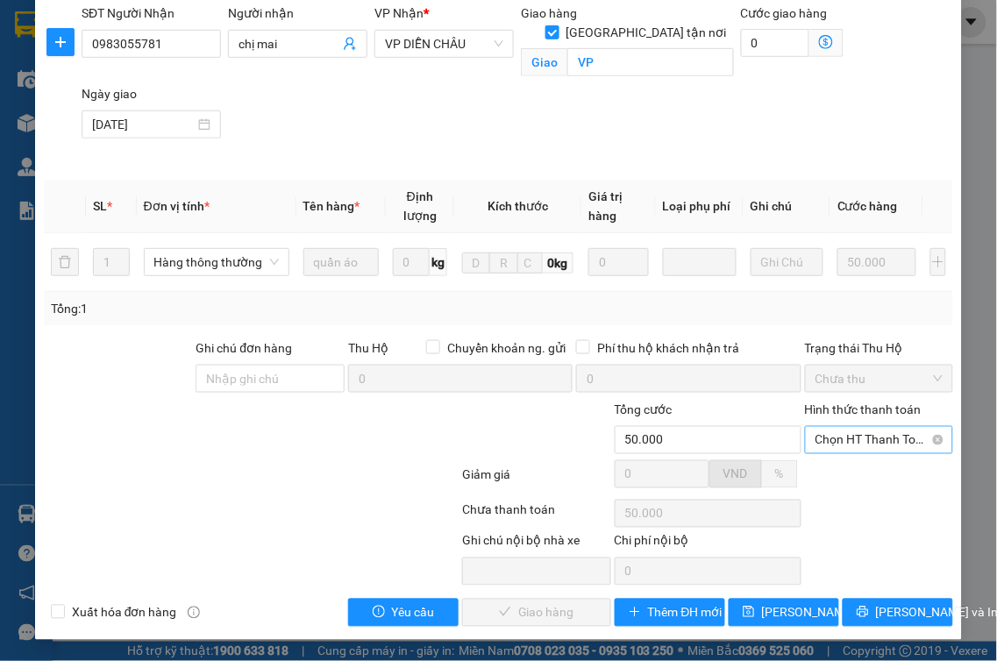
click at [883, 445] on span "Chọn HT Thanh Toán" at bounding box center [880, 440] width 128 height 26
click at [833, 475] on div "Tại văn phòng" at bounding box center [867, 475] width 125 height 19
type input "0"
click at [555, 608] on span "[PERSON_NAME] và Giao hàng" at bounding box center [579, 612] width 168 height 19
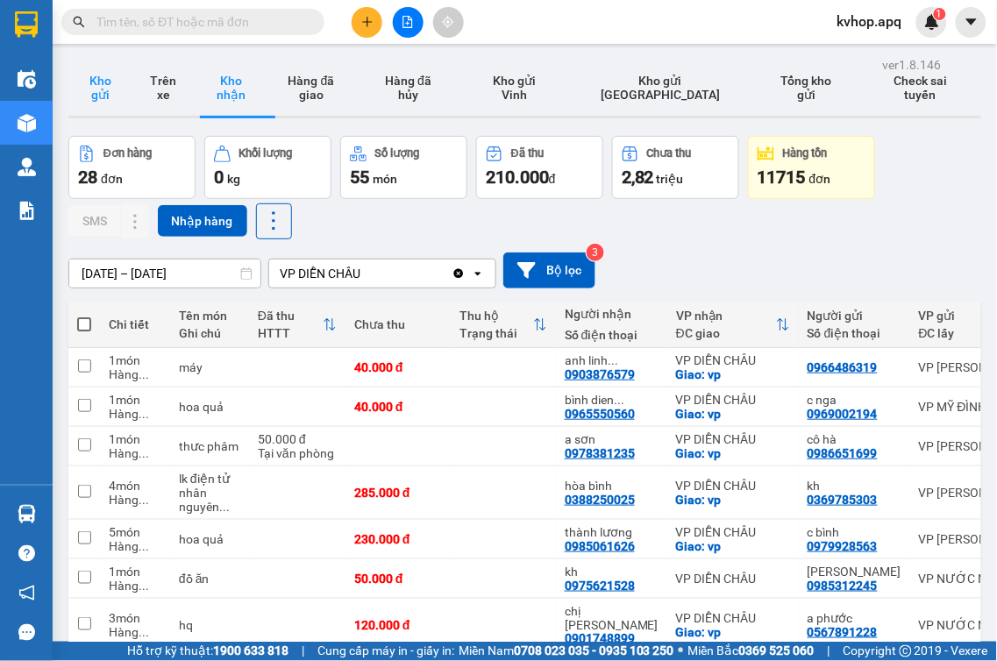
click at [93, 88] on button "Kho gửi" at bounding box center [99, 88] width 63 height 56
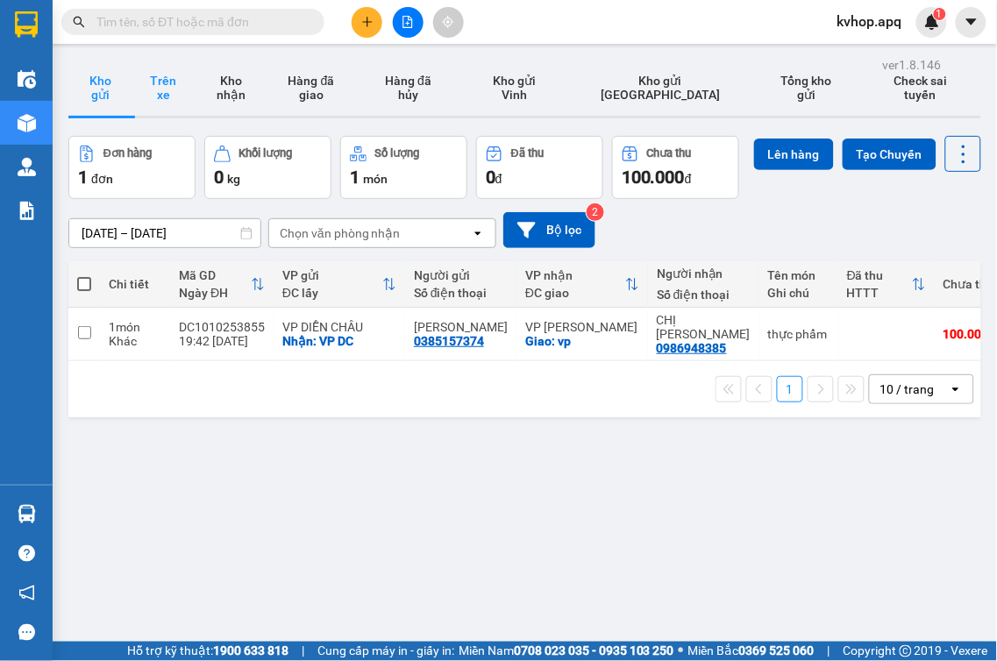
click at [169, 88] on button "Trên xe" at bounding box center [163, 88] width 63 height 56
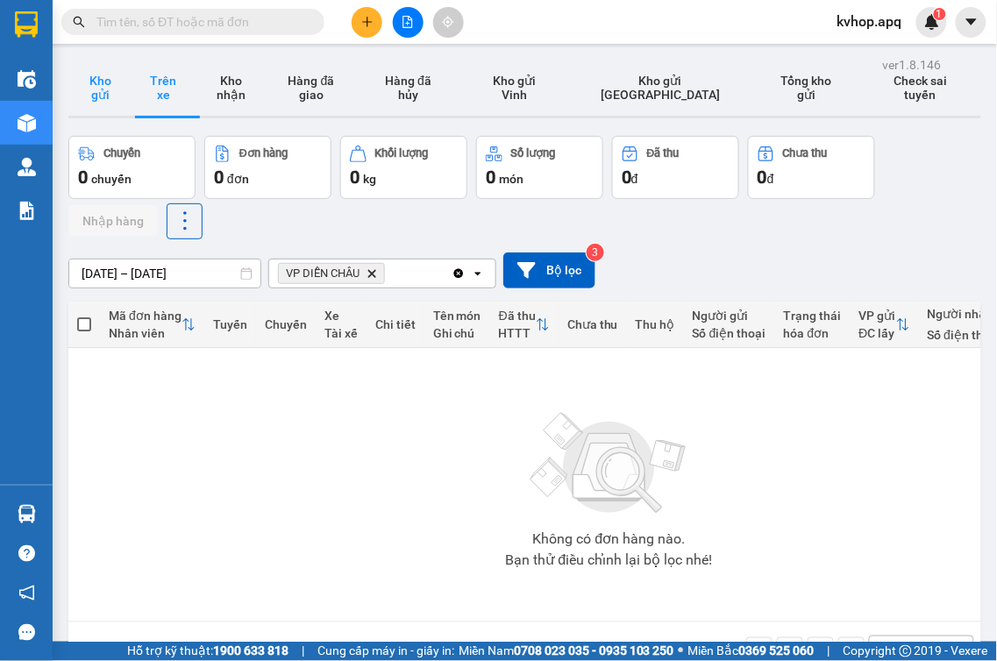
click at [110, 97] on button "Kho gửi" at bounding box center [99, 88] width 63 height 56
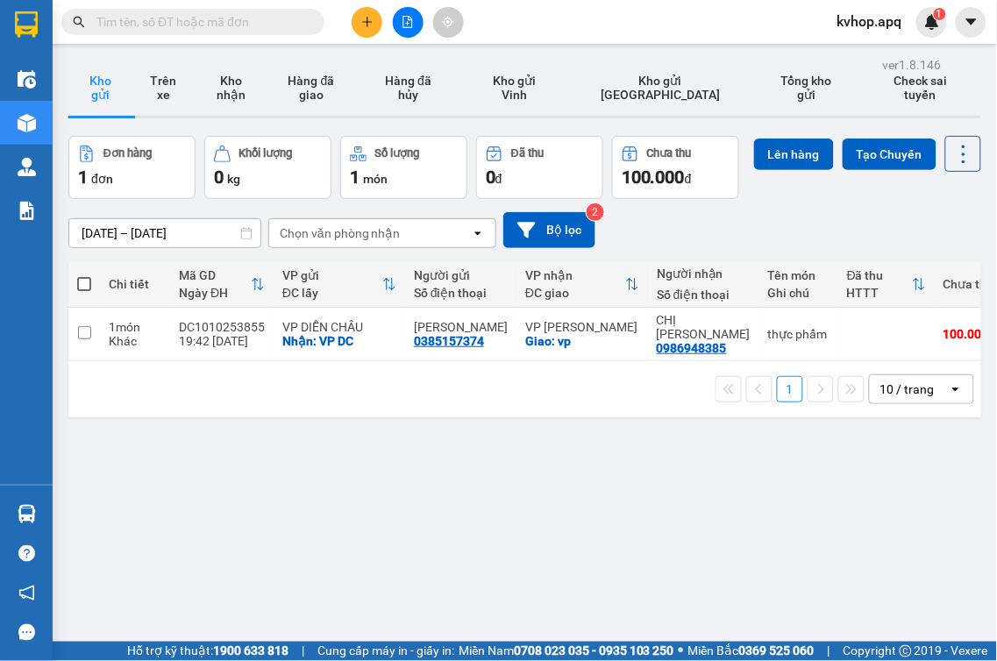
click at [207, 28] on input "text" at bounding box center [199, 21] width 207 height 19
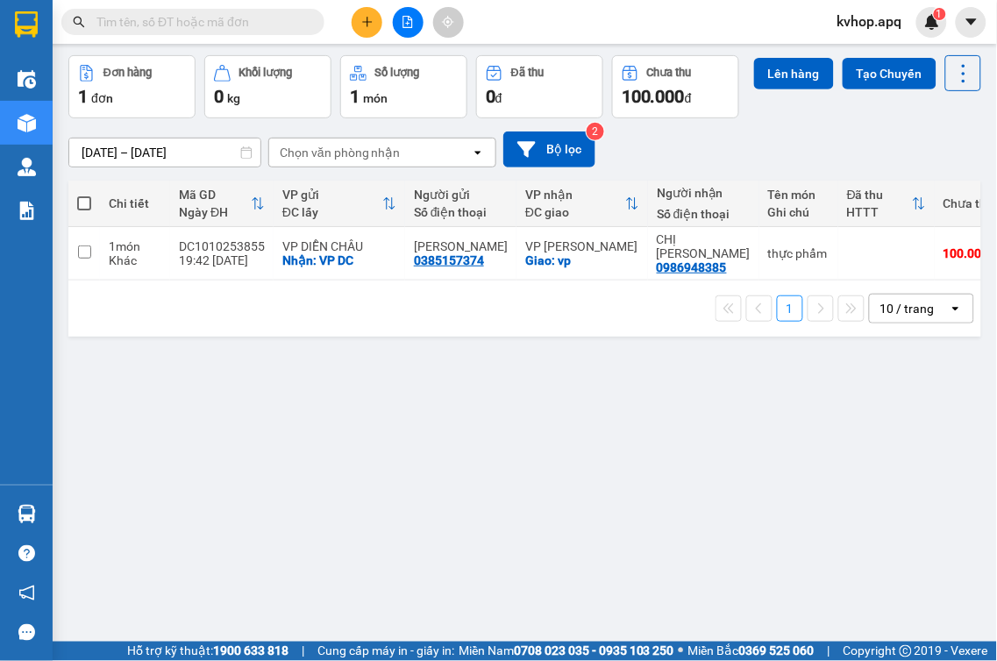
click at [717, 337] on div "1 10 / trang open" at bounding box center [524, 309] width 913 height 56
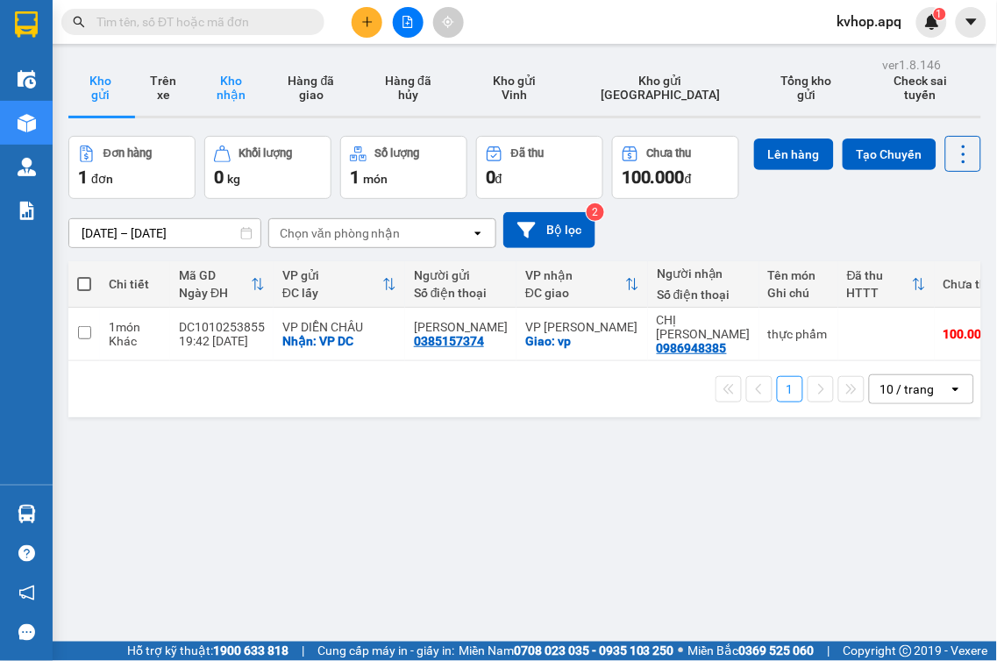
click at [258, 90] on button "Kho nhận" at bounding box center [231, 88] width 72 height 56
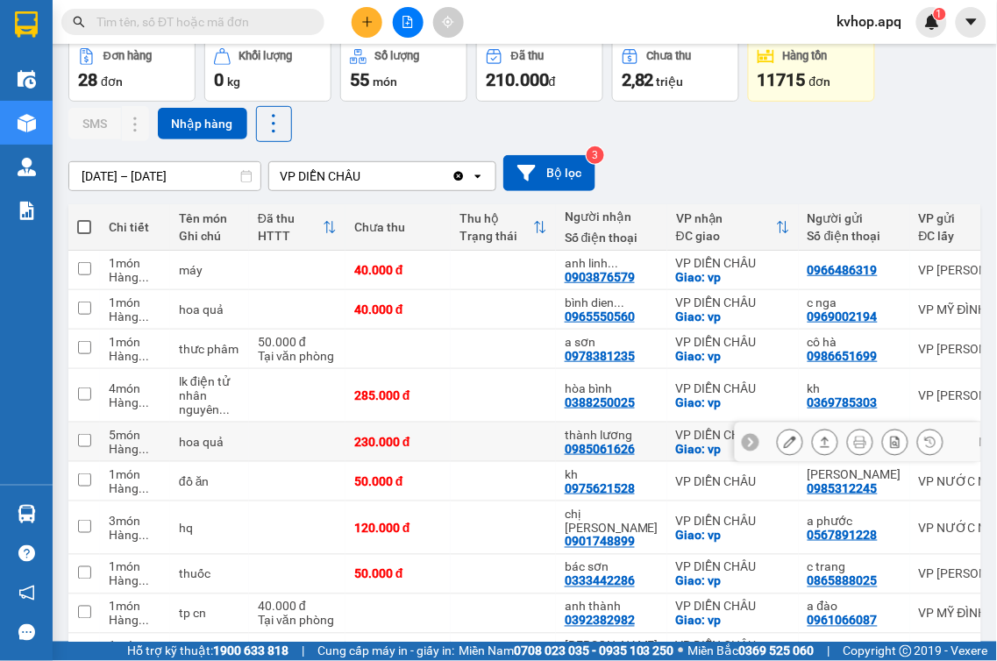
scroll to position [195, 0]
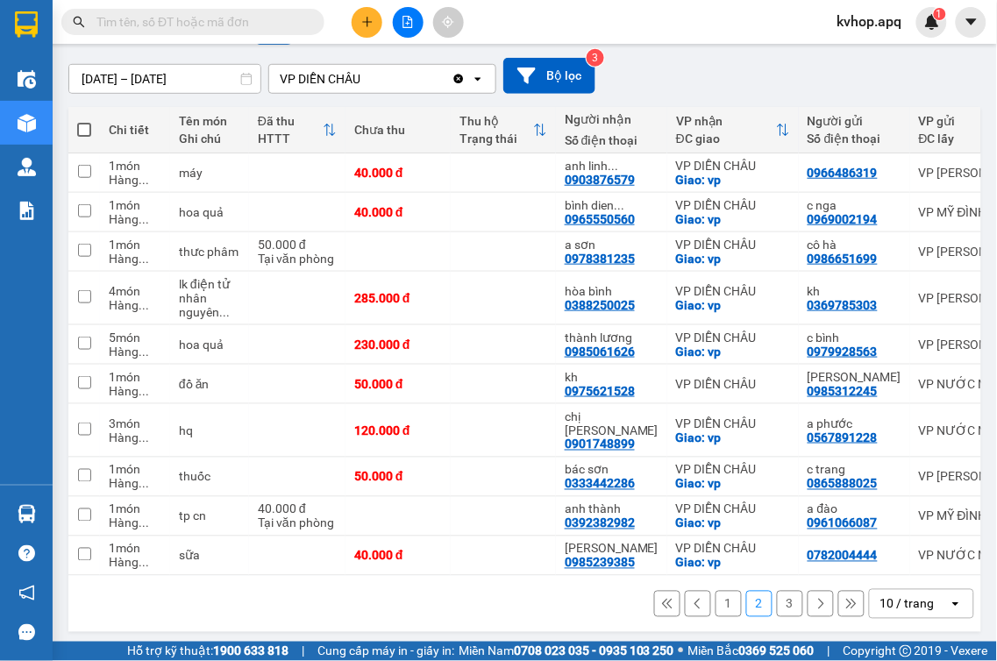
click at [716, 602] on button "1" at bounding box center [729, 604] width 26 height 26
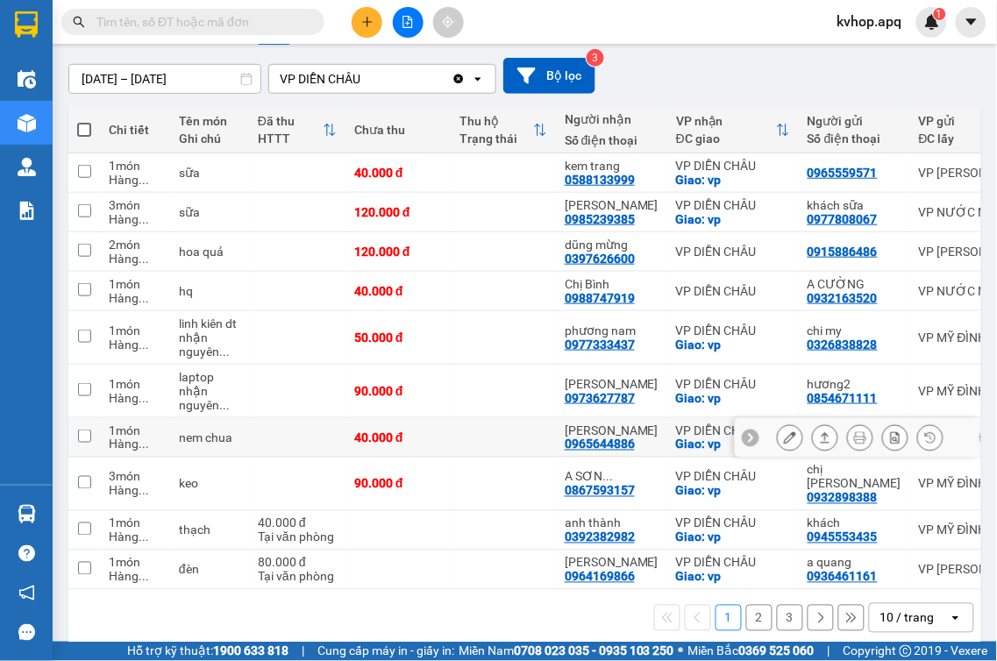
scroll to position [209, 0]
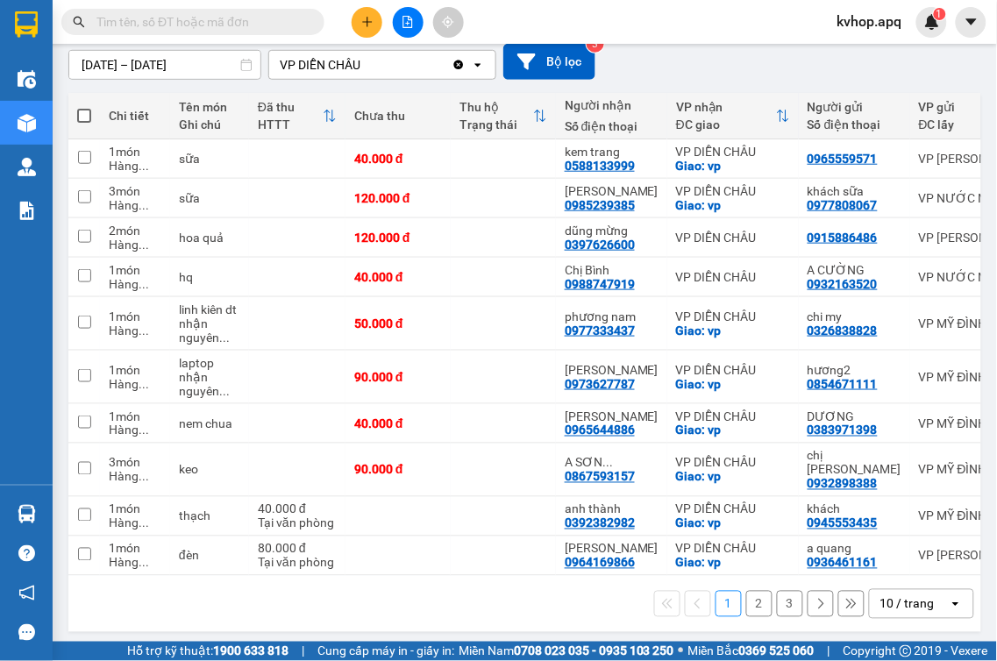
click at [749, 592] on button "2" at bounding box center [759, 604] width 26 height 26
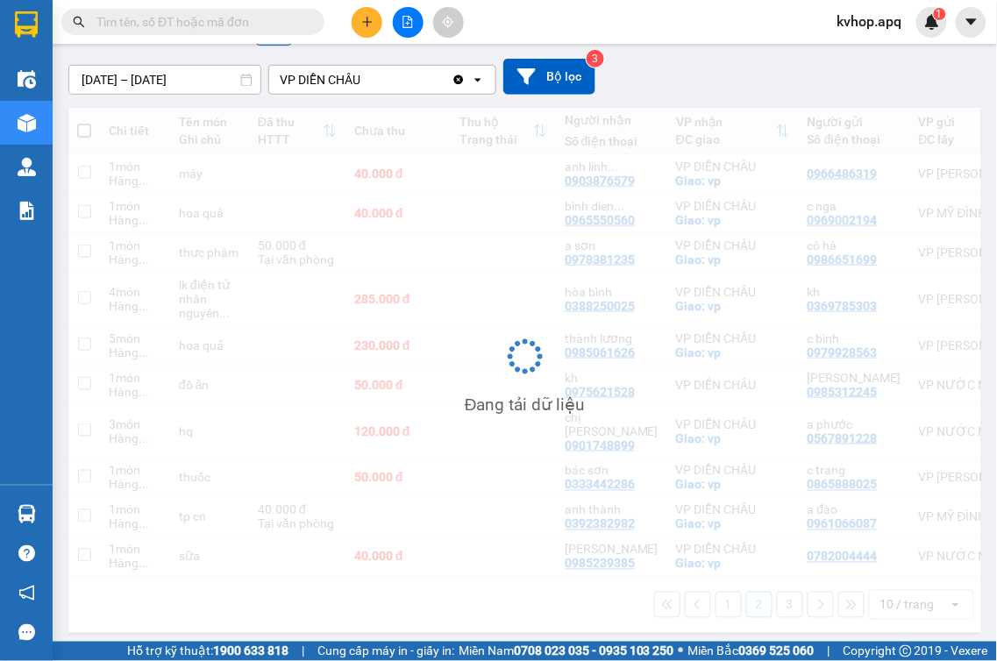
scroll to position [195, 0]
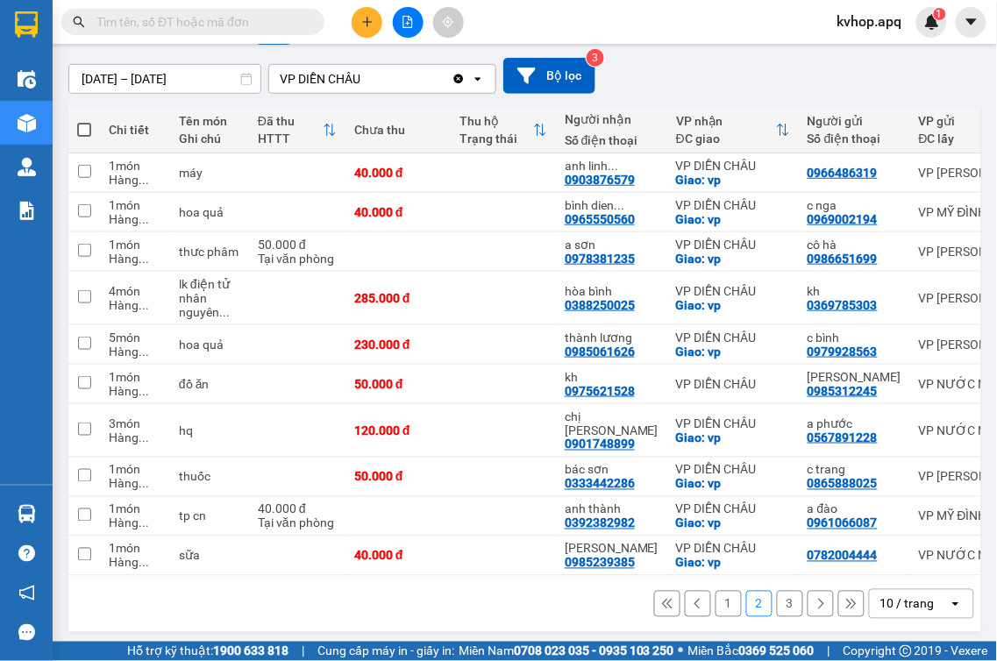
click at [777, 598] on button "3" at bounding box center [790, 604] width 26 height 26
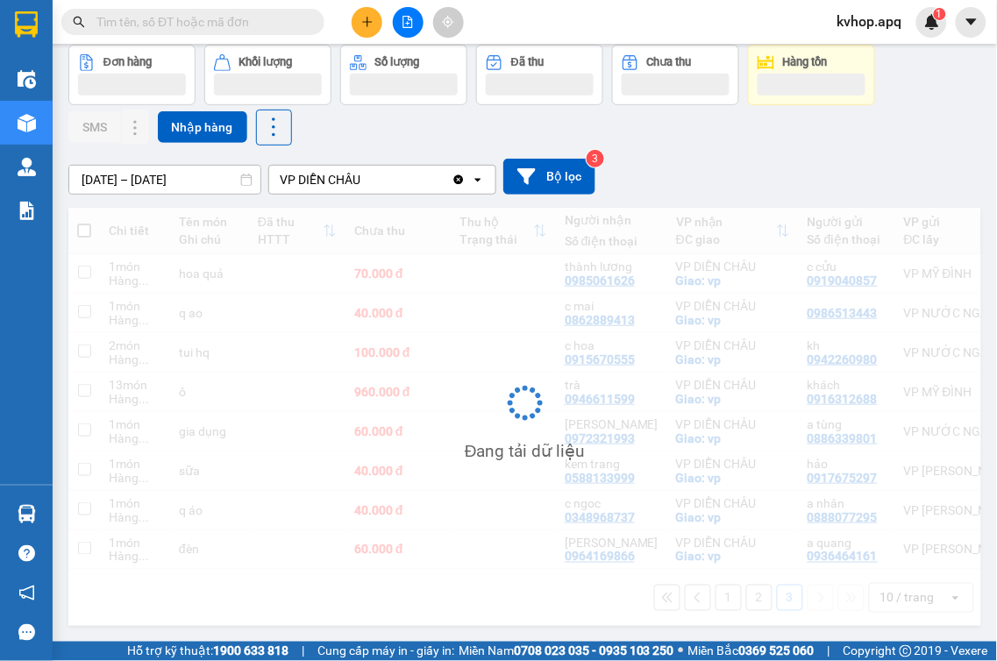
scroll to position [102, 0]
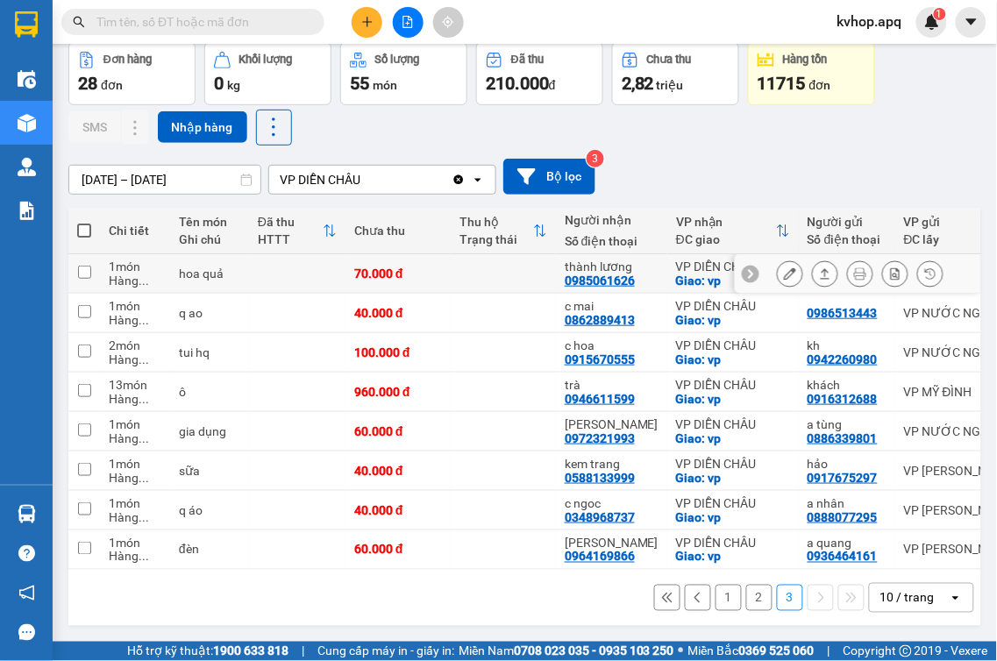
click at [784, 267] on icon at bounding box center [790, 273] width 12 height 12
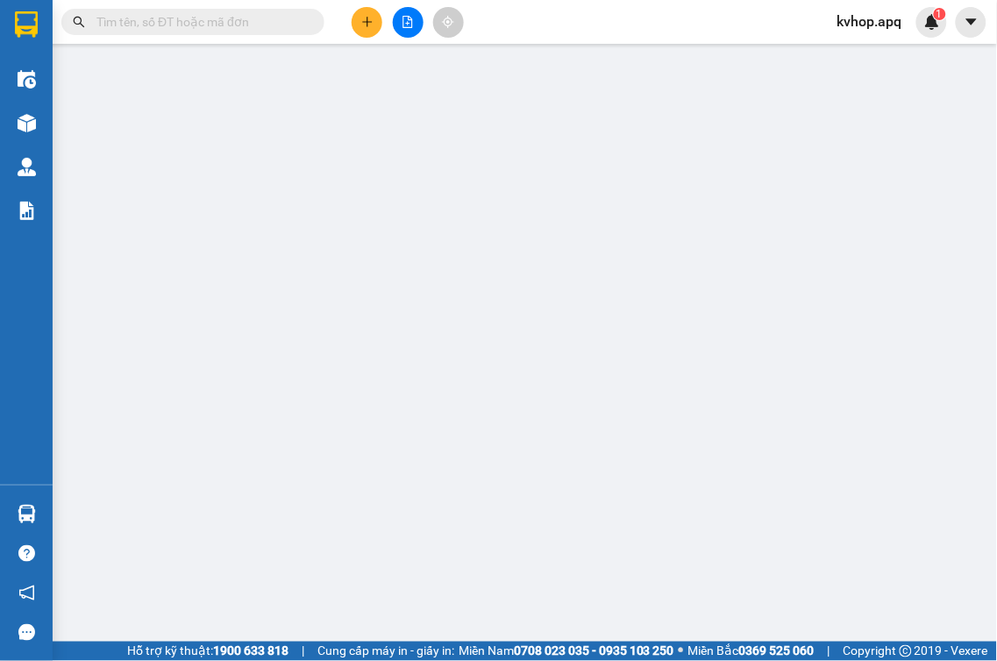
type input "0919040857"
type input "c cửu"
type input "0985061626"
type input "thành lương"
checkbox input "true"
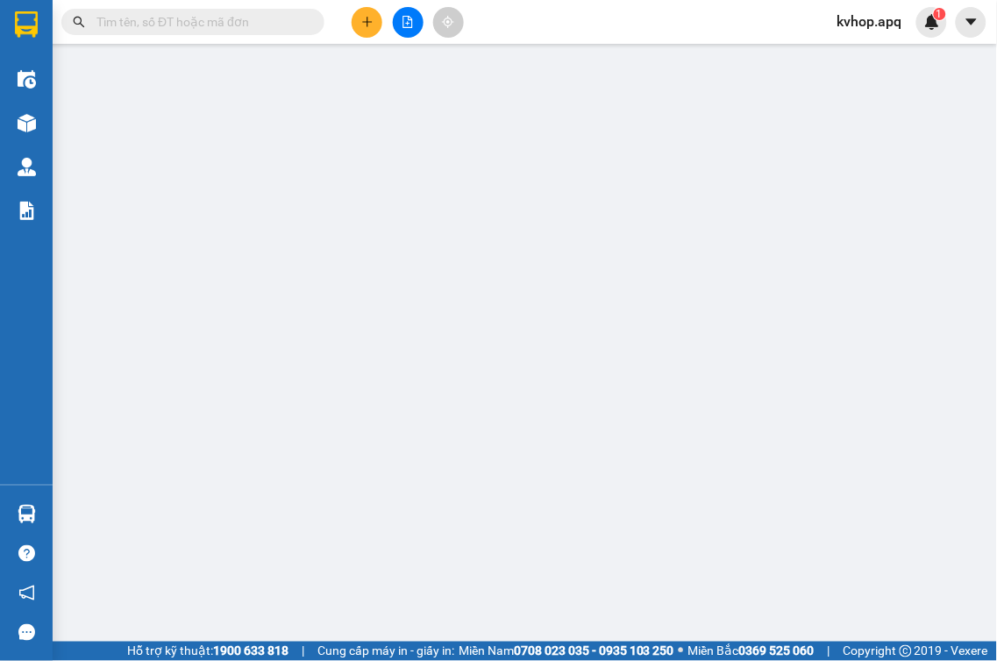
type input "vp"
type input "70.000"
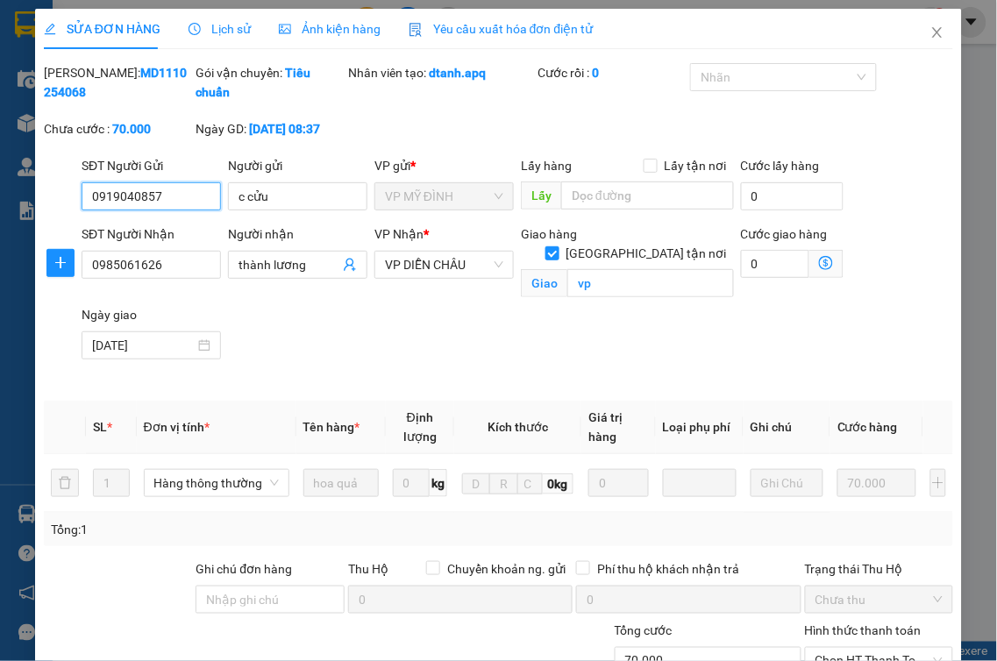
scroll to position [221, 0]
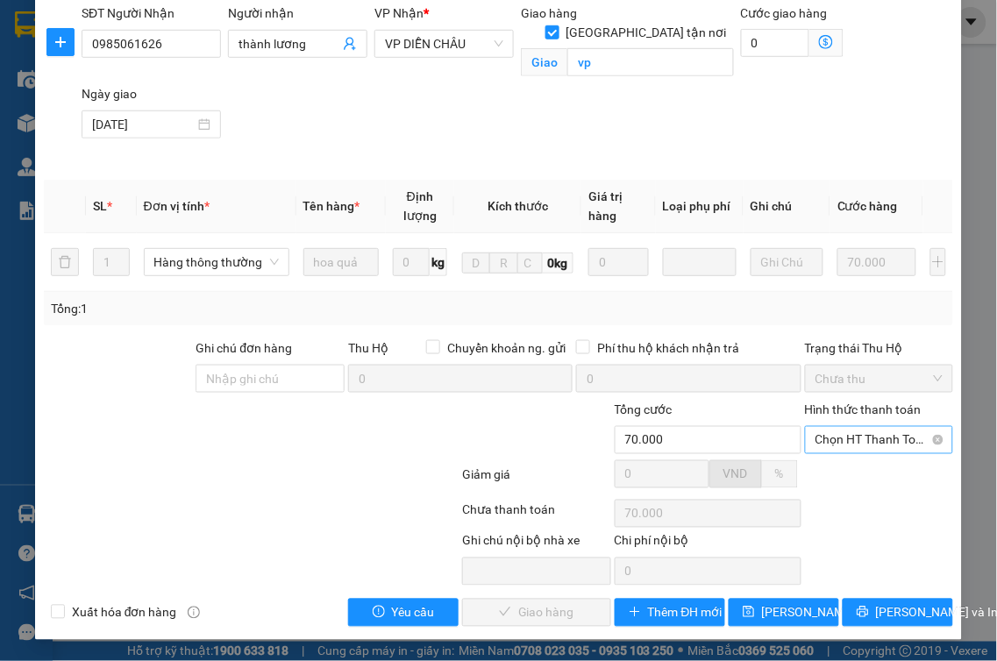
click at [869, 444] on span "Chọn HT Thanh Toán" at bounding box center [880, 440] width 128 height 26
drag, startPoint x: 852, startPoint y: 461, endPoint x: 846, endPoint y: 477, distance: 16.9
click at [852, 465] on div "Tại văn phòng" at bounding box center [868, 475] width 146 height 28
type input "0"
drag, startPoint x: 511, startPoint y: 612, endPoint x: 502, endPoint y: 614, distance: 9.8
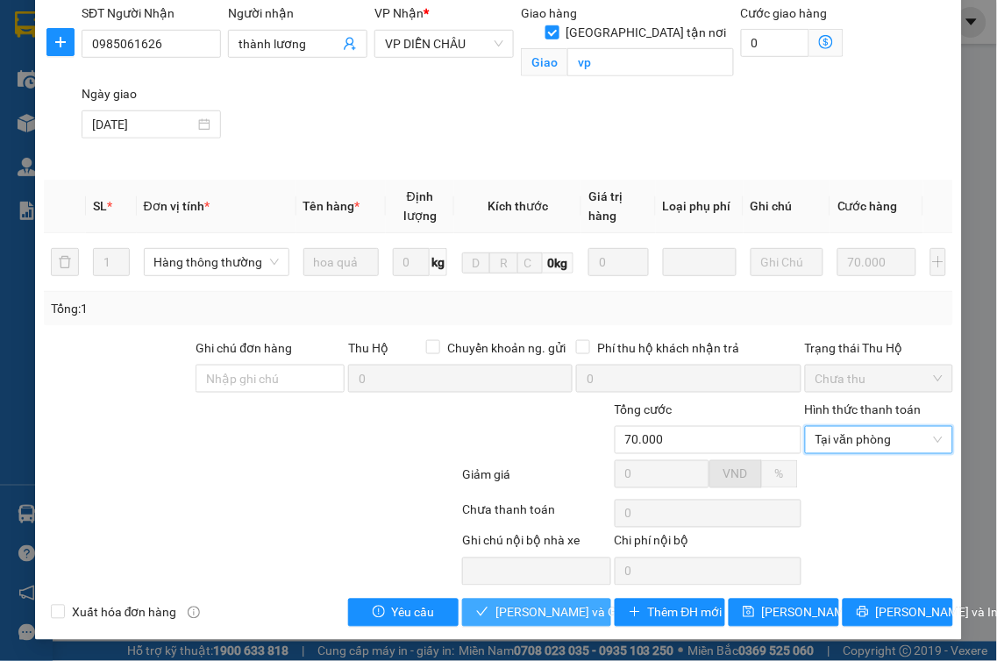
click at [510, 614] on span "[PERSON_NAME] và Giao hàng" at bounding box center [579, 612] width 168 height 19
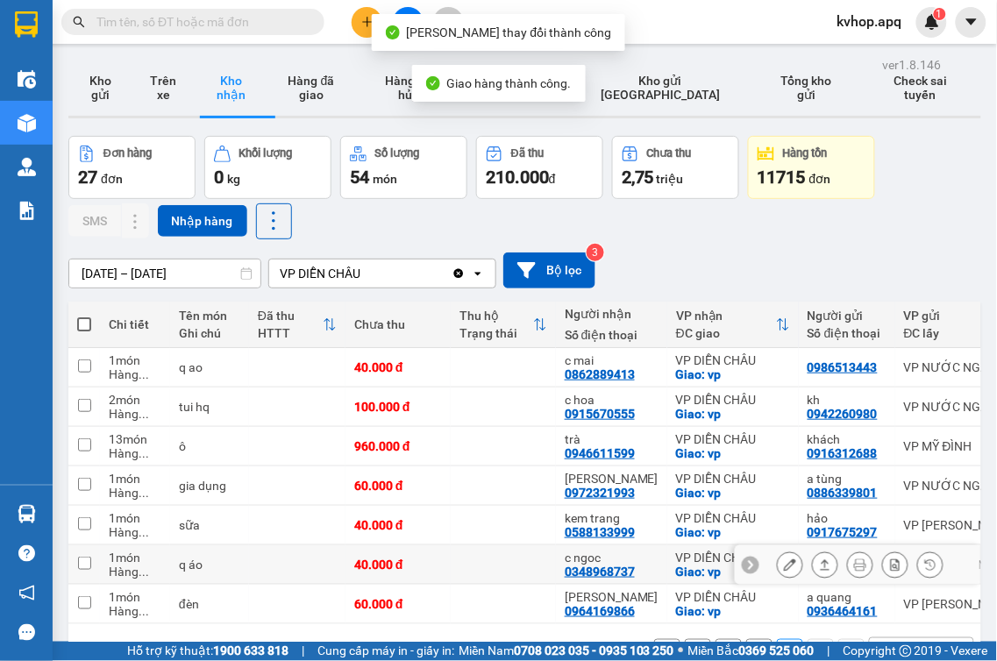
scroll to position [81, 0]
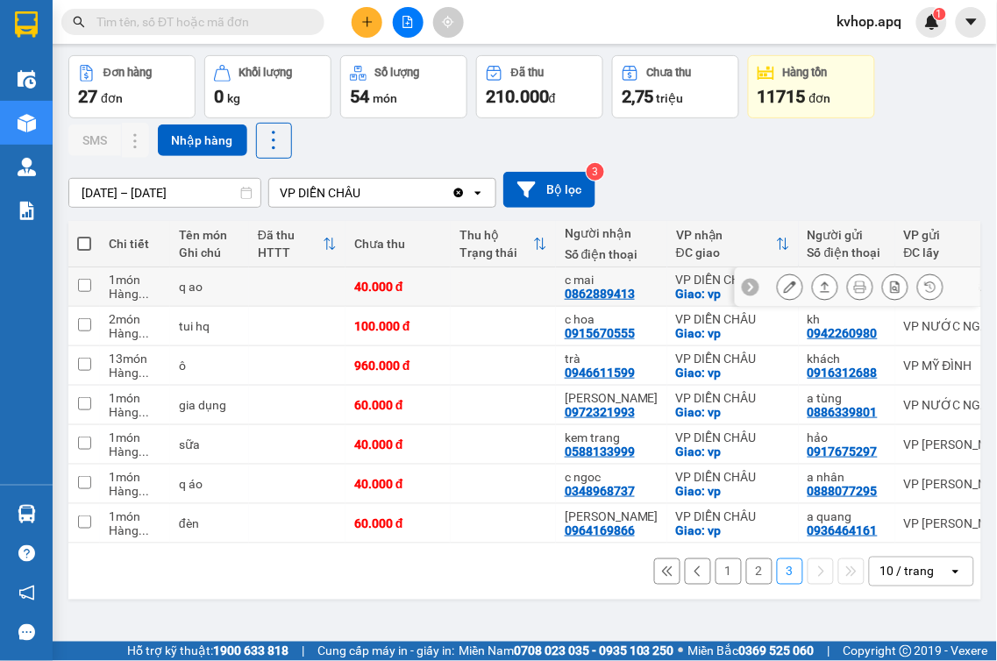
click at [784, 286] on icon at bounding box center [790, 287] width 12 height 12
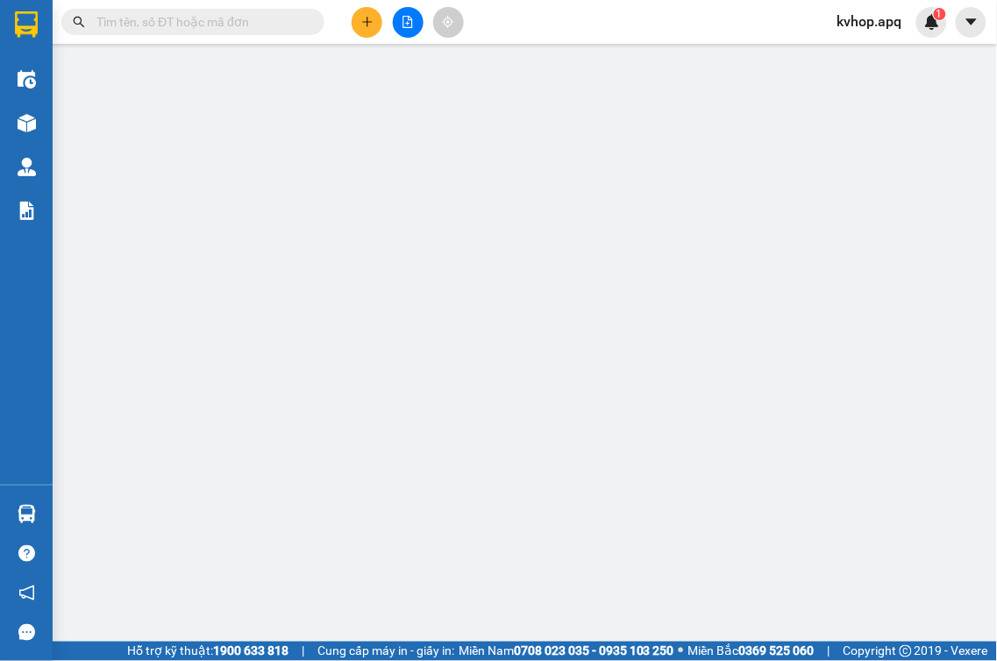
type input "0986513443"
type input "0862889413"
type input "c mai"
checkbox input "true"
type input "vp"
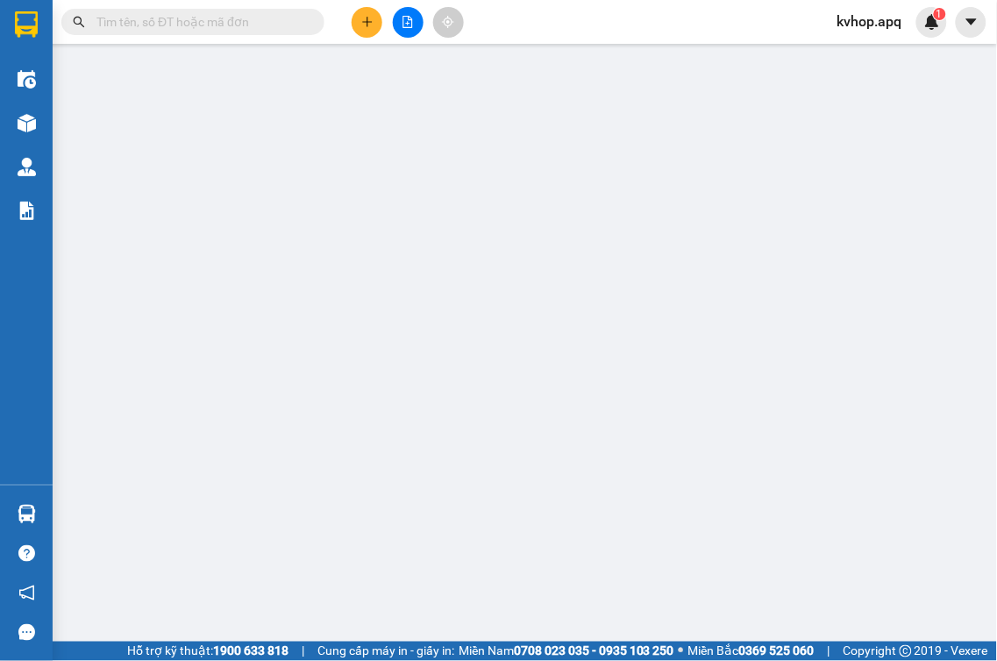
type input "40.000"
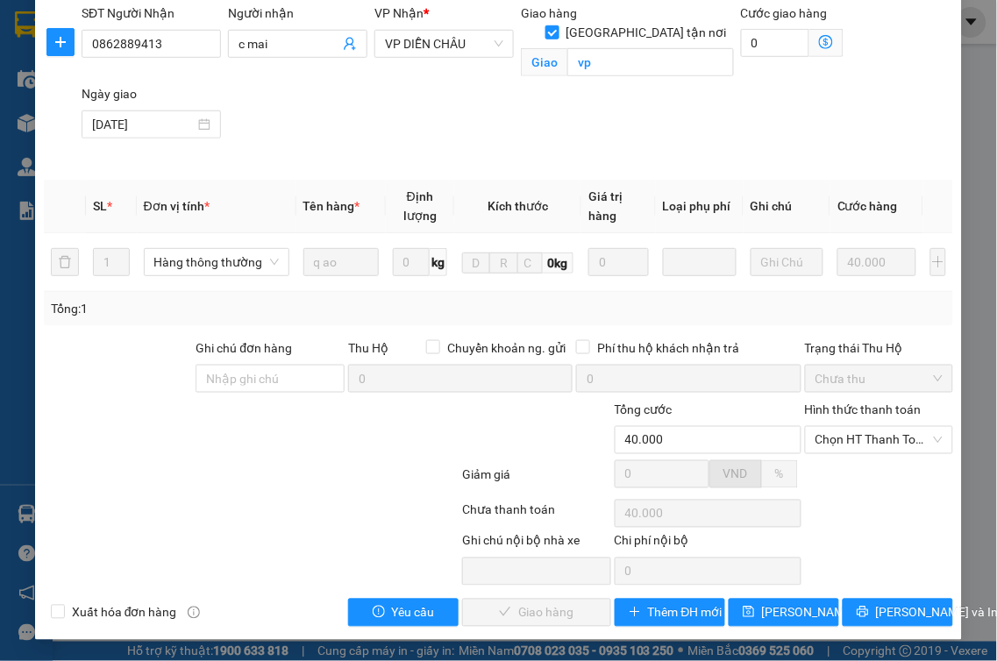
scroll to position [221, 0]
click at [873, 453] on div "Hình thức thanh toán Chọn HT Thanh Toán" at bounding box center [879, 430] width 149 height 61
click at [870, 443] on span "Chọn HT Thanh Toán" at bounding box center [880, 440] width 128 height 26
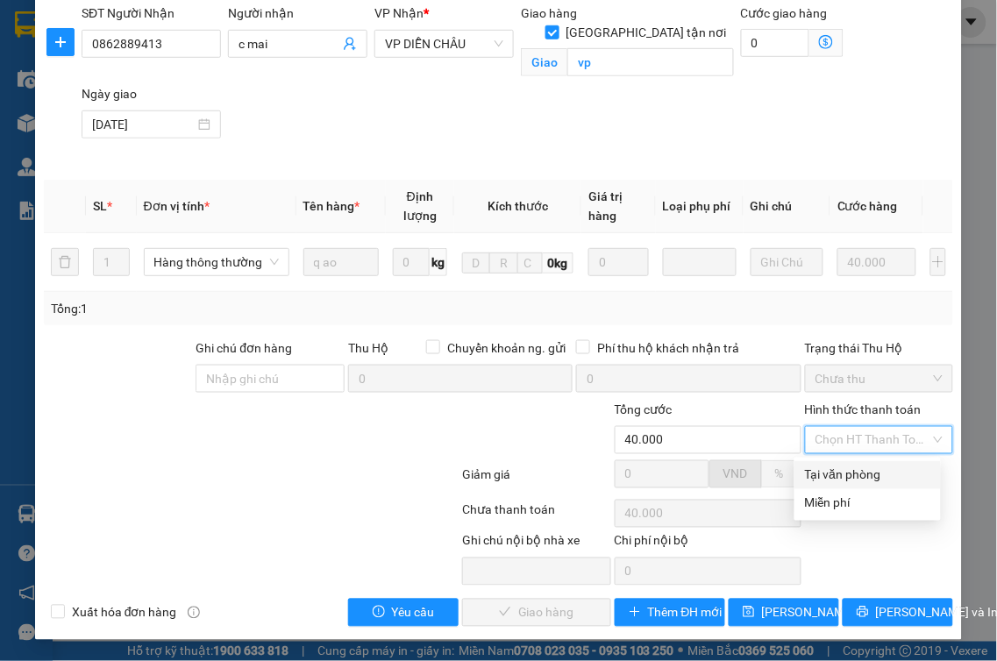
drag, startPoint x: 842, startPoint y: 467, endPoint x: 830, endPoint y: 477, distance: 15.6
click at [840, 467] on div "Tại văn phòng" at bounding box center [867, 475] width 125 height 19
type input "0"
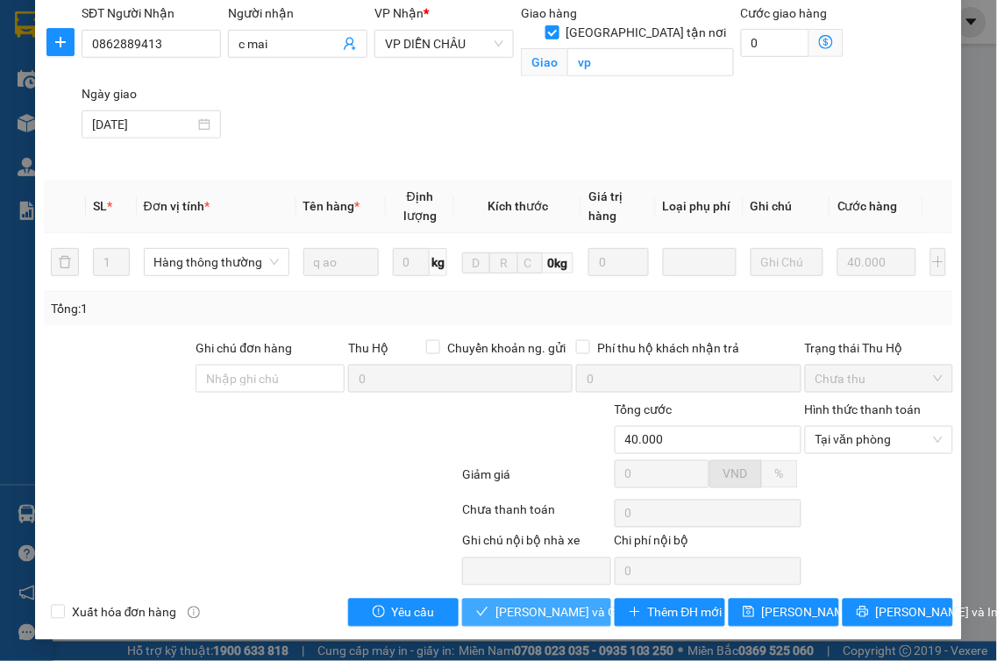
click at [504, 603] on span "[PERSON_NAME] và Giao hàng" at bounding box center [579, 612] width 168 height 19
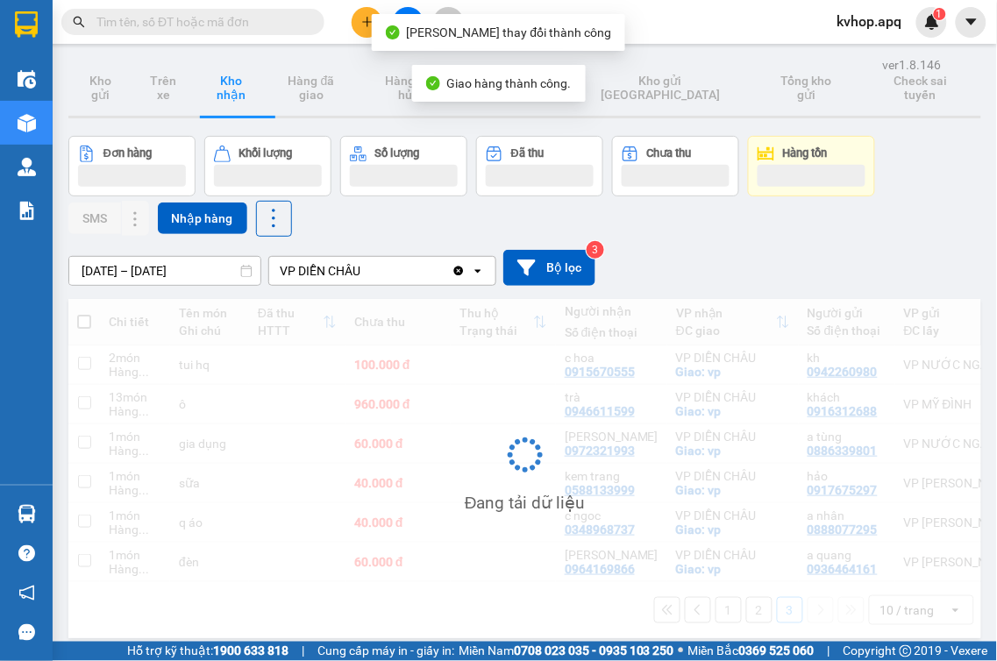
scroll to position [81, 0]
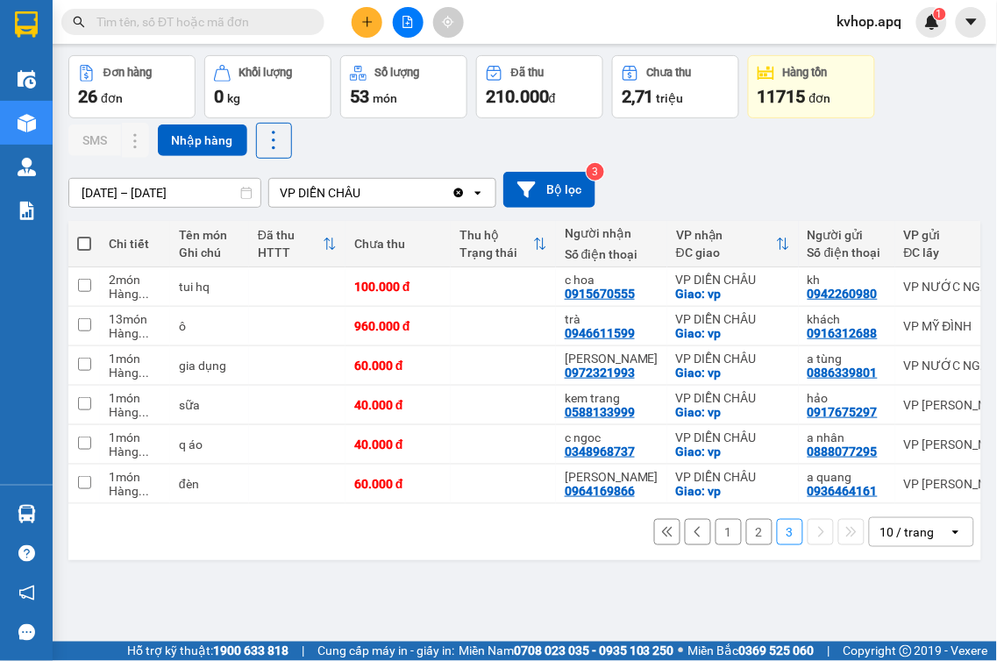
click at [751, 539] on button "2" at bounding box center [759, 532] width 26 height 26
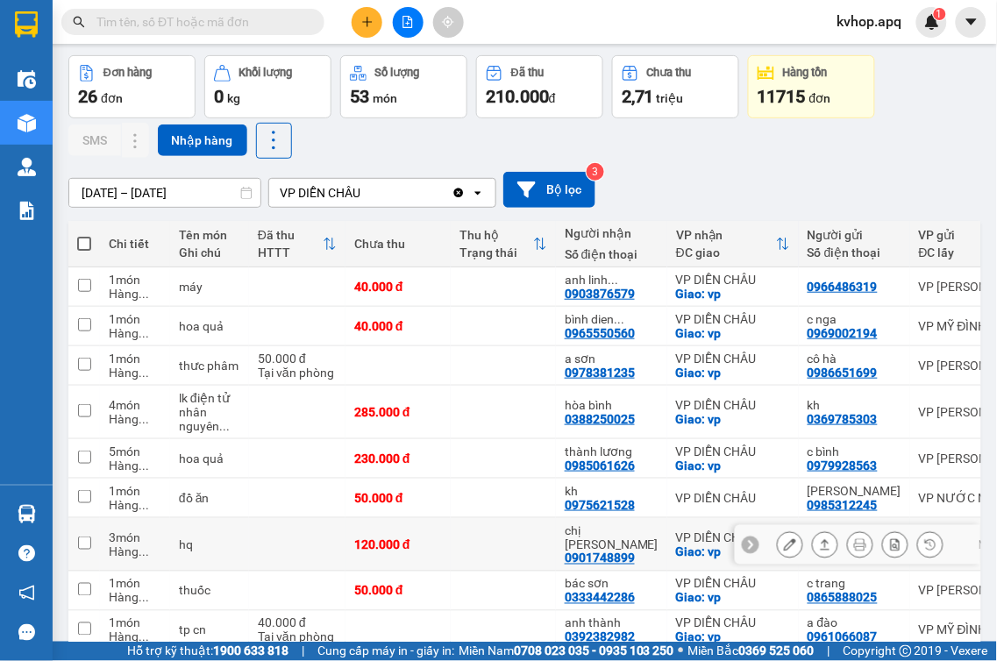
scroll to position [195, 0]
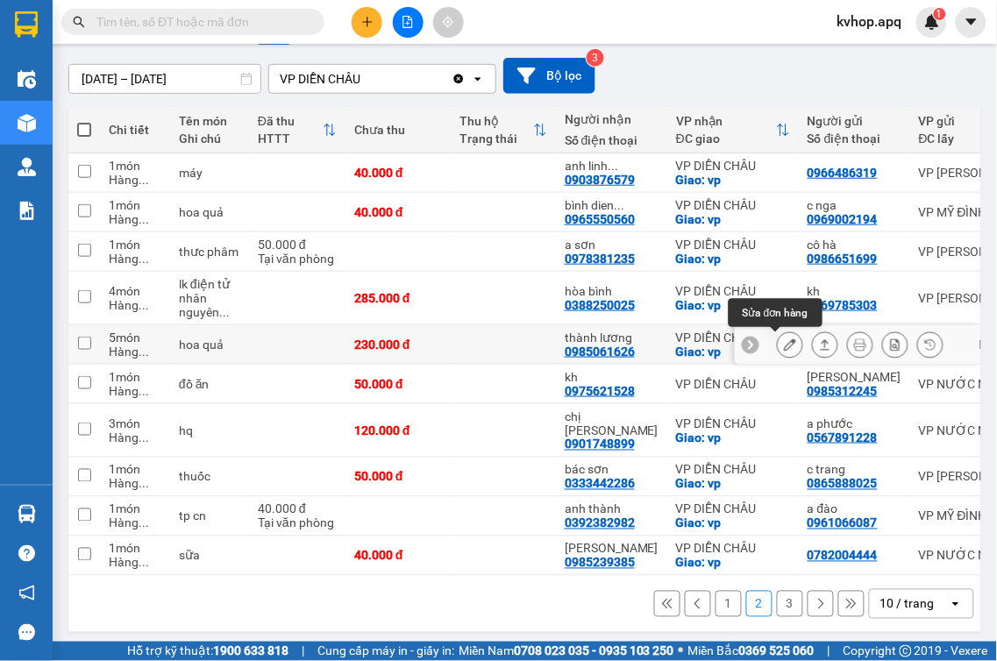
click at [778, 337] on button at bounding box center [790, 345] width 25 height 31
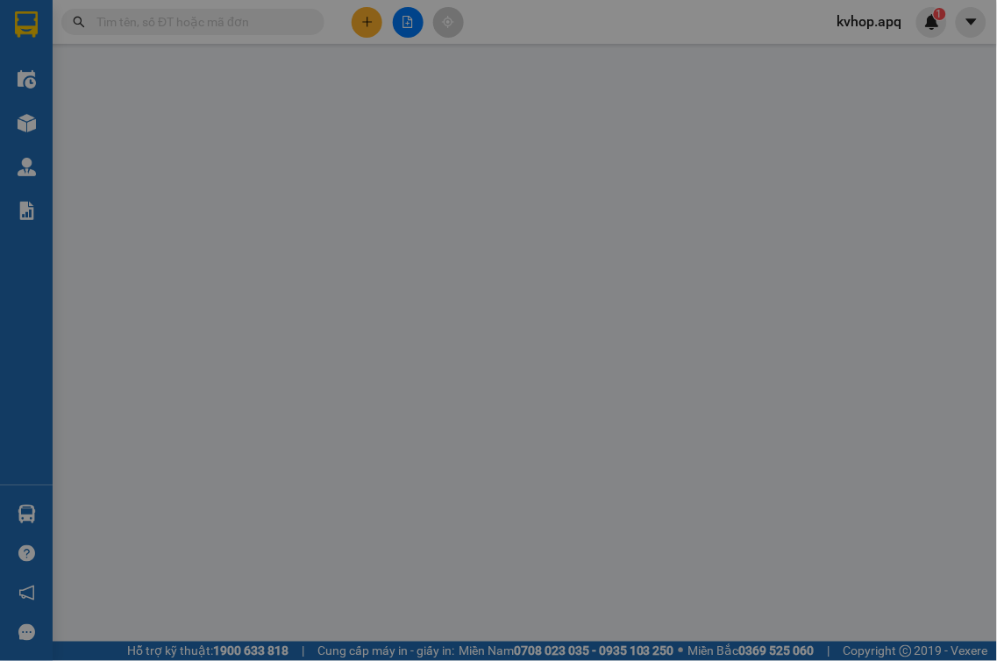
type input "0979928563"
type input "c bình"
type input "0985061626"
type input "thành lương"
checkbox input "true"
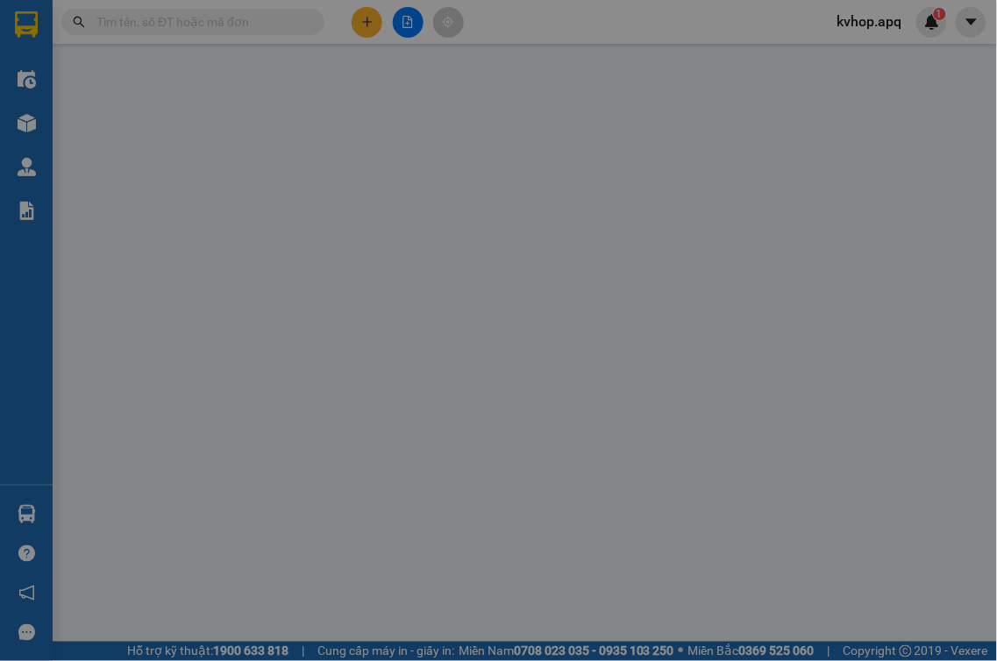
type input "vp"
type input "230.000"
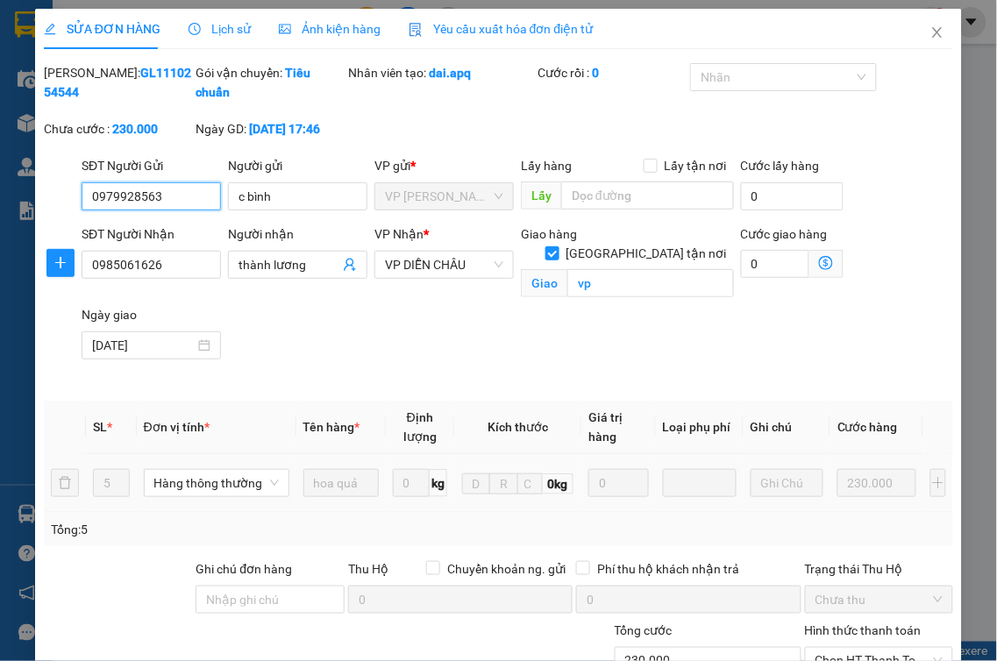
scroll to position [221, 0]
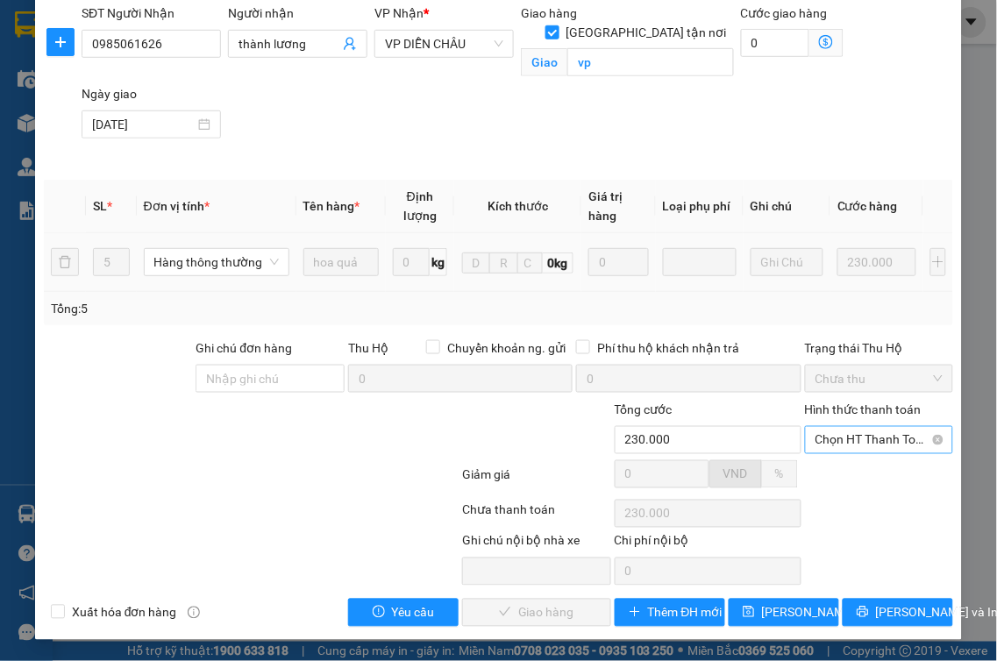
click at [882, 447] on span "Chọn HT Thanh Toán" at bounding box center [880, 440] width 128 height 26
drag, startPoint x: 833, startPoint y: 476, endPoint x: 699, endPoint y: 544, distance: 150.2
click at [833, 475] on div "Tại văn phòng" at bounding box center [867, 475] width 125 height 19
type input "0"
click at [539, 614] on span "[PERSON_NAME] và Giao hàng" at bounding box center [579, 612] width 168 height 19
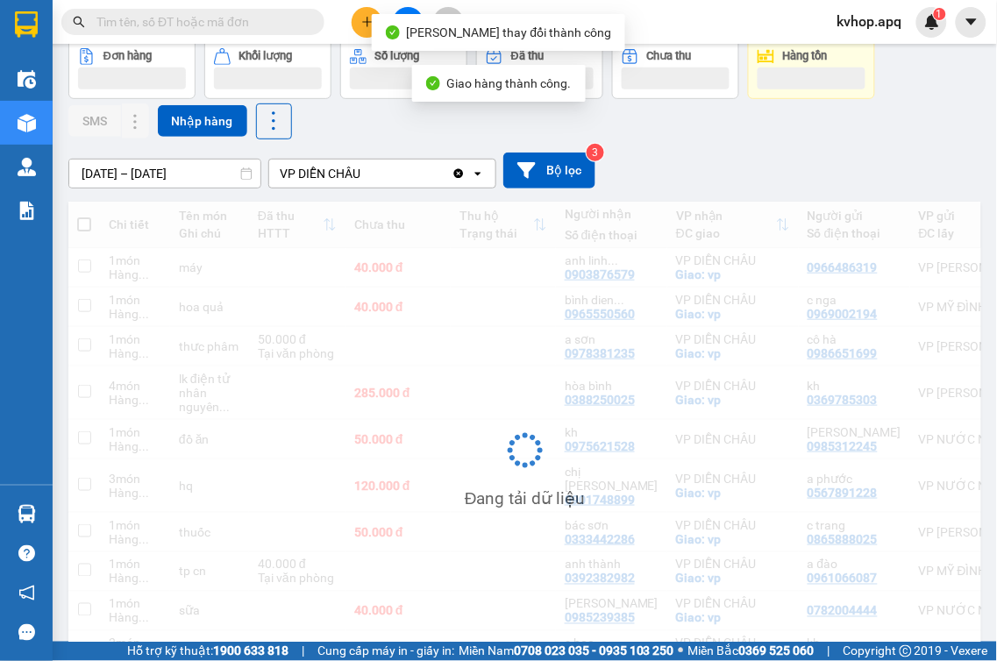
scroll to position [191, 0]
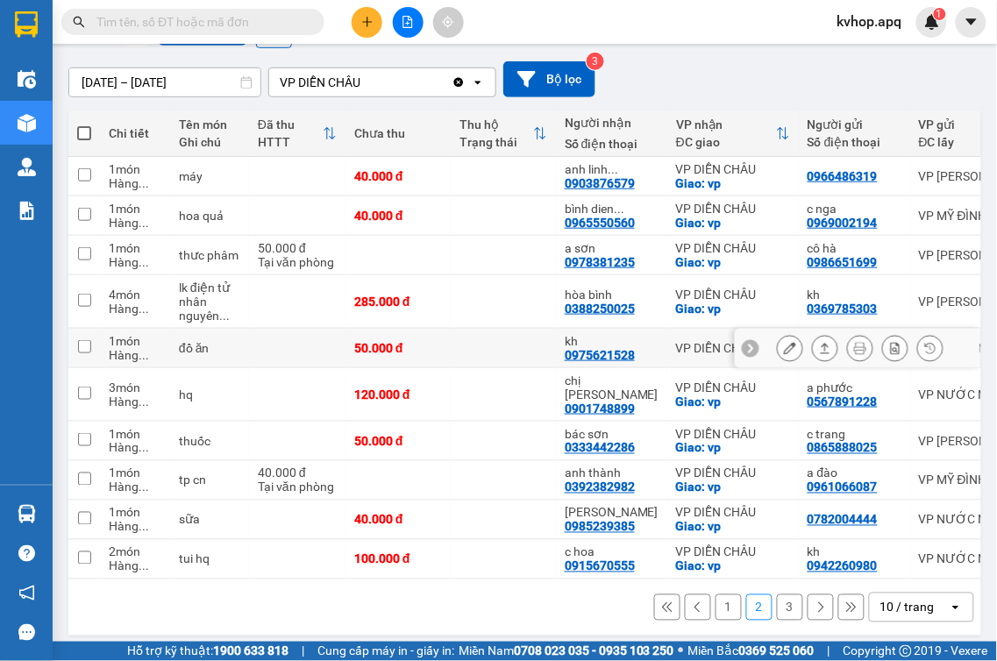
click at [785, 351] on button at bounding box center [790, 348] width 25 height 31
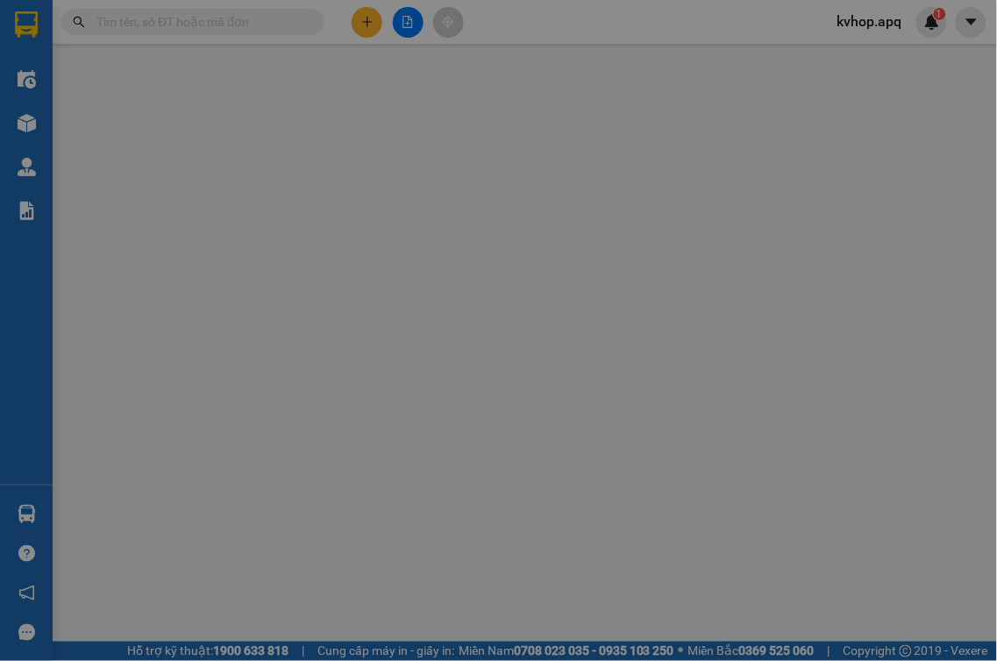
type input "0985312245"
type input "[PERSON_NAME]"
type input "0975621528"
type input "kh"
type input "50.000"
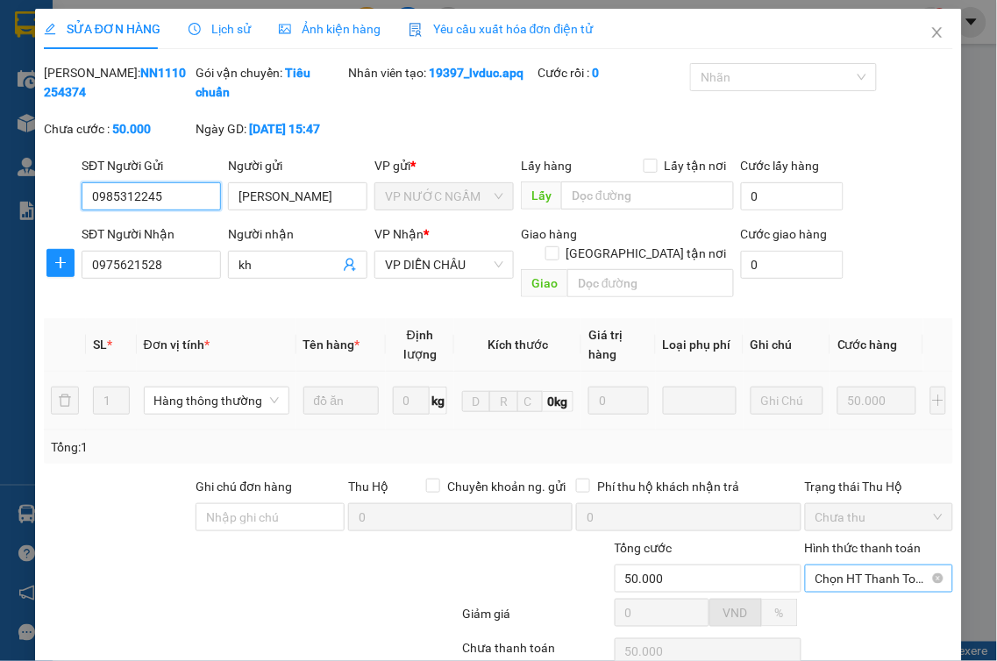
scroll to position [138, 0]
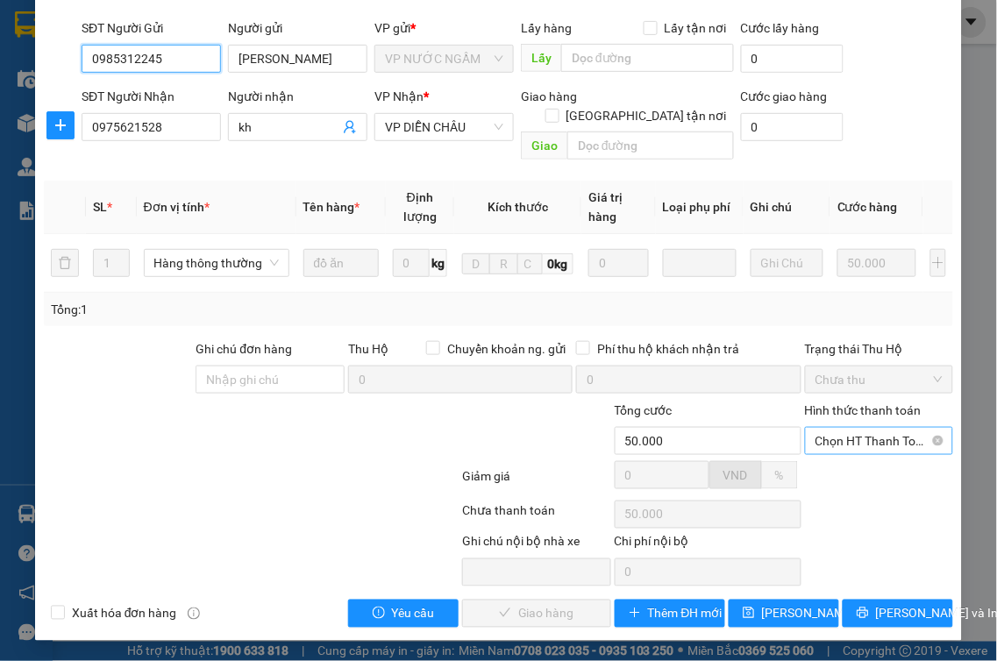
click at [835, 448] on span "Chọn HT Thanh Toán" at bounding box center [880, 441] width 128 height 26
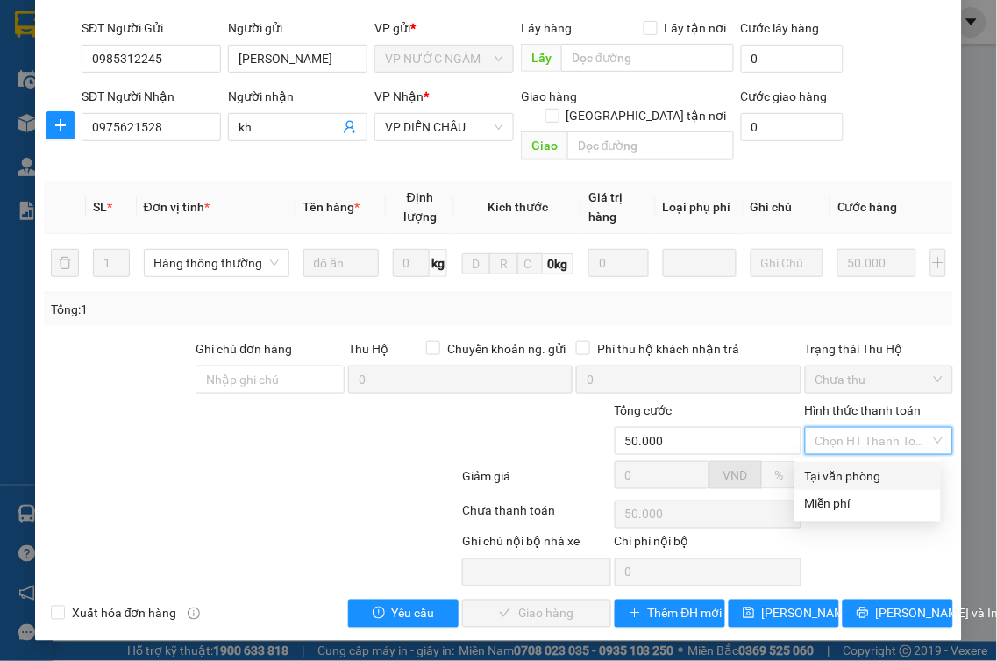
click at [826, 475] on div "Tại văn phòng" at bounding box center [867, 476] width 125 height 19
type input "0"
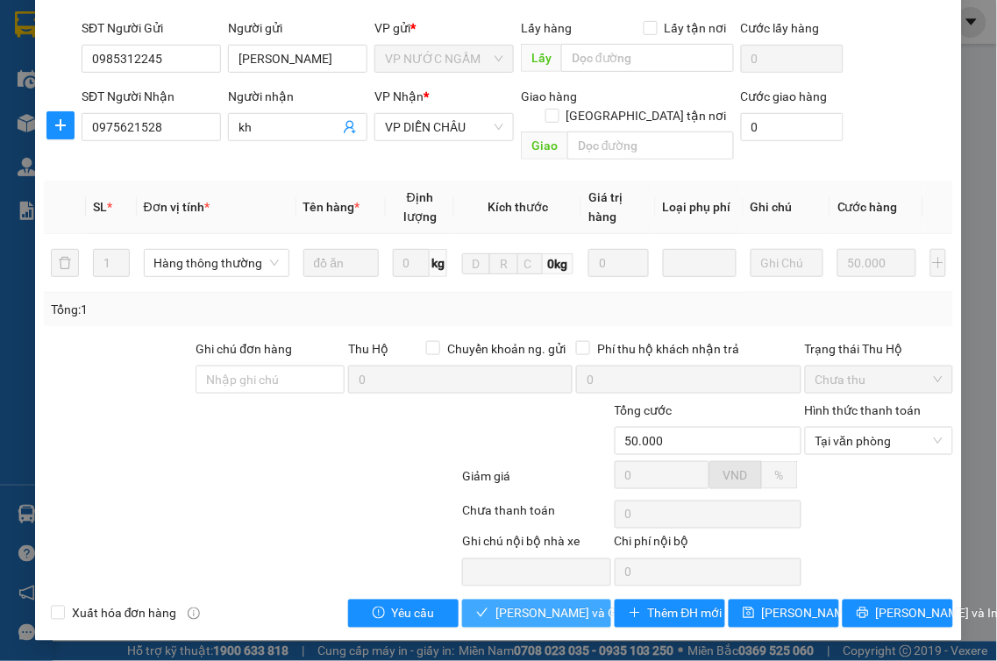
drag, startPoint x: 572, startPoint y: 617, endPoint x: 334, endPoint y: 487, distance: 271.2
click at [568, 615] on span "[PERSON_NAME] và Giao hàng" at bounding box center [579, 613] width 168 height 19
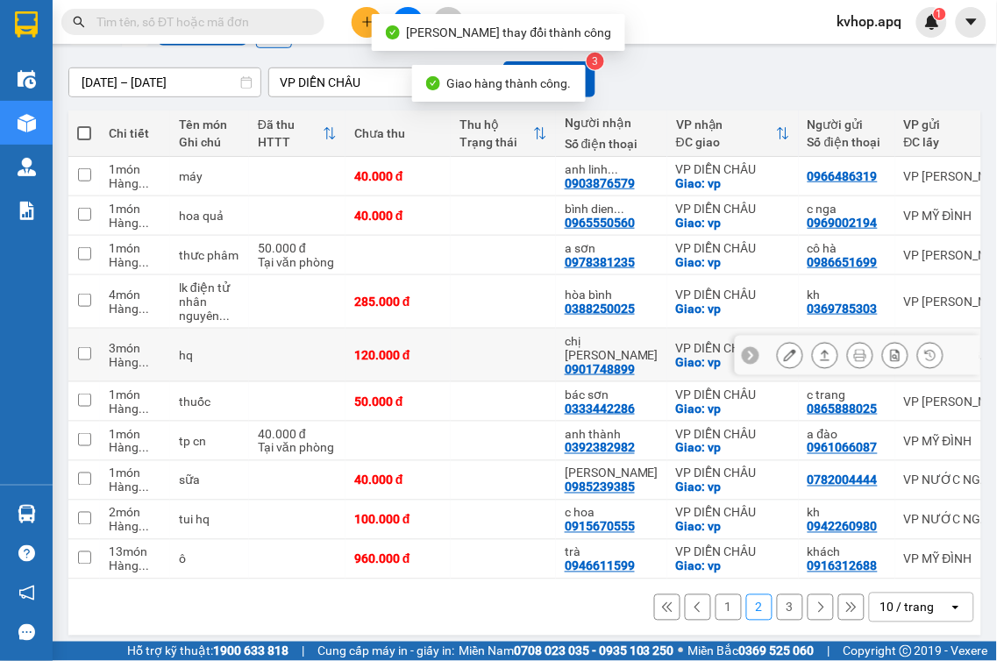
scroll to position [195, 0]
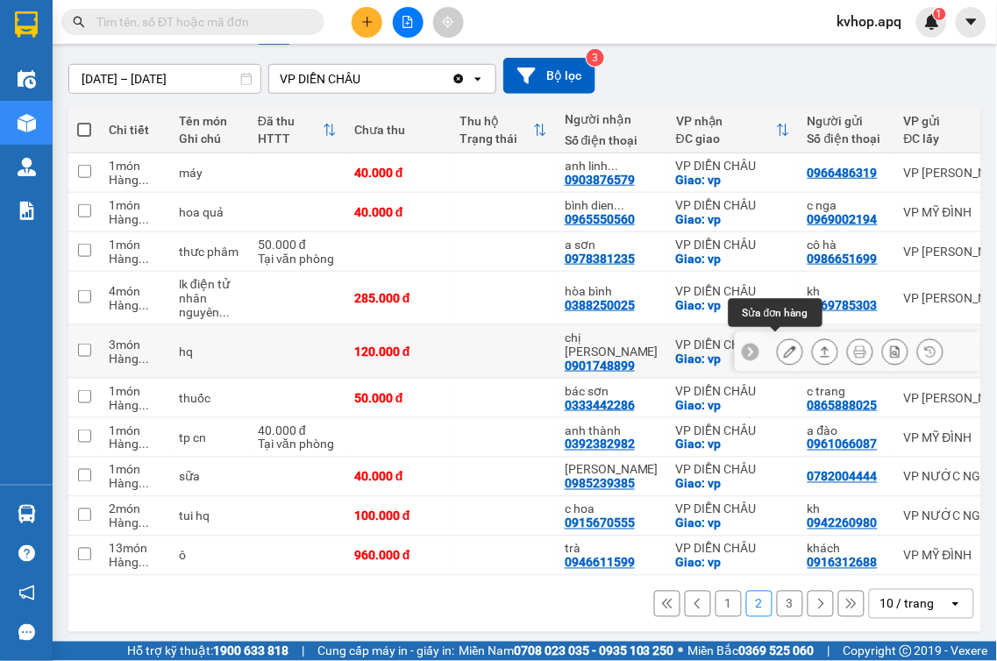
click at [784, 346] on icon at bounding box center [790, 352] width 12 height 12
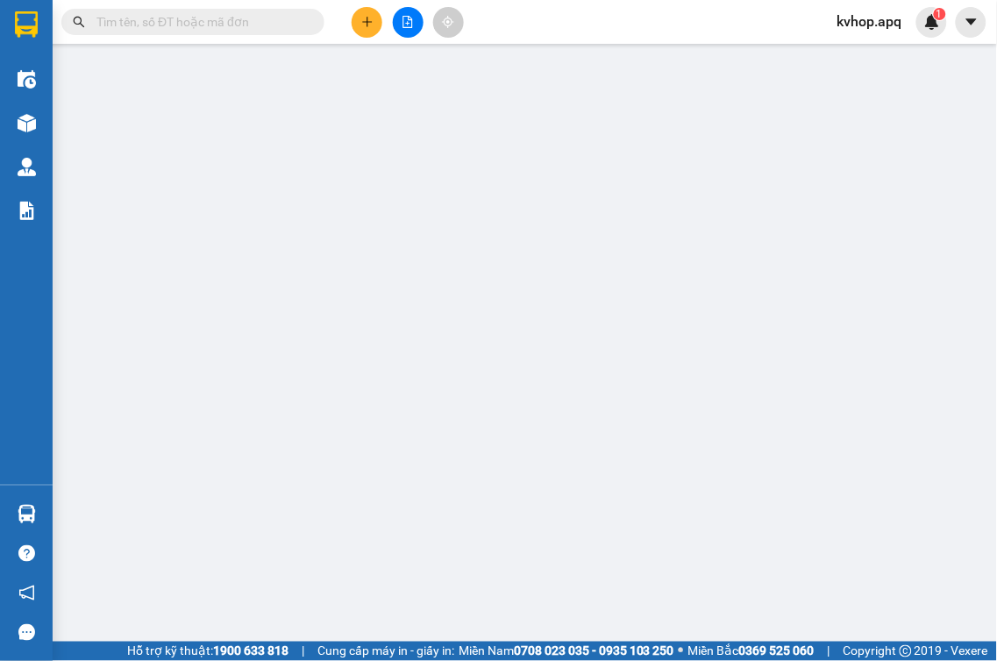
type input "0567891228"
type input "a phước"
type input "0901748899"
type input "chị [PERSON_NAME]"
checkbox input "true"
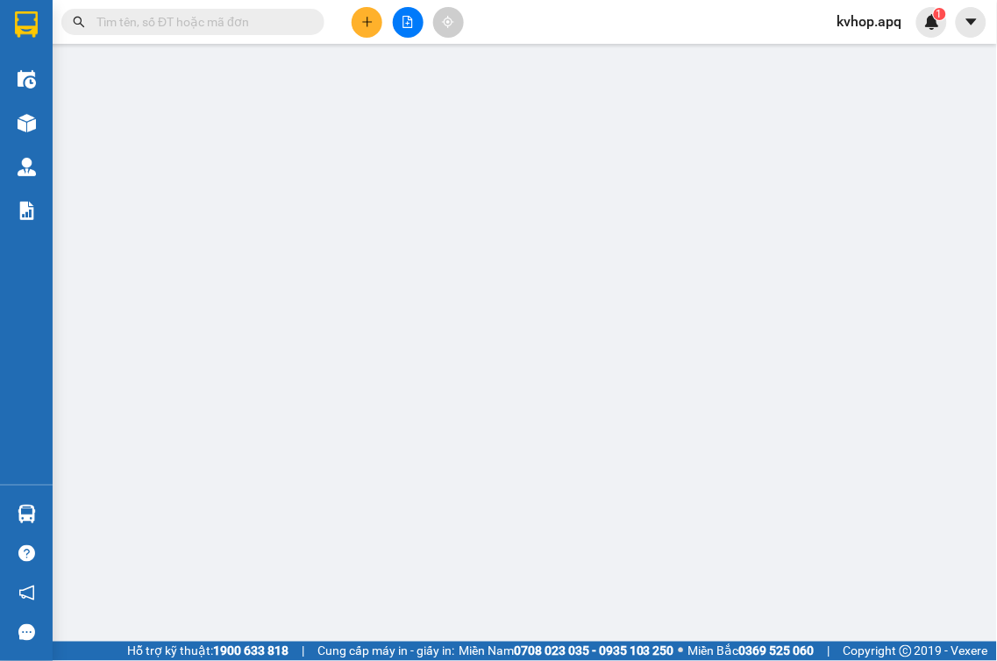
type input "vp"
type input "120.000"
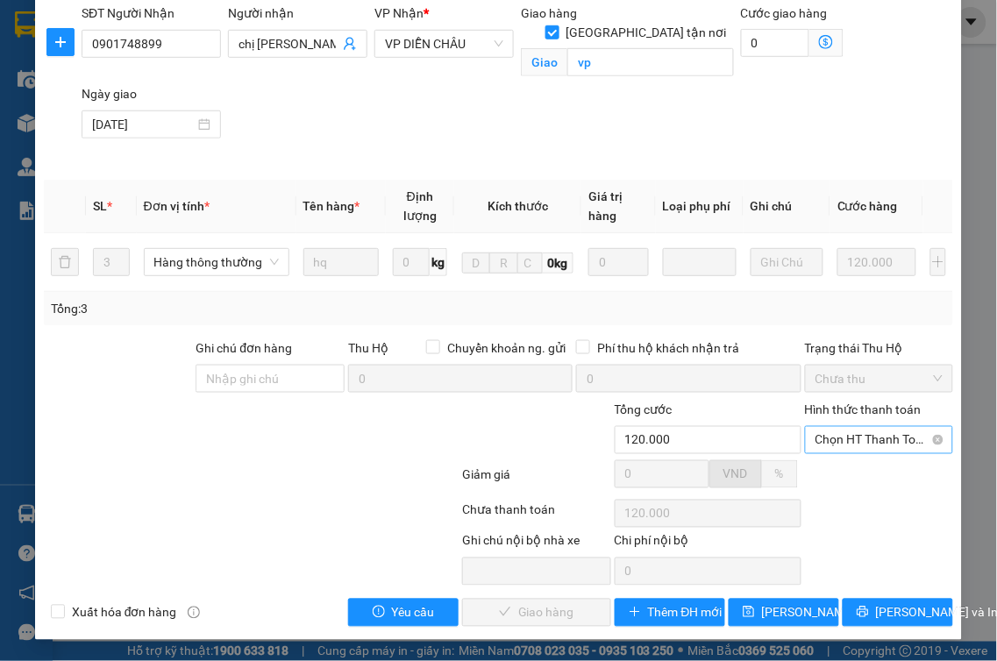
scroll to position [221, 0]
click at [853, 445] on span "Chọn HT Thanh Toán" at bounding box center [880, 440] width 128 height 26
drag, startPoint x: 845, startPoint y: 478, endPoint x: 702, endPoint y: 545, distance: 158.1
click at [844, 478] on div "Tại văn phòng" at bounding box center [867, 475] width 125 height 19
type input "0"
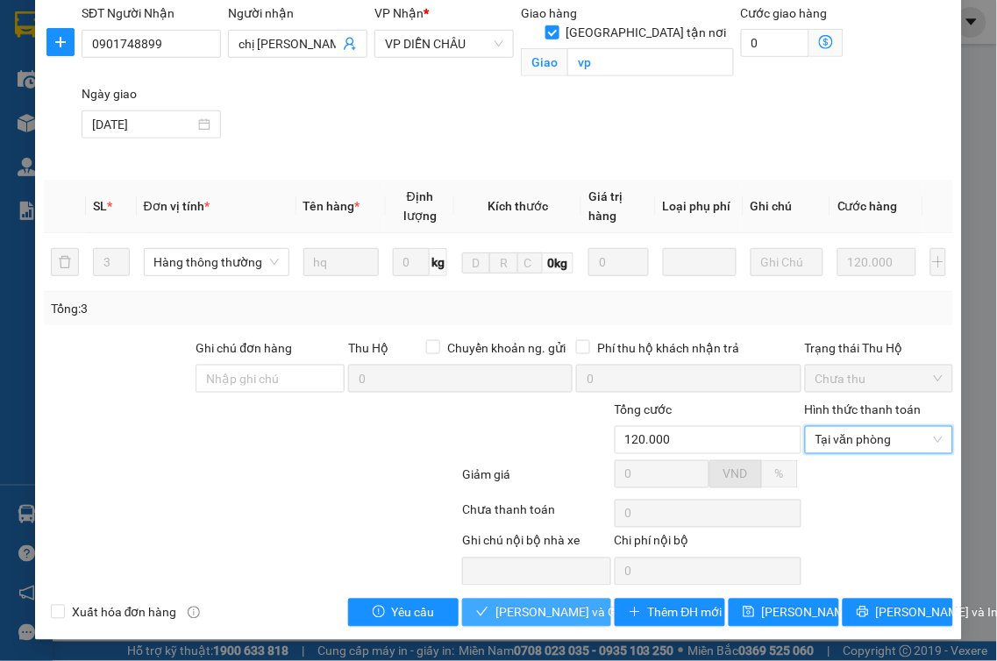
click at [568, 614] on span "[PERSON_NAME] và Giao hàng" at bounding box center [579, 612] width 168 height 19
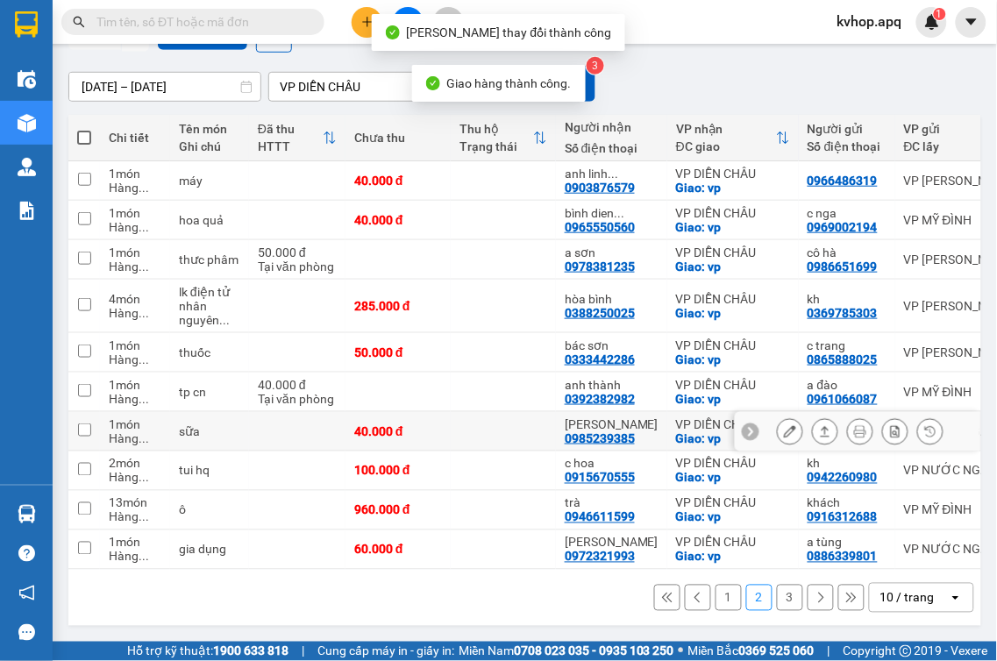
scroll to position [195, 0]
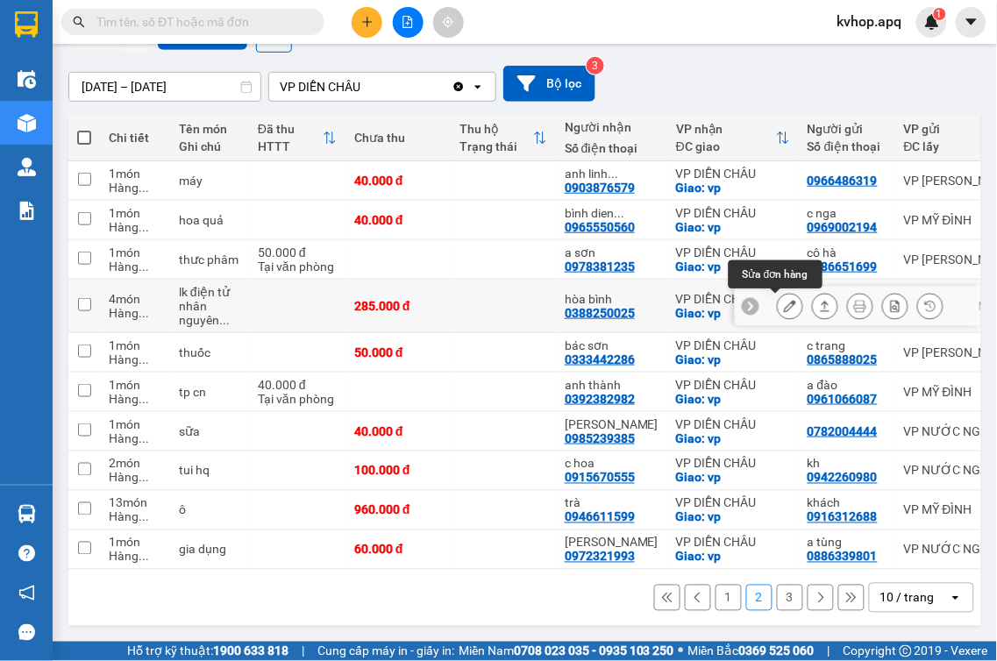
click at [782, 302] on button at bounding box center [790, 306] width 25 height 31
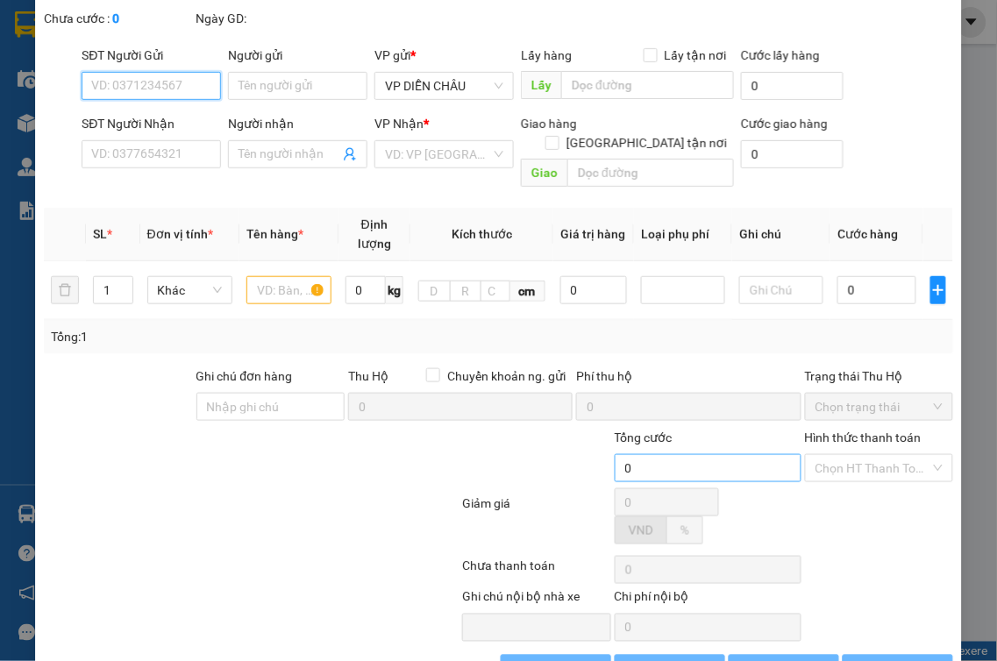
scroll to position [127, 0]
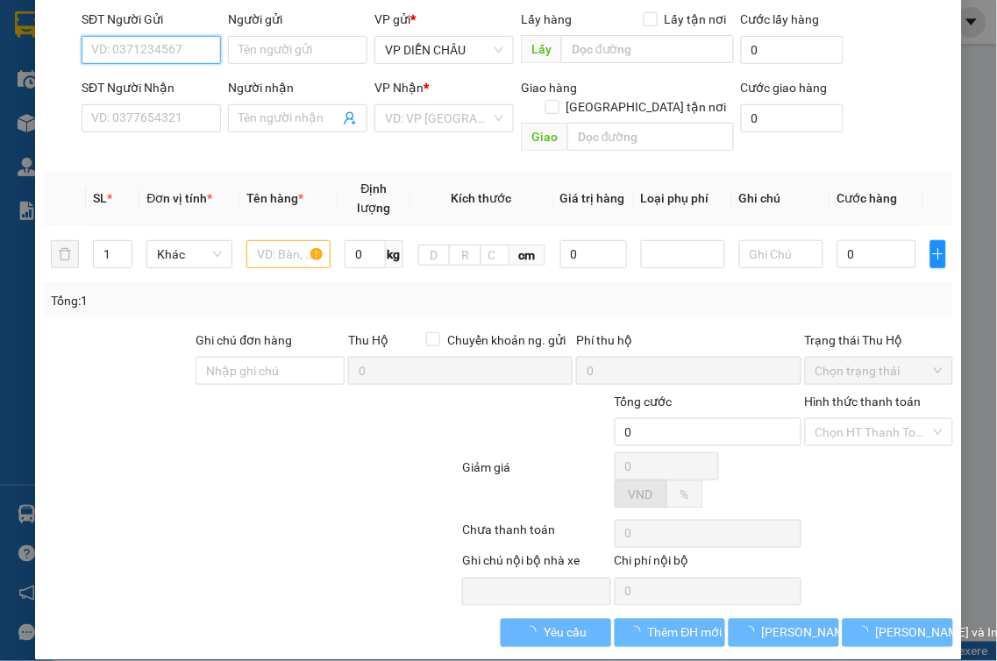
type input "0369785303"
type input "kh"
type input "0388250025"
type input "hòa bình"
checkbox input "true"
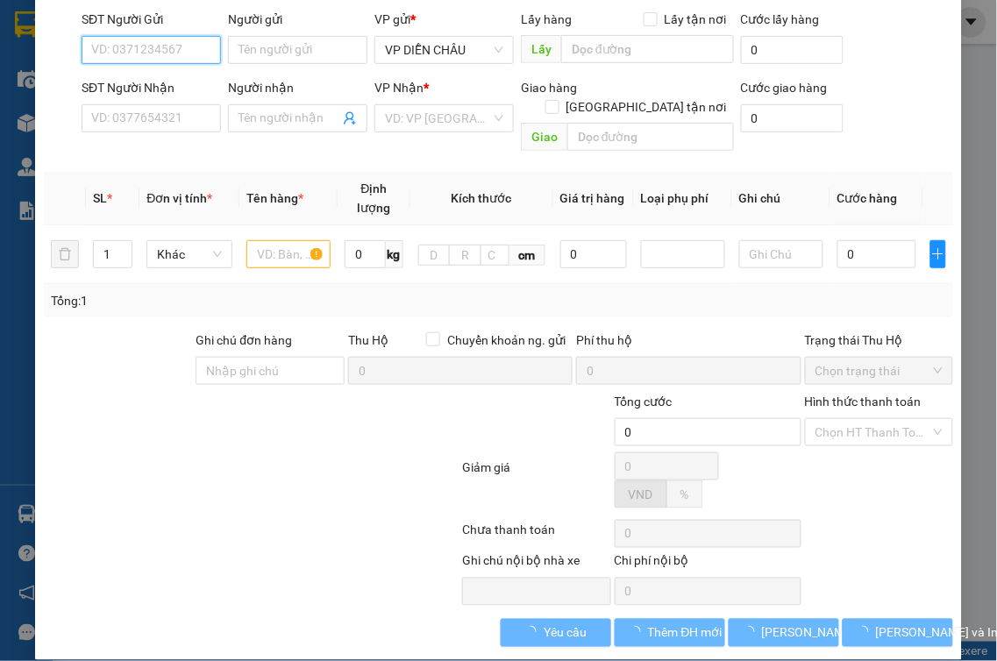
type input "vp"
type input "285.000"
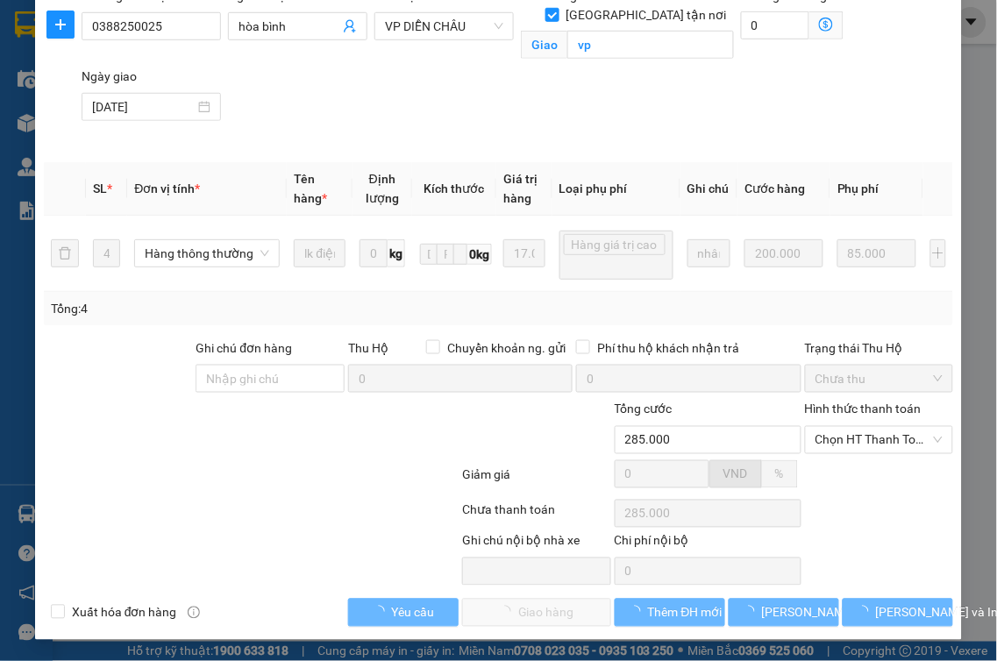
scroll to position [239, 0]
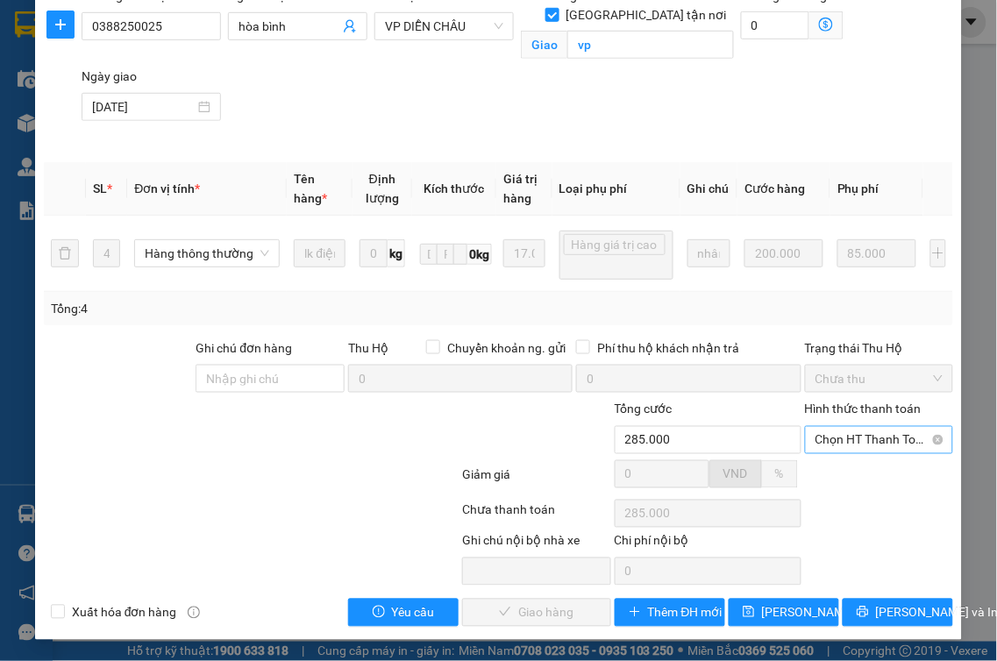
click at [870, 439] on span "Chọn HT Thanh Toán" at bounding box center [880, 440] width 128 height 26
drag, startPoint x: 843, startPoint y: 469, endPoint x: 826, endPoint y: 480, distance: 19.7
click at [840, 474] on div "Tại văn phòng" at bounding box center [867, 475] width 125 height 19
type input "0"
click at [535, 607] on span "[PERSON_NAME] và Giao hàng" at bounding box center [579, 612] width 168 height 19
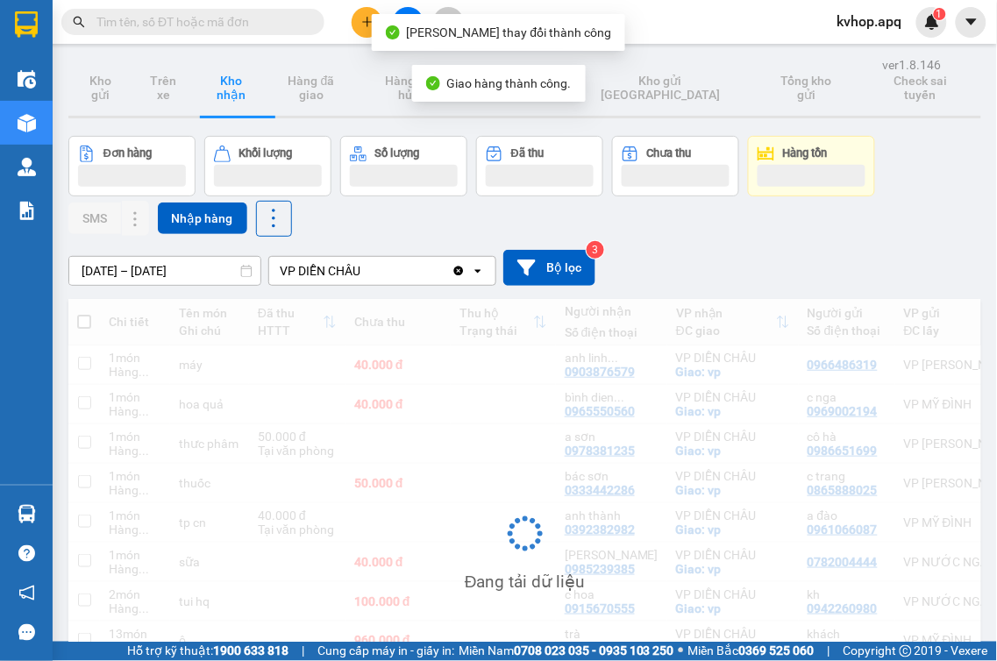
scroll to position [178, 0]
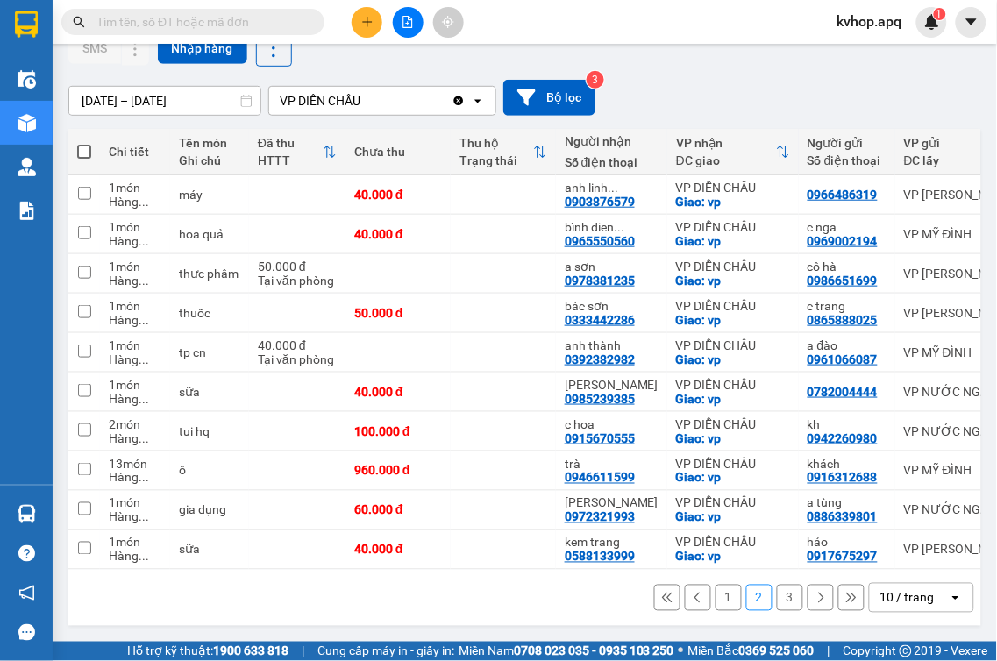
click at [786, 610] on button "3" at bounding box center [790, 598] width 26 height 26
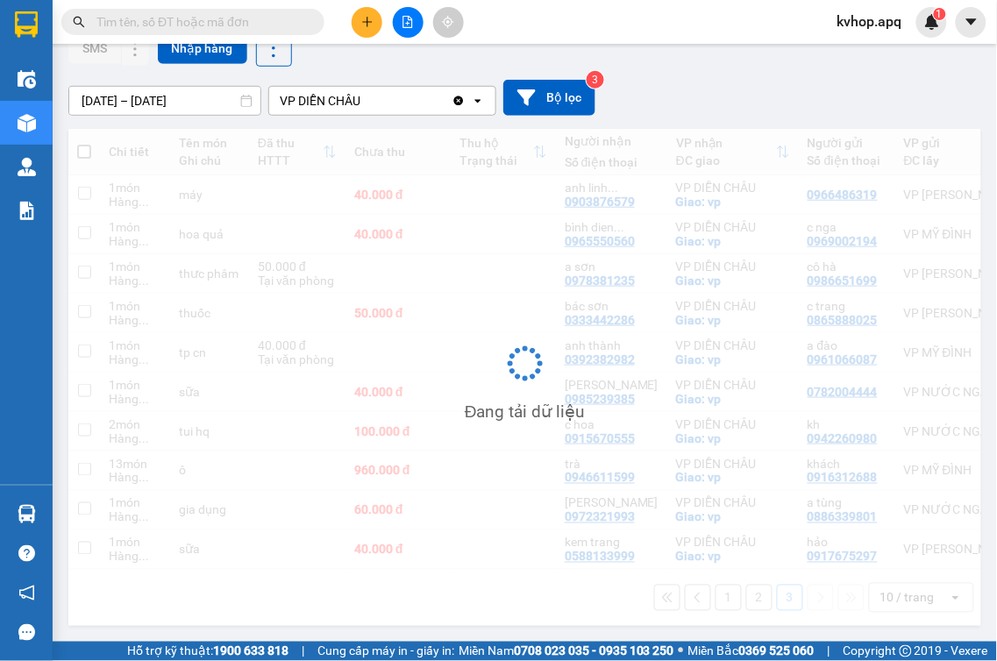
scroll to position [81, 0]
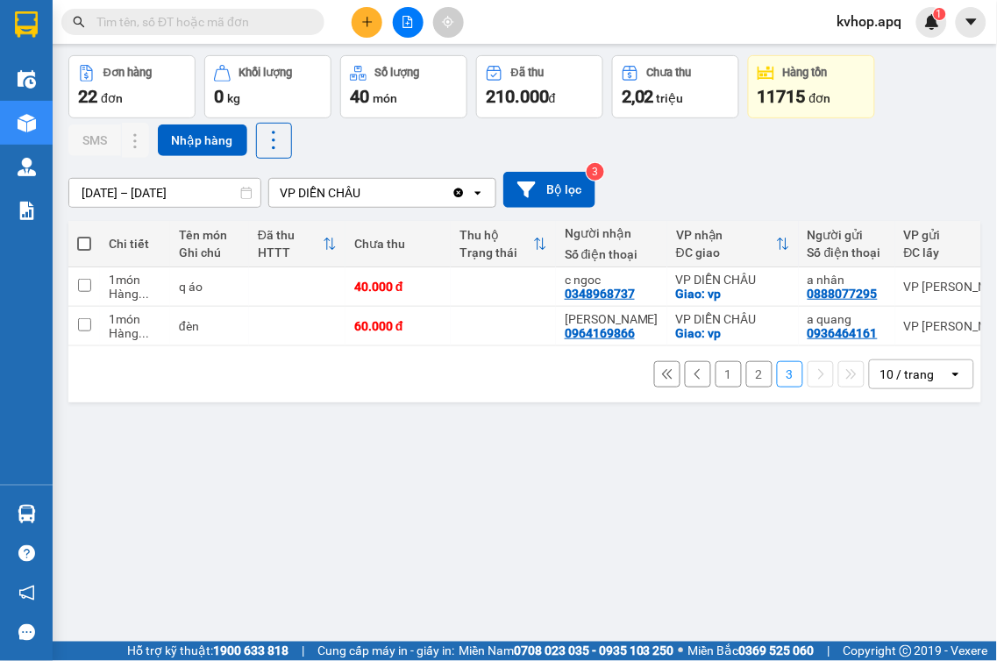
click at [719, 384] on button "1" at bounding box center [729, 374] width 26 height 26
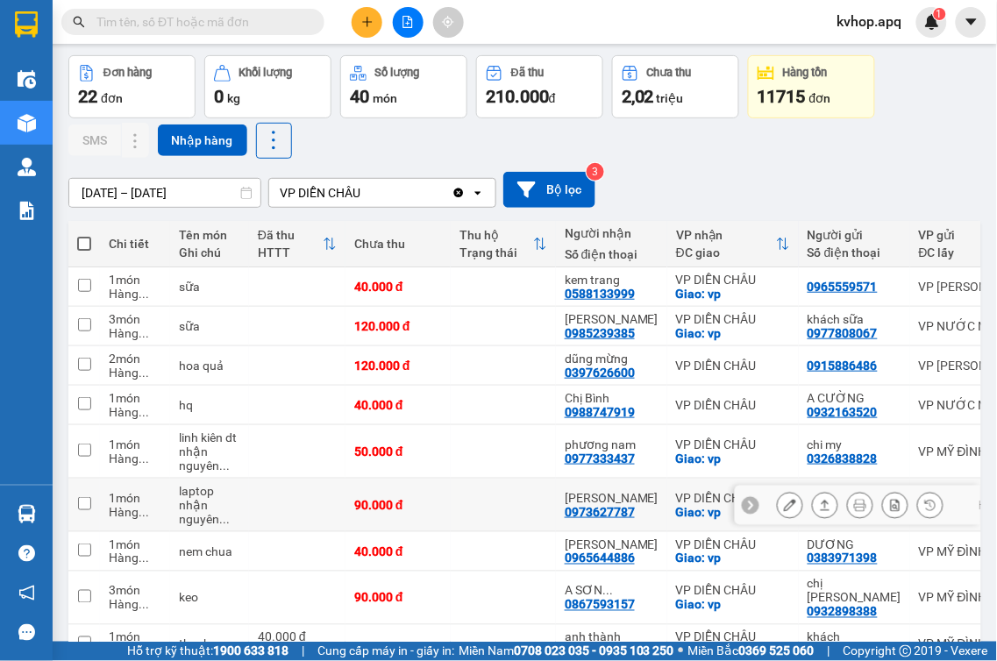
scroll to position [209, 0]
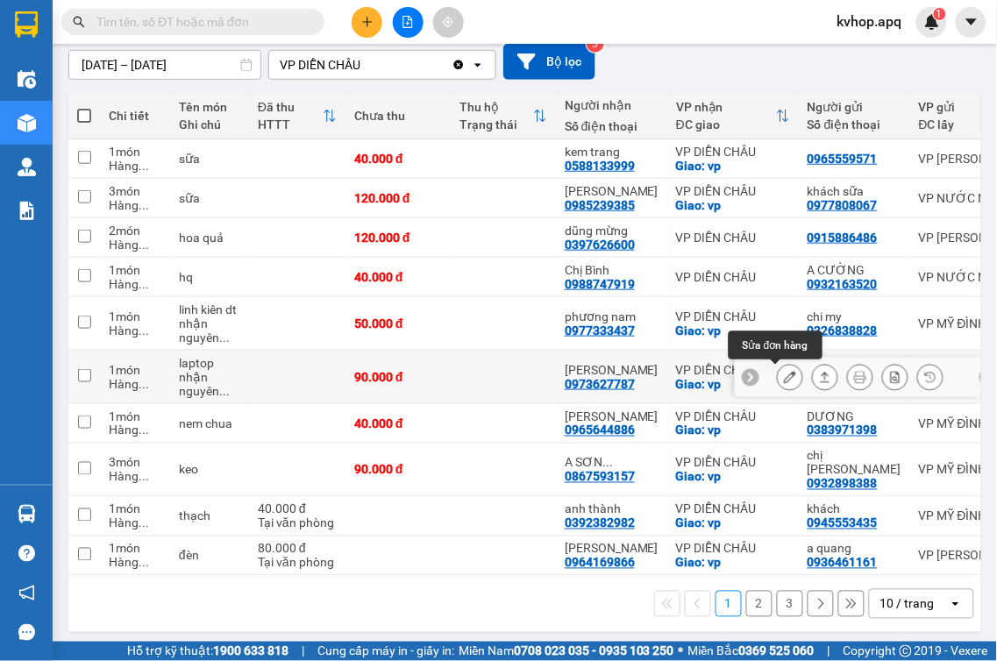
click at [784, 378] on icon at bounding box center [790, 377] width 12 height 12
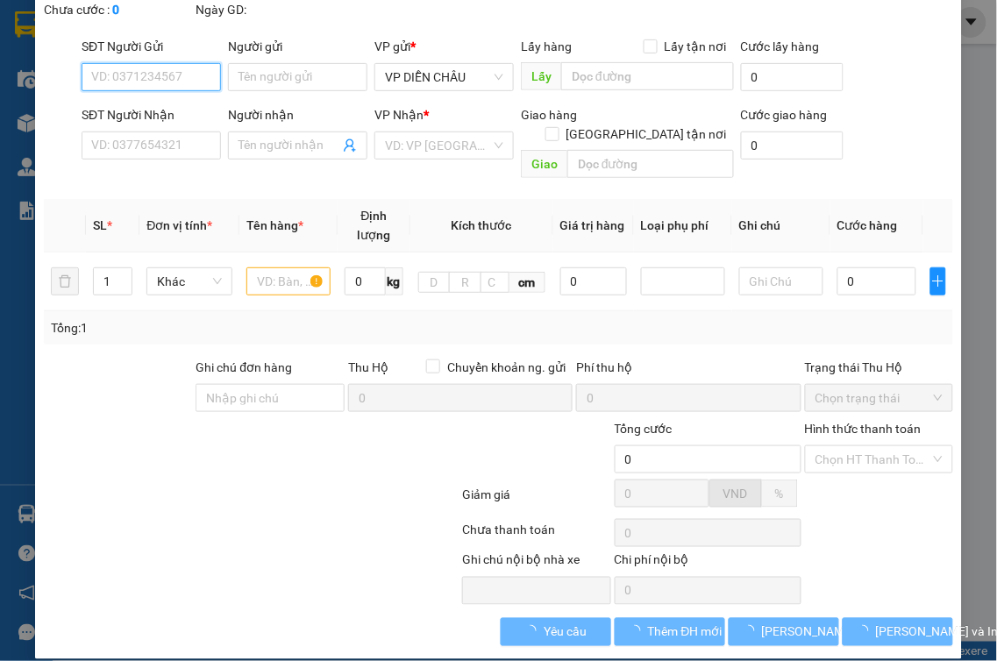
type input "0854671111"
type input "hương2"
type input "0973627787"
type input "[PERSON_NAME]"
checkbox input "true"
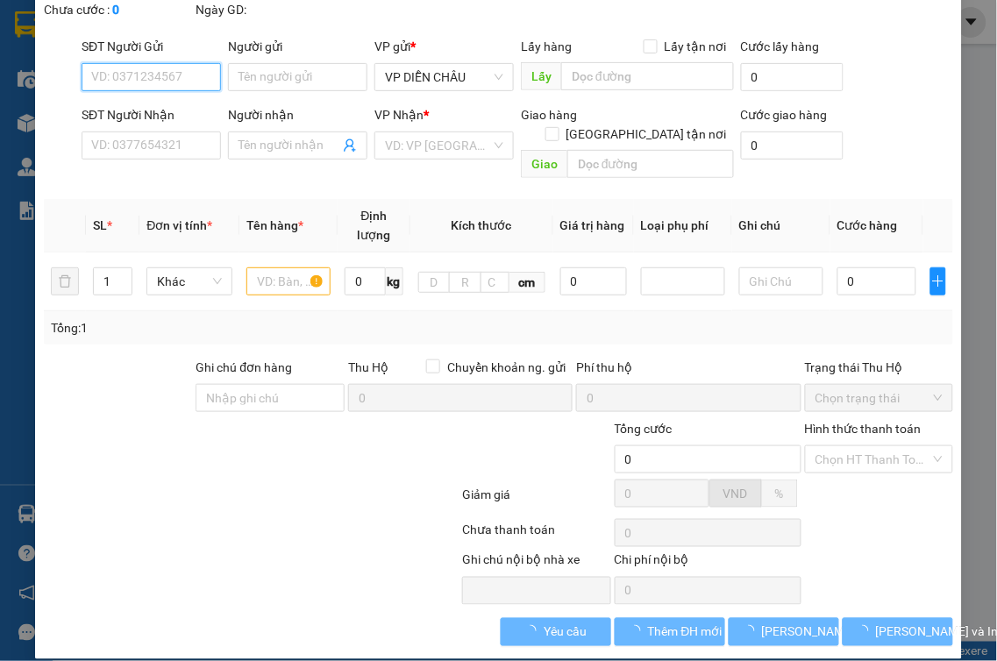
type input "vp"
type input "90.000"
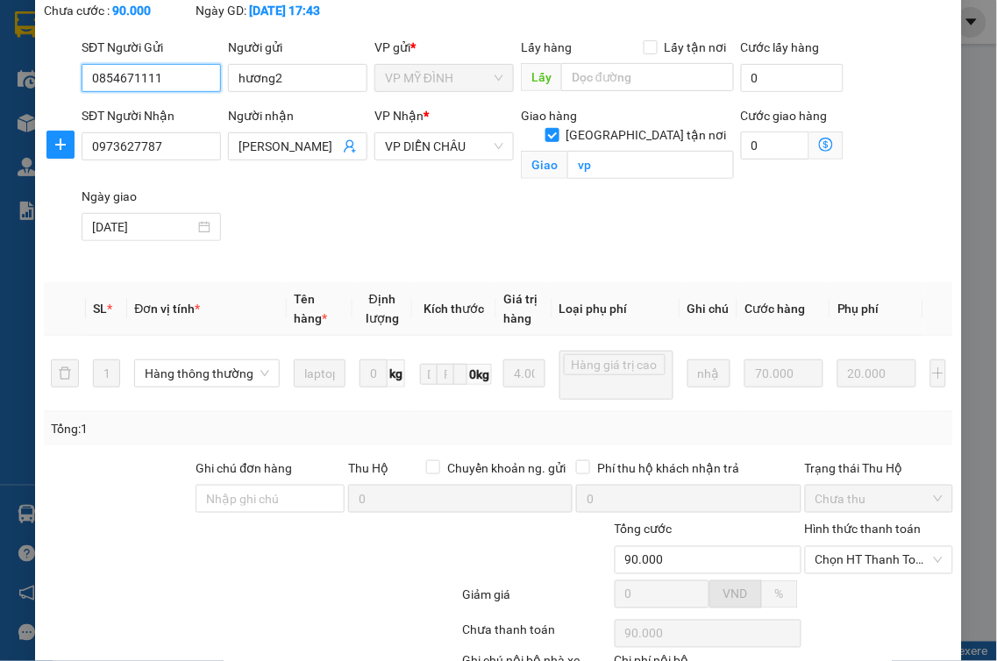
scroll to position [239, 0]
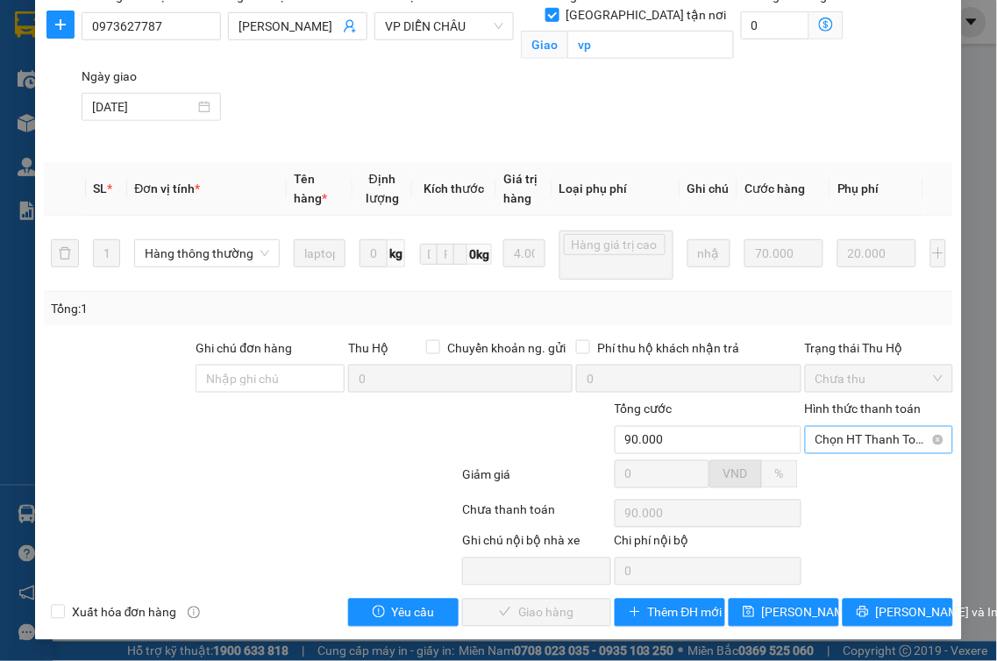
click at [865, 436] on span "Chọn HT Thanh Toán" at bounding box center [880, 440] width 128 height 26
click at [835, 467] on div "Tại văn phòng" at bounding box center [867, 475] width 125 height 19
type input "0"
click at [541, 609] on span "[PERSON_NAME] và Giao hàng" at bounding box center [579, 612] width 168 height 19
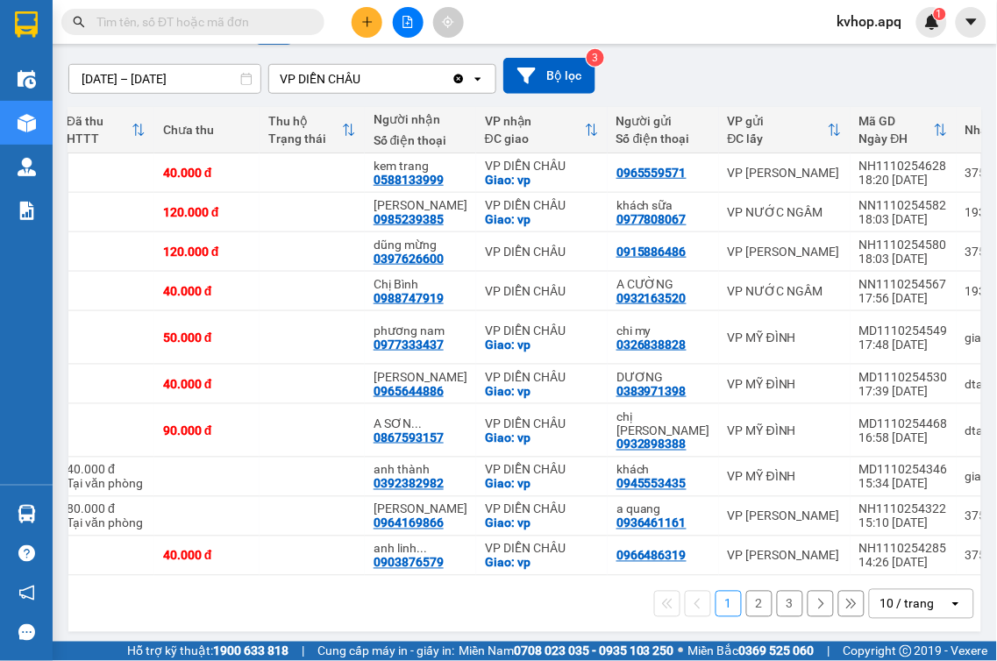
scroll to position [0, 211]
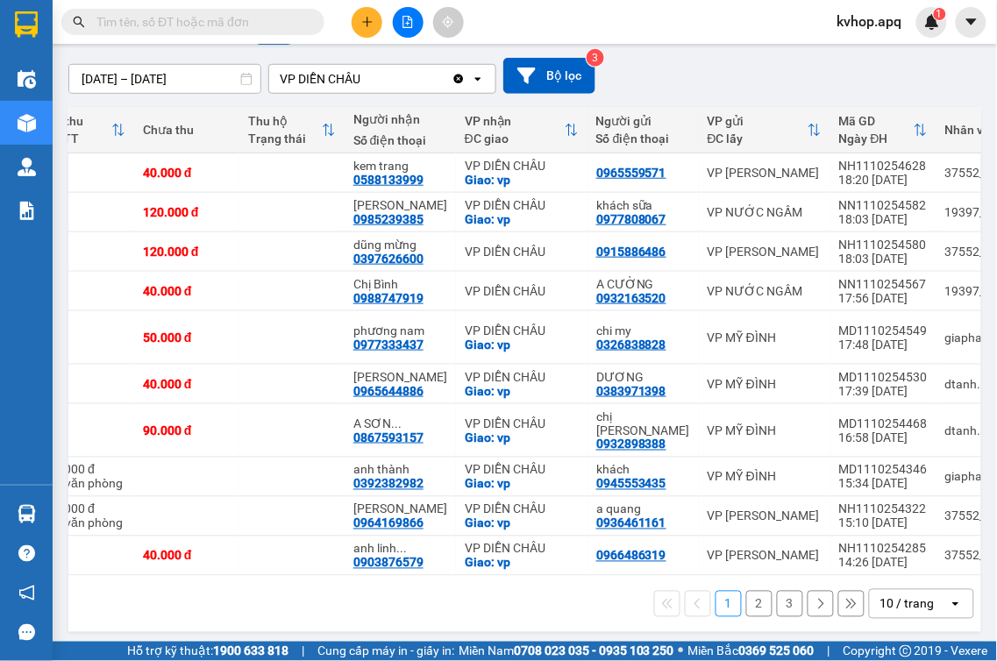
click at [808, 591] on button at bounding box center [821, 604] width 26 height 26
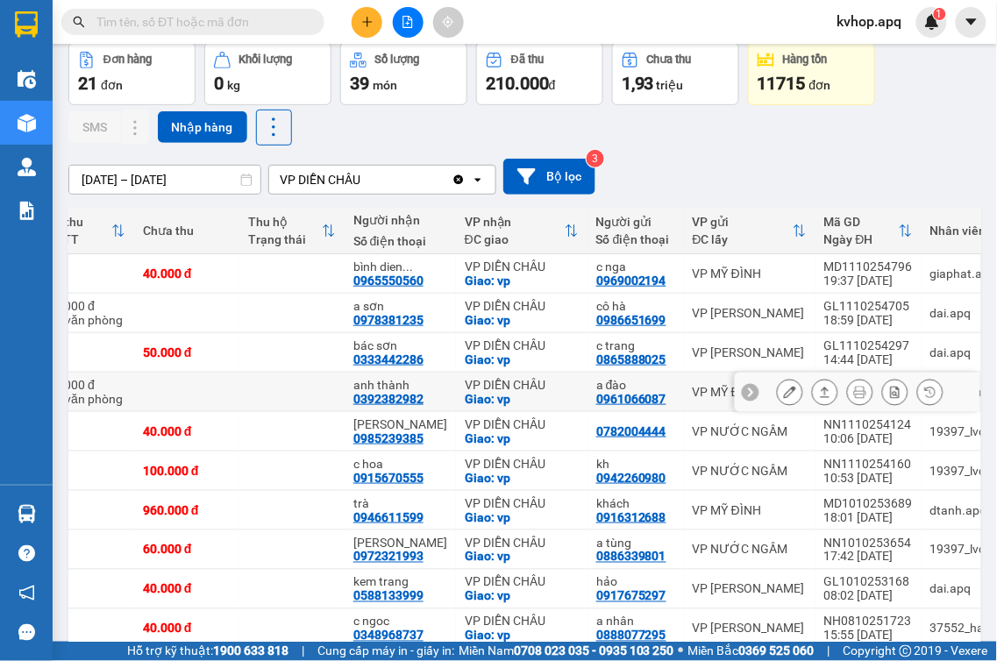
scroll to position [0, 0]
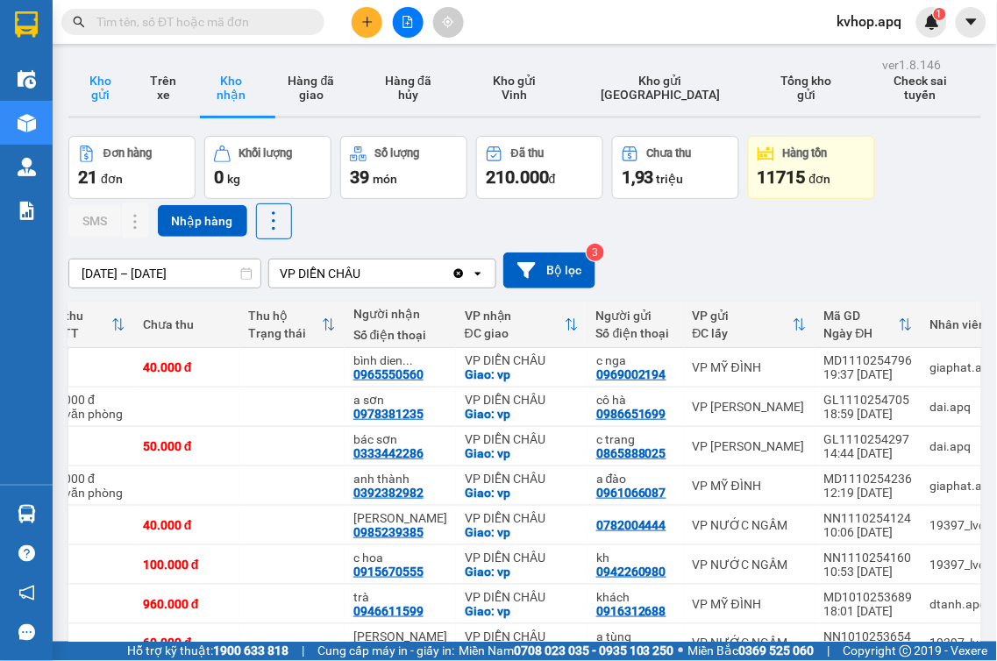
click at [89, 86] on button "Kho gửi" at bounding box center [99, 88] width 63 height 56
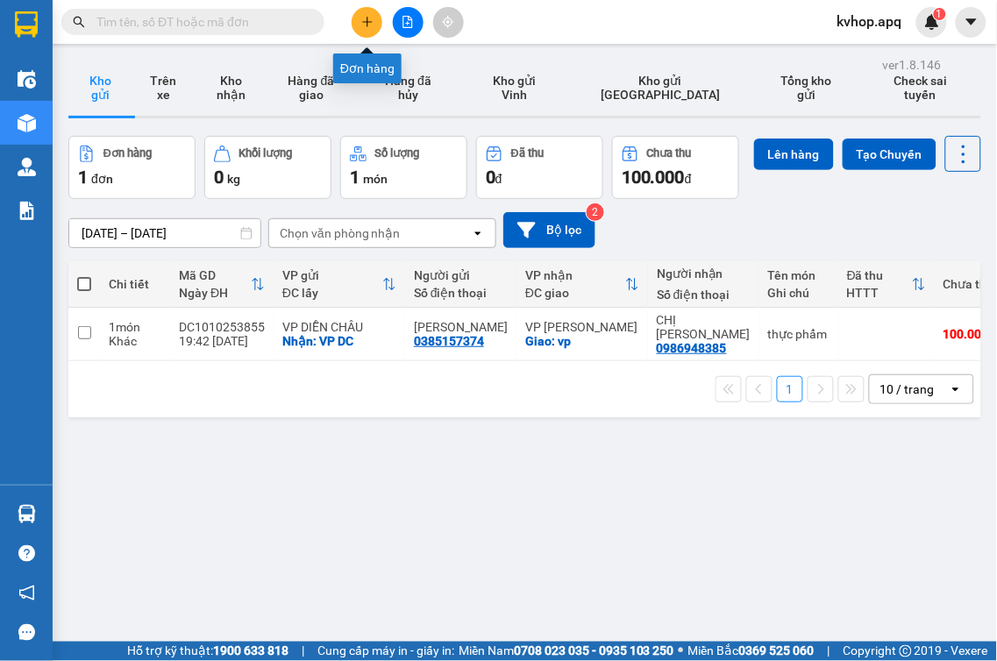
click at [369, 14] on button at bounding box center [367, 22] width 31 height 31
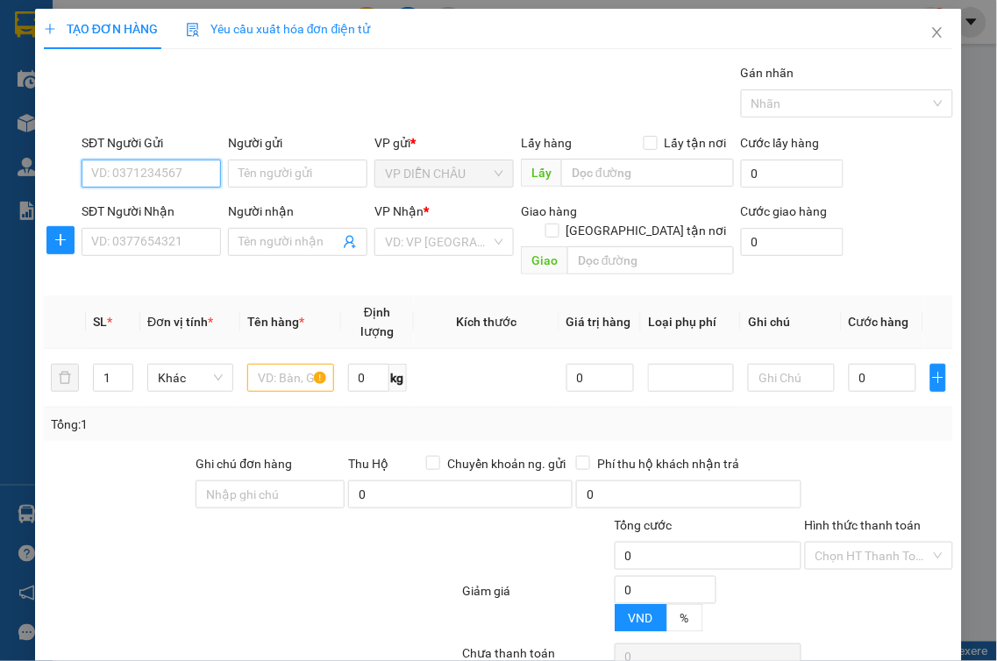
click at [140, 174] on input "SĐT Người Gửi" at bounding box center [151, 174] width 139 height 28
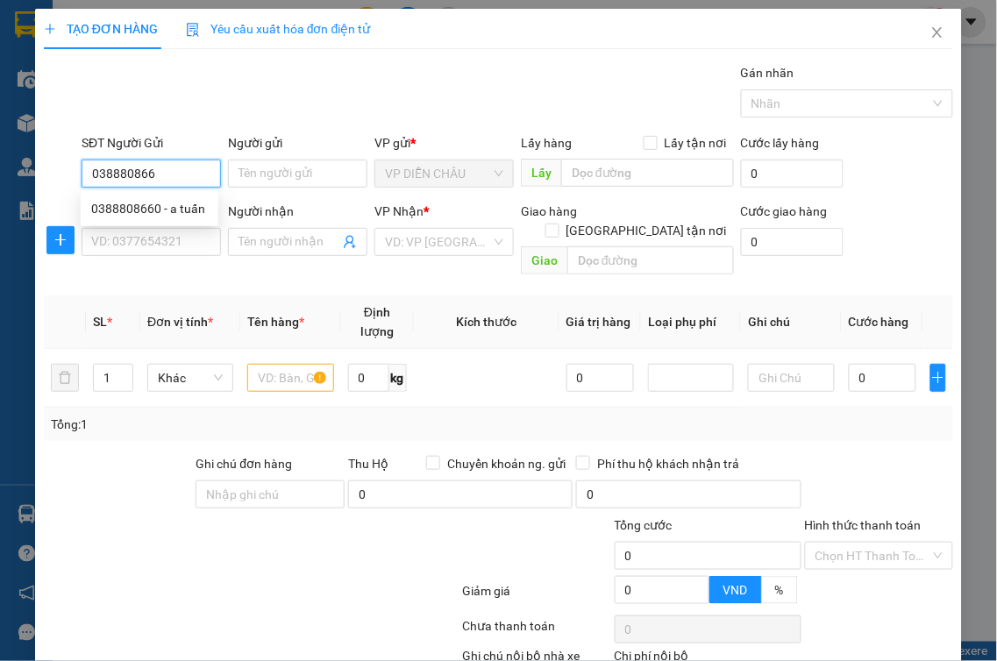
type input "0388808660"
click at [117, 209] on div "0388808660 - a tuấn" at bounding box center [149, 208] width 117 height 19
type input "a tuấn"
checkbox input "true"
type input "vp dc"
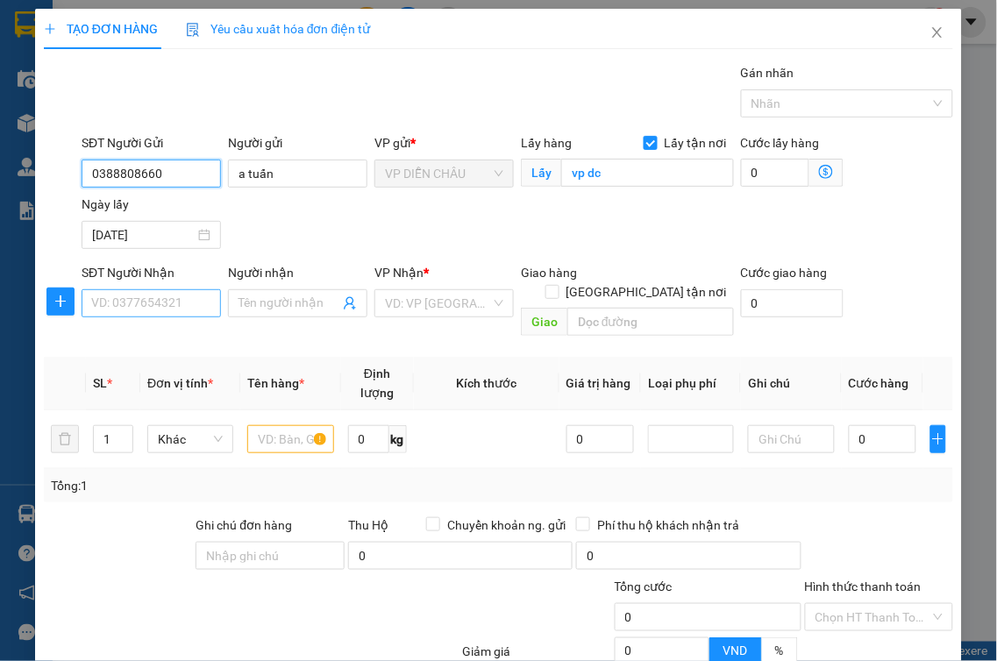
type input "0388808660"
click at [134, 309] on input "SĐT Người Nhận" at bounding box center [151, 303] width 139 height 28
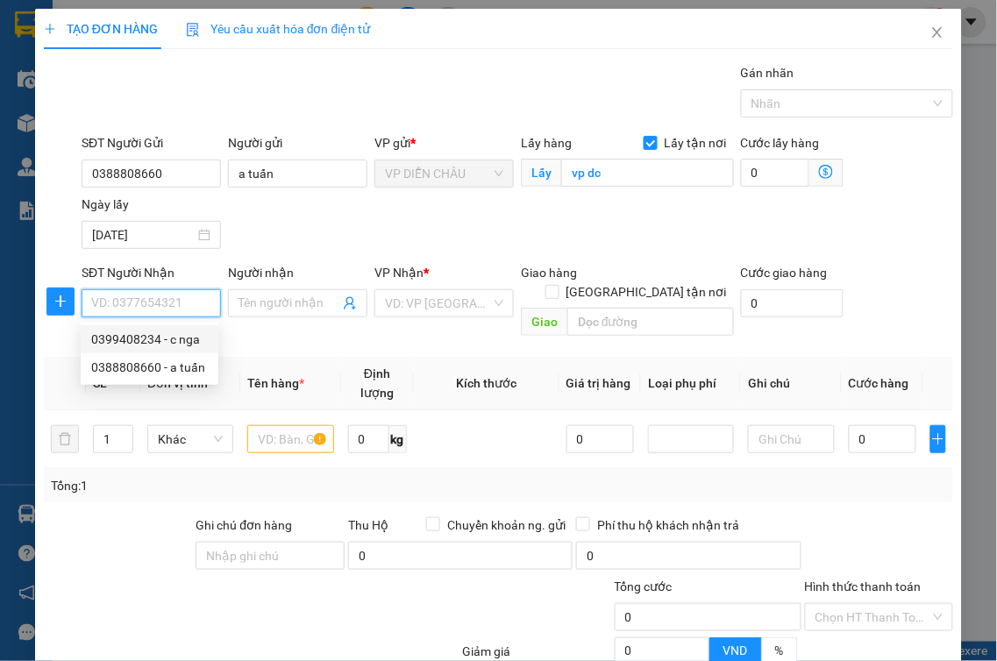
click at [187, 340] on div "0399408234 - c nga" at bounding box center [149, 339] width 117 height 19
type input "0399408234"
type input "c nga"
checkbox input "true"
type input "vp md"
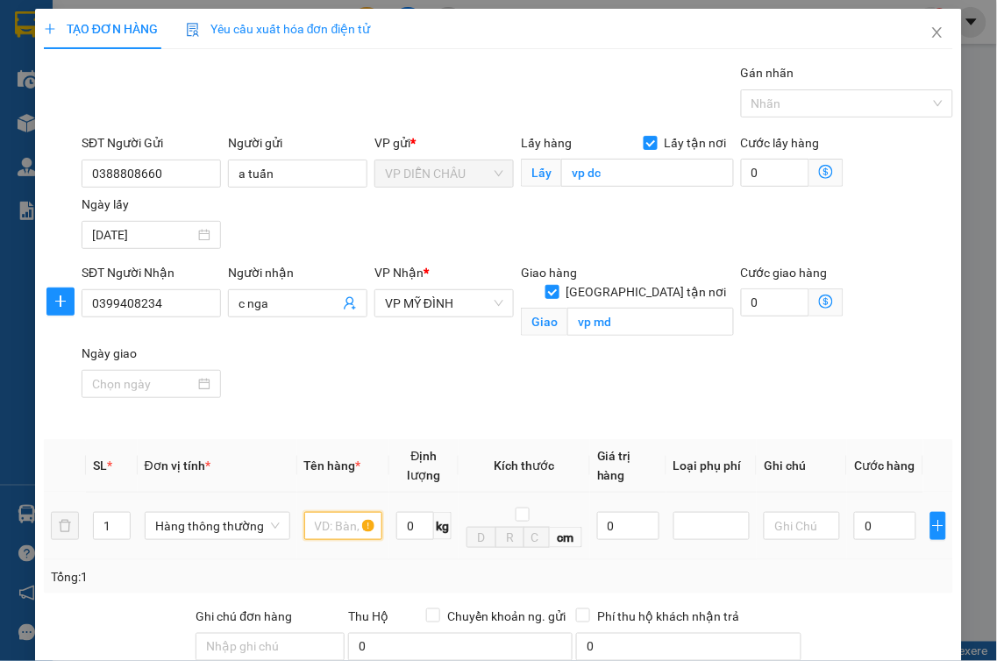
click at [331, 512] on input "text" at bounding box center [343, 526] width 78 height 28
type input "thực phẩm"
type input "4"
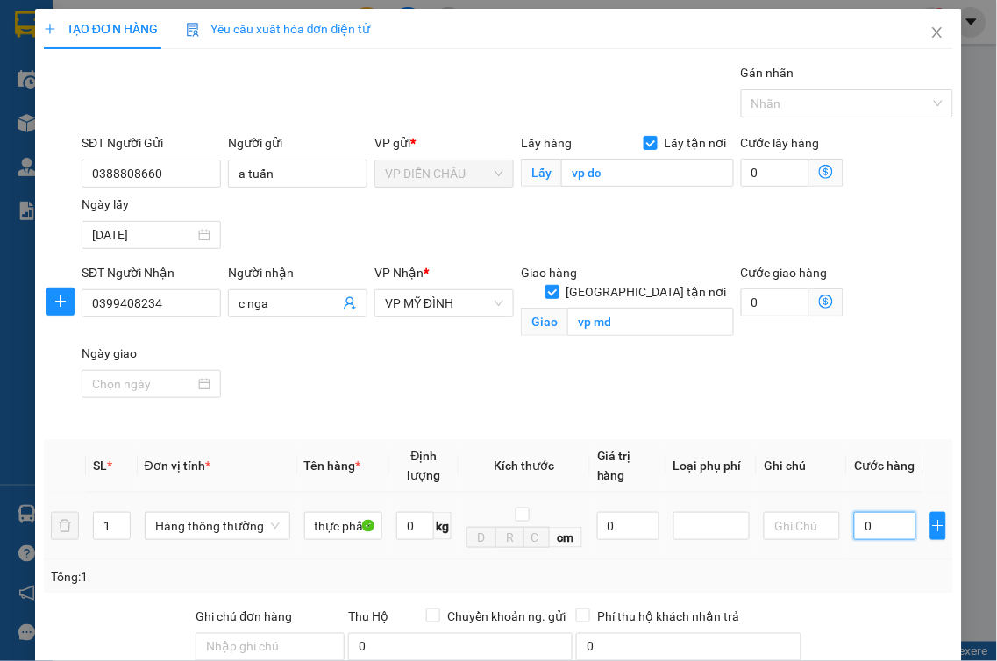
type input "4"
type input "40"
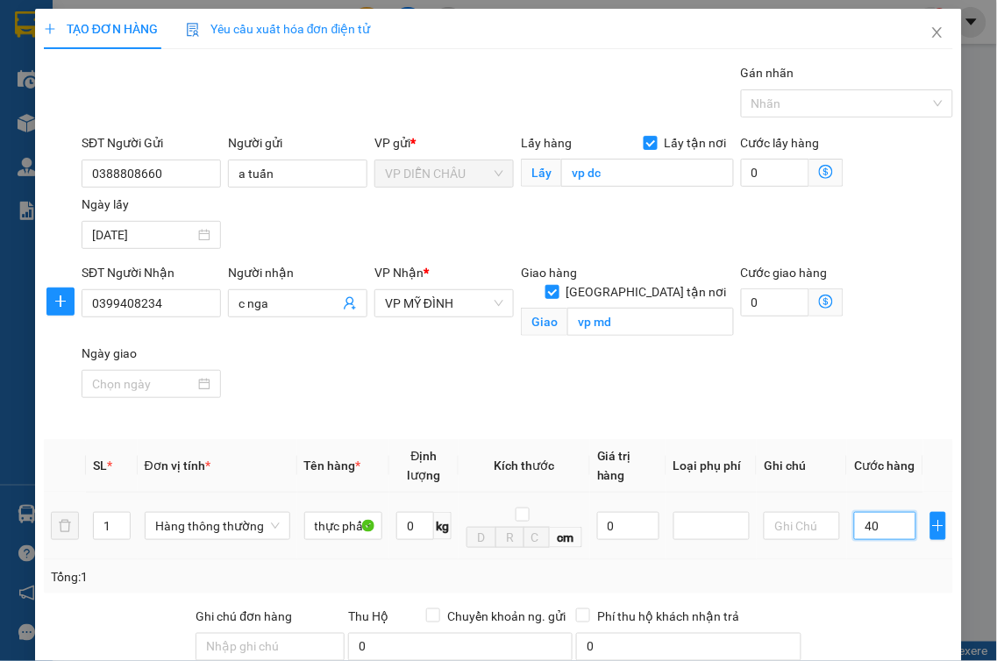
type input "400"
type input "4.000"
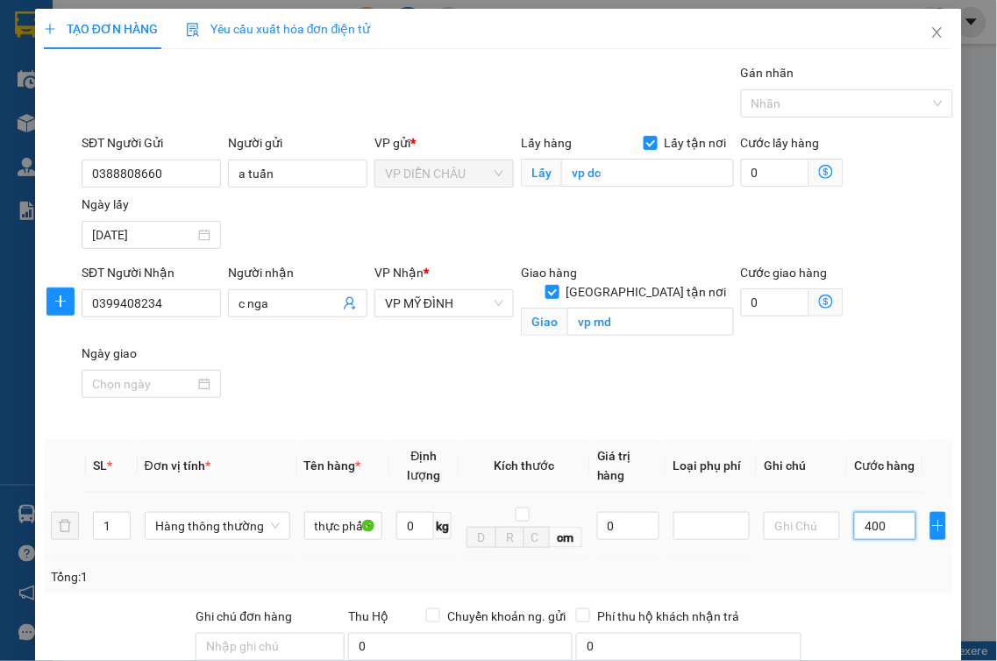
type input "4.000"
type input "40.000"
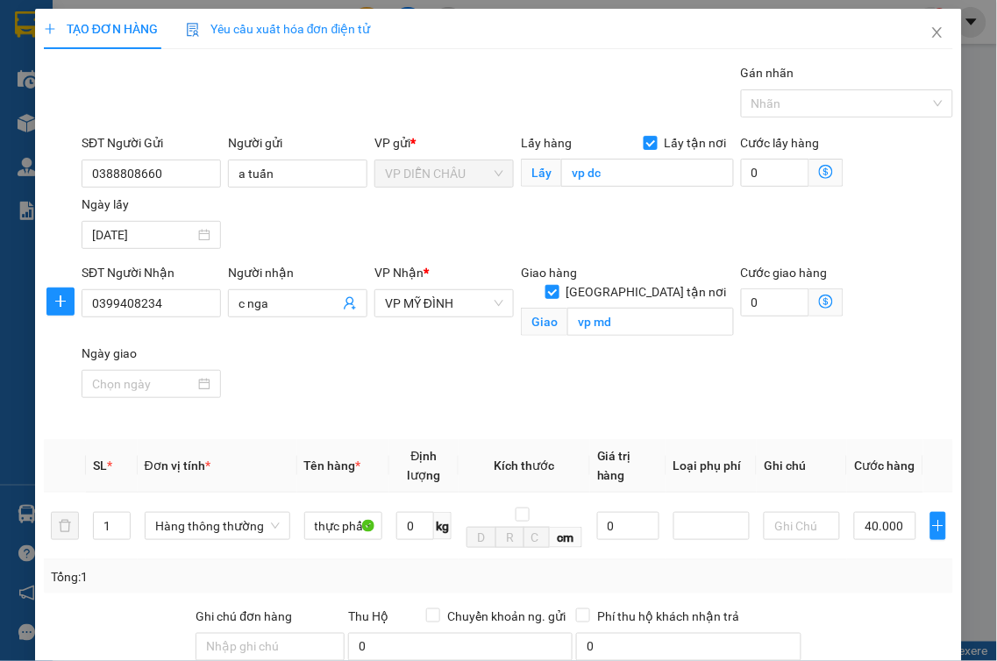
scroll to position [195, 0]
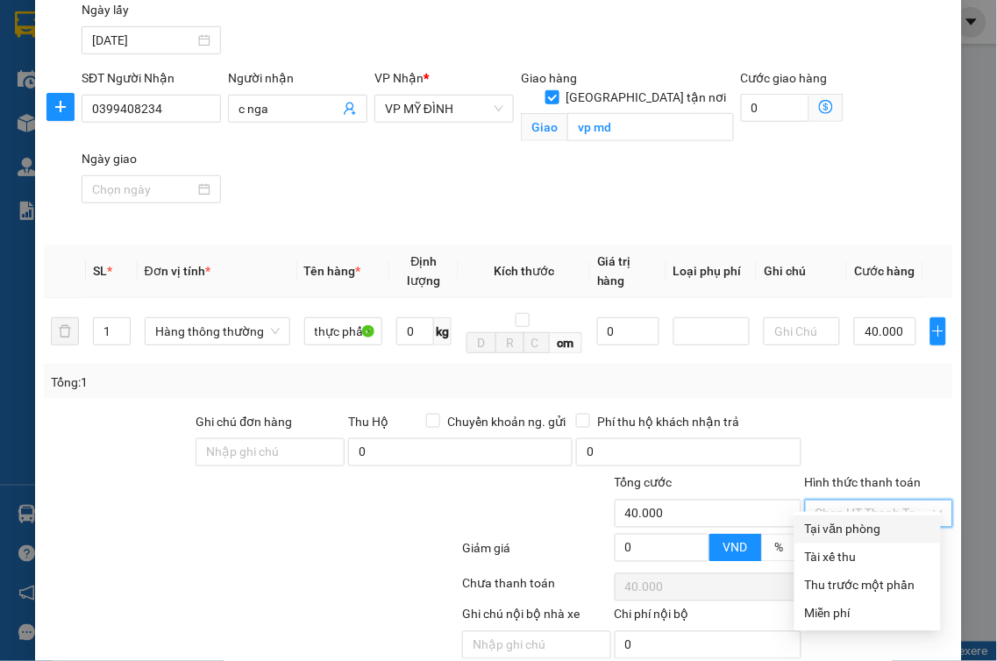
drag, startPoint x: 830, startPoint y: 489, endPoint x: 852, endPoint y: 533, distance: 49.4
click at [837, 506] on input "Hình thức thanh toán" at bounding box center [874, 514] width 116 height 26
click at [852, 535] on div "Tại văn phòng" at bounding box center [867, 529] width 125 height 19
type input "0"
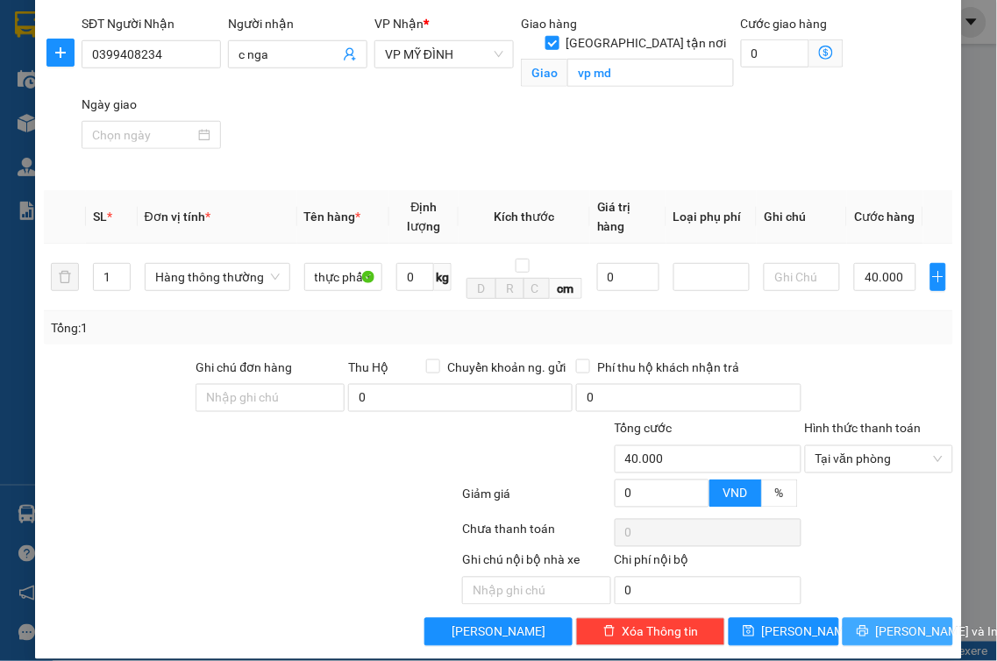
drag, startPoint x: 882, startPoint y: 609, endPoint x: 871, endPoint y: 602, distance: 12.9
click at [882, 623] on span "[PERSON_NAME] và In" at bounding box center [937, 632] width 123 height 19
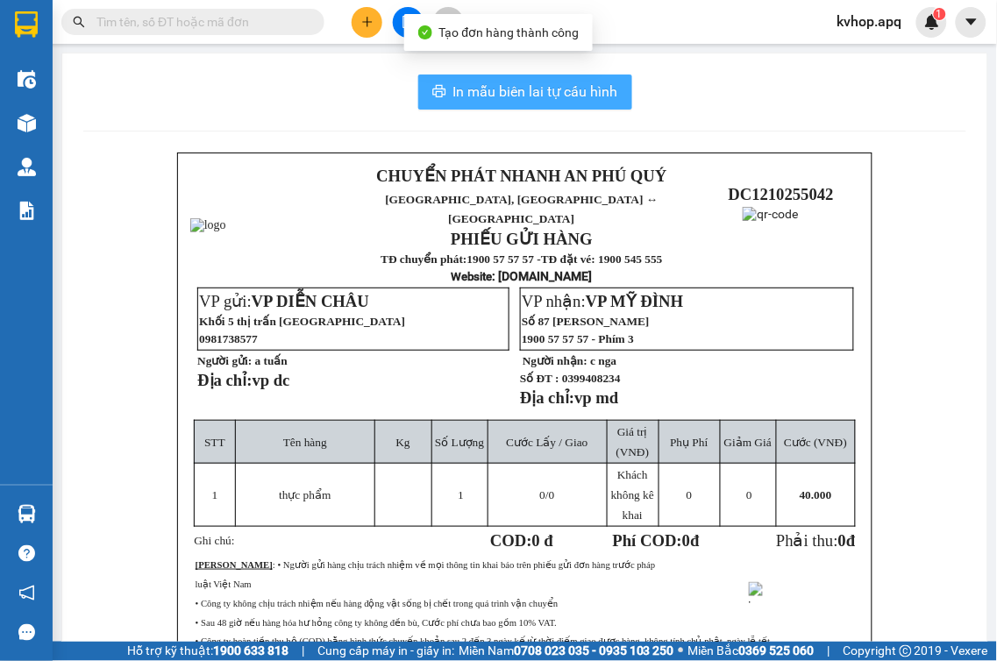
click at [515, 97] on span "In mẫu biên lai tự cấu hình" at bounding box center [535, 92] width 165 height 22
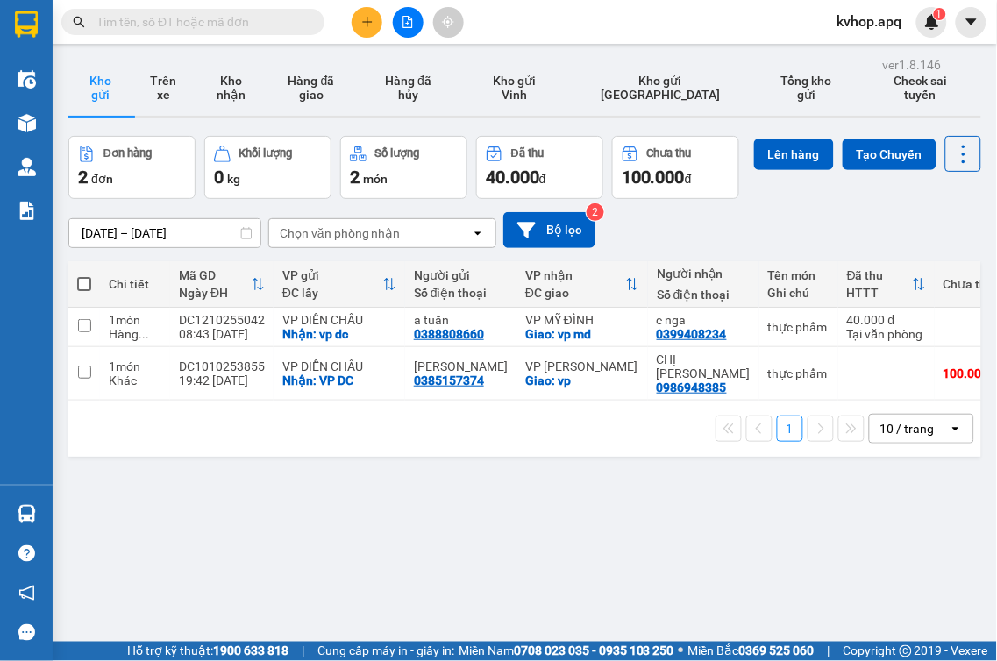
click at [106, 18] on input "text" at bounding box center [199, 21] width 207 height 19
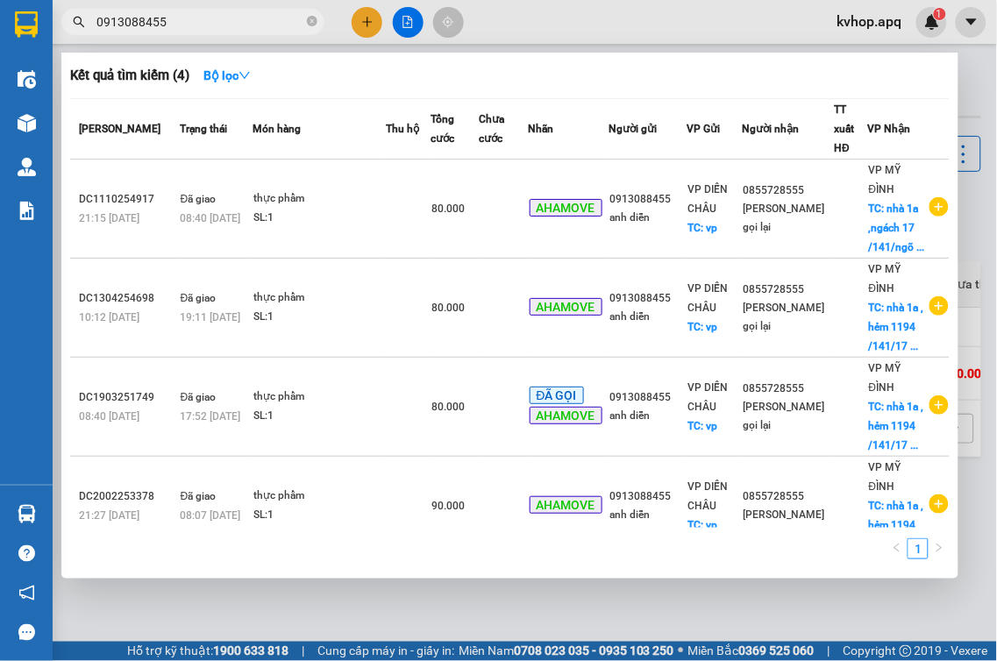
type input "0913088455"
click at [316, 21] on icon "close-circle" at bounding box center [312, 21] width 11 height 11
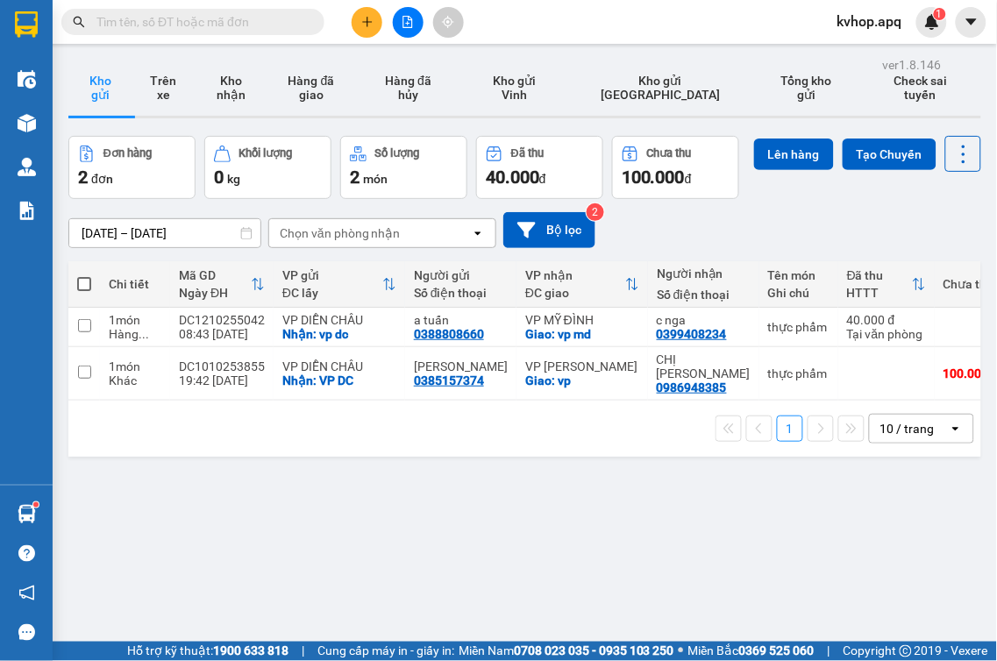
drag, startPoint x: 656, startPoint y: 594, endPoint x: 629, endPoint y: 535, distance: 64.7
click at [654, 590] on div "ver 1.8.146 Kho gửi Trên xe Kho nhận Hàng đã giao Hàng đã hủy Kho gửi Vinh Kho …" at bounding box center [524, 383] width 927 height 661
click at [78, 332] on input "checkbox" at bounding box center [84, 325] width 13 height 13
checkbox input "true"
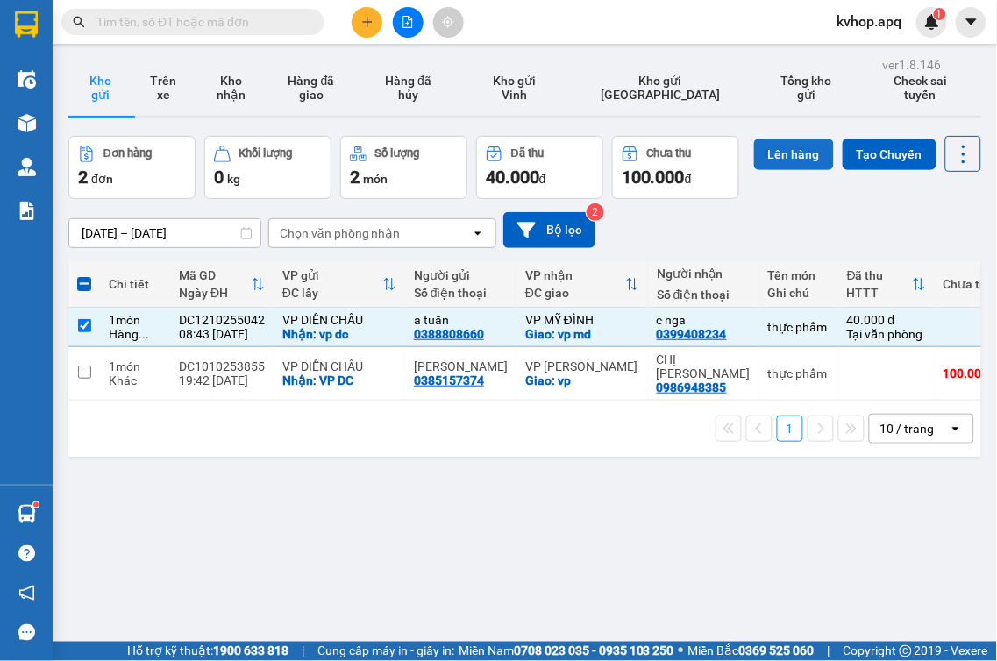
click at [754, 170] on button "Lên hàng" at bounding box center [794, 155] width 80 height 32
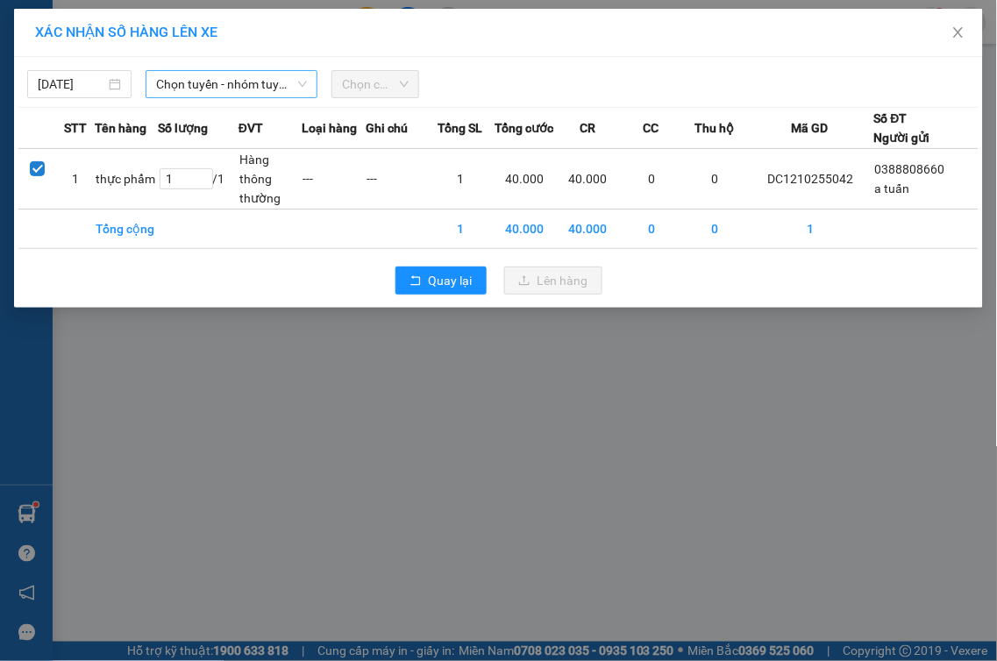
click at [210, 72] on span "Chọn tuyến - nhóm tuyến" at bounding box center [231, 84] width 151 height 26
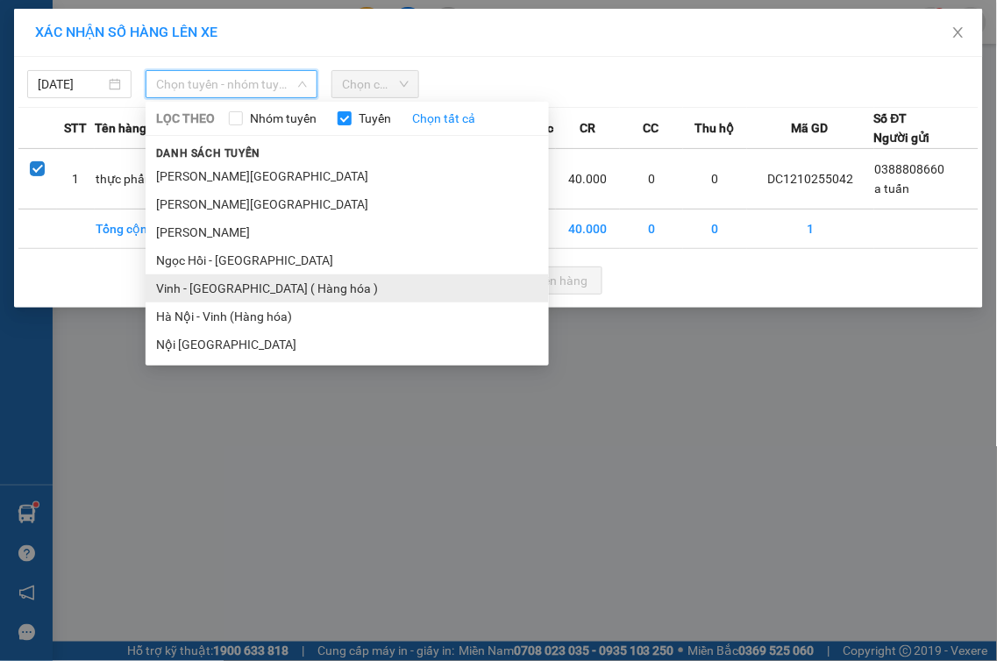
click at [212, 283] on li "Vinh - [GEOGRAPHIC_DATA] ( Hàng hóa )" at bounding box center [347, 288] width 403 height 28
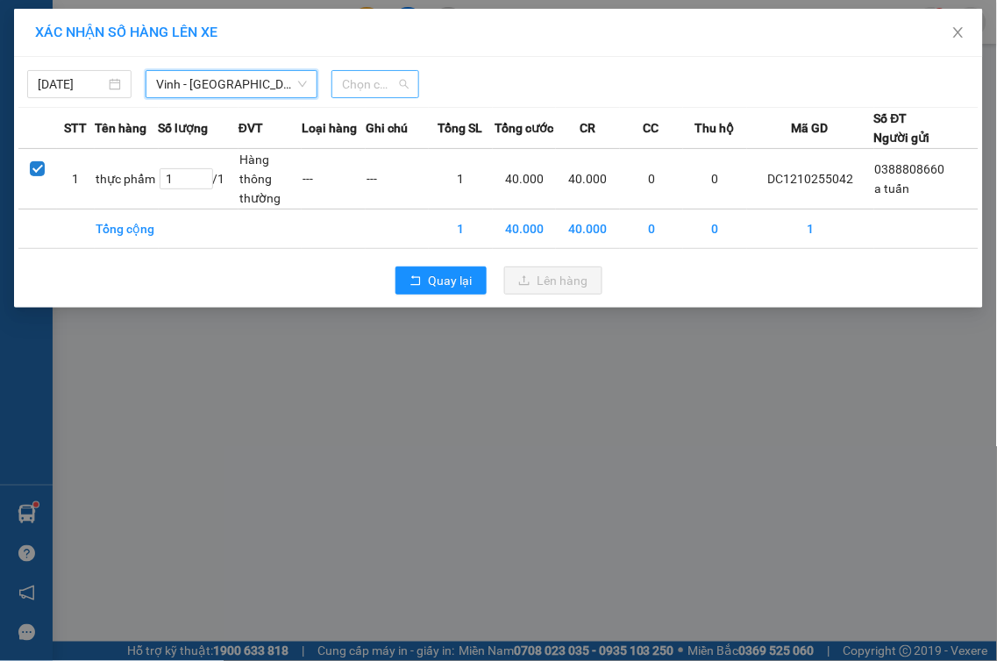
click at [398, 85] on span "Chọn chuyến" at bounding box center [375, 84] width 67 height 26
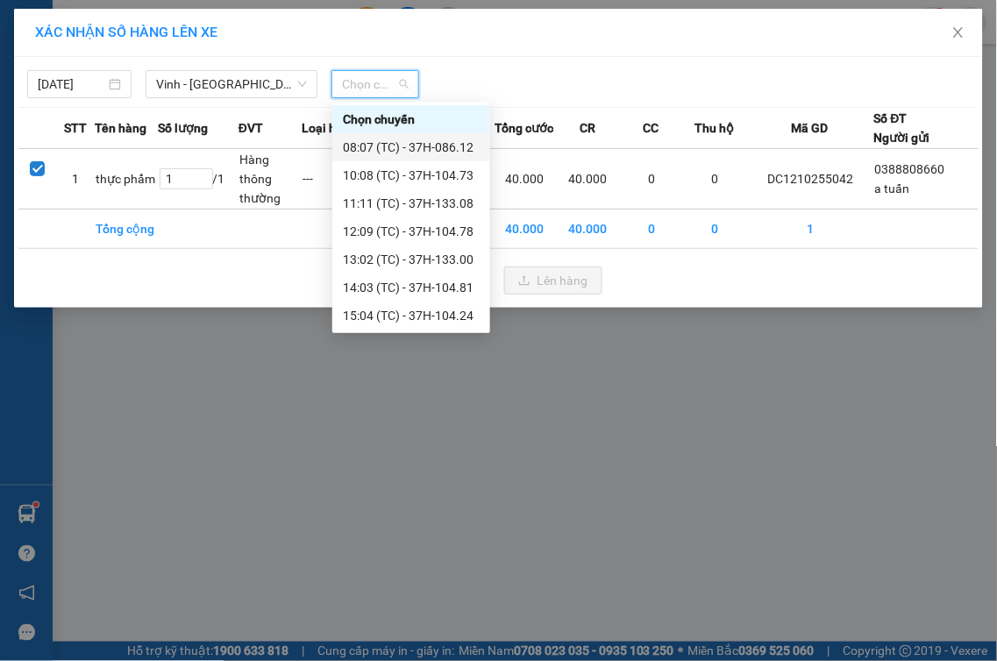
click at [443, 150] on div "08:07 (TC) - 37H-086.12" at bounding box center [411, 147] width 137 height 19
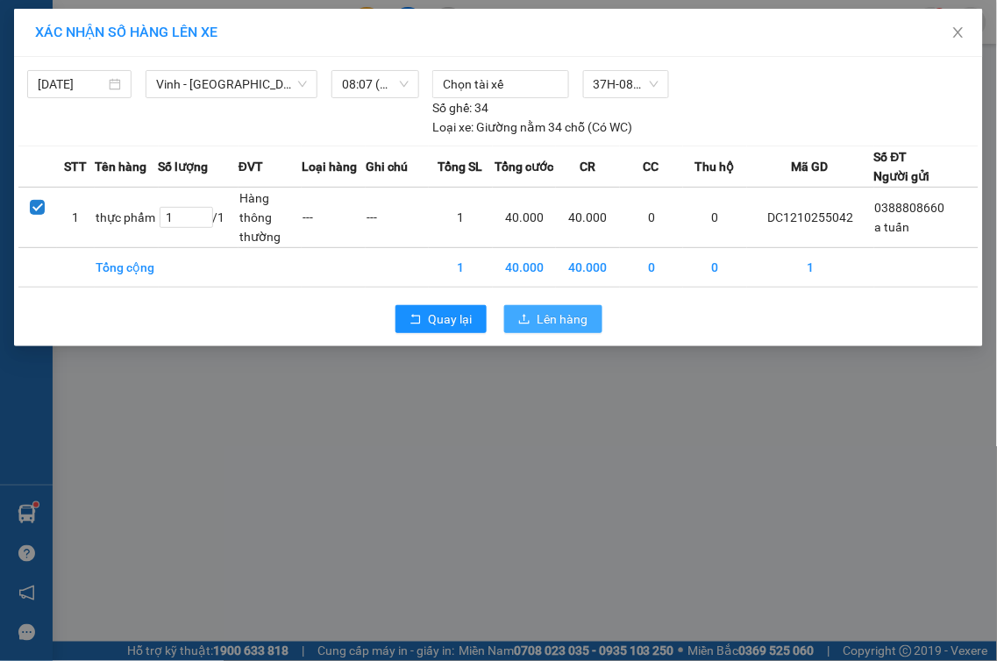
click at [539, 325] on span "Lên hàng" at bounding box center [563, 319] width 51 height 19
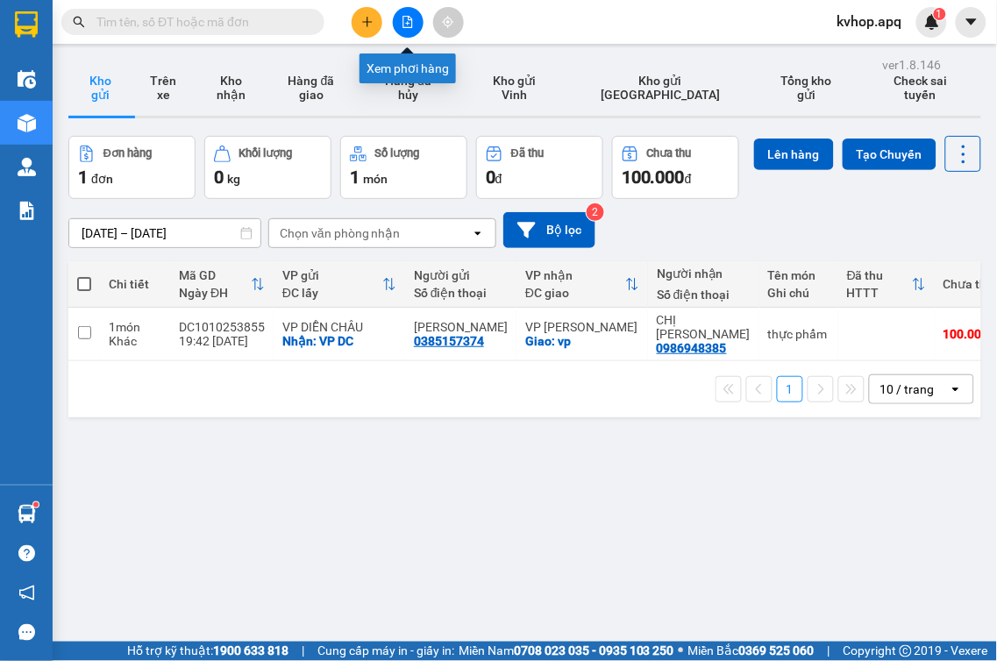
click at [399, 20] on button at bounding box center [408, 22] width 31 height 31
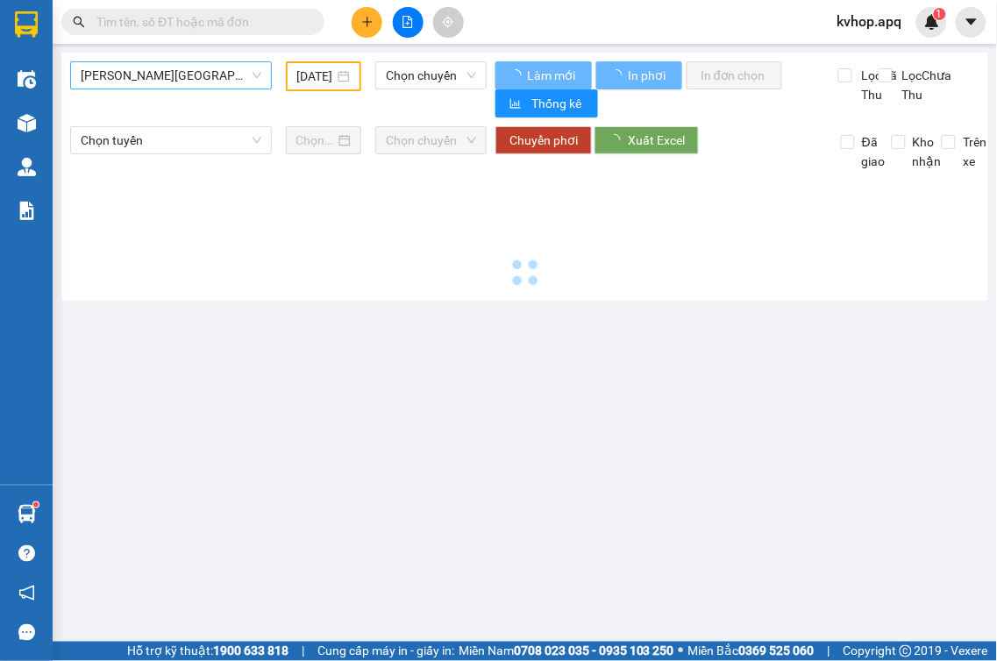
type input "[DATE]"
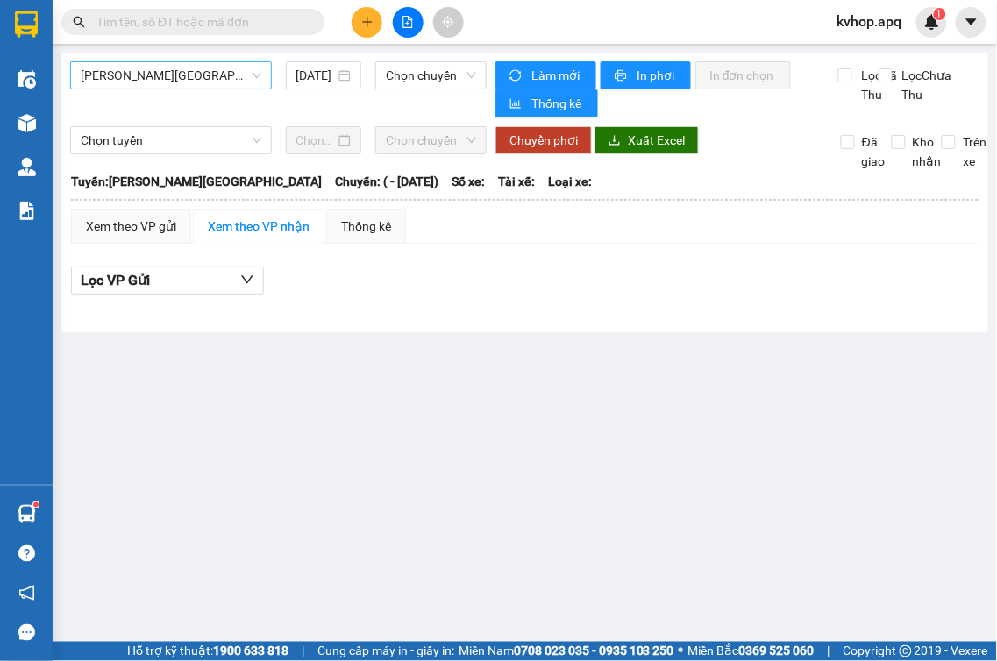
click at [222, 66] on span "[PERSON_NAME][GEOGRAPHIC_DATA]" at bounding box center [171, 75] width 181 height 26
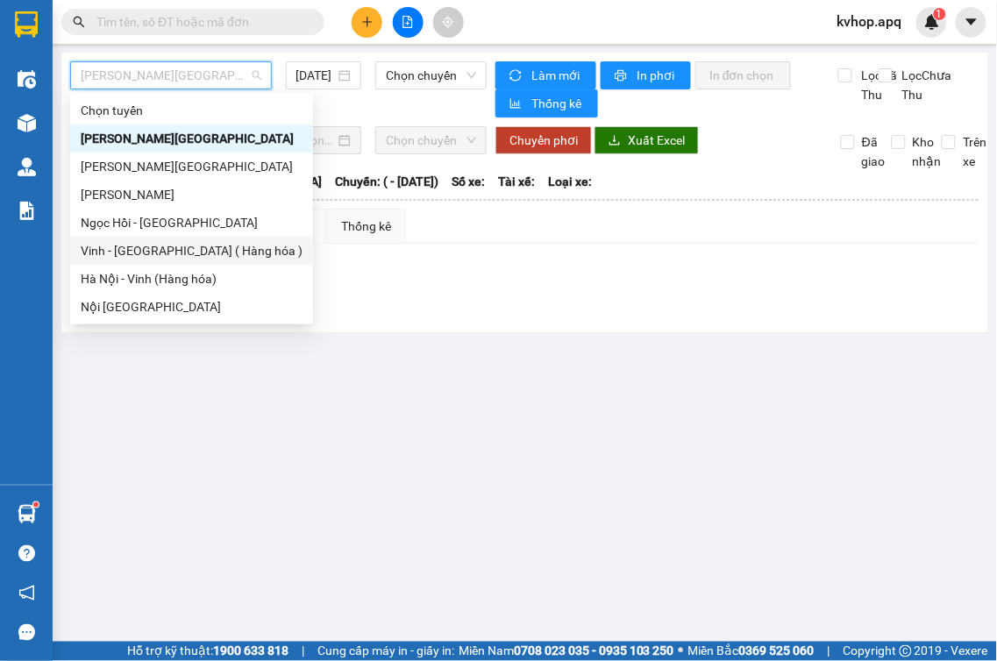
click at [152, 247] on div "Vinh - [GEOGRAPHIC_DATA] ( Hàng hóa )" at bounding box center [192, 250] width 222 height 19
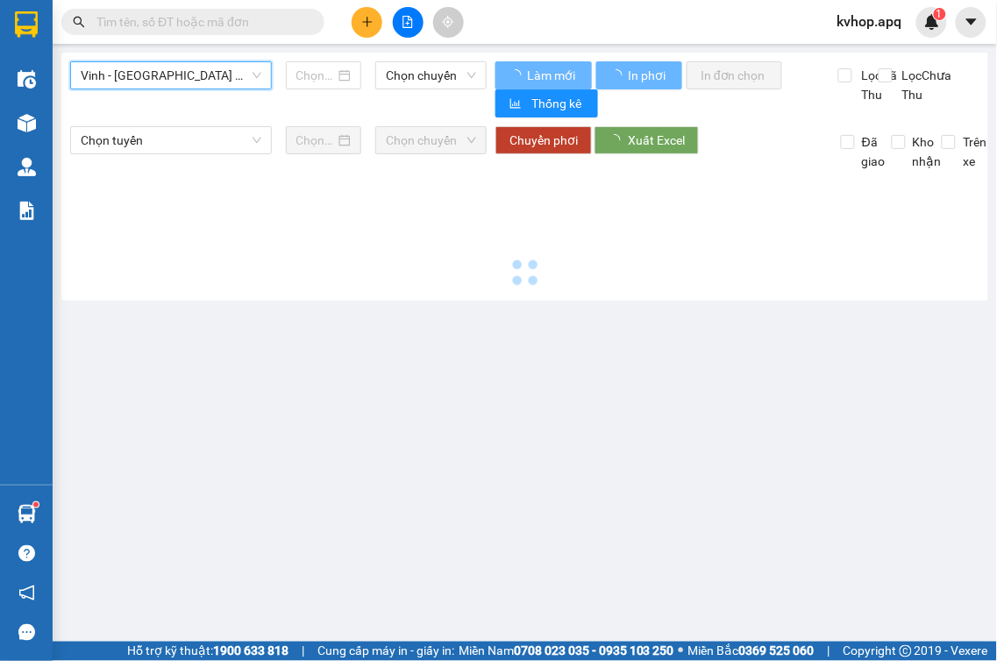
type input "[DATE]"
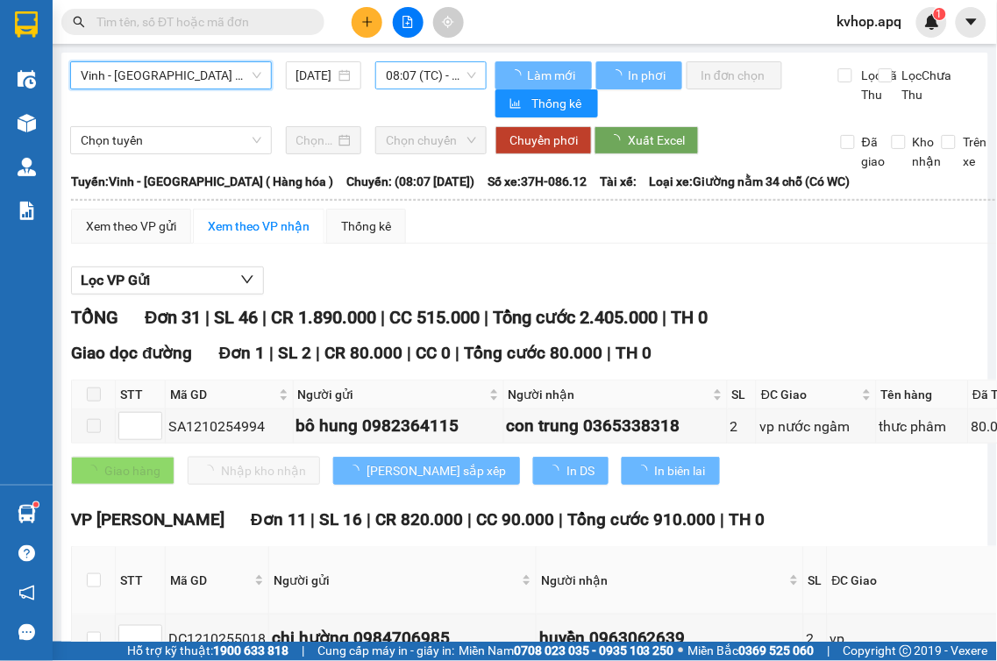
click at [444, 89] on div "08:07 (TC) - 37H-086.12" at bounding box center [430, 75] width 111 height 28
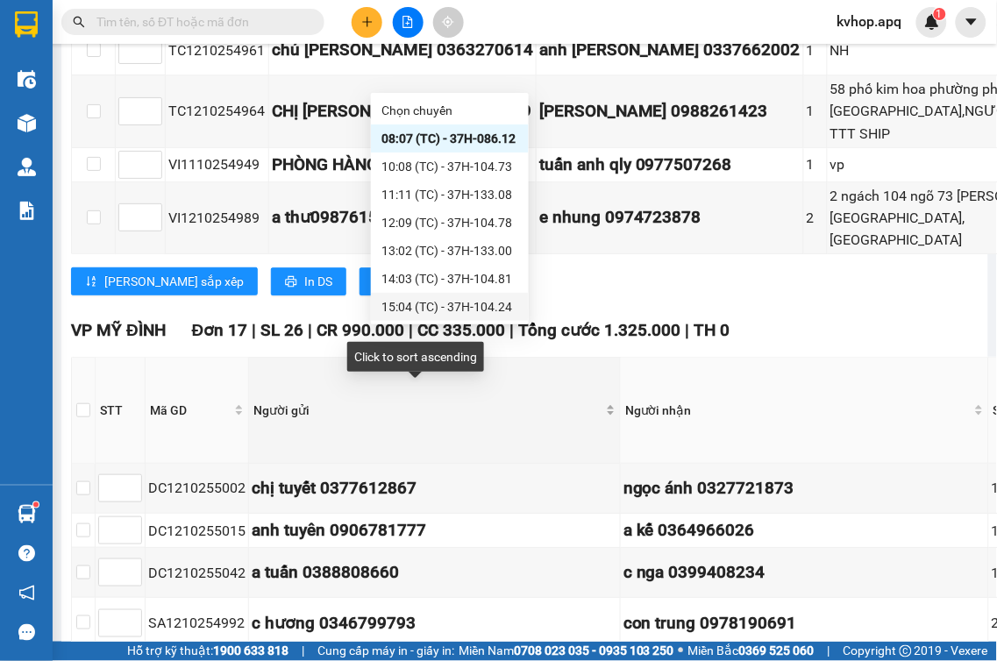
scroll to position [974, 0]
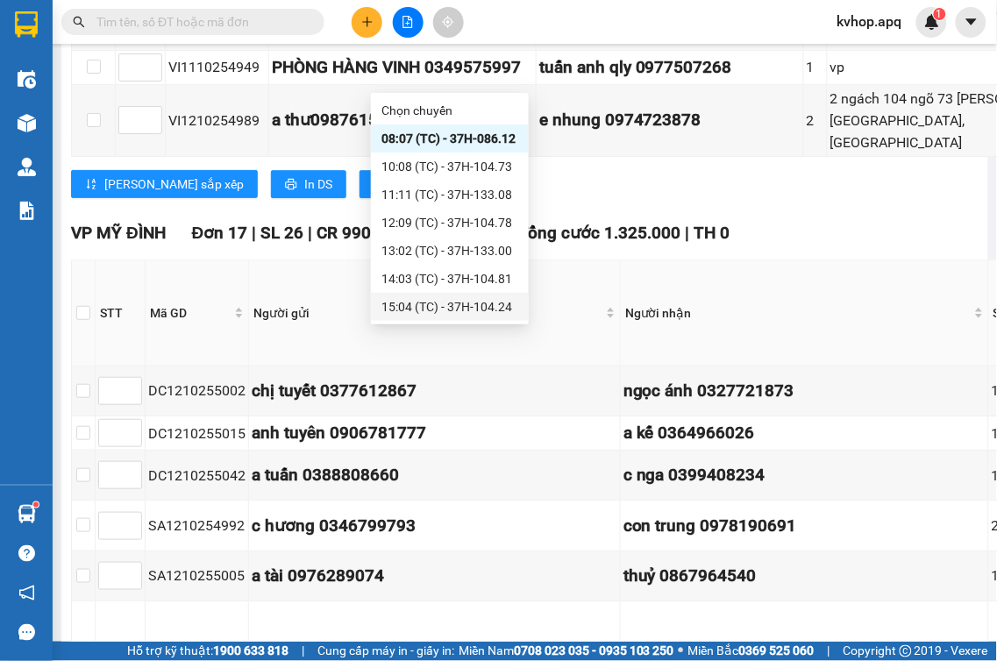
click at [158, 25] on input "text" at bounding box center [199, 21] width 207 height 19
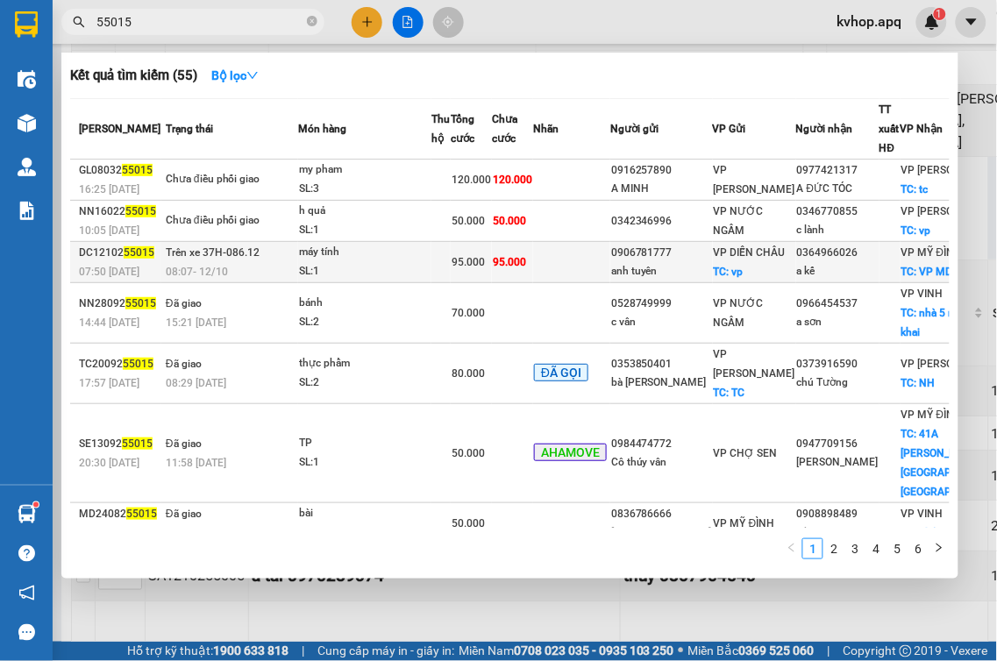
type input "55015"
click at [732, 278] on span "TC: vp" at bounding box center [729, 272] width 30 height 12
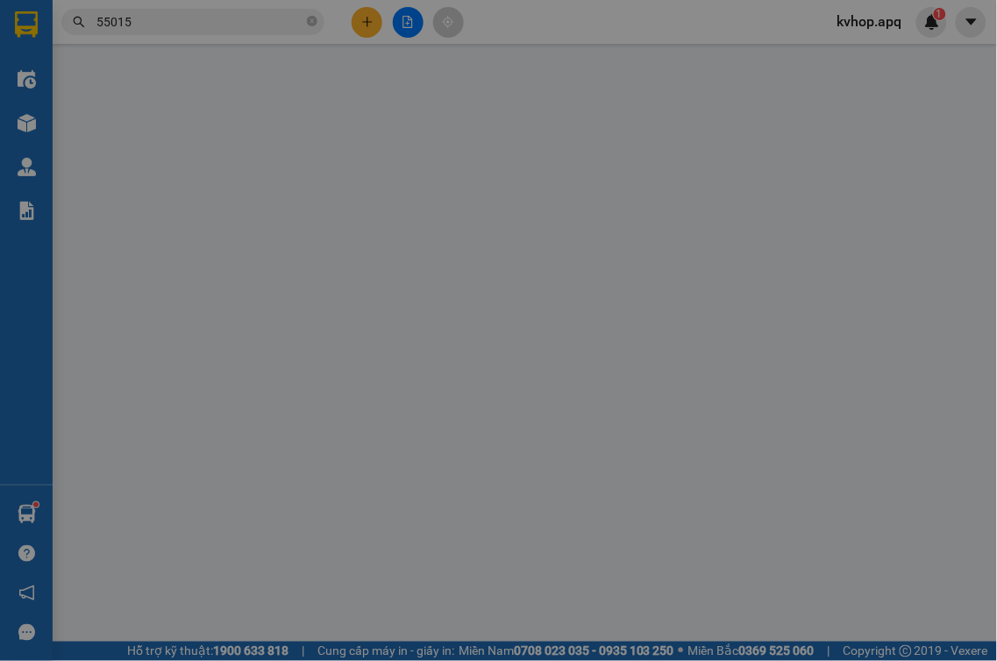
type input "0906781777"
type input "anh tuyên"
checkbox input "true"
type input "vp"
type input "0364966026"
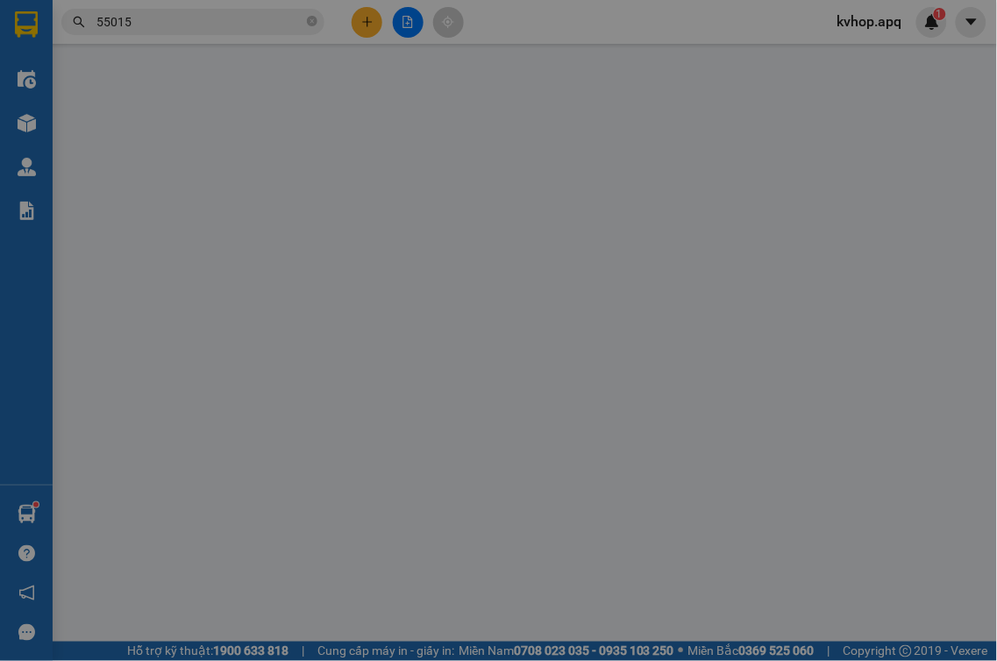
type input "a kế"
checkbox input "true"
type input "VP MD"
type input "95.000"
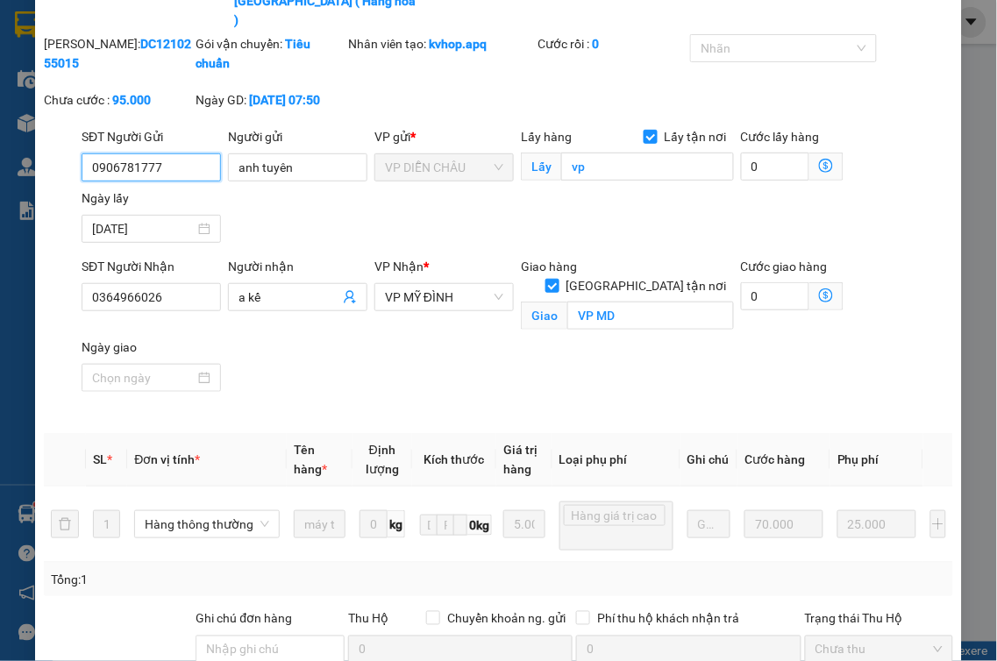
scroll to position [343, 0]
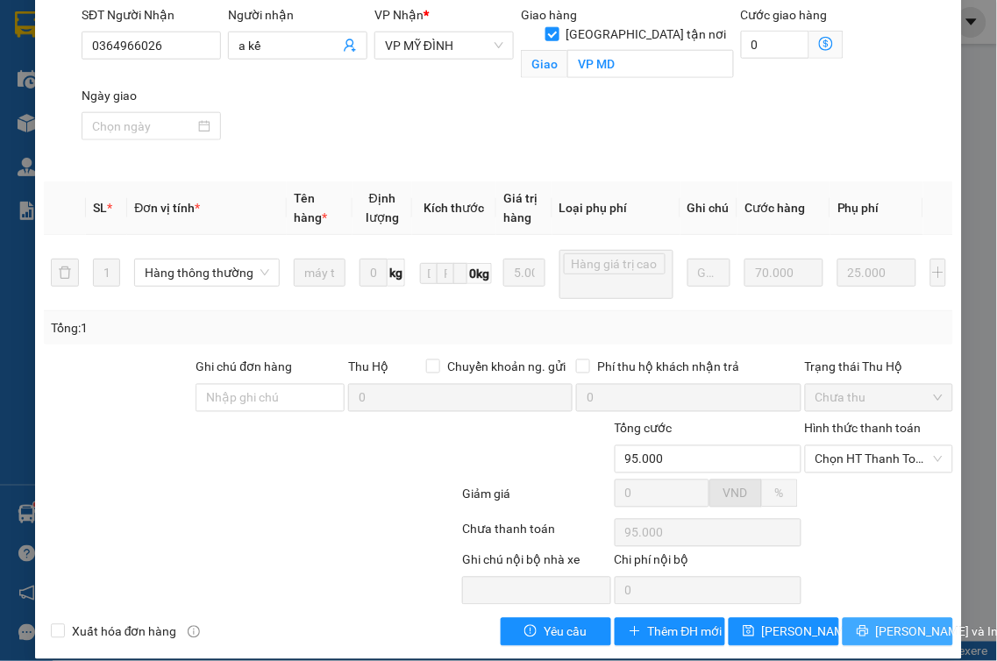
click at [909, 623] on span "[PERSON_NAME] và In" at bounding box center [937, 632] width 123 height 19
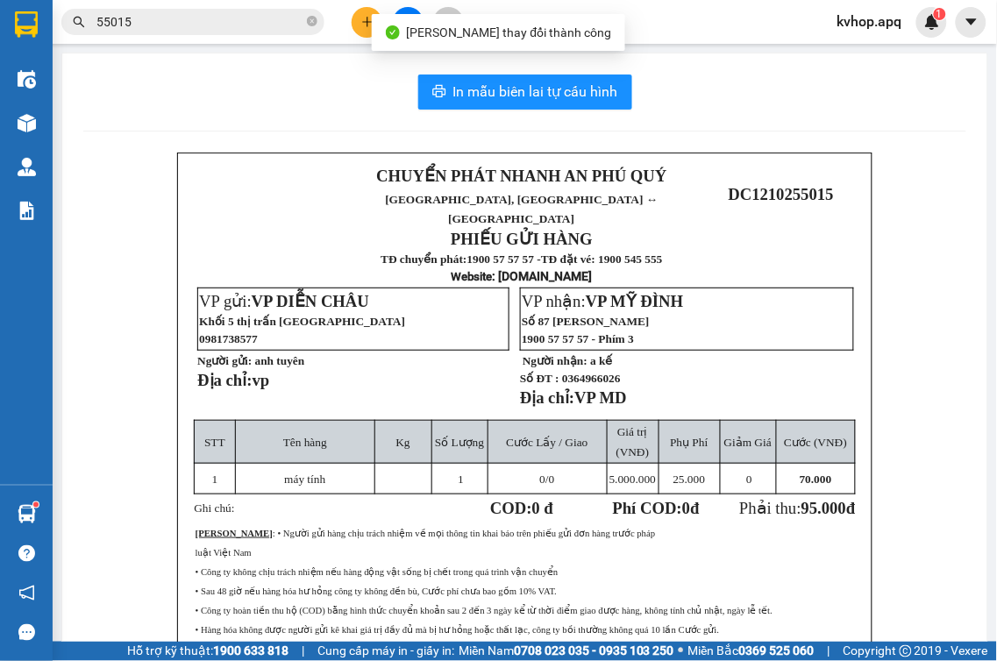
scroll to position [97, 0]
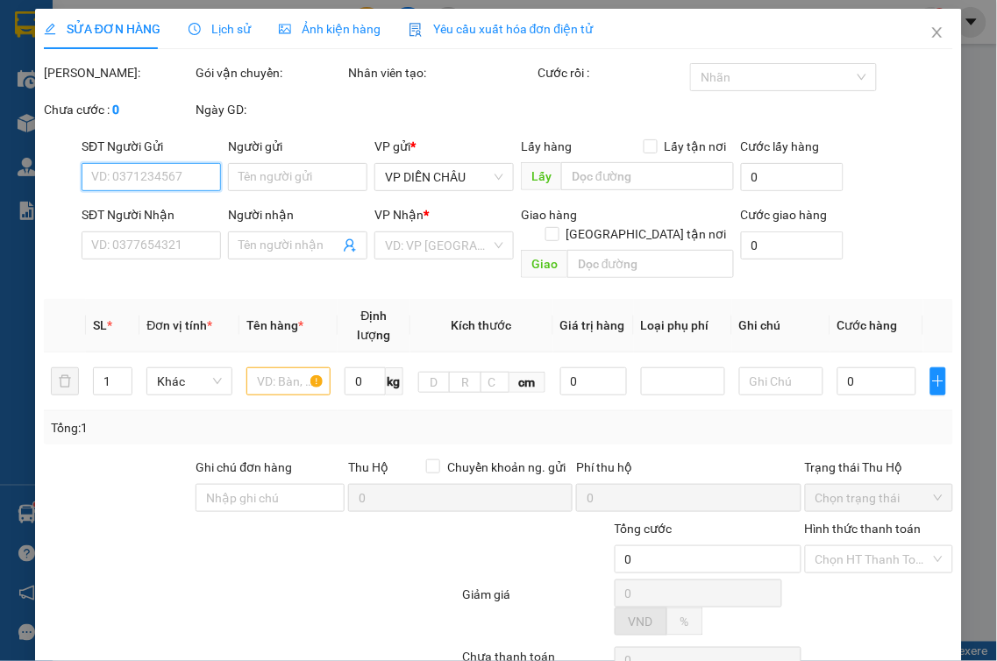
type input "0906781777"
type input "anh tuyên"
checkbox input "true"
type input "vp"
type input "0364966026"
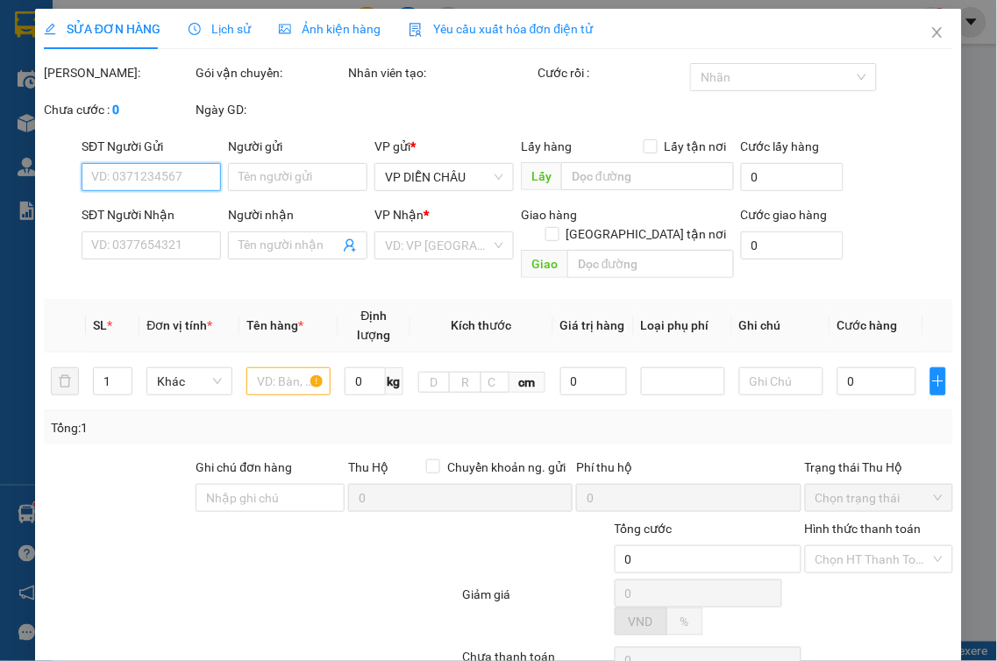
type input "a kế"
checkbox input "true"
type input "VP MD"
type input "95.000"
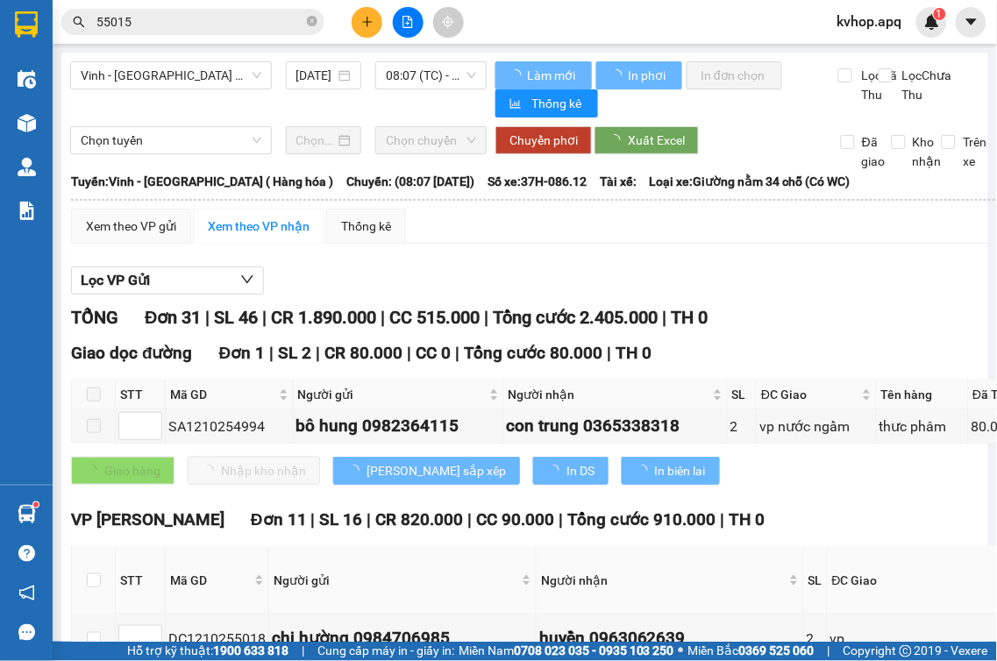
scroll to position [195, 0]
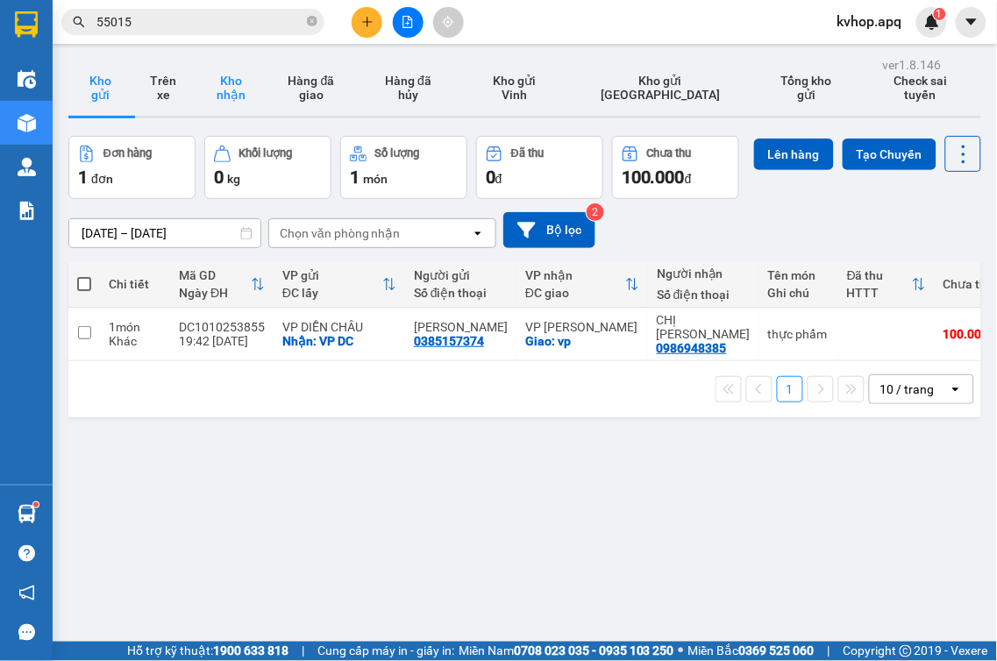
click at [260, 94] on button "Kho nhận" at bounding box center [231, 88] width 72 height 56
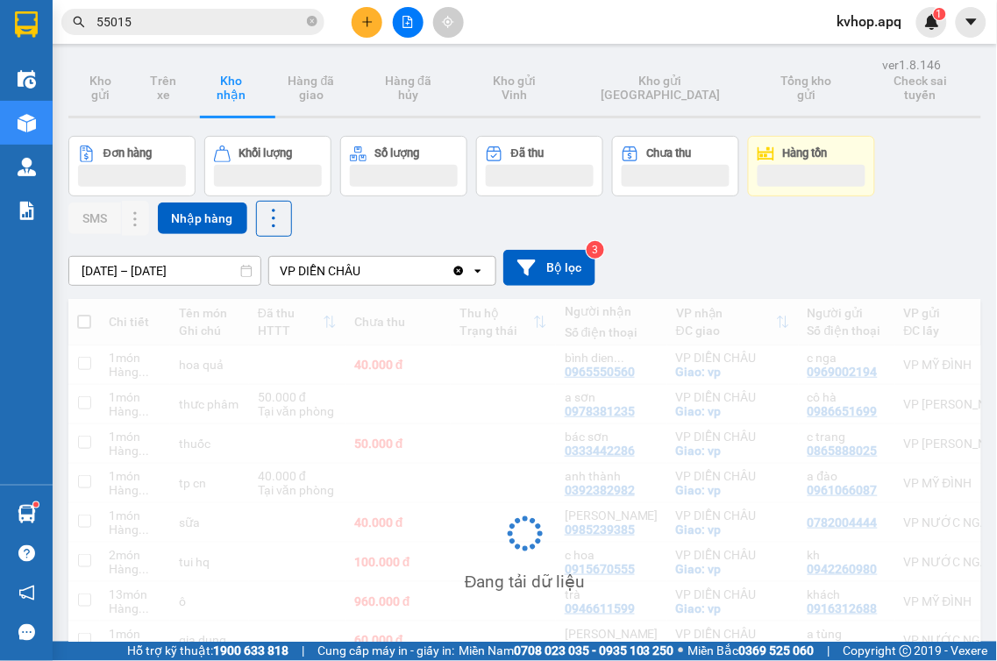
scroll to position [178, 0]
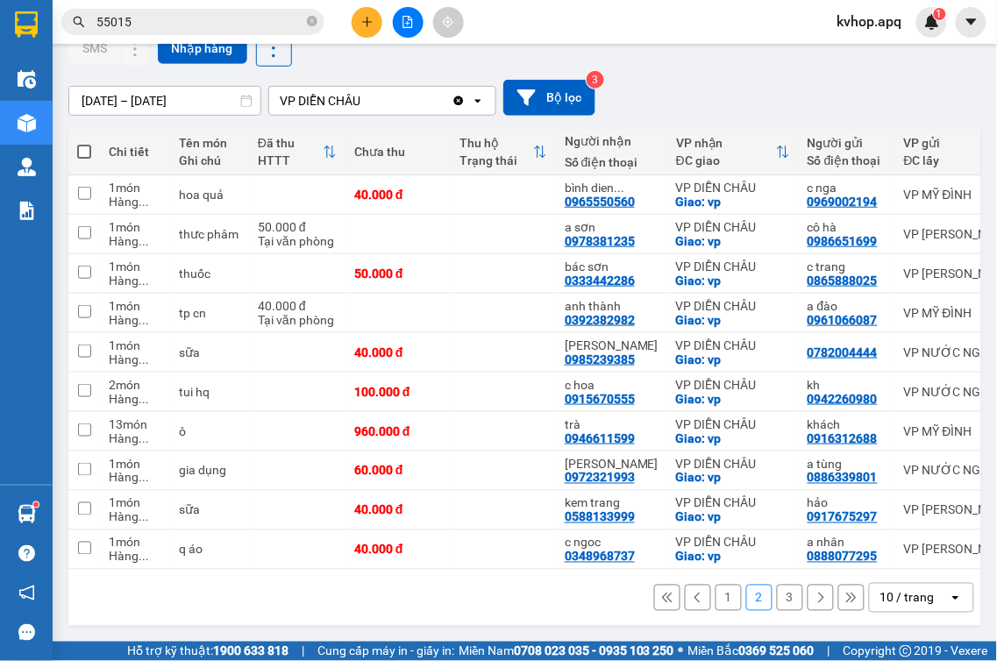
click at [746, 602] on button "2" at bounding box center [759, 598] width 26 height 26
click at [716, 602] on button "1" at bounding box center [729, 598] width 26 height 26
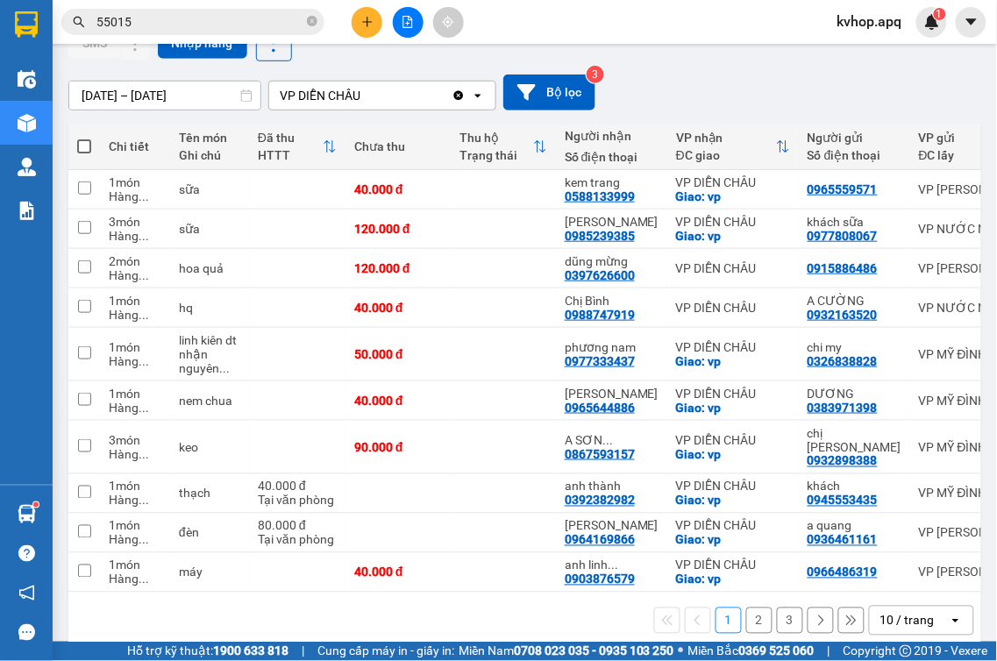
click at [777, 612] on button "3" at bounding box center [790, 621] width 26 height 26
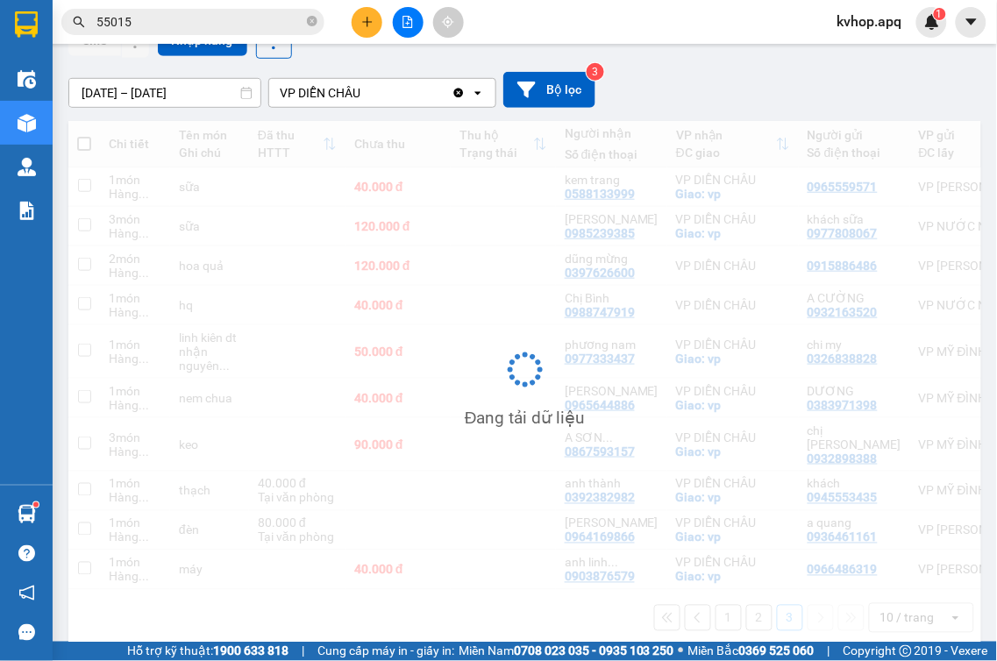
scroll to position [81, 0]
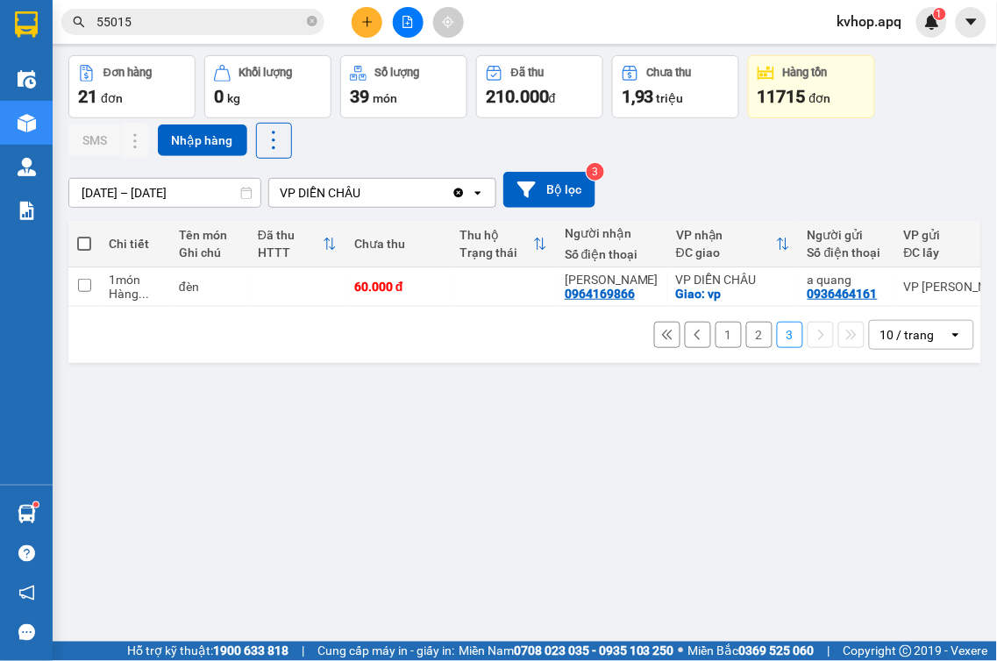
click at [716, 348] on button "1" at bounding box center [729, 335] width 26 height 26
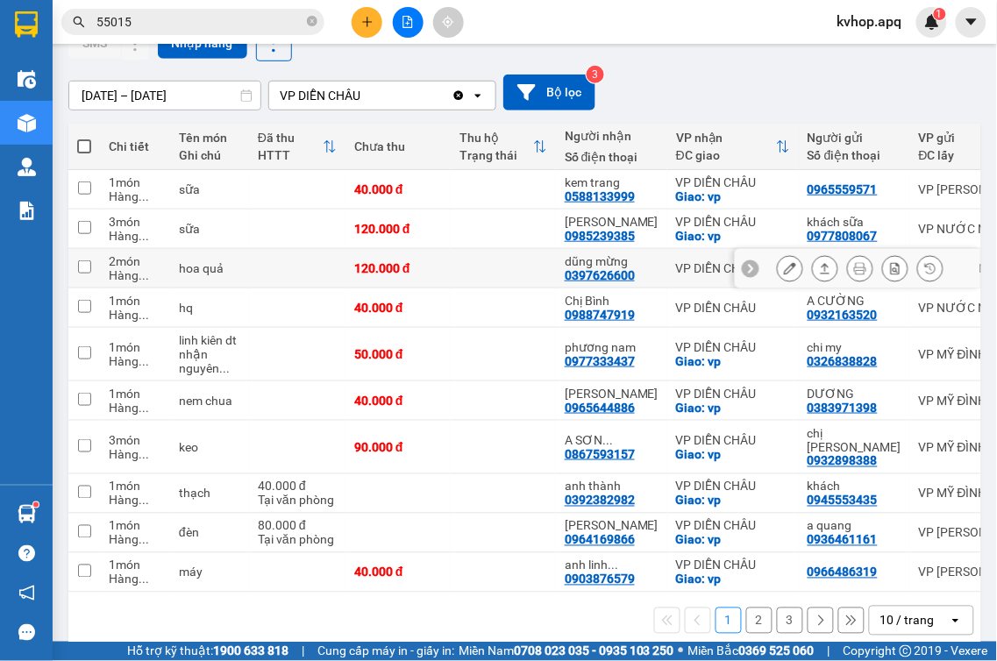
scroll to position [195, 0]
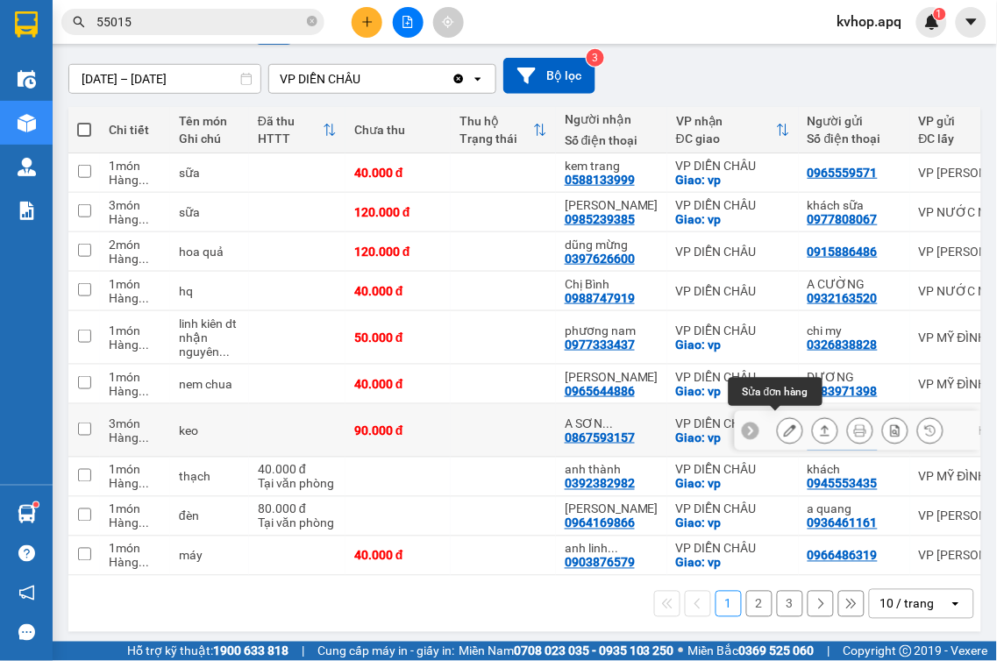
click at [784, 431] on icon at bounding box center [790, 430] width 12 height 12
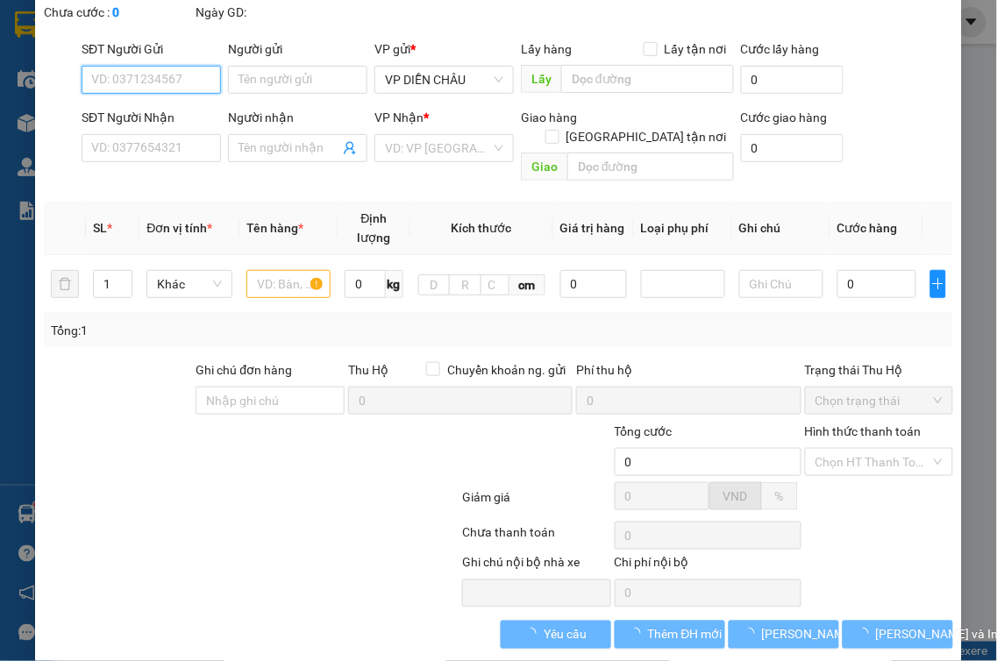
scroll to position [100, 0]
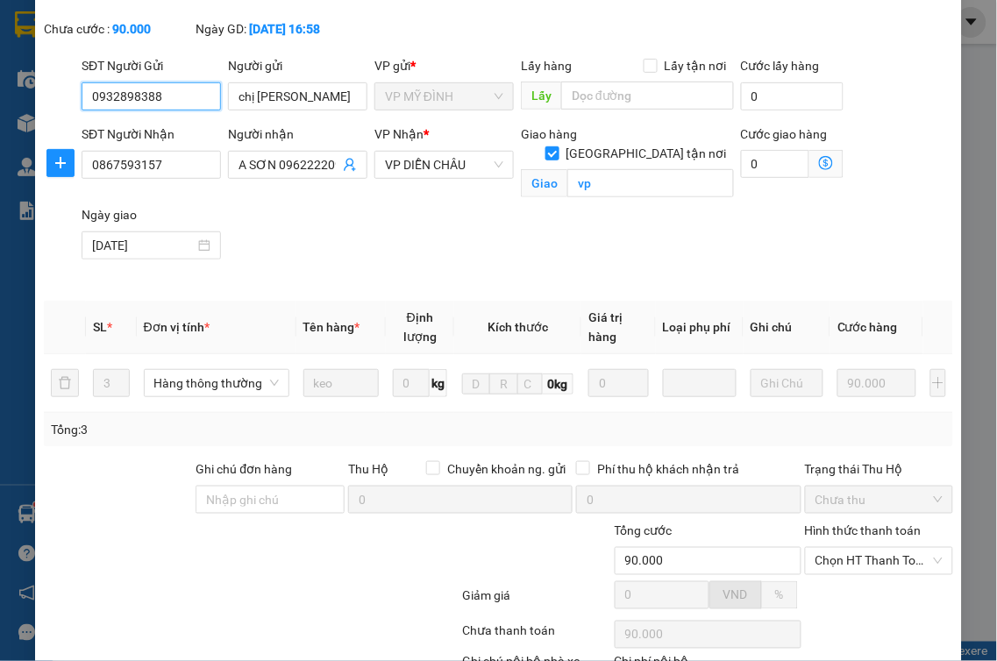
type input "0932898388"
type input "chị [PERSON_NAME]"
type input "0867593157"
type input "A SƠN 0962222090"
checkbox input "true"
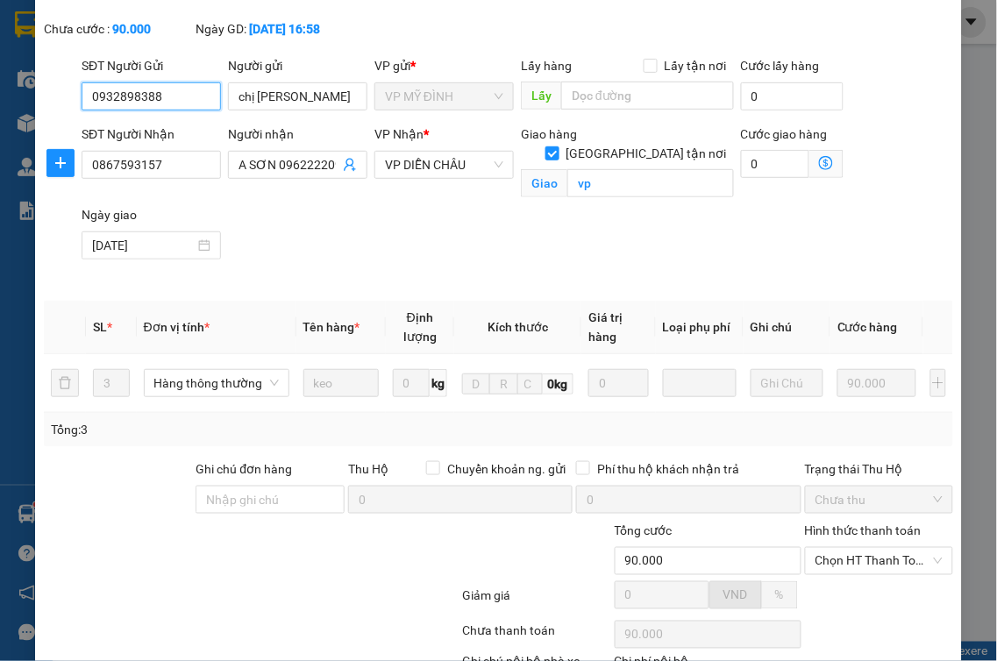
type input "vp"
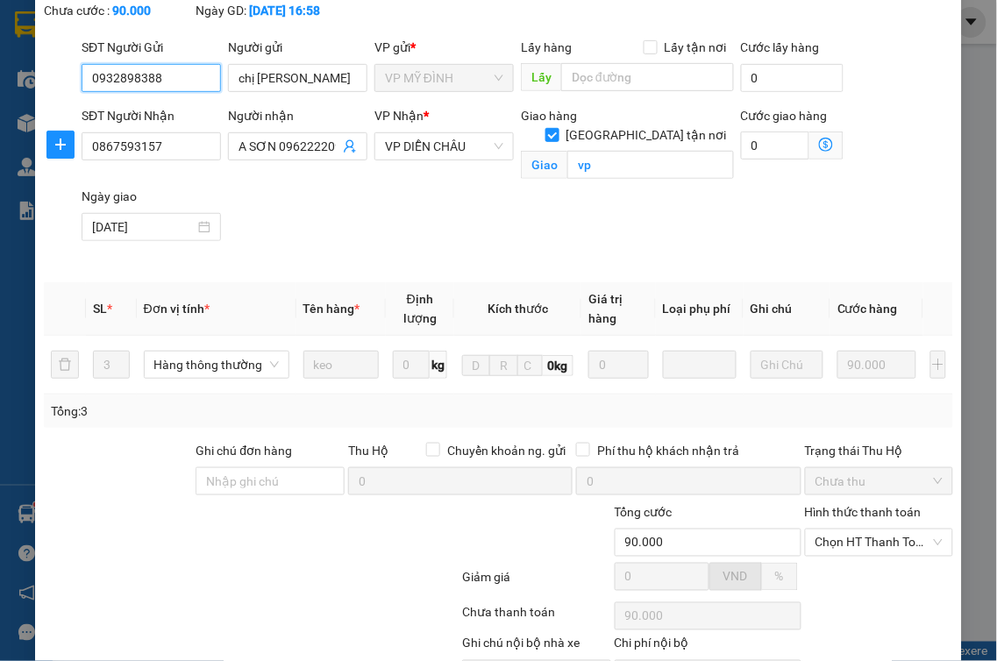
scroll to position [221, 0]
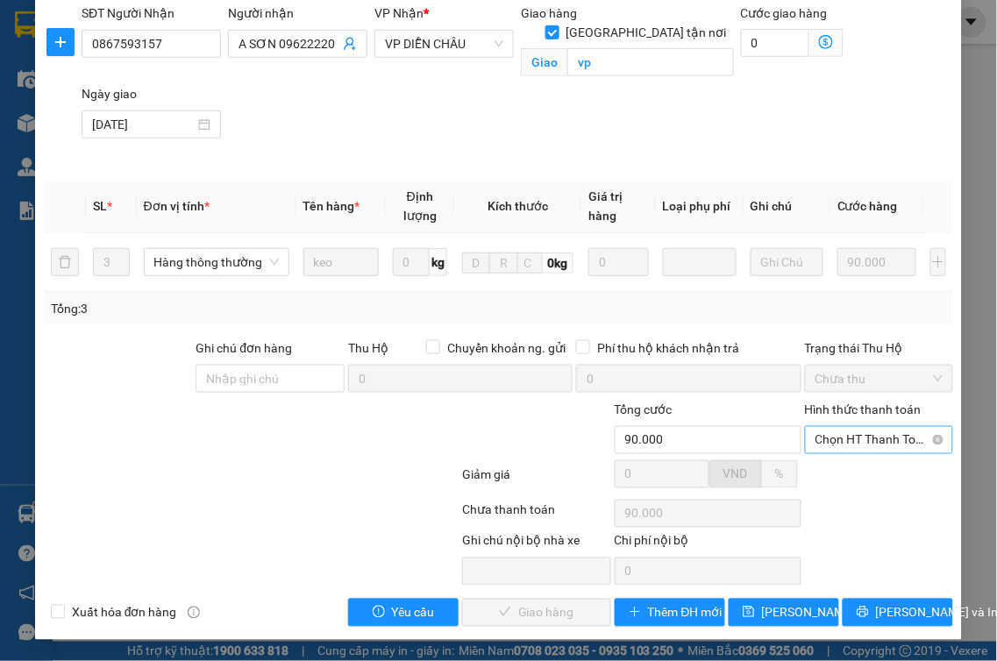
click at [869, 441] on span "Chọn HT Thanh Toán" at bounding box center [880, 440] width 128 height 26
click at [840, 472] on div "Tại văn phòng" at bounding box center [867, 475] width 125 height 19
click at [551, 617] on span "[PERSON_NAME] và Giao hàng" at bounding box center [579, 612] width 168 height 19
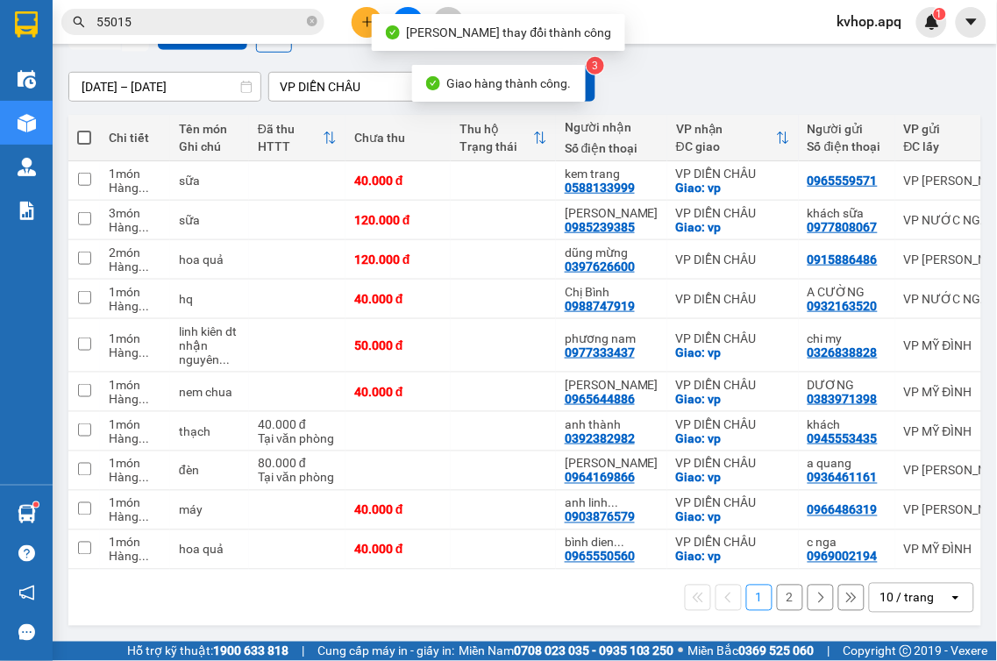
scroll to position [195, 0]
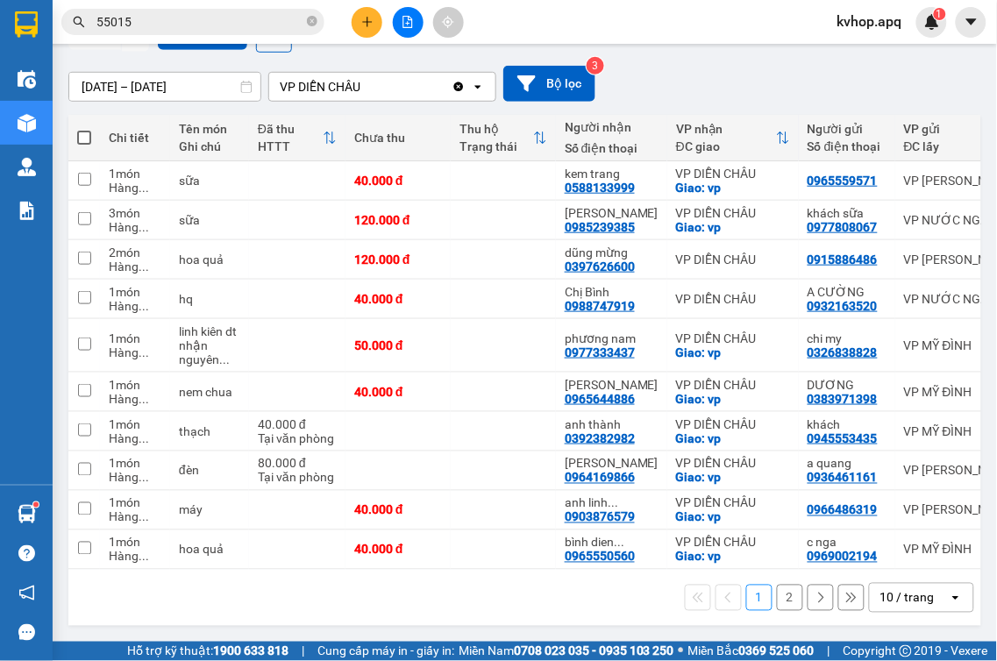
click at [777, 592] on button "2" at bounding box center [790, 598] width 26 height 26
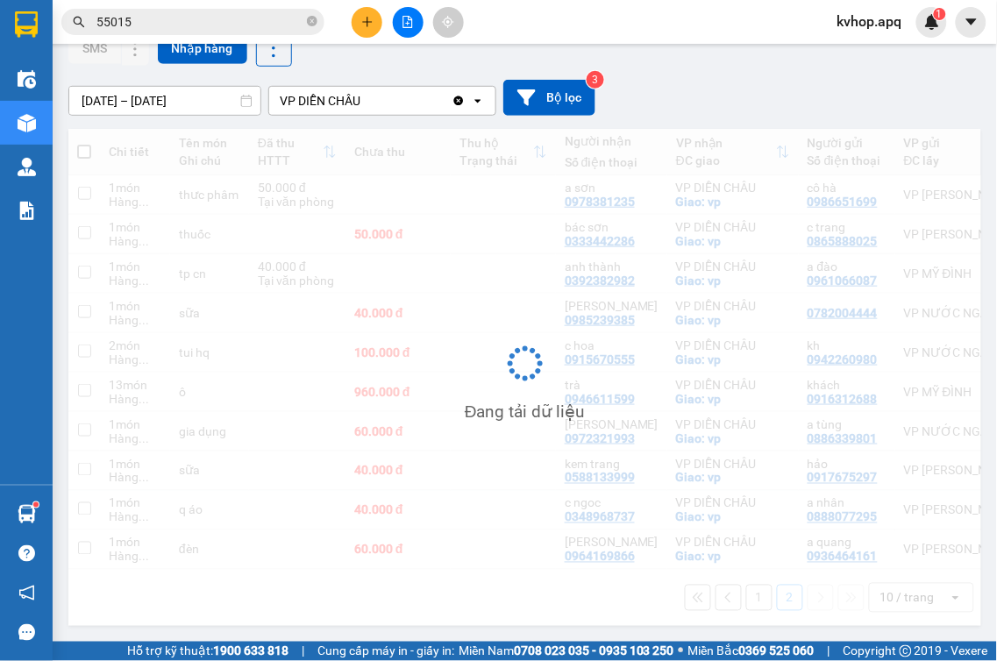
scroll to position [181, 0]
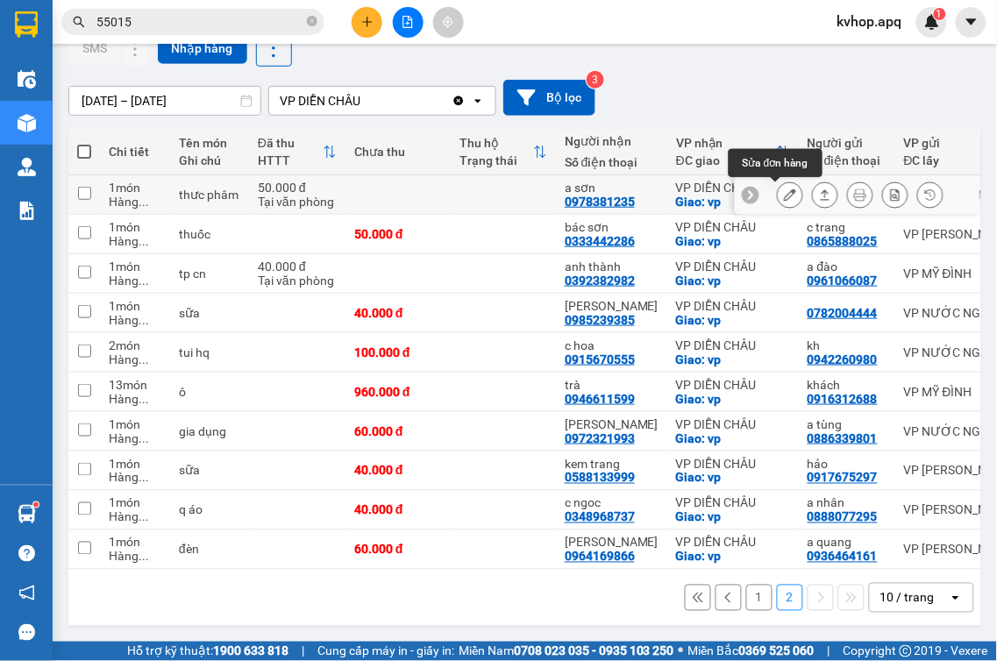
click at [784, 189] on icon at bounding box center [790, 195] width 12 height 12
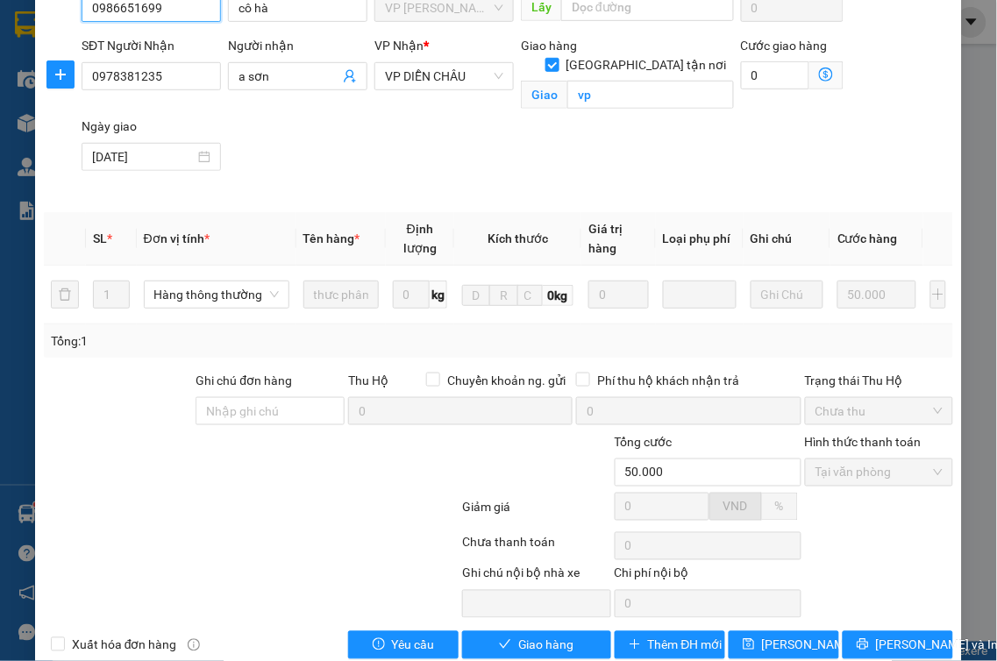
scroll to position [221, 0]
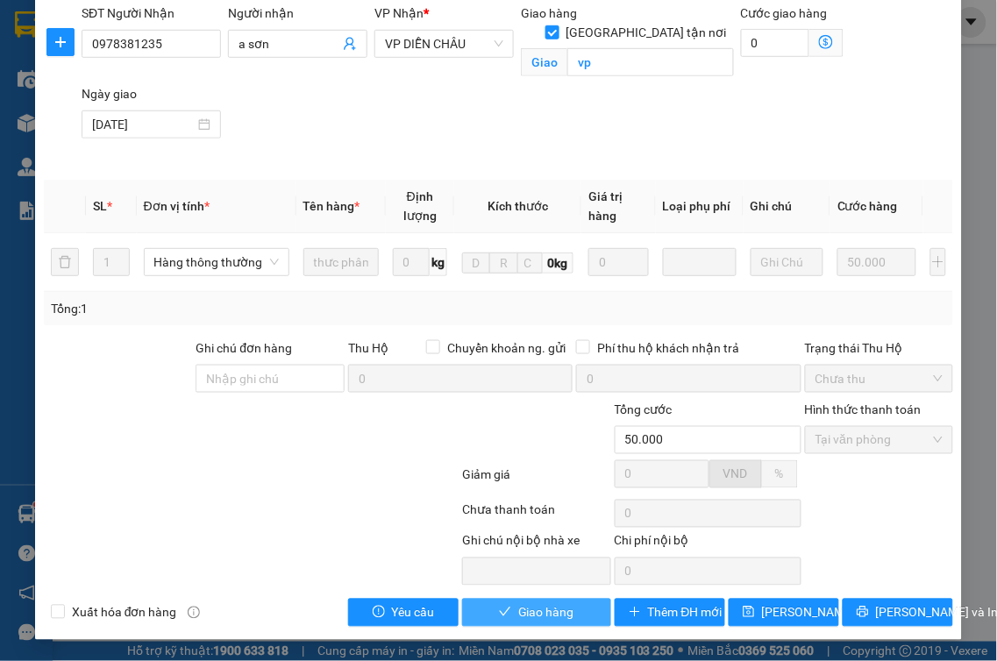
click at [545, 620] on span "Giao hàng" at bounding box center [546, 612] width 56 height 19
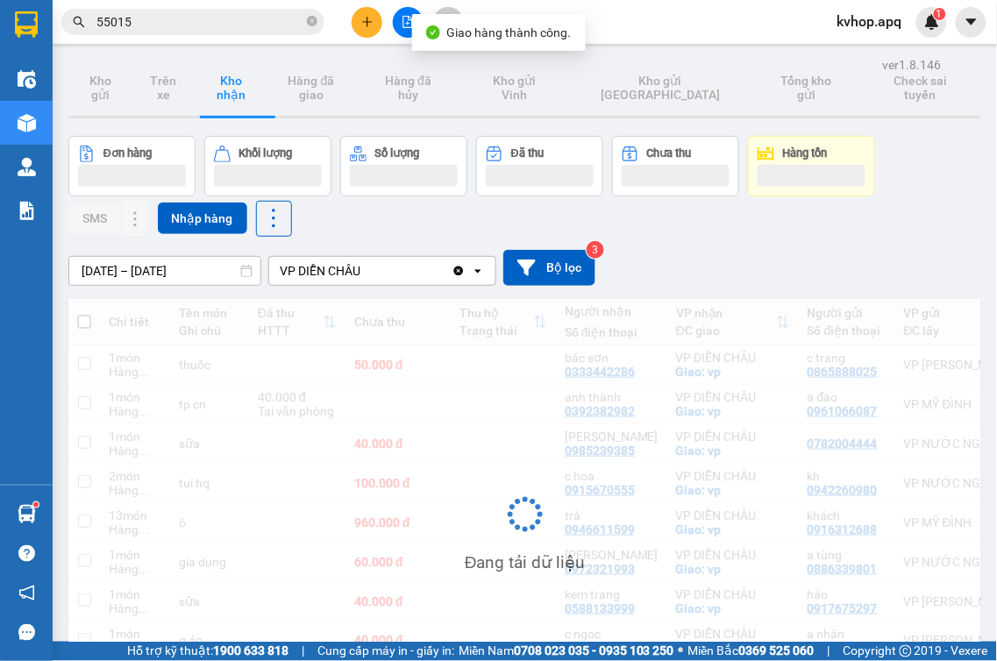
scroll to position [138, 0]
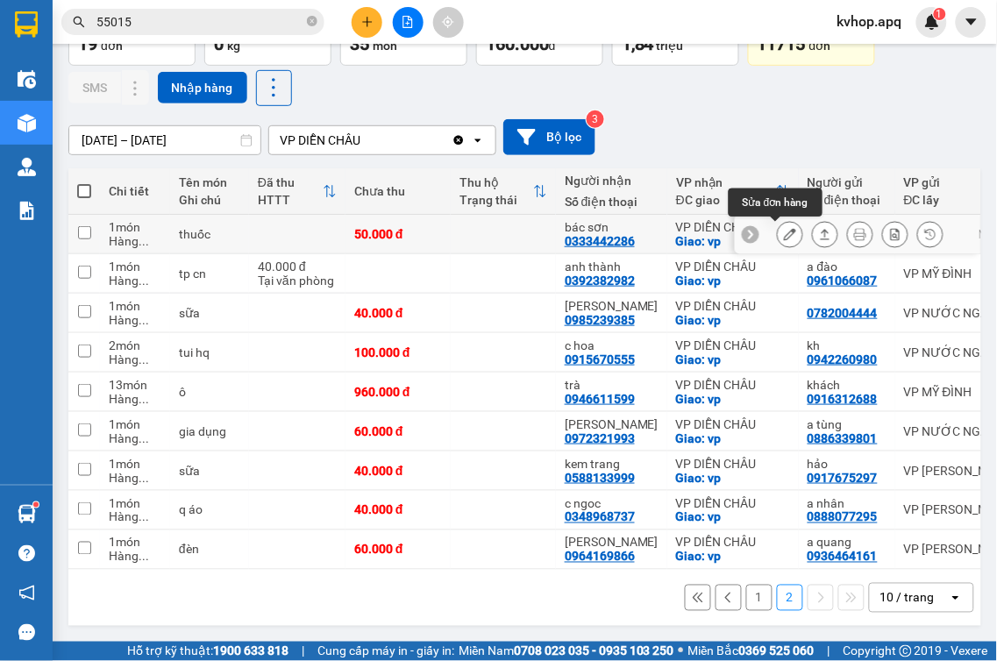
click at [778, 229] on button at bounding box center [790, 234] width 25 height 31
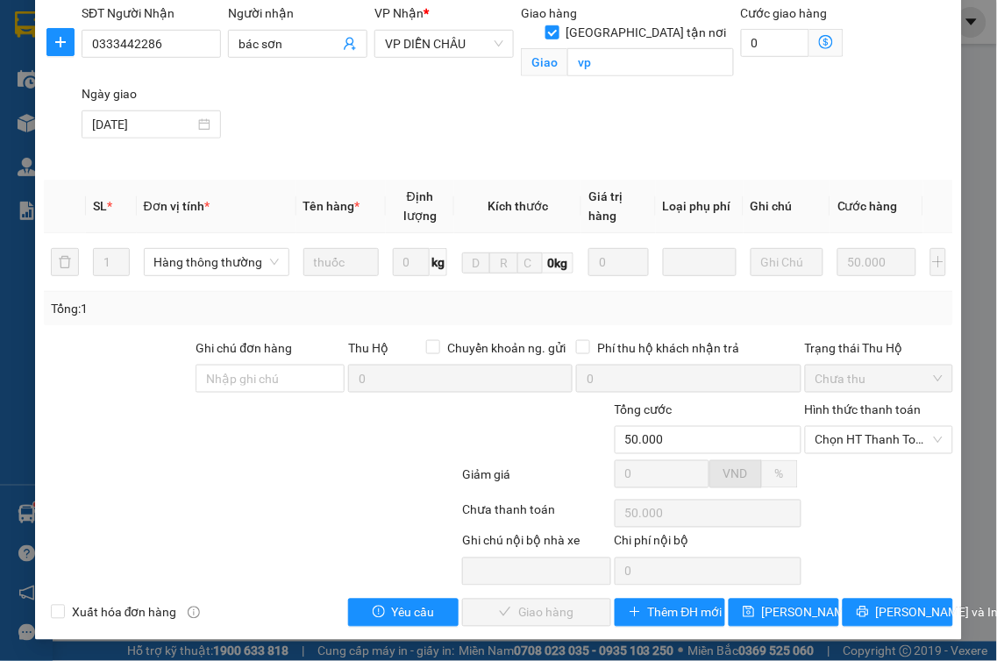
scroll to position [221, 0]
click at [873, 436] on span "Chọn HT Thanh Toán" at bounding box center [880, 440] width 128 height 26
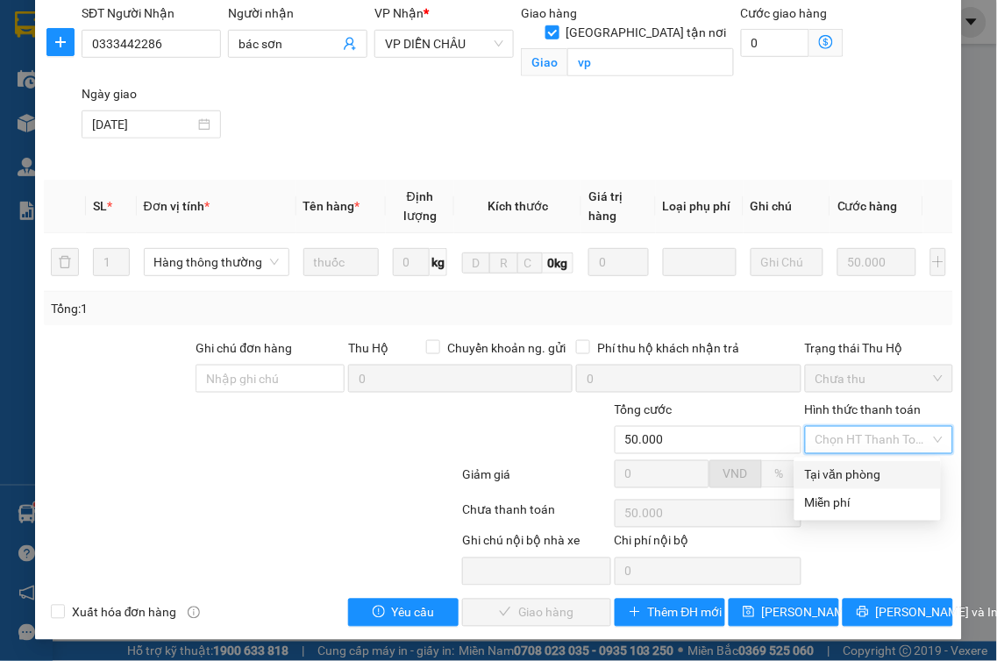
click at [842, 470] on div "Tại văn phòng" at bounding box center [867, 475] width 125 height 19
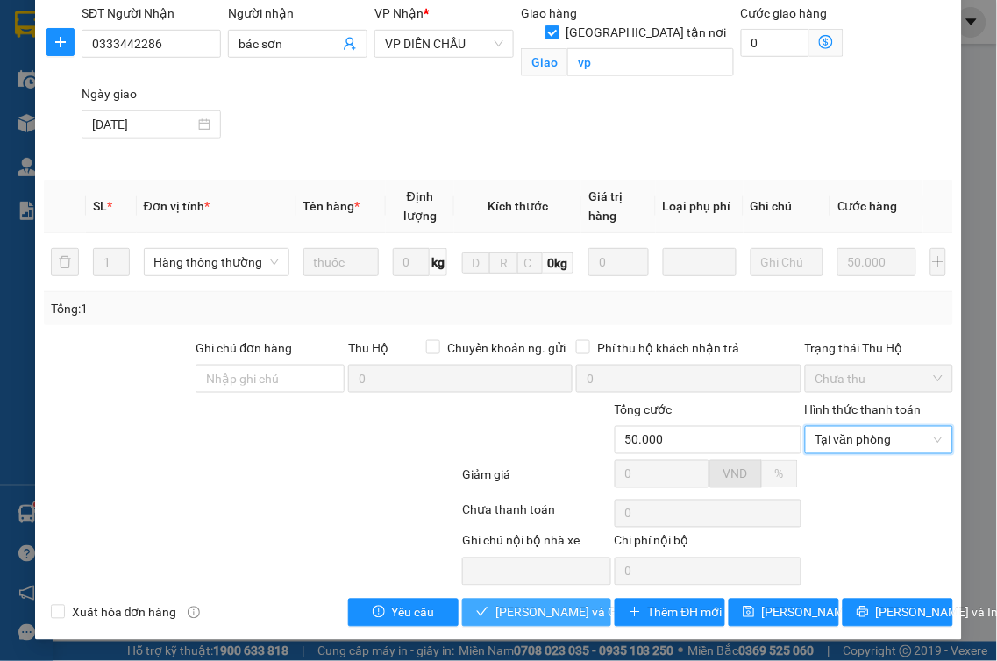
click at [551, 611] on span "[PERSON_NAME] và Giao hàng" at bounding box center [579, 612] width 168 height 19
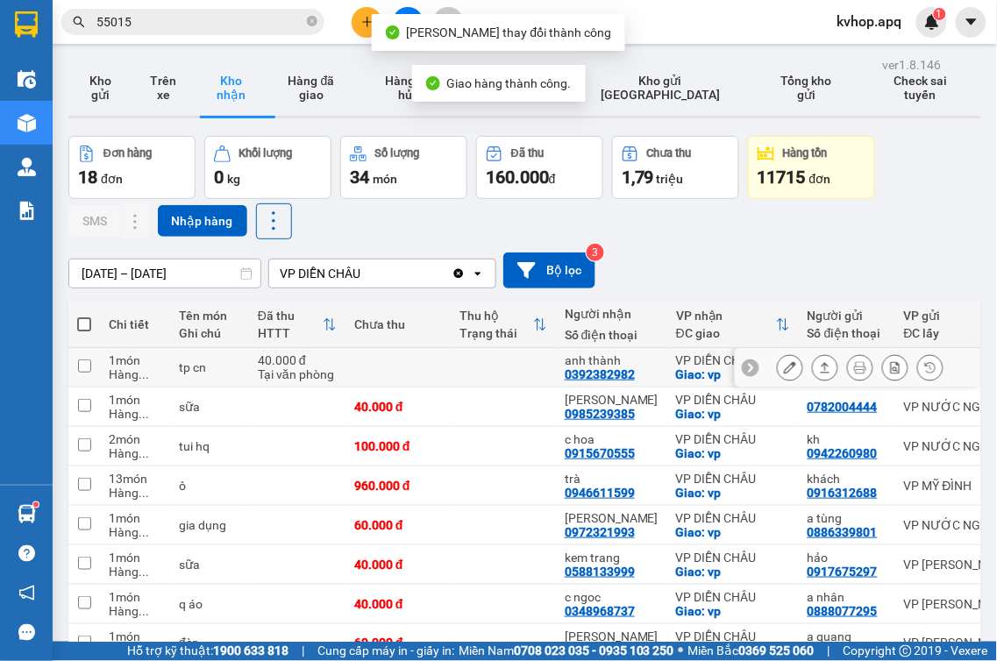
scroll to position [102, 0]
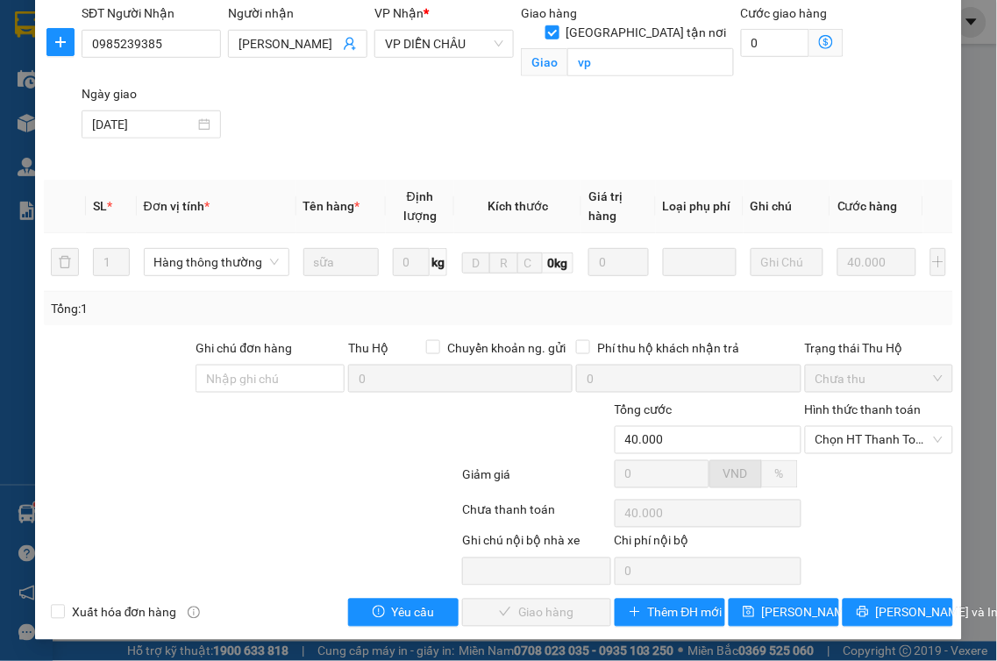
scroll to position [221, 0]
click at [842, 441] on span "Chọn HT Thanh Toán" at bounding box center [880, 440] width 128 height 26
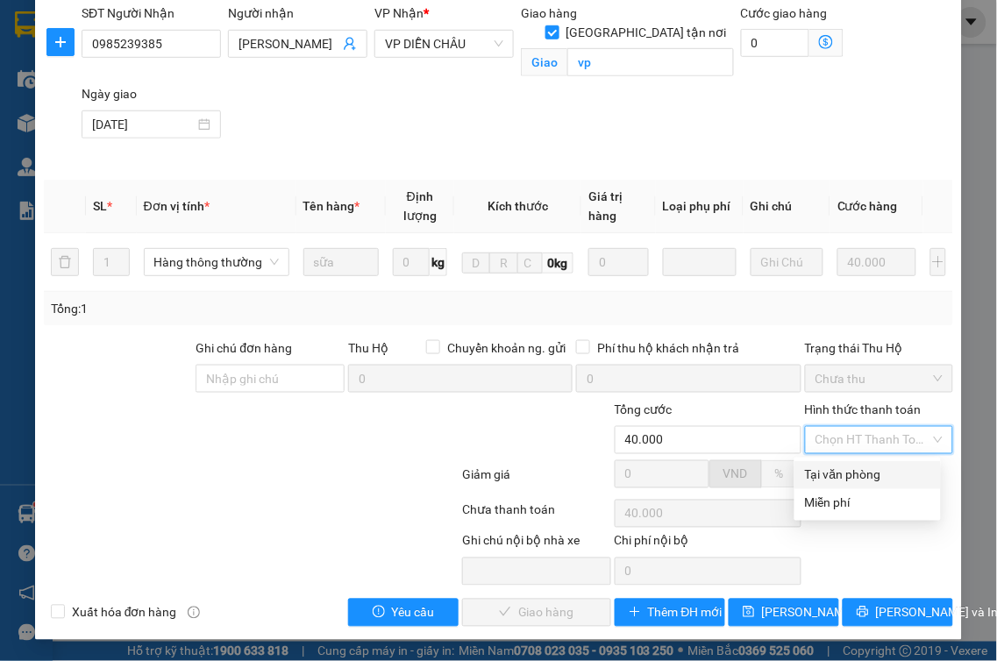
drag, startPoint x: 839, startPoint y: 451, endPoint x: 828, endPoint y: 481, distance: 31.9
click at [835, 474] on div "Tại văn phòng" at bounding box center [867, 475] width 125 height 19
type input "0"
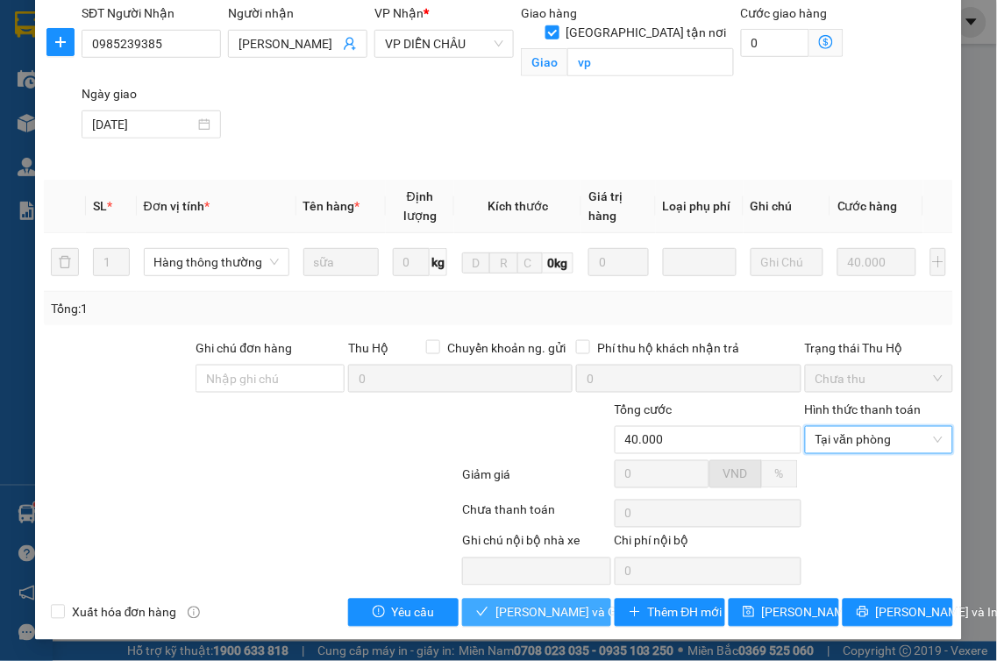
click at [565, 618] on span "[PERSON_NAME] và Giao hàng" at bounding box center [579, 612] width 168 height 19
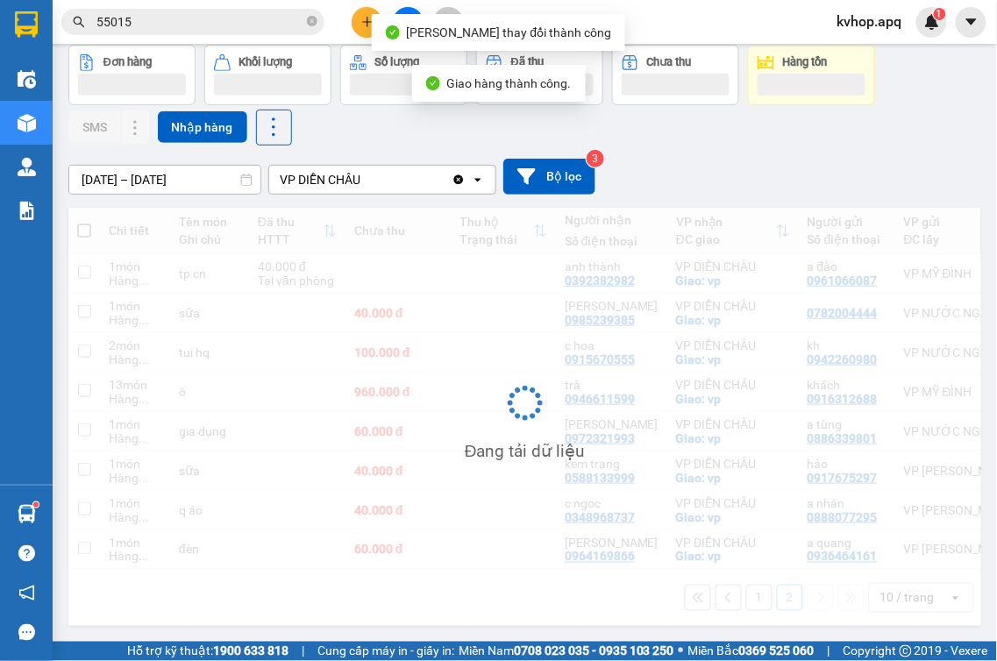
scroll to position [81, 0]
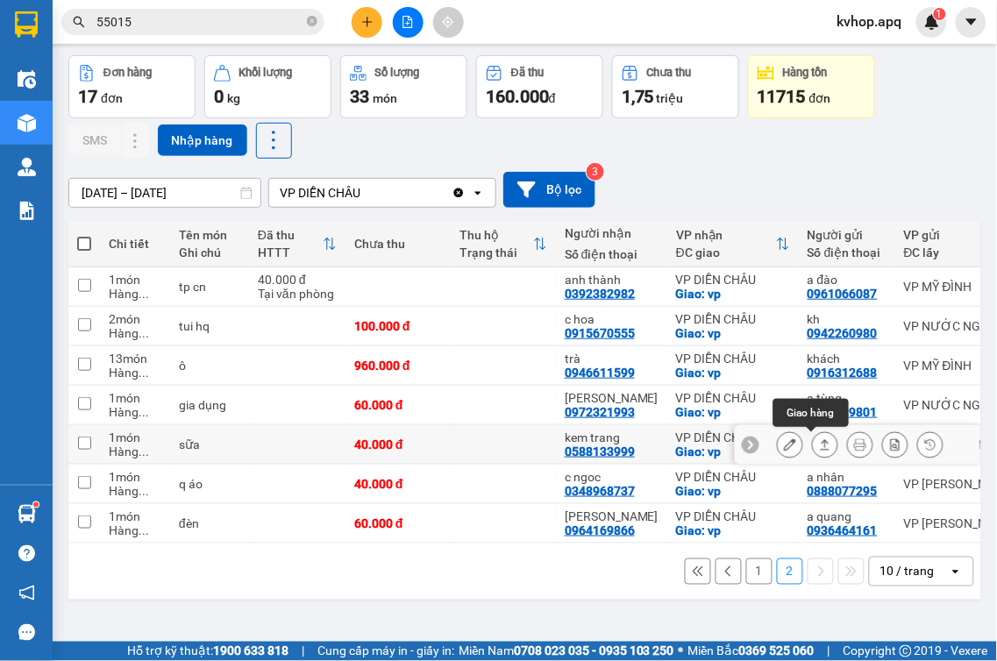
click at [813, 445] on button at bounding box center [825, 445] width 25 height 31
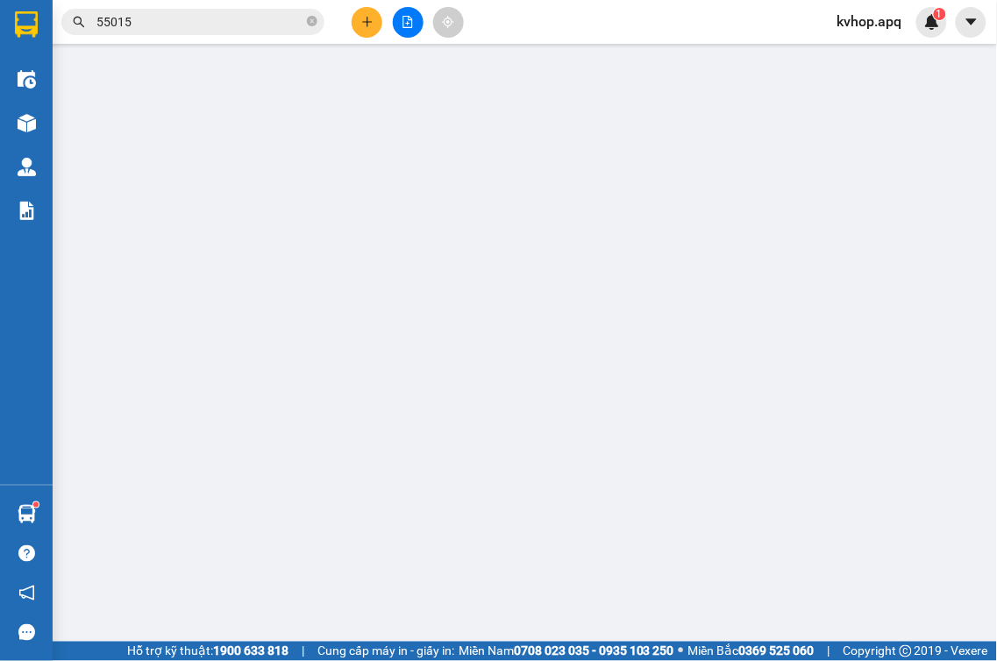
type input "0917675297"
type input "hảo"
type input "0588133999"
type input "kem trang"
checkbox input "true"
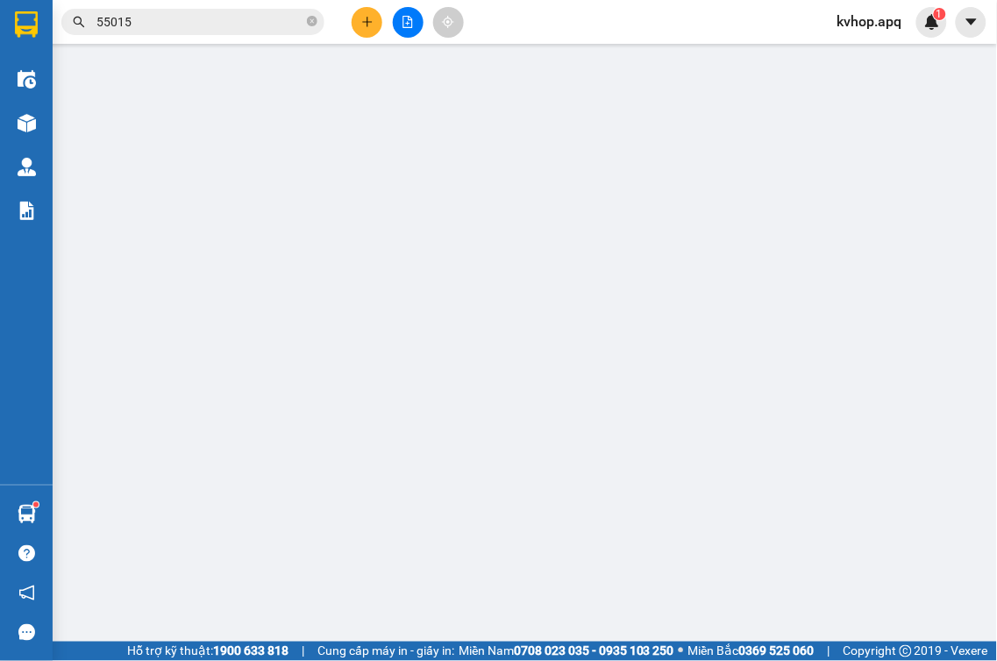
type input "vp"
type input "40.000"
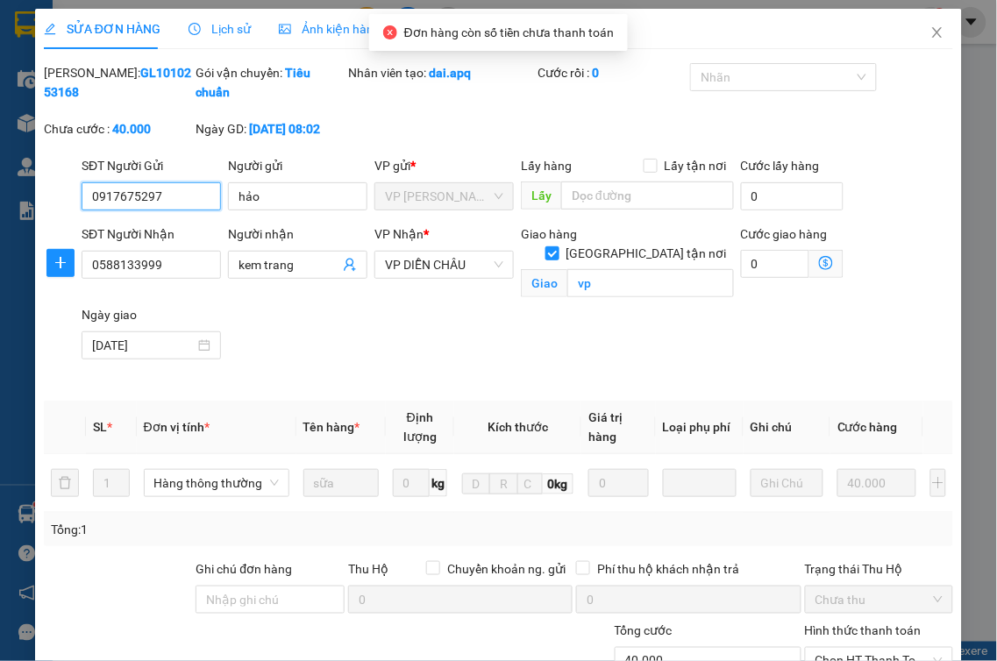
scroll to position [221, 0]
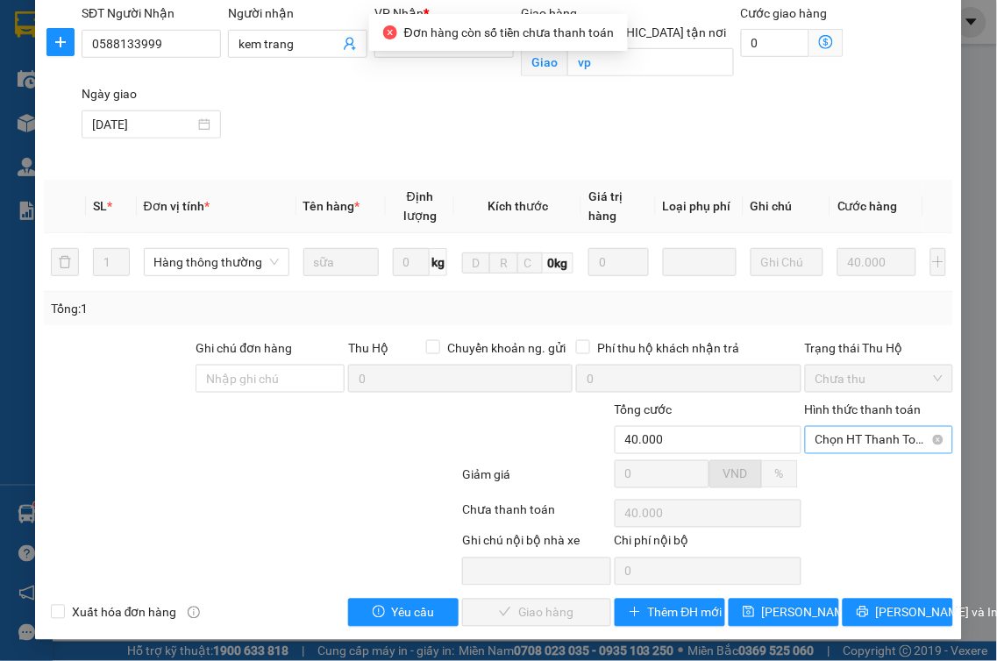
click at [854, 430] on span "Chọn HT Thanh Toán" at bounding box center [880, 440] width 128 height 26
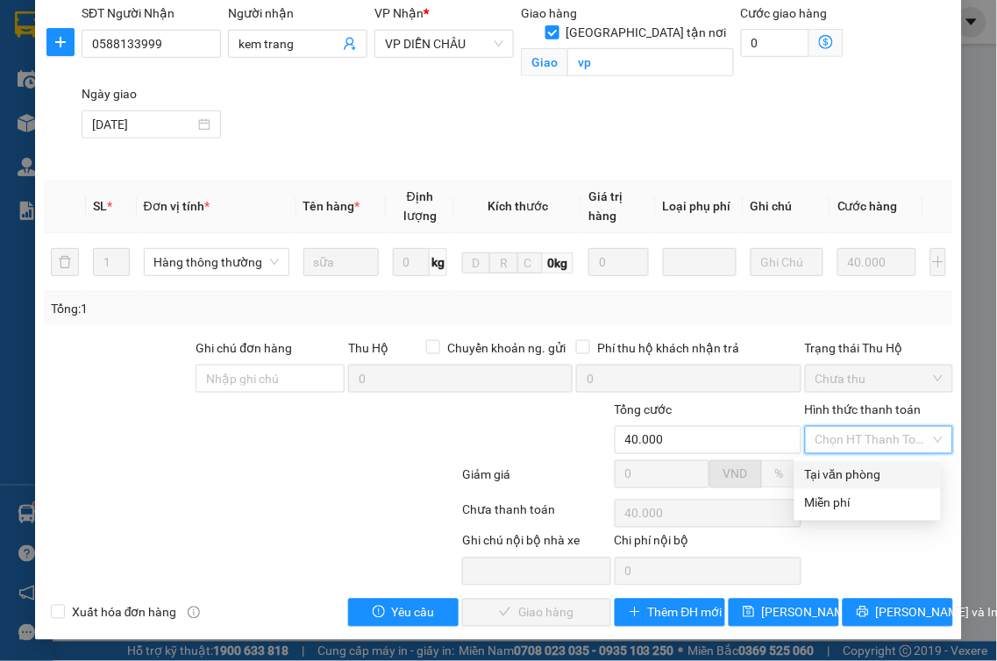
click at [865, 475] on div "Tại văn phòng" at bounding box center [867, 475] width 125 height 19
type input "0"
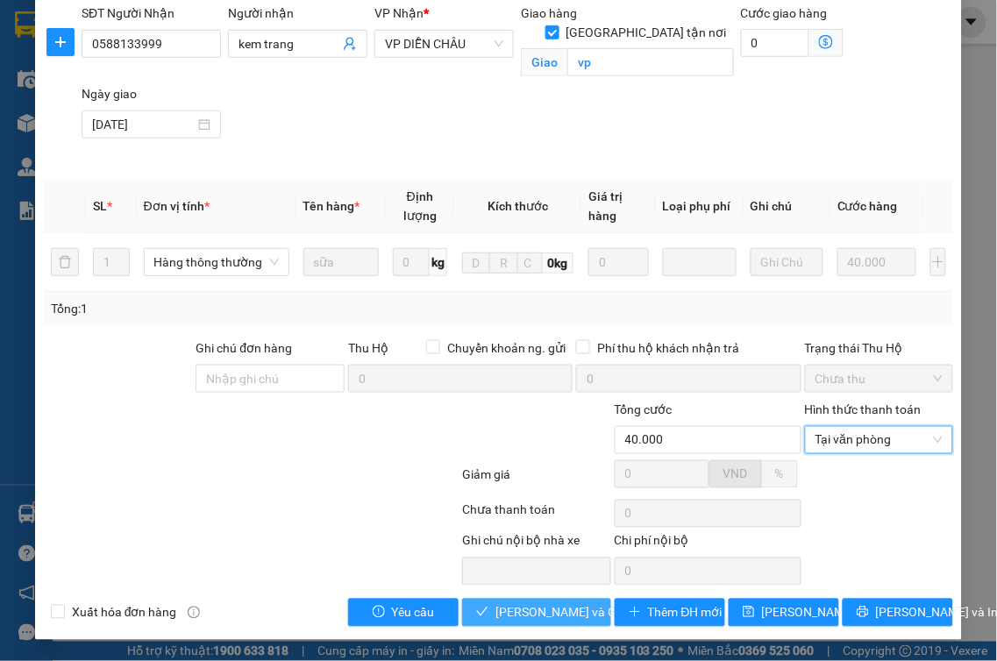
click at [570, 603] on span "[PERSON_NAME] và Giao hàng" at bounding box center [579, 612] width 168 height 19
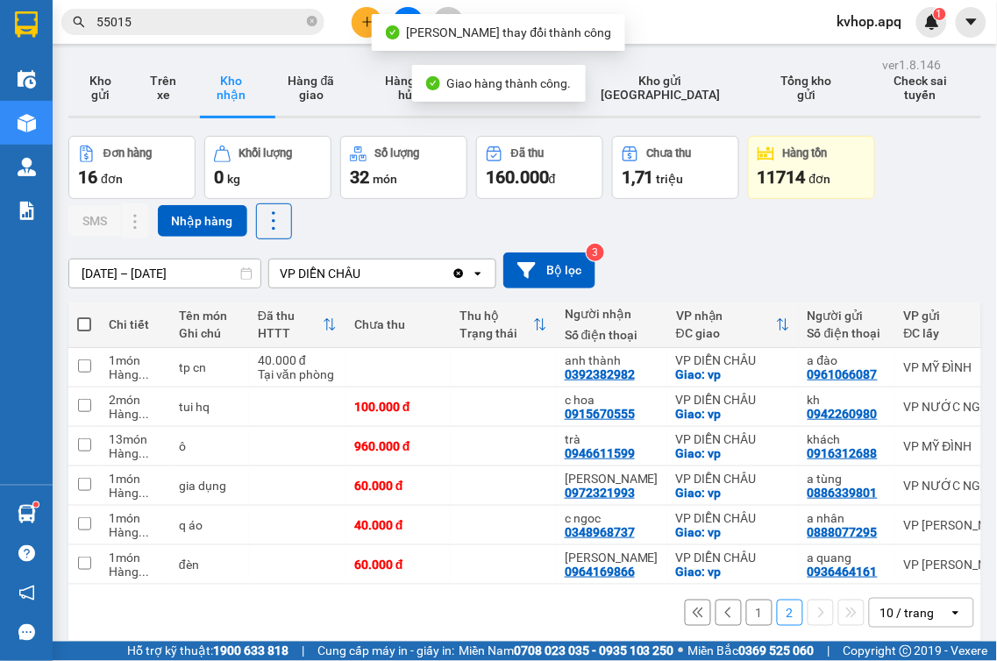
scroll to position [81, 0]
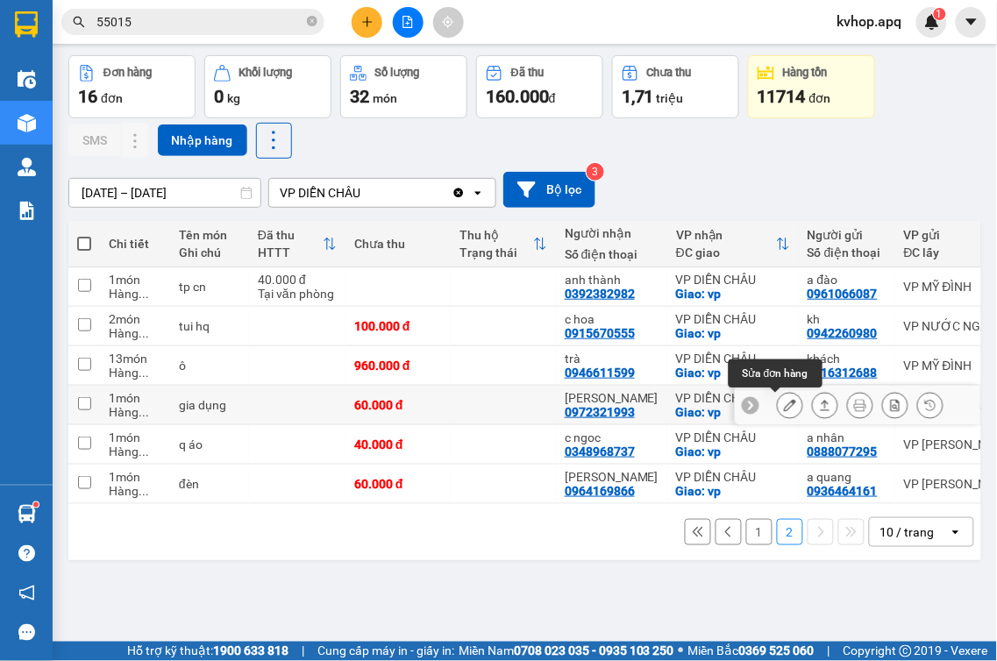
click at [784, 403] on icon at bounding box center [790, 405] width 12 height 12
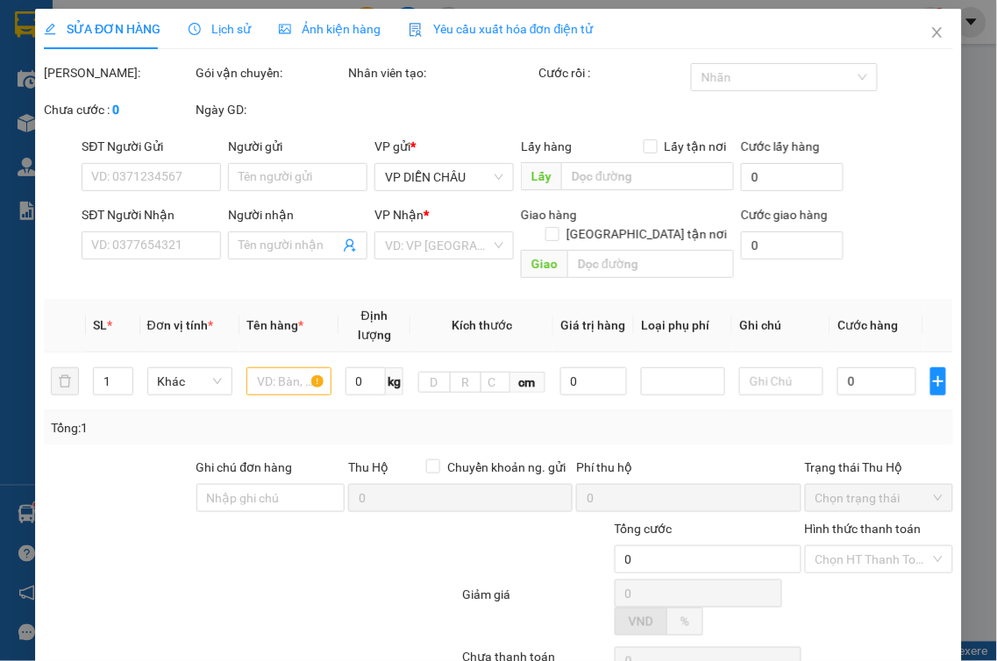
type input "0886339801"
type input "a tùng"
type input "0972321993"
type input "[PERSON_NAME]"
checkbox input "true"
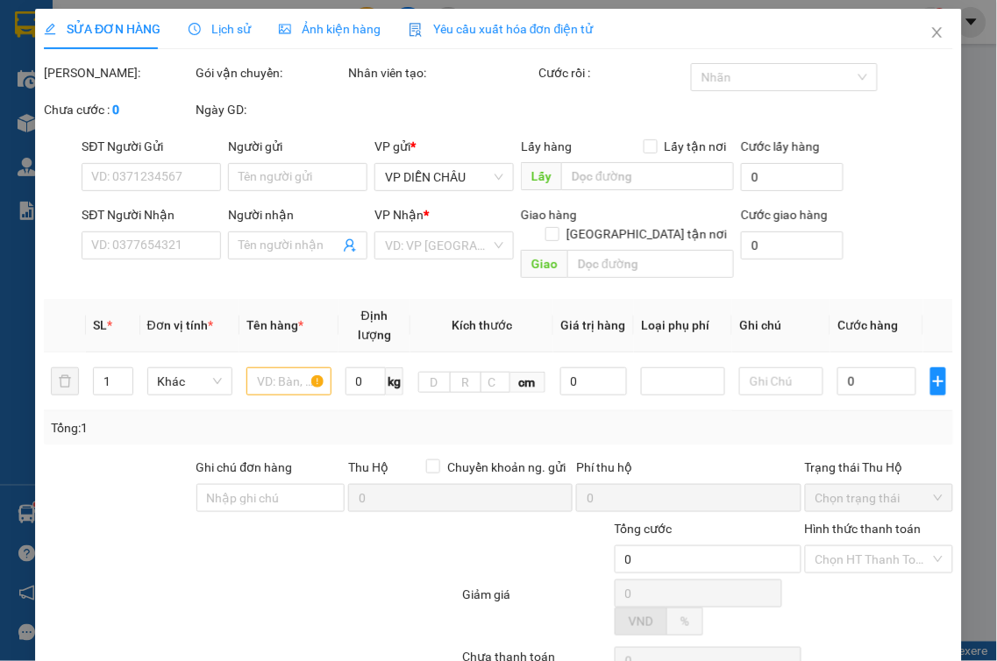
type input "vp"
type input "60.000"
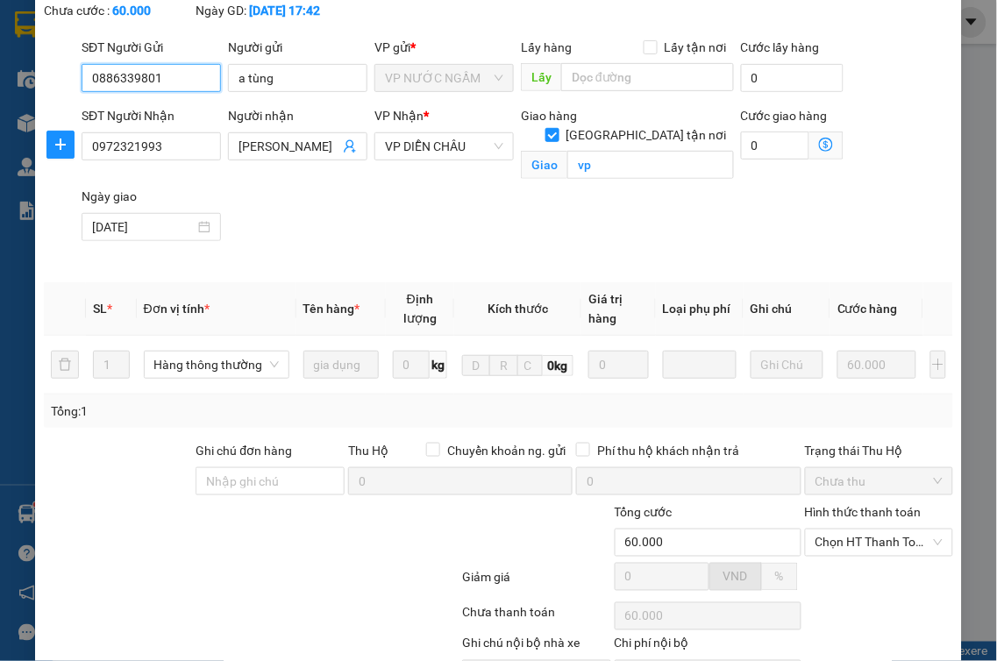
scroll to position [221, 0]
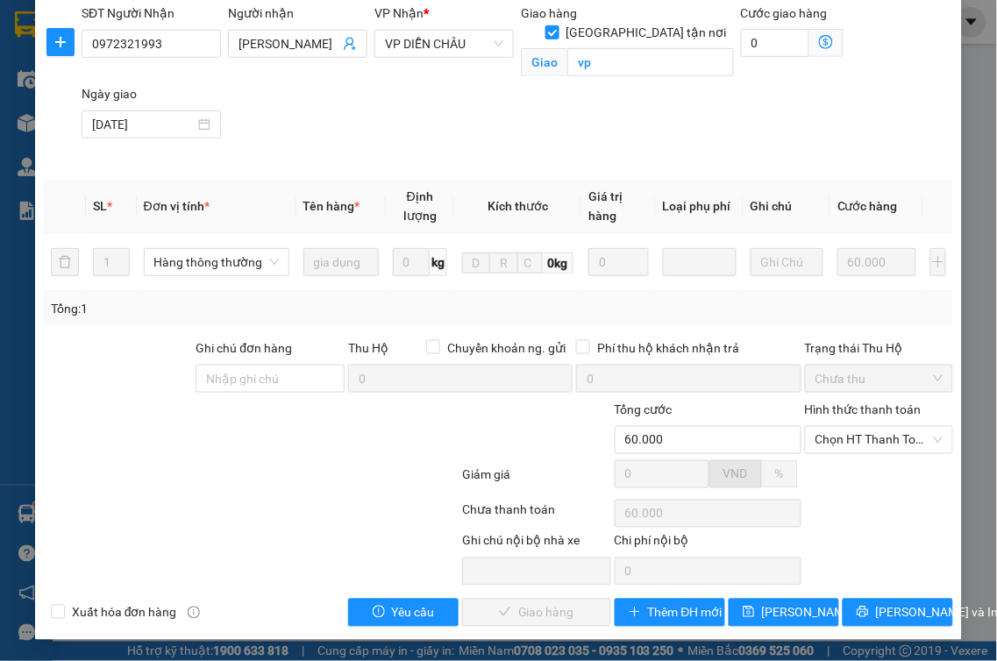
click at [870, 466] on div at bounding box center [879, 481] width 153 height 31
click at [869, 448] on span "Chọn HT Thanh Toán" at bounding box center [880, 440] width 128 height 26
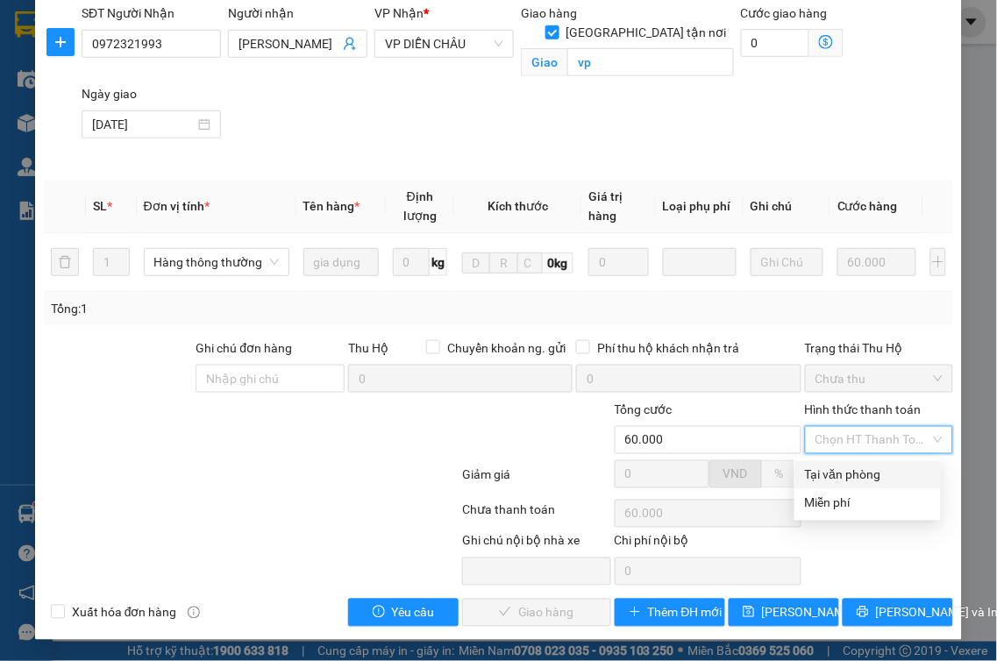
drag, startPoint x: 842, startPoint y: 470, endPoint x: 792, endPoint y: 511, distance: 64.8
click at [837, 477] on div "Tại văn phòng" at bounding box center [867, 475] width 125 height 19
type input "0"
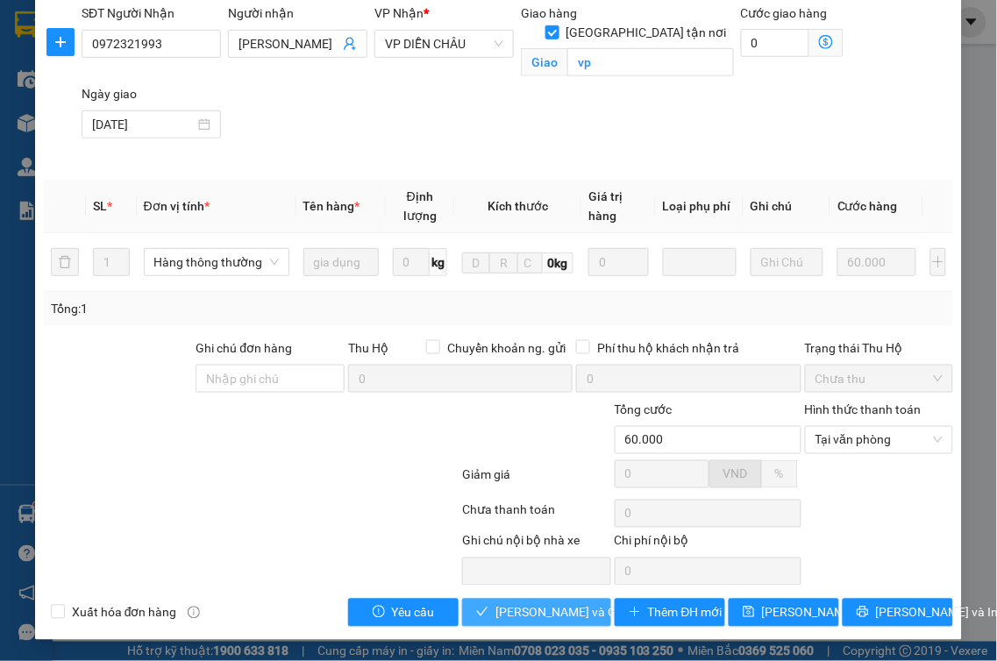
click at [532, 609] on span "[PERSON_NAME] và Giao hàng" at bounding box center [579, 612] width 168 height 19
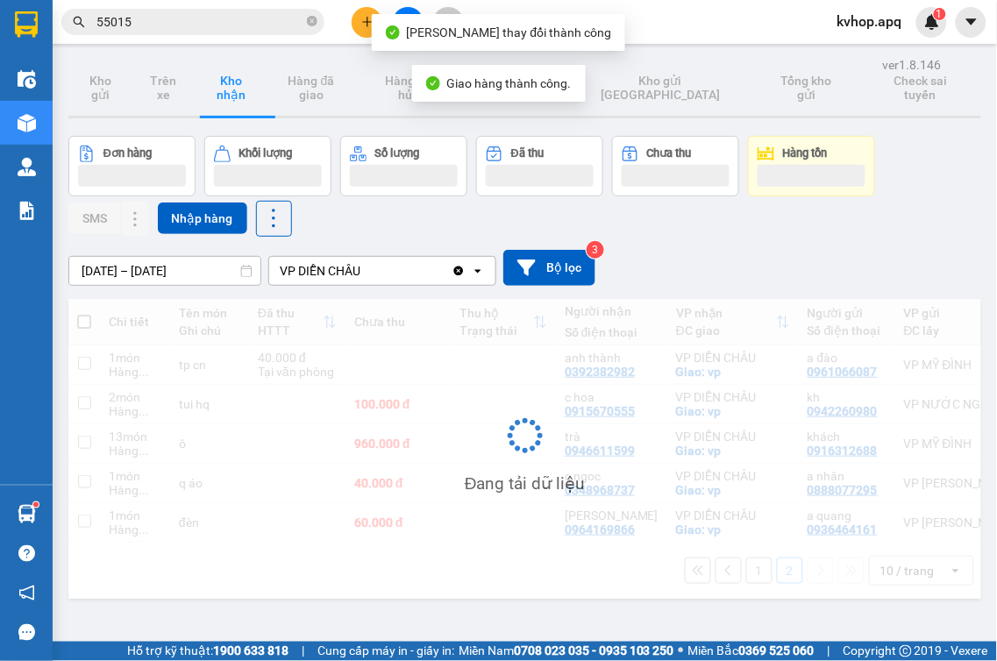
scroll to position [81, 0]
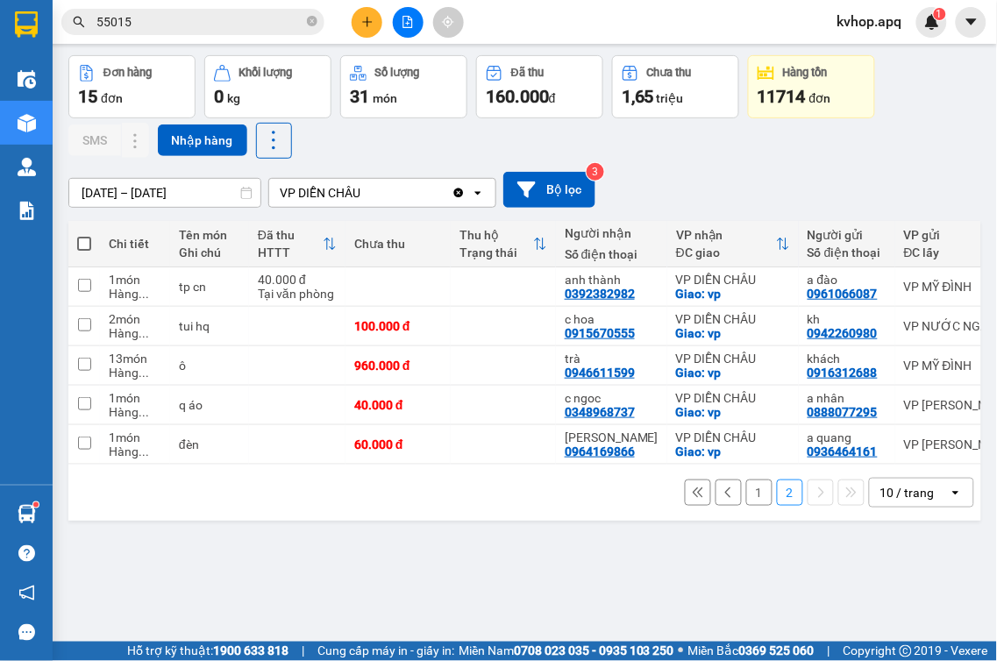
click at [749, 502] on button "1" at bounding box center [759, 493] width 26 height 26
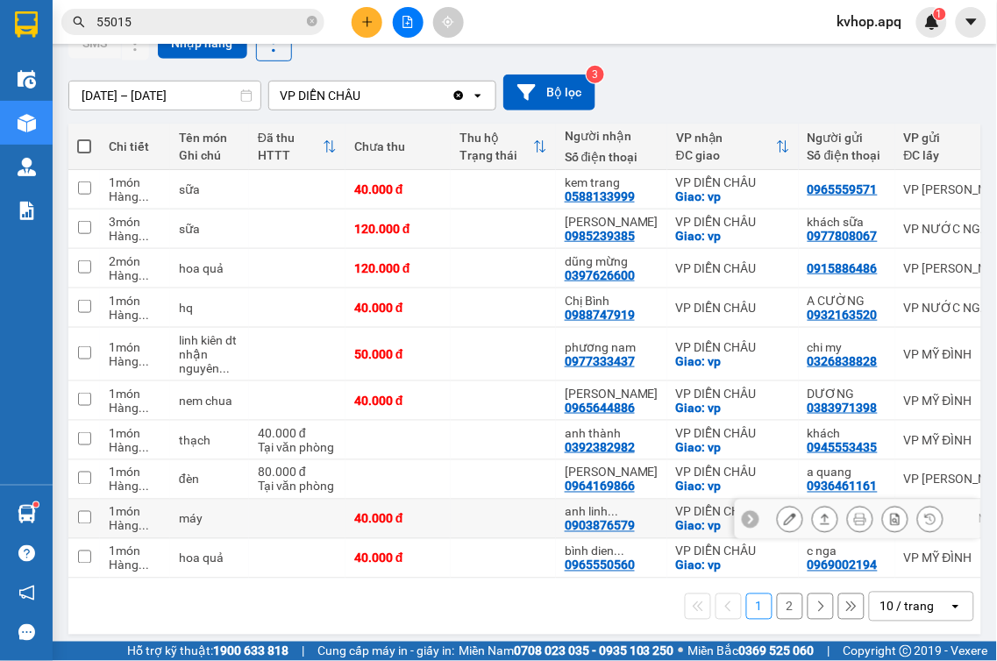
scroll to position [195, 0]
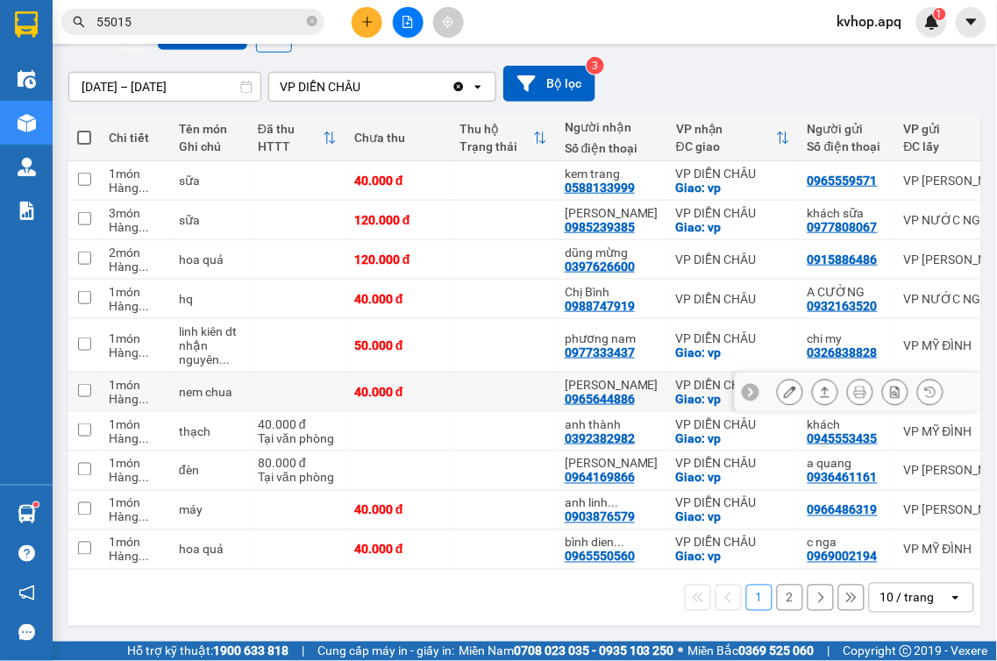
click at [784, 387] on icon at bounding box center [790, 392] width 12 height 12
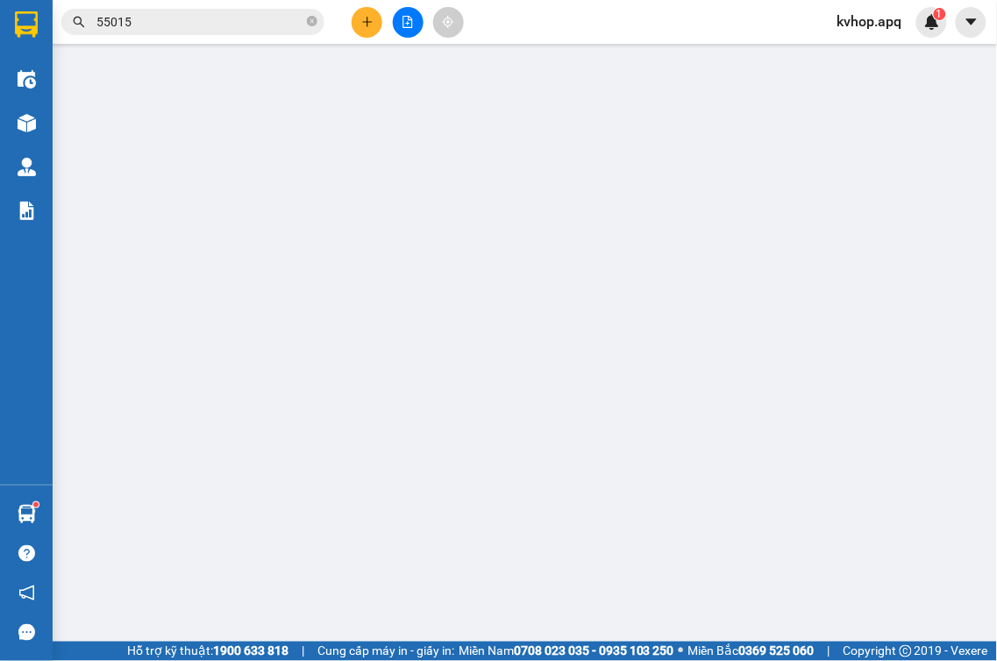
type input "0383971398"
type input "DƯƠNG"
type input "0965644886"
type input "[PERSON_NAME]"
checkbox input "true"
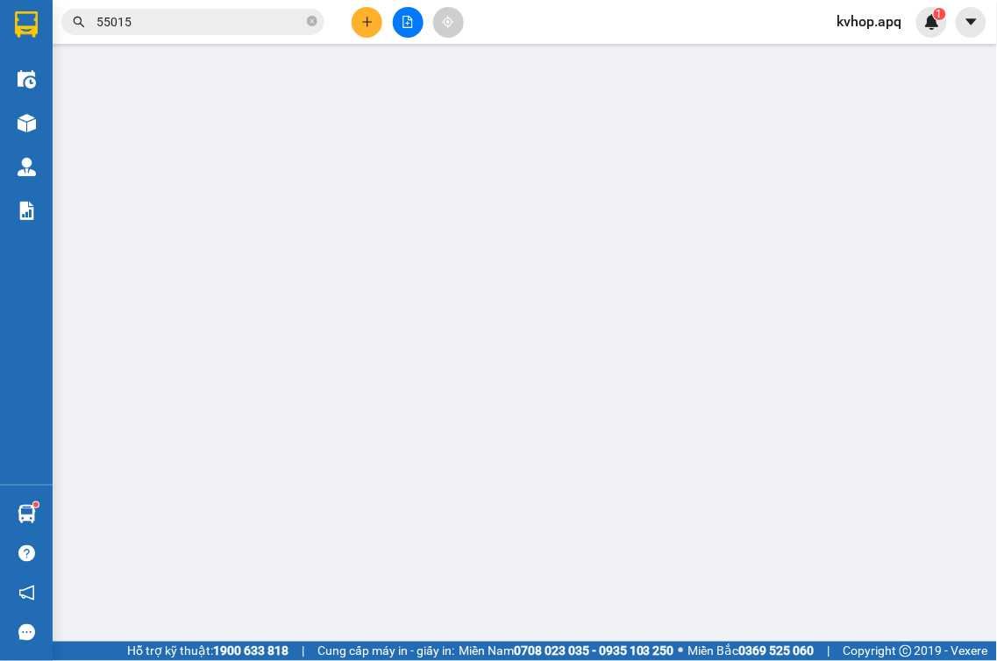
type input "vp"
type input "40.000"
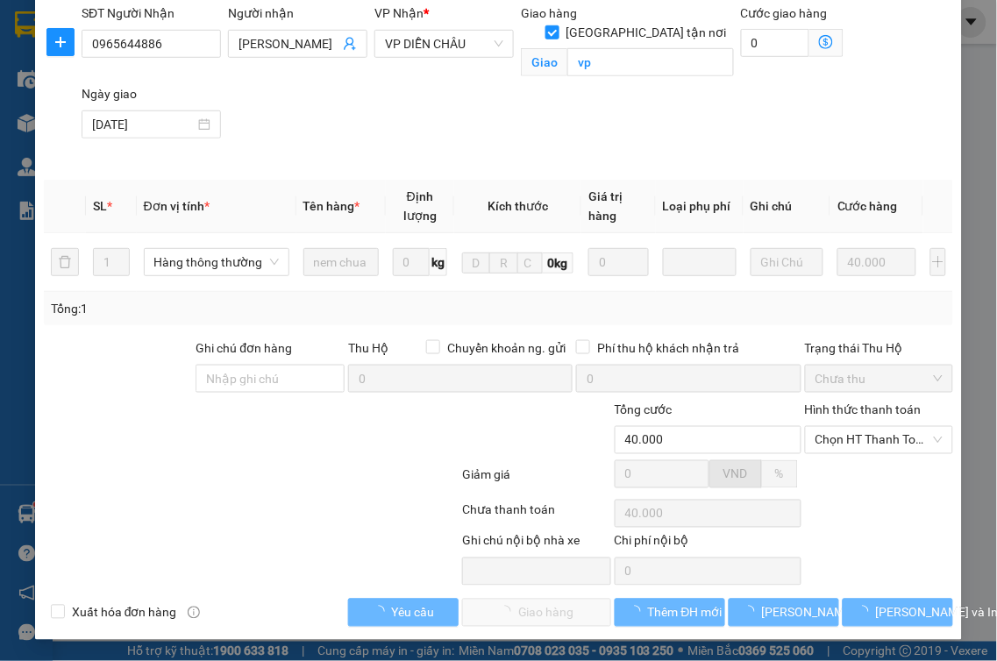
scroll to position [221, 0]
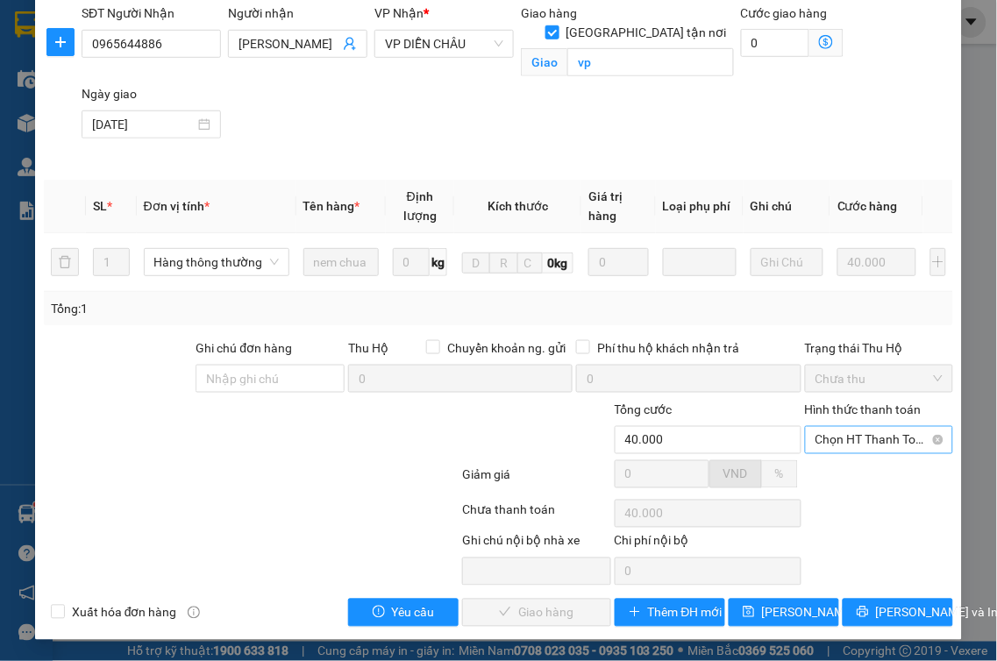
click at [839, 441] on span "Chọn HT Thanh Toán" at bounding box center [880, 440] width 128 height 26
drag, startPoint x: 840, startPoint y: 467, endPoint x: 811, endPoint y: 483, distance: 33.4
click at [839, 467] on div "Tại văn phòng" at bounding box center [867, 475] width 125 height 19
type input "0"
click at [548, 609] on span "[PERSON_NAME] và Giao hàng" at bounding box center [579, 612] width 168 height 19
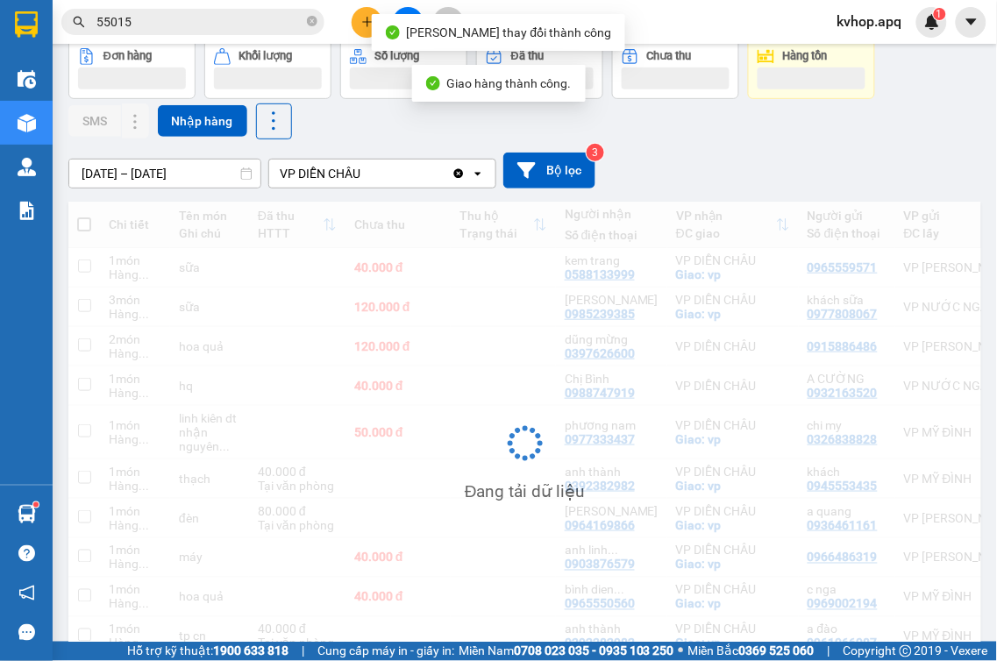
scroll to position [195, 0]
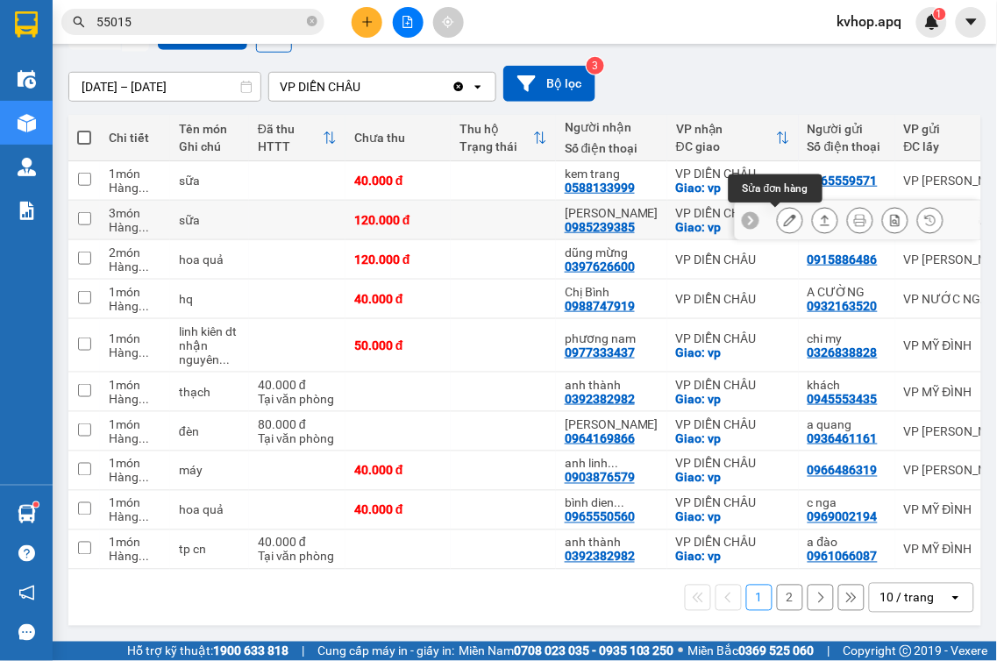
click at [785, 217] on button at bounding box center [790, 220] width 25 height 31
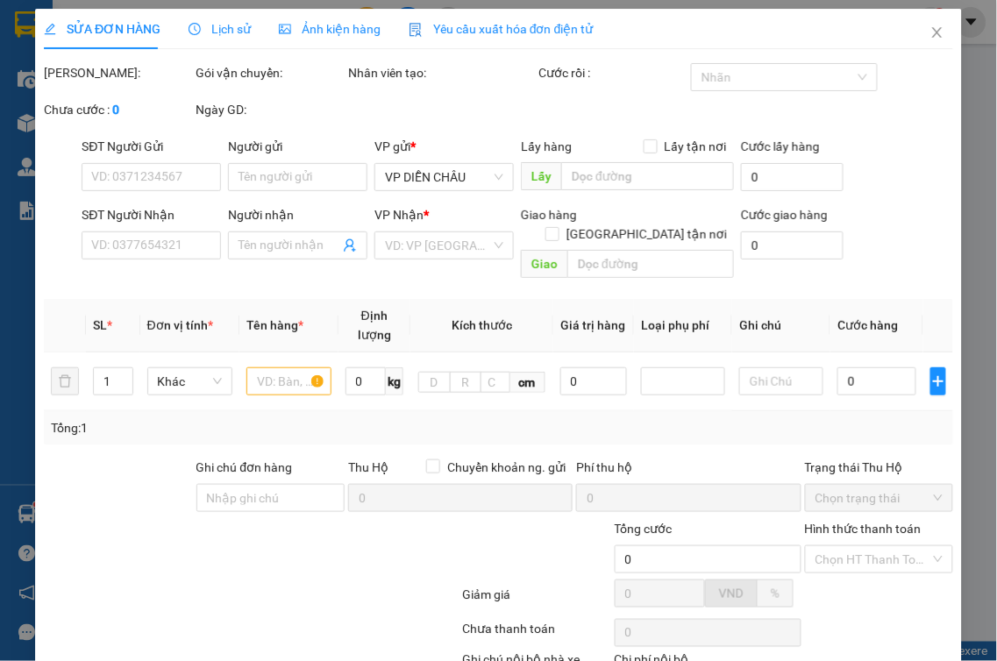
type input "0977808067"
type input "khách sữa"
type input "0985239385"
type input "[PERSON_NAME]"
checkbox input "true"
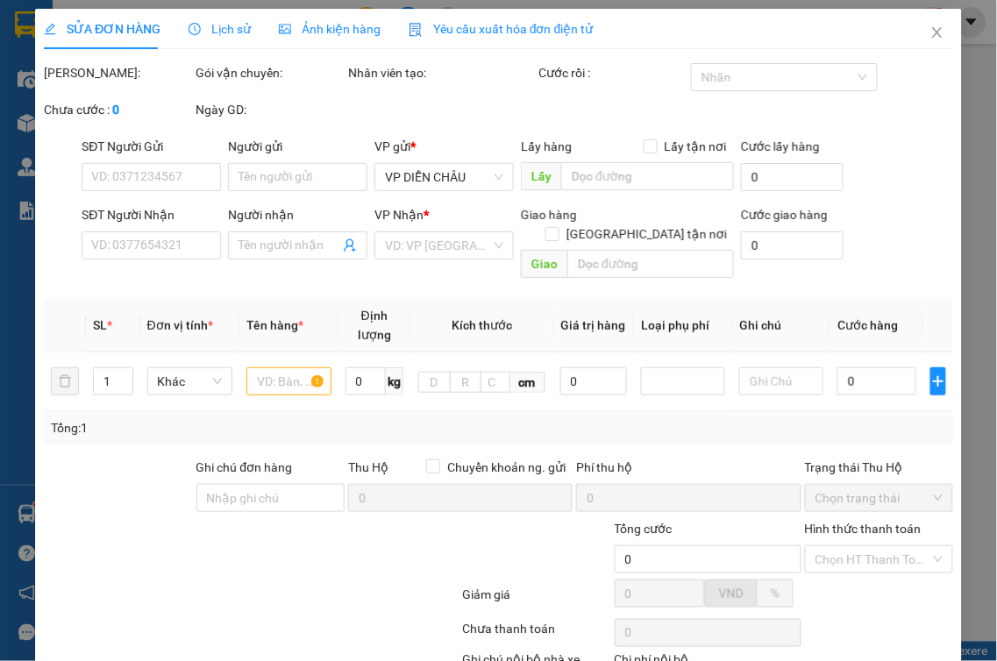
type input "vp"
type input "120.000"
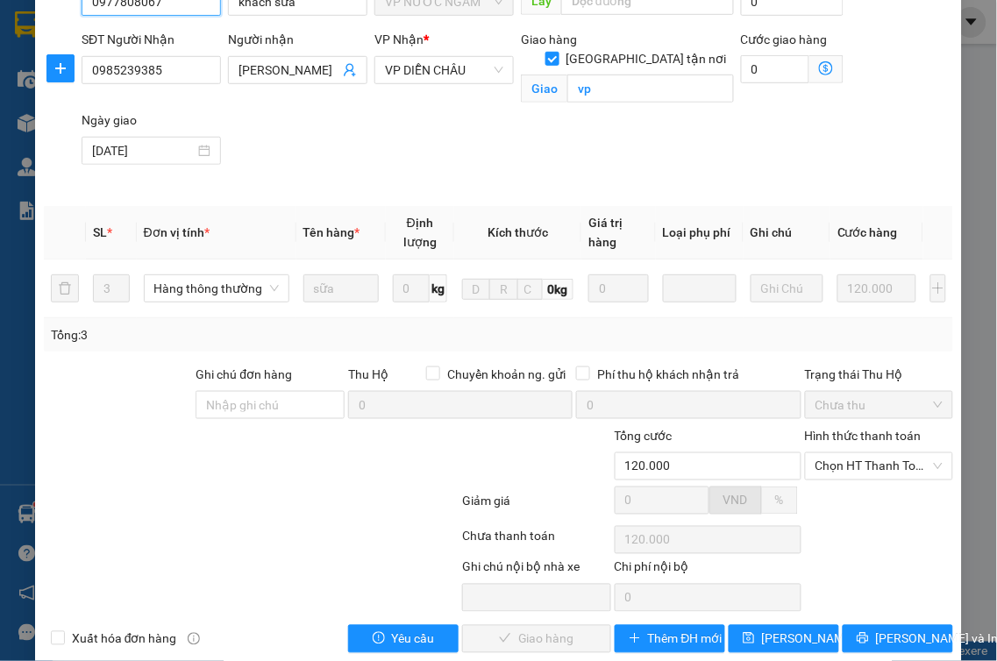
scroll to position [221, 0]
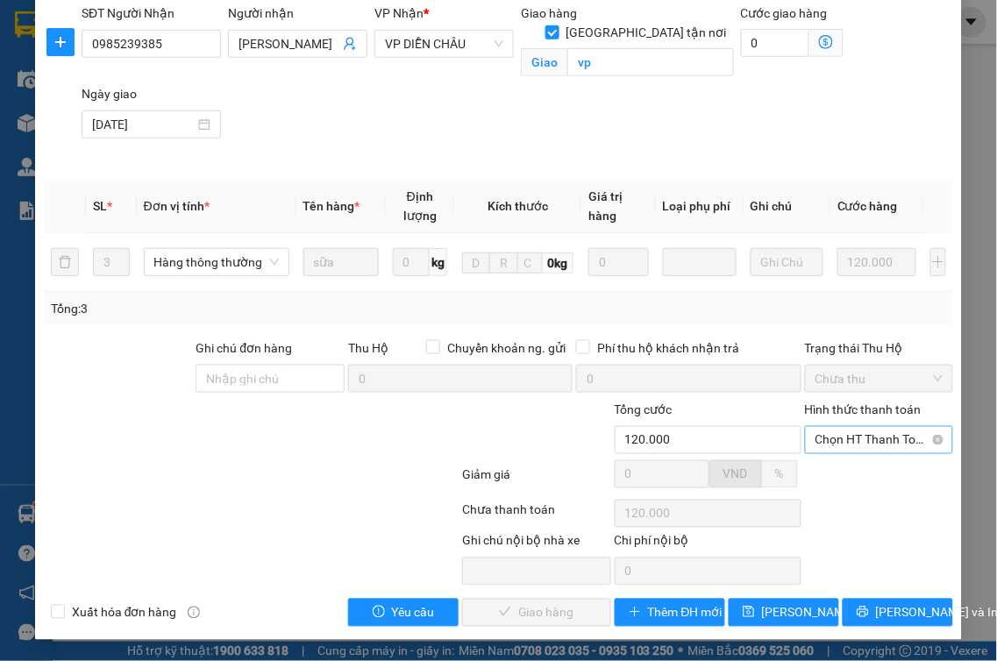
click at [845, 450] on span "Chọn HT Thanh Toán" at bounding box center [880, 440] width 128 height 26
click at [835, 479] on div "Tại văn phòng" at bounding box center [867, 475] width 125 height 19
type input "0"
click at [566, 614] on span "[PERSON_NAME] và Giao hàng" at bounding box center [579, 612] width 168 height 19
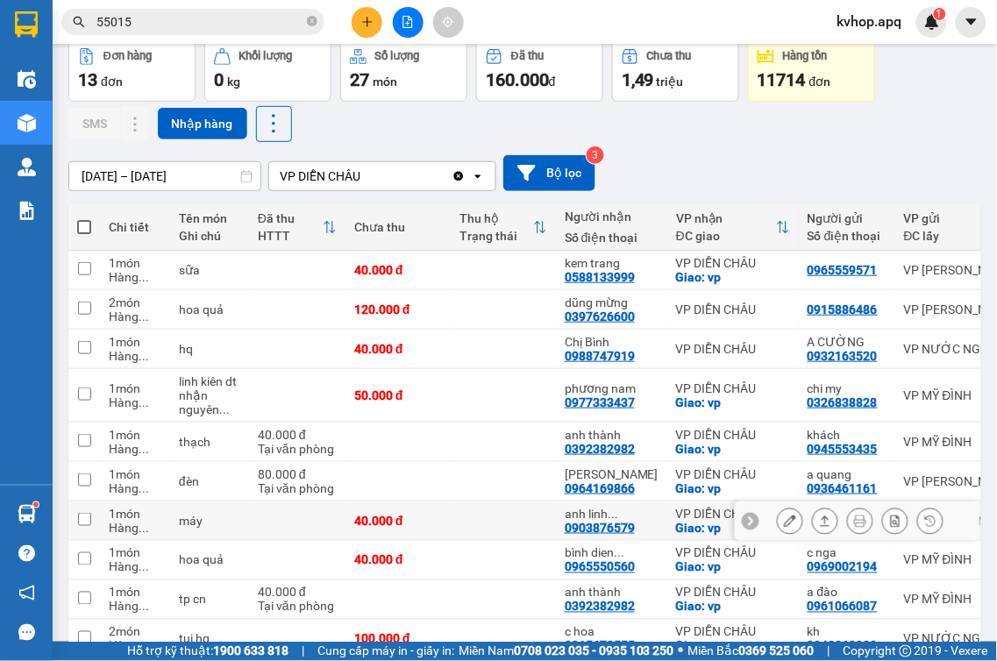
scroll to position [195, 0]
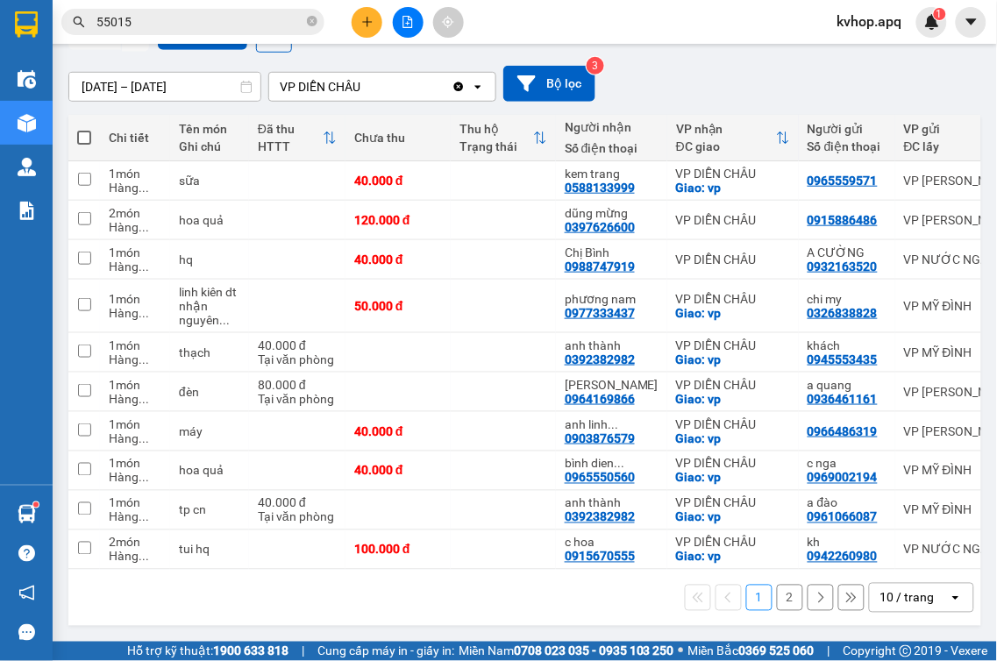
click at [777, 595] on button "2" at bounding box center [790, 598] width 26 height 26
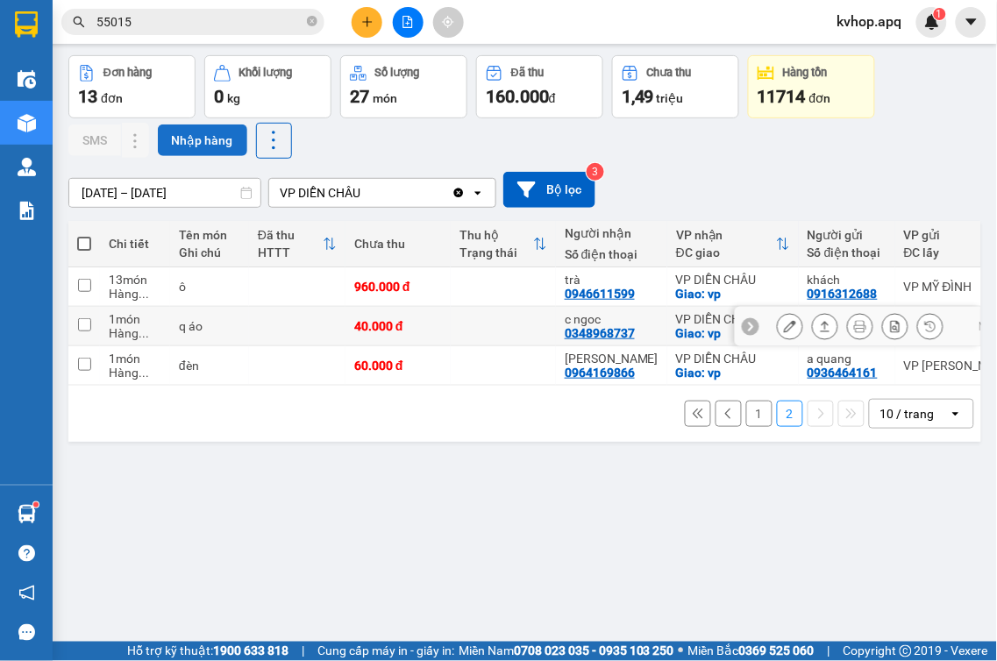
scroll to position [0, 0]
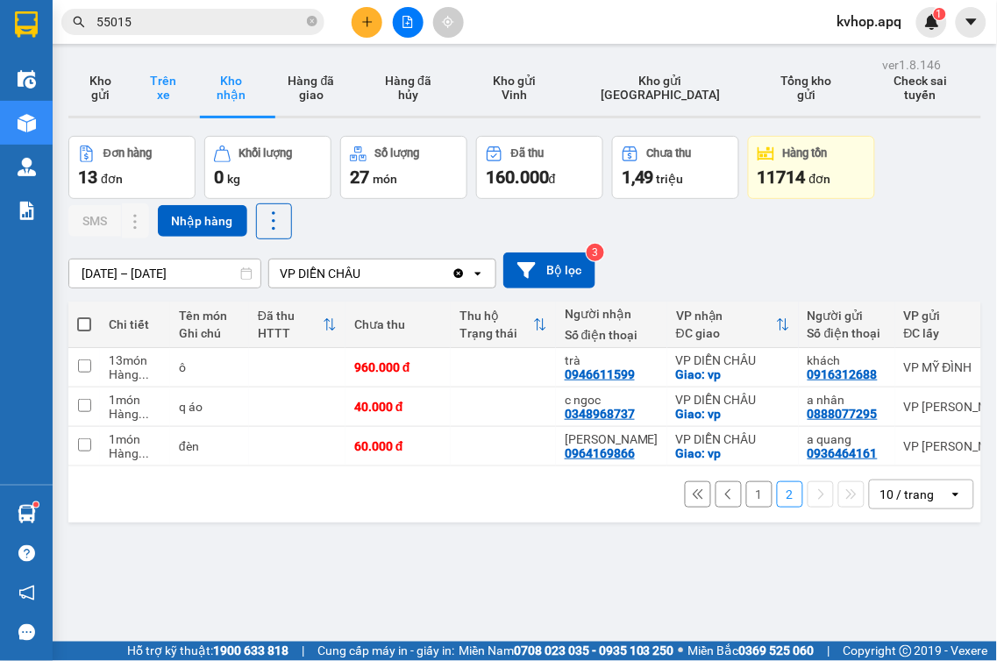
click at [163, 88] on button "Trên xe" at bounding box center [163, 88] width 63 height 56
type input "[DATE] – [DATE]"
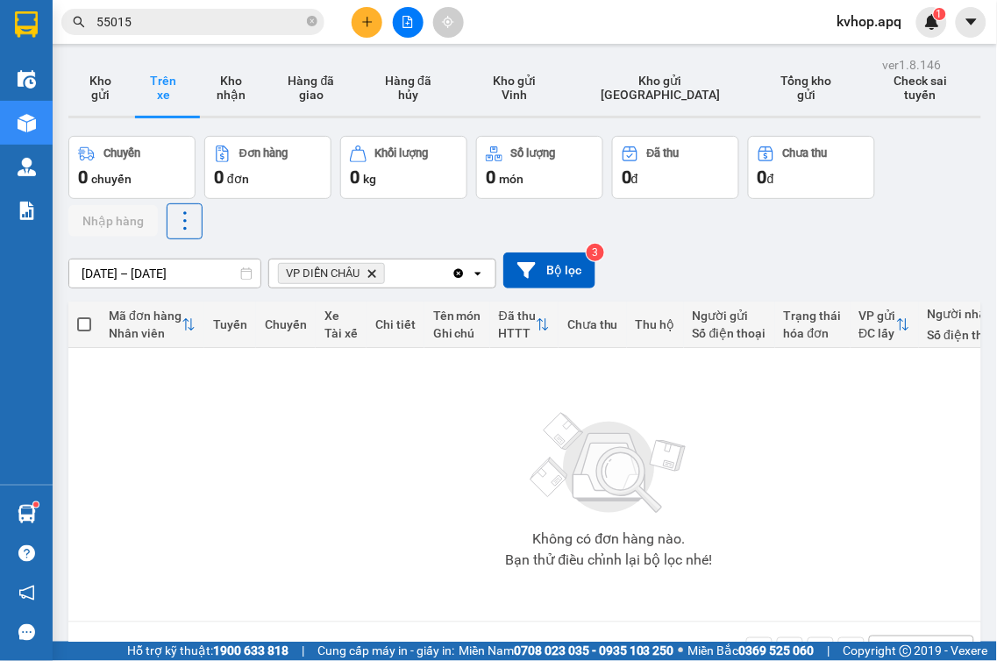
drag, startPoint x: 85, startPoint y: 79, endPoint x: 167, endPoint y: 77, distance: 81.6
click at [97, 82] on button "Kho gửi" at bounding box center [99, 88] width 63 height 56
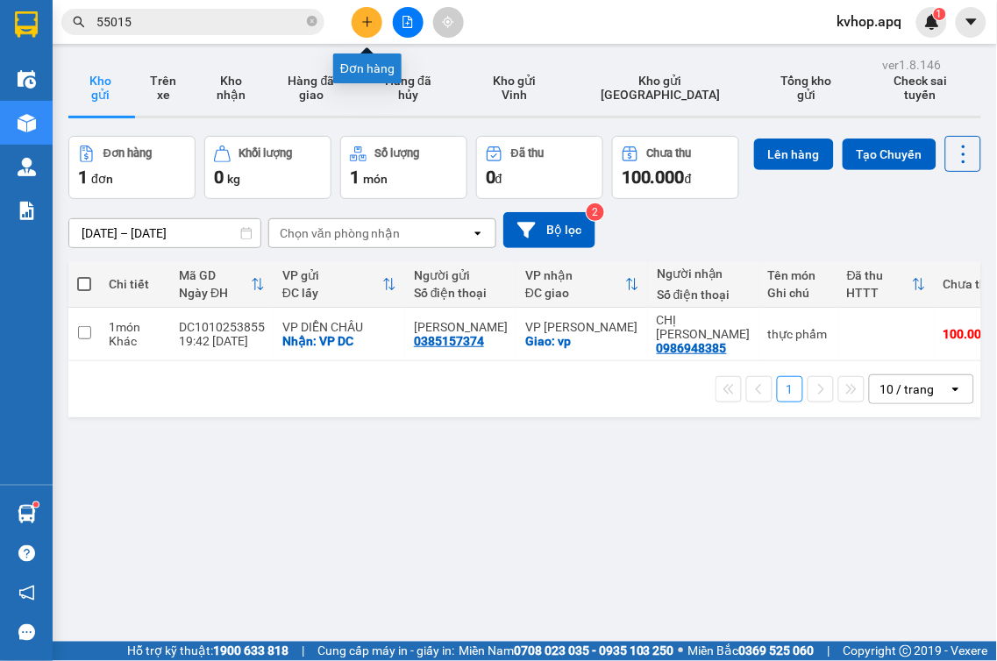
click at [361, 23] on icon "plus" at bounding box center [367, 22] width 12 height 12
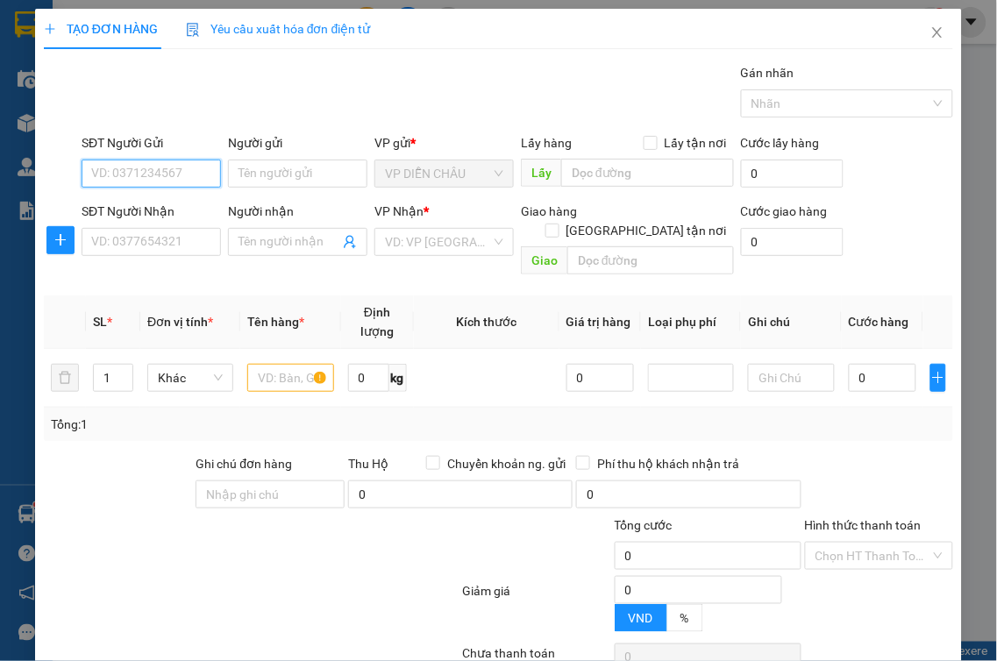
click at [184, 175] on input "SĐT Người Gửi" at bounding box center [151, 174] width 139 height 28
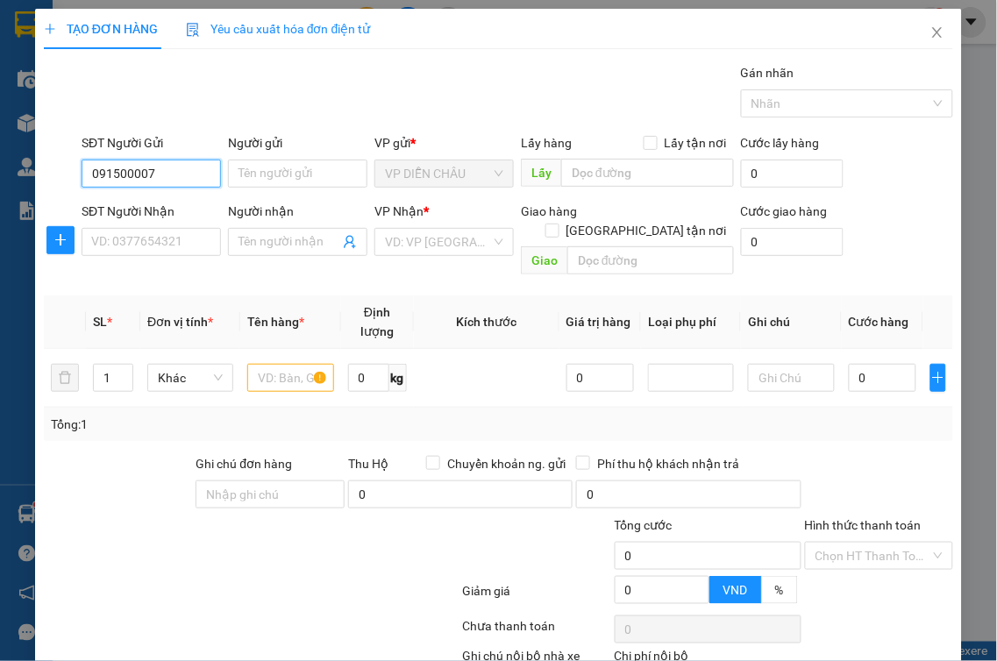
type input "0915000078"
click at [177, 213] on div "0915000078 - chị giang" at bounding box center [186, 208] width 191 height 19
type input "chị giang"
checkbox input "true"
type input "vp dc"
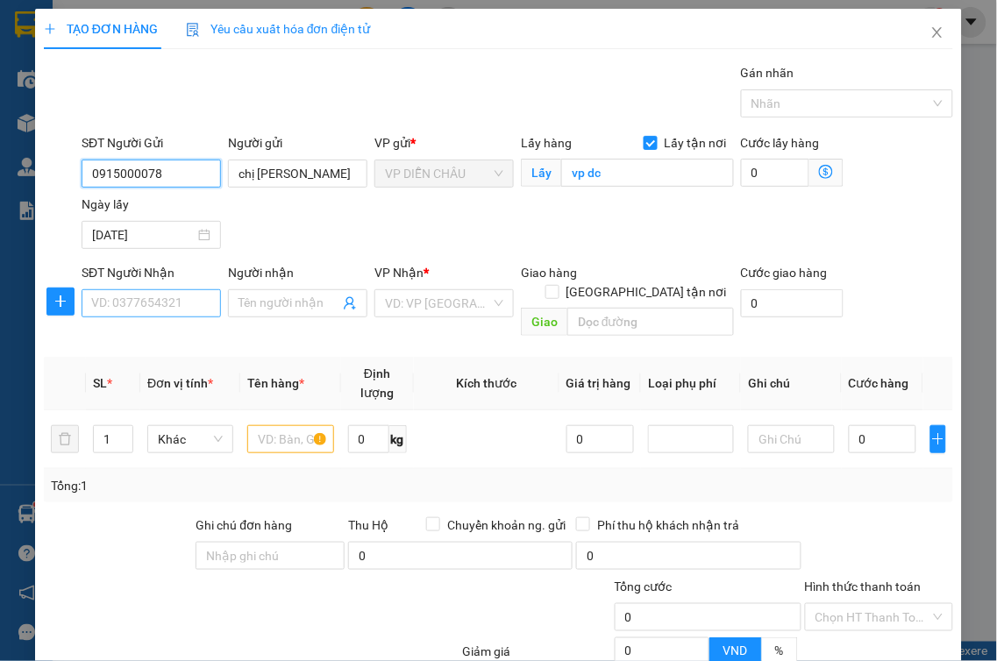
type input "0915000078"
click at [178, 302] on input "SĐT Người Nhận" at bounding box center [151, 303] width 139 height 28
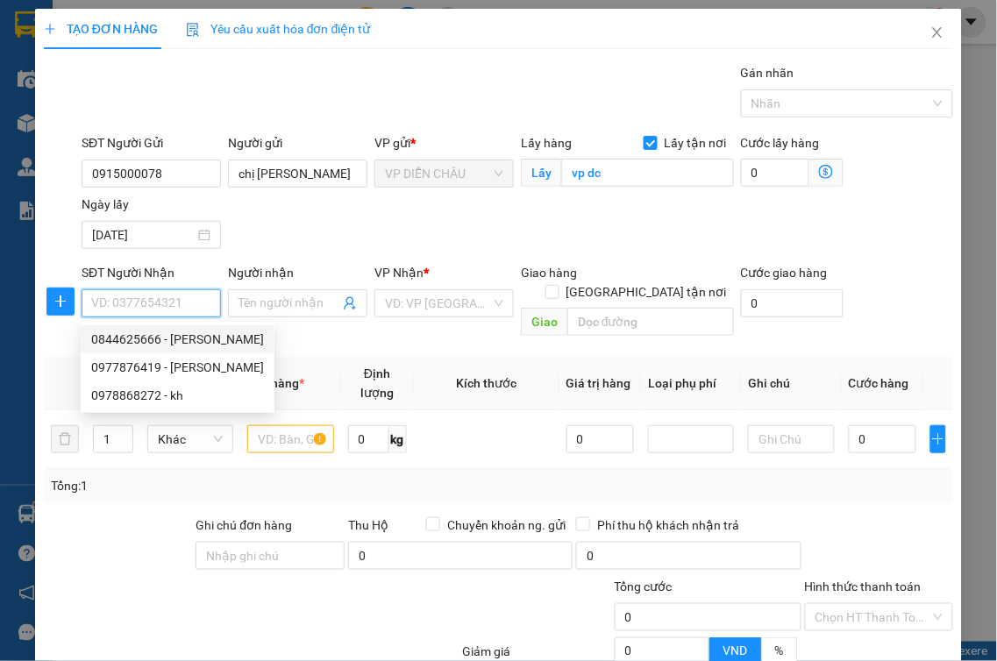
click at [178, 317] on input "SĐT Người Nhận" at bounding box center [151, 303] width 139 height 28
click at [146, 391] on div "0978868272 - kh" at bounding box center [177, 395] width 173 height 19
type input "0978868272"
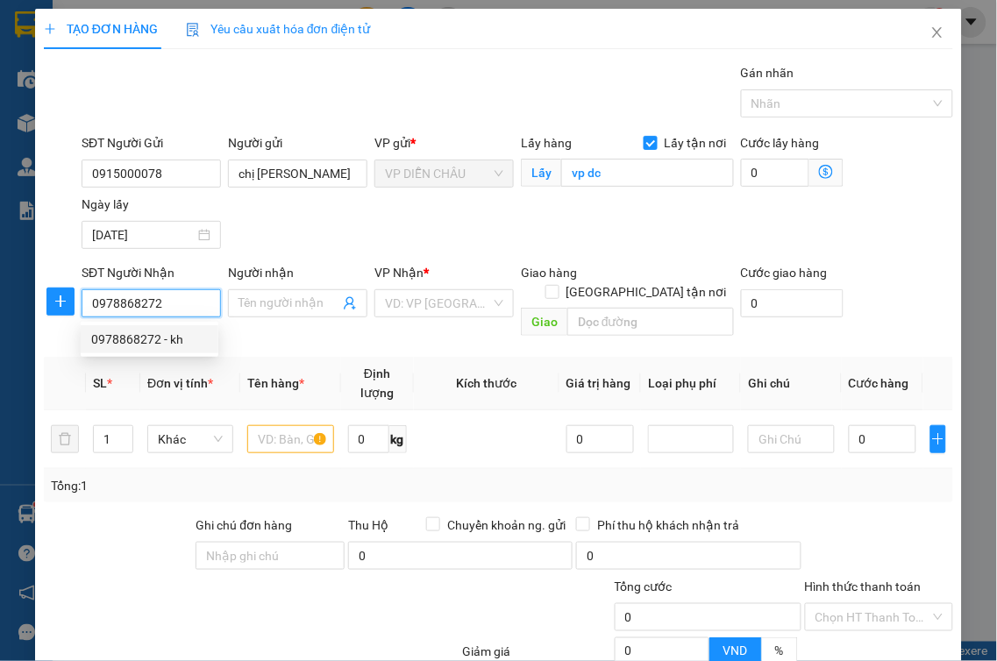
type input "kh"
checkbox input "true"
type input "vp"
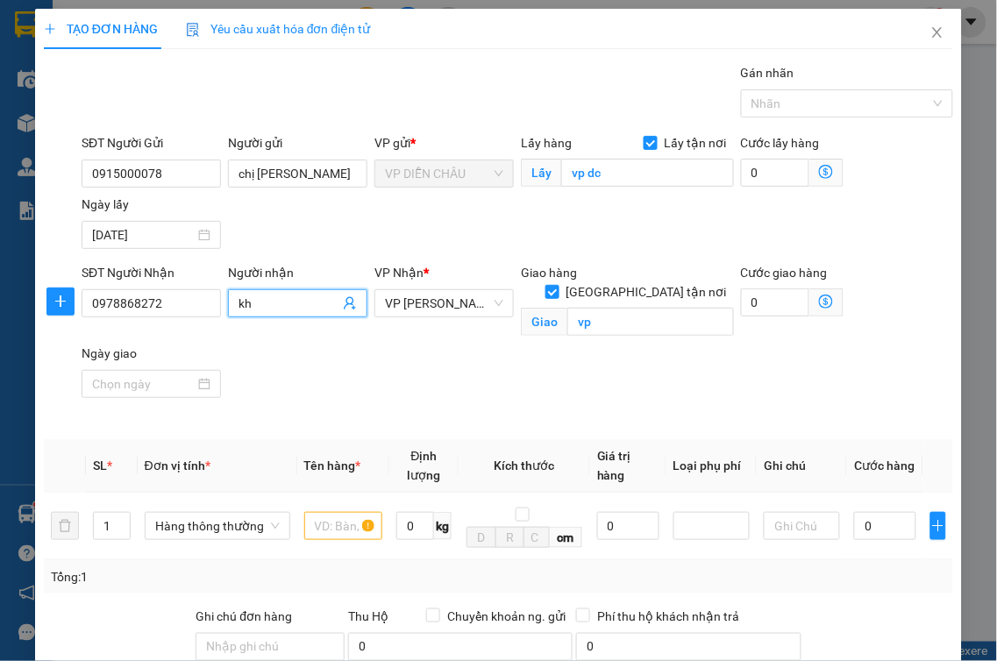
click at [307, 310] on input "kh" at bounding box center [289, 303] width 101 height 19
type input "k"
type input "cậu cường"
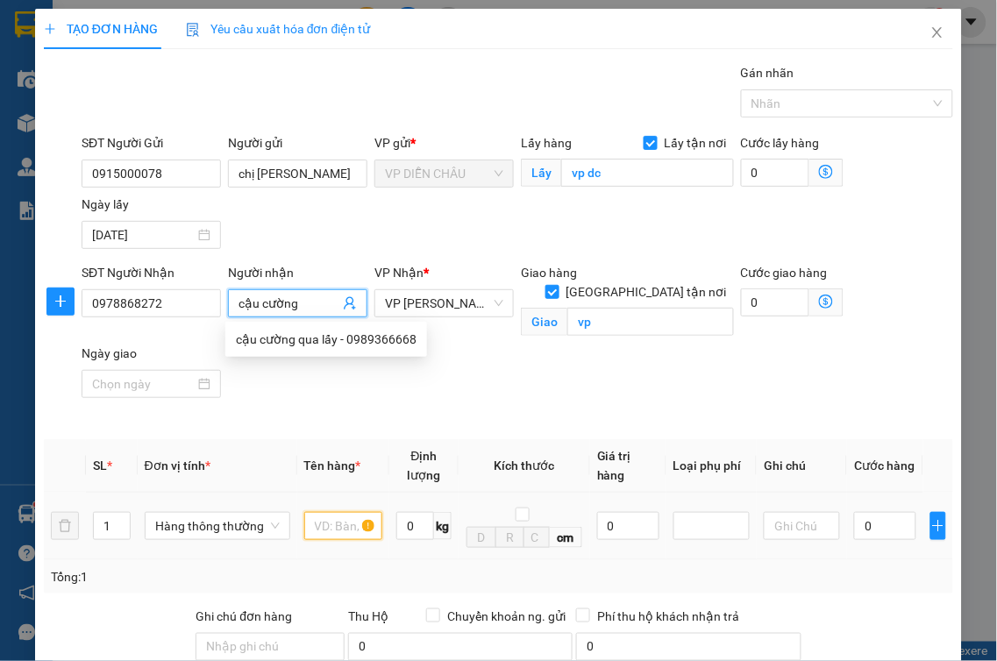
click at [347, 517] on input "text" at bounding box center [343, 526] width 78 height 28
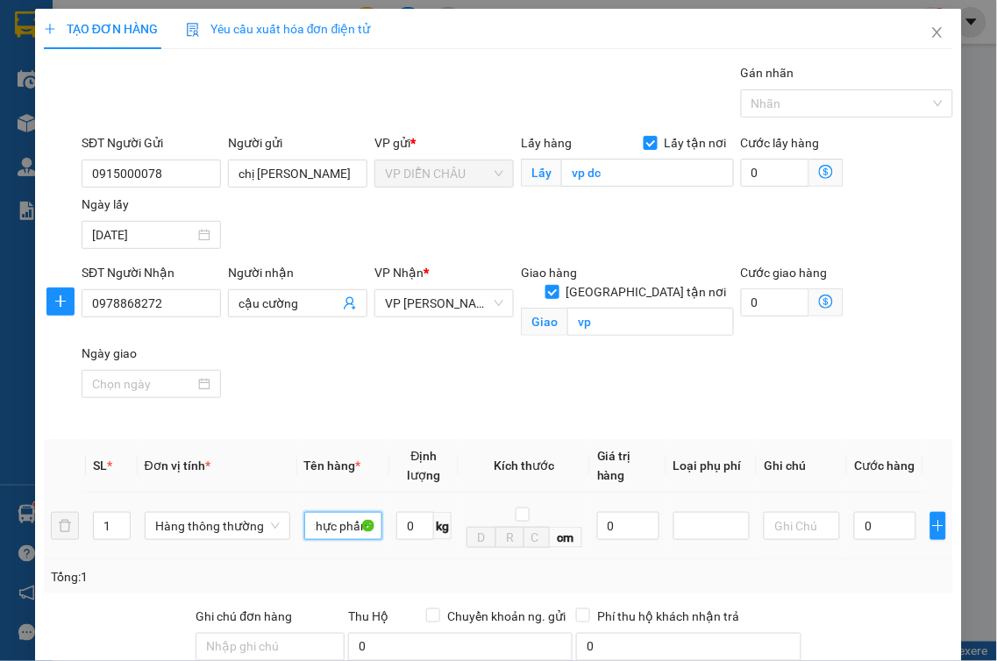
scroll to position [0, 4]
type input "thực phẩm"
type input "4"
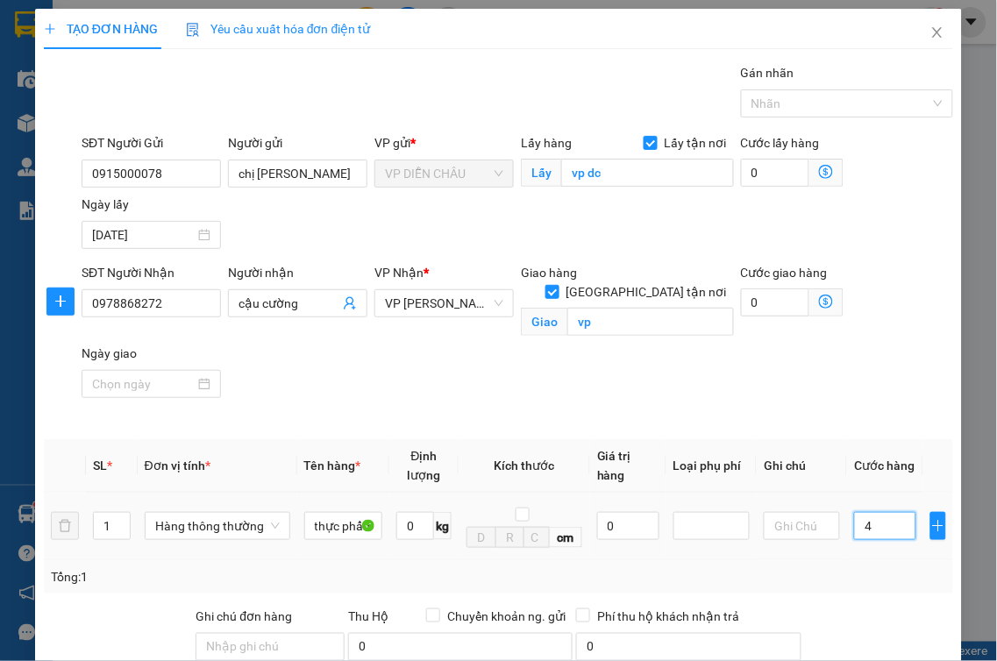
type input "4"
type input "40"
type input "400"
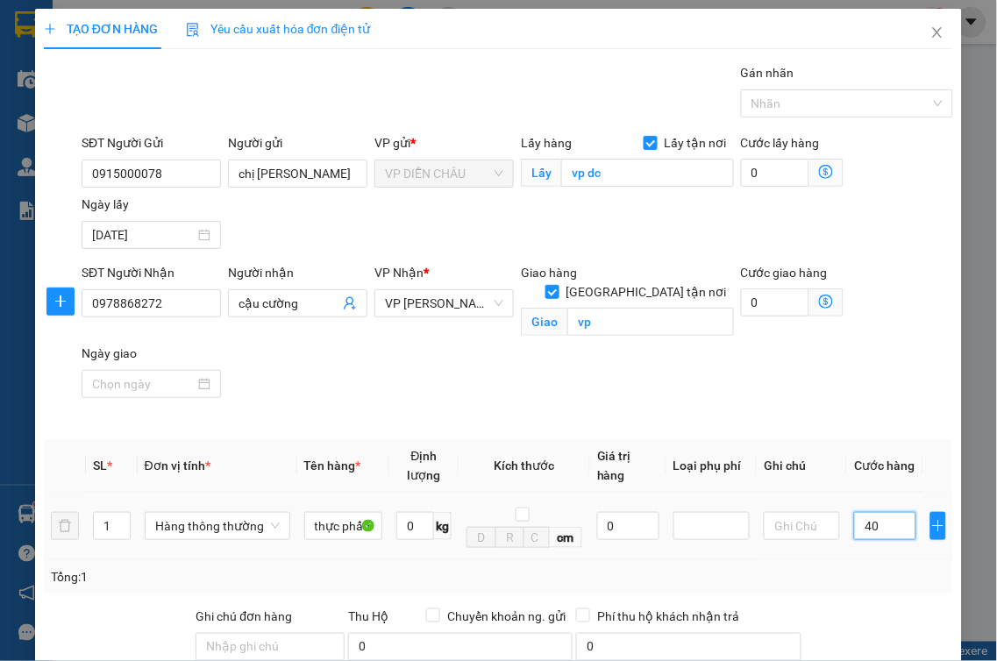
type input "400"
type input "4.000"
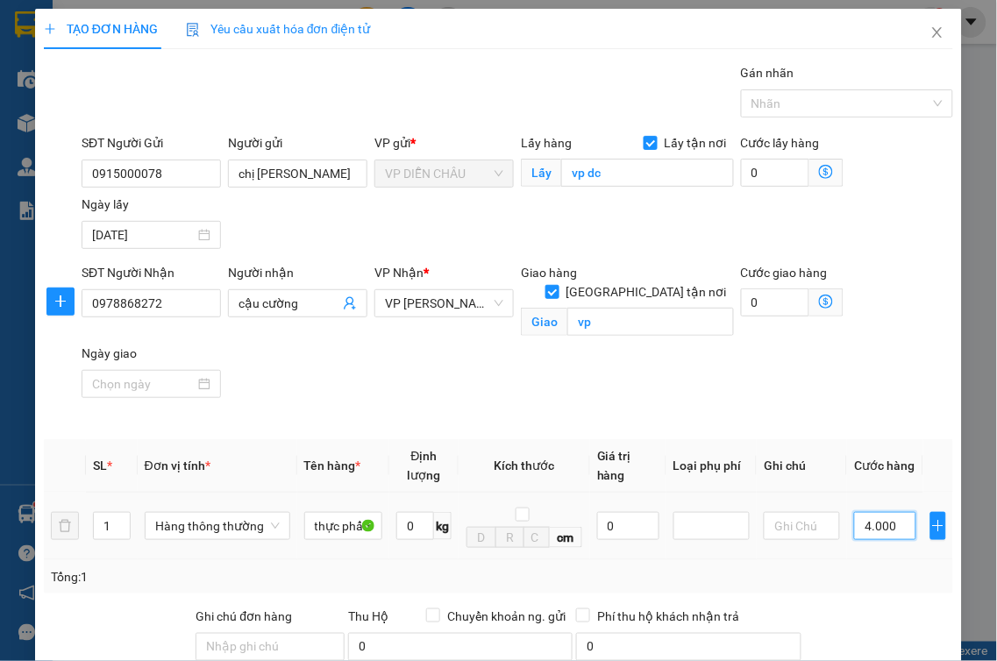
type input "40.000"
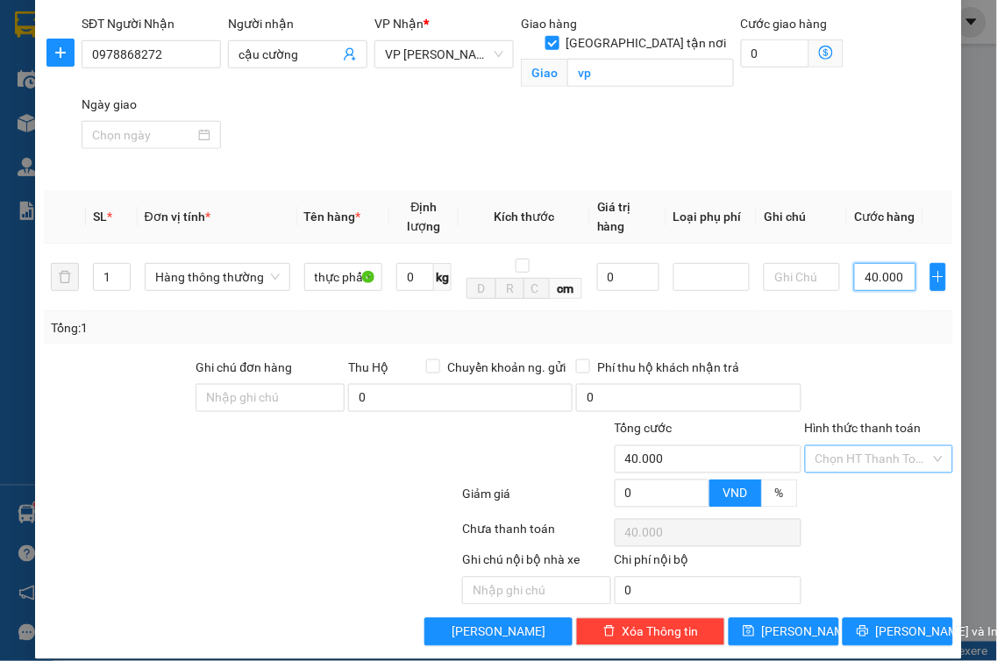
type input "40.000"
click at [869, 446] on input "Hình thức thanh toán" at bounding box center [874, 459] width 116 height 26
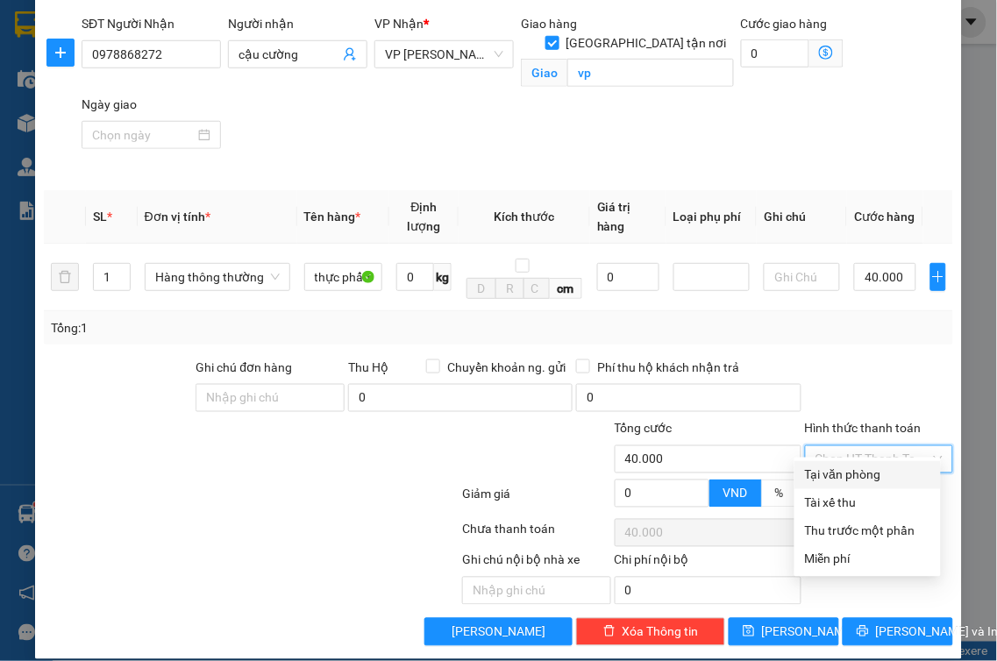
click at [860, 476] on div "Tại văn phòng" at bounding box center [867, 475] width 125 height 19
type input "0"
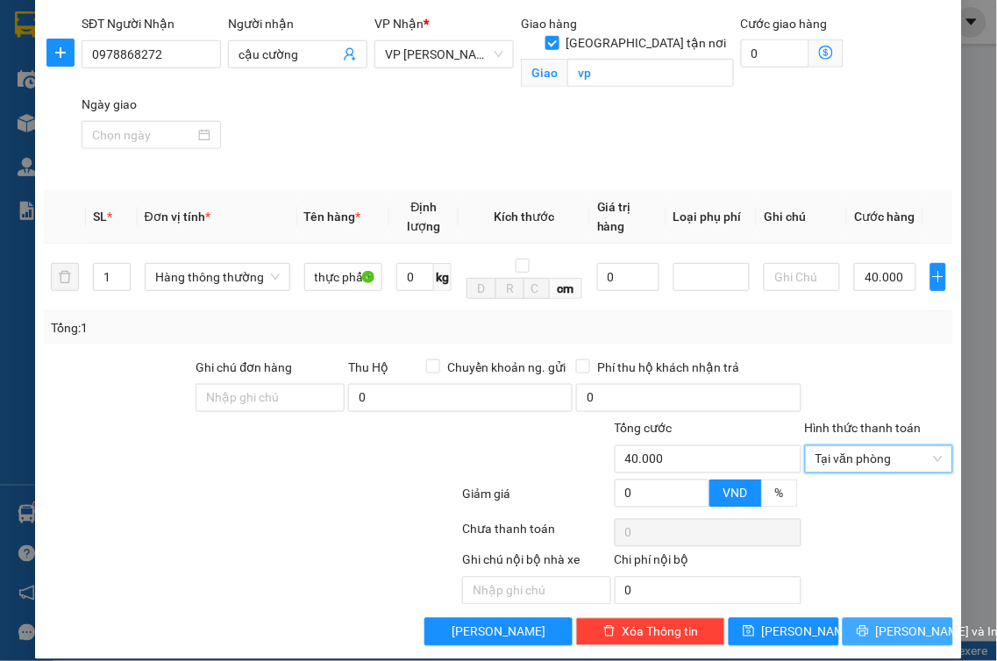
click at [866, 618] on button "[PERSON_NAME] và In" at bounding box center [898, 632] width 110 height 28
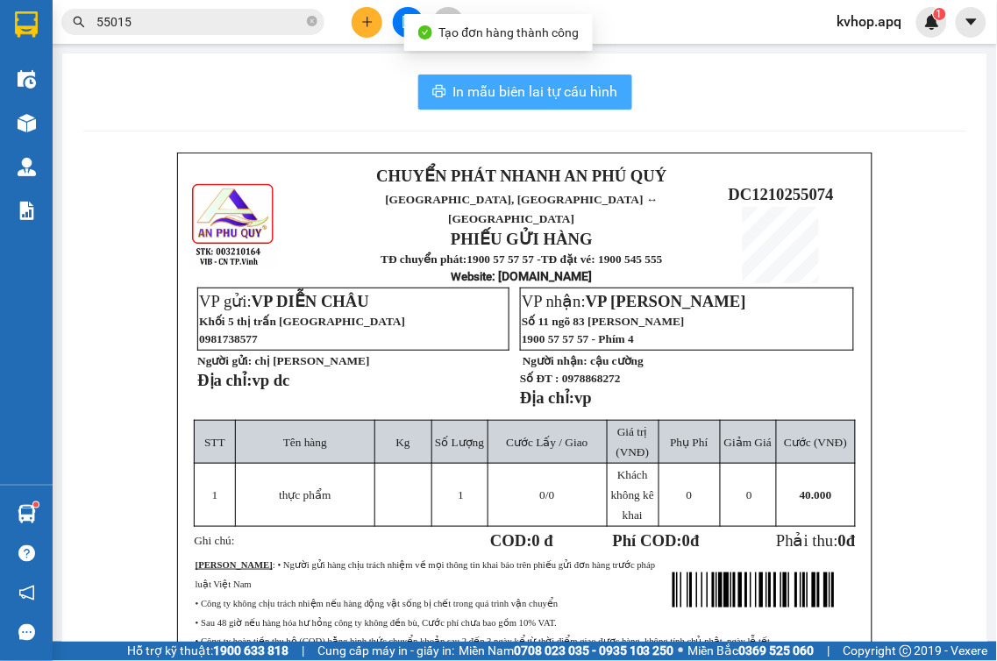
click at [559, 96] on span "In mẫu biên lai tự cấu hình" at bounding box center [535, 92] width 165 height 22
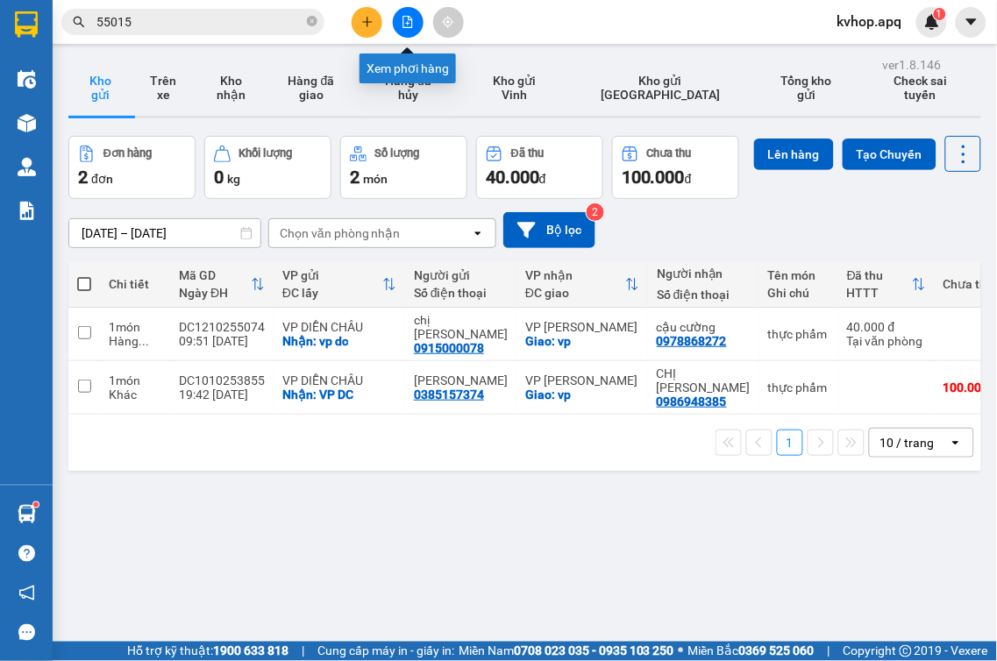
drag, startPoint x: 409, startPoint y: 23, endPoint x: 294, endPoint y: 45, distance: 117.0
click at [407, 23] on icon "file-add" at bounding box center [408, 22] width 10 height 12
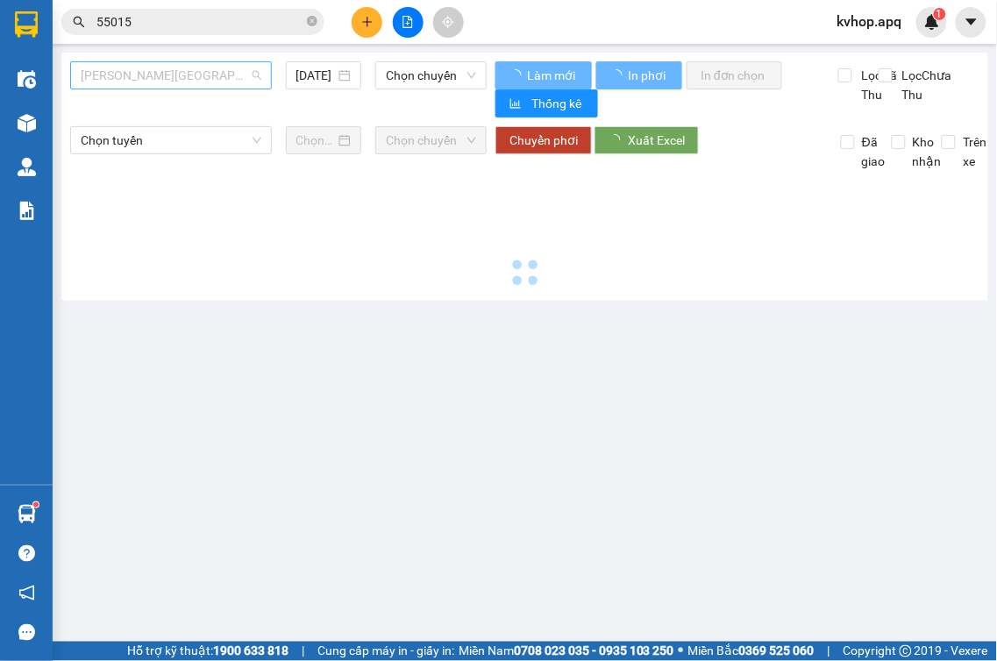
drag, startPoint x: 170, startPoint y: 73, endPoint x: 170, endPoint y: 219, distance: 146.5
click at [169, 74] on span "[PERSON_NAME][GEOGRAPHIC_DATA]" at bounding box center [171, 75] width 181 height 26
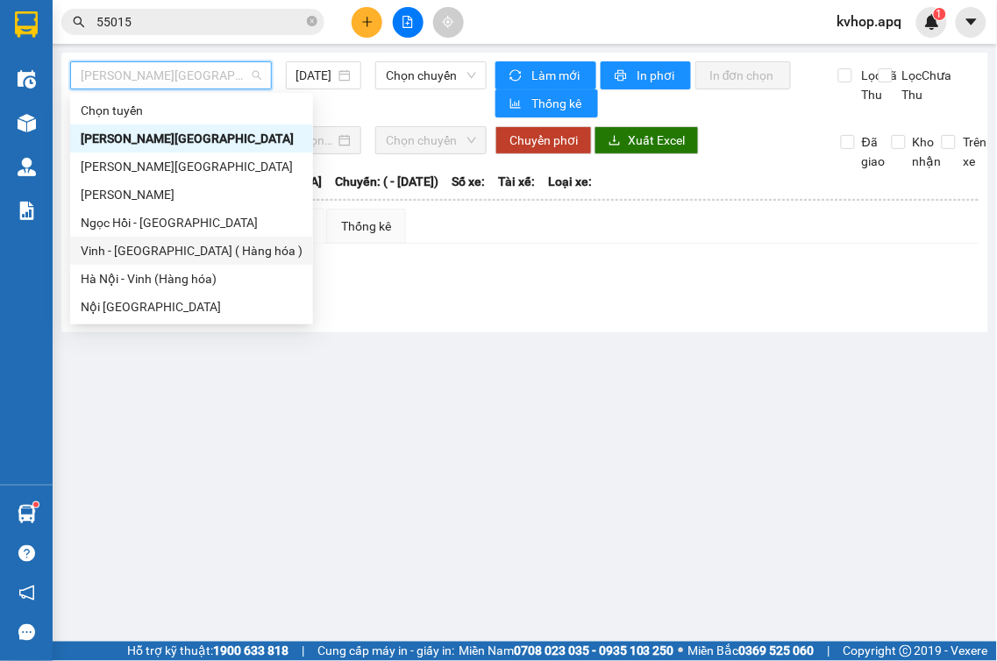
click at [160, 259] on div "Vinh - [GEOGRAPHIC_DATA] ( Hàng hóa )" at bounding box center [192, 250] width 222 height 19
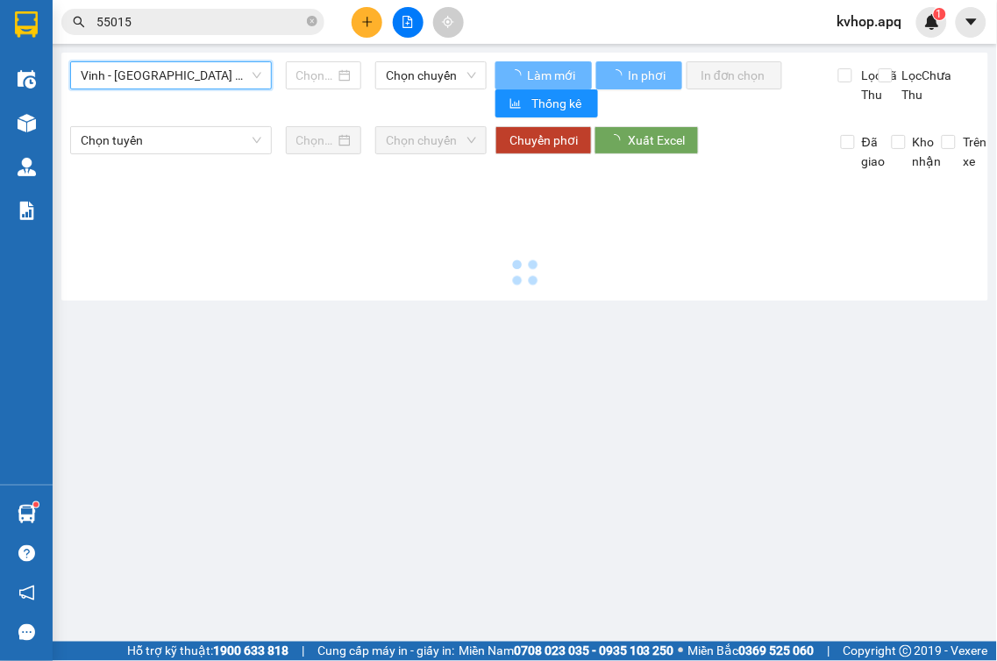
type input "[DATE]"
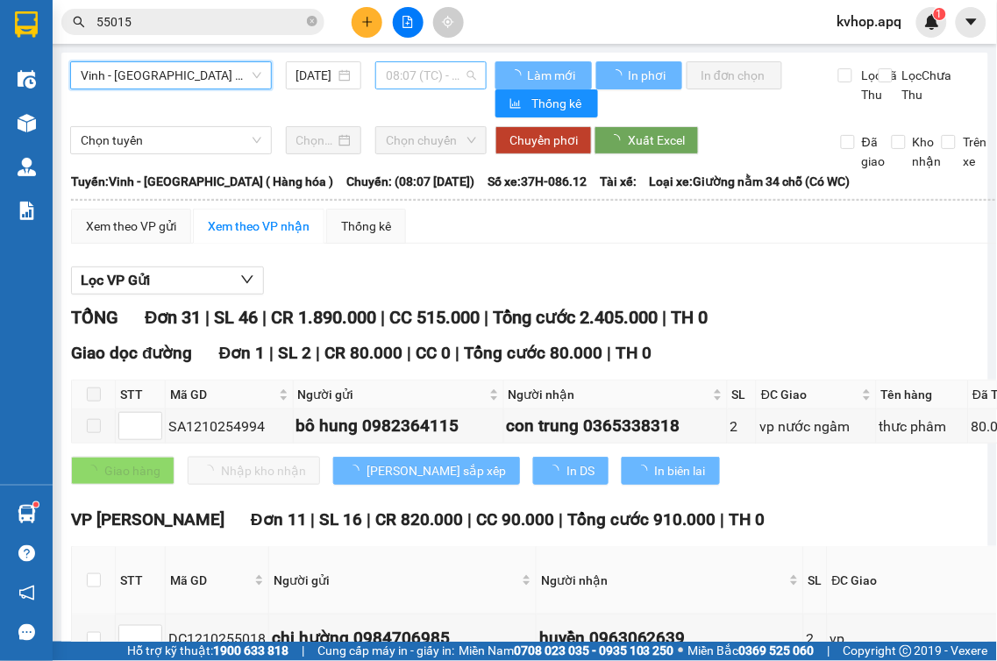
click at [426, 84] on span "08:07 (TC) - 37H-086.12" at bounding box center [431, 75] width 90 height 26
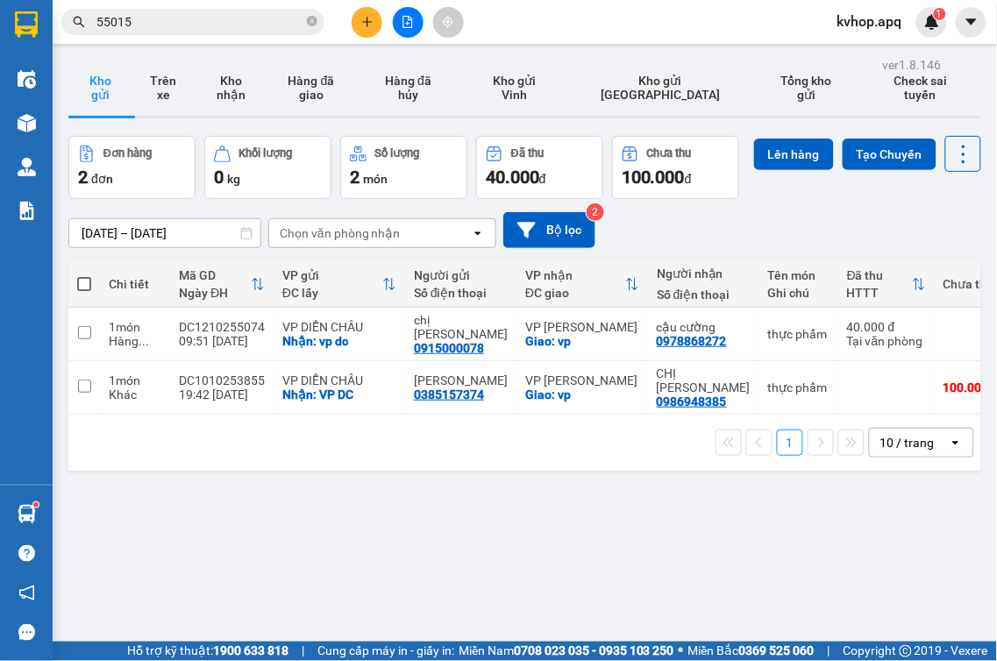
click at [409, 21] on icon "file-add" at bounding box center [408, 22] width 12 height 12
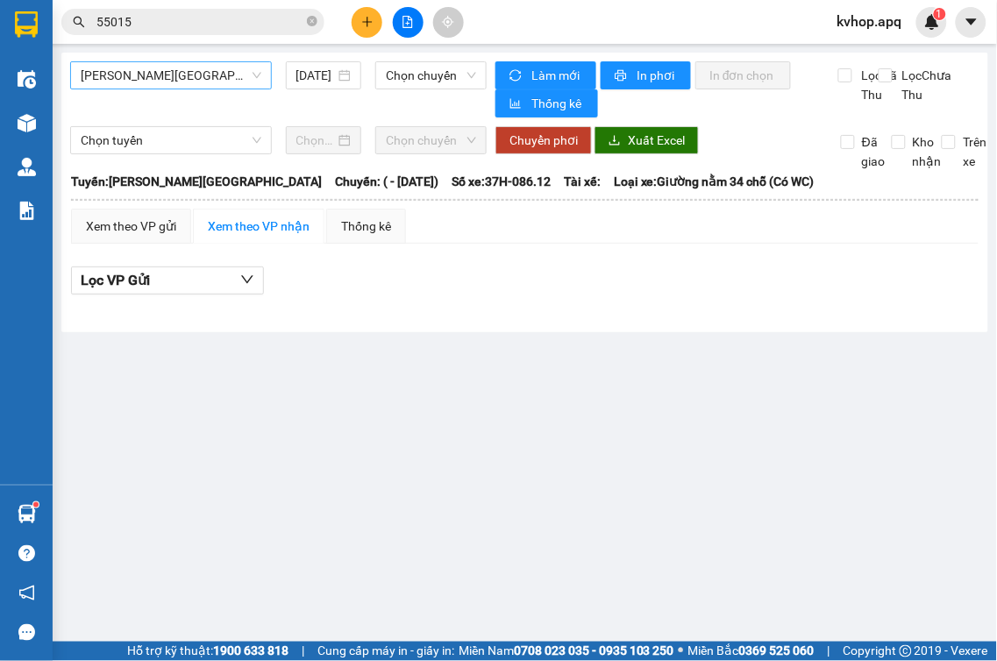
click at [169, 88] on span "[PERSON_NAME][GEOGRAPHIC_DATA]" at bounding box center [171, 75] width 181 height 26
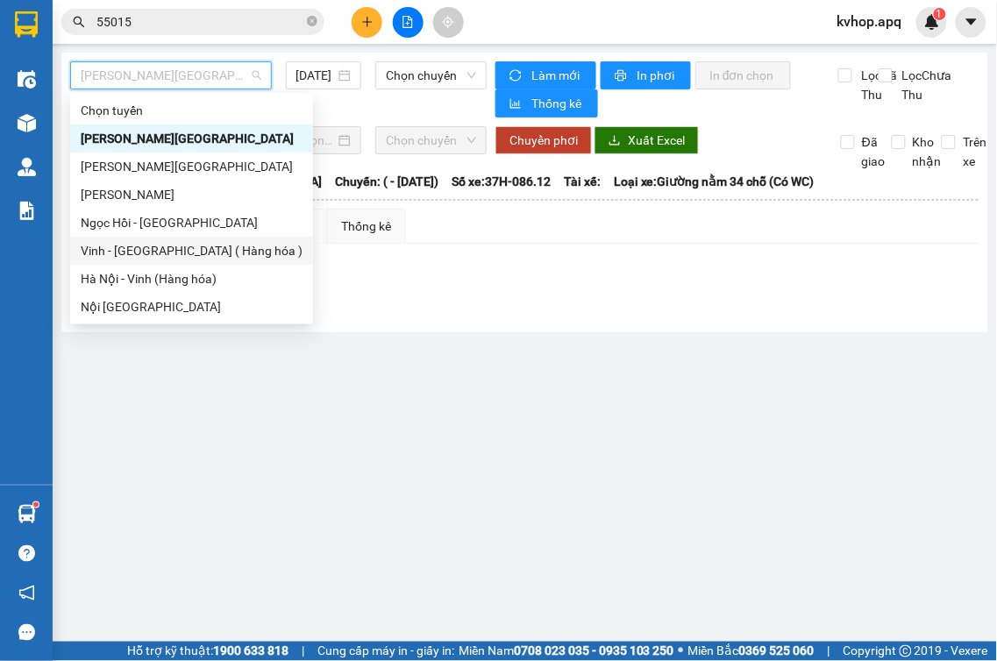
click at [112, 249] on div "Vinh - [GEOGRAPHIC_DATA] ( Hàng hóa )" at bounding box center [192, 250] width 222 height 19
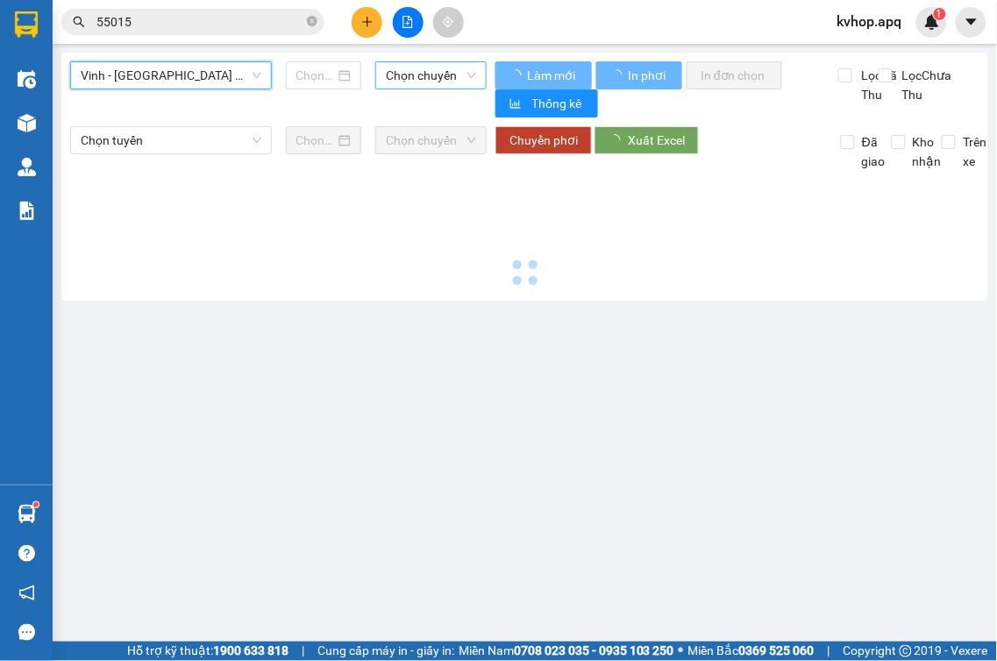
type input "[DATE]"
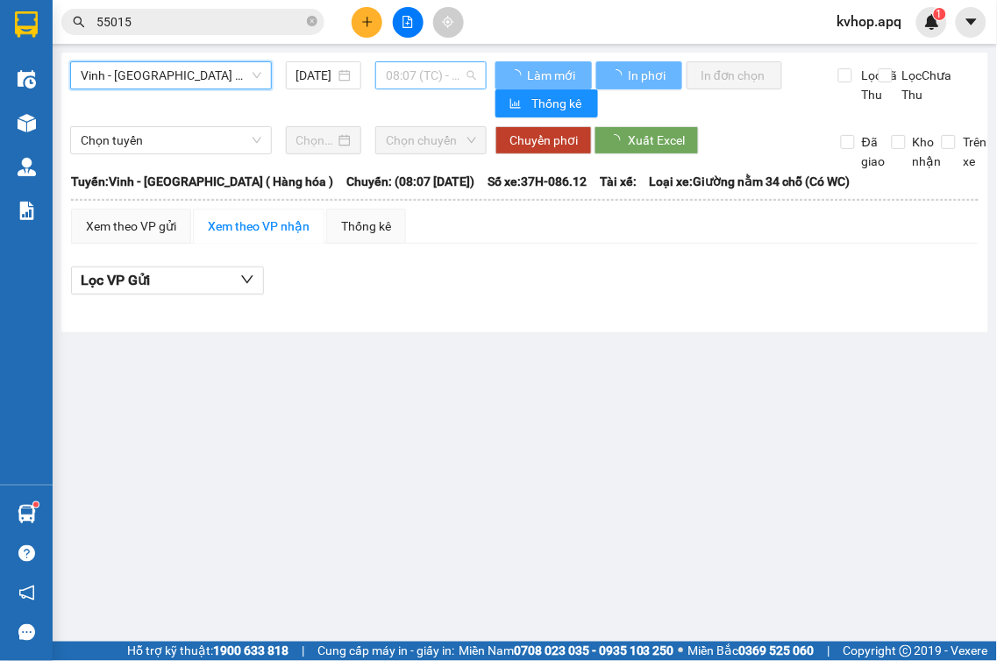
click at [445, 67] on span "08:07 (TC) - 37H-086.12" at bounding box center [431, 75] width 90 height 26
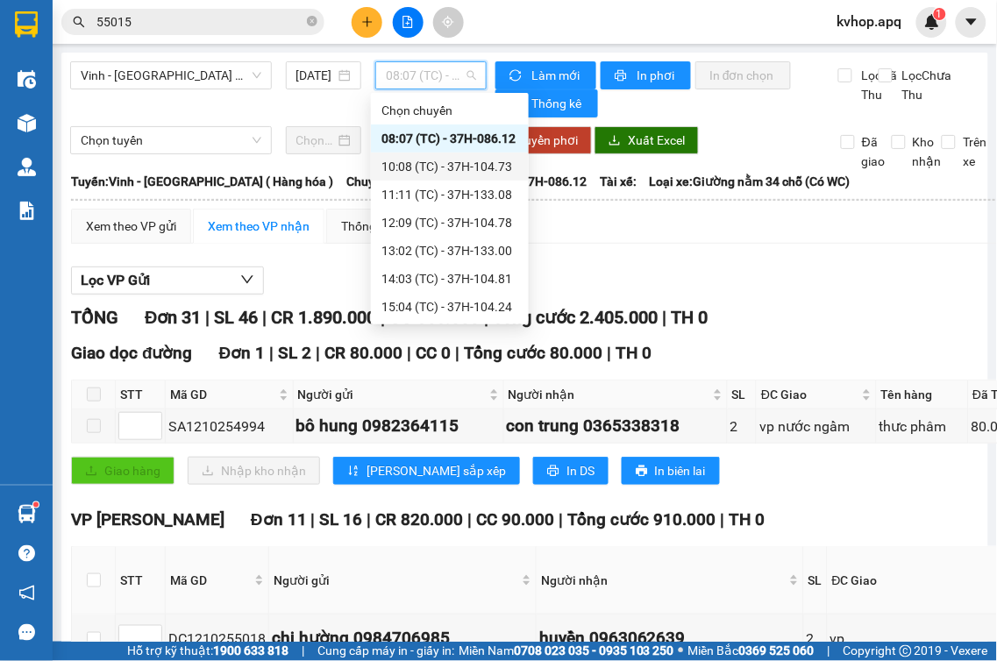
click at [472, 157] on div "10:08 (TC) - 37H-104.73" at bounding box center [449, 166] width 137 height 19
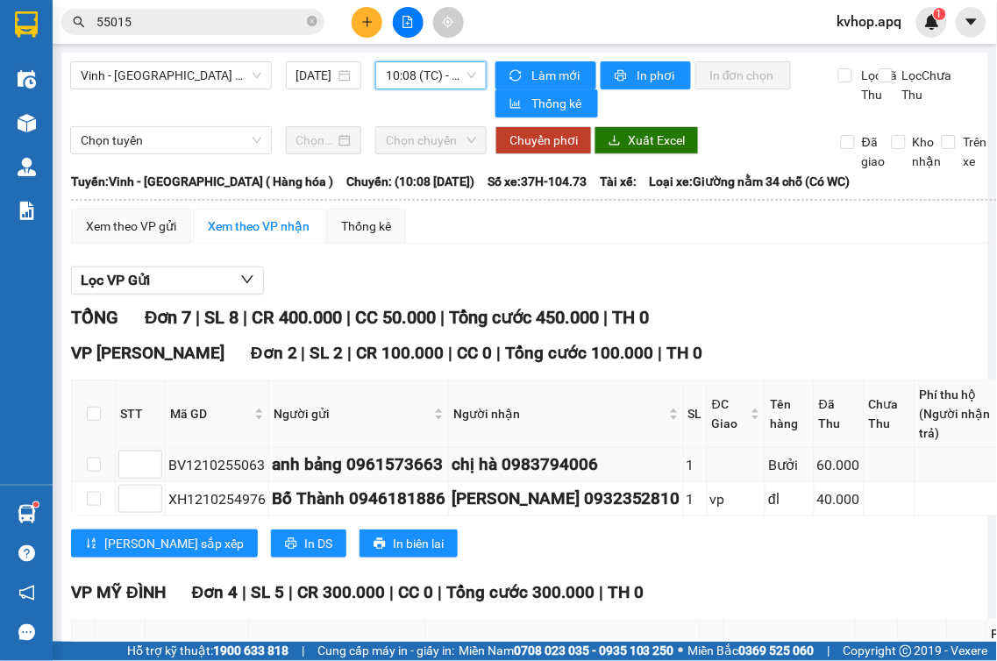
scroll to position [97, 0]
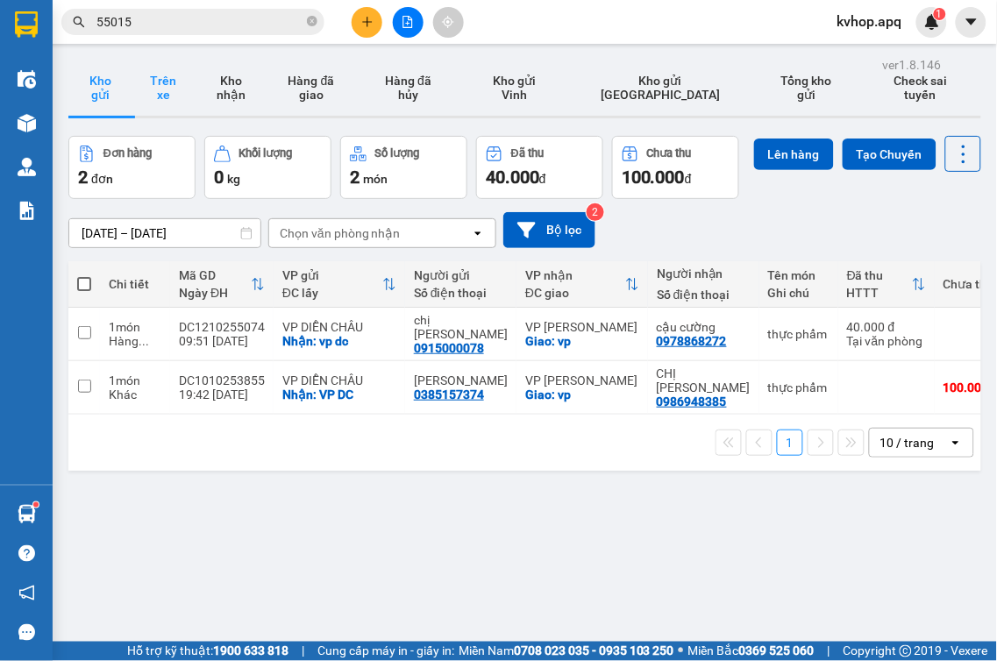
drag, startPoint x: 149, startPoint y: 80, endPoint x: 169, endPoint y: 82, distance: 20.3
click at [151, 79] on button "Trên xe" at bounding box center [163, 88] width 63 height 56
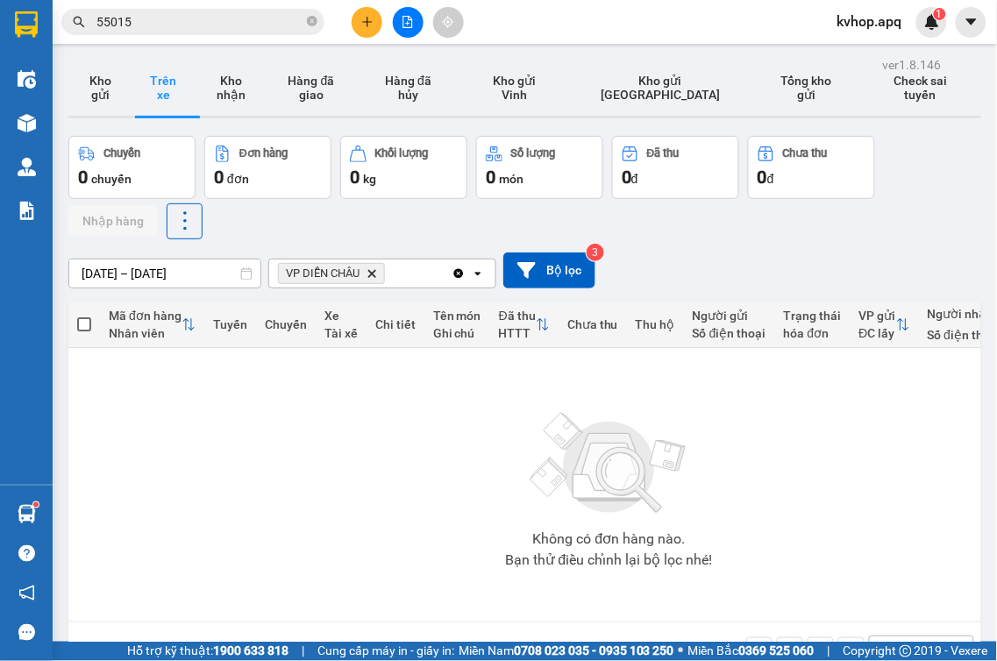
click at [143, 284] on div "ver 1.8.146 Kho gửi Trên xe Kho nhận Hàng đã giao Hàng đã hủy Kho gửi Vinh Kho …" at bounding box center [524, 383] width 927 height 661
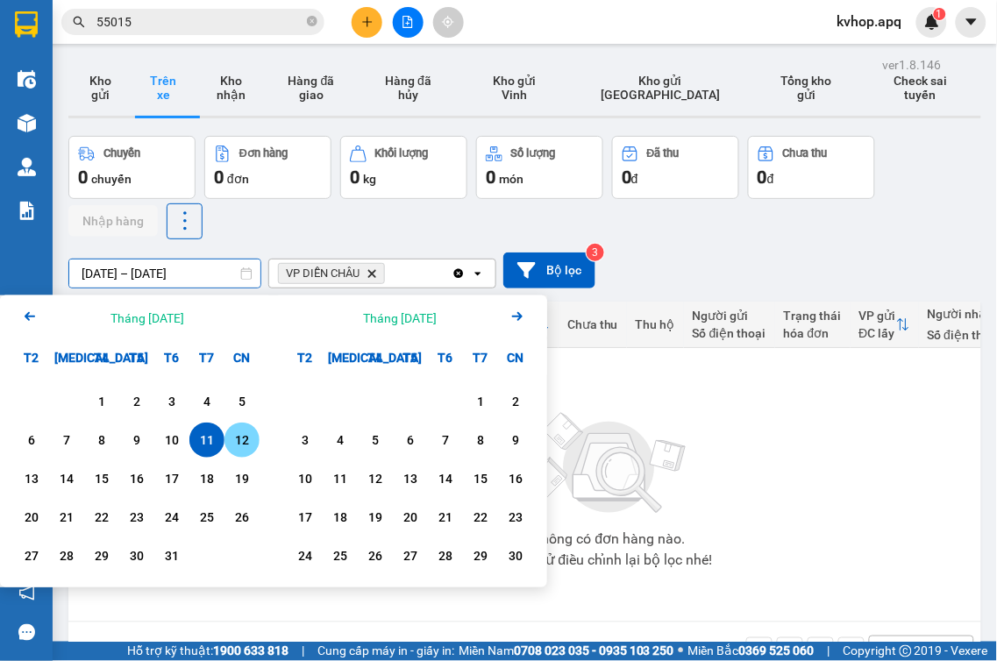
click at [241, 431] on div "12" at bounding box center [242, 440] width 25 height 21
drag, startPoint x: 241, startPoint y: 431, endPoint x: 239, endPoint y: 452, distance: 21.2
click at [240, 451] on div "12" at bounding box center [242, 440] width 25 height 21
type input "12/10/2025 – 12/10/2025"
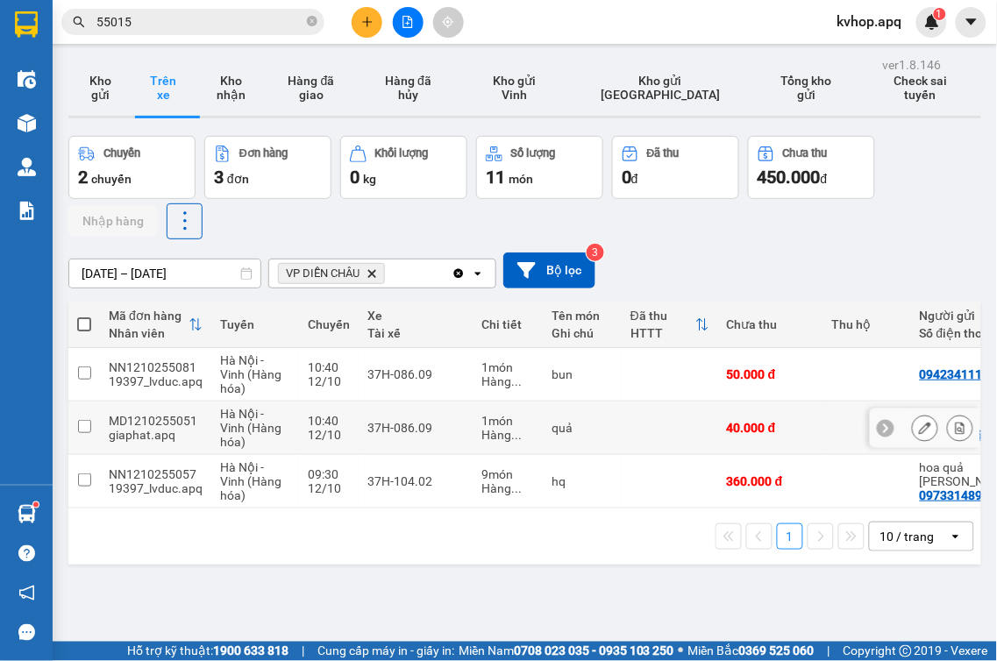
drag, startPoint x: 479, startPoint y: 426, endPoint x: 482, endPoint y: 478, distance: 51.9
click at [482, 475] on tbody "NN1210255081 19397_lvduc.apq Hà Nội - Vinh (Hàng hóa) 10:40 12/10 37H-086.09 1 …" at bounding box center [794, 428] width 1452 height 160
click at [292, 574] on div "ver 1.8.146 Kho gửi Trên xe Kho nhận Hàng đã giao Hàng đã hủy Kho gửi Vinh Kho …" at bounding box center [524, 383] width 927 height 661
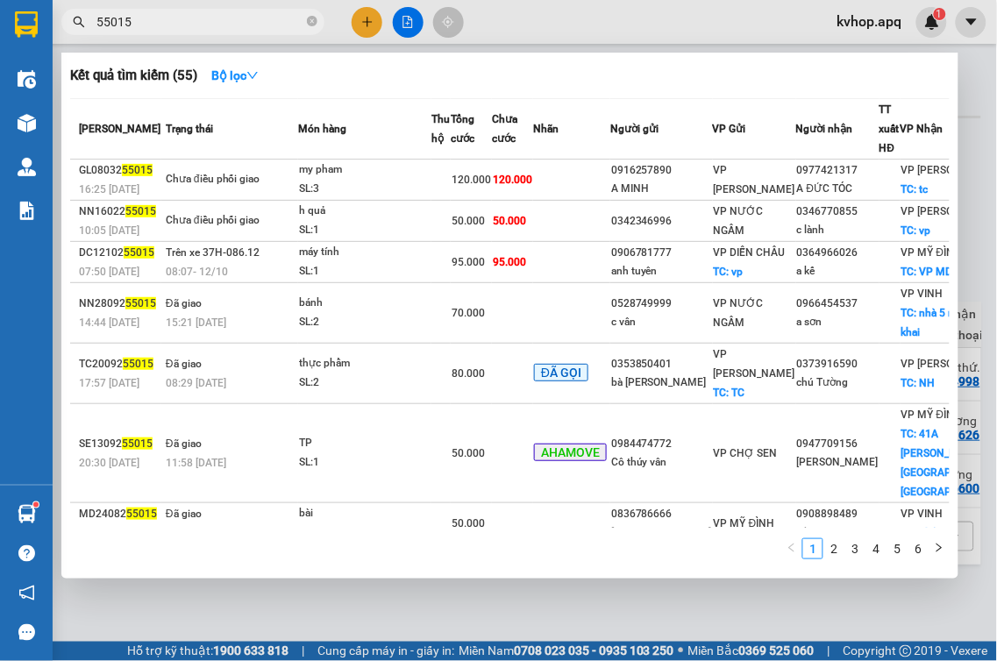
drag, startPoint x: 149, startPoint y: 72, endPoint x: 18, endPoint y: 64, distance: 131.8
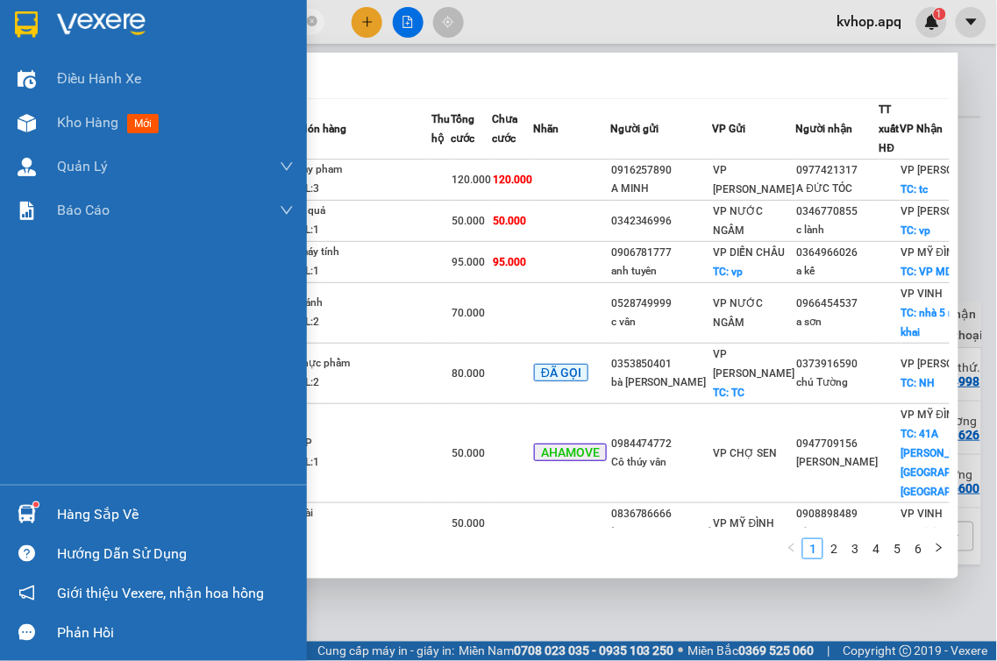
drag, startPoint x: 18, startPoint y: 64, endPoint x: 0, endPoint y: 662, distance: 598.3
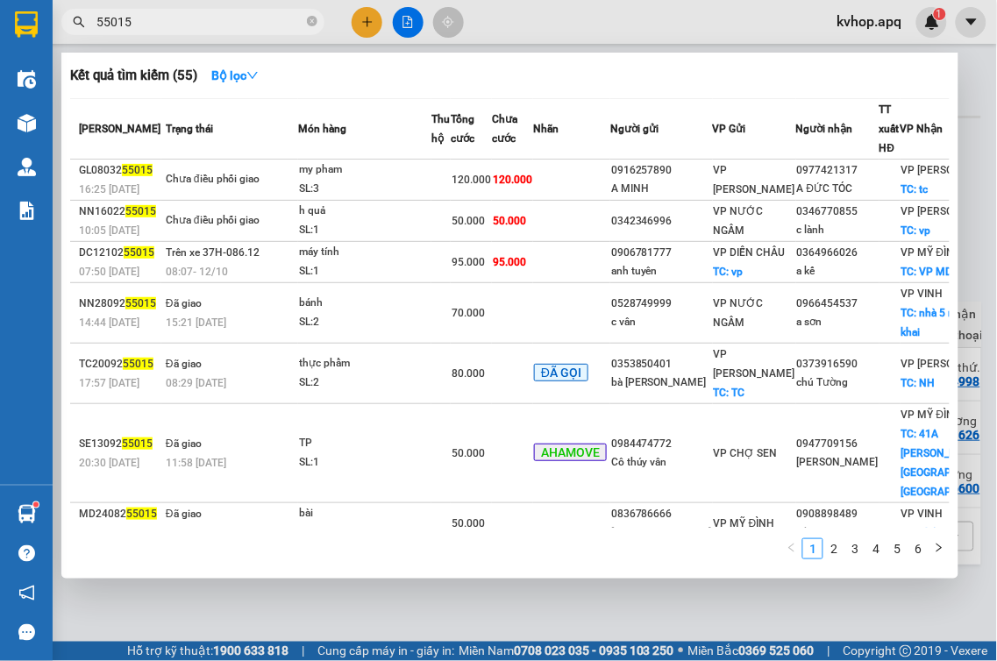
drag, startPoint x: 0, startPoint y: 662, endPoint x: 624, endPoint y: 592, distance: 627.4
click at [624, 592] on div at bounding box center [498, 330] width 997 height 661
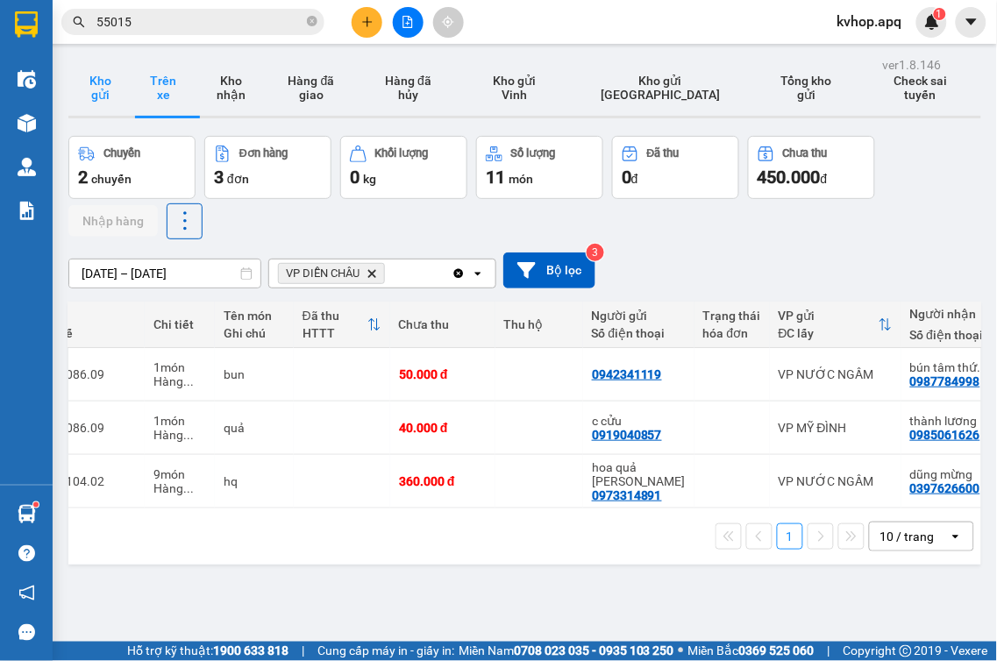
click at [95, 95] on button "Kho gửi" at bounding box center [99, 88] width 63 height 56
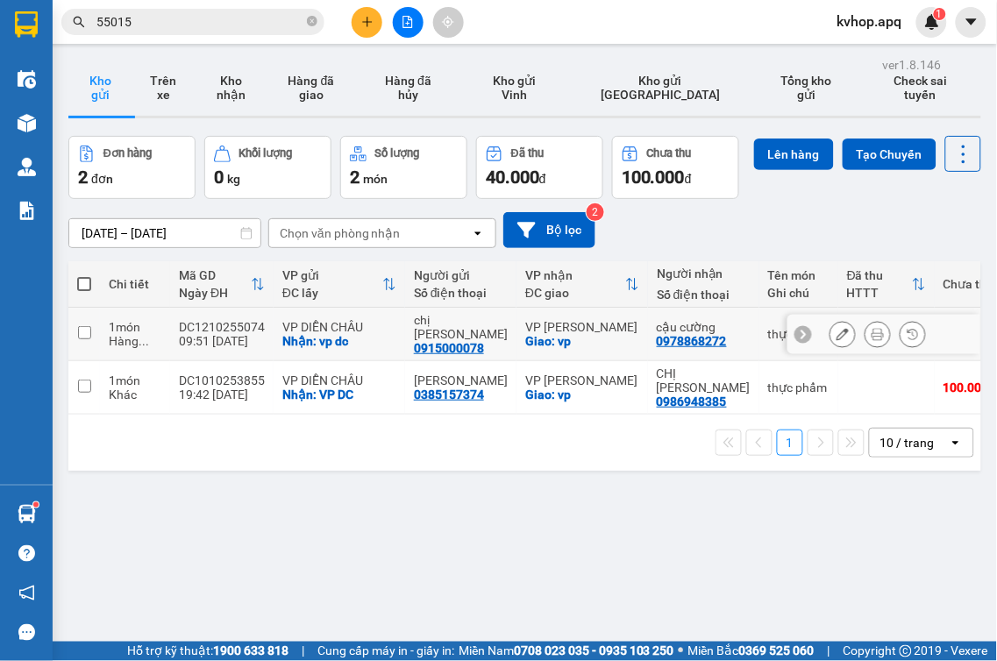
click at [89, 339] on input "checkbox" at bounding box center [84, 332] width 13 height 13
checkbox input "true"
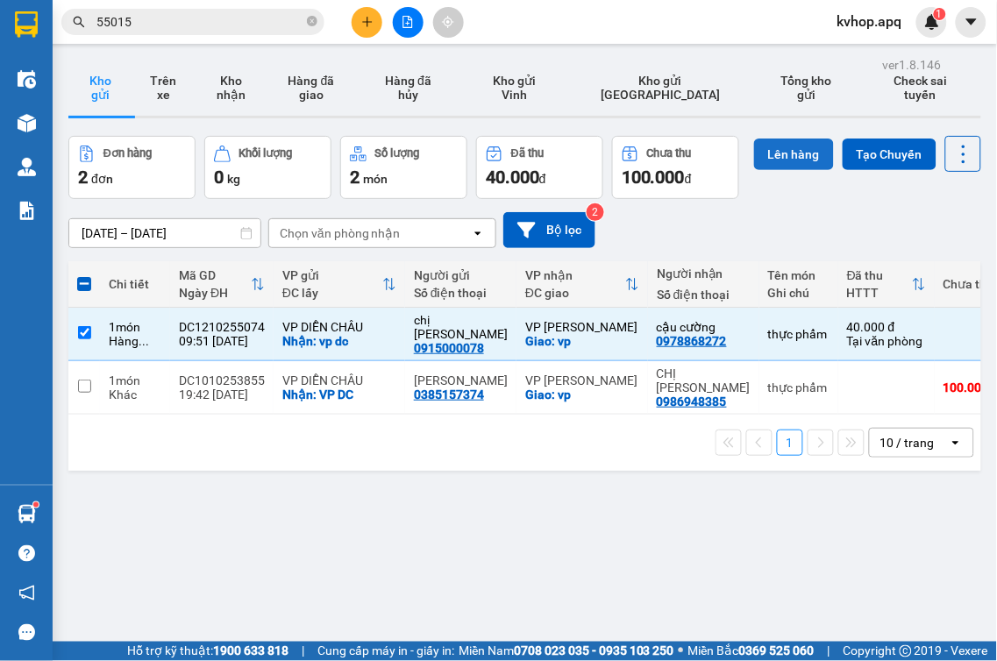
click at [754, 170] on button "Lên hàng" at bounding box center [794, 155] width 80 height 32
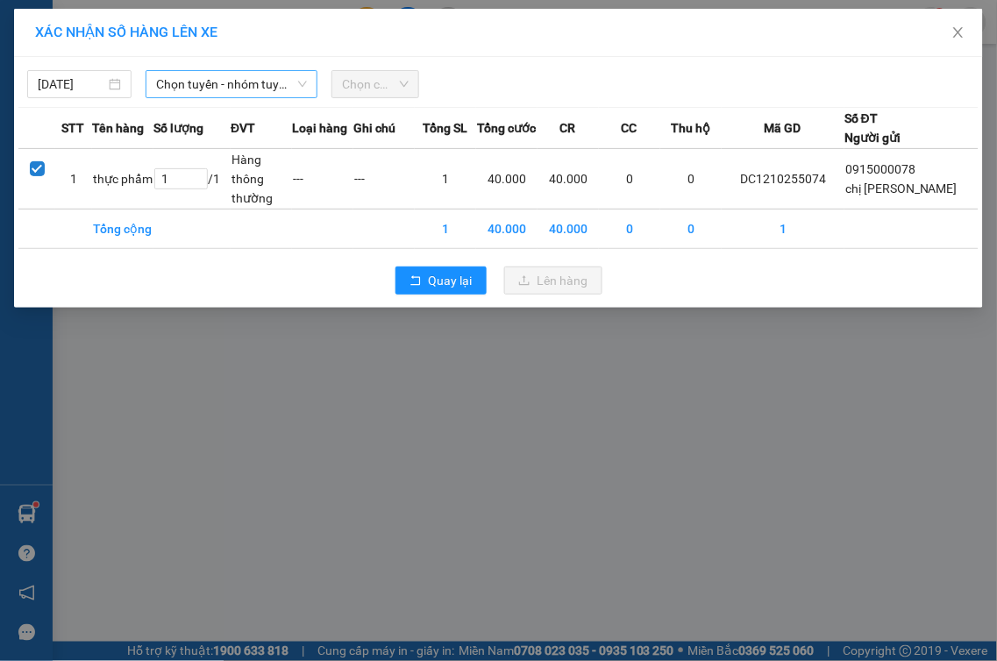
click at [222, 82] on span "Chọn tuyến - nhóm tuyến" at bounding box center [231, 84] width 151 height 26
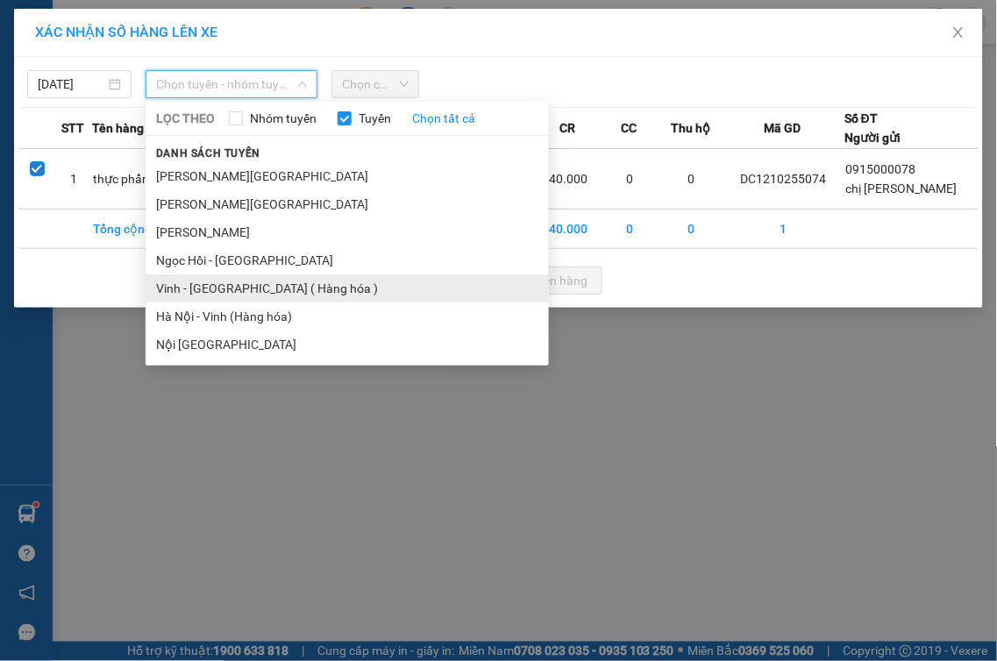
click at [205, 274] on li "Vinh - [GEOGRAPHIC_DATA] ( Hàng hóa )" at bounding box center [347, 288] width 403 height 28
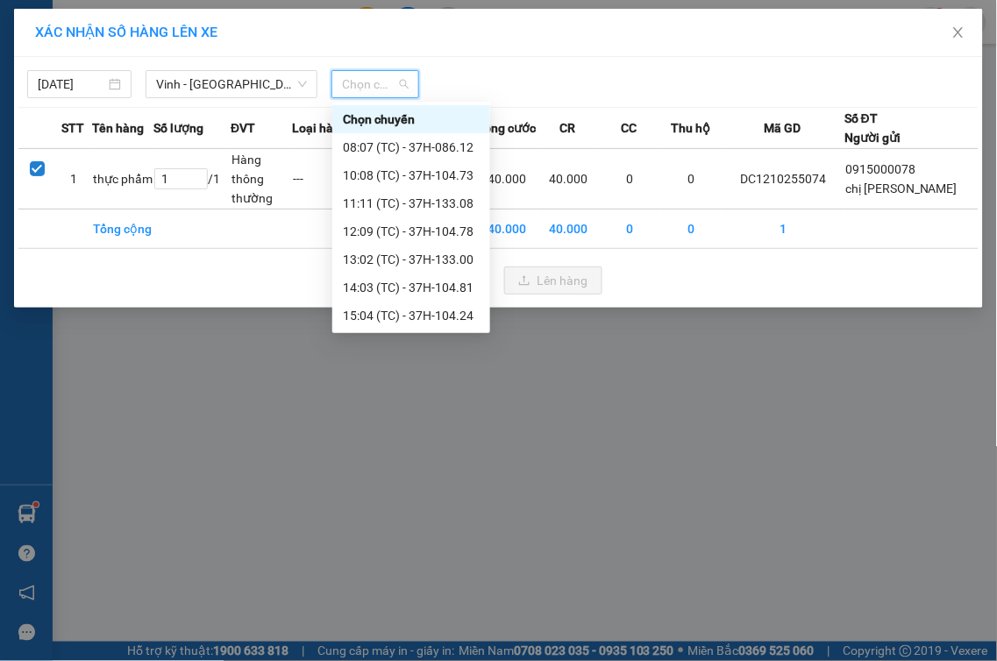
click at [366, 97] on input "search" at bounding box center [369, 84] width 54 height 26
click at [445, 168] on div "10:08 (TC) - 37H-104.73" at bounding box center [411, 175] width 137 height 19
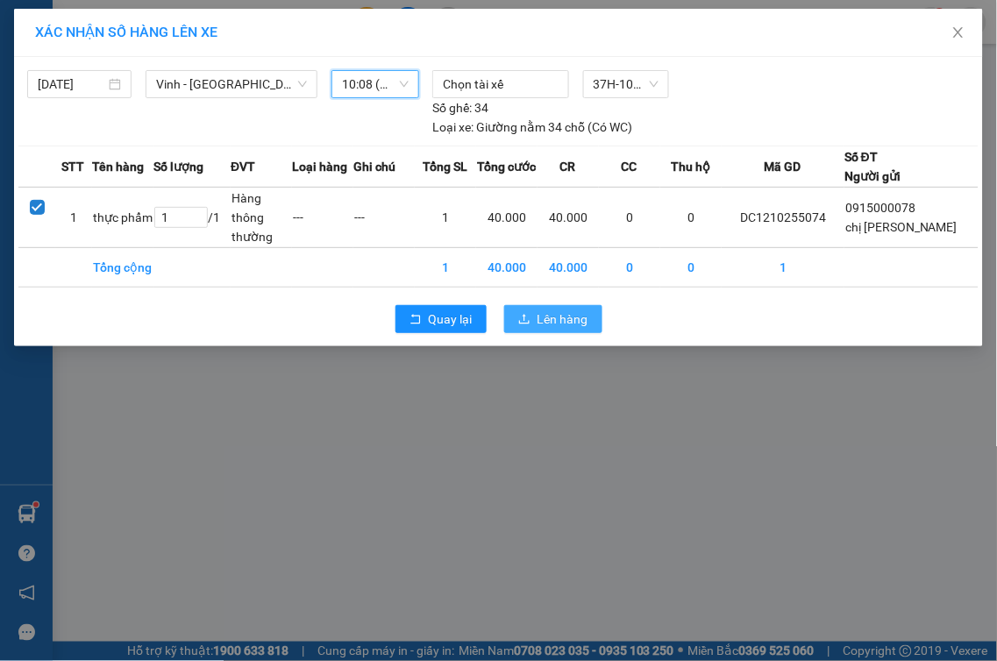
click at [562, 308] on button "Lên hàng" at bounding box center [553, 319] width 98 height 28
